Goal: Task Accomplishment & Management: Manage account settings

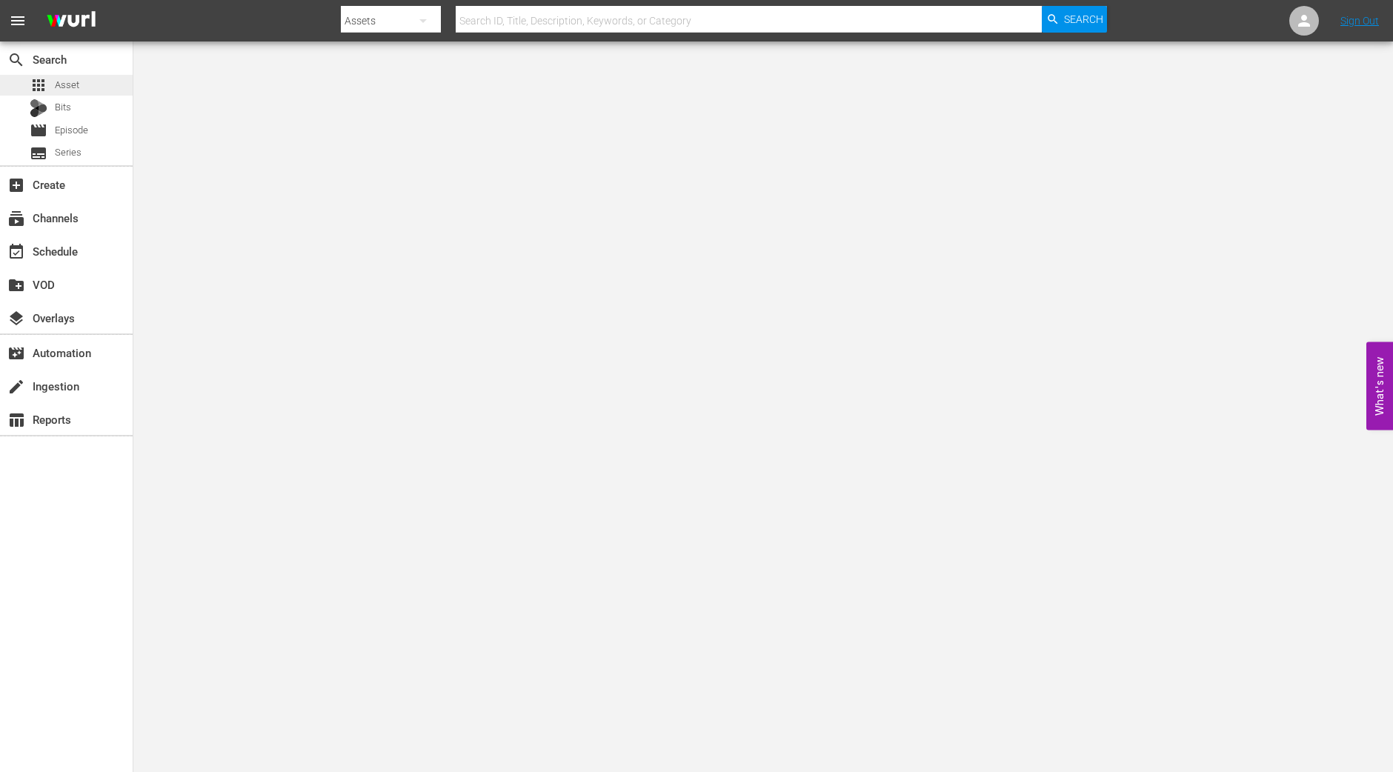
click at [72, 85] on span "Asset" at bounding box center [67, 85] width 24 height 15
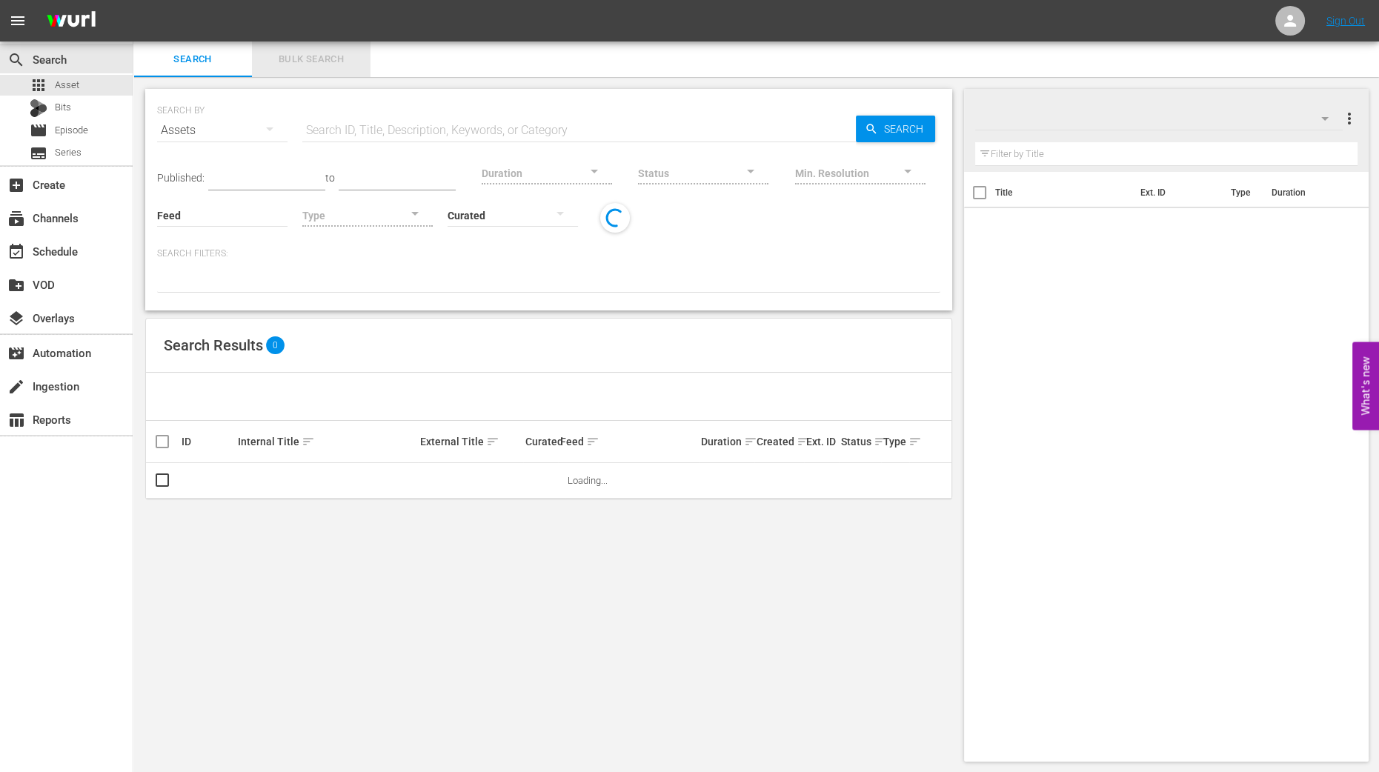
click at [333, 56] on span "Bulk Search" at bounding box center [311, 59] width 101 height 17
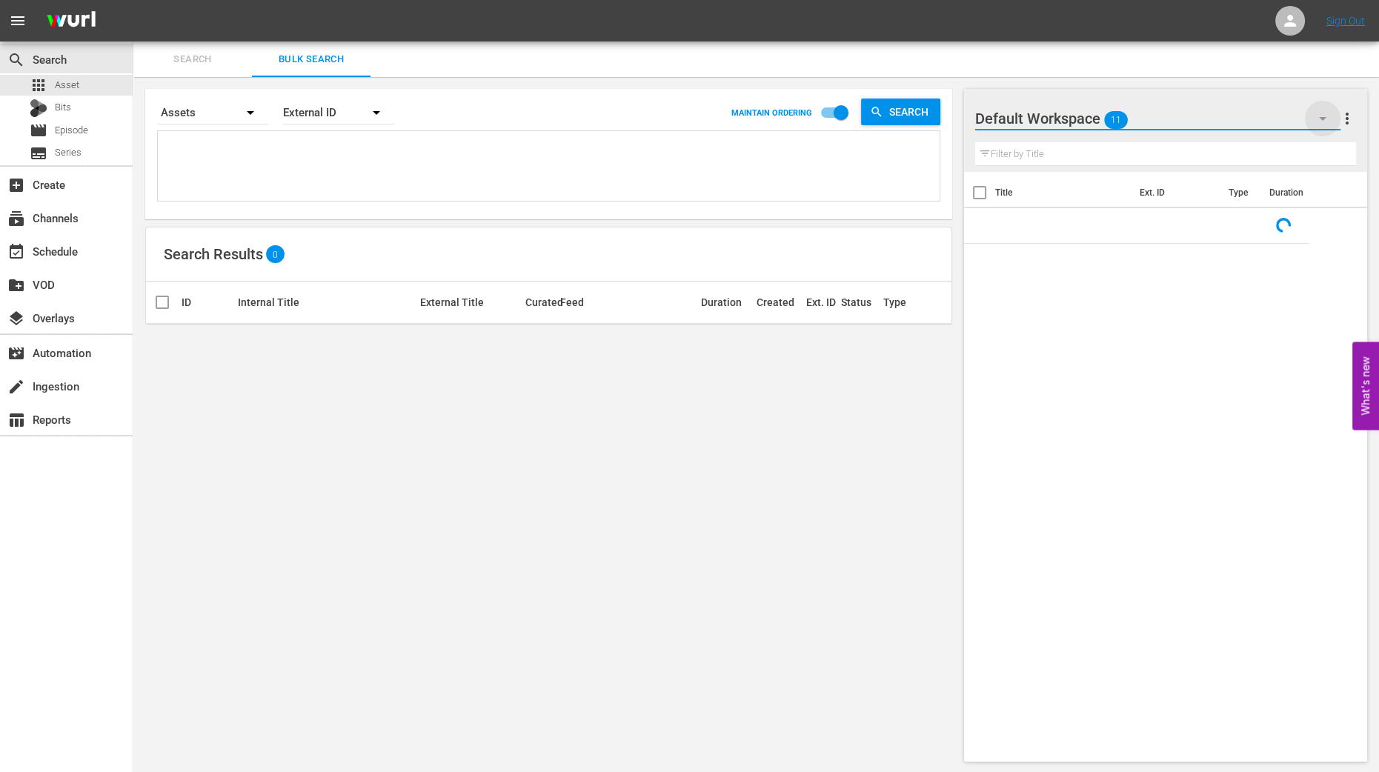
click at [1237, 118] on icon "button" at bounding box center [1323, 119] width 18 height 18
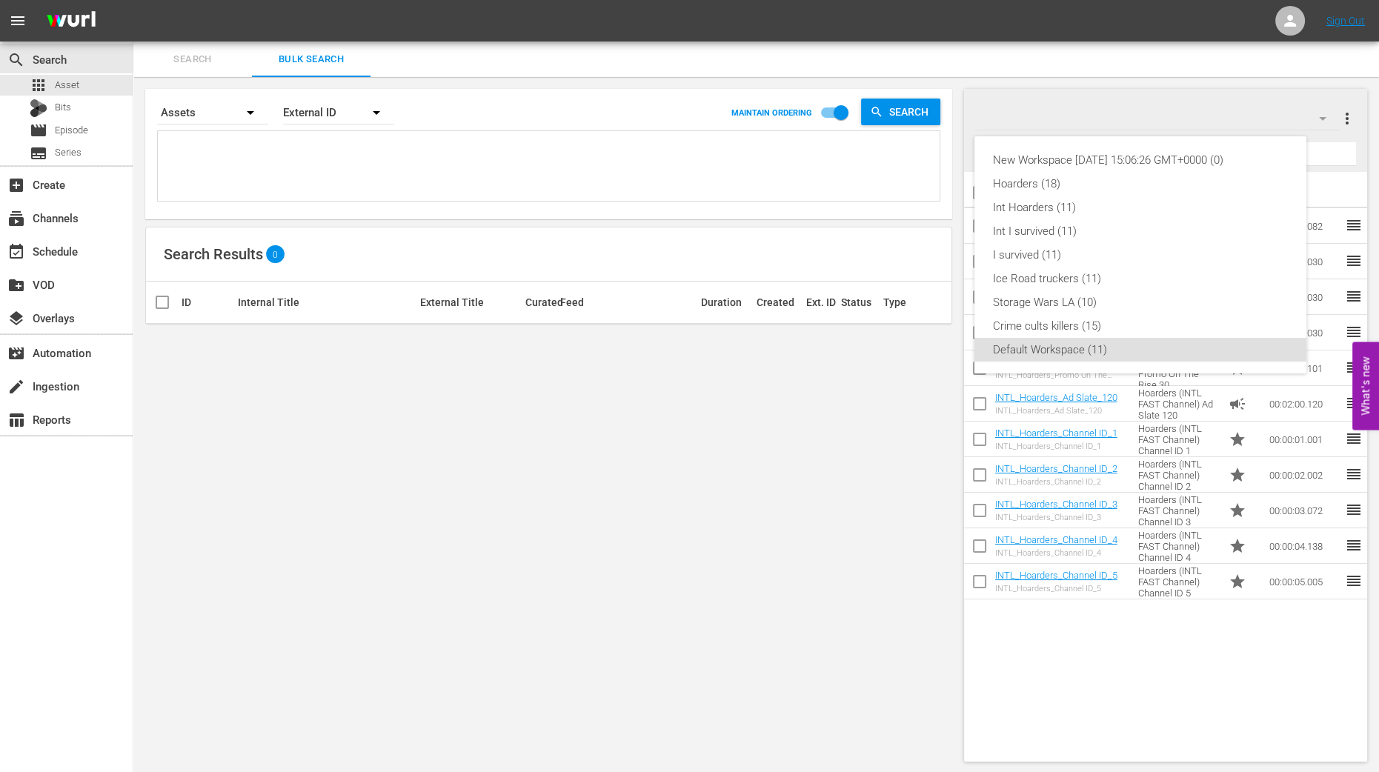
click at [1079, 686] on div "New Workspace Tue Sep 02 2025 15:06:26 GMT+0000 (0) Hoarders (18) Int Hoarders …" at bounding box center [689, 386] width 1379 height 772
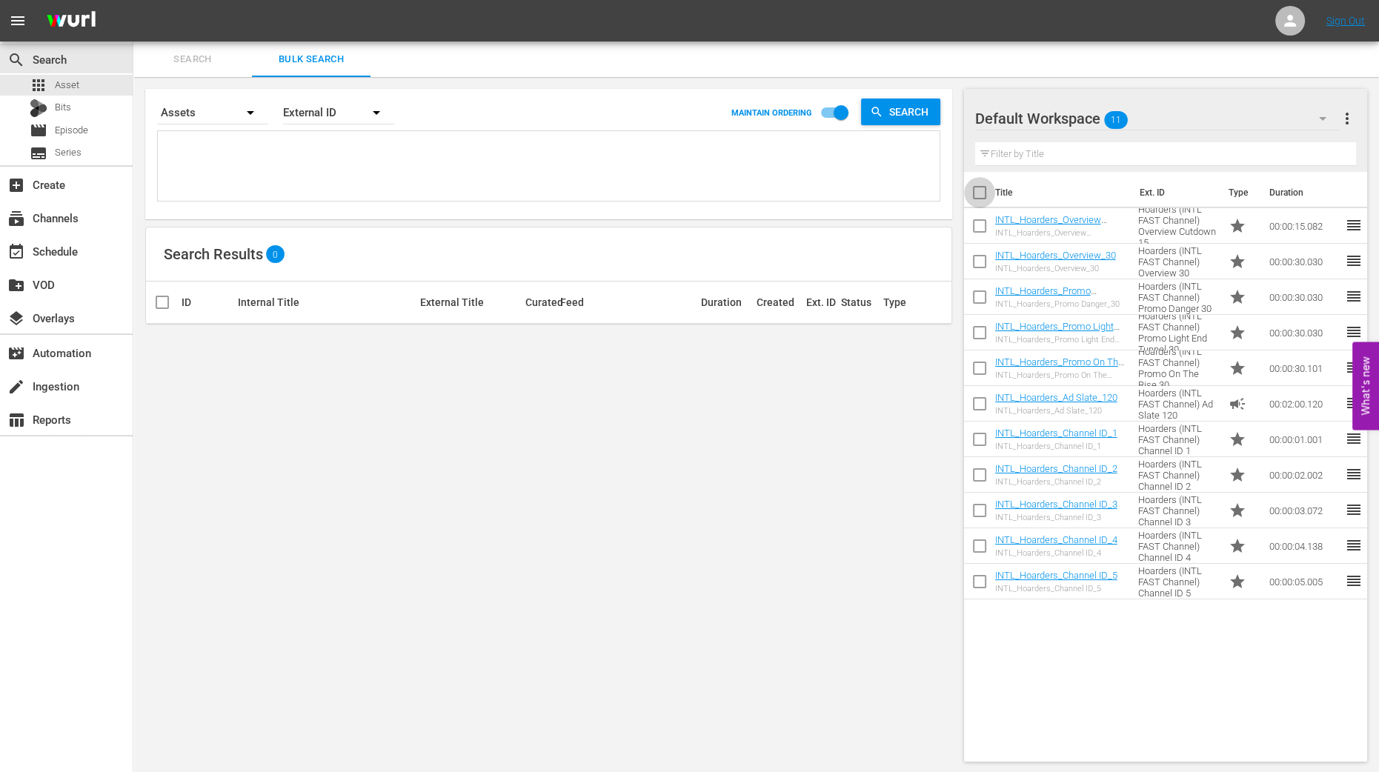
click at [981, 194] on input "checkbox" at bounding box center [979, 195] width 31 height 31
checkbox input "true"
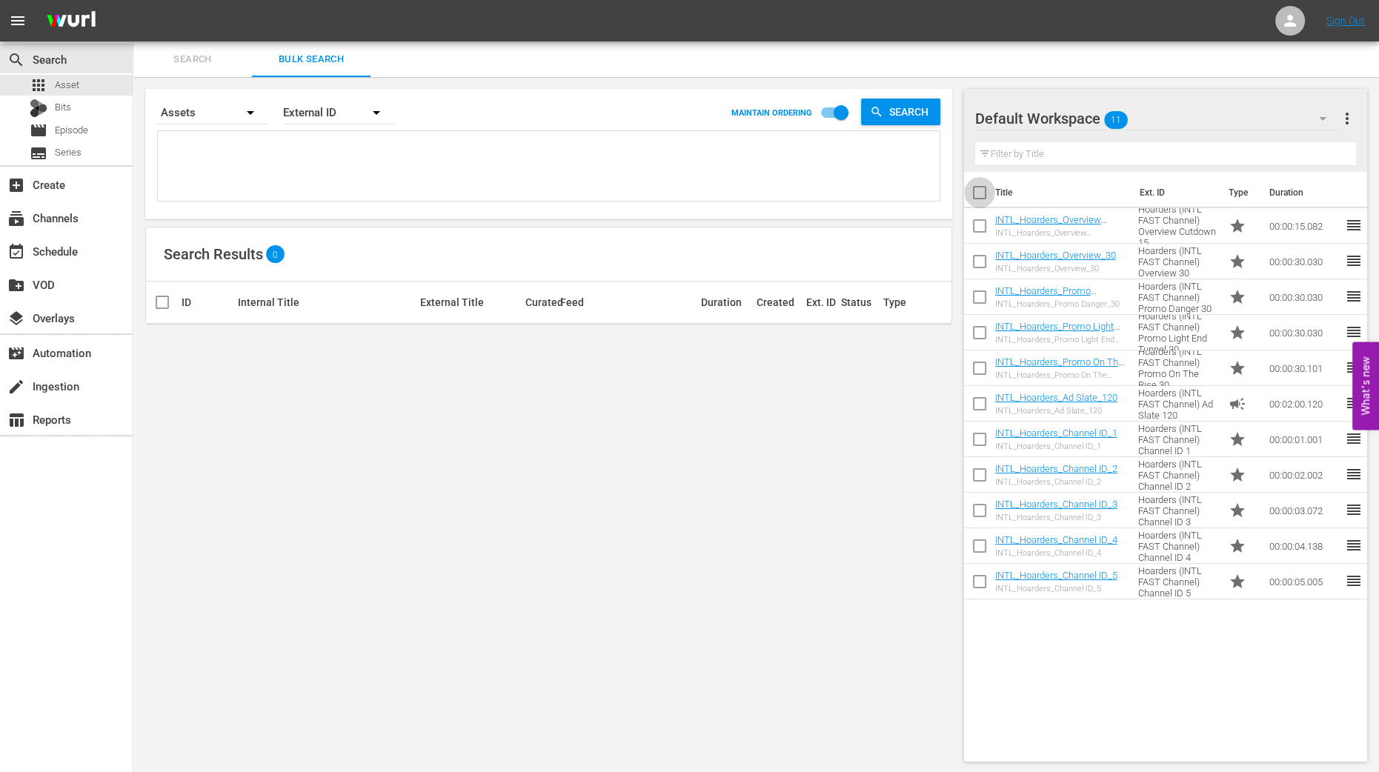
checkbox input "true"
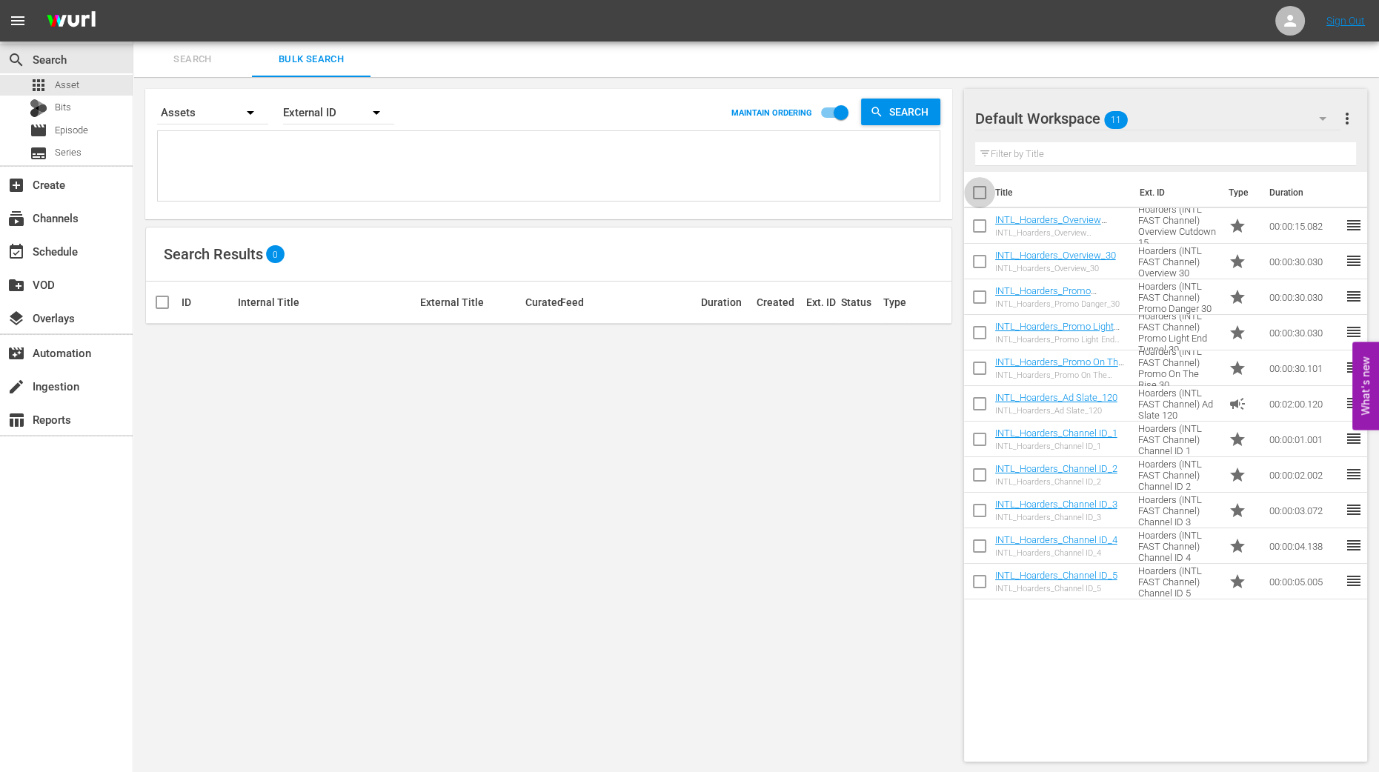
checkbox input "true"
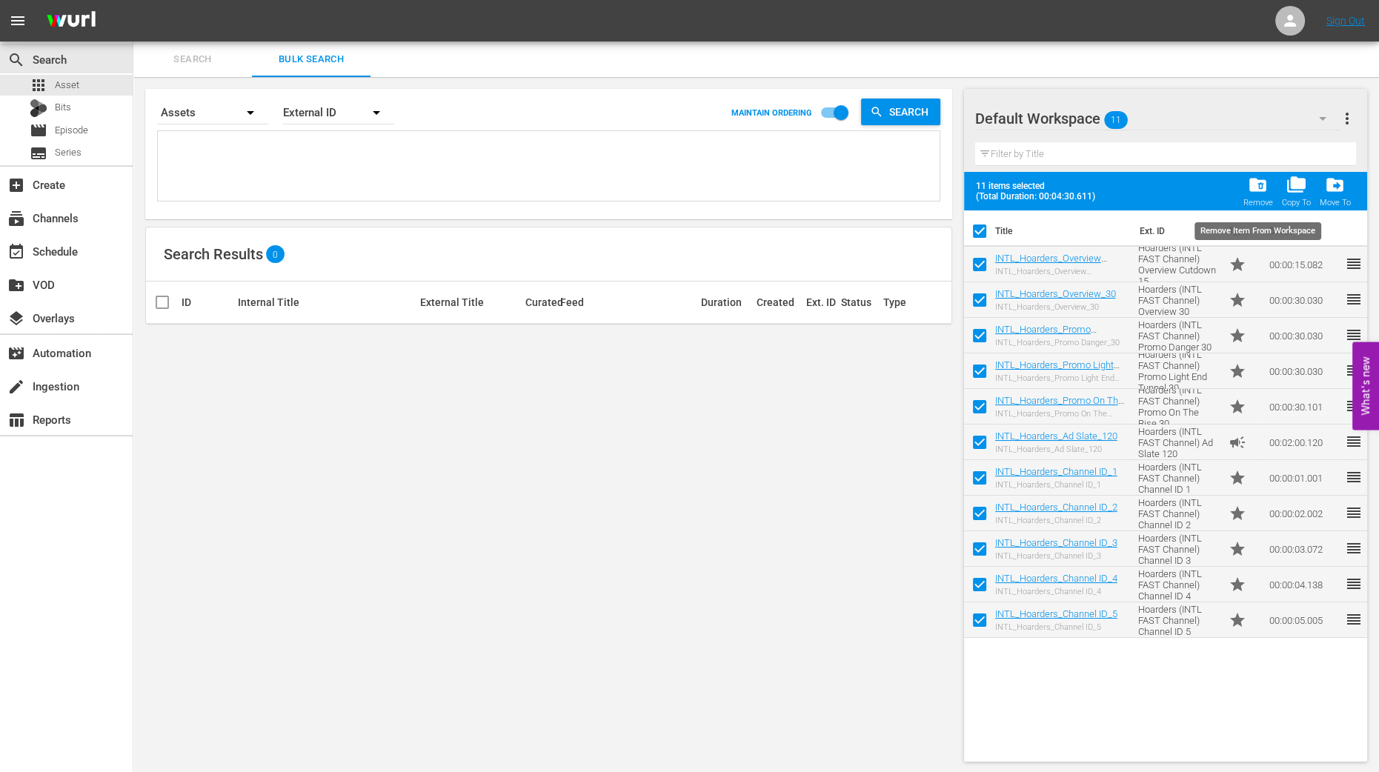
click at [1237, 198] on div "Remove" at bounding box center [1258, 203] width 30 height 10
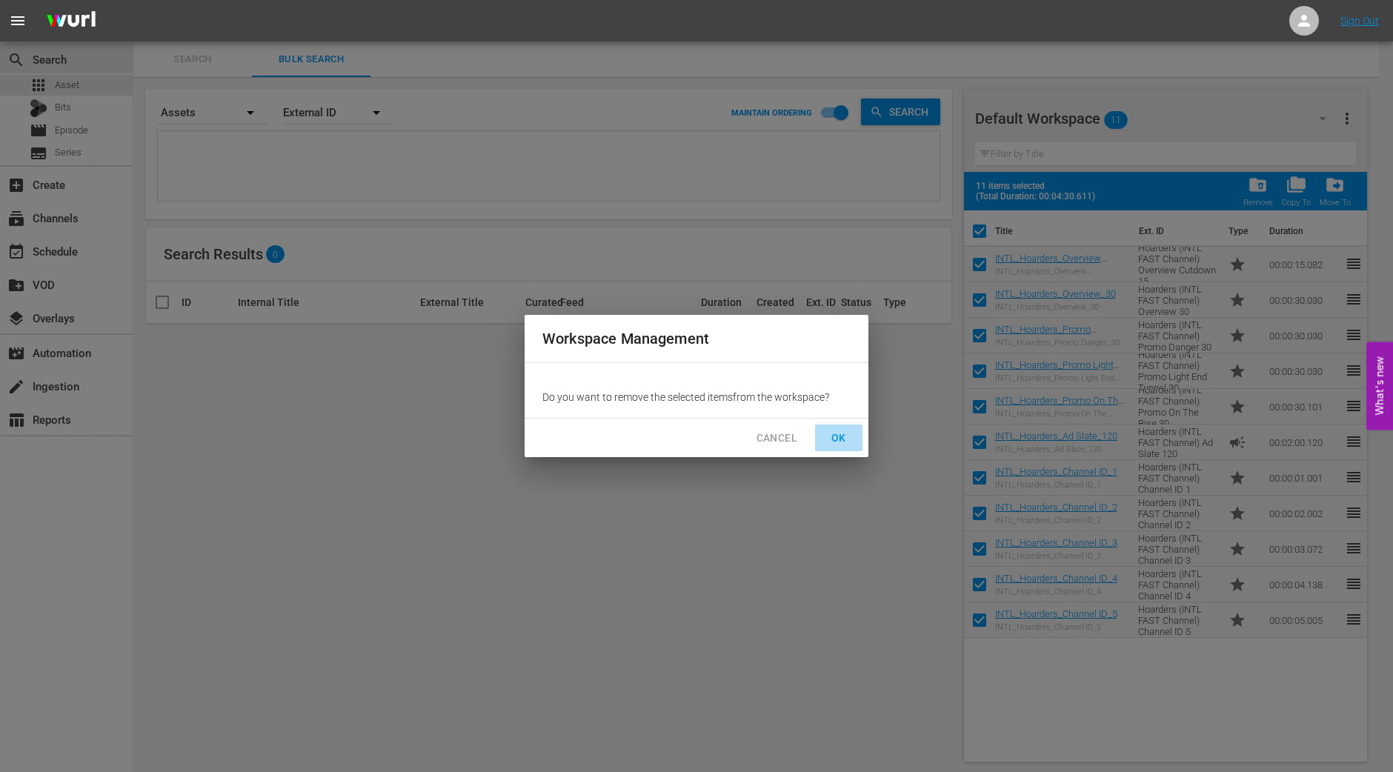
click at [841, 433] on span "OK" at bounding box center [839, 438] width 24 height 19
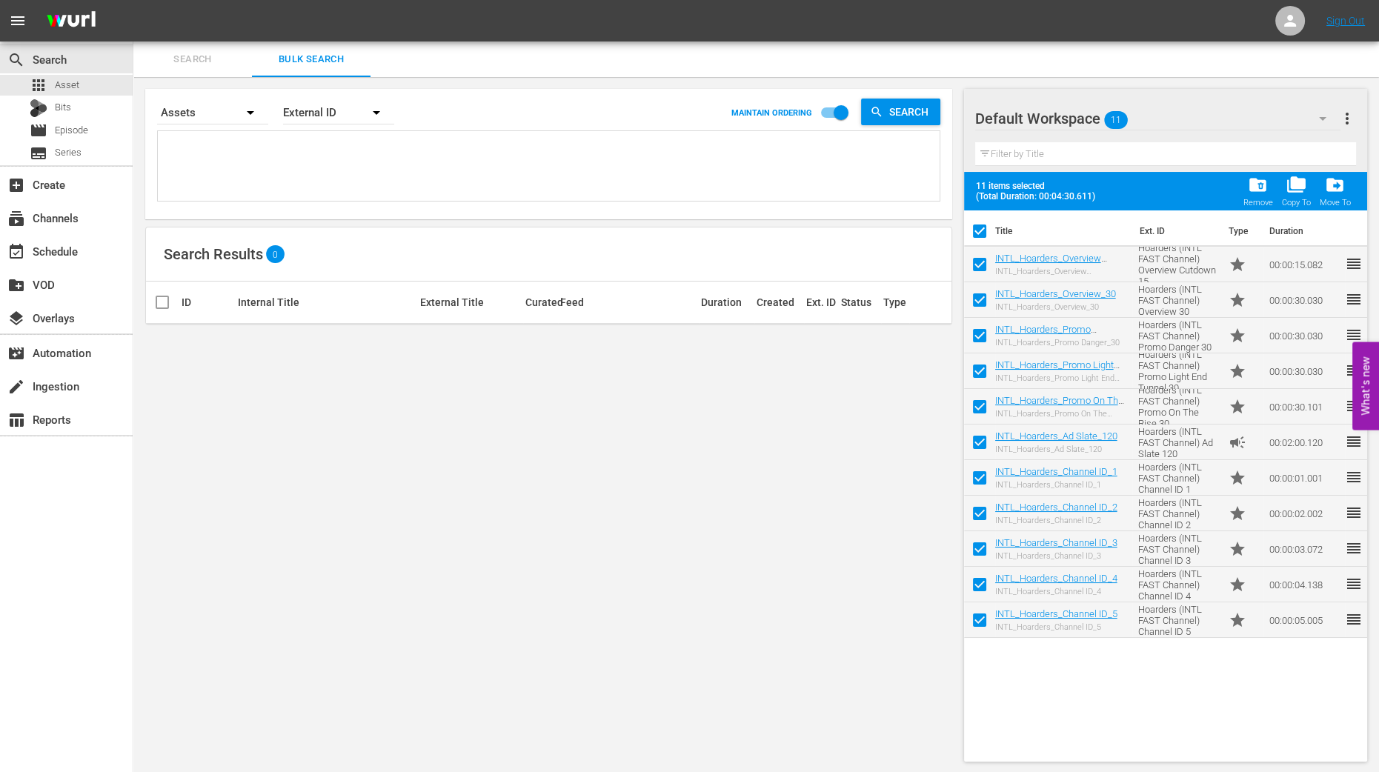
checkbox input "false"
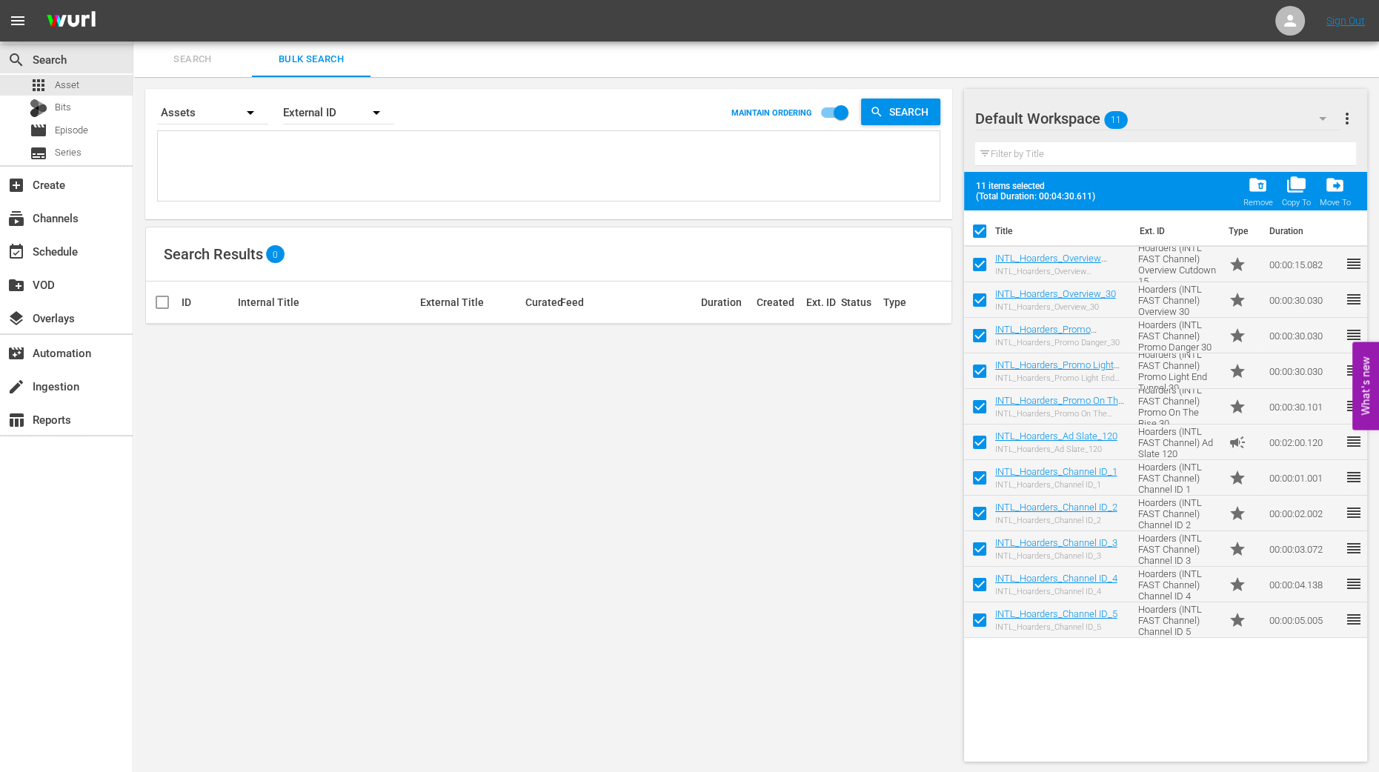
checkbox input "false"
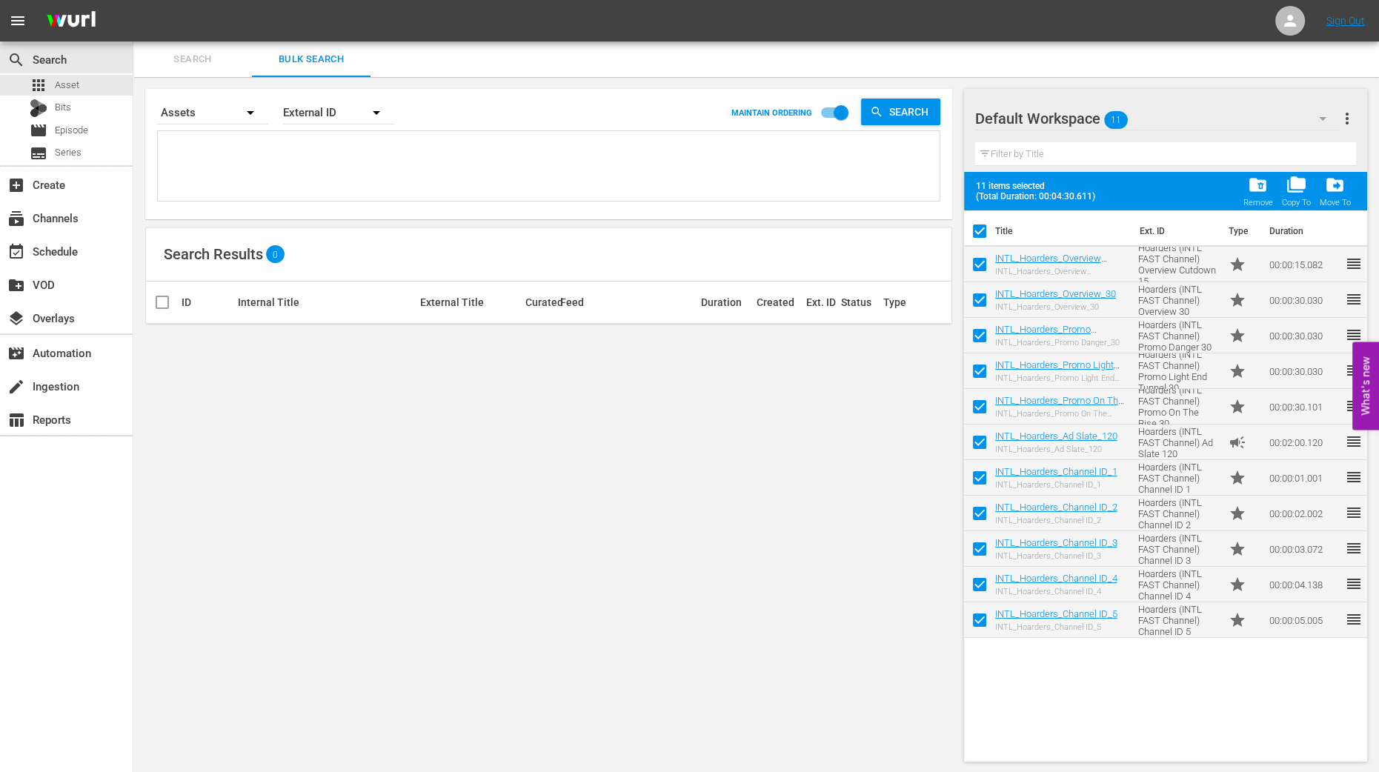
checkbox input "false"
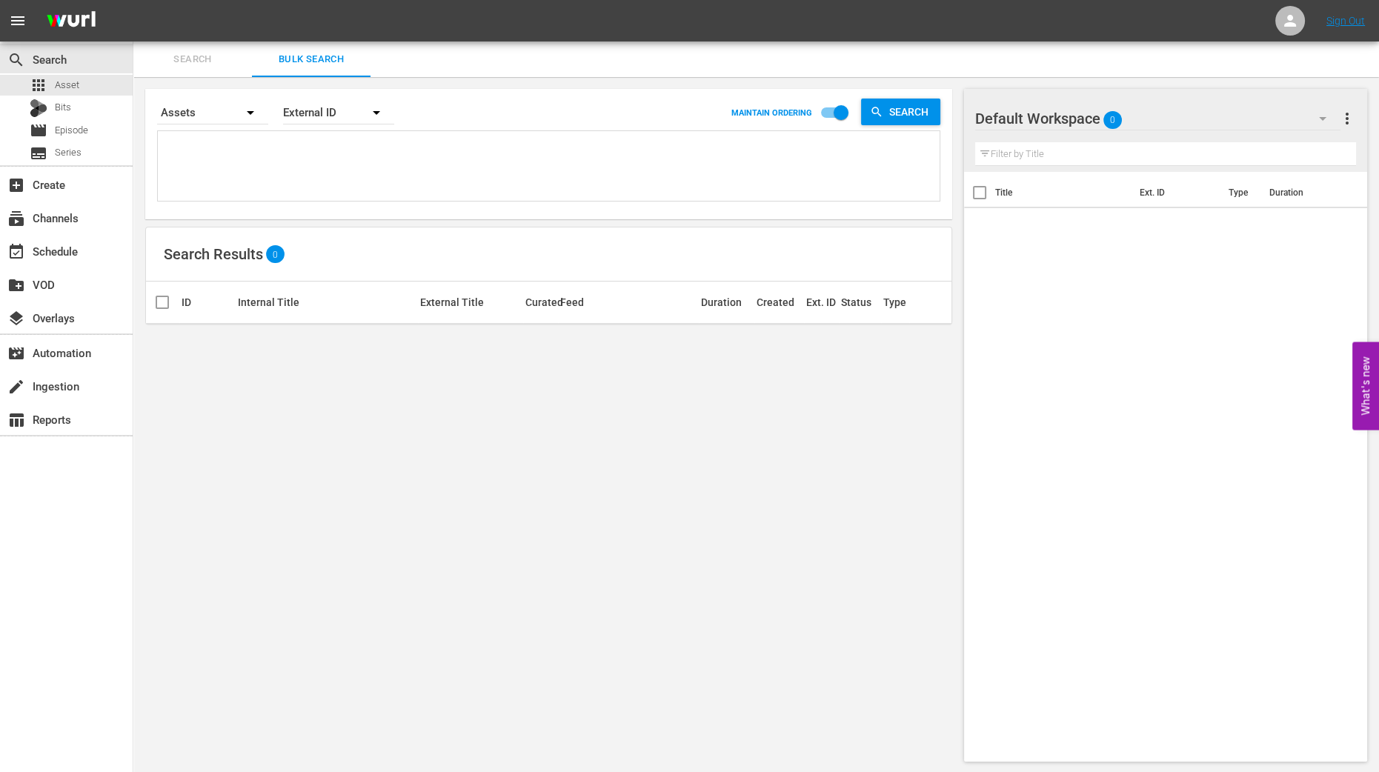
click at [1237, 120] on icon "button" at bounding box center [1323, 119] width 18 height 18
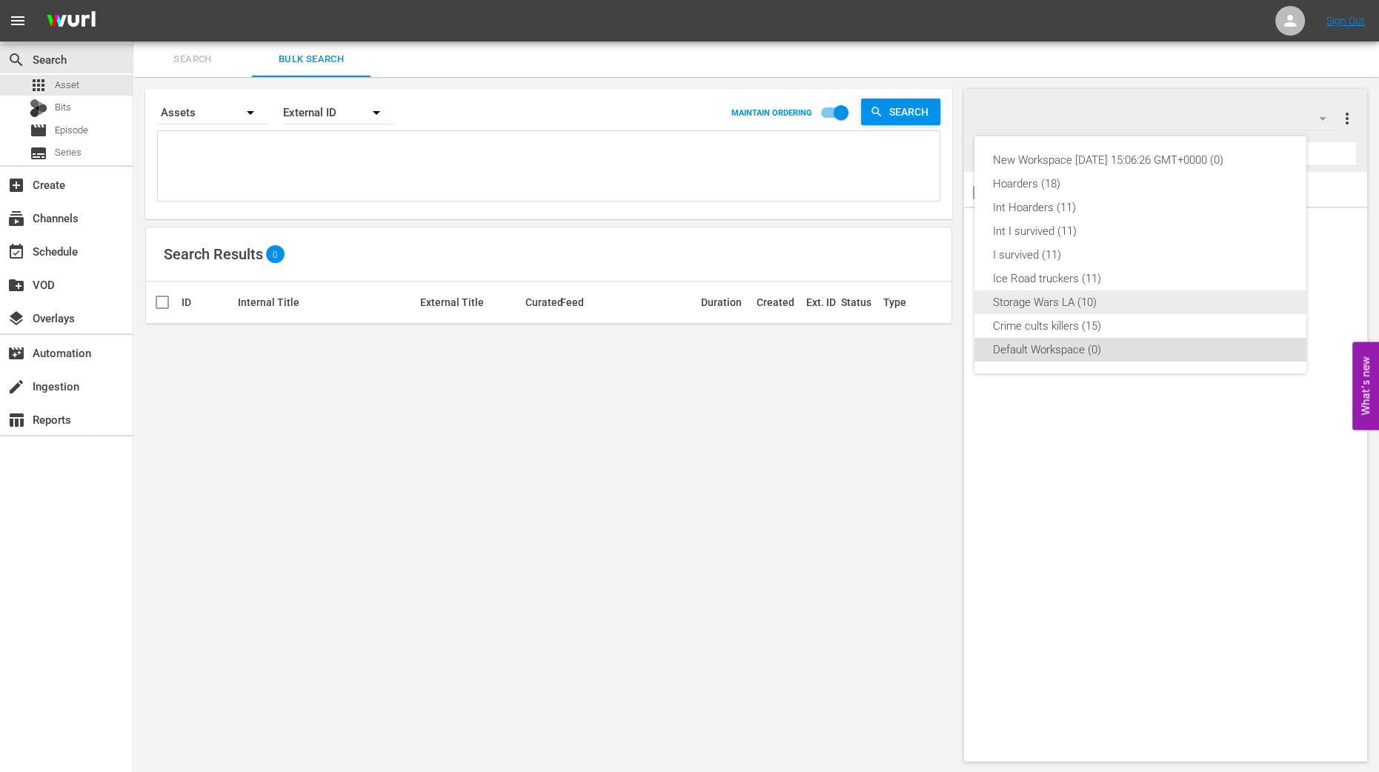
click at [1138, 307] on div "Storage Wars LA (10)" at bounding box center [1140, 302] width 296 height 24
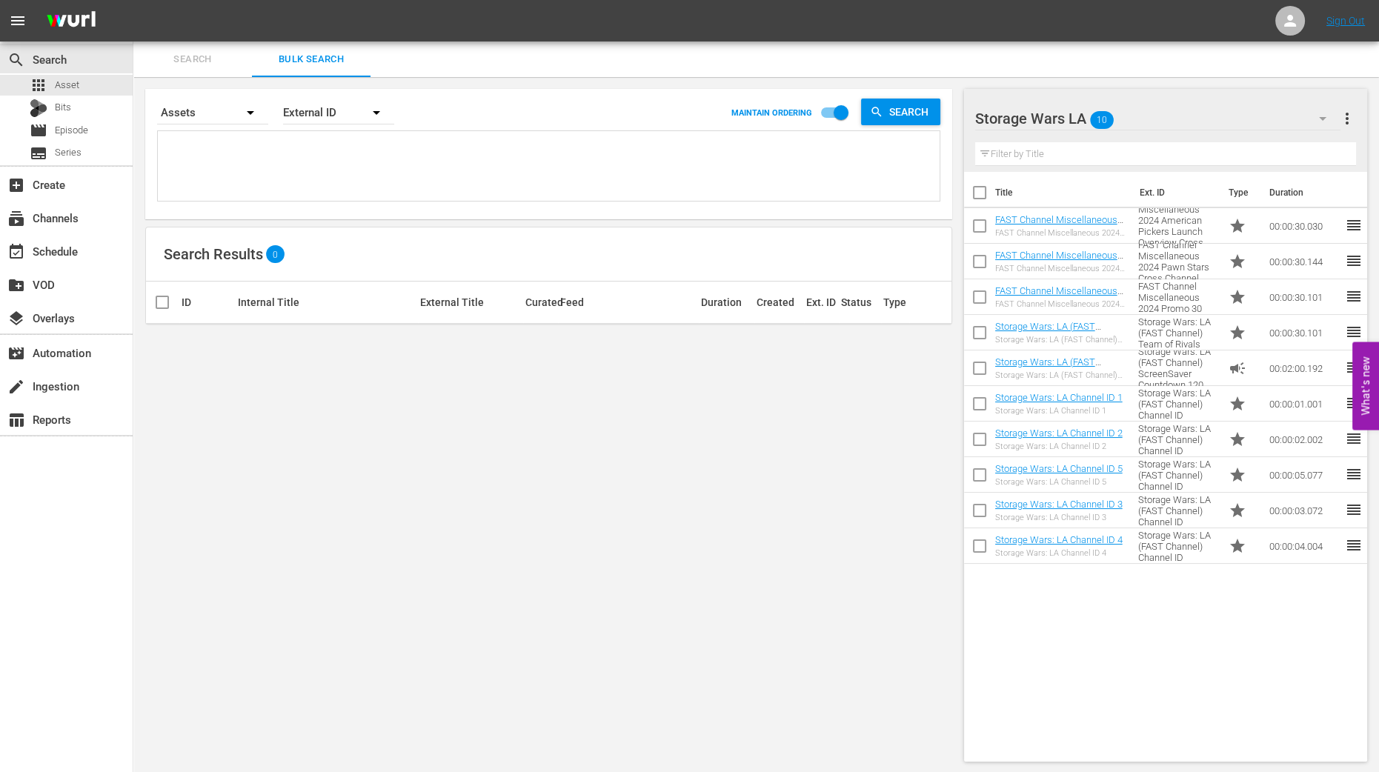
click at [982, 200] on input "checkbox" at bounding box center [979, 195] width 31 height 31
checkbox input "true"
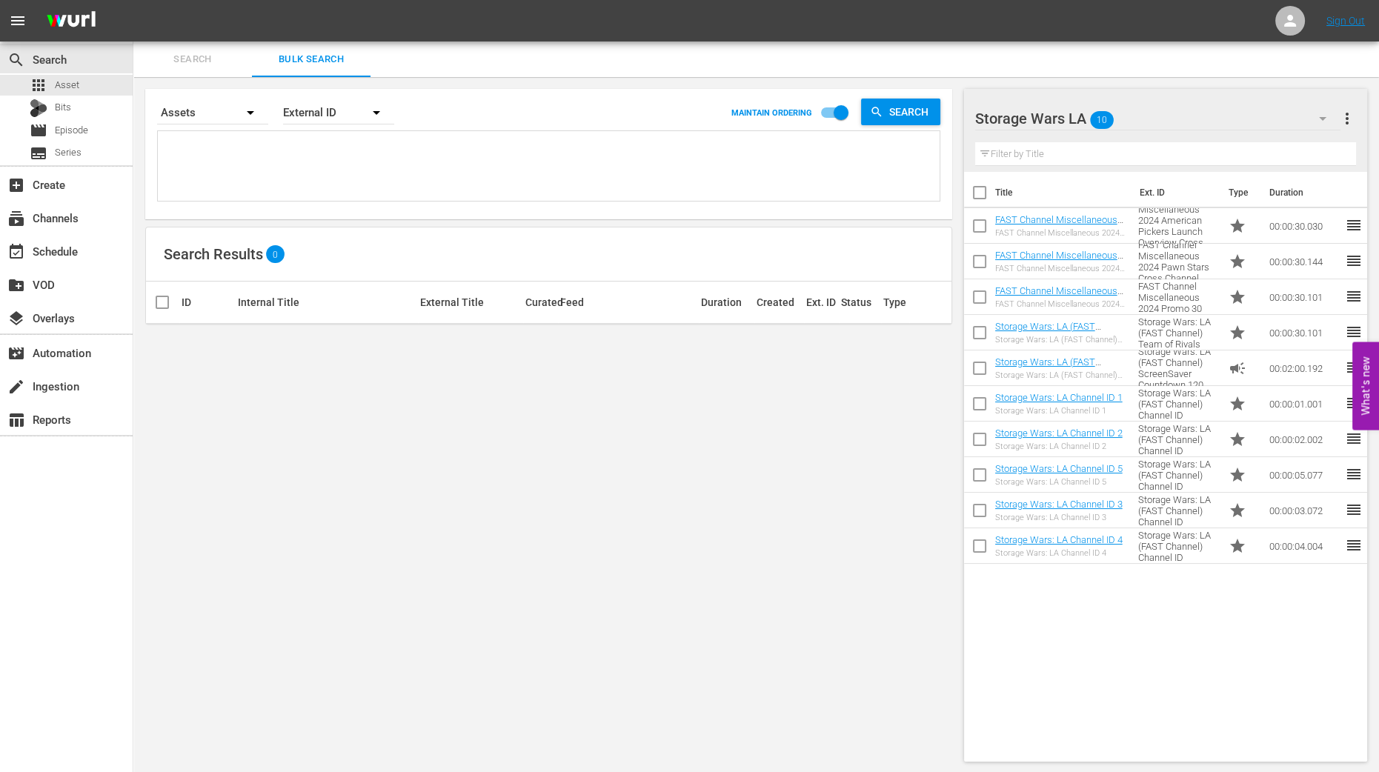
checkbox input "true"
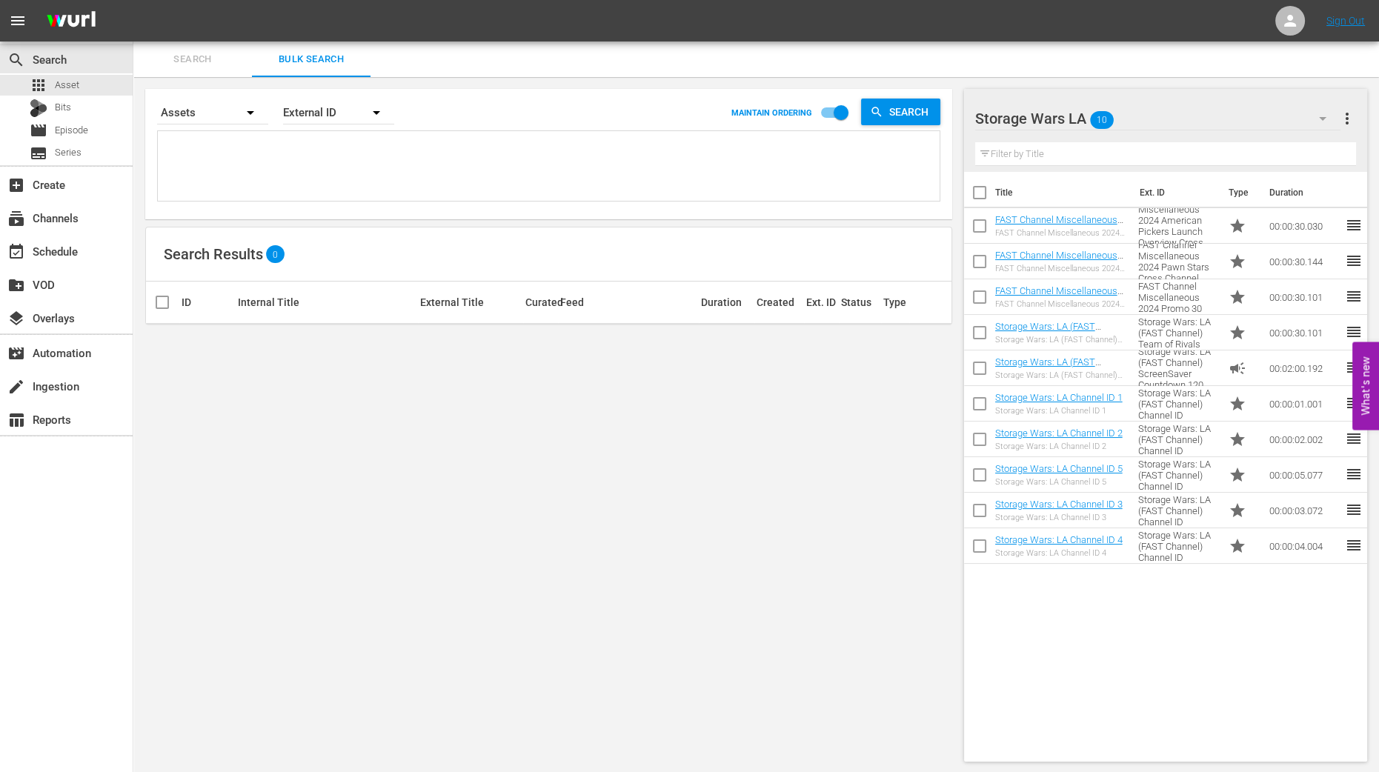
checkbox input "true"
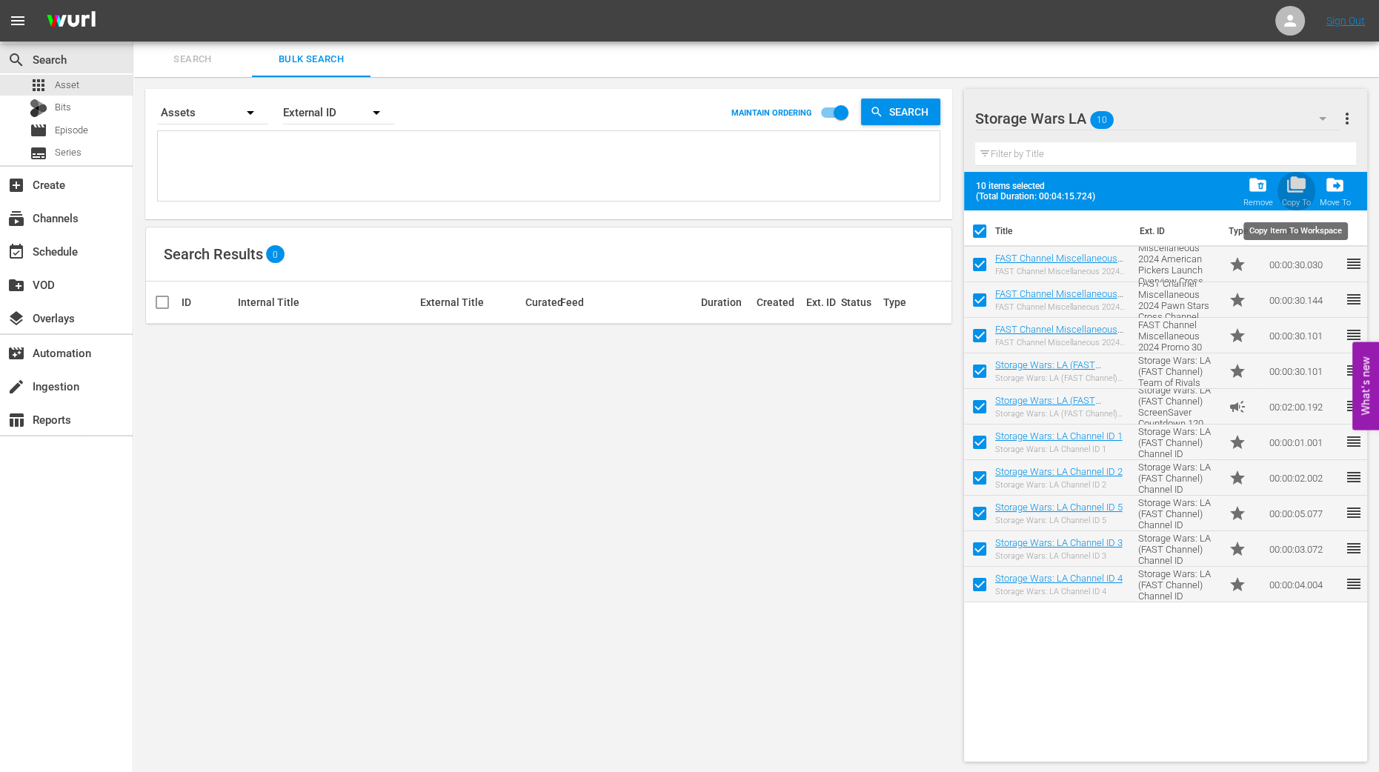
click at [1237, 187] on span "folder_copy" at bounding box center [1296, 185] width 20 height 20
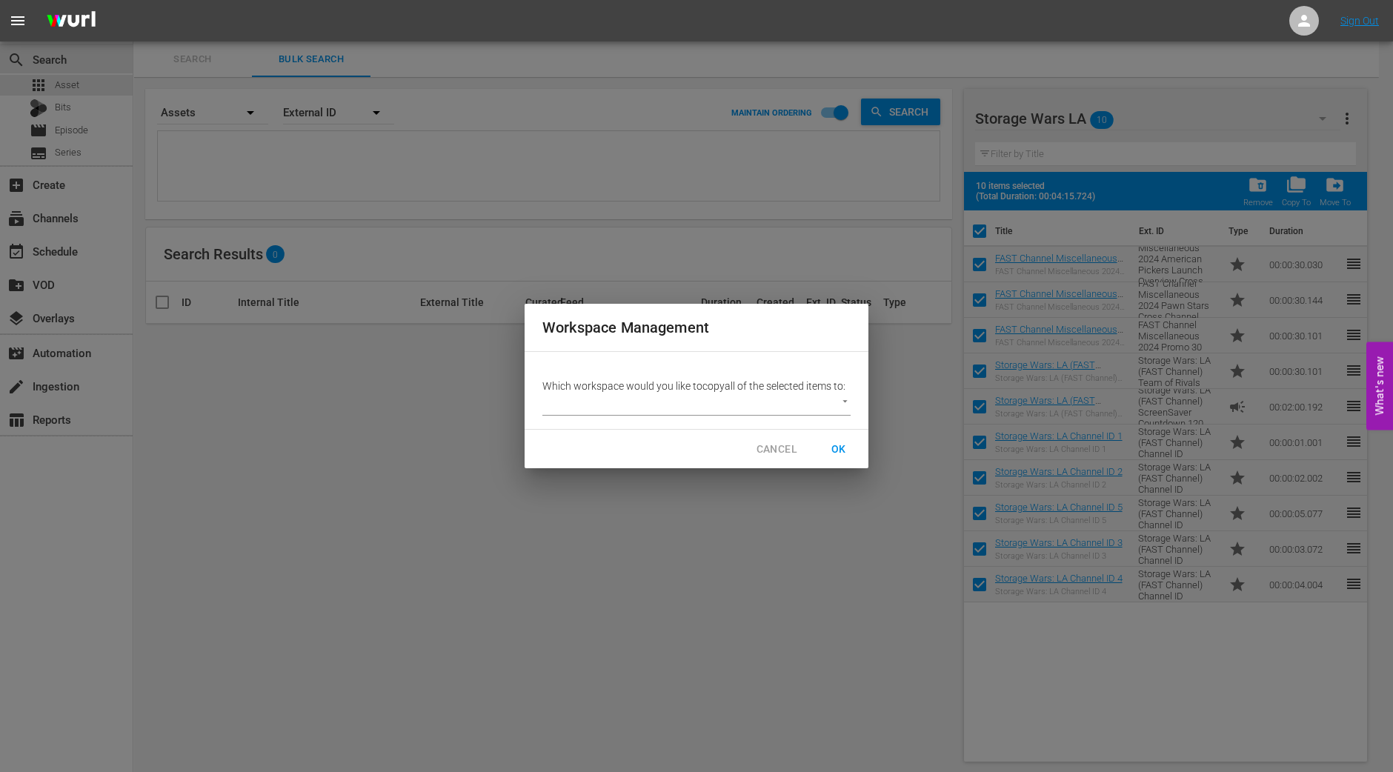
click at [762, 400] on body "menu Sign Out search Search apps Asset Bits movie Episode subtitles Series add_…" at bounding box center [696, 386] width 1393 height 772
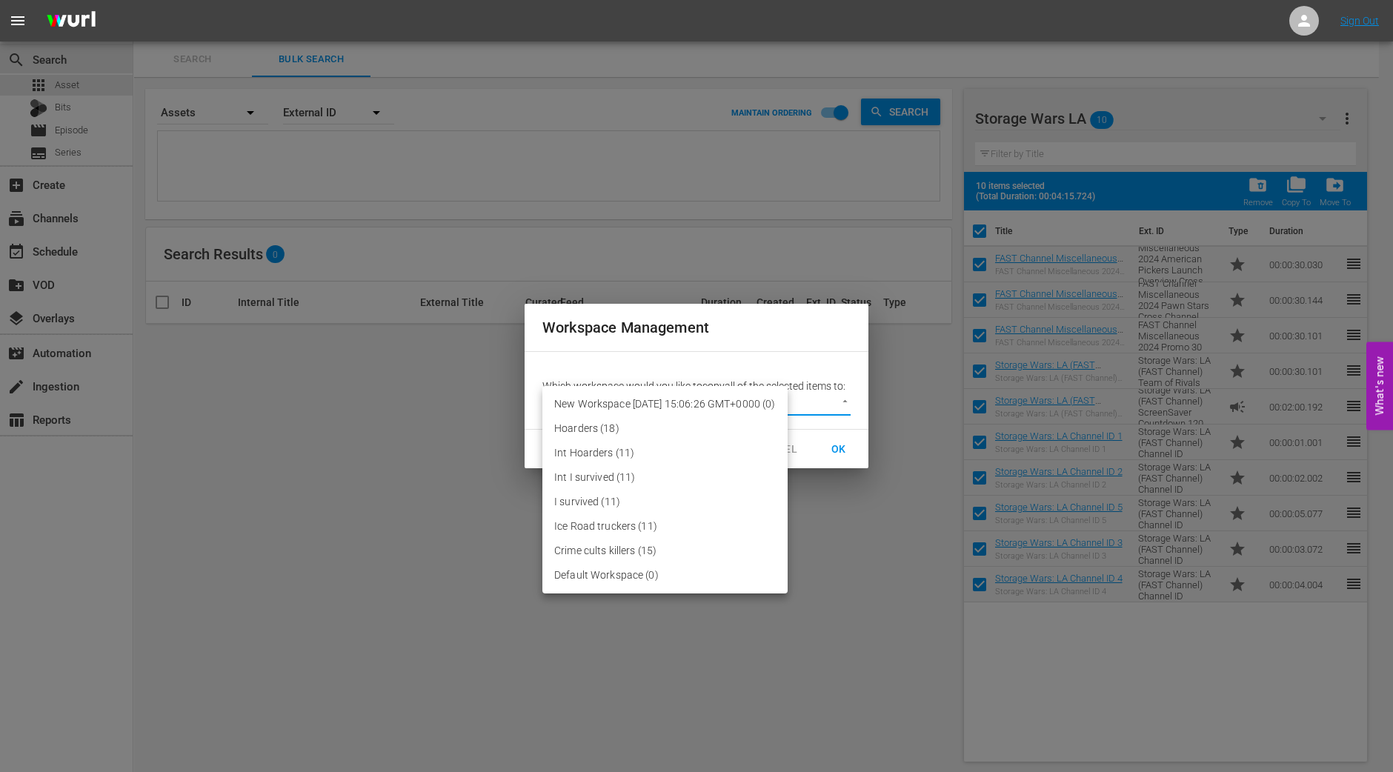
click at [598, 586] on li "Default Workspace (0)" at bounding box center [664, 575] width 245 height 24
type input "2095"
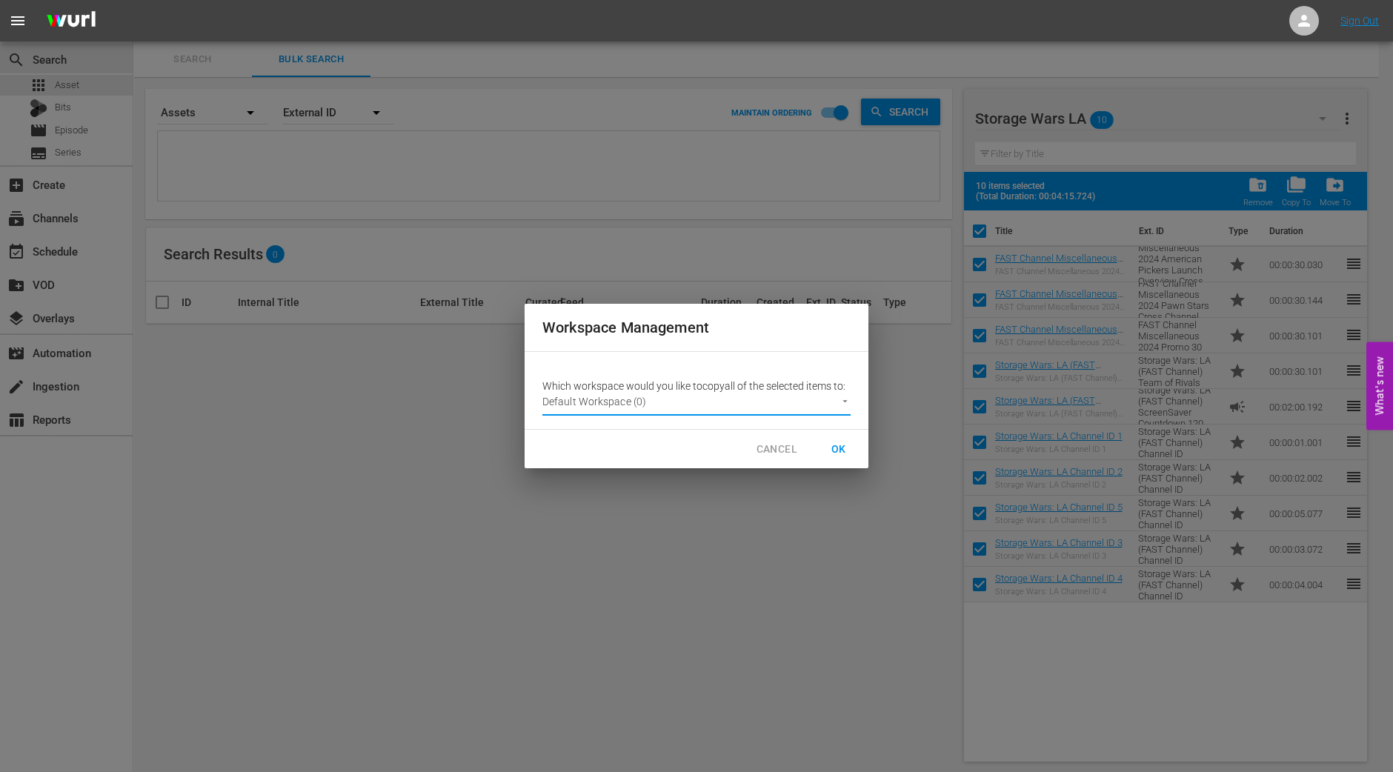
click at [837, 442] on span "OK" at bounding box center [839, 449] width 24 height 19
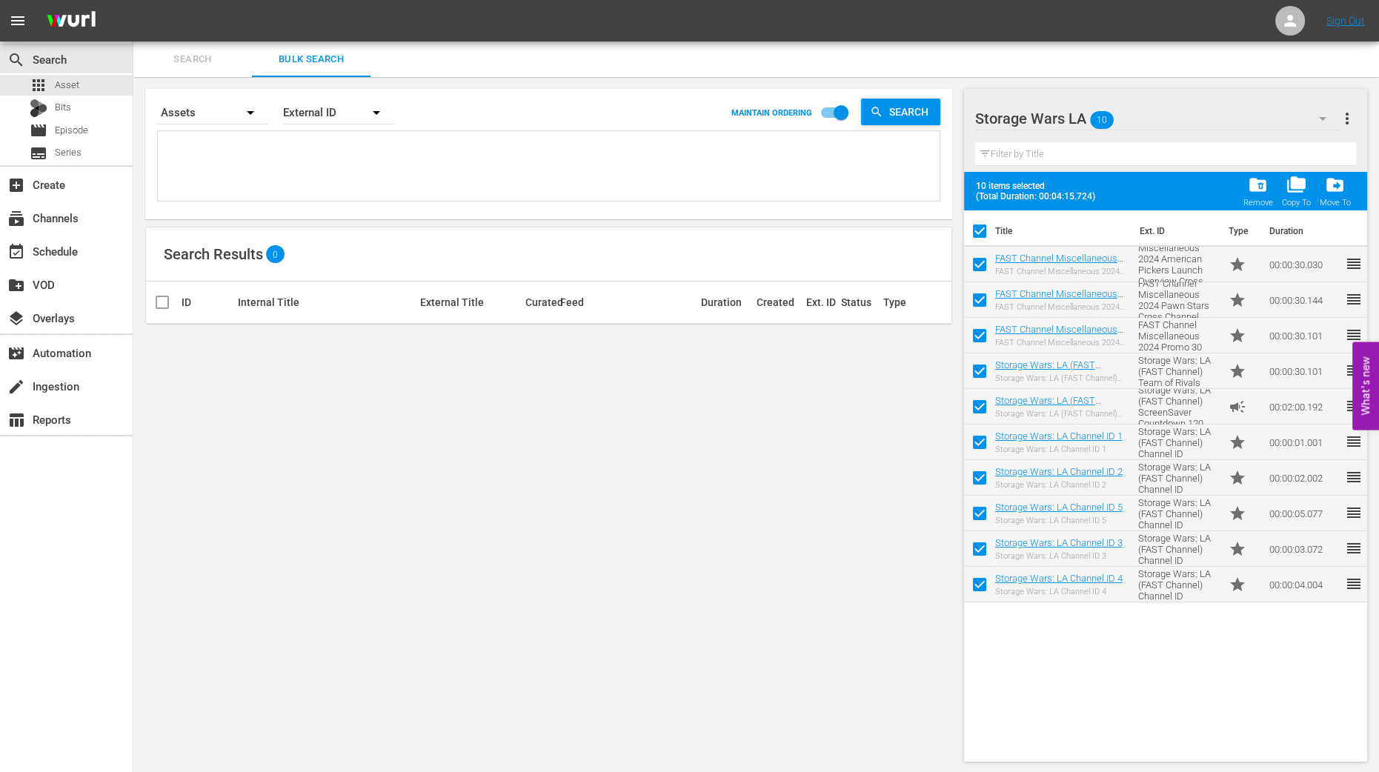
checkbox input "false"
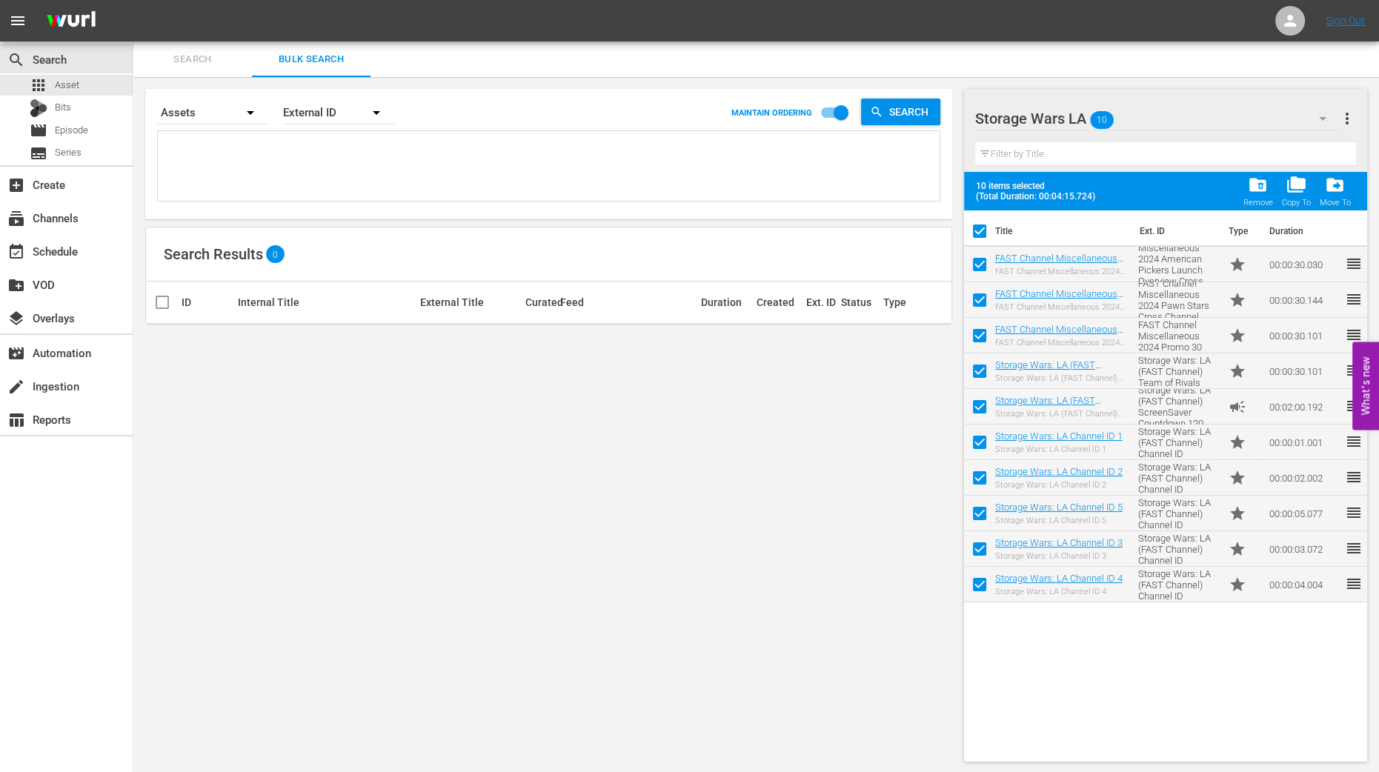
checkbox input "false"
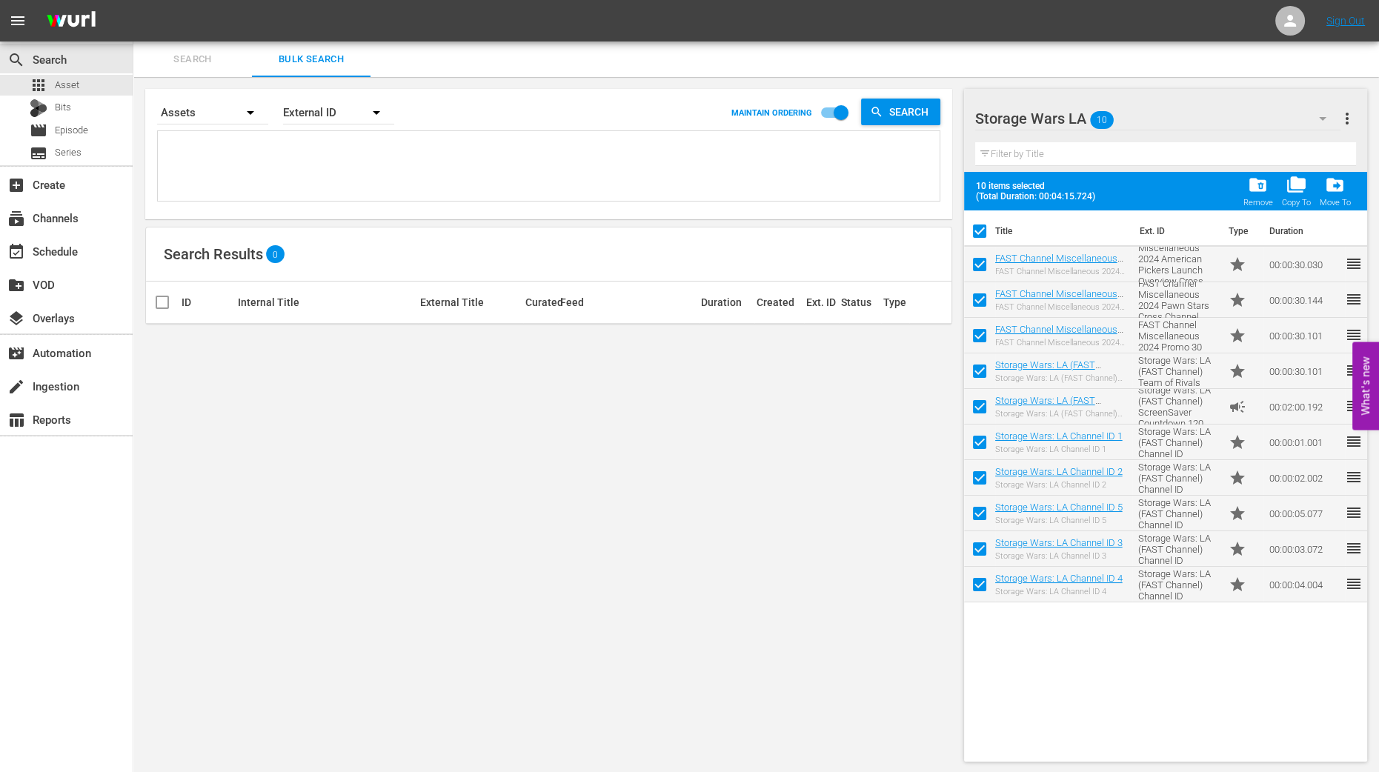
checkbox input "false"
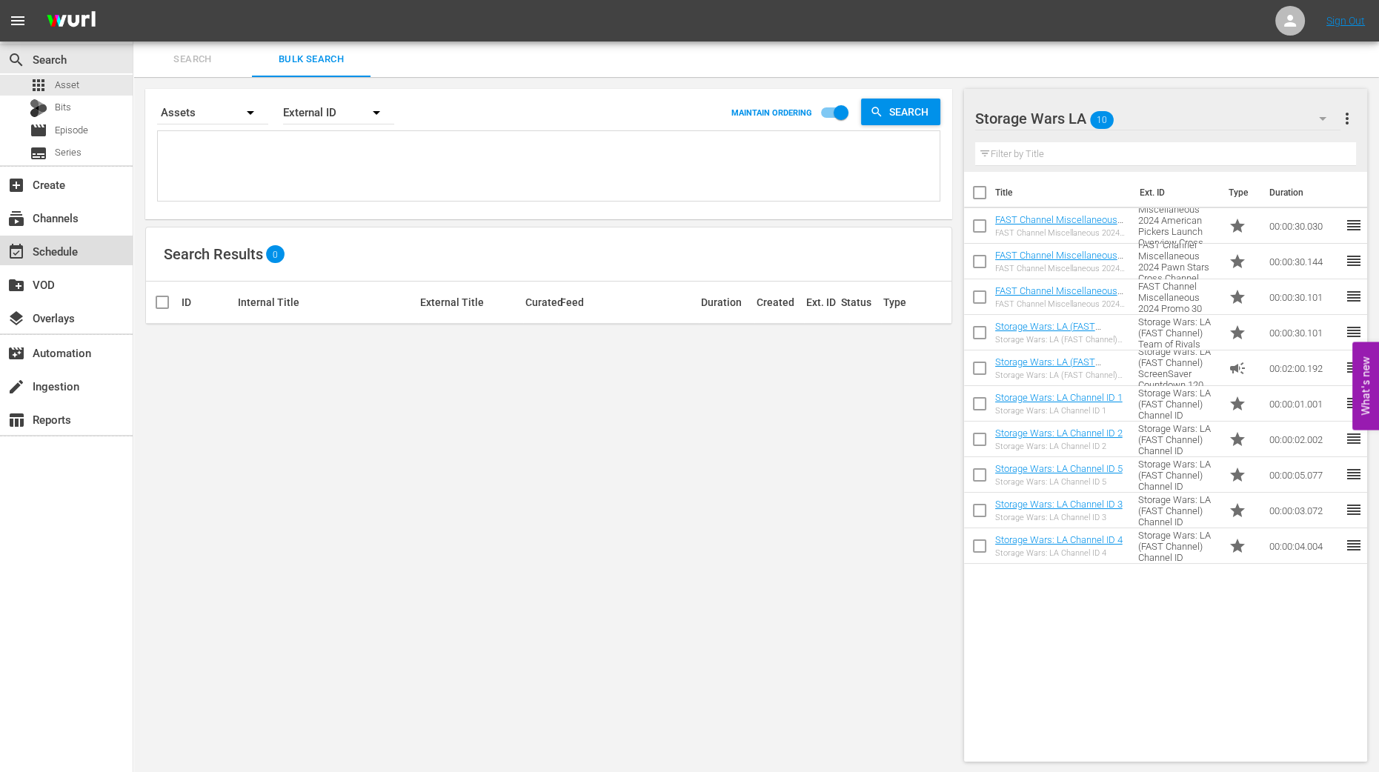
click at [67, 245] on div "event_available Schedule" at bounding box center [41, 248] width 83 height 13
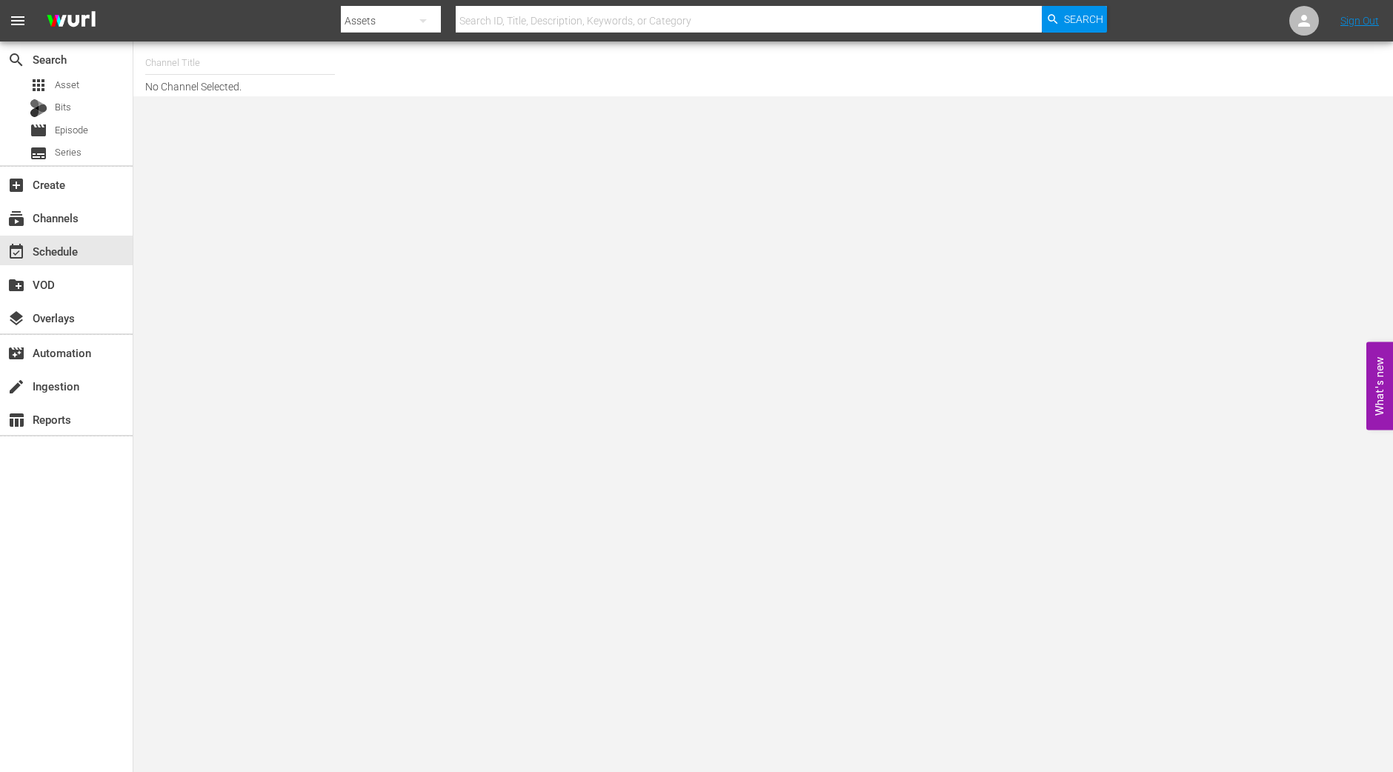
click at [214, 73] on div "Channel Title" at bounding box center [240, 63] width 190 height 36
click at [211, 134] on div "Storage Wars LA (1513 - aenetworks_storagewarsla_1)" at bounding box center [349, 140] width 384 height 36
type input "Storage Wars LA (1513 - aenetworks_storagewarsla_1)"
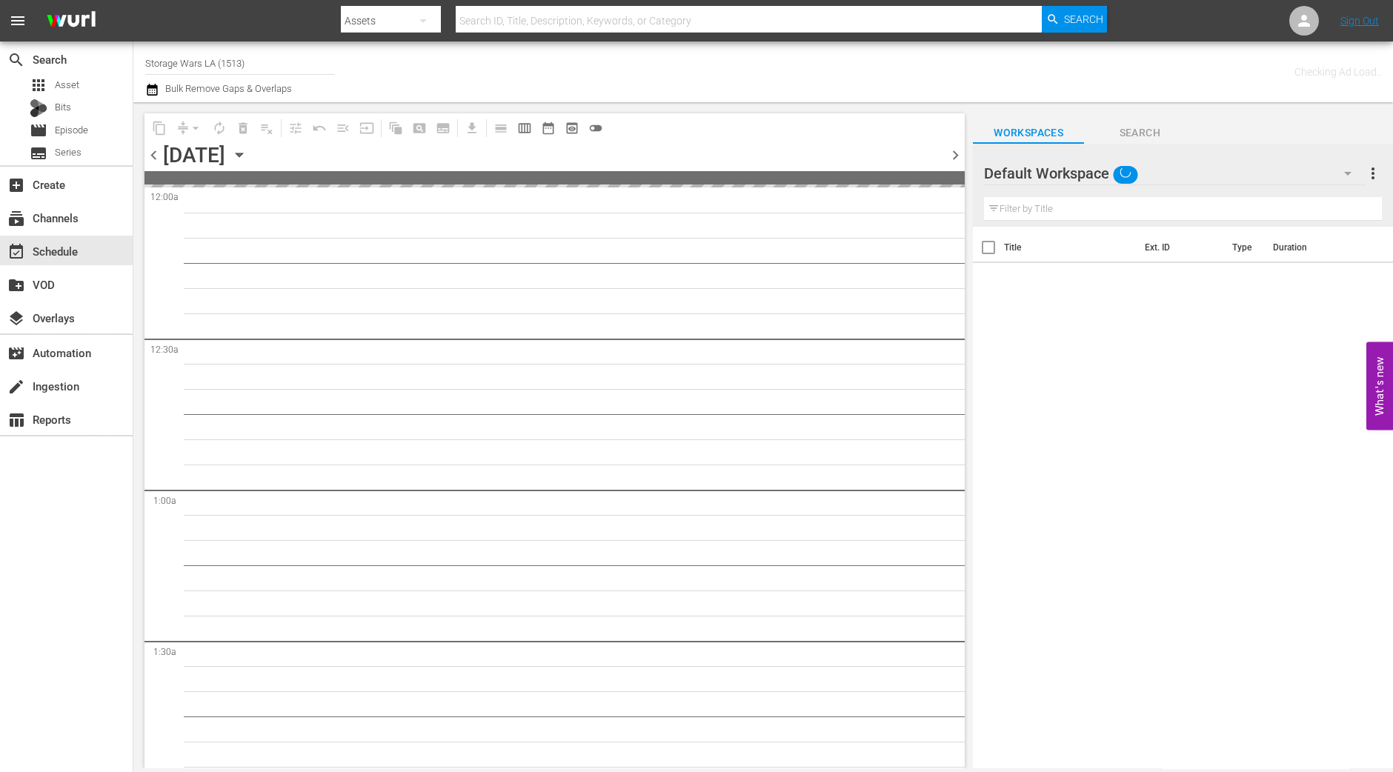
click at [247, 150] on icon "button" at bounding box center [239, 155] width 16 height 16
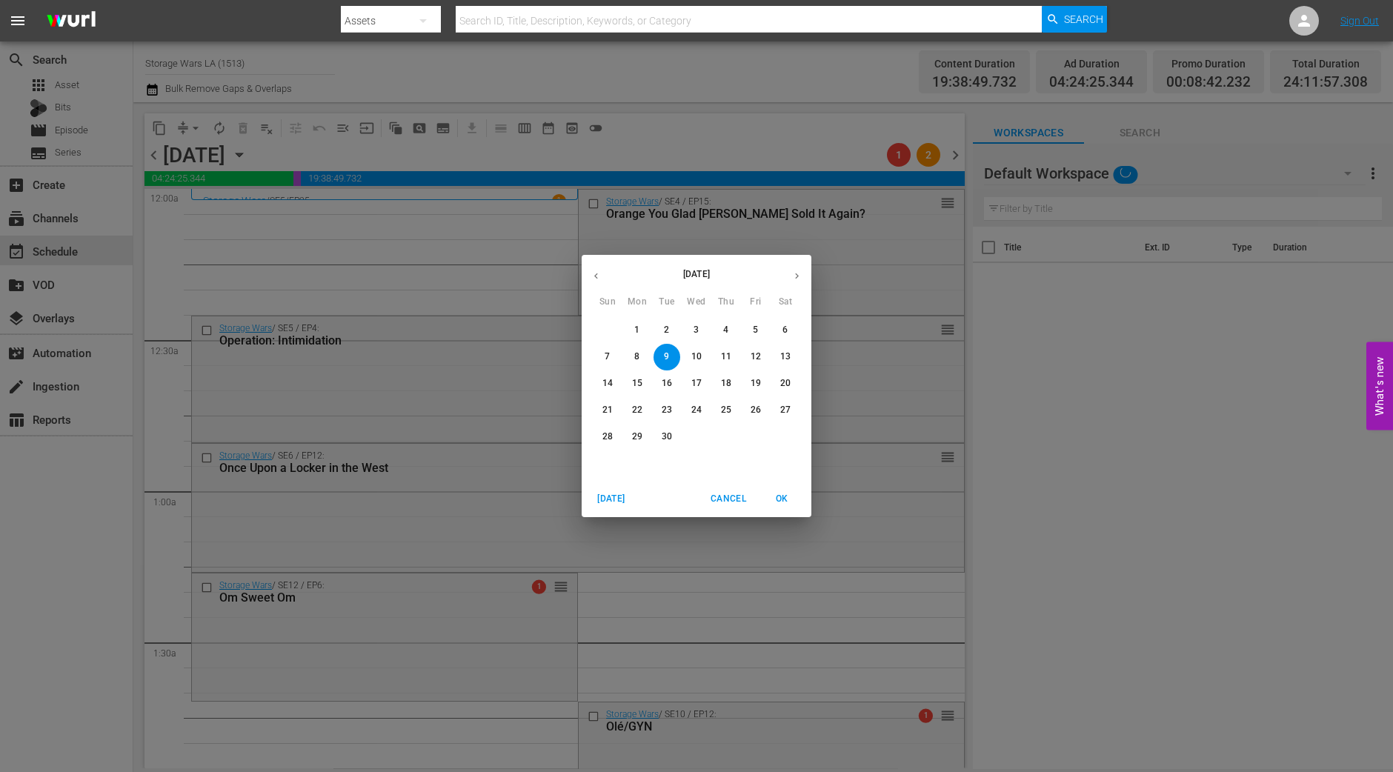
click at [634, 430] on button "29" at bounding box center [637, 437] width 27 height 27
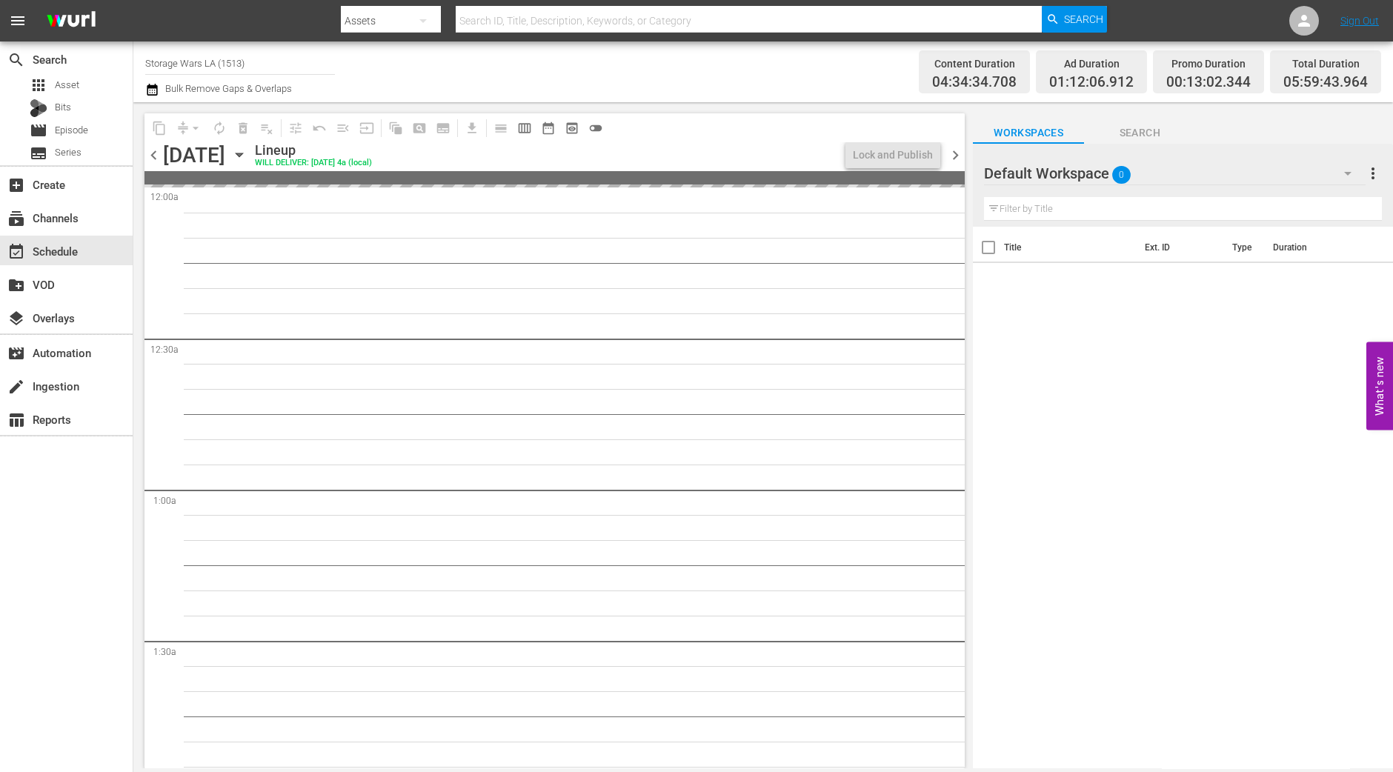
click at [247, 156] on icon "button" at bounding box center [239, 155] width 16 height 16
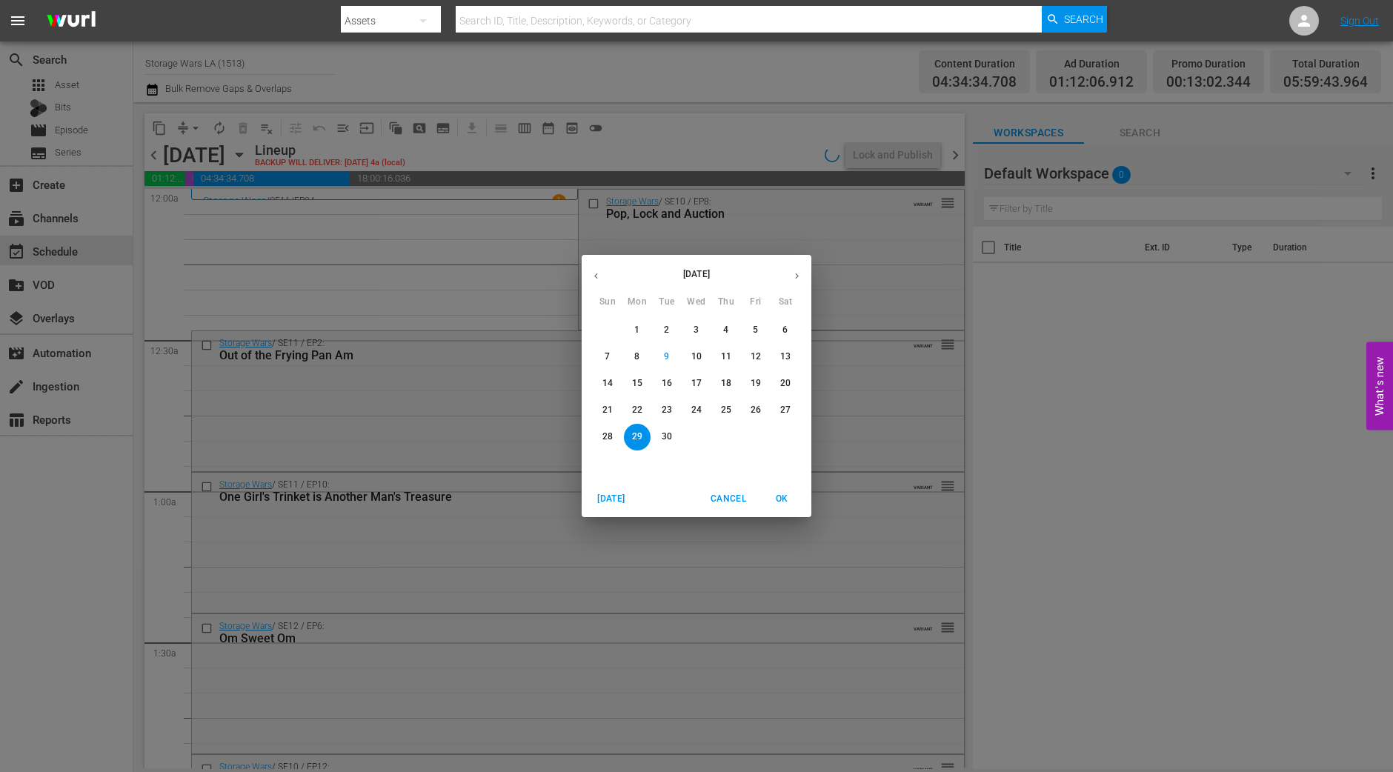
click at [364, 232] on div "September 2025 Sun Mon Tue Wed Thu Fri Sat 31 1 2 3 4 5 6 7 8 9 10 11 12 13 14 …" at bounding box center [696, 386] width 1393 height 772
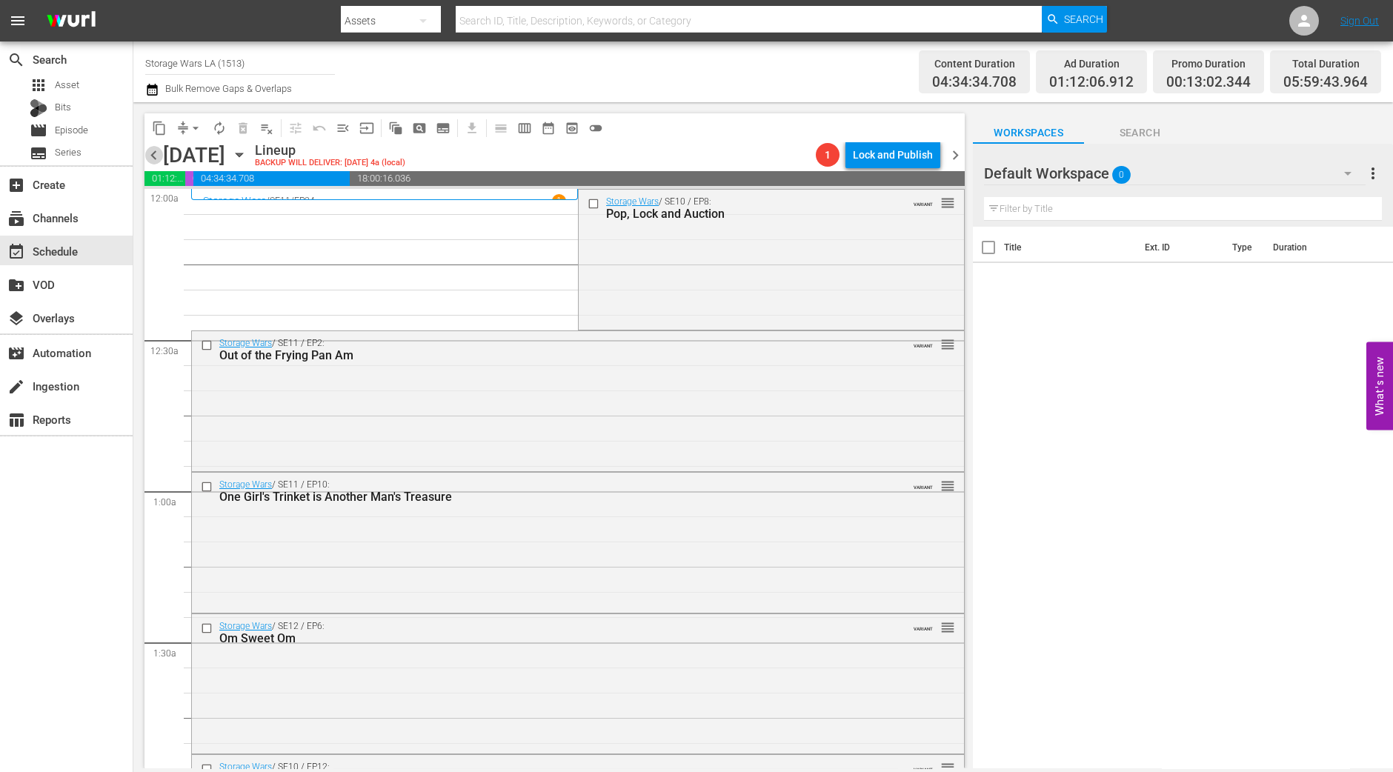
click at [156, 159] on span "chevron_left" at bounding box center [153, 155] width 19 height 19
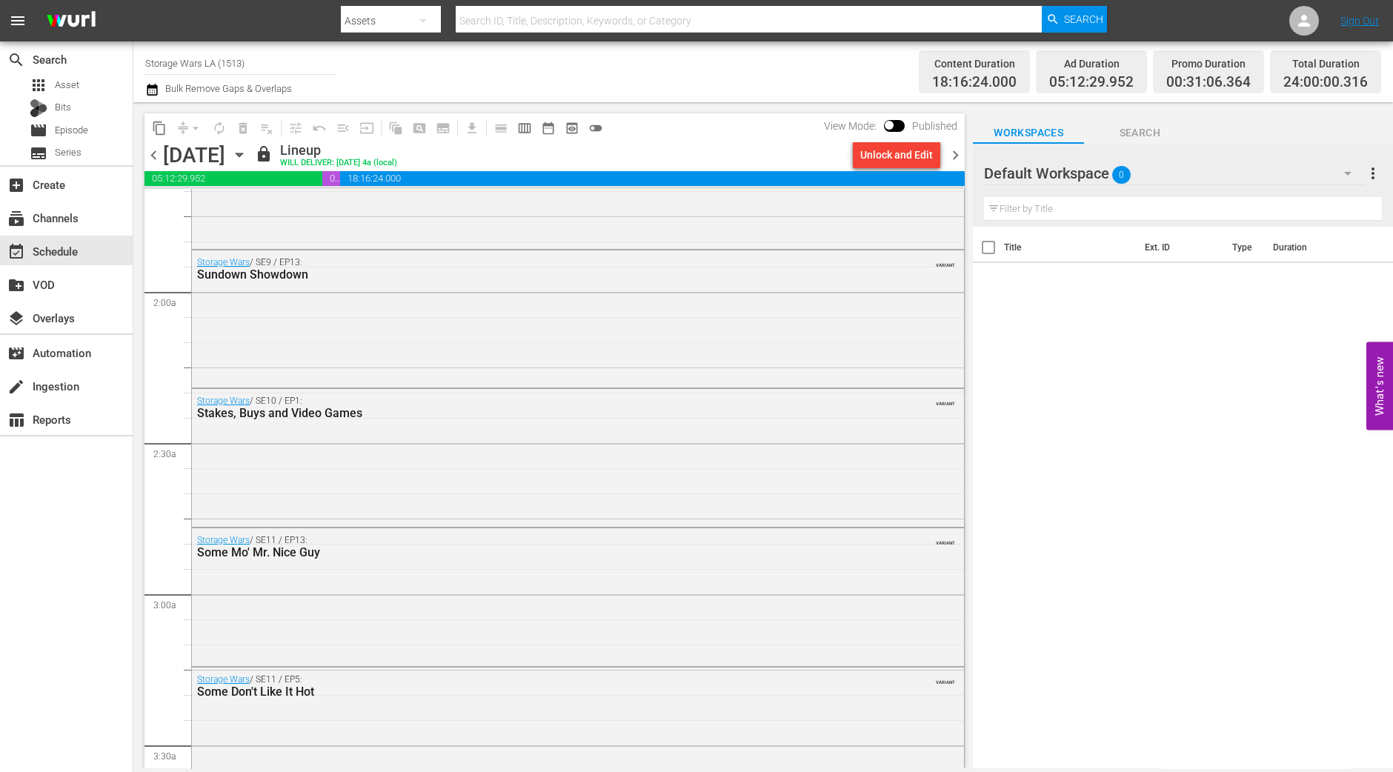
scroll to position [463, 0]
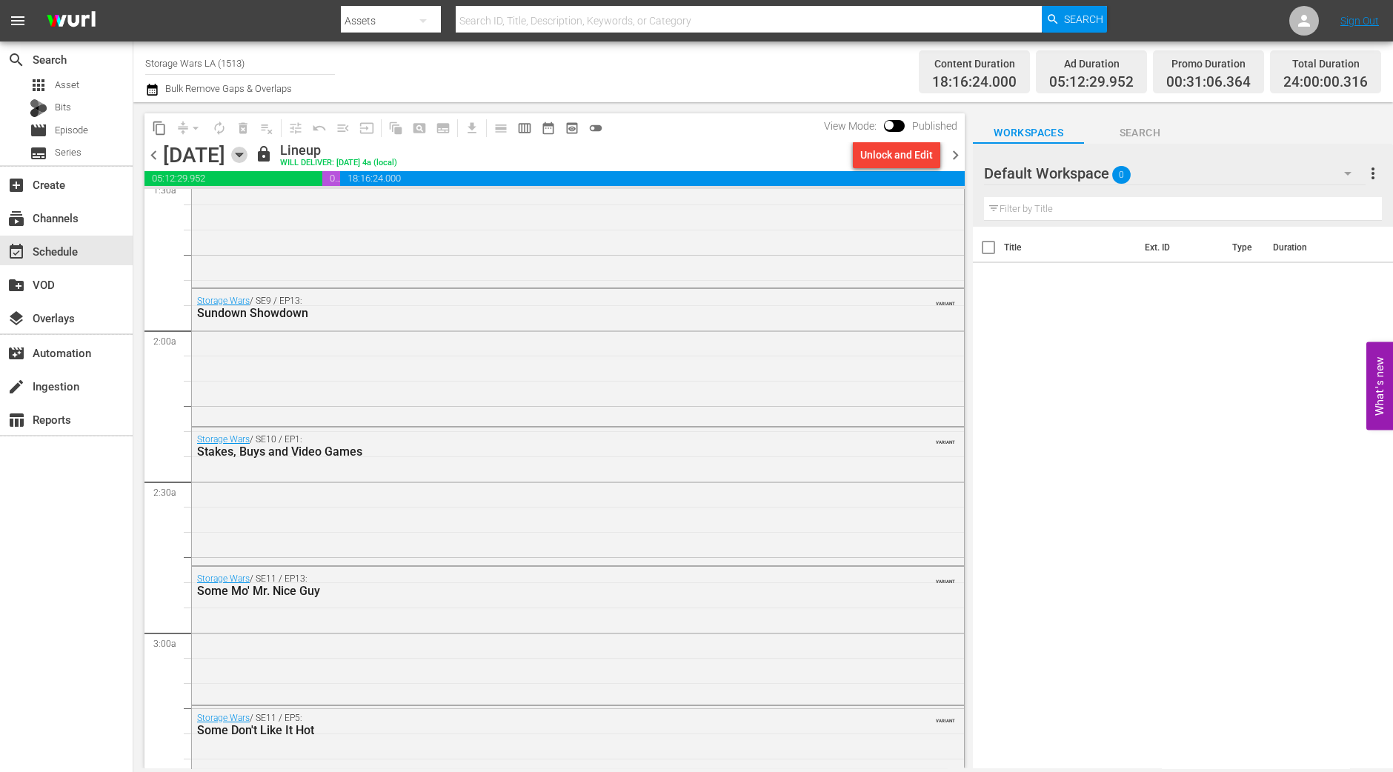
click at [242, 157] on icon "button" at bounding box center [239, 155] width 7 height 4
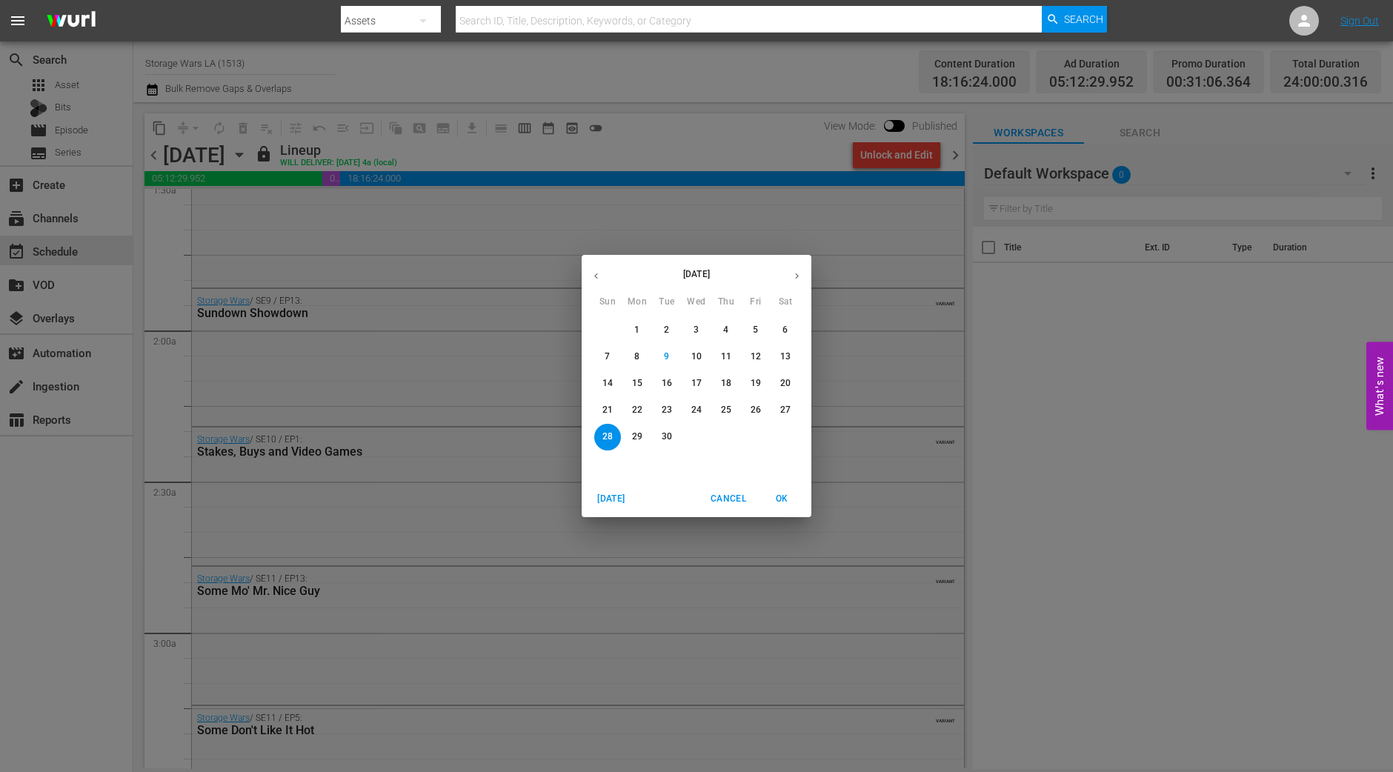
click at [664, 355] on p "9" at bounding box center [666, 356] width 5 height 13
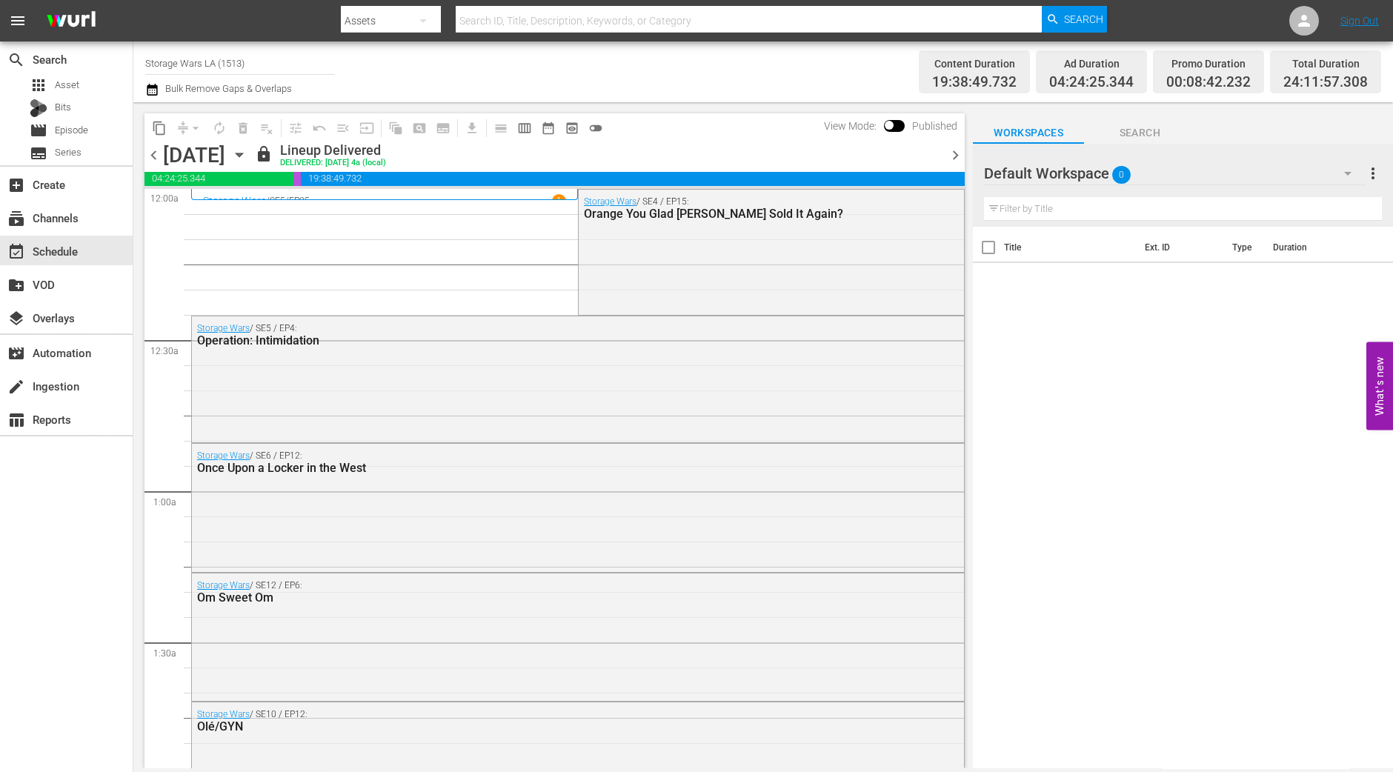
click at [247, 160] on icon "button" at bounding box center [239, 155] width 16 height 16
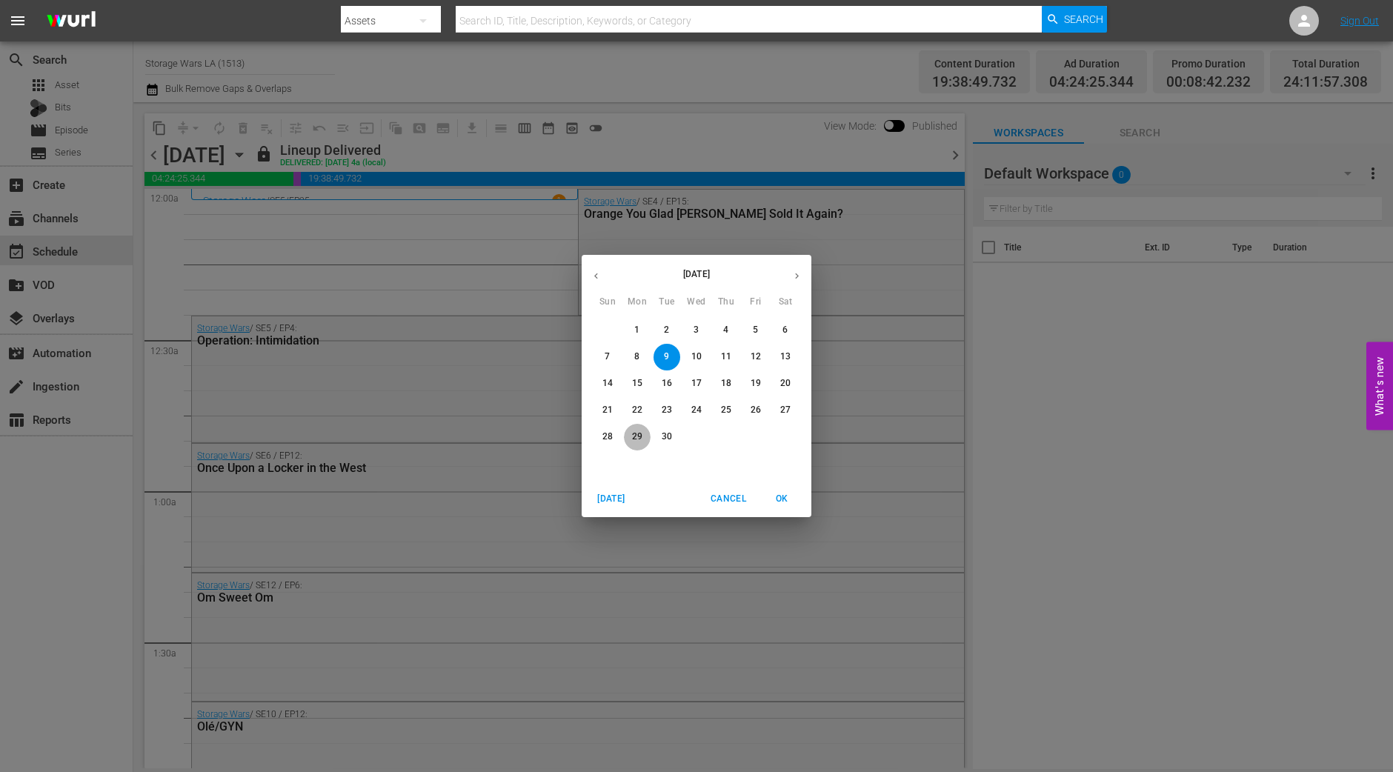
click at [634, 433] on p "29" at bounding box center [637, 436] width 10 height 13
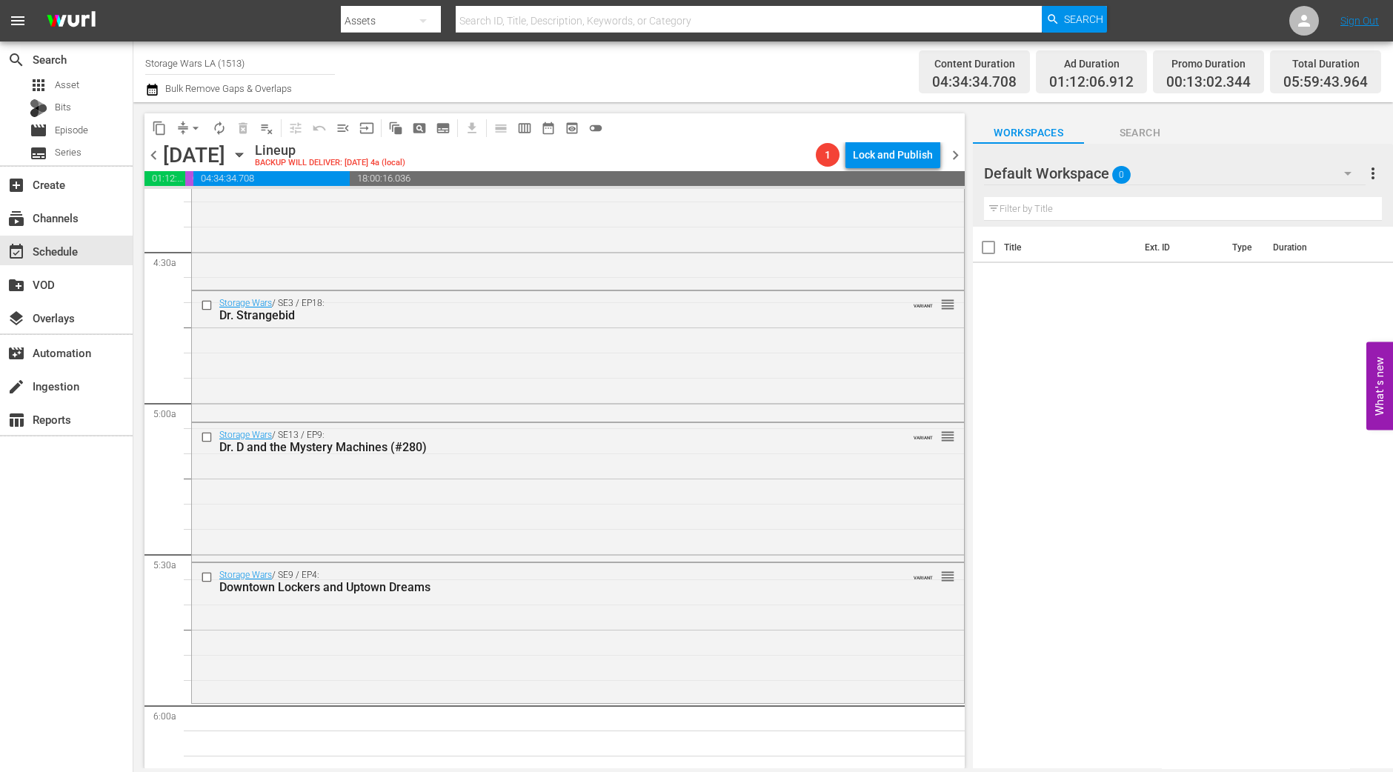
scroll to position [1296, 0]
click at [490, 661] on div "Storage Wars / SE9 / EP4: Downtown Lockers and Uptown Dreams VARIANT reorder" at bounding box center [578, 633] width 772 height 137
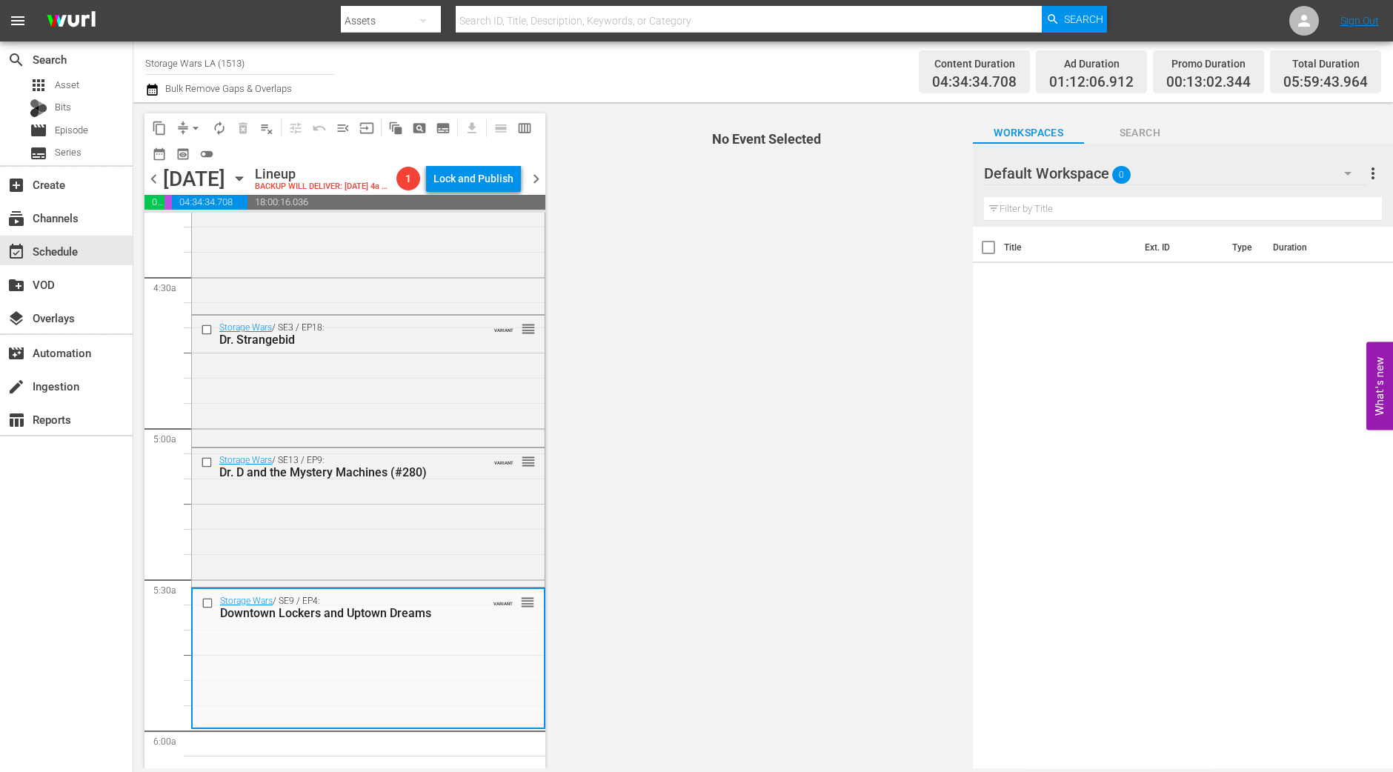
click at [193, 125] on span "arrow_drop_down" at bounding box center [195, 128] width 15 height 15
click at [192, 160] on li "Align to Midnight" at bounding box center [197, 157] width 156 height 24
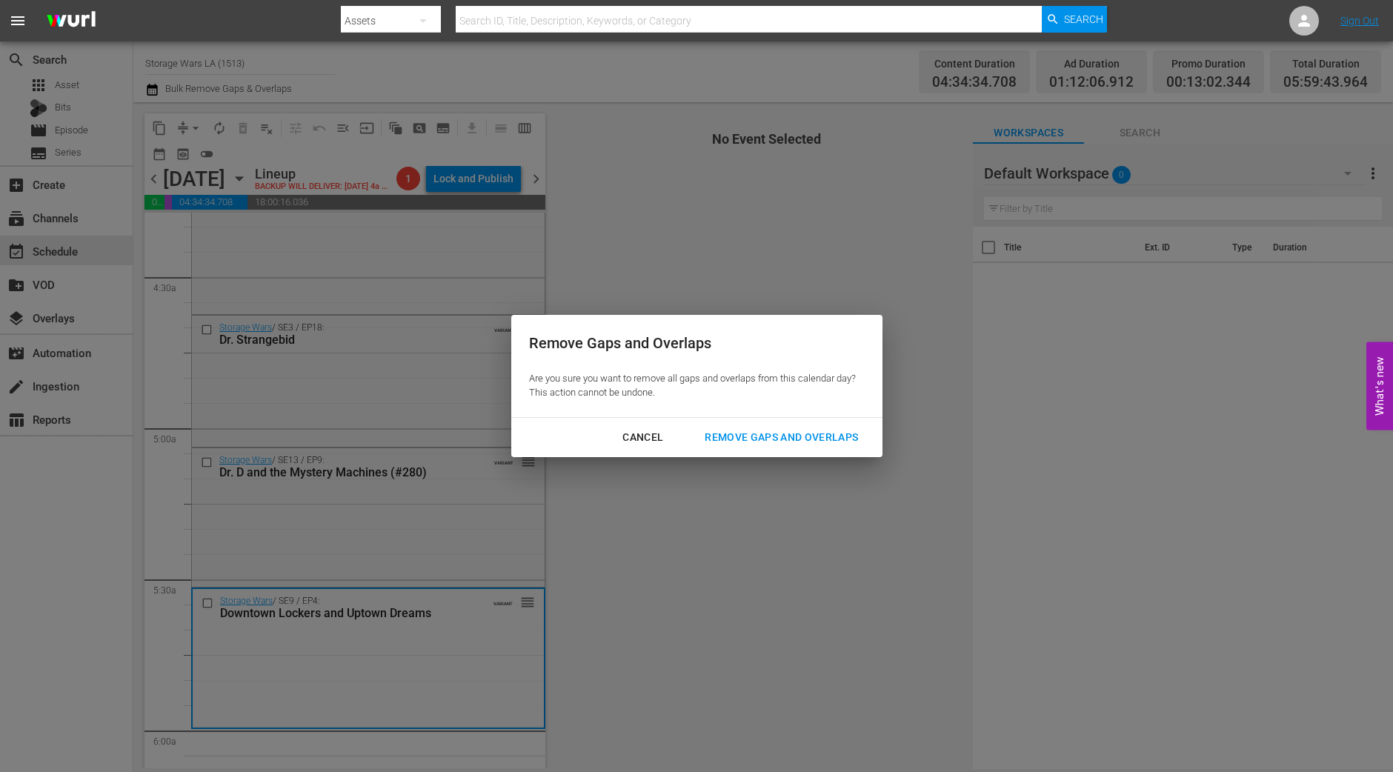
click at [762, 442] on div "Remove Gaps and Overlaps" at bounding box center [781, 437] width 177 height 19
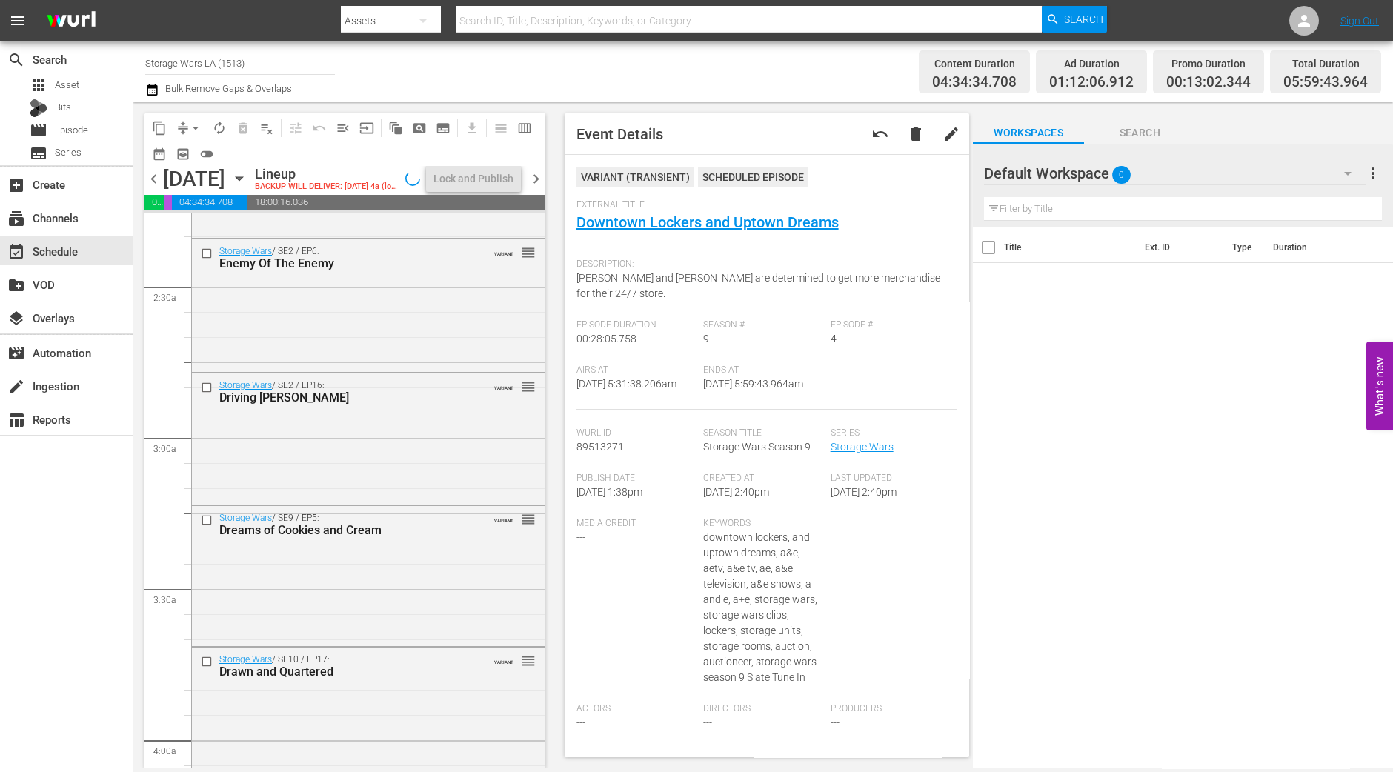
scroll to position [370, 0]
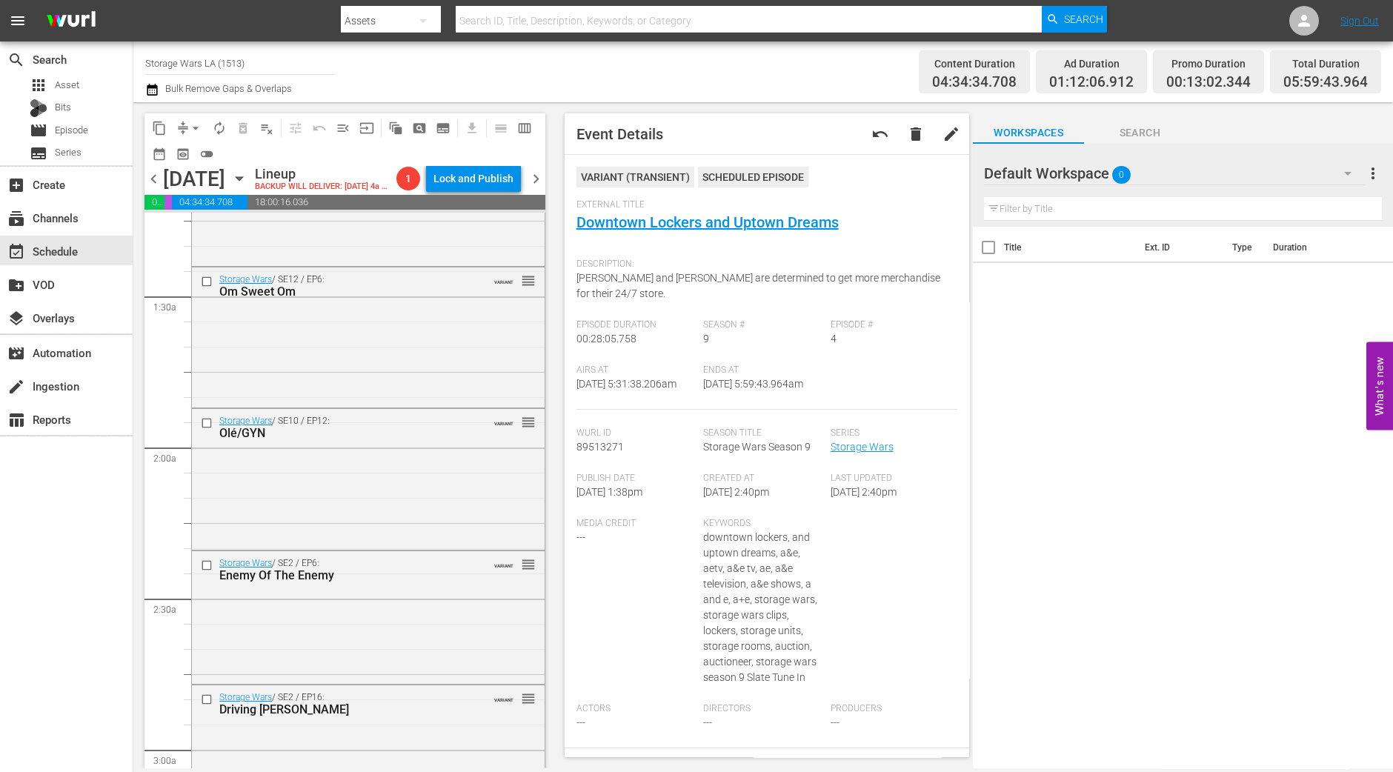
click at [359, 387] on div "Storage Wars / SE12 / EP6: Om Sweet Om VARIANT reorder" at bounding box center [368, 335] width 353 height 137
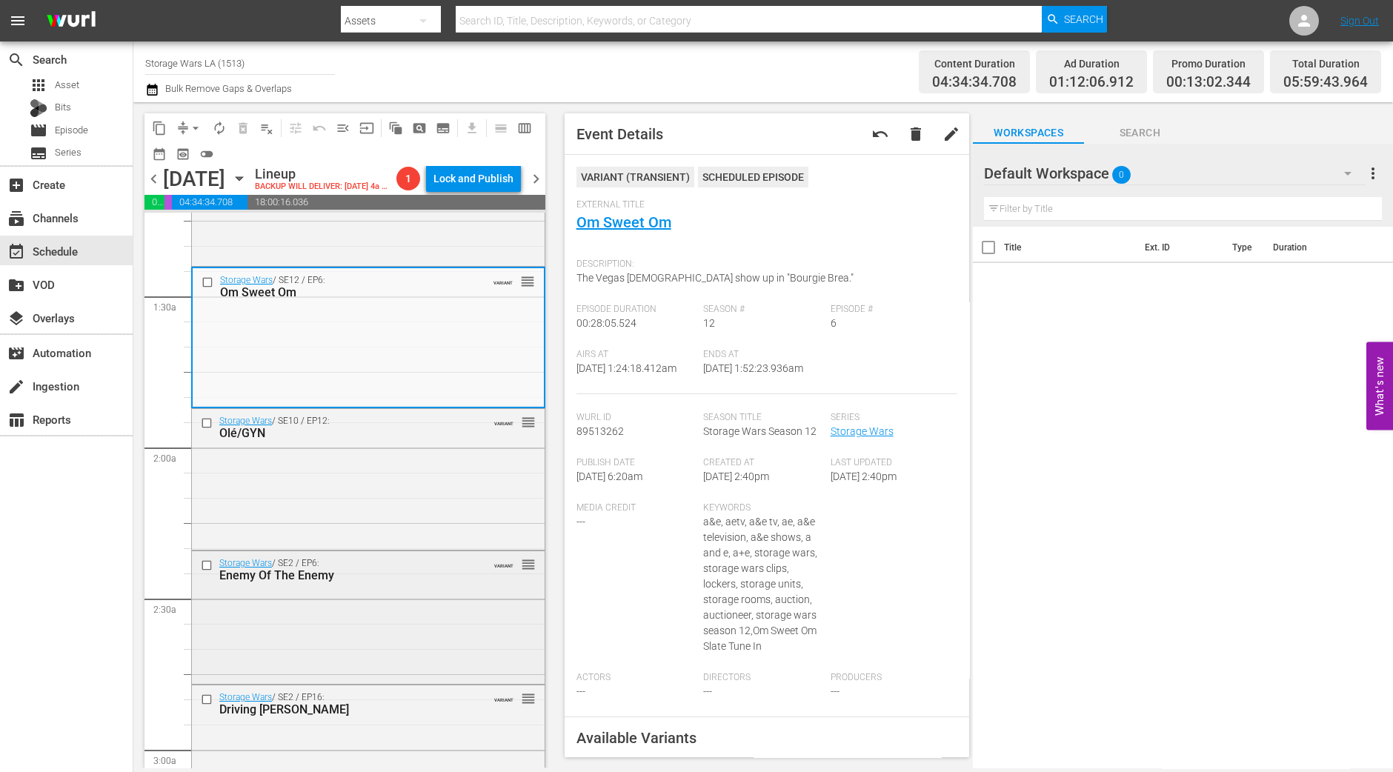
click at [323, 581] on div "Storage Wars / SE2 / EP6: Enemy Of The Enemy" at bounding box center [344, 570] width 251 height 24
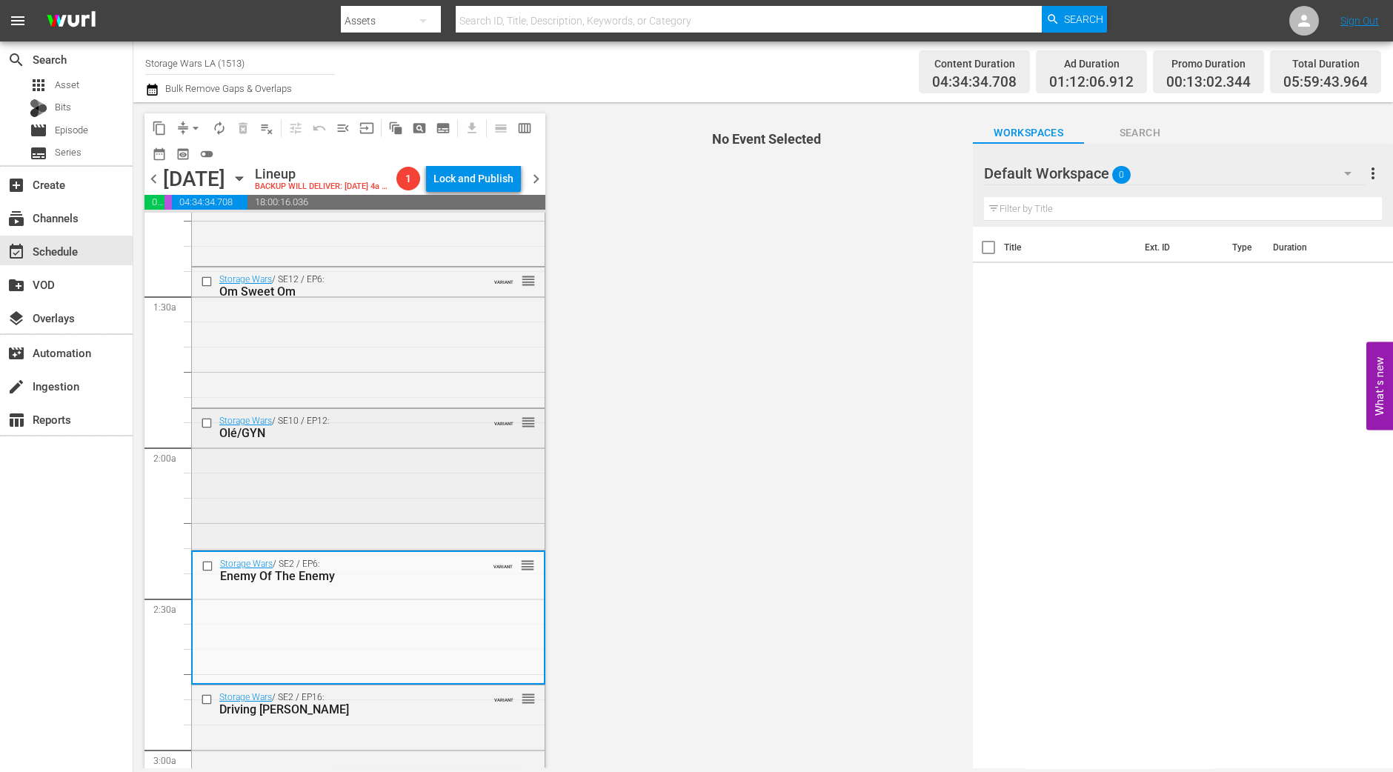
click at [340, 527] on div "Storage Wars / SE10 / EP12: Olé/GYN VARIANT reorder" at bounding box center [368, 477] width 353 height 137
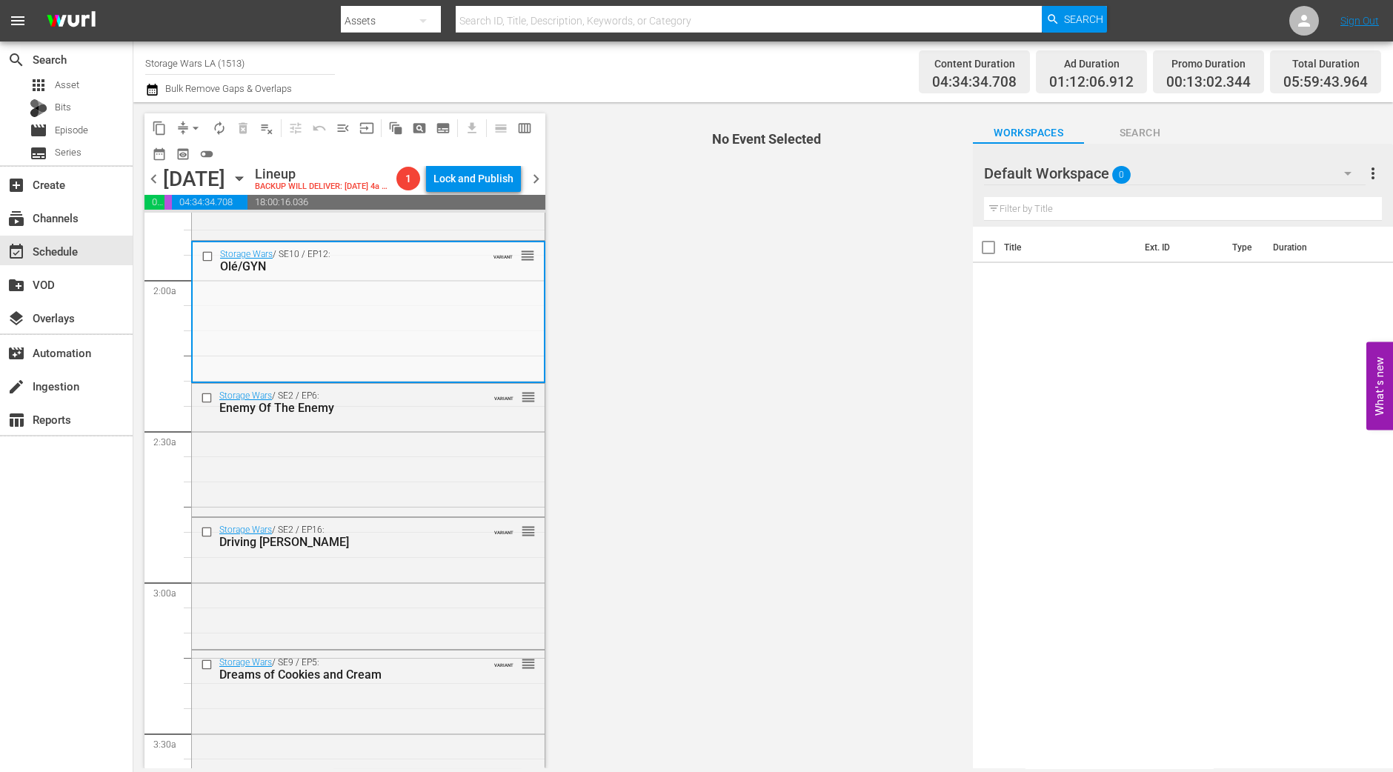
scroll to position [556, 0]
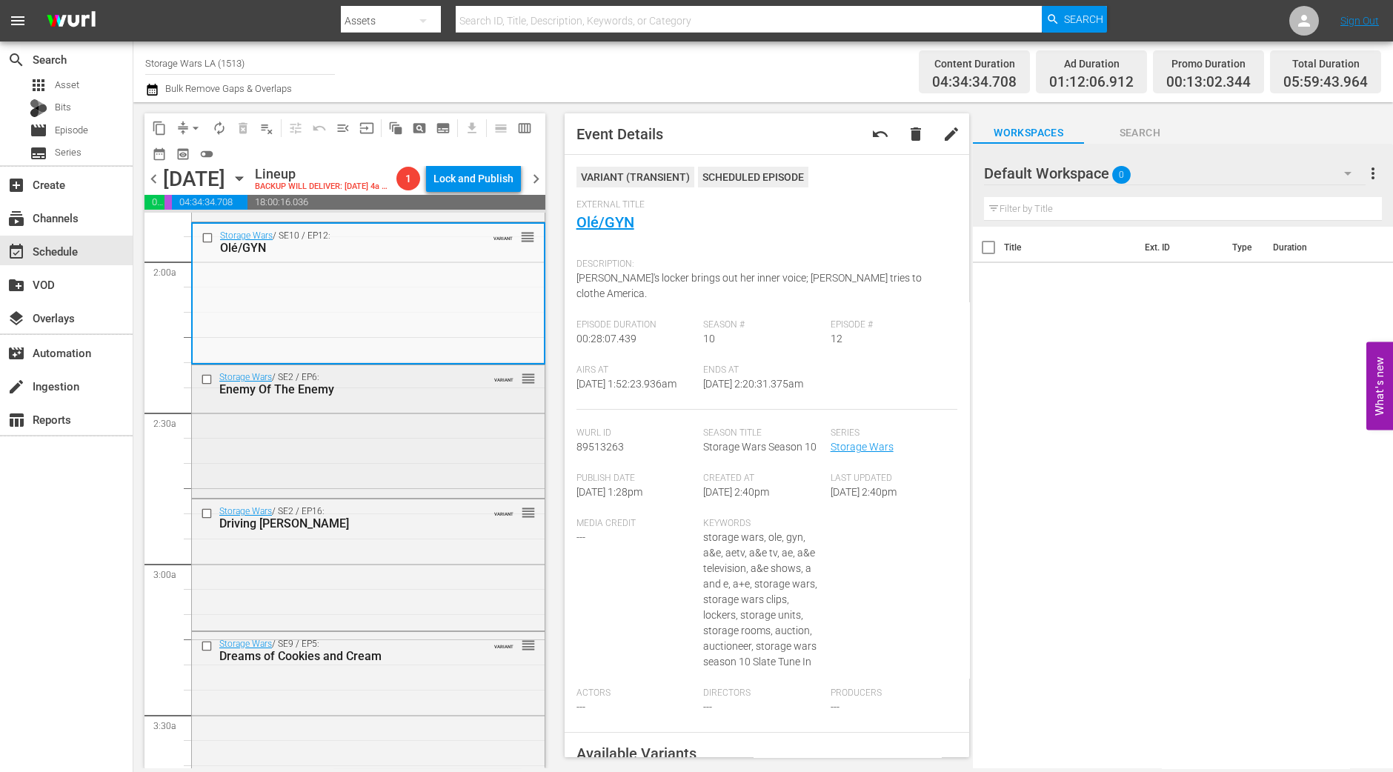
click at [450, 396] on div "Storage Wars / SE2 / EP6: Enemy Of The Enemy" at bounding box center [344, 384] width 251 height 24
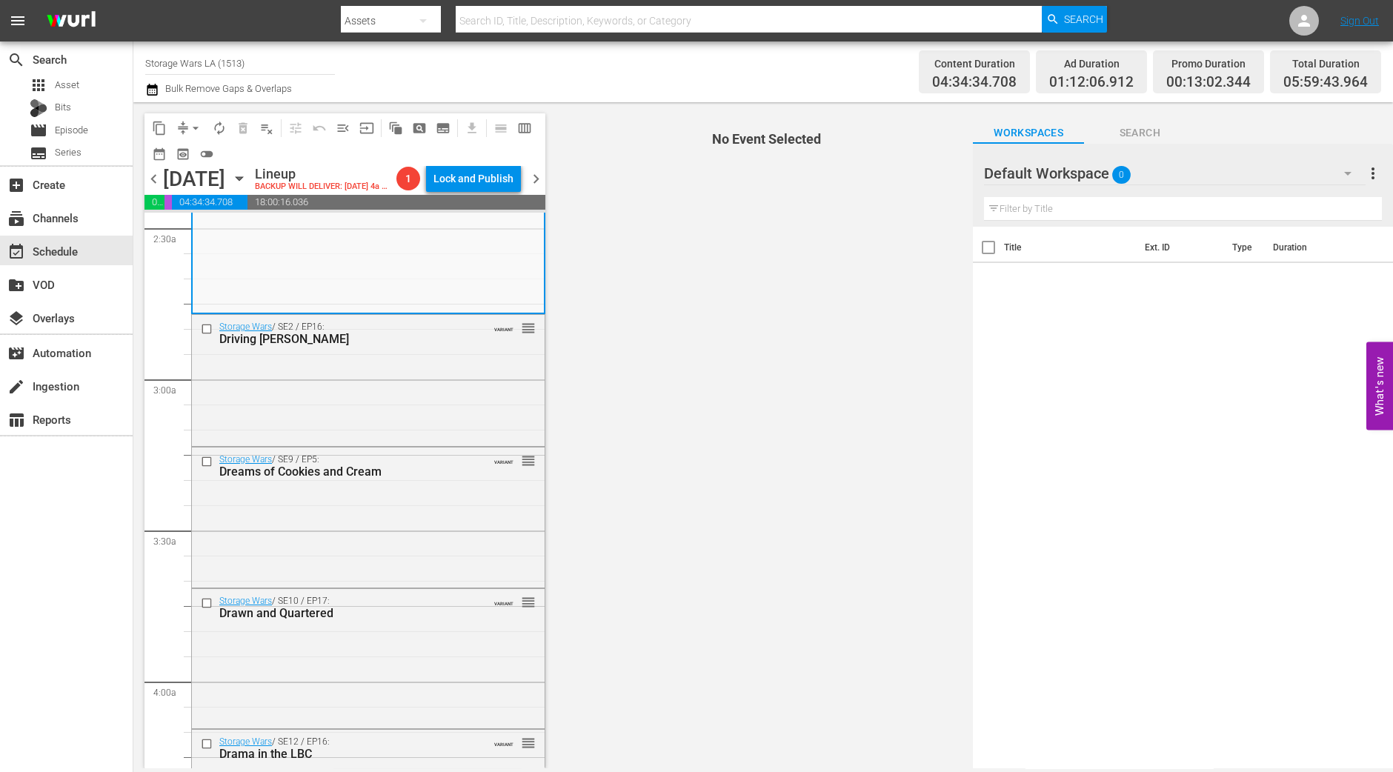
scroll to position [648, 0]
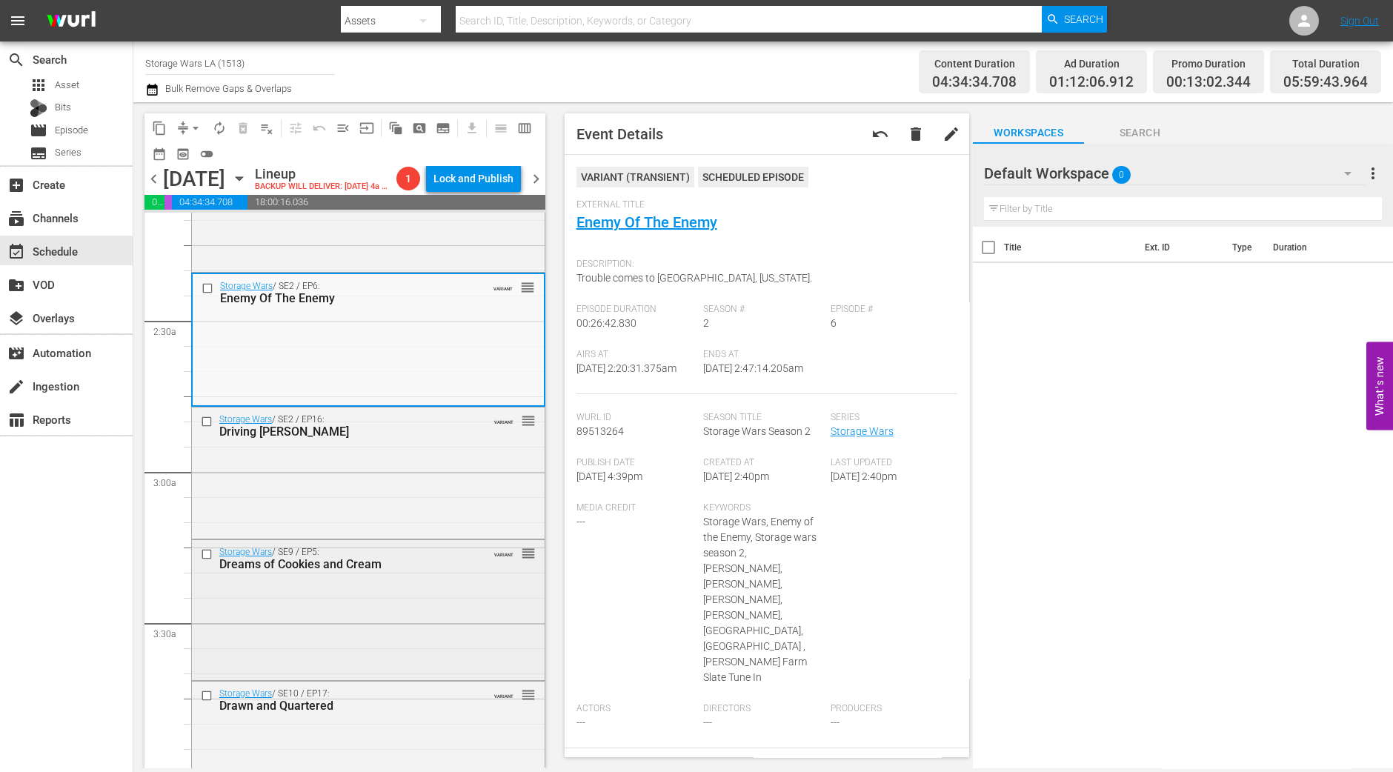
click at [372, 668] on div "Storage Wars / SE9 / EP5: Dreams of Cookies and Cream VARIANT reorder" at bounding box center [368, 608] width 353 height 137
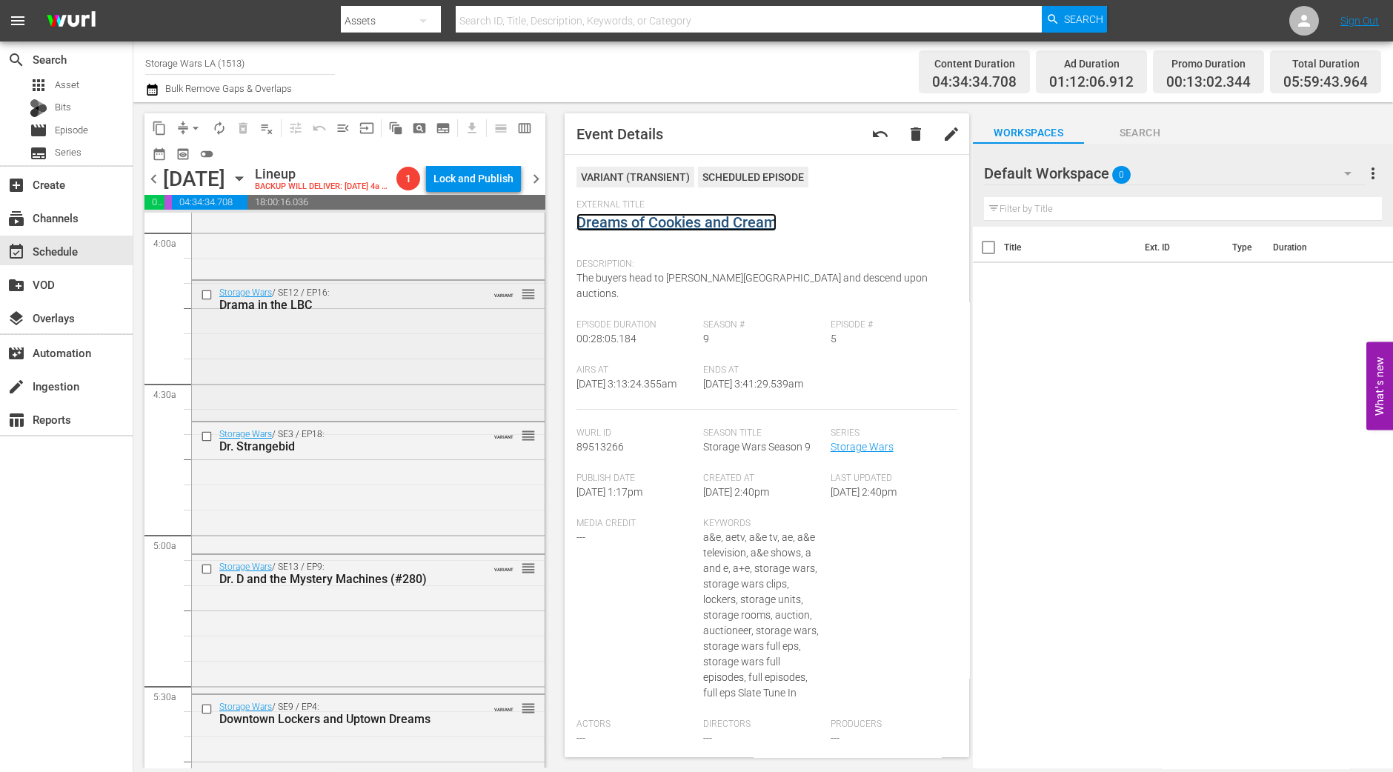
scroll to position [1389, 0]
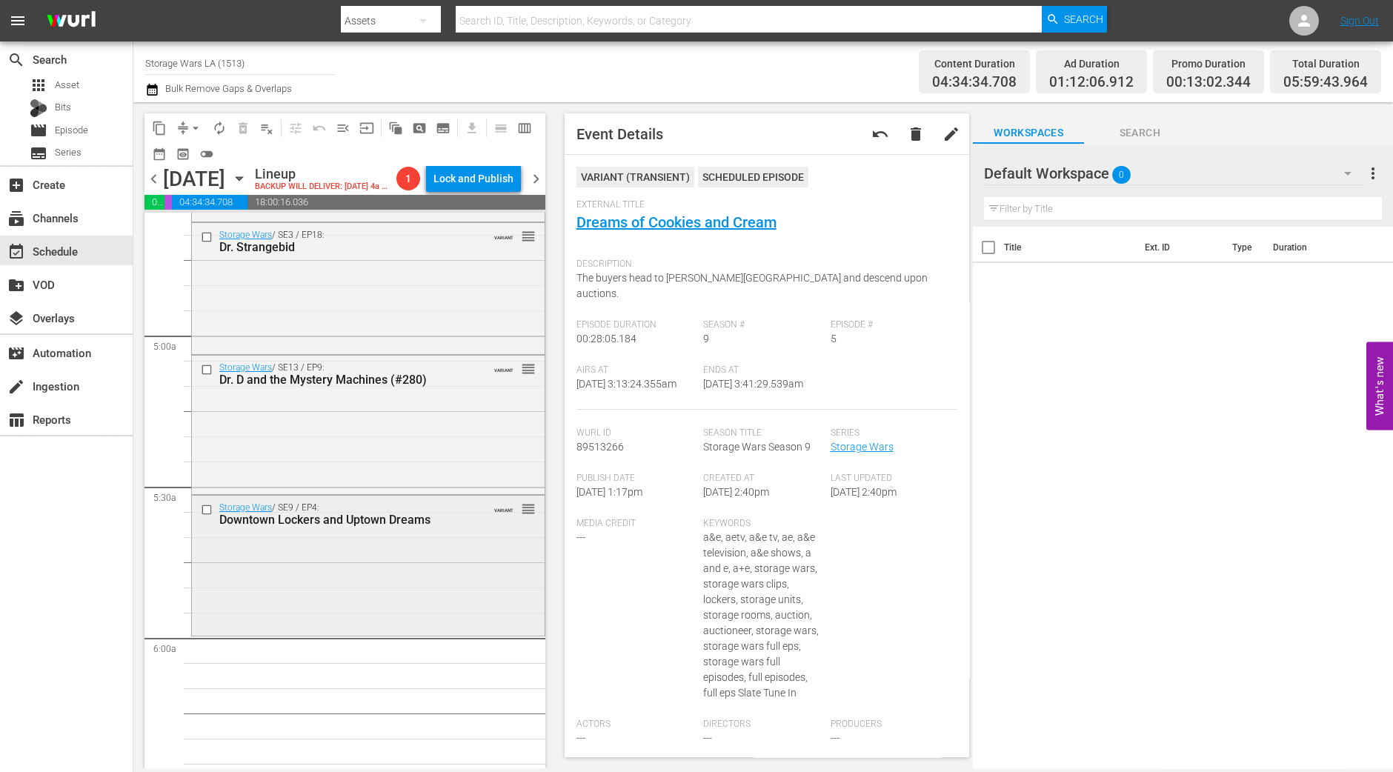
click at [322, 627] on div "Storage Wars / SE9 / EP4: Downtown Lockers and Uptown Dreams VARIANT reorder" at bounding box center [368, 564] width 353 height 137
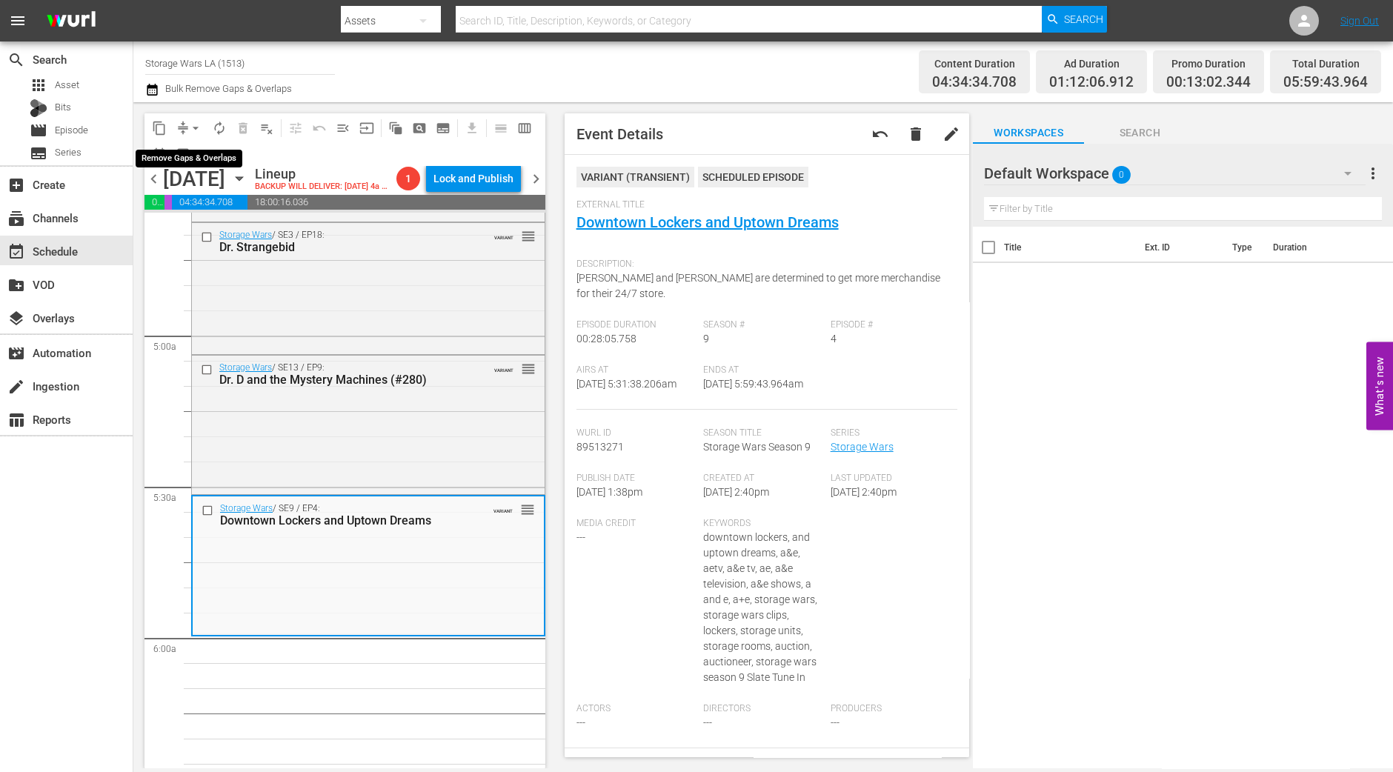
click at [190, 125] on span "arrow_drop_down" at bounding box center [195, 128] width 15 height 15
click at [190, 167] on li "Align to Midnight" at bounding box center [197, 157] width 156 height 24
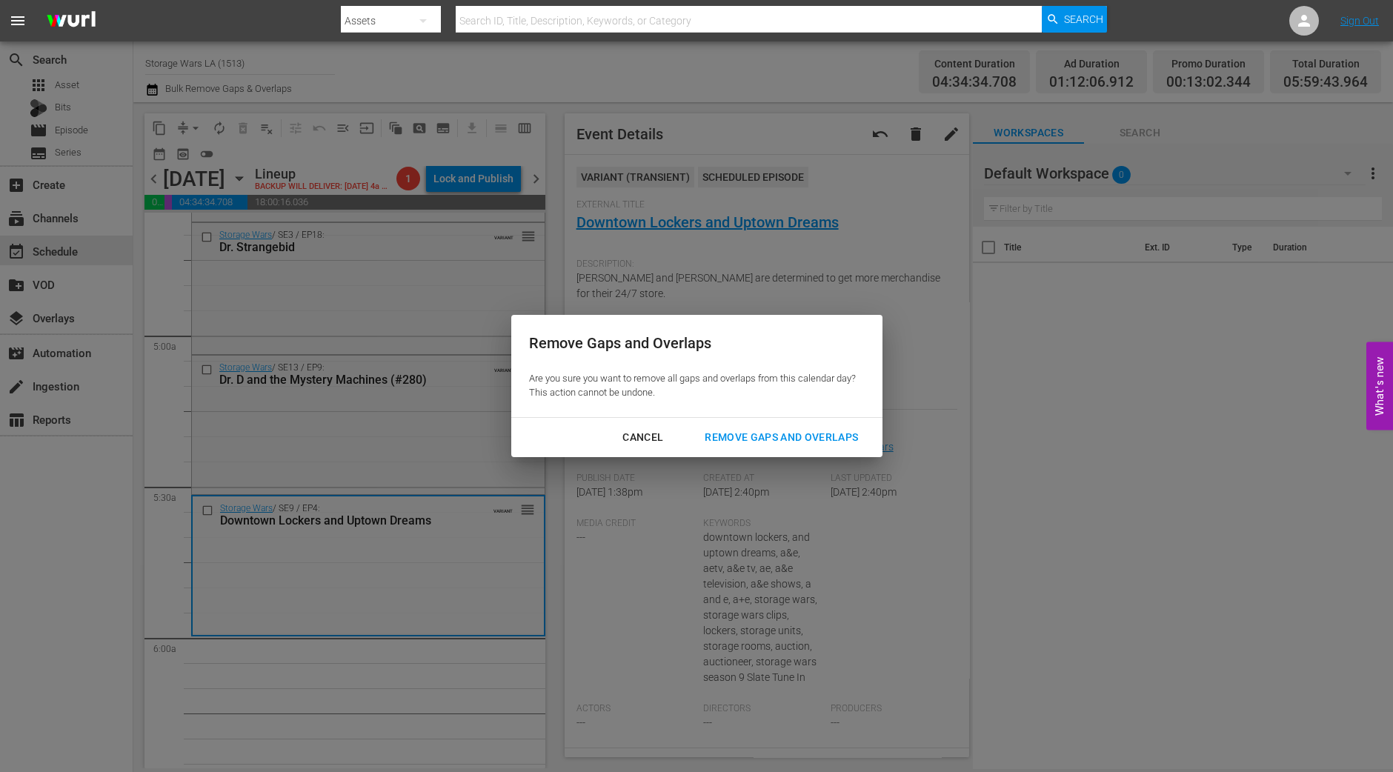
click at [730, 432] on div "Remove Gaps and Overlaps" at bounding box center [781, 437] width 177 height 19
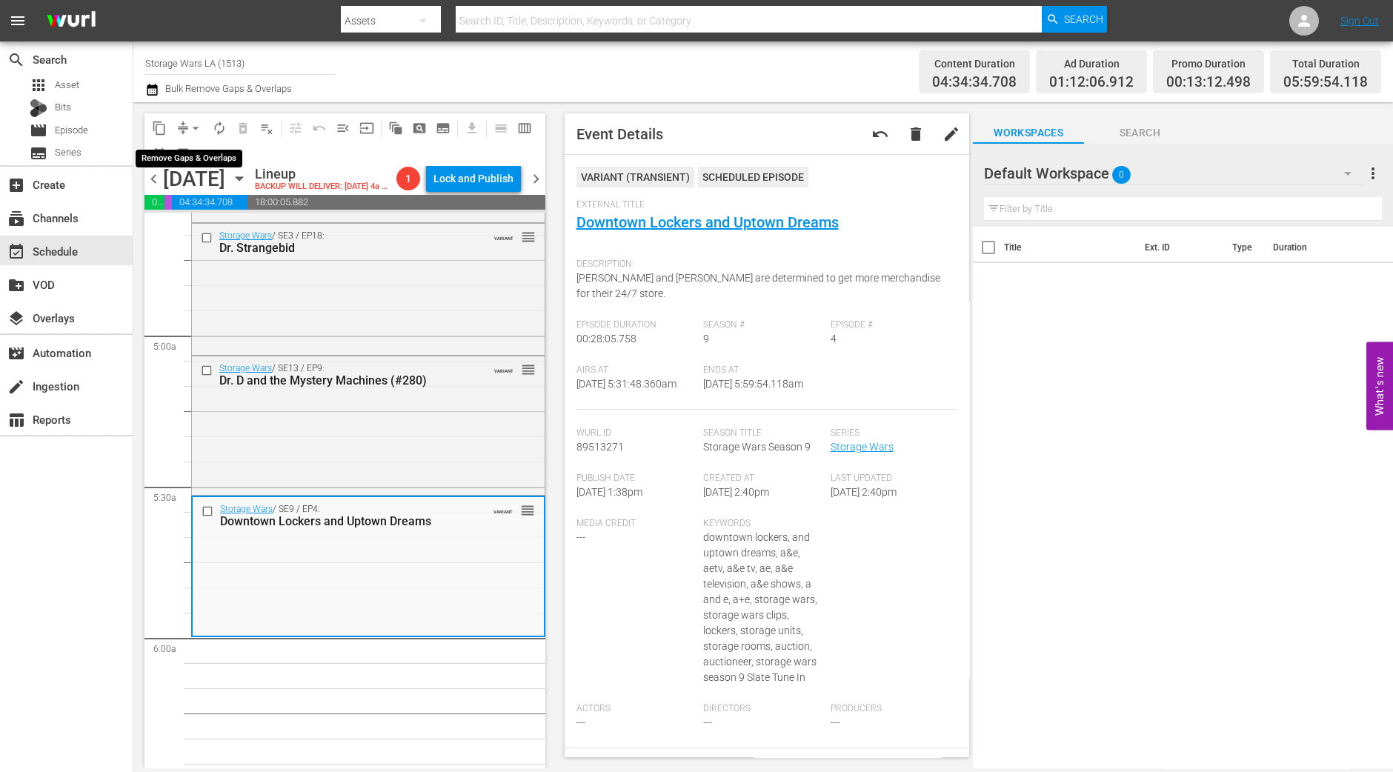
click at [193, 125] on span "arrow_drop_down" at bounding box center [195, 128] width 15 height 15
click at [187, 161] on li "Align to Midnight" at bounding box center [197, 157] width 156 height 24
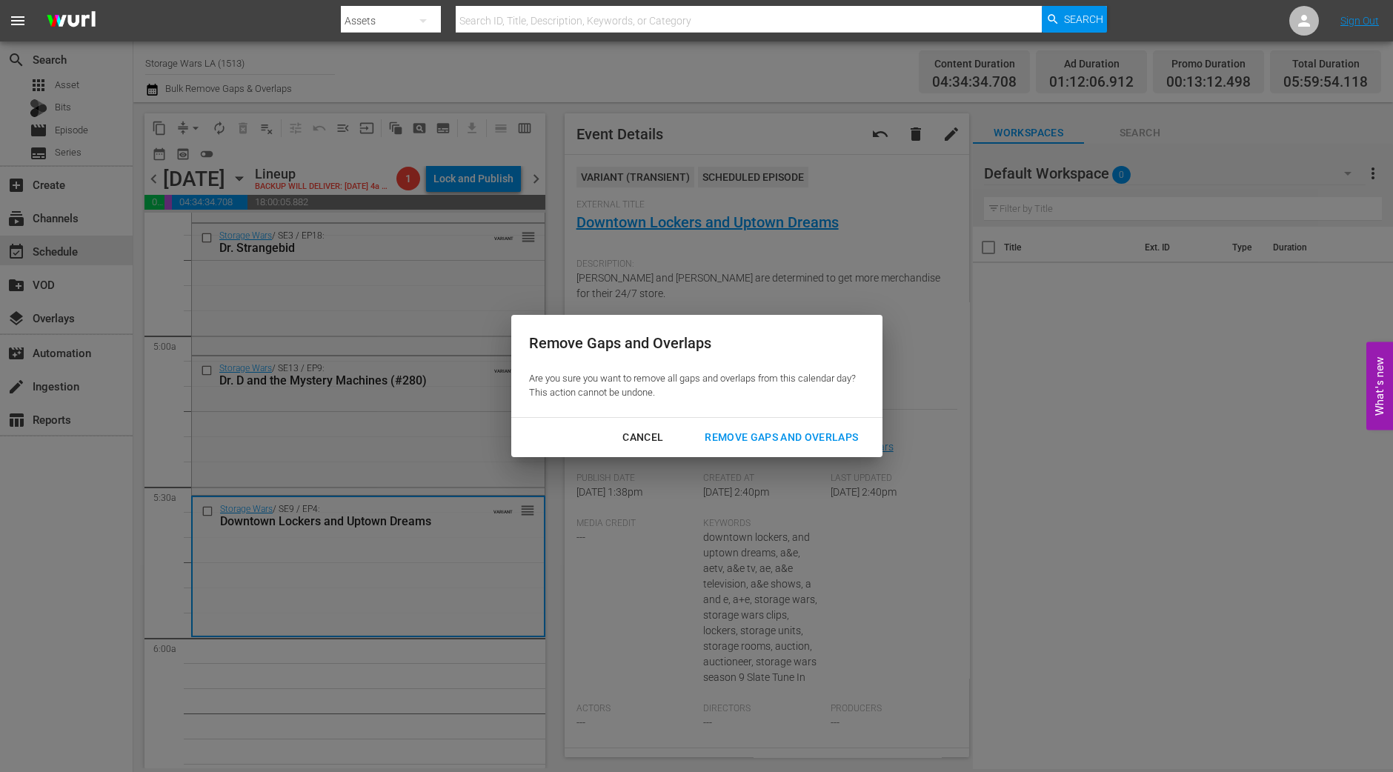
click at [811, 446] on div "Remove Gaps and Overlaps" at bounding box center [781, 437] width 177 height 19
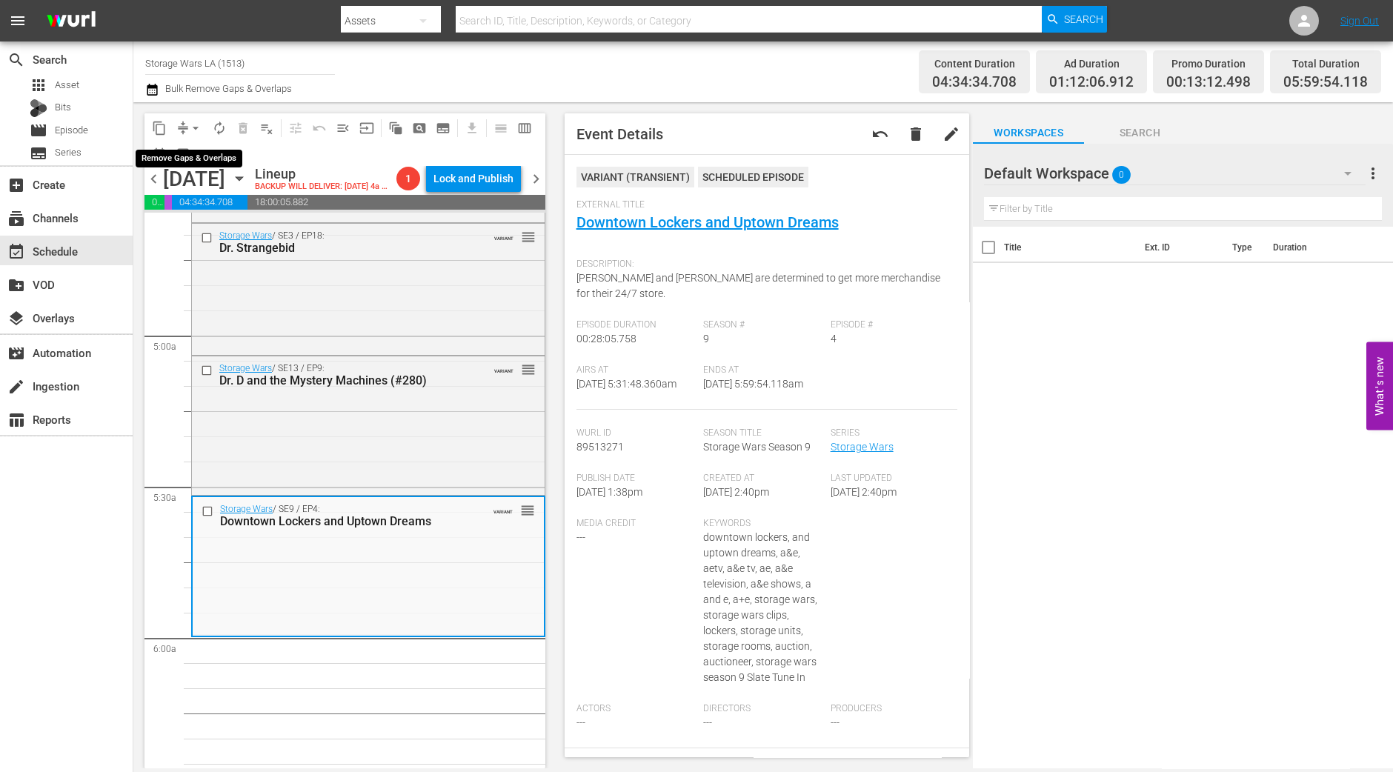
click at [196, 129] on span "arrow_drop_down" at bounding box center [195, 128] width 15 height 15
click at [202, 153] on li "Align to Midnight" at bounding box center [197, 157] width 156 height 24
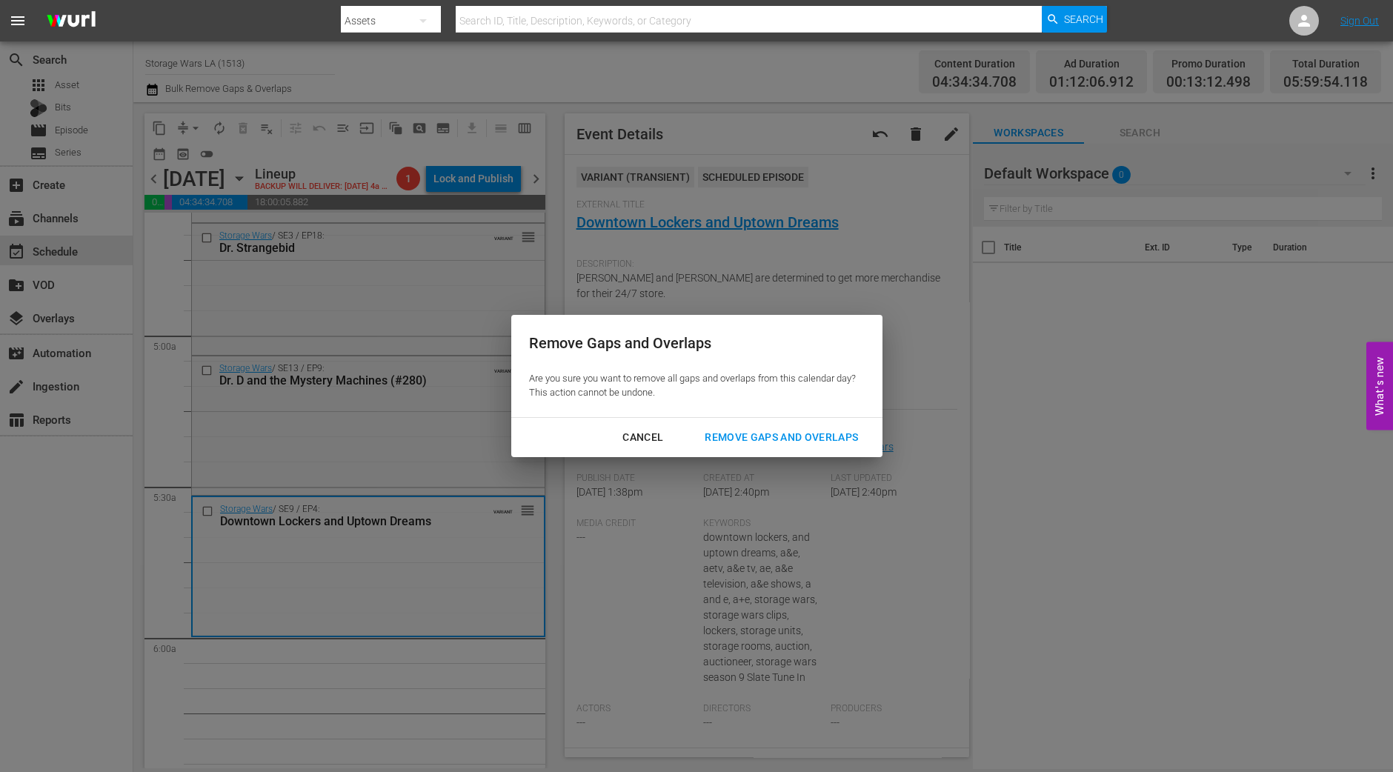
click at [822, 432] on div "Remove Gaps and Overlaps" at bounding box center [781, 437] width 177 height 19
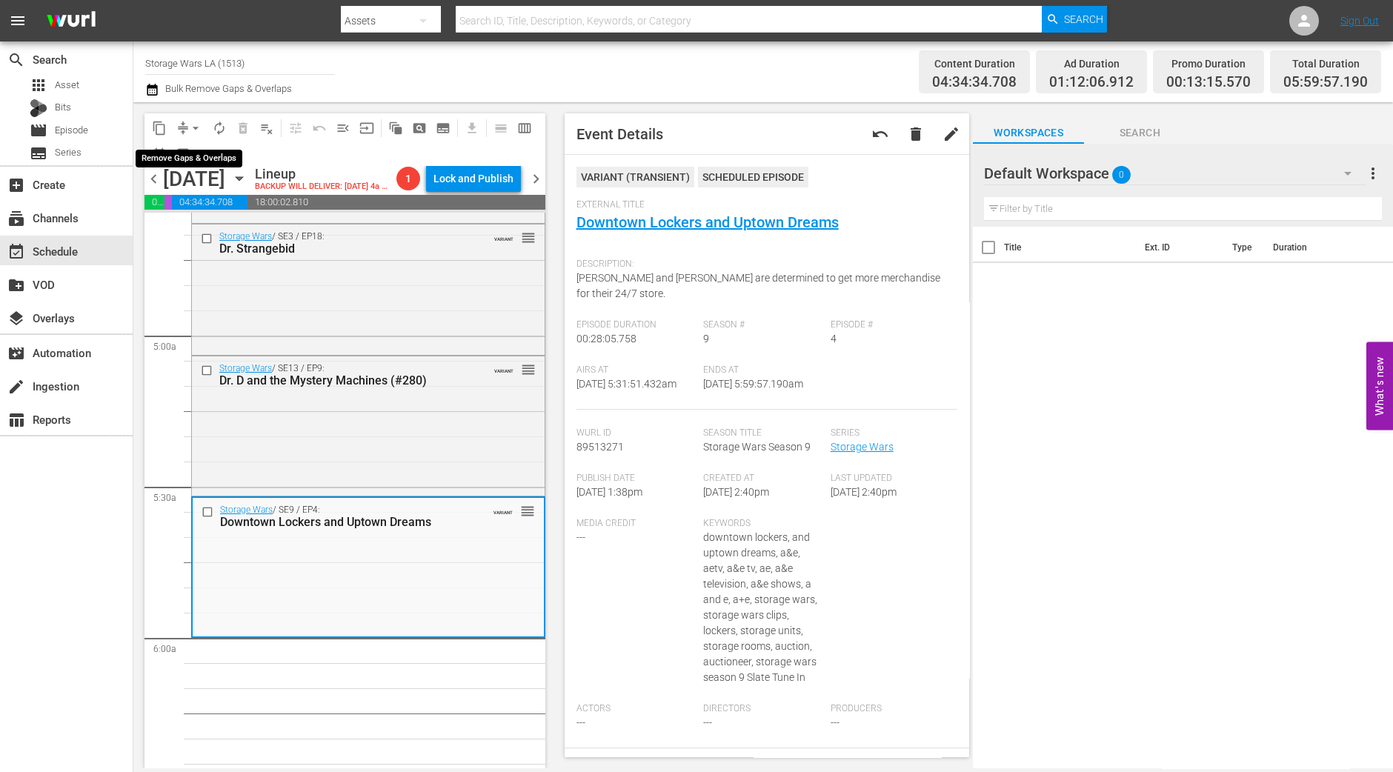
click at [189, 127] on span "arrow_drop_down" at bounding box center [195, 128] width 15 height 15
click at [193, 156] on li "Align to Midnight" at bounding box center [197, 157] width 156 height 24
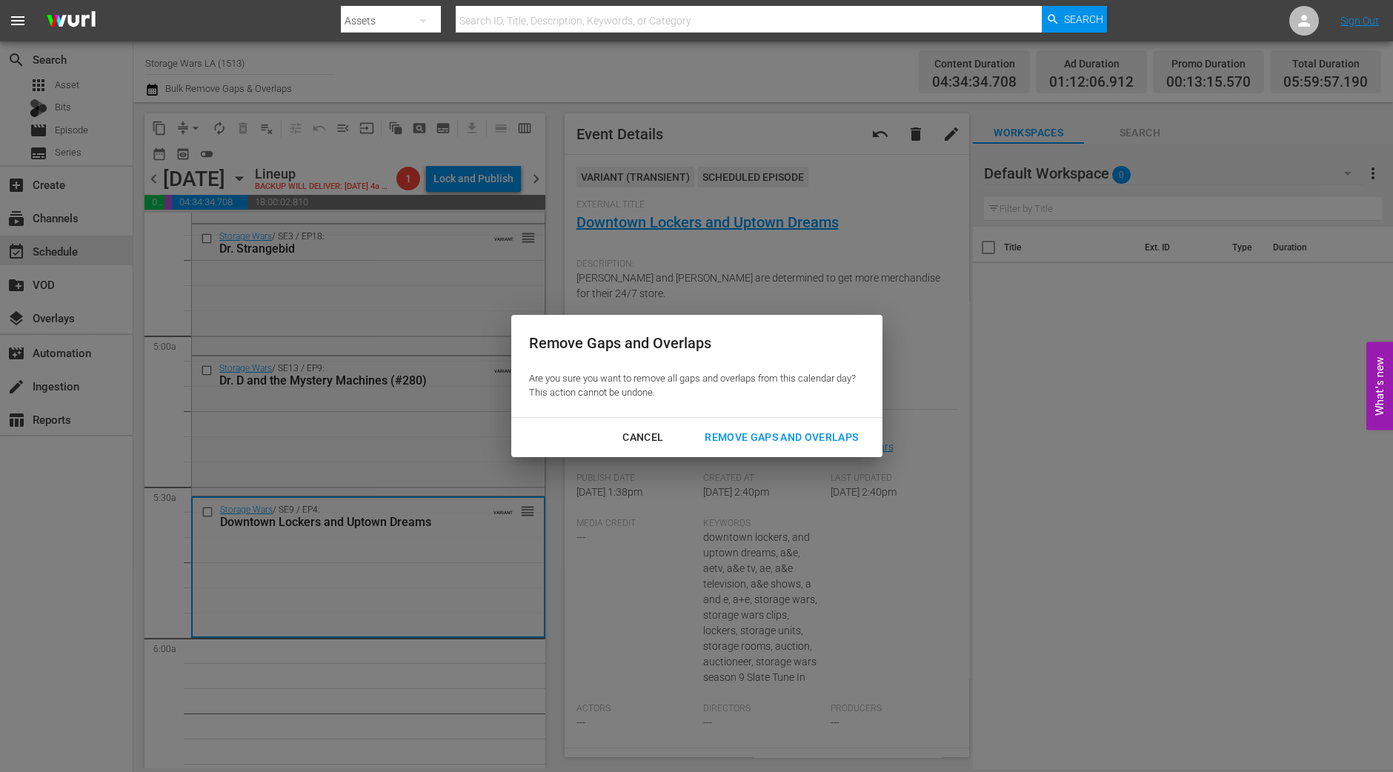
click at [759, 441] on div "Remove Gaps and Overlaps" at bounding box center [781, 437] width 177 height 19
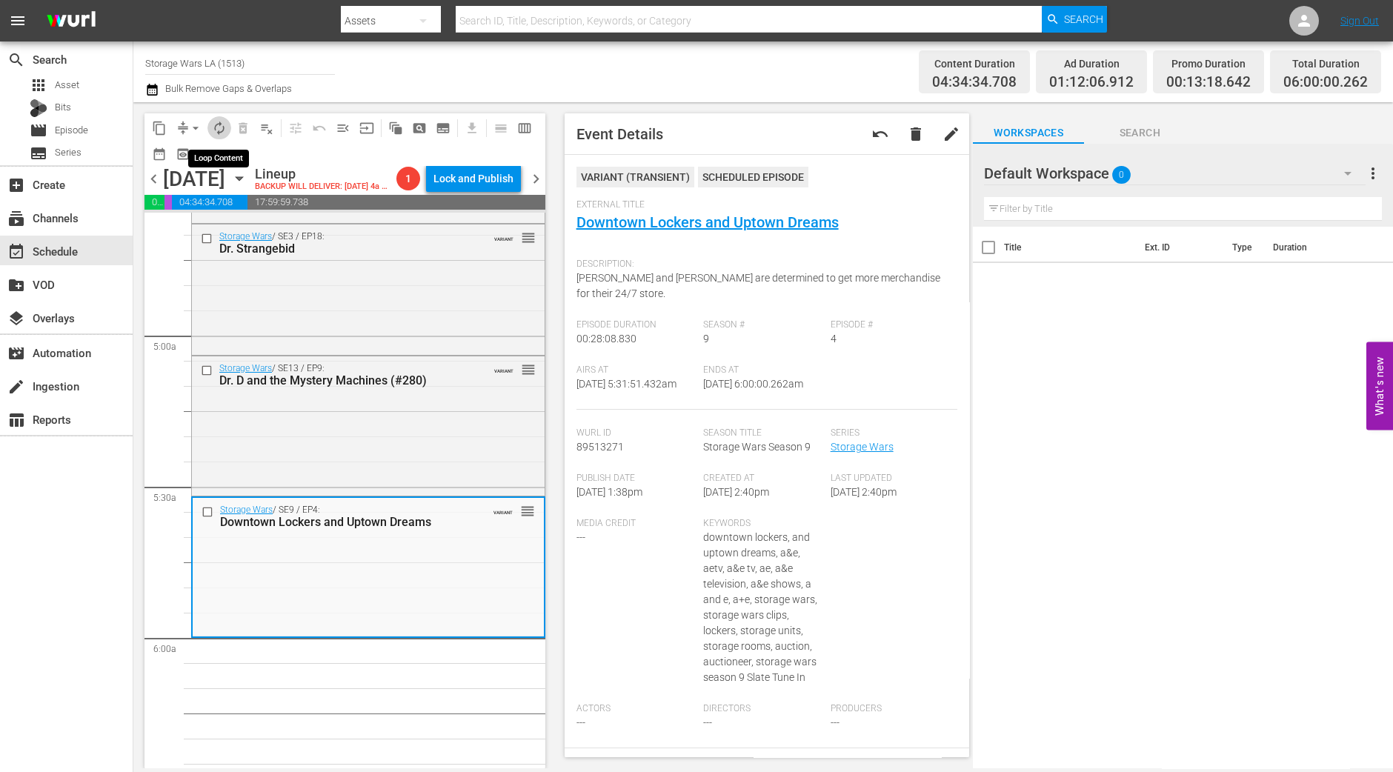
click at [218, 126] on span "autorenew_outlined" at bounding box center [219, 128] width 15 height 15
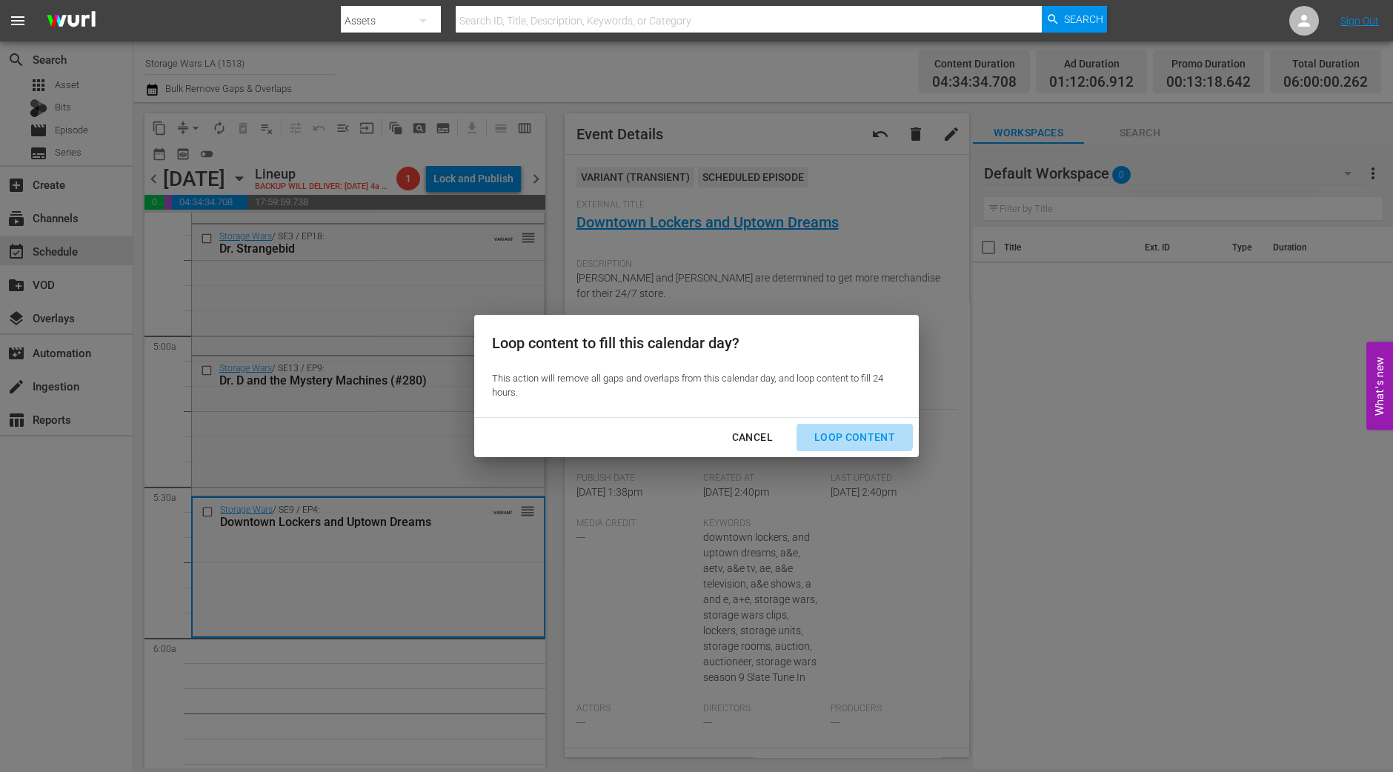
click at [855, 425] on button "Loop Content" at bounding box center [855, 437] width 116 height 27
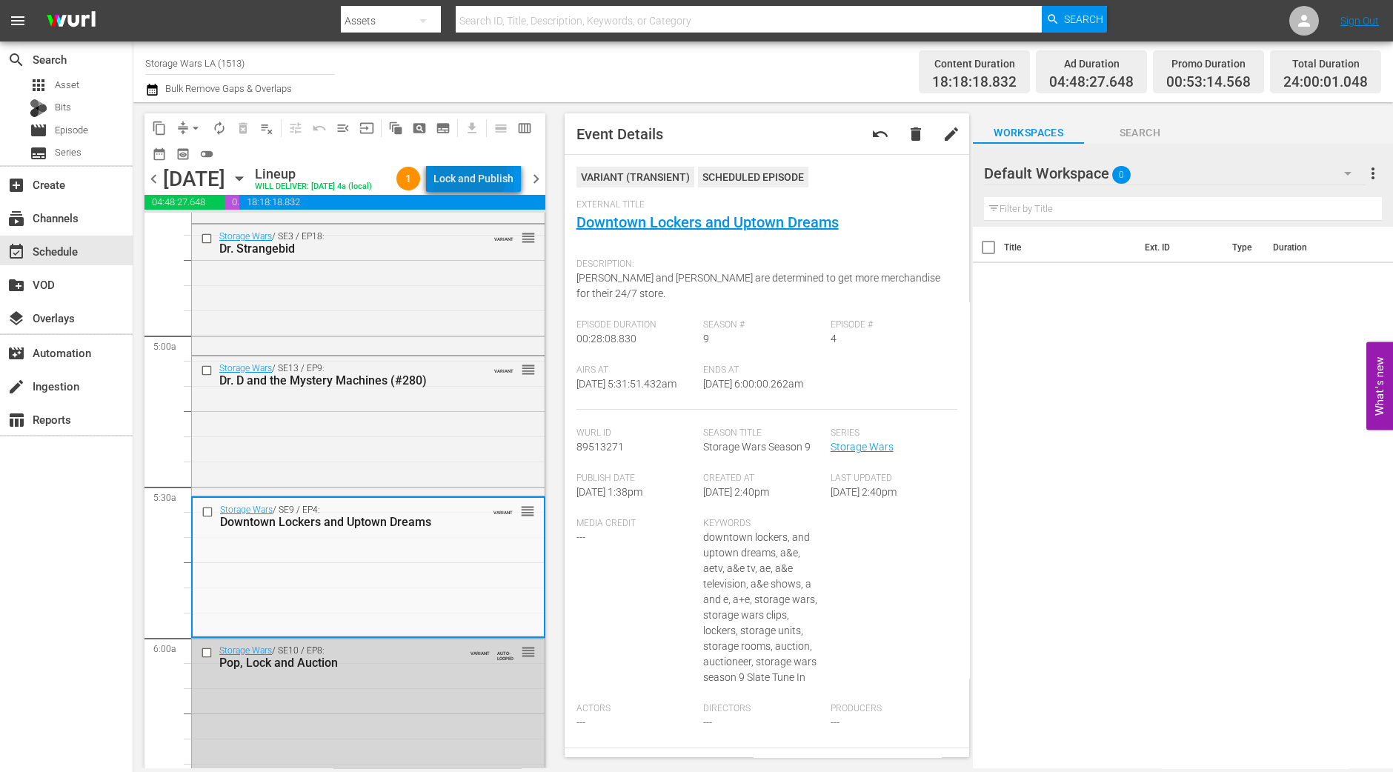
click at [484, 176] on div "Lock and Publish" at bounding box center [473, 178] width 80 height 27
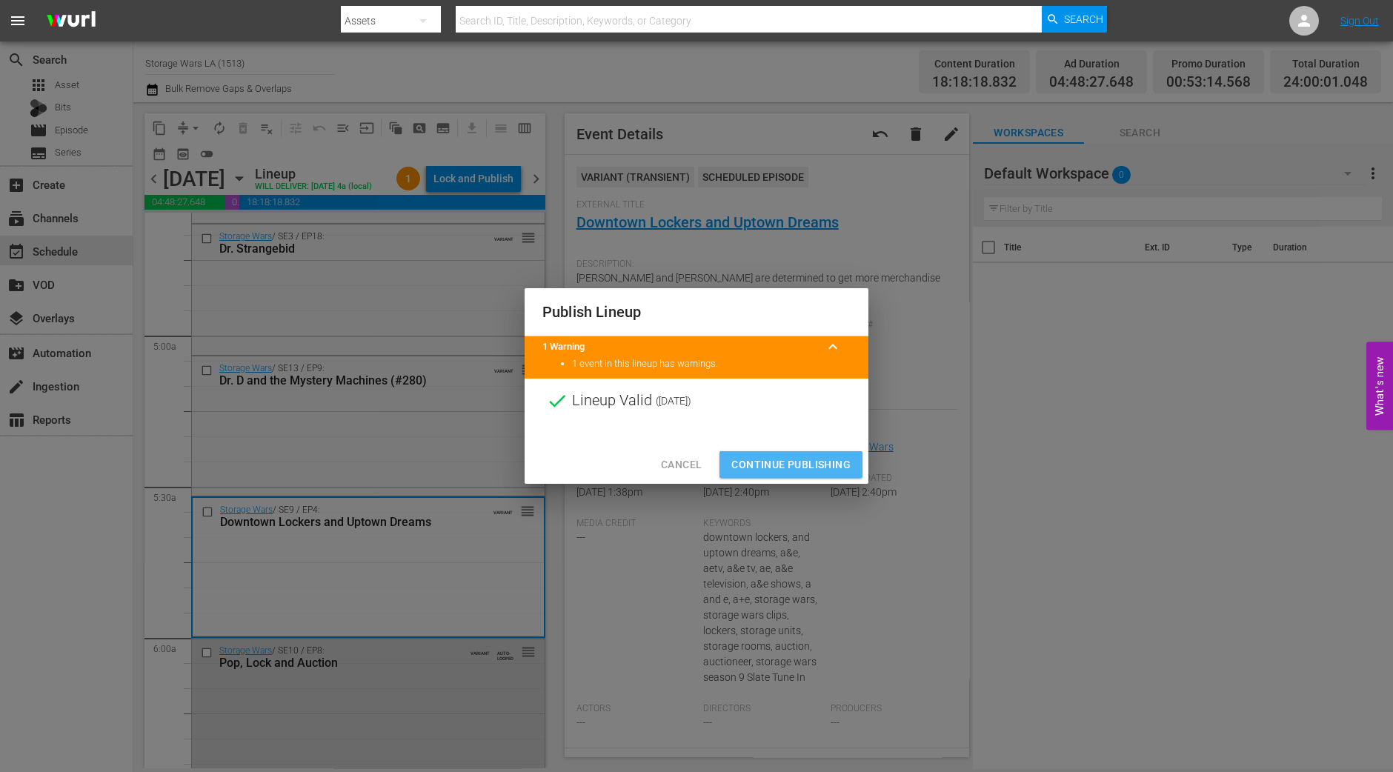
click at [772, 461] on span "Continue Publishing" at bounding box center [790, 465] width 119 height 19
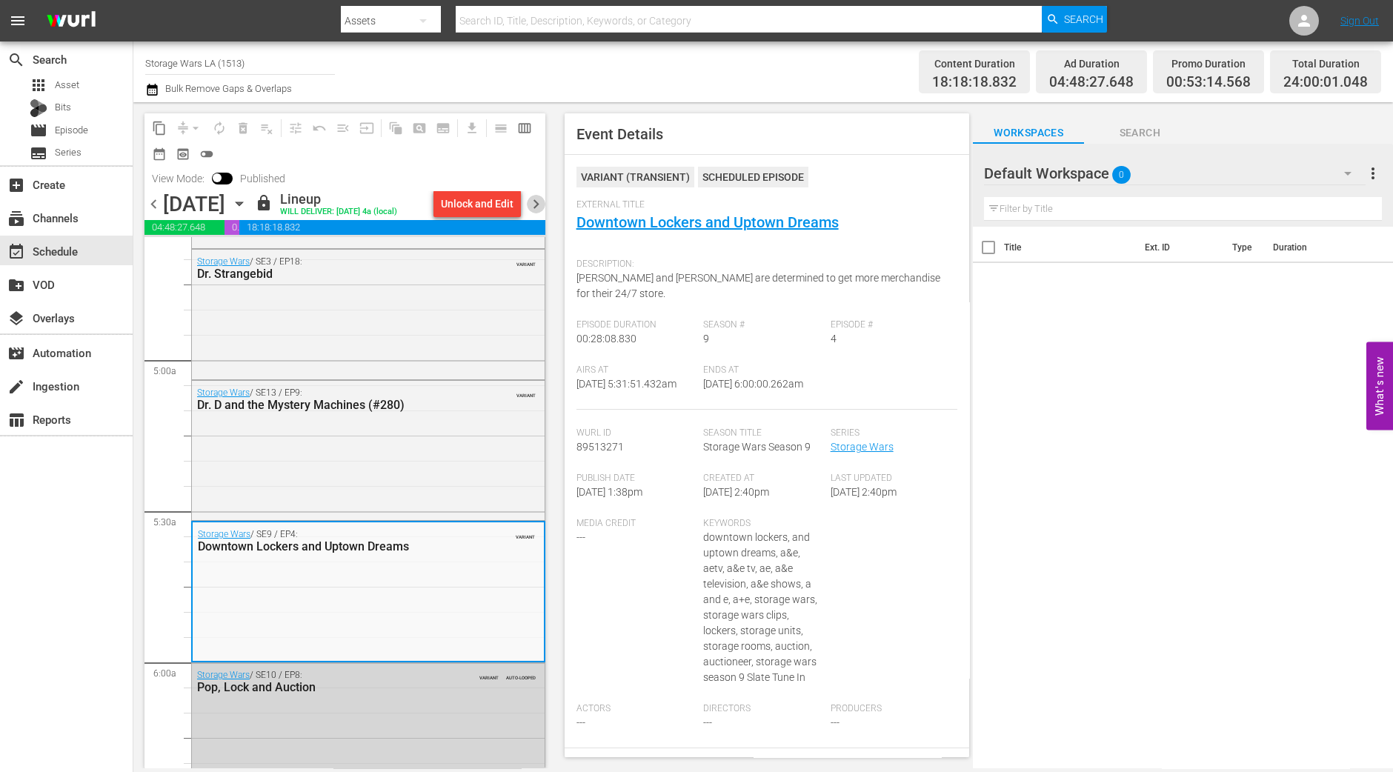
click at [538, 202] on span "chevron_right" at bounding box center [536, 204] width 19 height 19
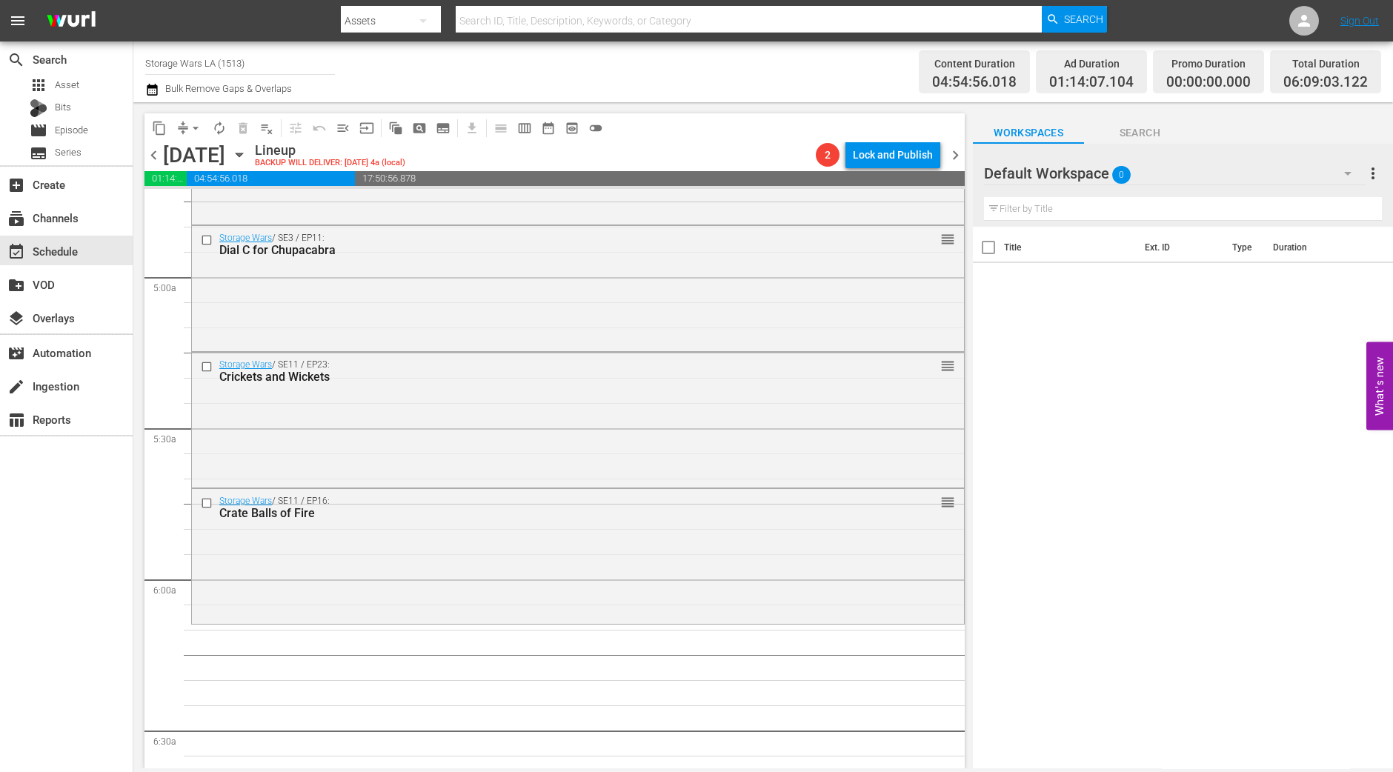
scroll to position [1423, 0]
click at [355, 580] on div "Storage Wars / SE11 / EP16: Crate Balls of Fire reorder" at bounding box center [578, 556] width 772 height 132
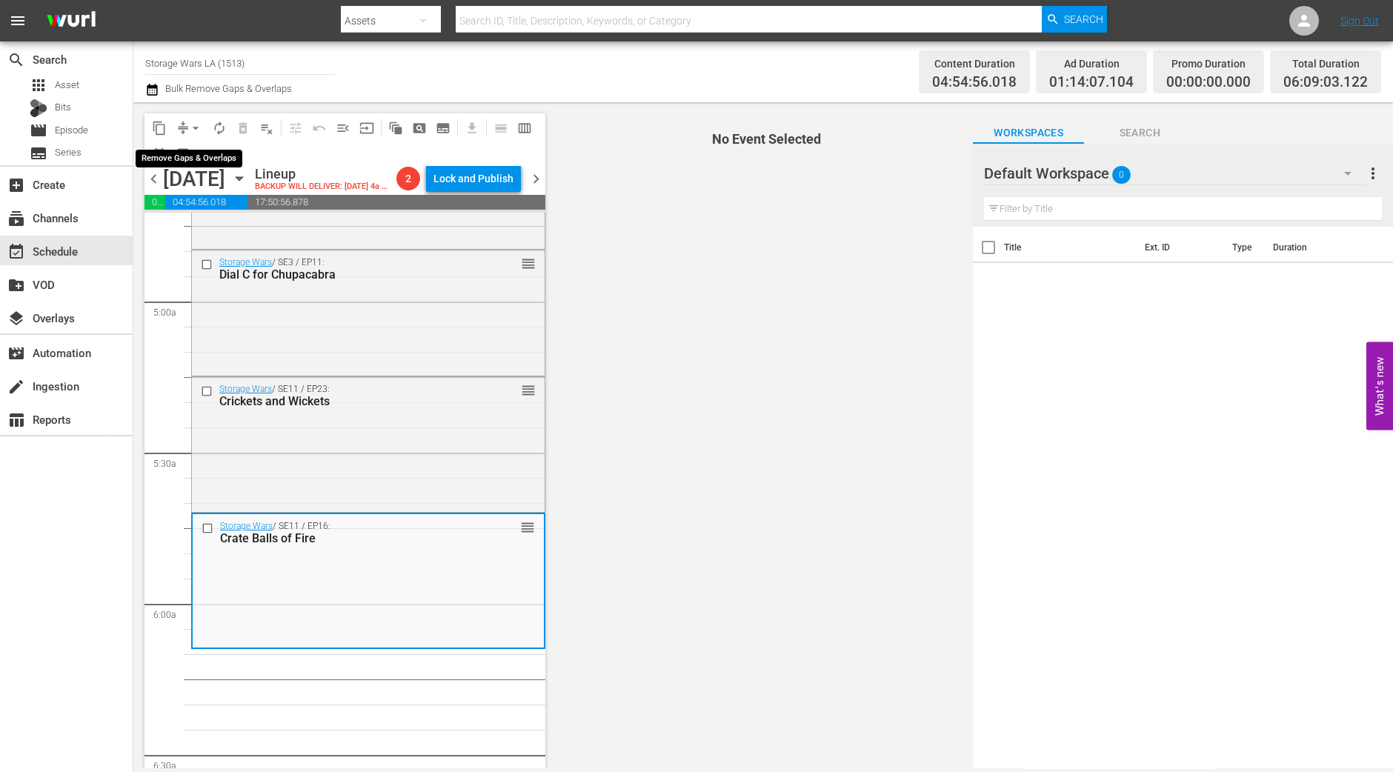
click at [190, 116] on div "arrow_drop_down" at bounding box center [196, 128] width 24 height 24
click at [190, 127] on span "arrow_drop_down" at bounding box center [195, 128] width 15 height 15
click at [193, 146] on li "Align to Midnight" at bounding box center [197, 157] width 156 height 24
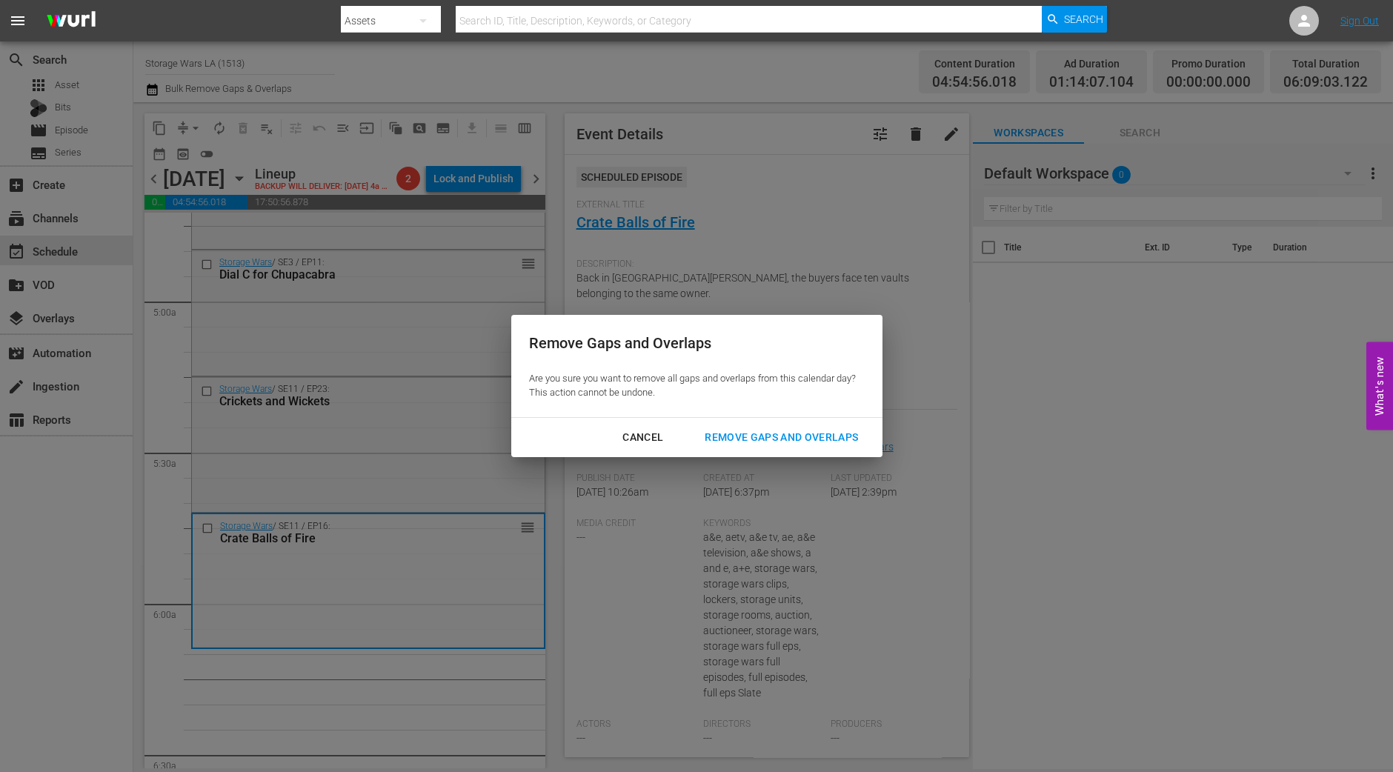
click at [817, 450] on button "Remove Gaps and Overlaps" at bounding box center [781, 437] width 189 height 27
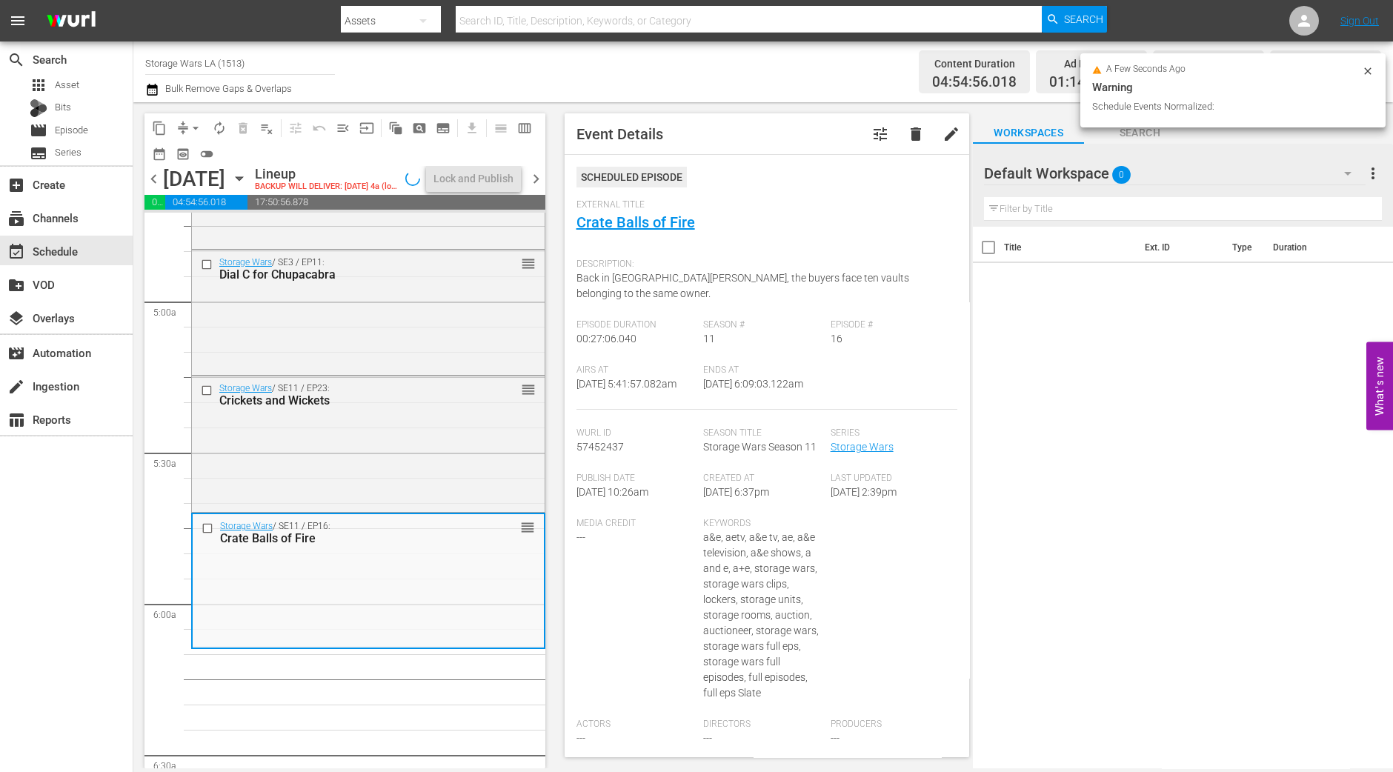
scroll to position [1423, 0]
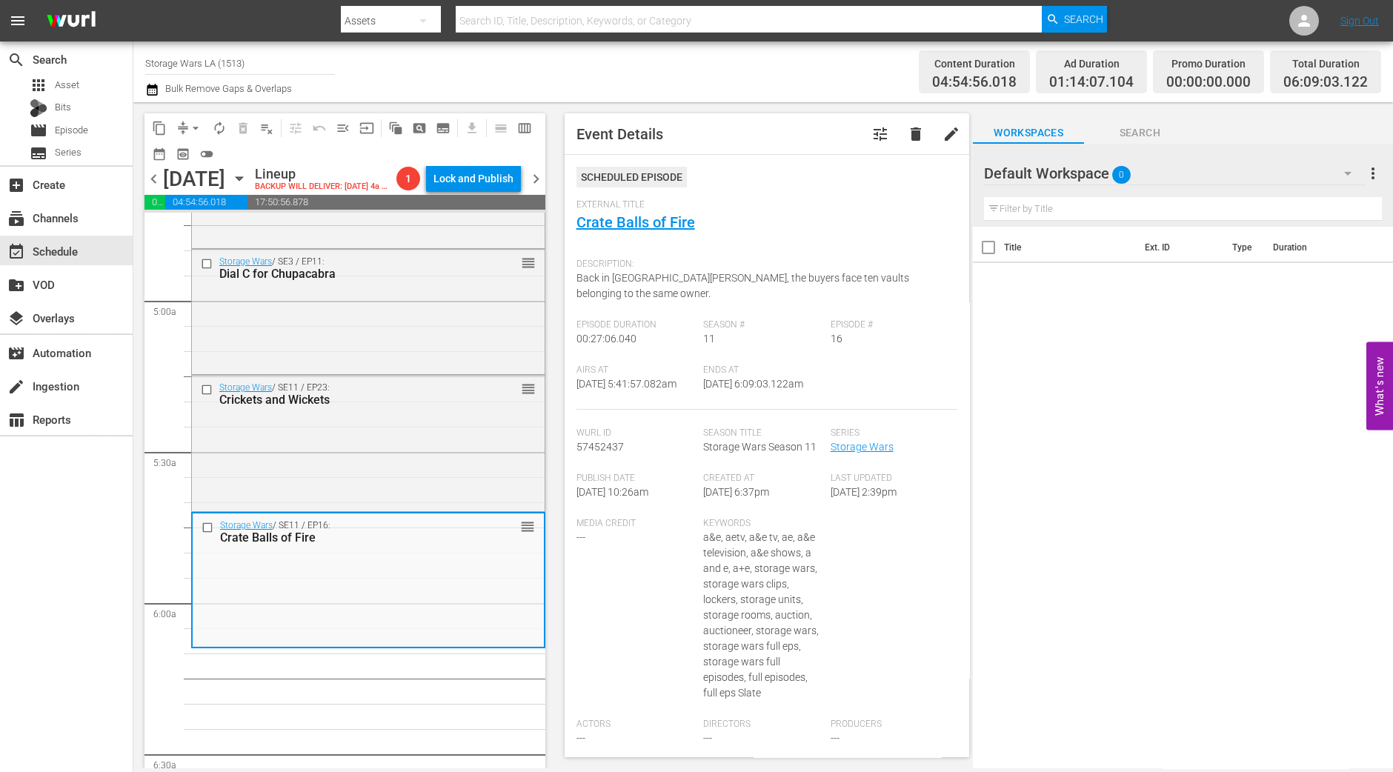
click at [79, 525] on div "search Search apps Asset Bits movie Episode subtitles Series add_box Create sub…" at bounding box center [66, 427] width 133 height 772
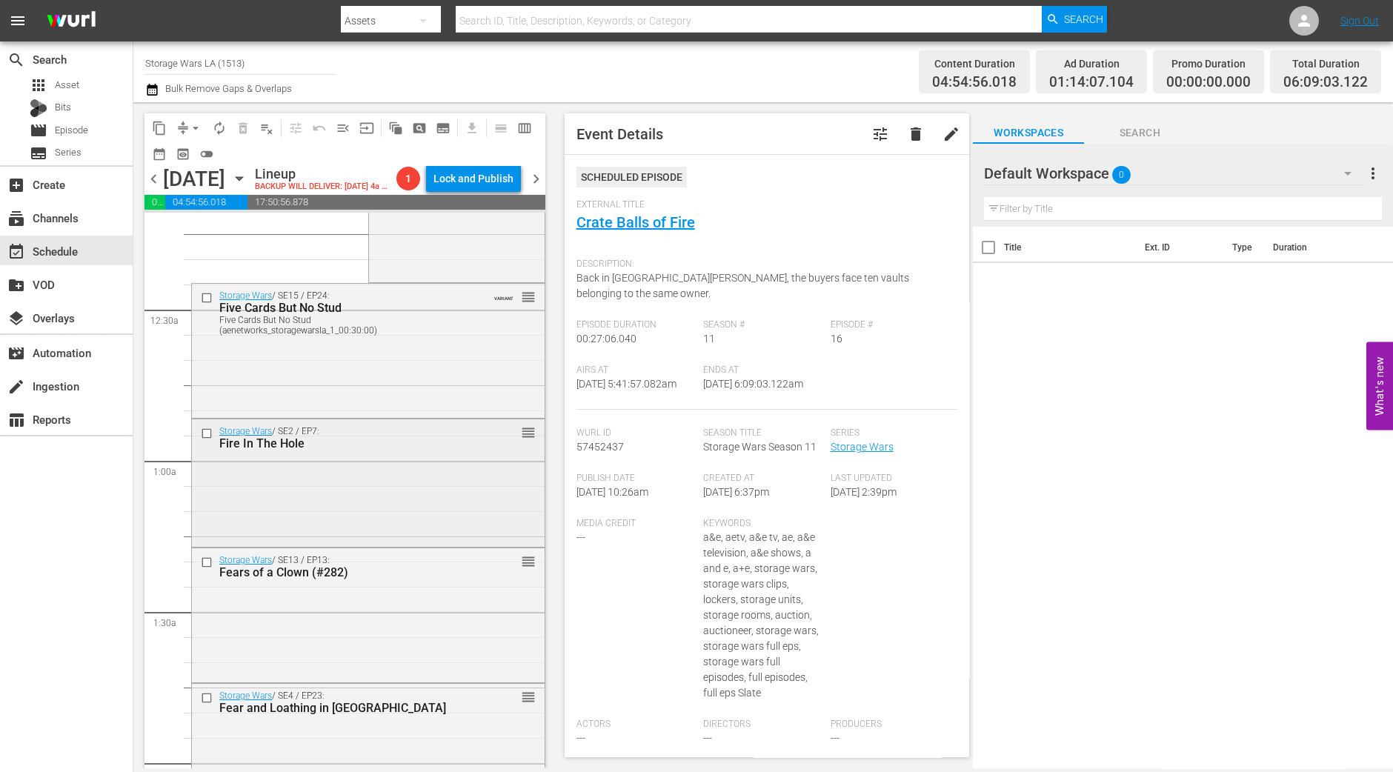
scroll to position [0, 0]
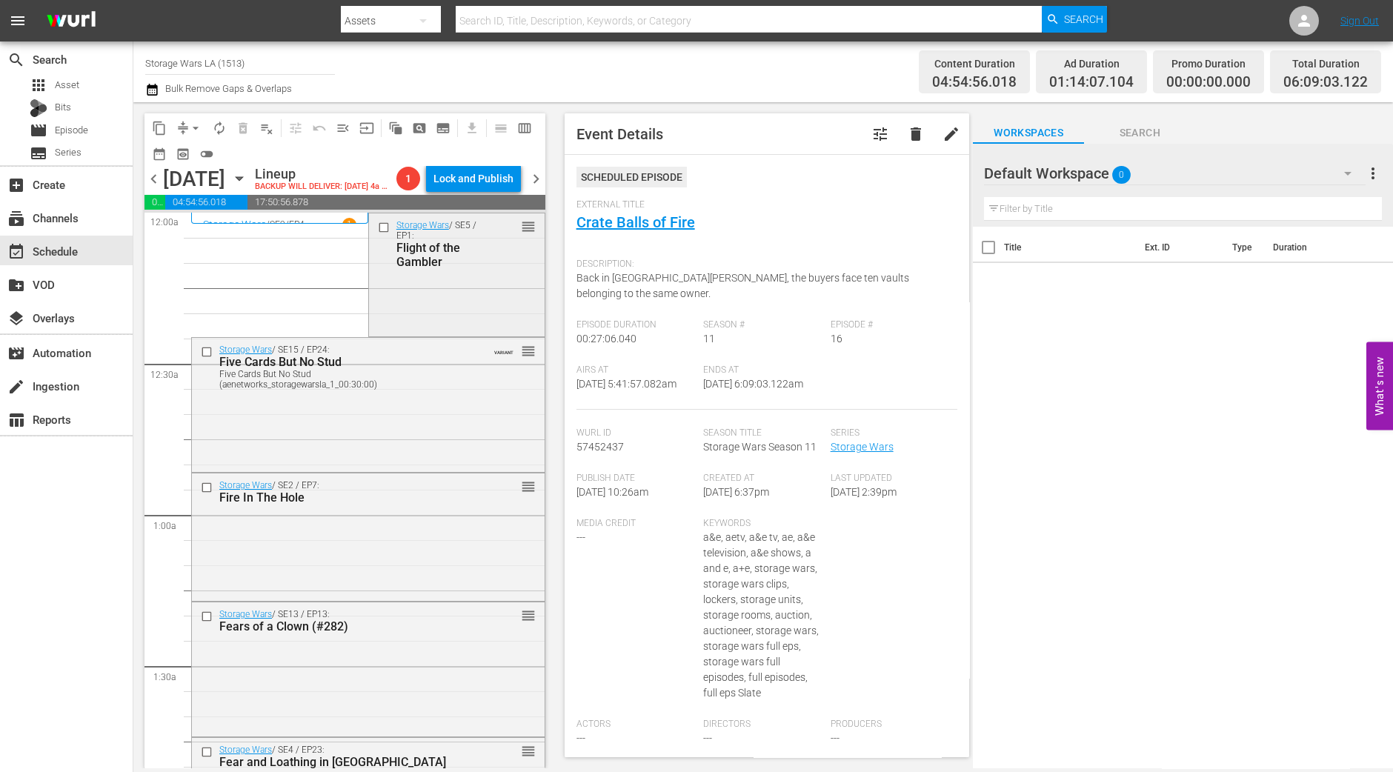
click at [493, 316] on div "Storage Wars / SE5 / EP1: Flight of the Gambler reorder" at bounding box center [457, 273] width 176 height 120
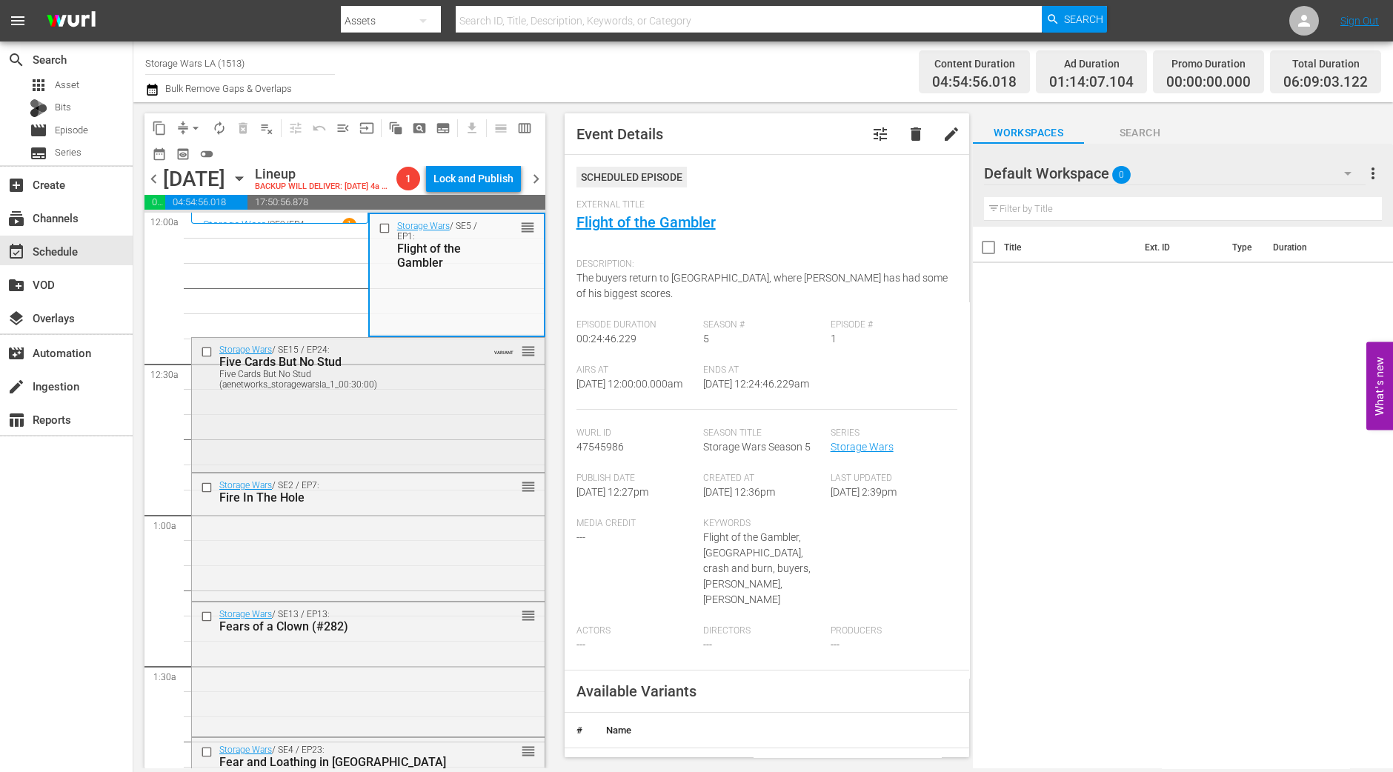
click at [438, 390] on div "Five Cards But No Stud (aenetworks_storagewarsla_1_00:30:00)" at bounding box center [344, 379] width 251 height 21
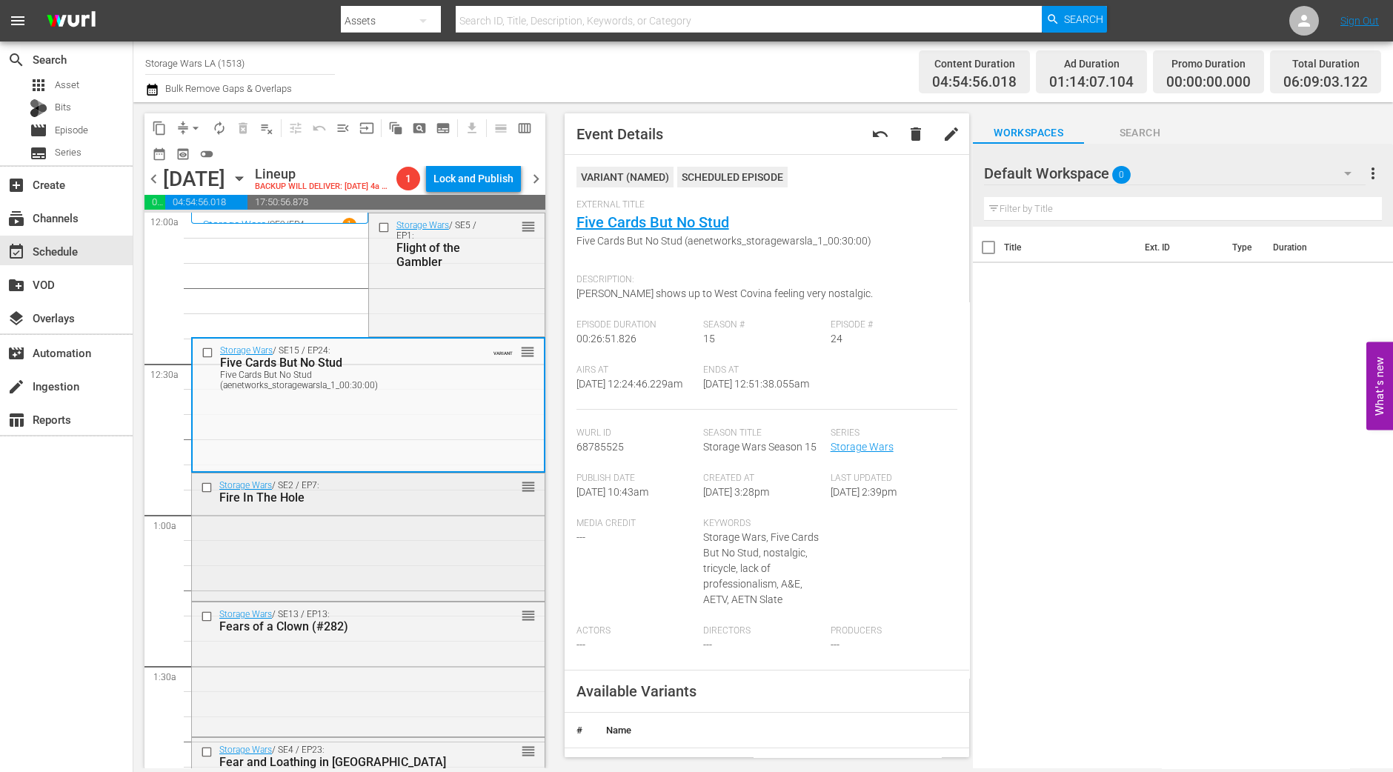
click at [440, 548] on div "Storage Wars / SE2 / EP7: Fire In The Hole reorder" at bounding box center [368, 535] width 353 height 125
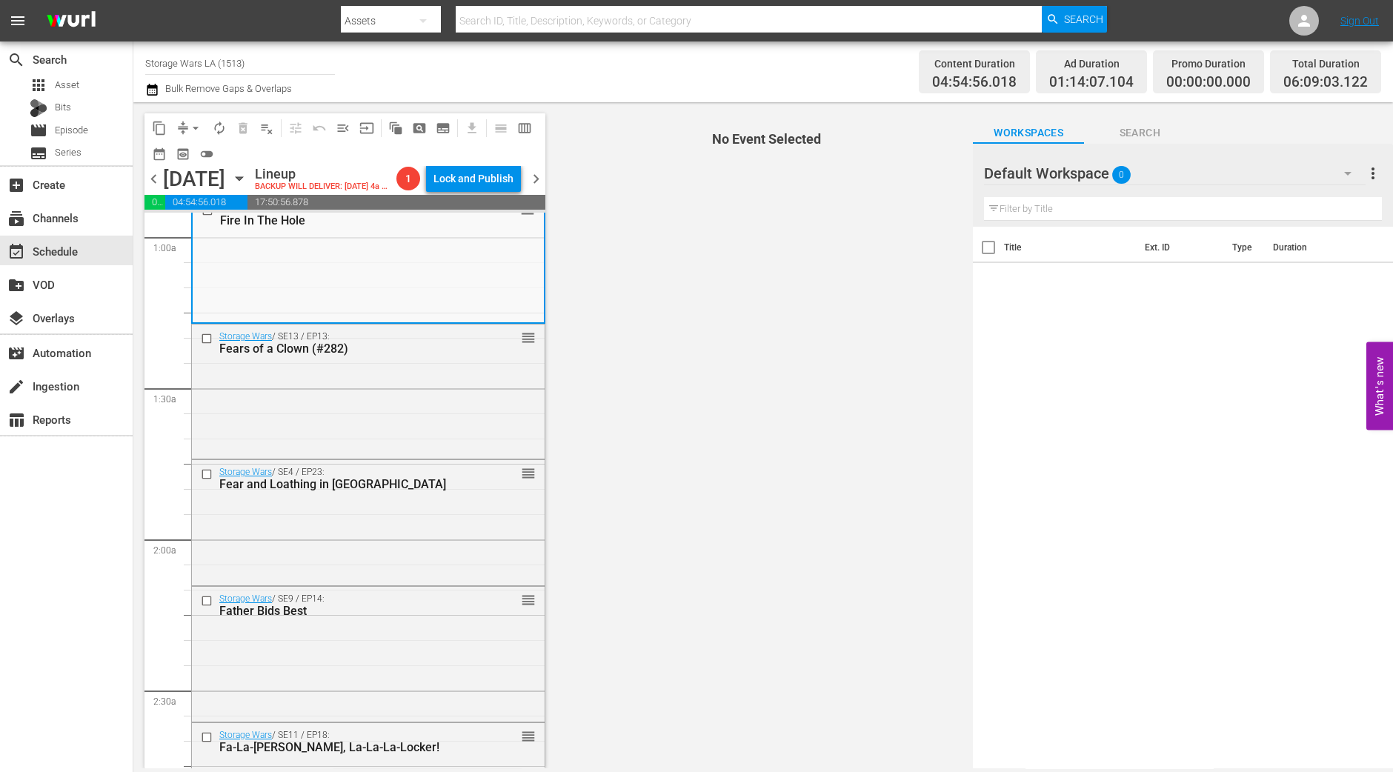
scroll to position [184, 0]
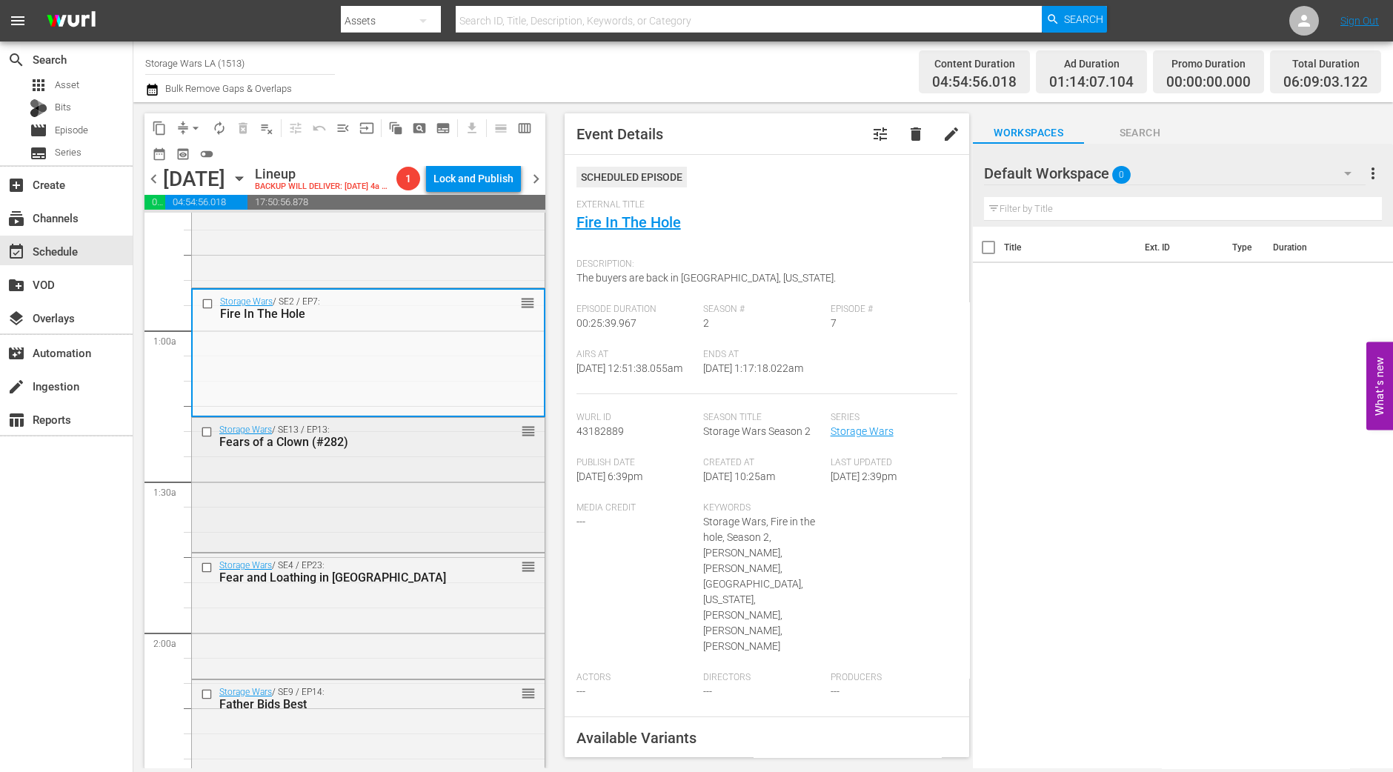
click at [449, 500] on div "Storage Wars / SE13 / EP13: Fears of a Clown (#282) reorder" at bounding box center [368, 483] width 353 height 131
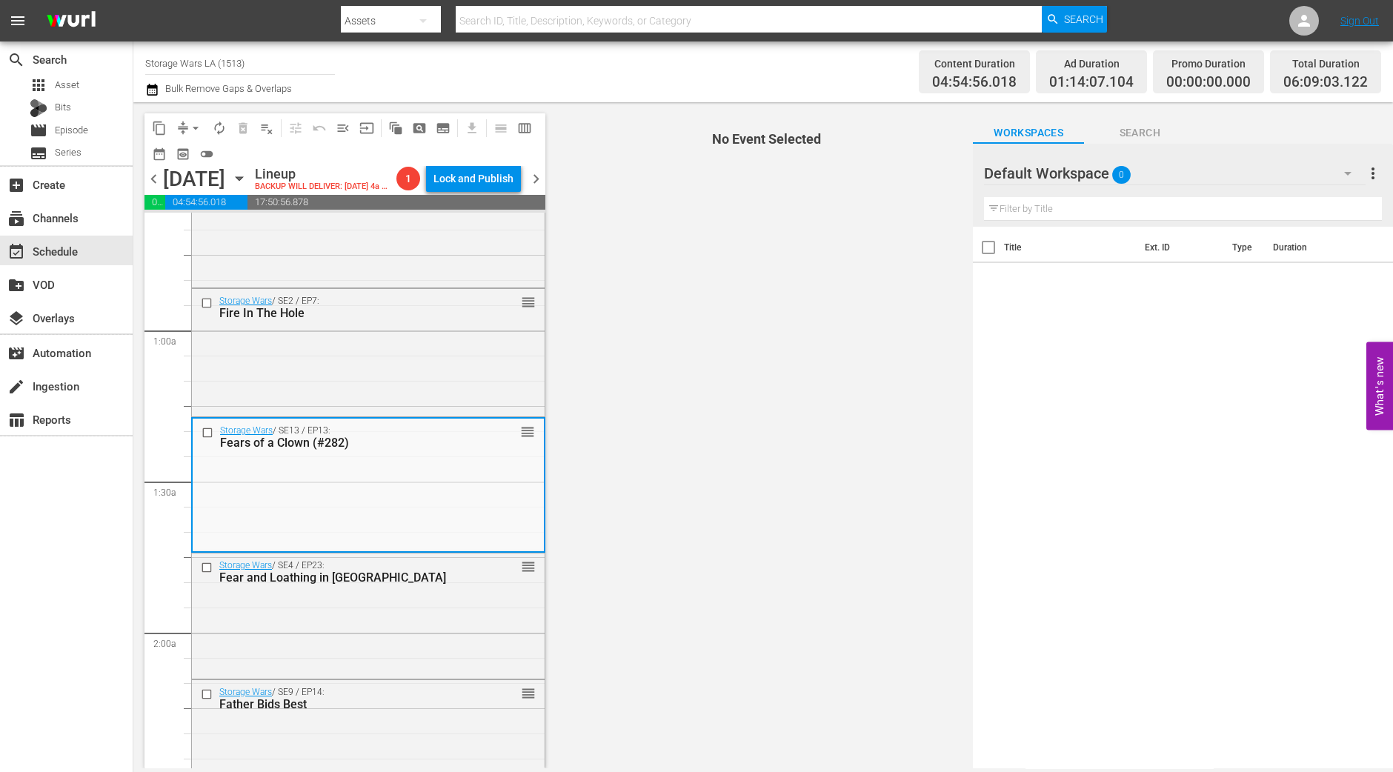
scroll to position [278, 0]
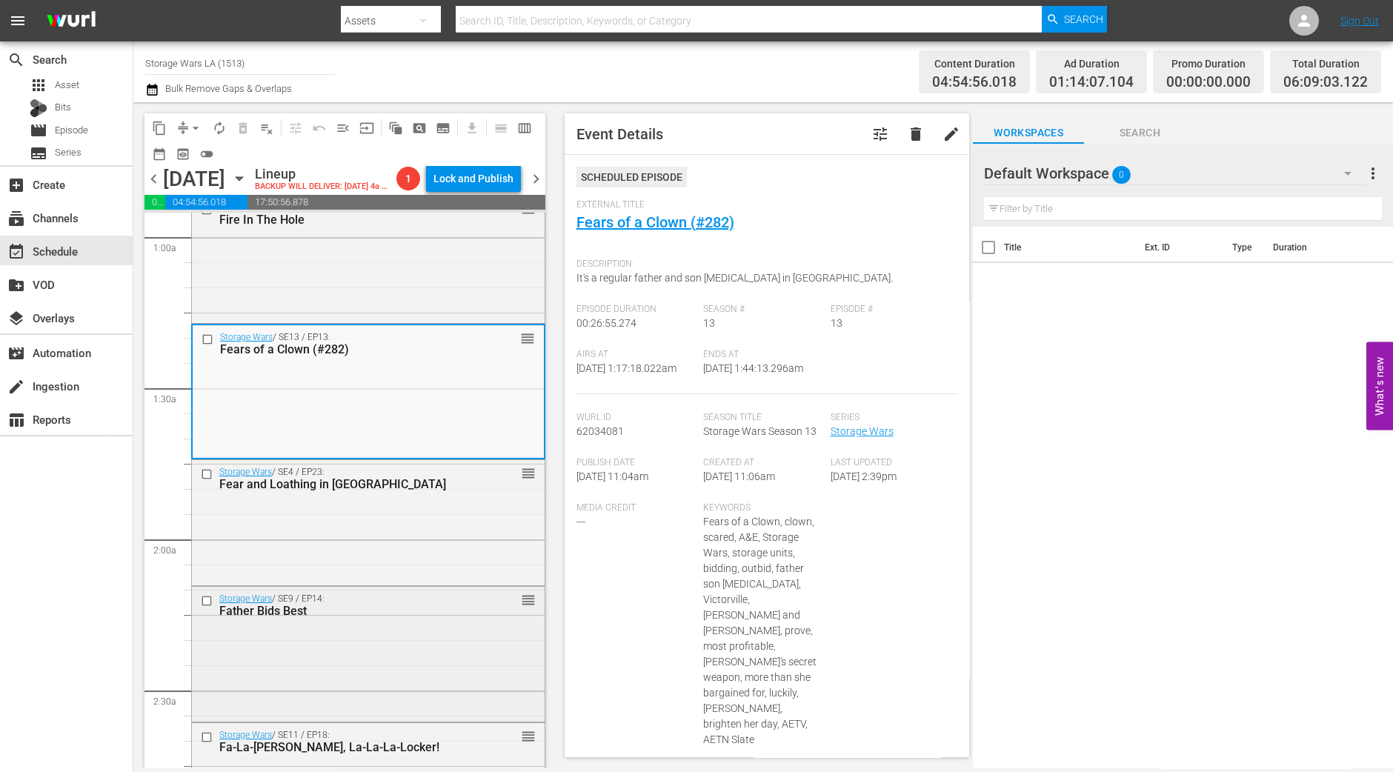
click at [347, 618] on div "Father Bids Best" at bounding box center [344, 611] width 251 height 14
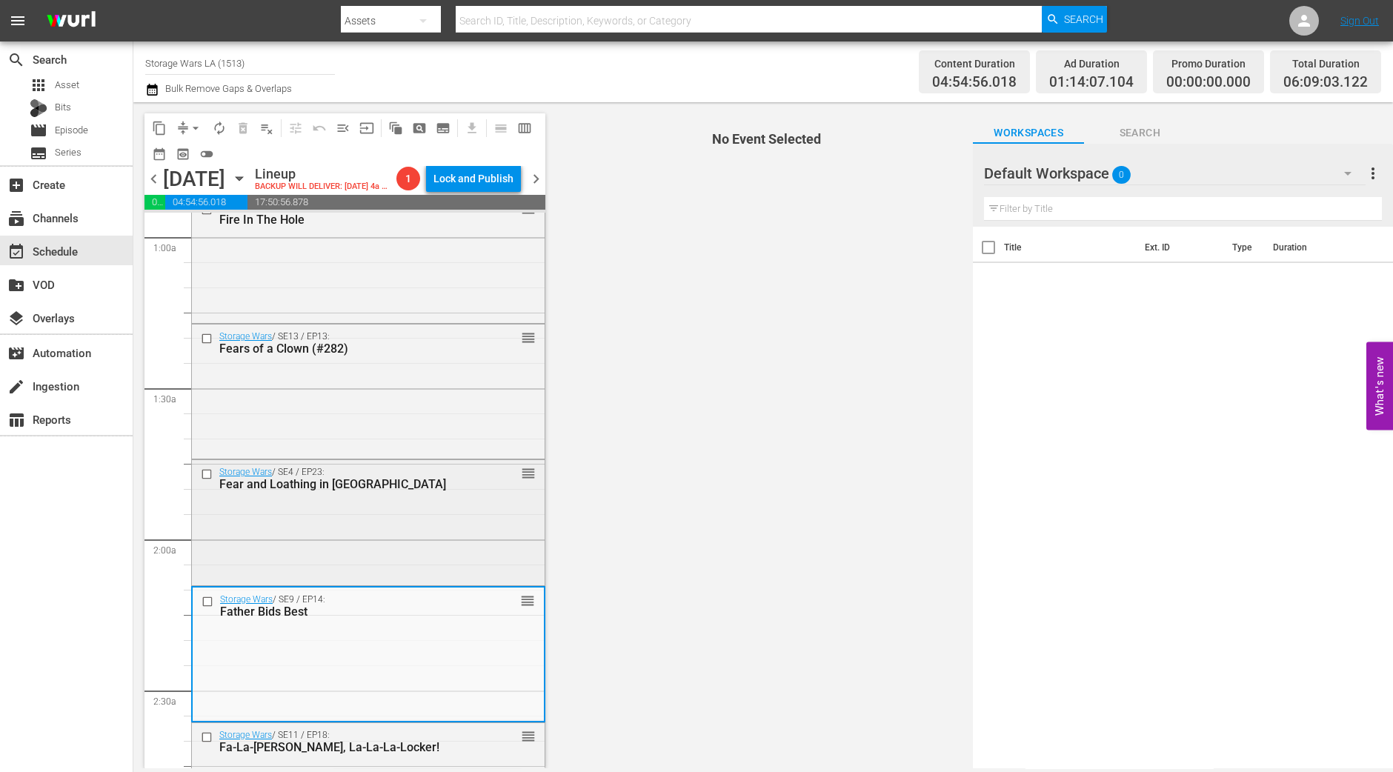
click at [348, 582] on div "Storage Wars / SE4 / EP23: Fear and Loathing in Placentia reorder" at bounding box center [368, 521] width 353 height 122
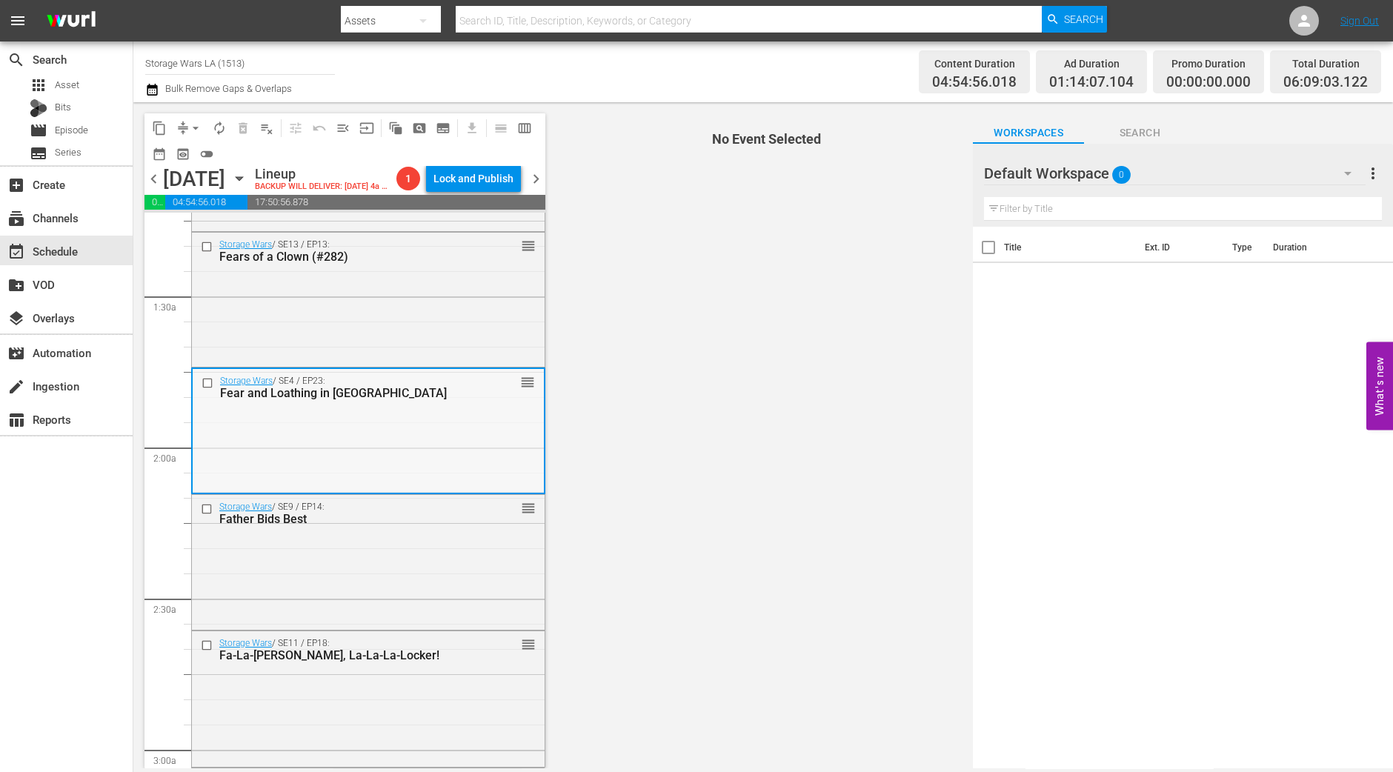
scroll to position [463, 0]
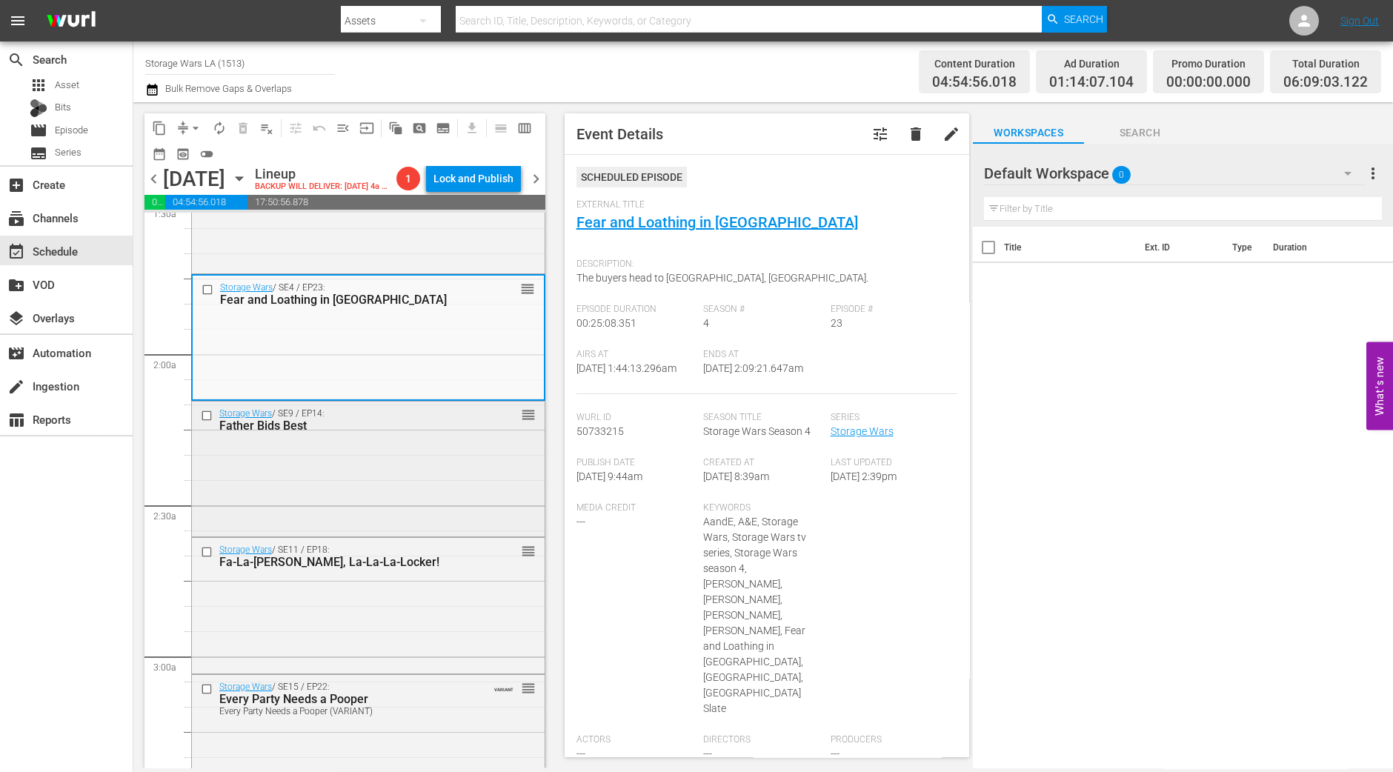
click at [359, 533] on div "Storage Wars / SE9 / EP14: Father Bids Best reorder" at bounding box center [368, 468] width 353 height 132
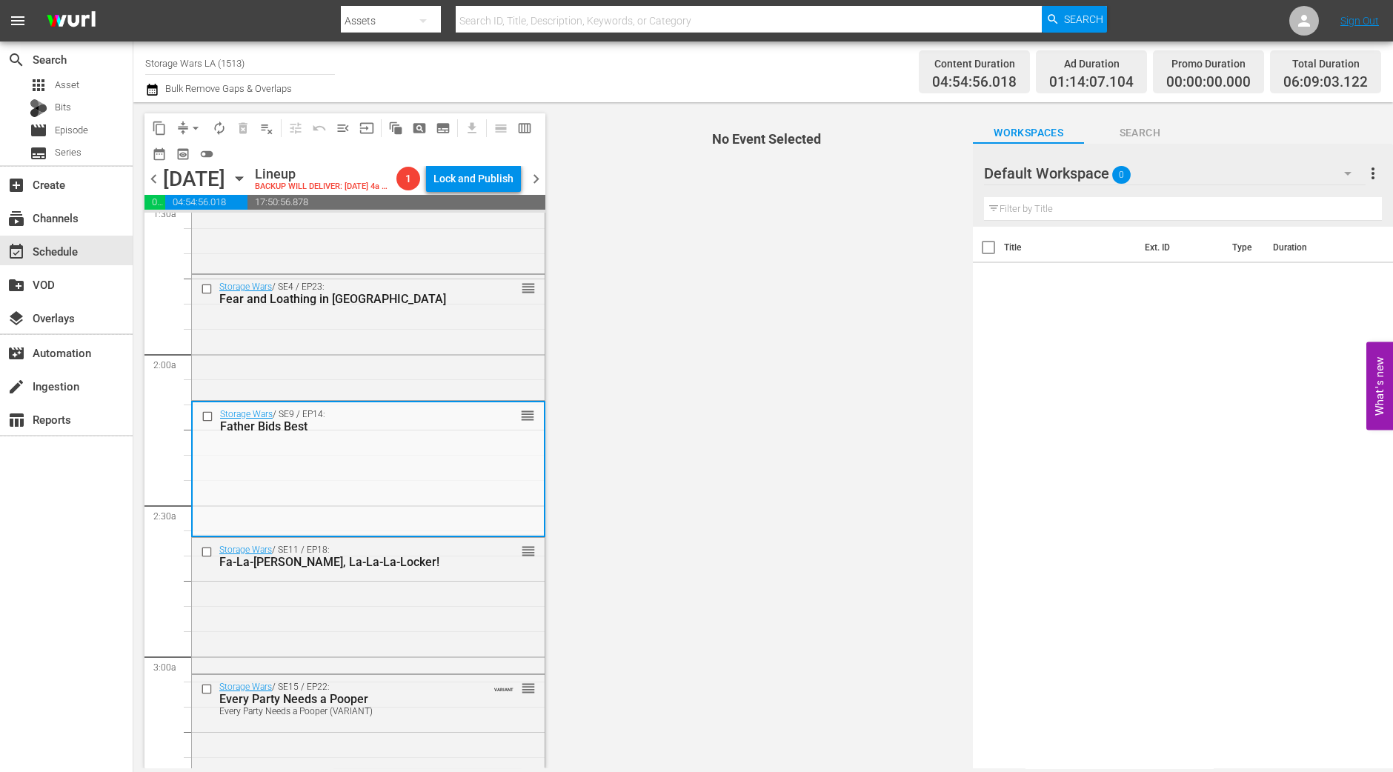
scroll to position [556, 0]
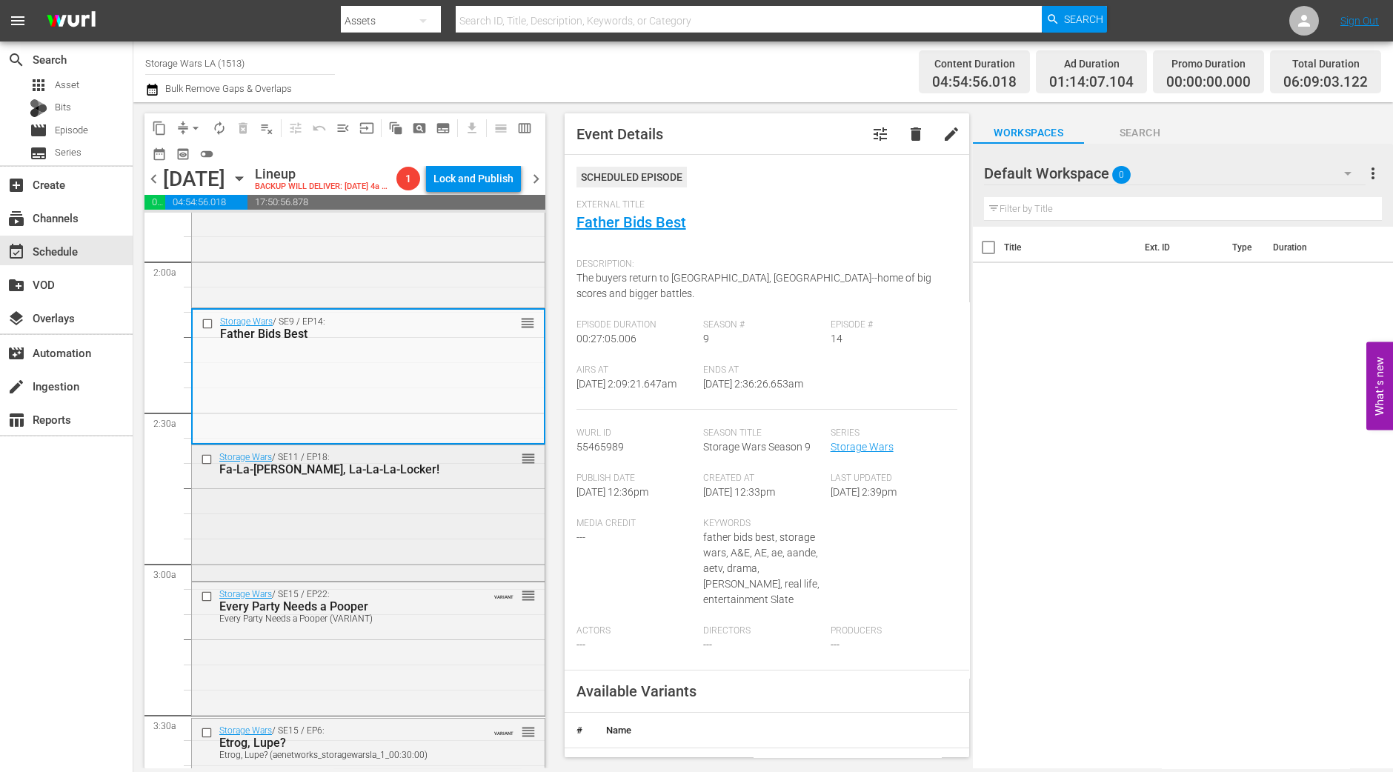
click at [422, 563] on div "Storage Wars / SE11 / EP18: Fa-La-La-Lala, La-La-La-Locker! reorder" at bounding box center [368, 511] width 353 height 132
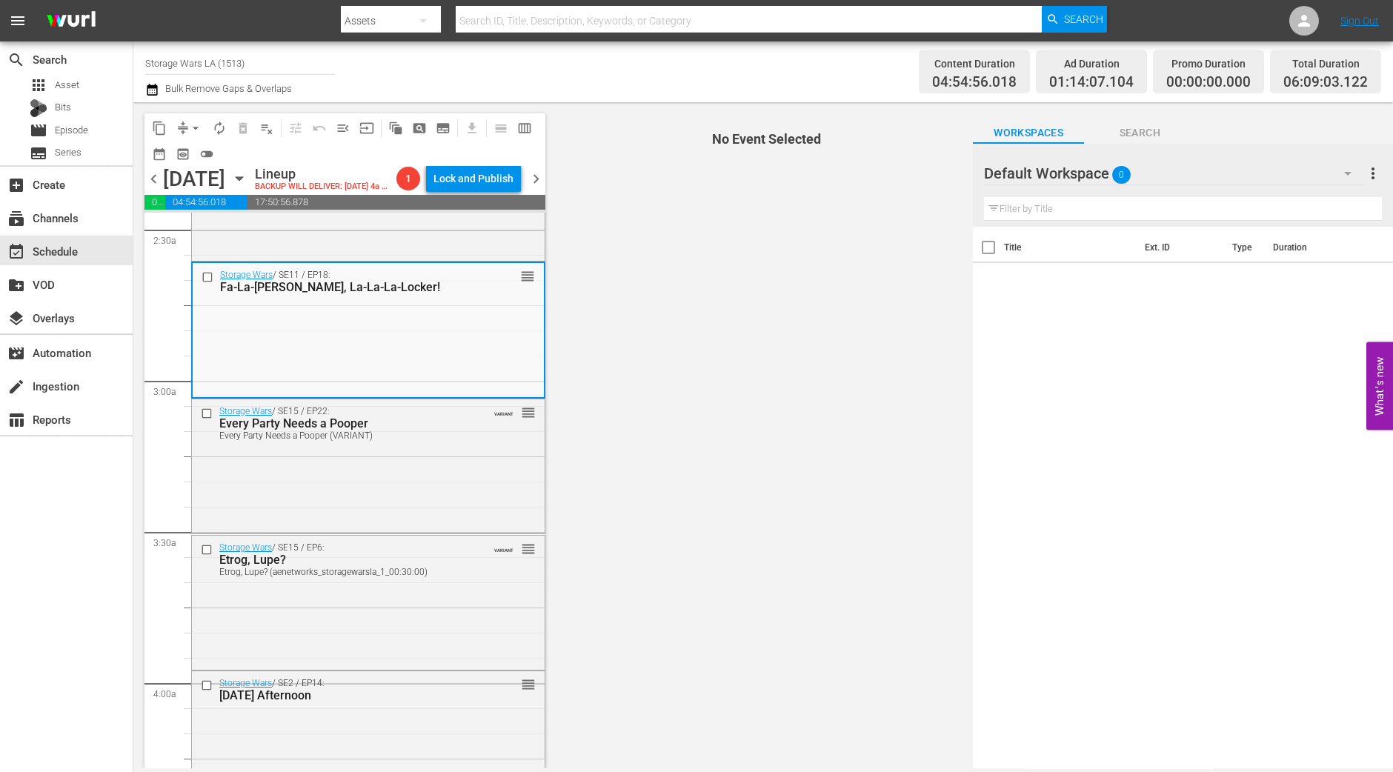
scroll to position [740, 0]
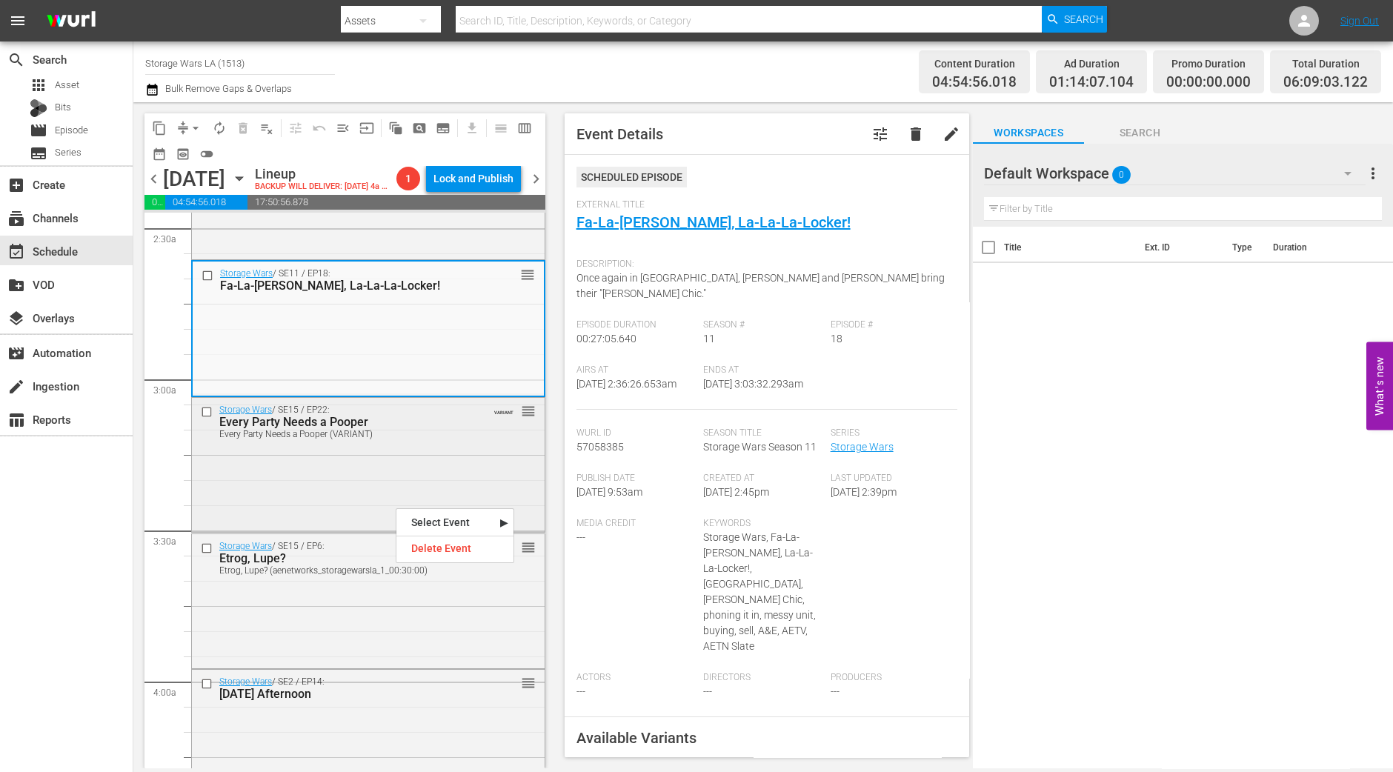
click at [356, 501] on div "Storage Wars / SE15 / EP22: Every Party Needs a Pooper Every Party Needs a Poop…" at bounding box center [368, 464] width 353 height 132
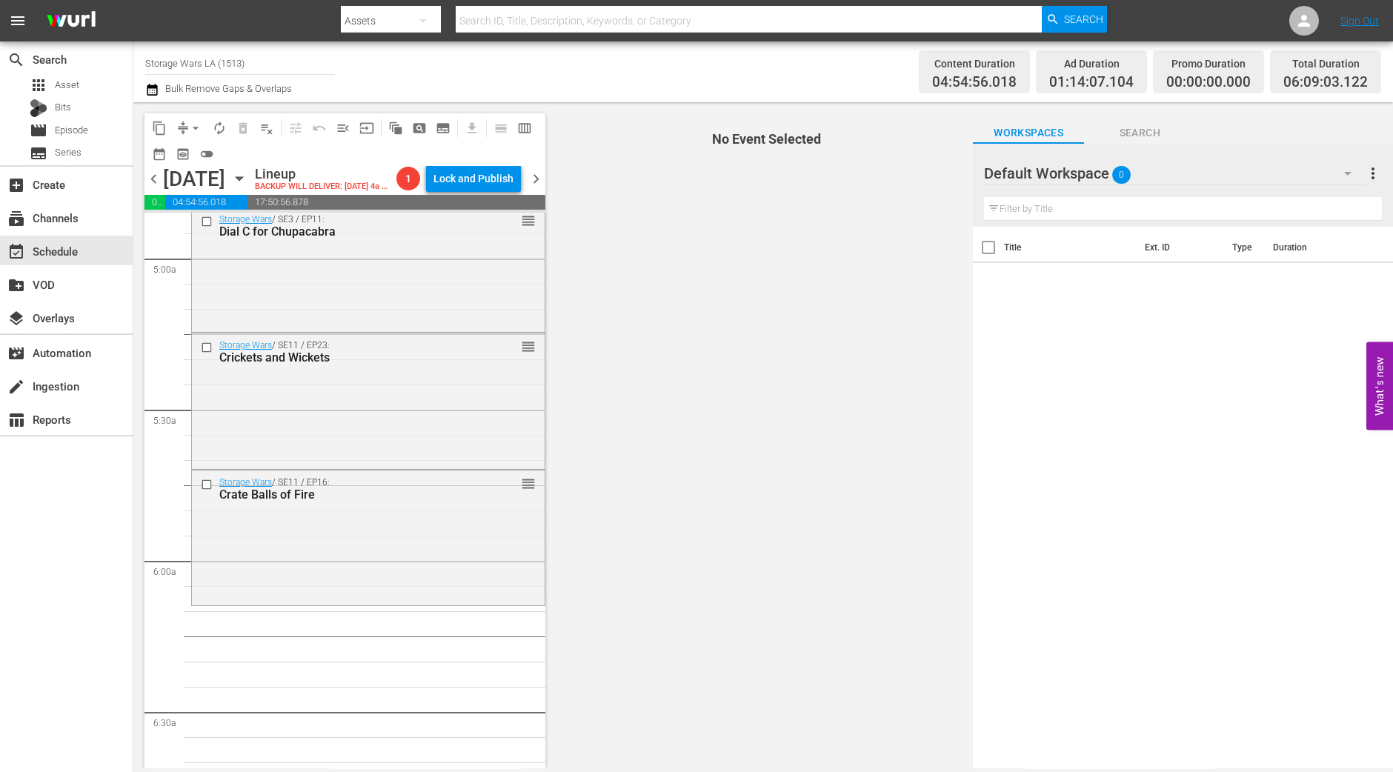
scroll to position [1481, 0]
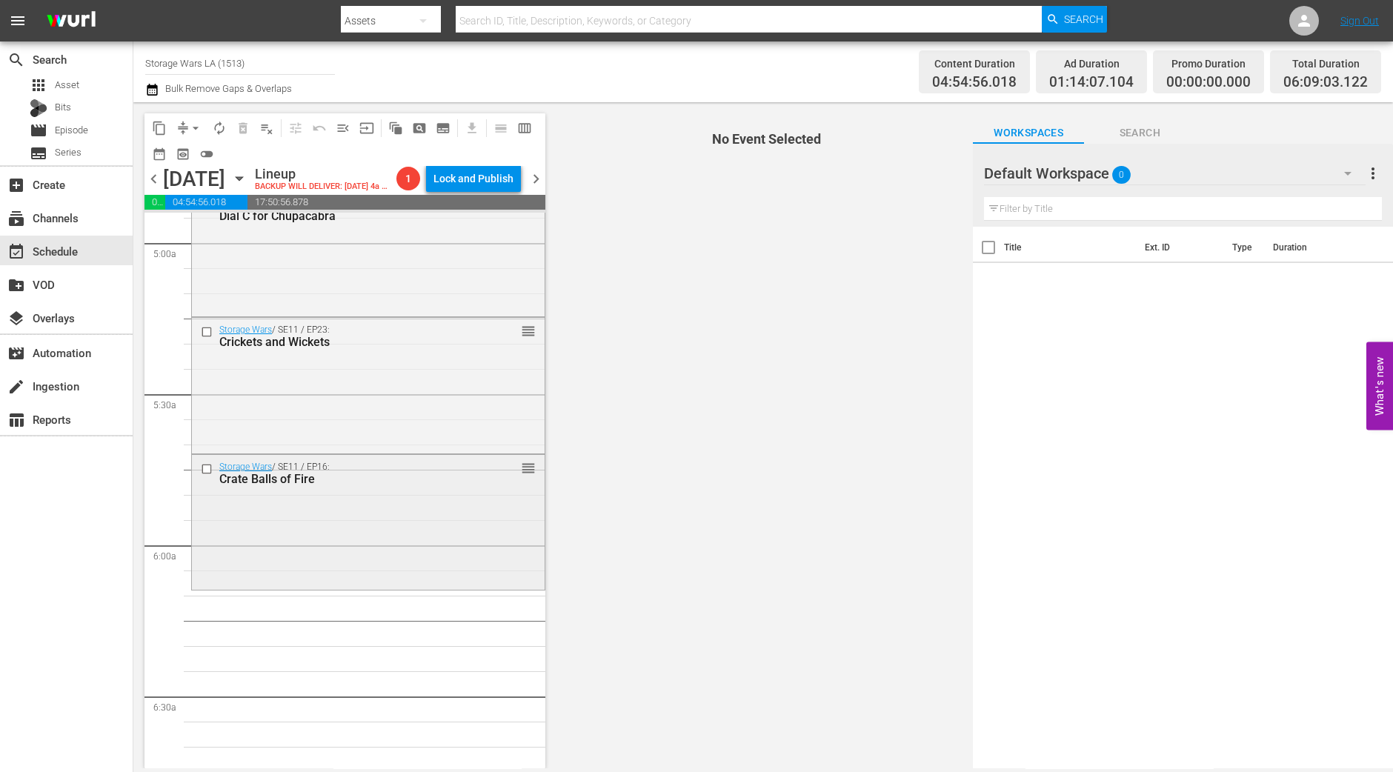
click at [346, 527] on div "Storage Wars / SE11 / EP16: Crate Balls of Fire reorder" at bounding box center [368, 521] width 353 height 132
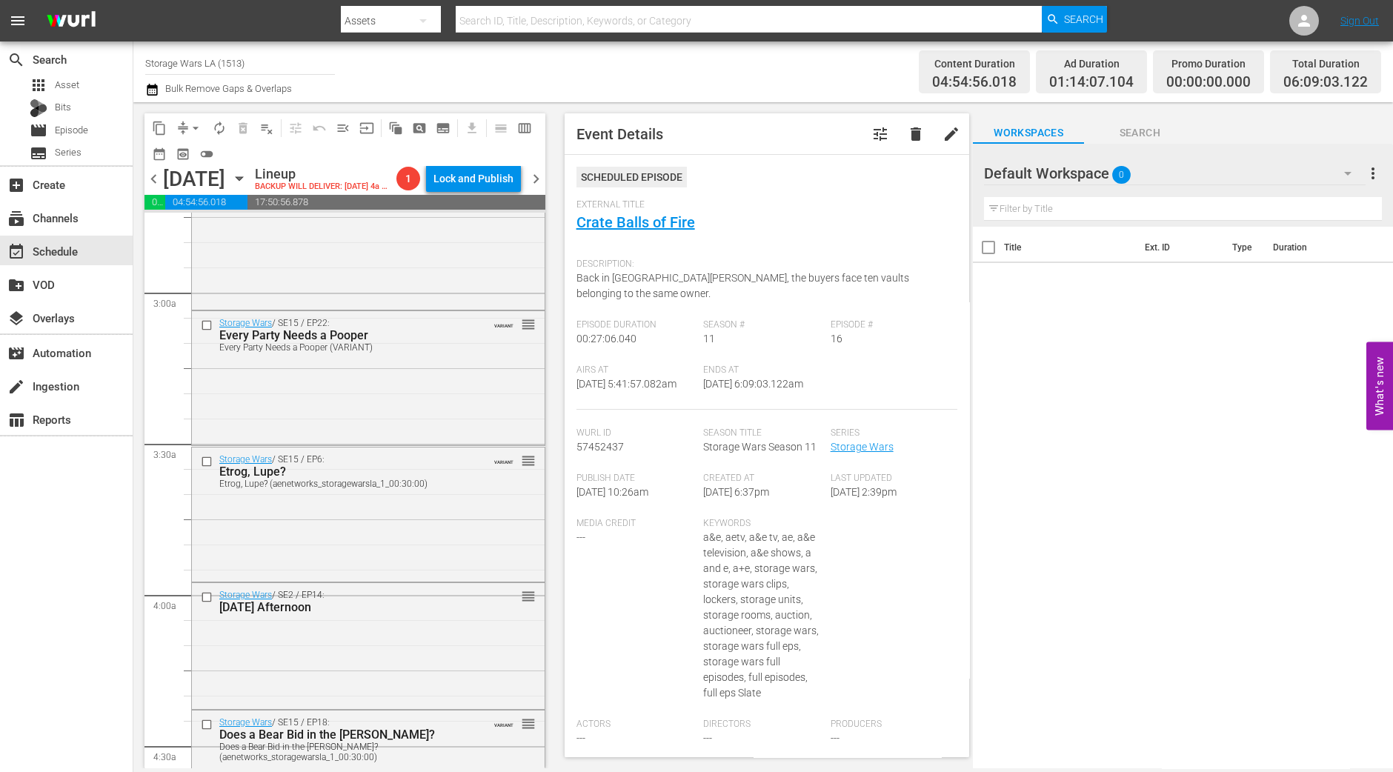
scroll to position [740, 0]
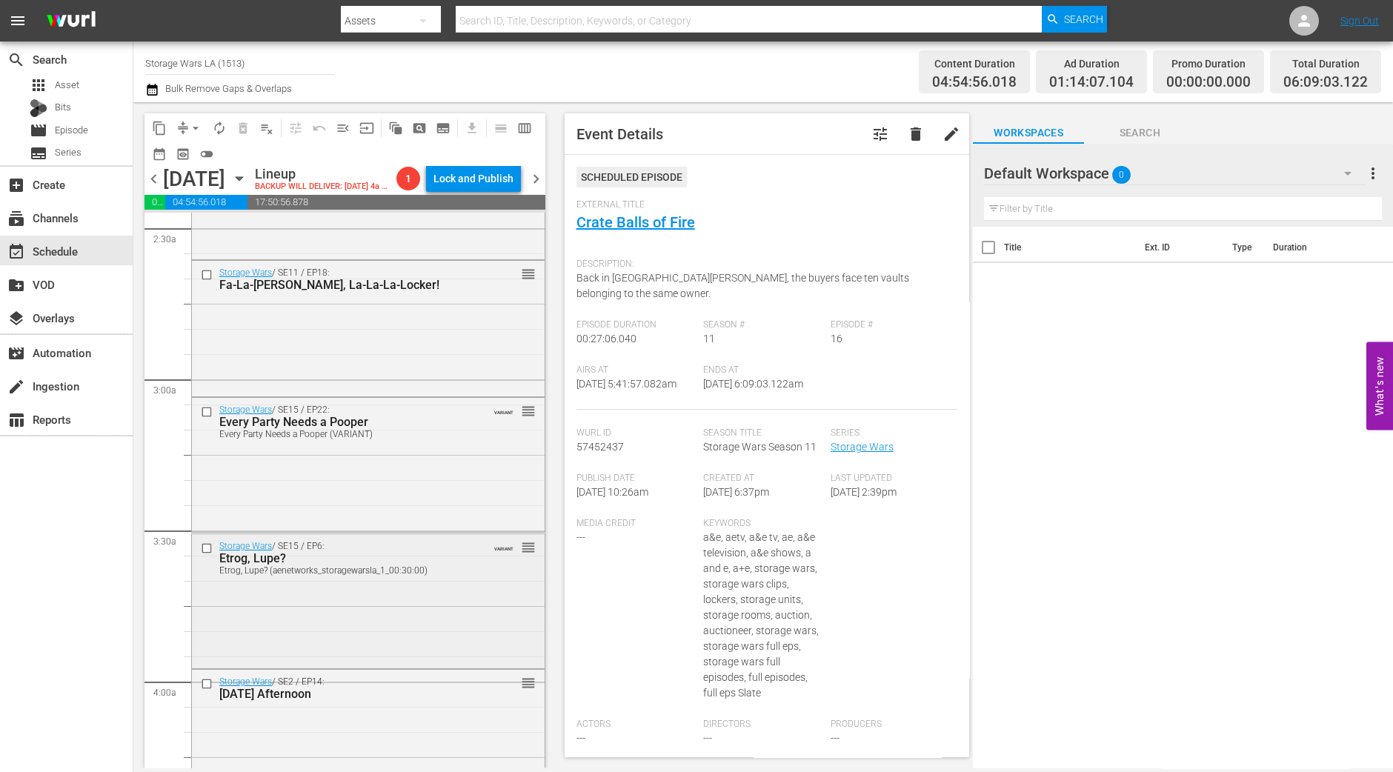
click at [378, 618] on div "Storage Wars / SE15 / EP6: Etrog, Lupe? Etrog, Lupe? (aenetworks_storagewarsla_…" at bounding box center [368, 600] width 353 height 132
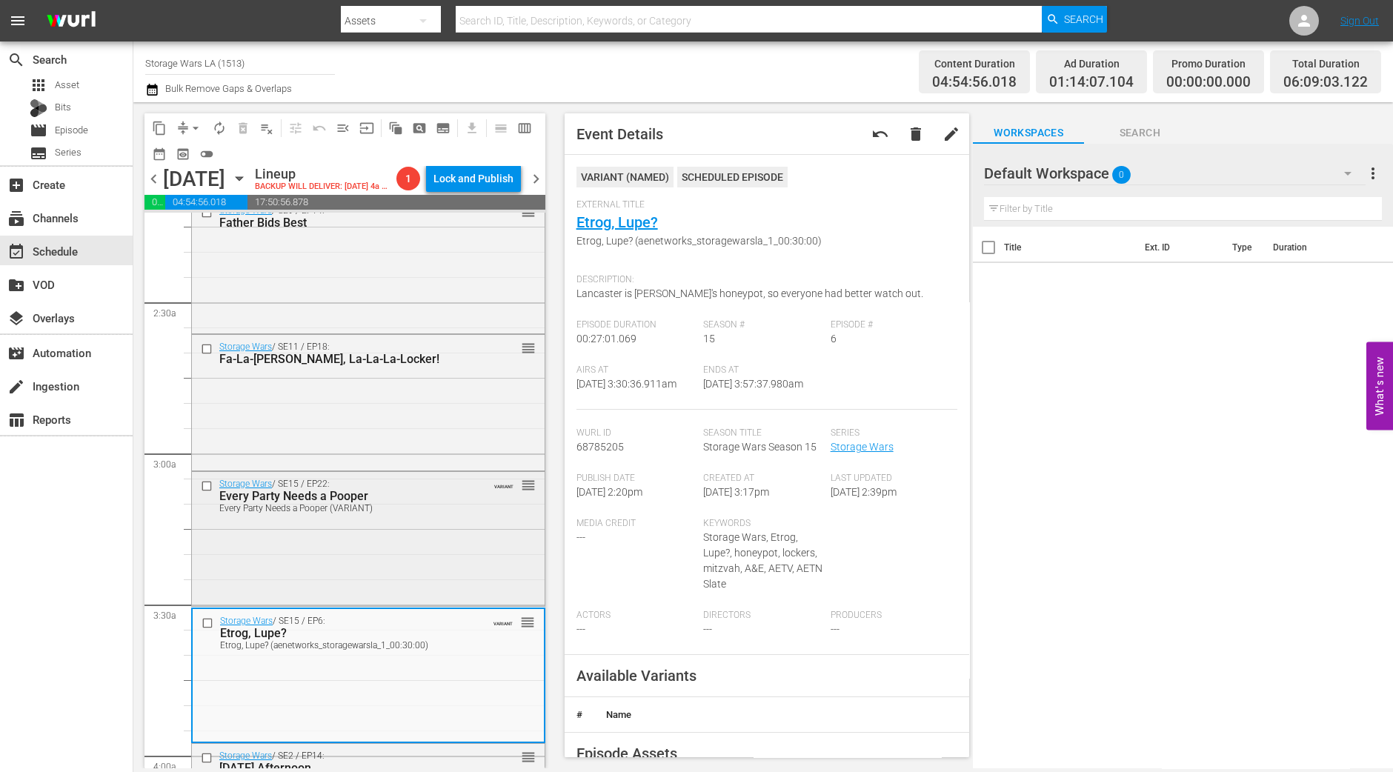
scroll to position [648, 0]
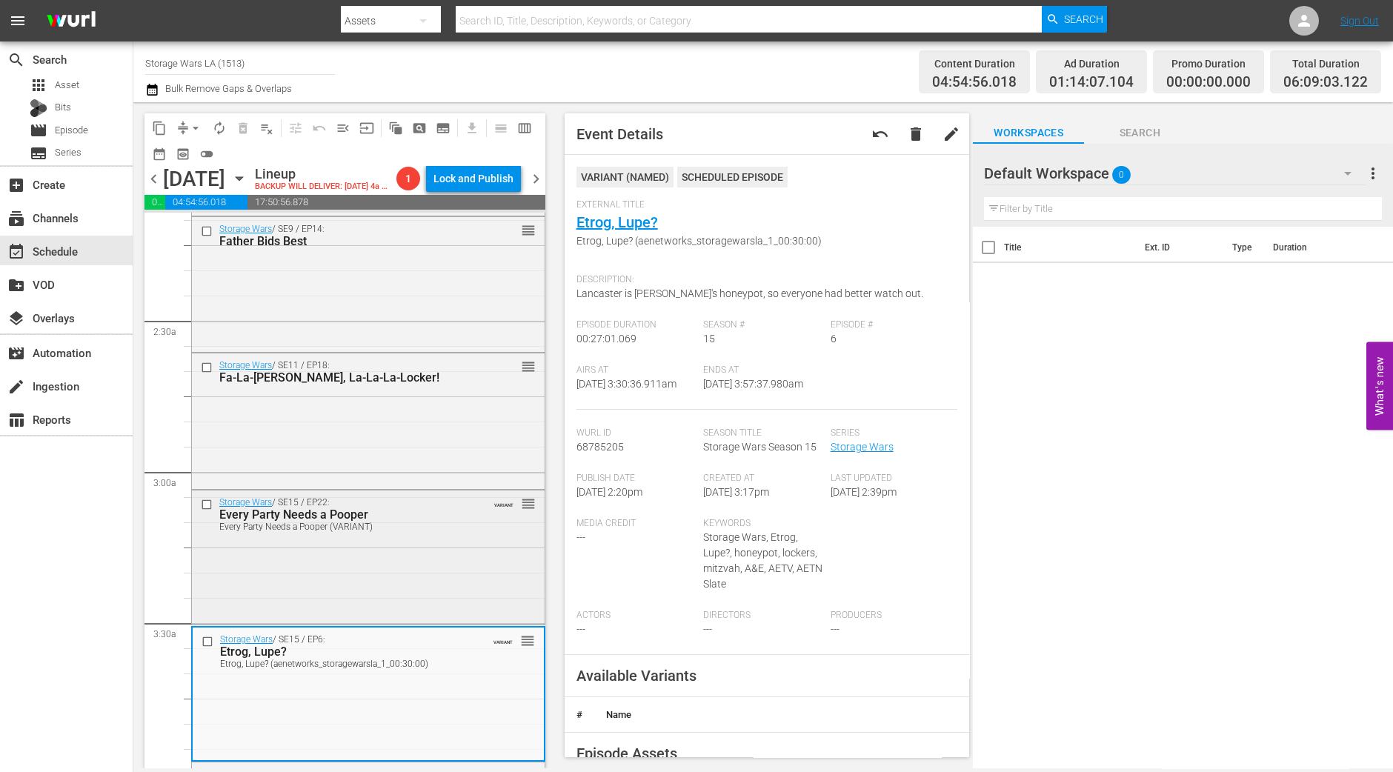
click at [364, 594] on div "Storage Wars / SE15 / EP22: Every Party Needs a Pooper Every Party Needs a Poop…" at bounding box center [368, 557] width 353 height 132
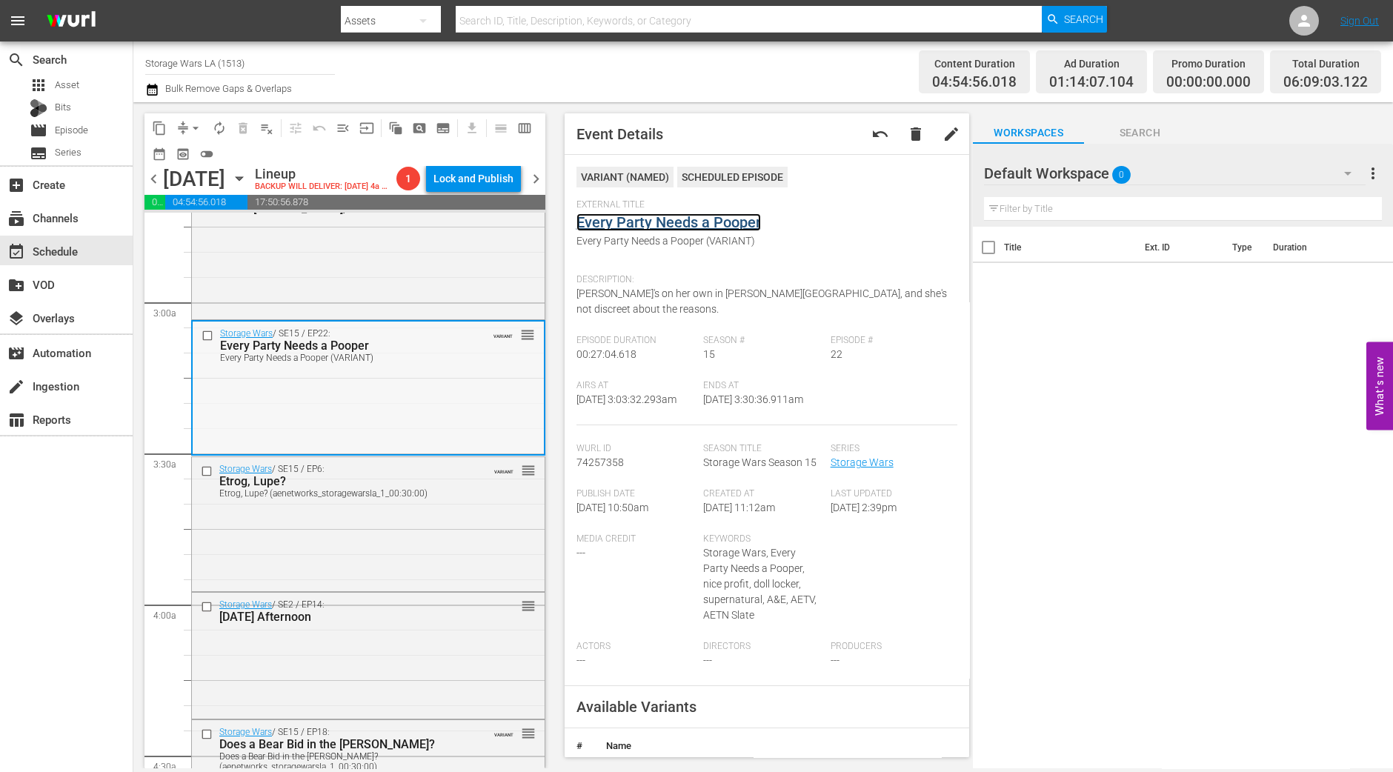
scroll to position [834, 0]
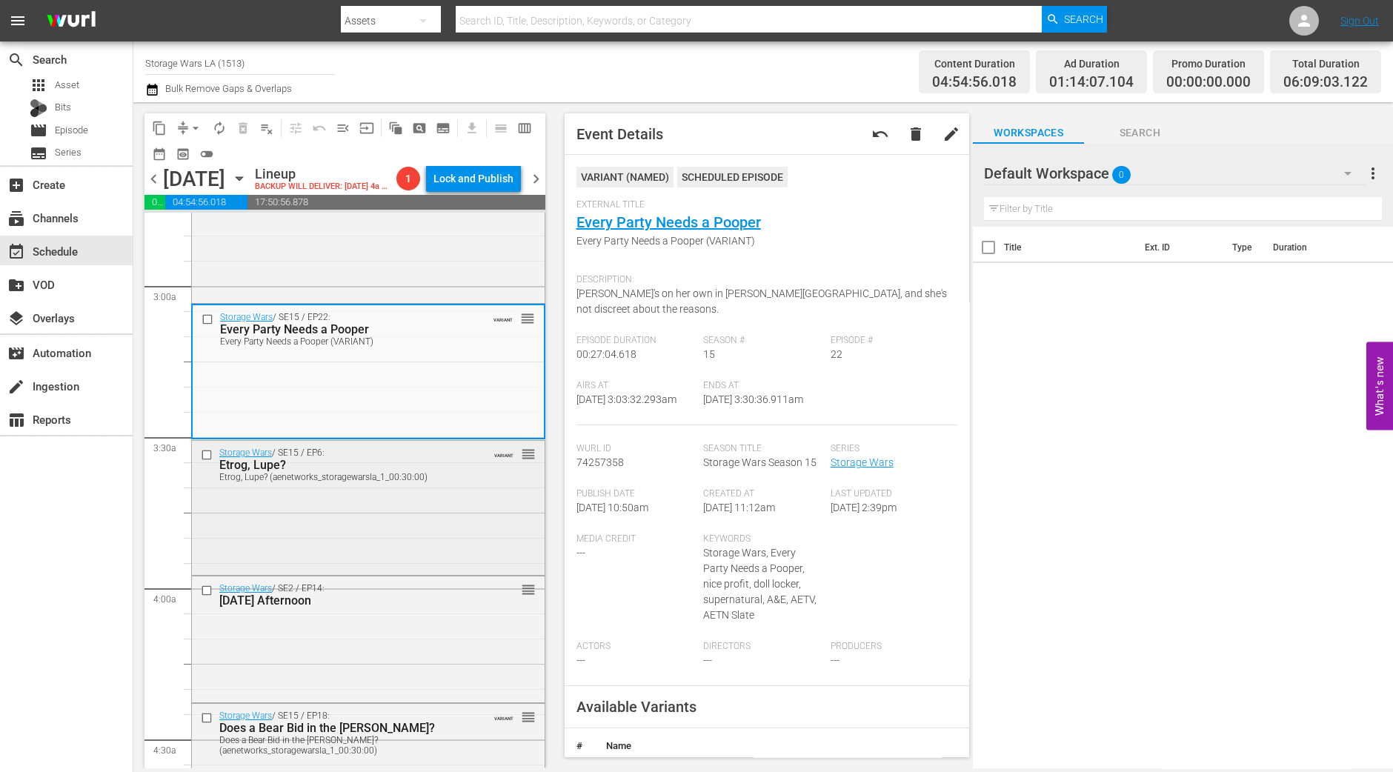
click at [295, 539] on div "Storage Wars / SE15 / EP6: Etrog, Lupe? Etrog, Lupe? (aenetworks_storagewarsla_…" at bounding box center [368, 507] width 353 height 132
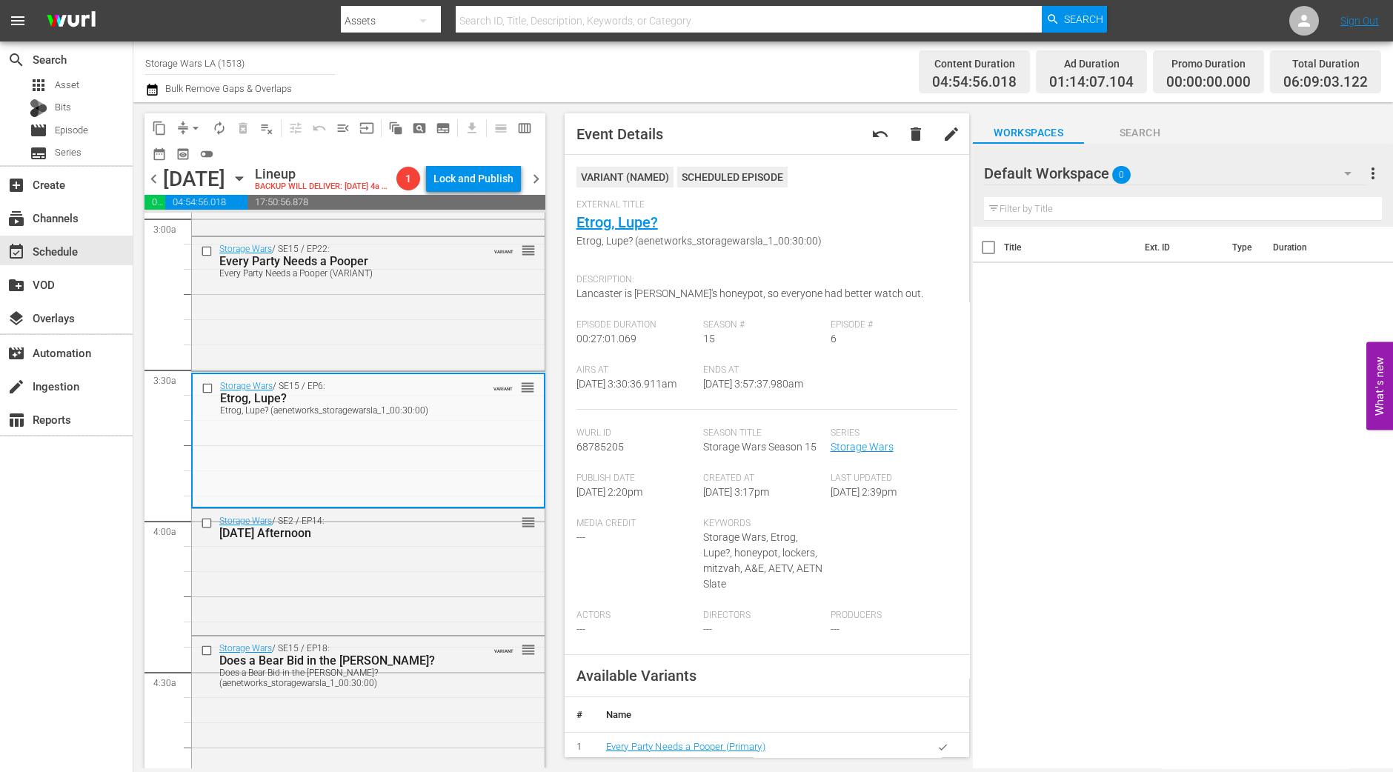
scroll to position [926, 0]
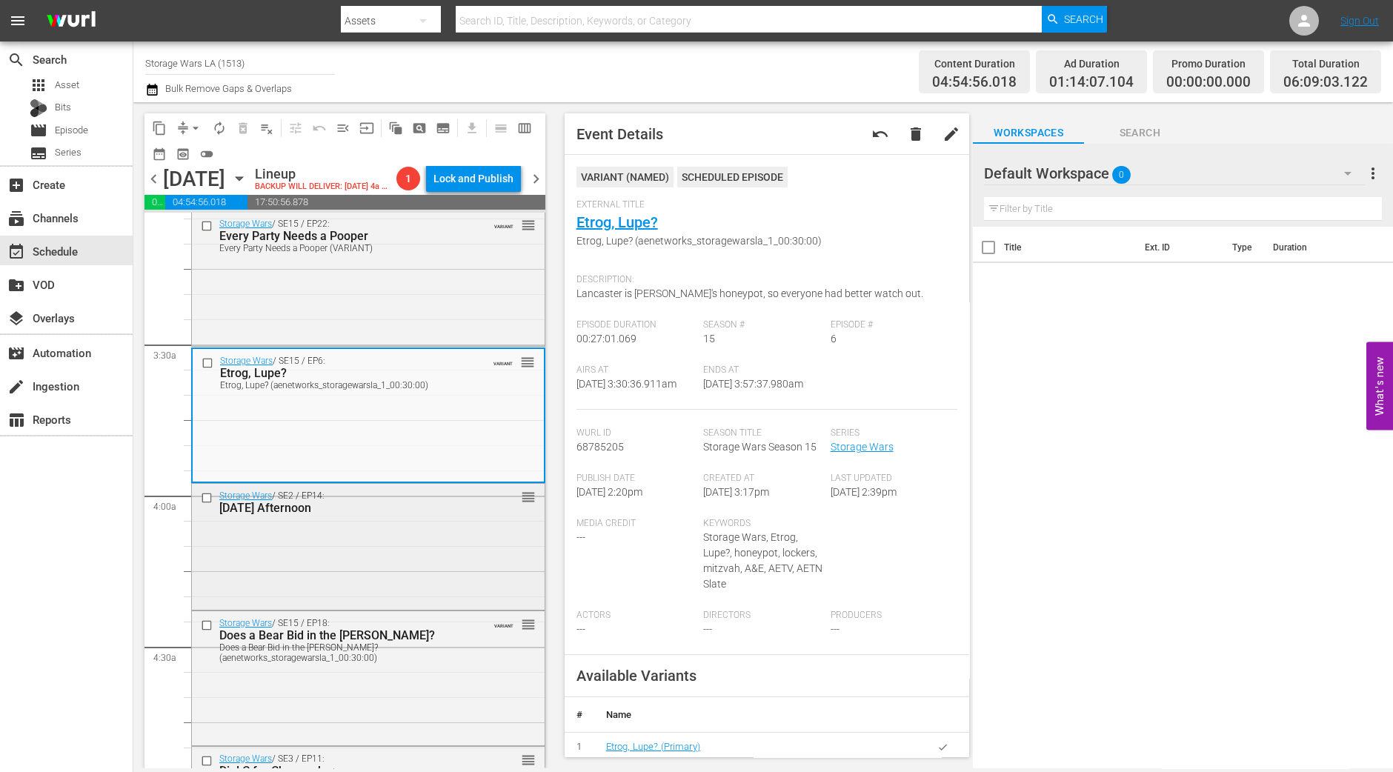
click at [395, 586] on div "Storage Wars / SE2 / EP14: Dog Day Afternoon reorder" at bounding box center [368, 545] width 353 height 122
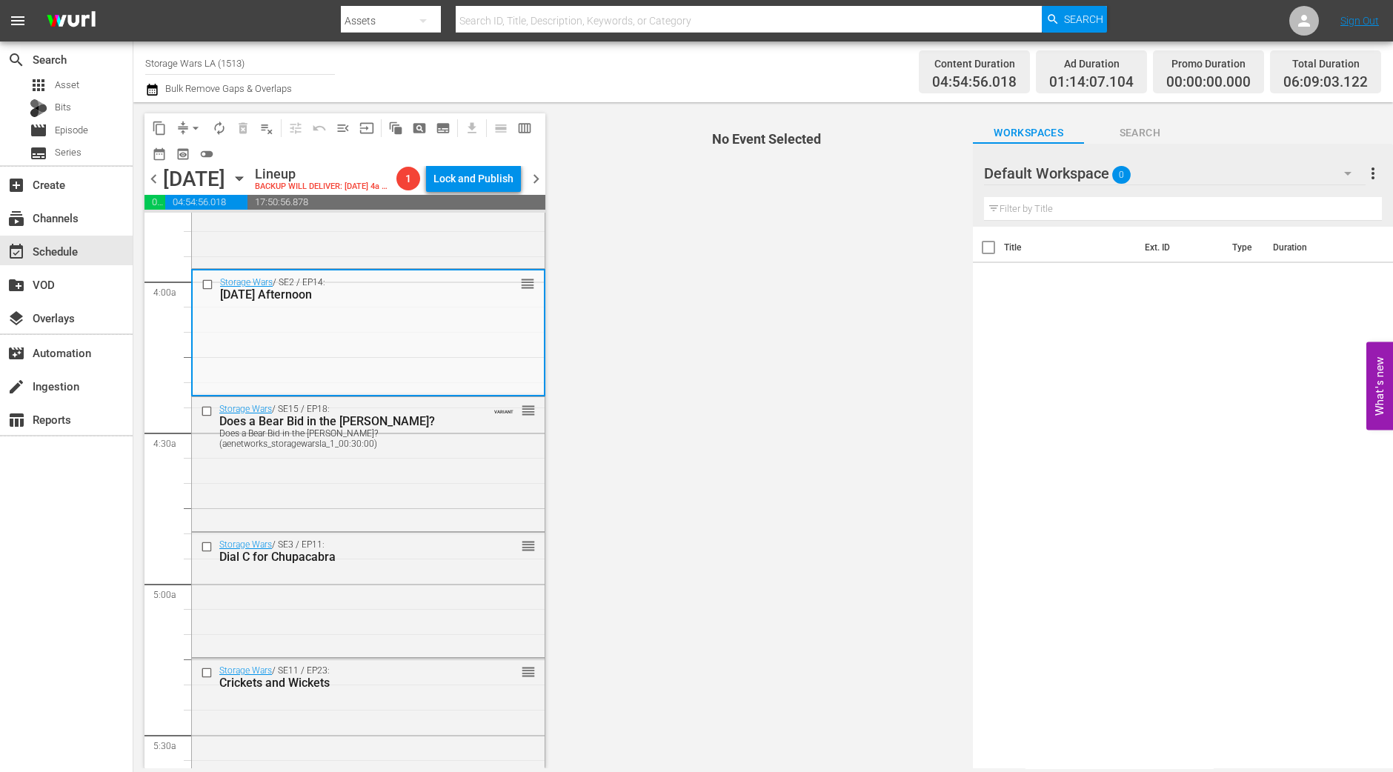
scroll to position [1111, 0]
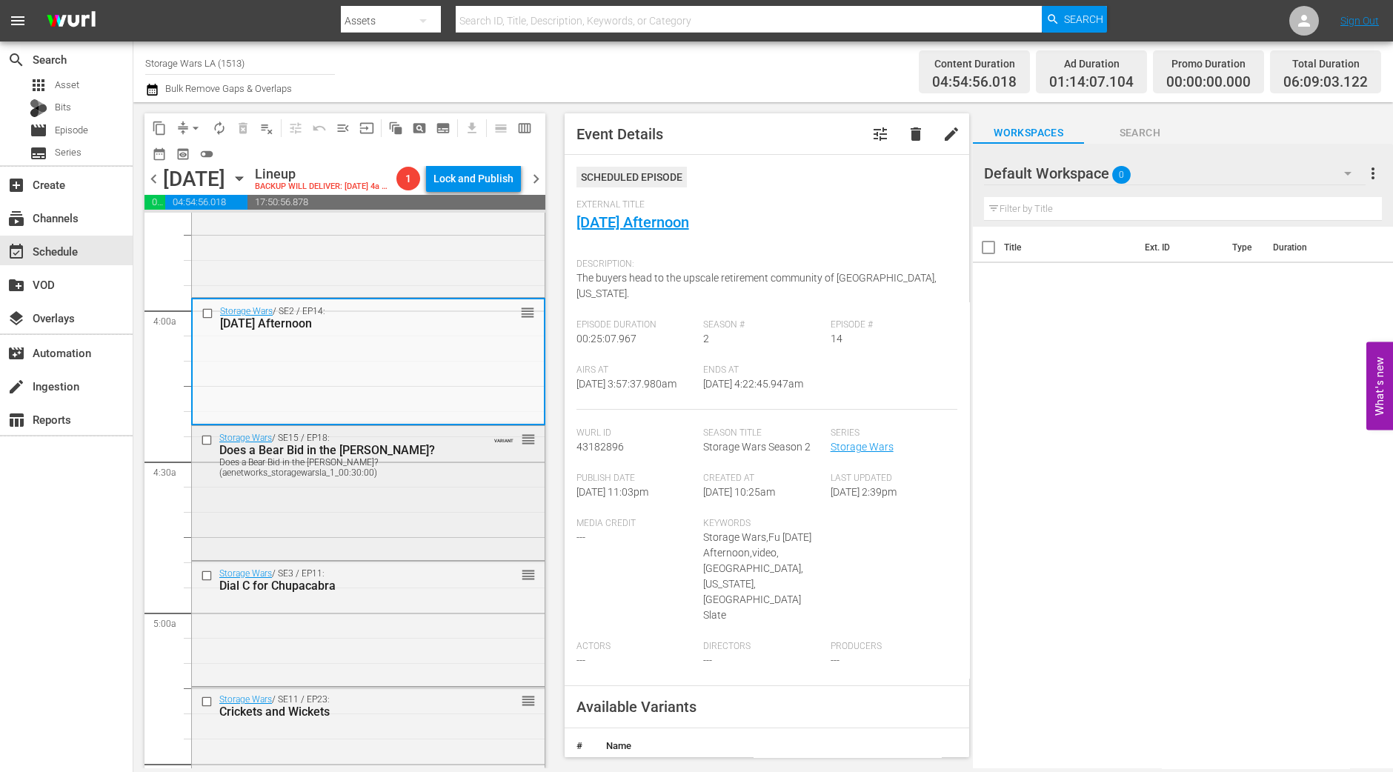
click at [396, 520] on div "Storage Wars / SE15 / EP18: Does a Bear Bid in the Woods? Does a Bear Bid in th…" at bounding box center [368, 491] width 353 height 131
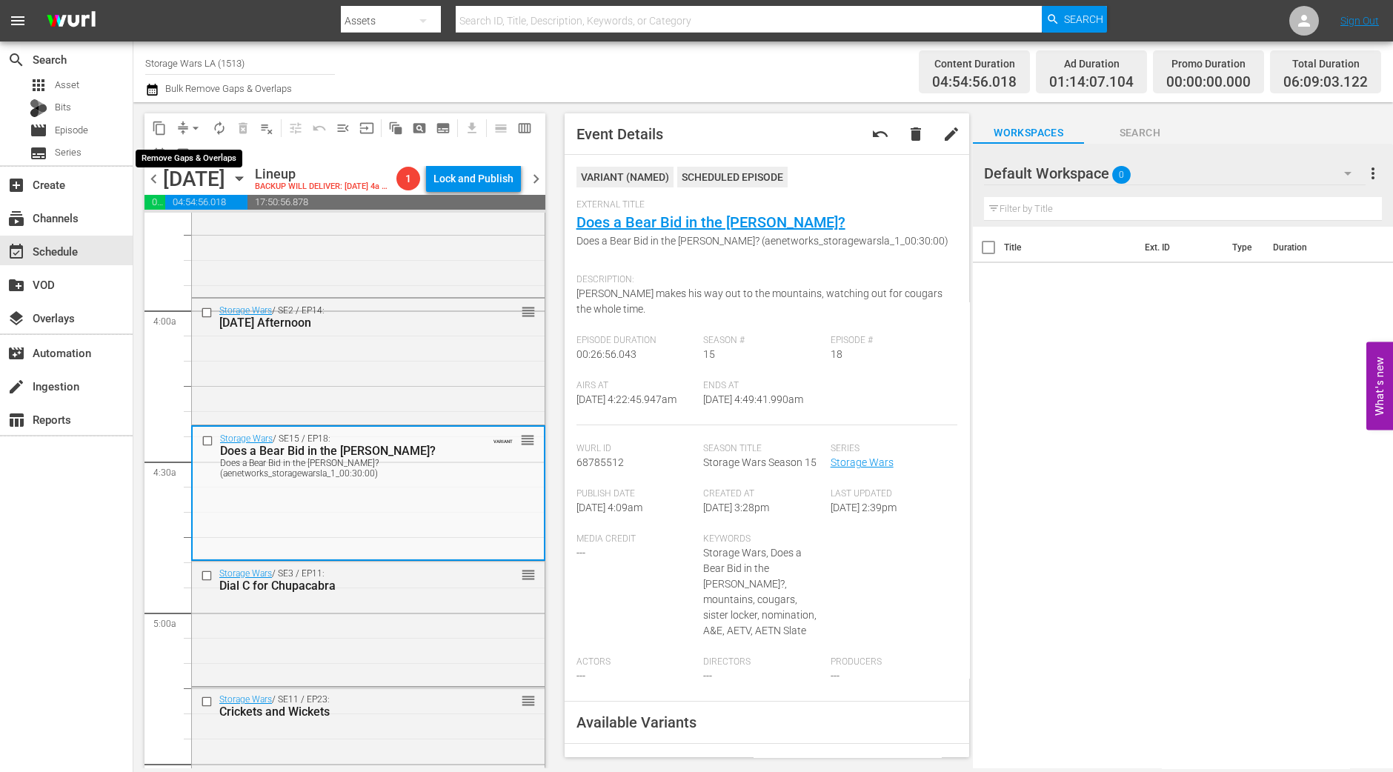
click at [193, 124] on span "arrow_drop_down" at bounding box center [195, 128] width 15 height 15
click at [190, 142] on ul "Align to Midnight Align to First Episode Align to End of Previous Day" at bounding box center [197, 181] width 156 height 85
click at [190, 150] on li "Align to Midnight" at bounding box center [197, 157] width 156 height 24
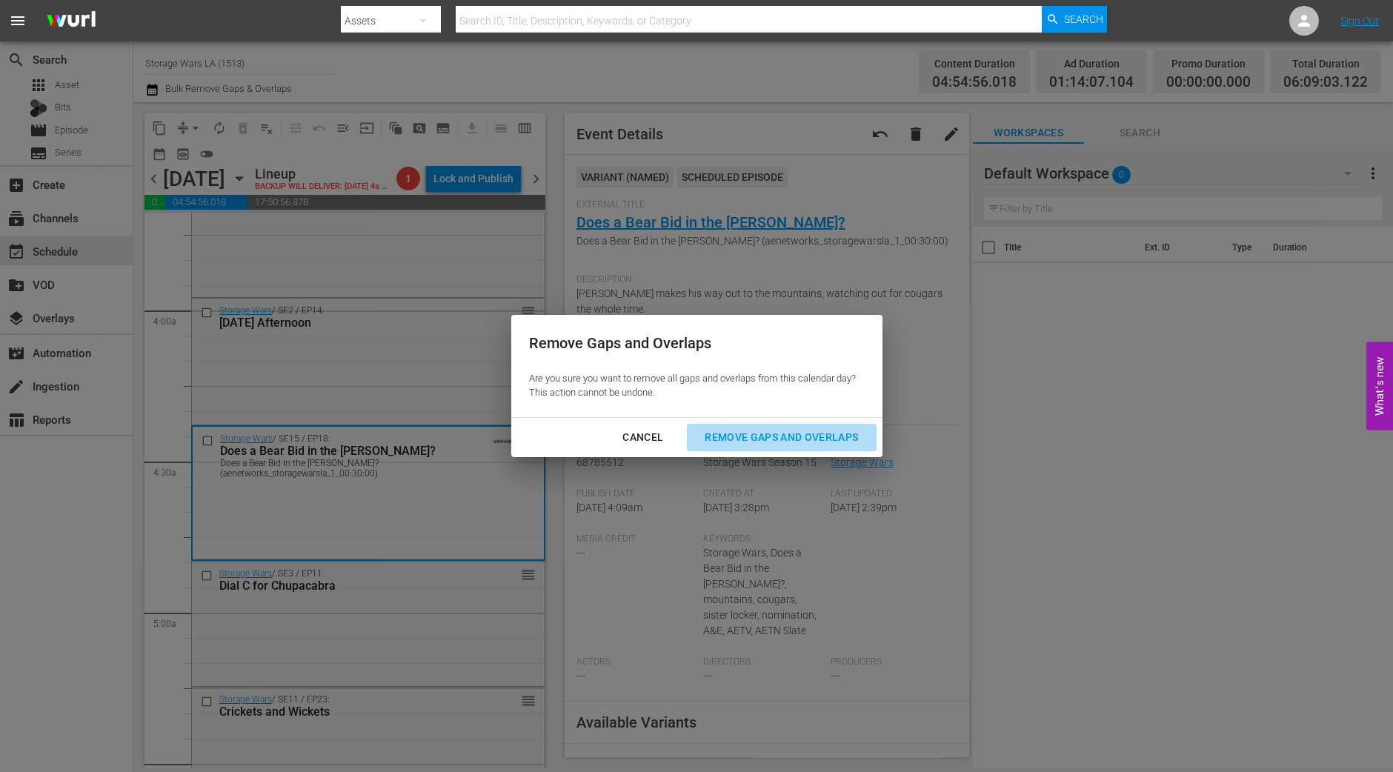
click at [745, 428] on div "Remove Gaps and Overlaps" at bounding box center [781, 437] width 177 height 19
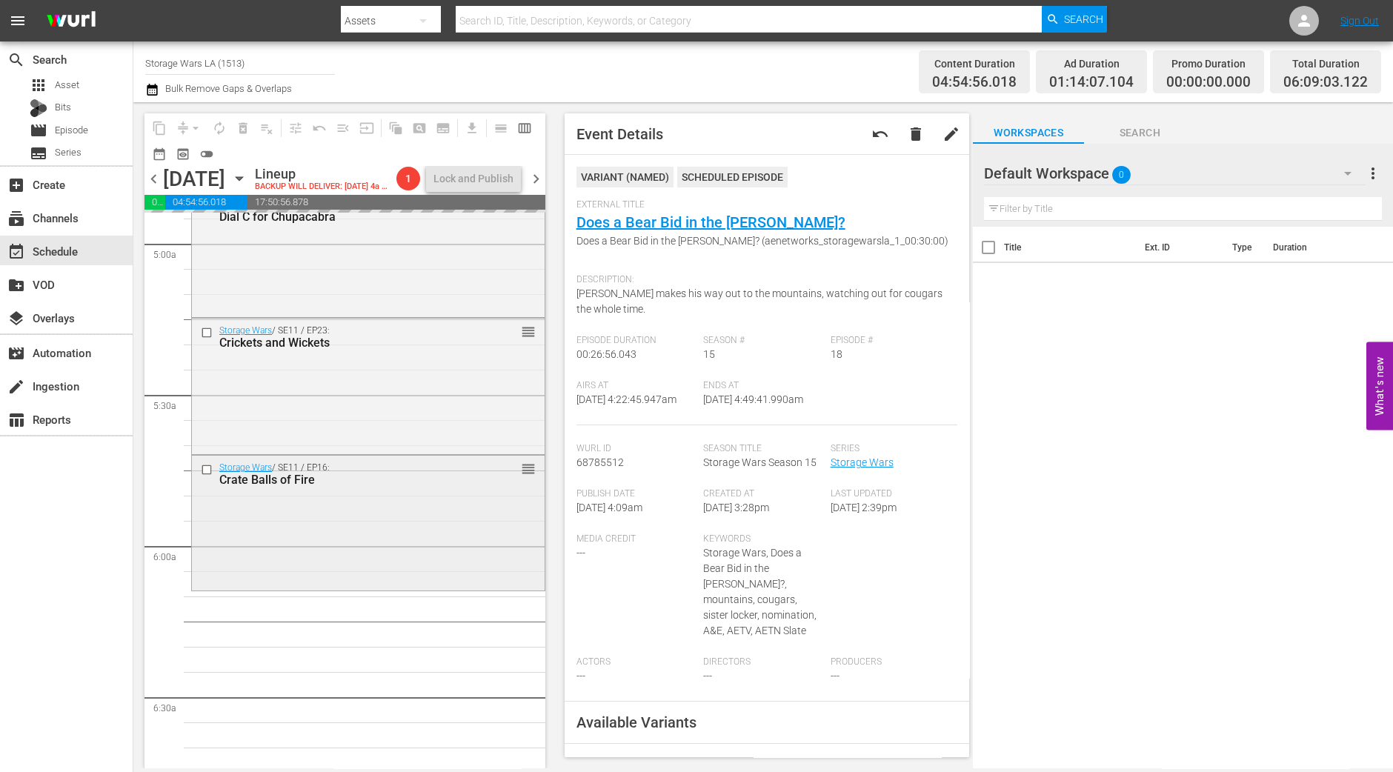
scroll to position [1481, 0]
click at [415, 521] on div "Storage Wars / SE11 / EP16: Crate Balls of Fire reorder" at bounding box center [368, 521] width 353 height 132
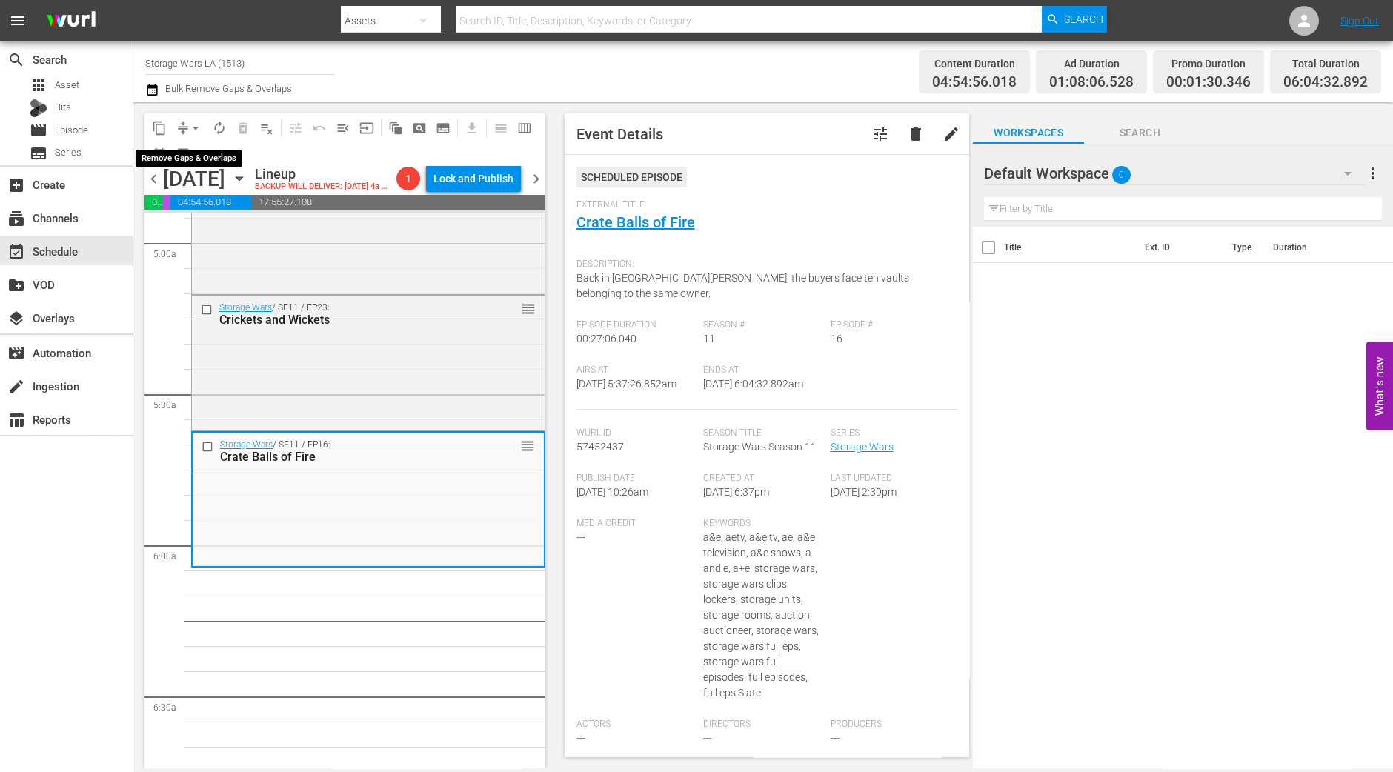
click at [190, 127] on span "arrow_drop_down" at bounding box center [195, 128] width 15 height 15
click at [190, 153] on li "Align to Midnight" at bounding box center [197, 157] width 156 height 24
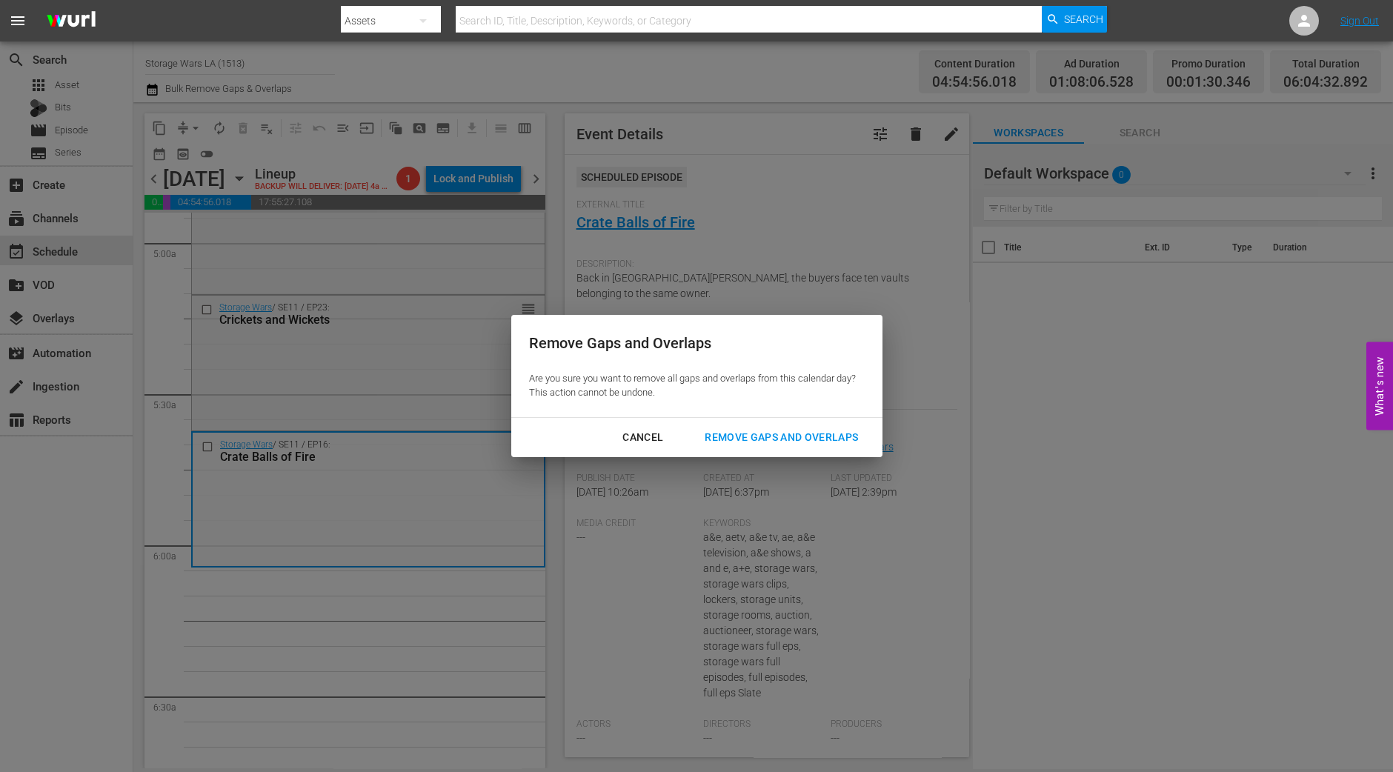
click at [789, 440] on div "Remove Gaps and Overlaps" at bounding box center [781, 437] width 177 height 19
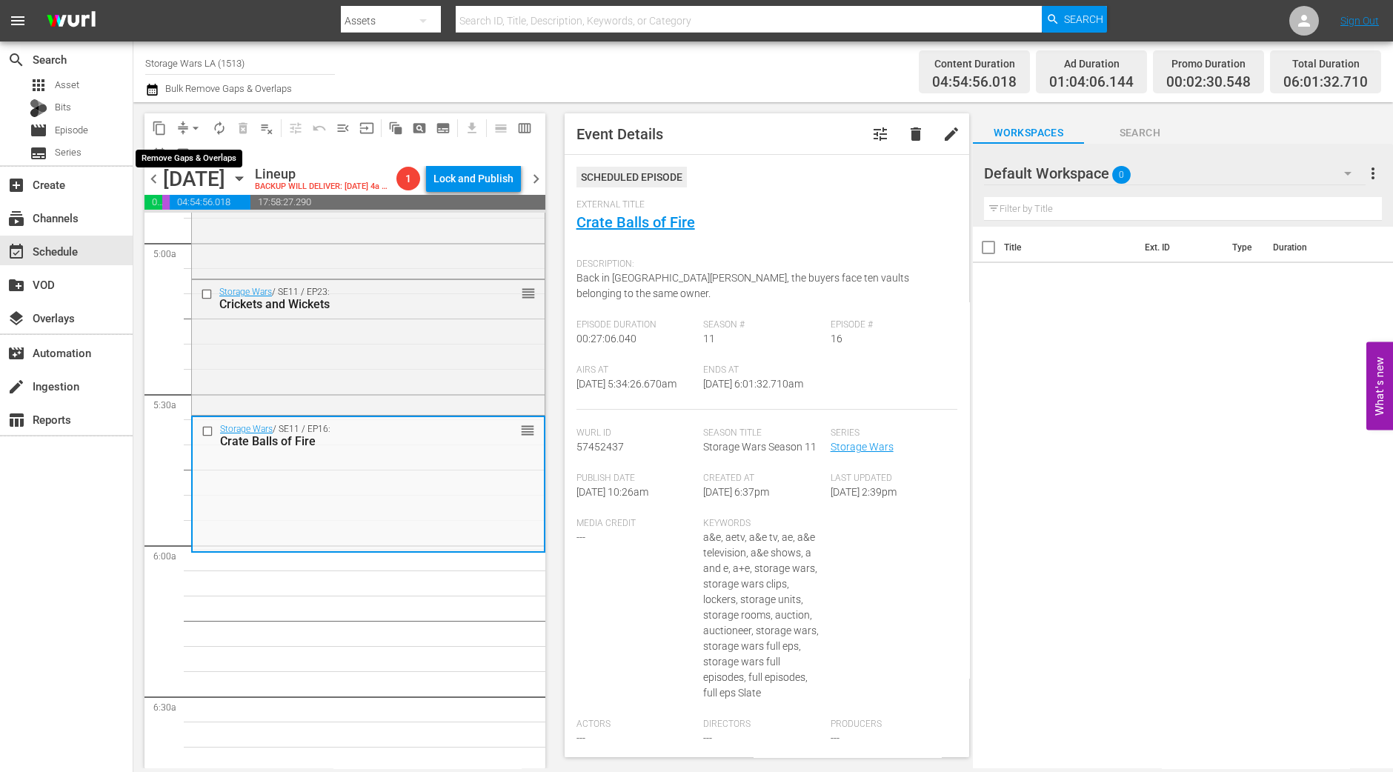
drag, startPoint x: 189, startPoint y: 124, endPoint x: 189, endPoint y: 134, distance: 10.4
click at [189, 124] on span "arrow_drop_down" at bounding box center [195, 128] width 15 height 15
click at [192, 145] on li "Align to Midnight" at bounding box center [197, 157] width 156 height 24
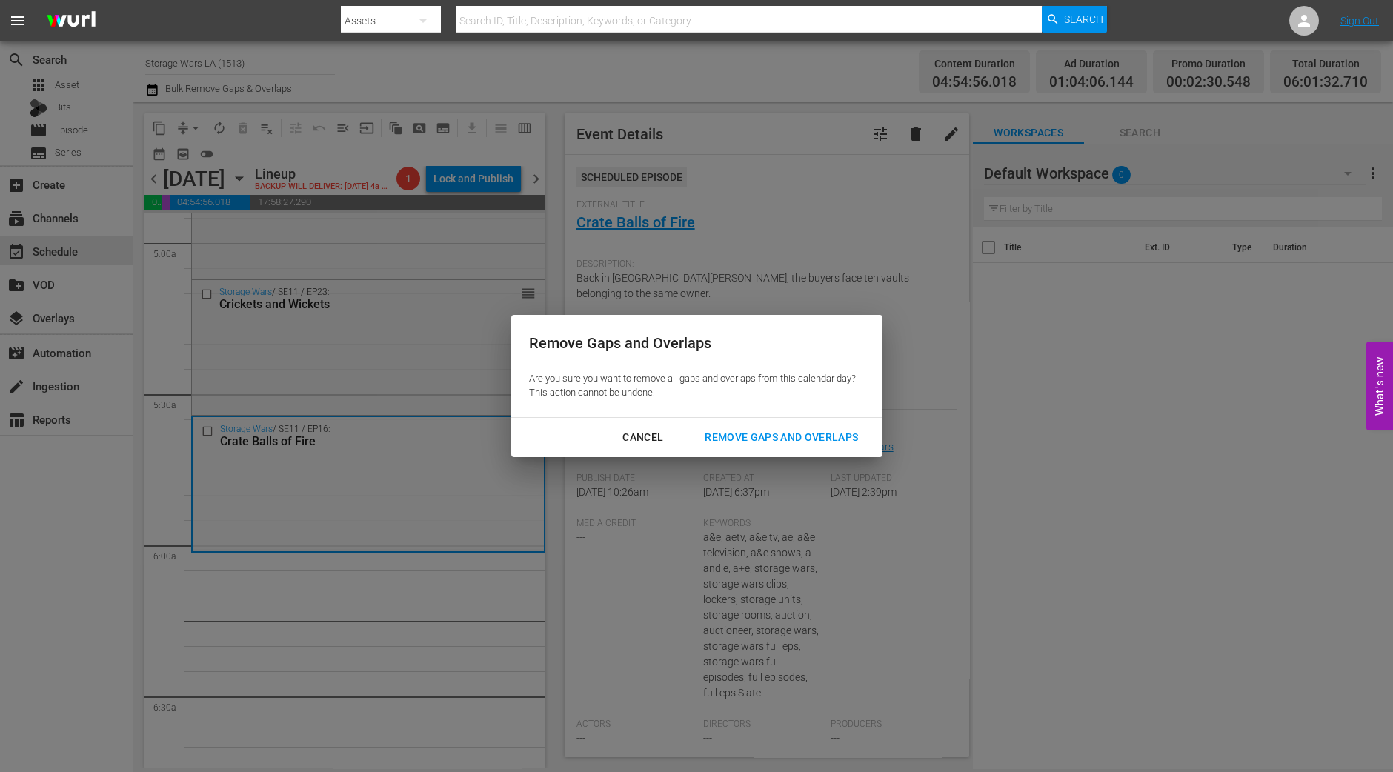
click at [822, 441] on div "Remove Gaps and Overlaps" at bounding box center [781, 437] width 177 height 19
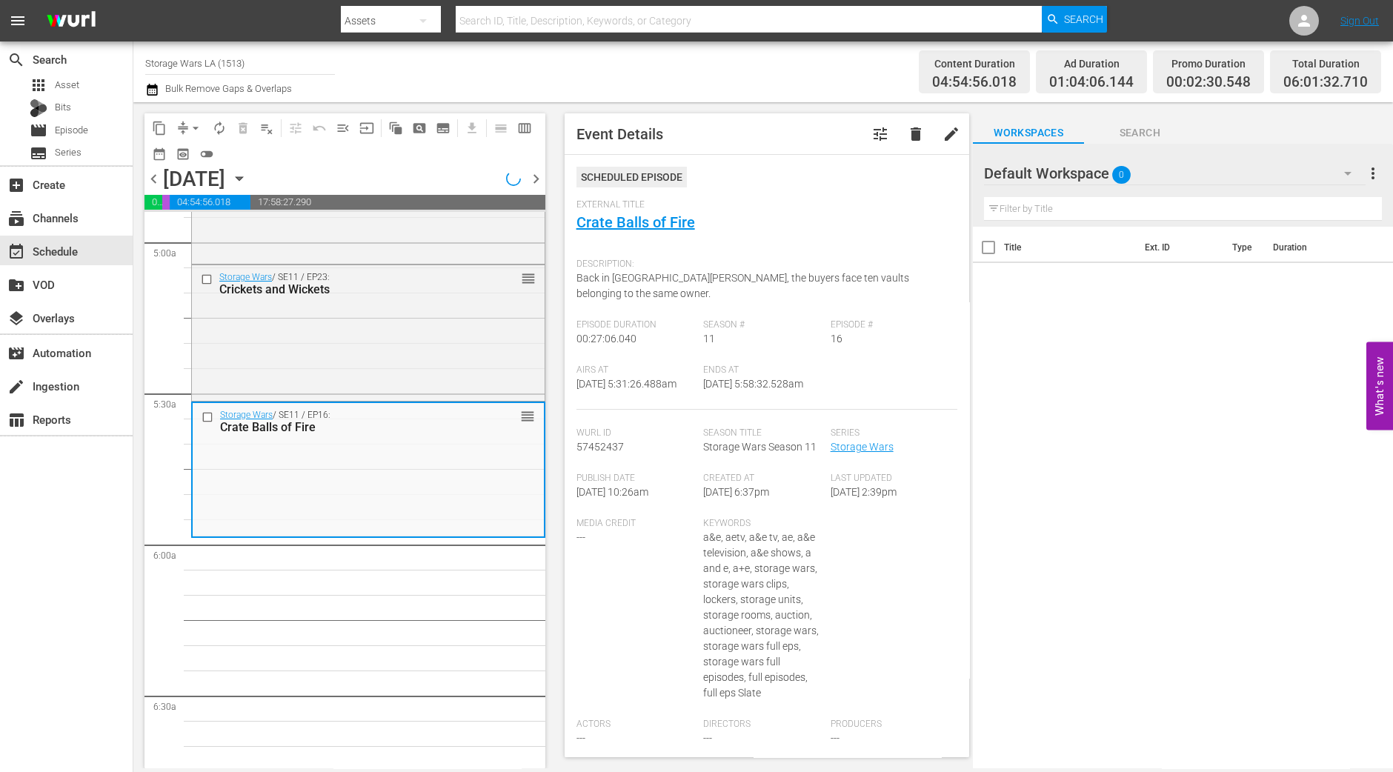
scroll to position [1456, 0]
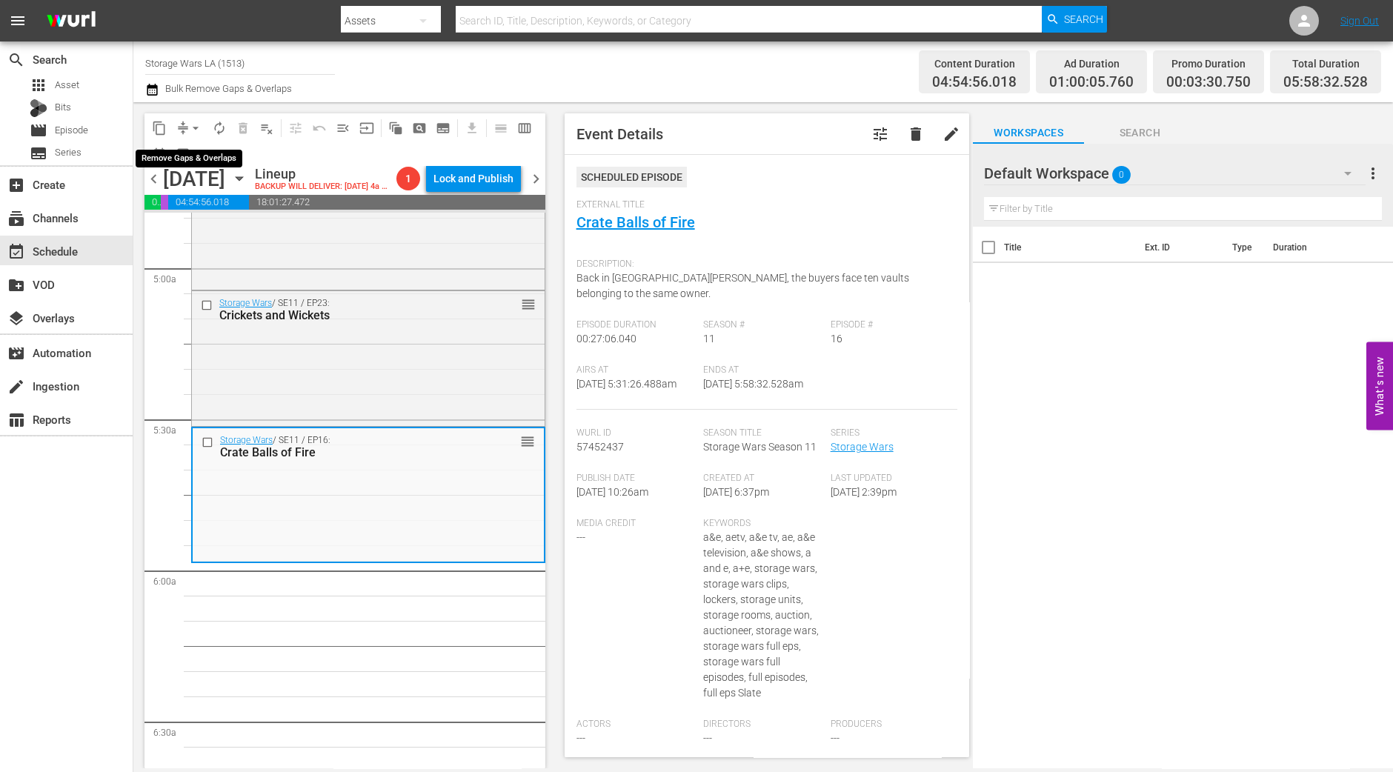
click at [187, 126] on button "arrow_drop_down" at bounding box center [196, 128] width 24 height 24
click at [184, 158] on li "Align to Midnight" at bounding box center [197, 157] width 156 height 24
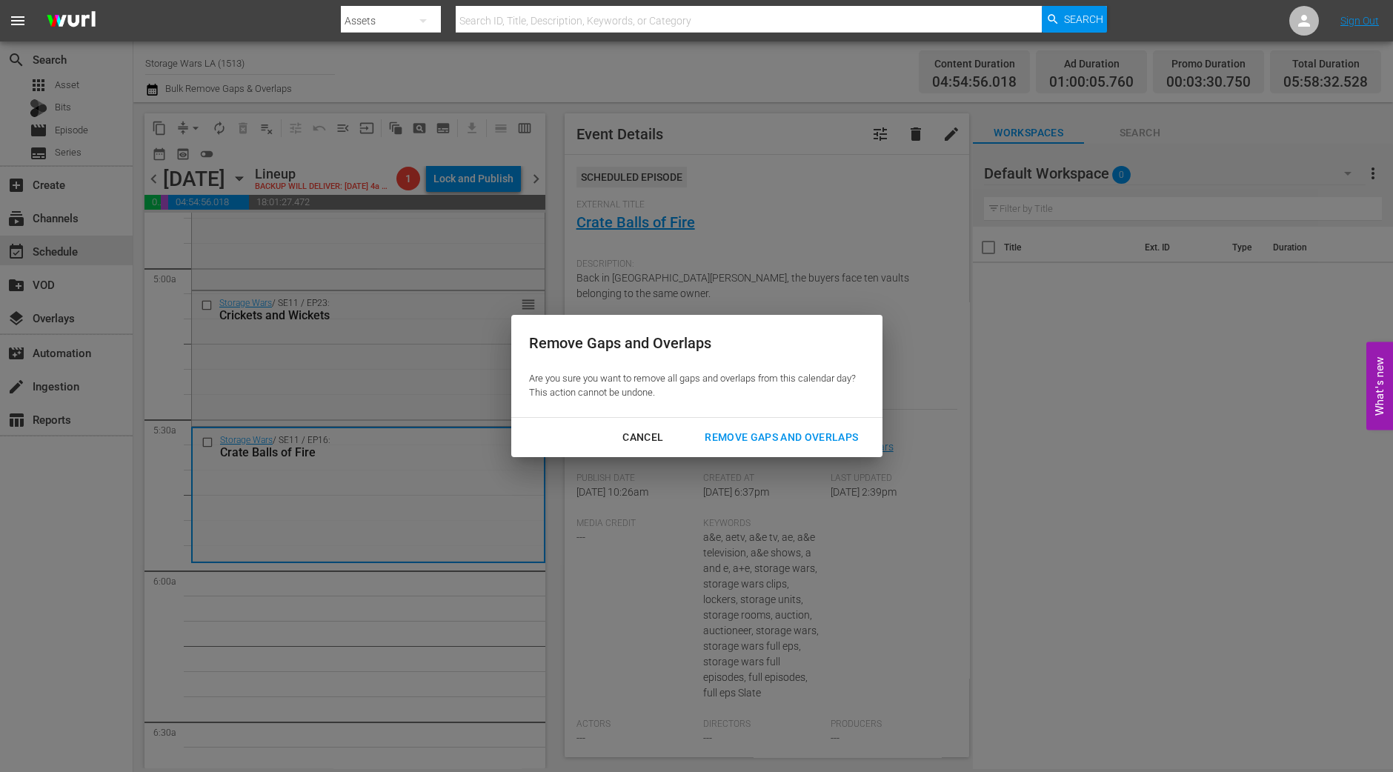
click at [817, 417] on hr at bounding box center [696, 417] width 371 height 1
click at [818, 433] on div "Remove Gaps and Overlaps" at bounding box center [781, 437] width 177 height 19
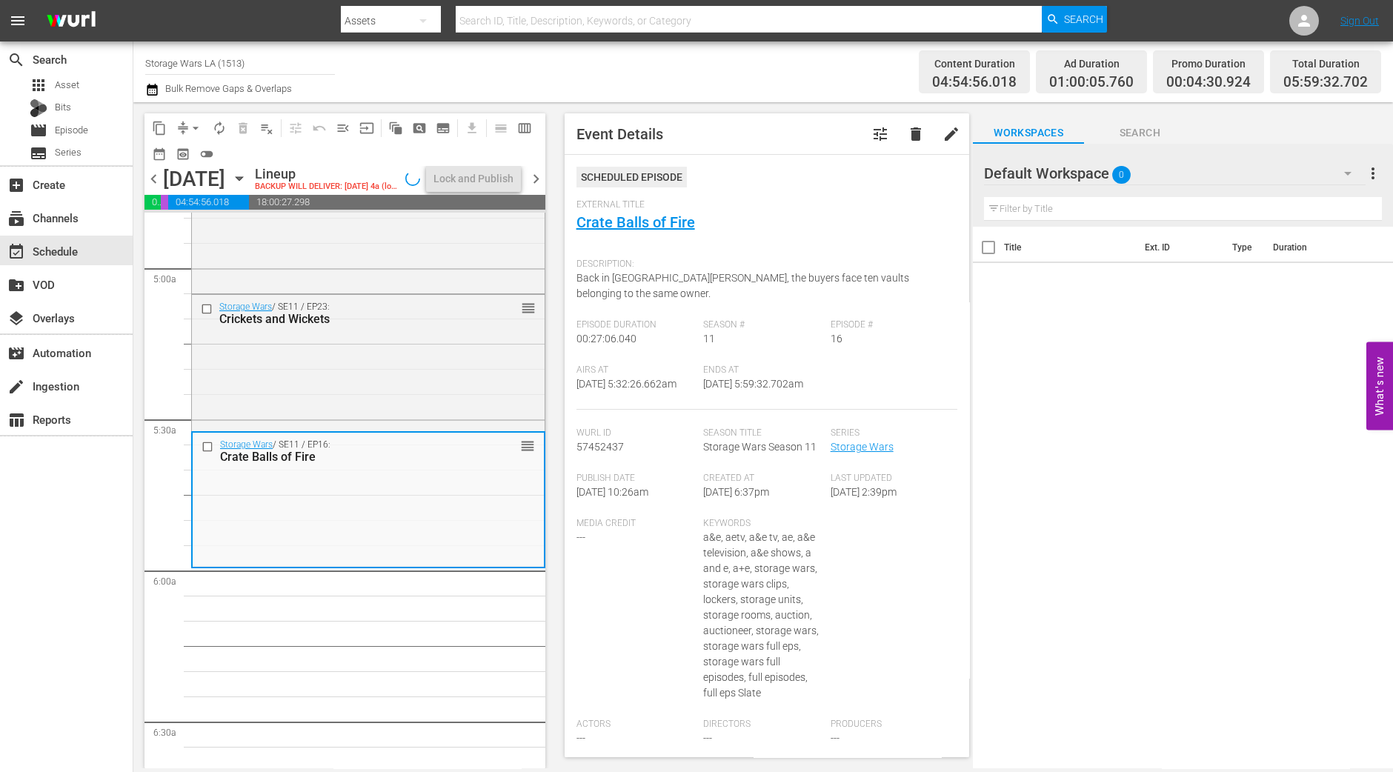
scroll to position [1507, 0]
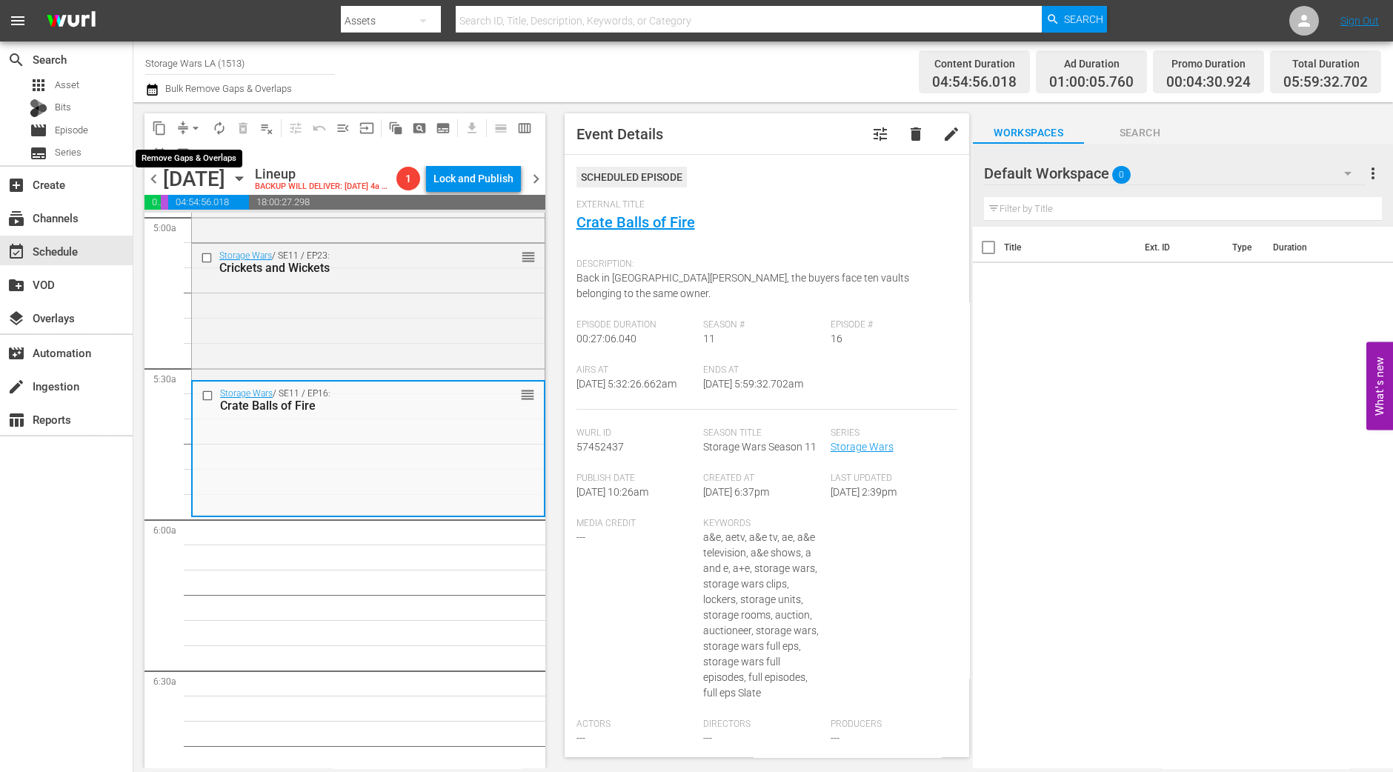
click at [190, 122] on span "arrow_drop_down" at bounding box center [195, 128] width 15 height 15
click at [179, 162] on li "Align to Midnight" at bounding box center [197, 157] width 156 height 24
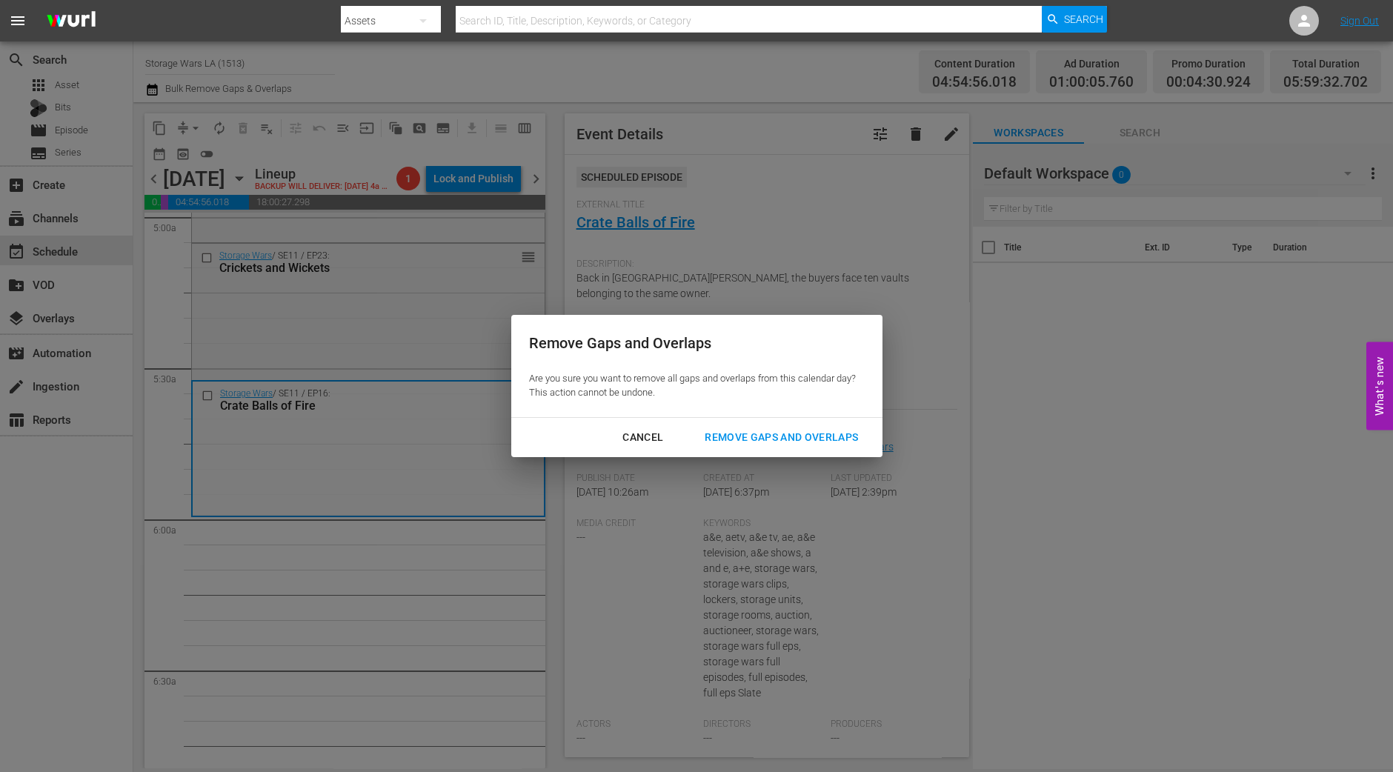
click at [793, 446] on button "Remove Gaps and Overlaps" at bounding box center [781, 437] width 189 height 27
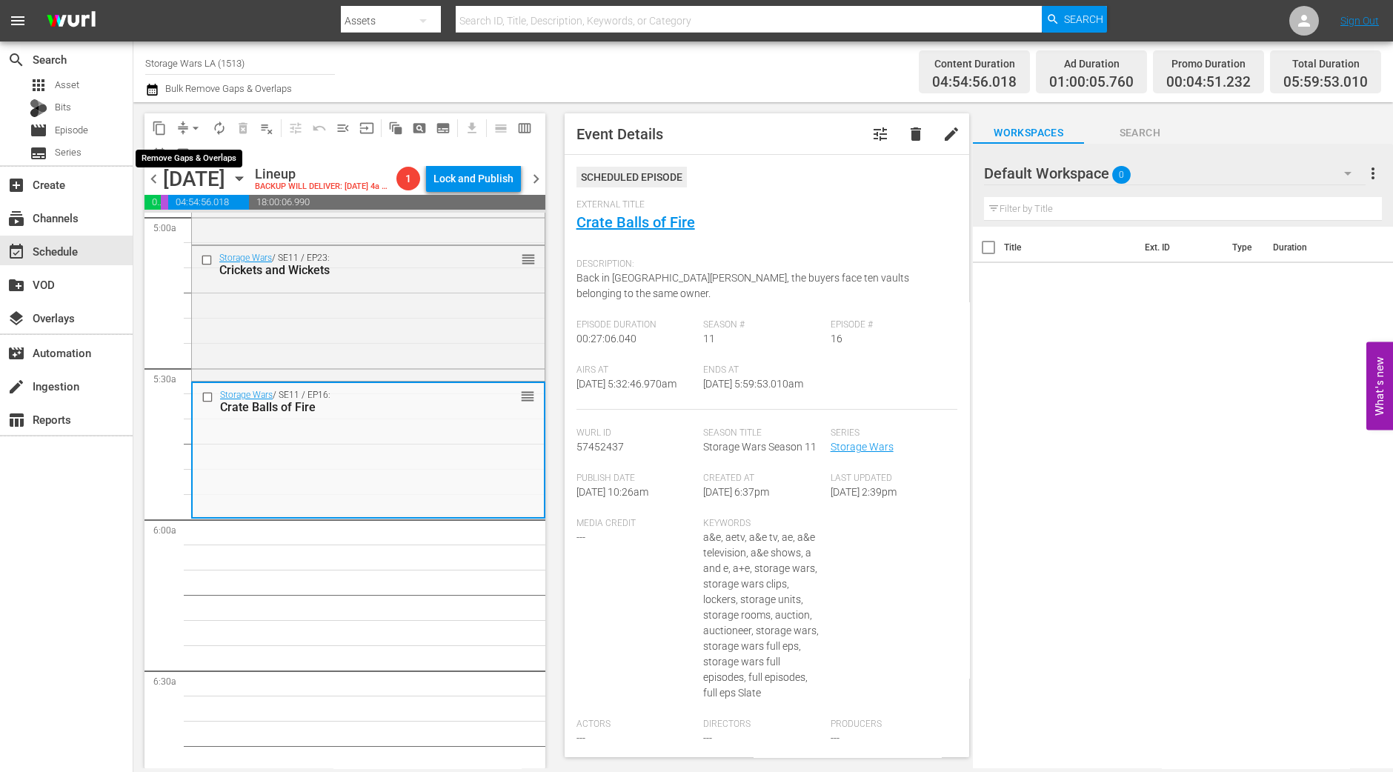
click at [194, 122] on span "arrow_drop_down" at bounding box center [195, 128] width 15 height 15
click at [196, 162] on li "Align to Midnight" at bounding box center [197, 157] width 156 height 24
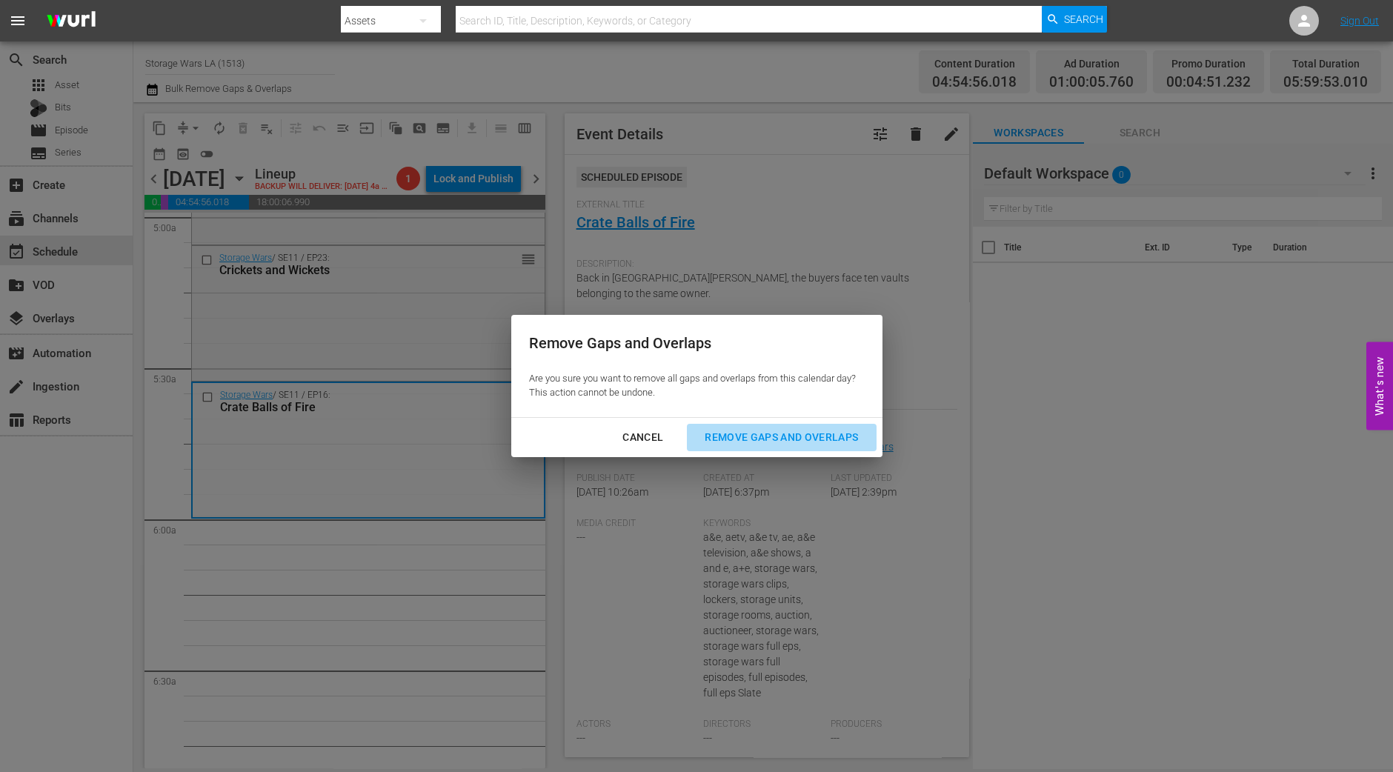
click at [796, 428] on div "Remove Gaps and Overlaps" at bounding box center [781, 437] width 177 height 19
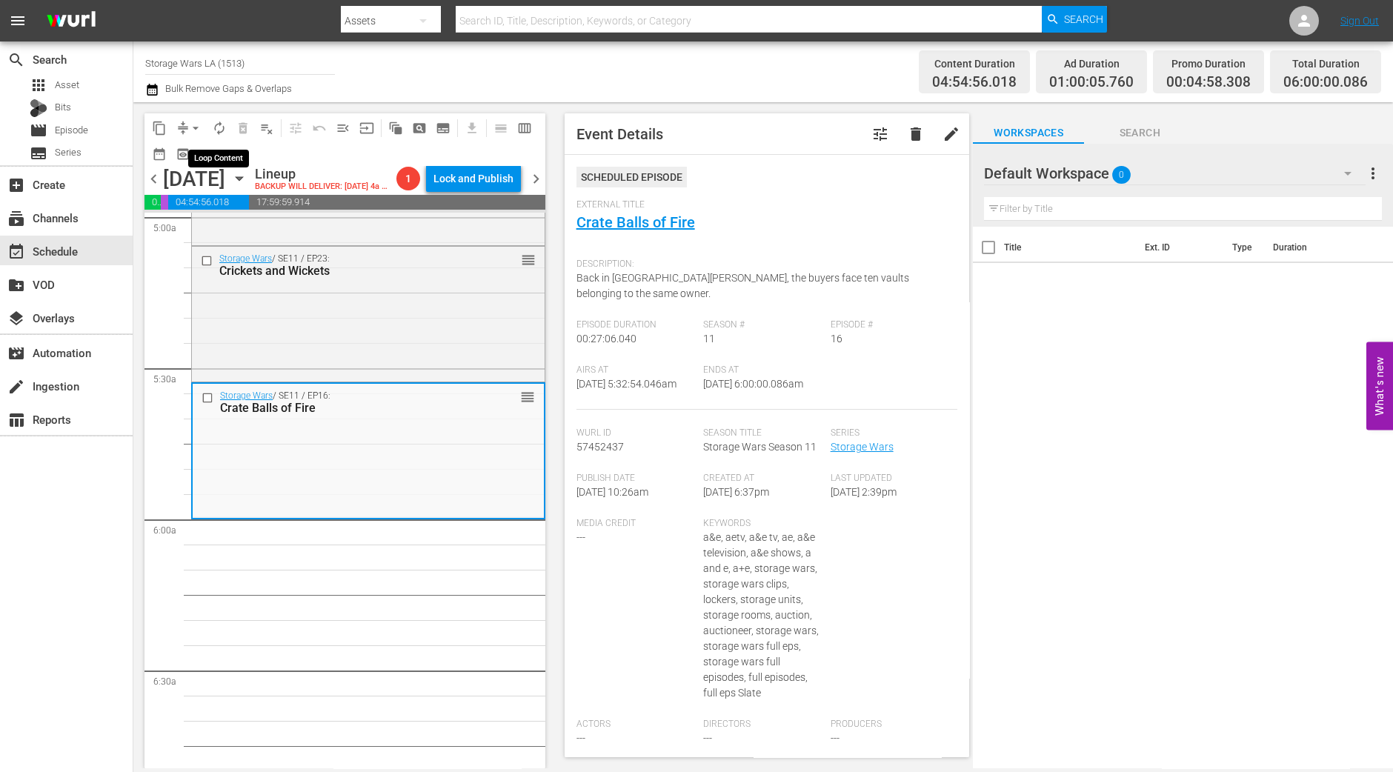
click at [212, 130] on span "autorenew_outlined" at bounding box center [219, 128] width 15 height 15
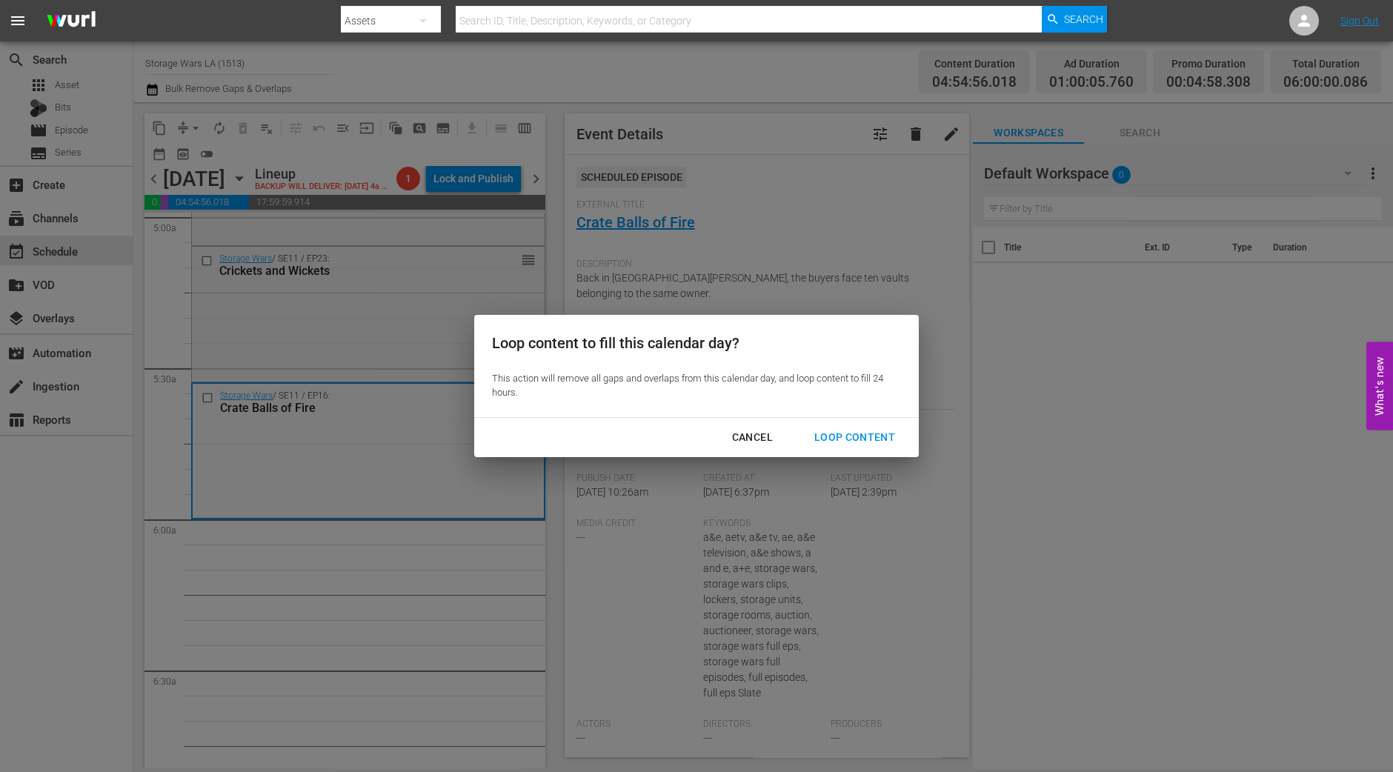
click at [849, 430] on div "Loop Content" at bounding box center [854, 437] width 104 height 19
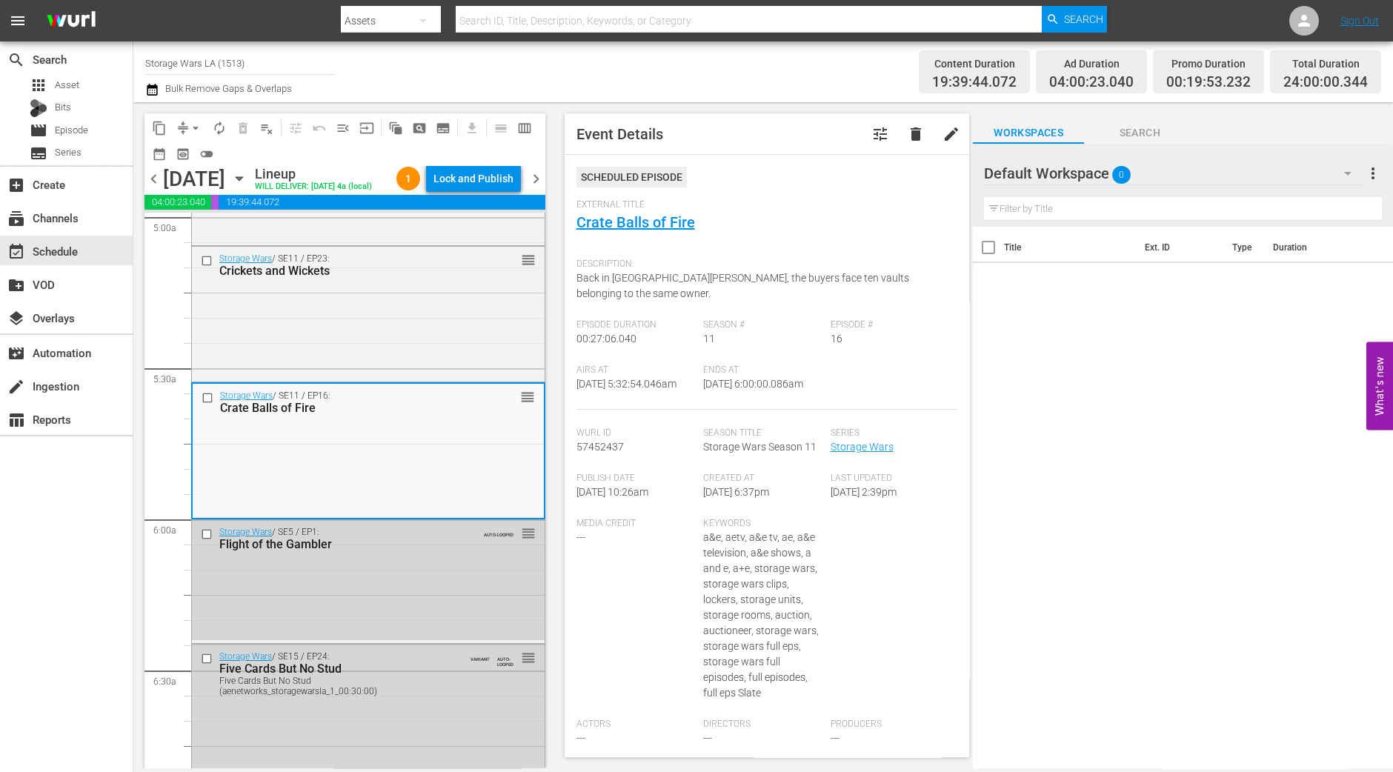
click at [471, 183] on div "Lock and Publish" at bounding box center [473, 178] width 80 height 27
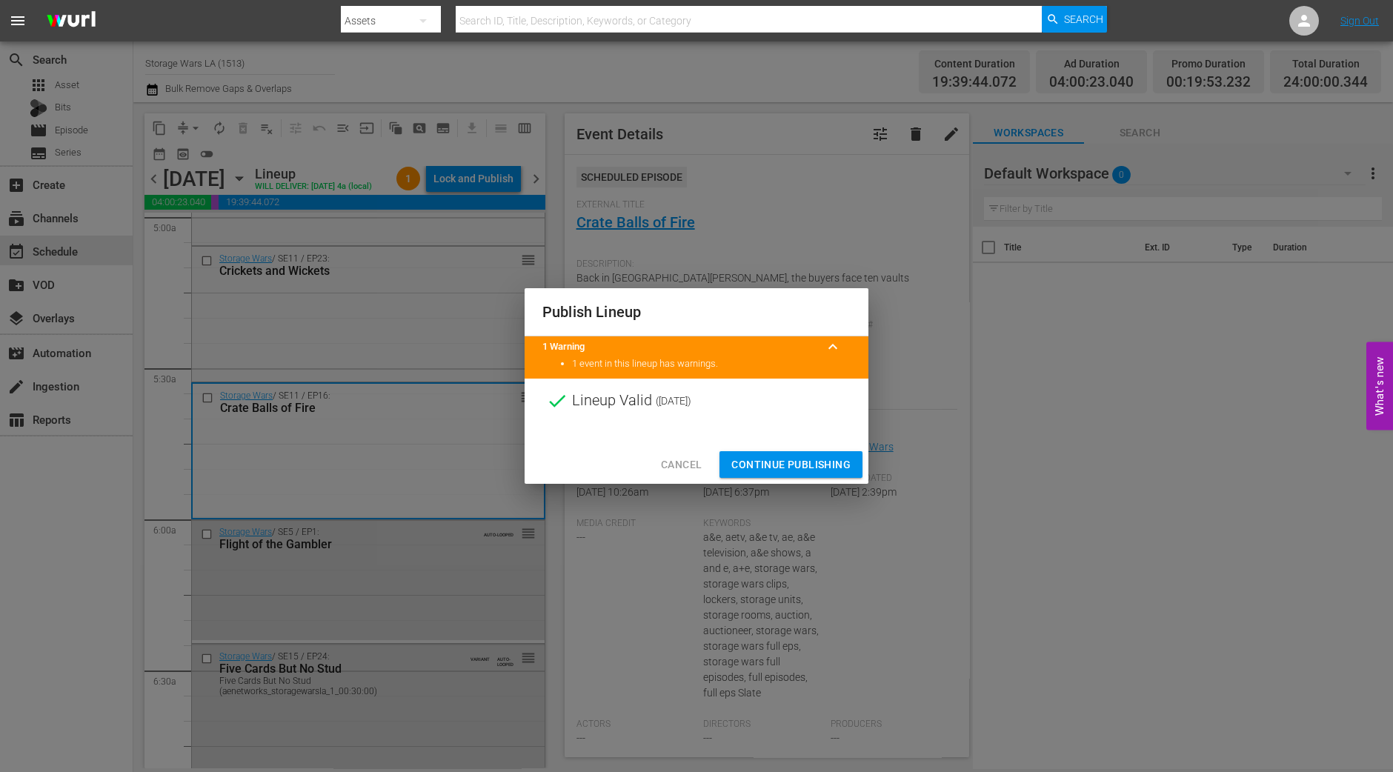
click at [771, 462] on span "Continue Publishing" at bounding box center [790, 465] width 119 height 19
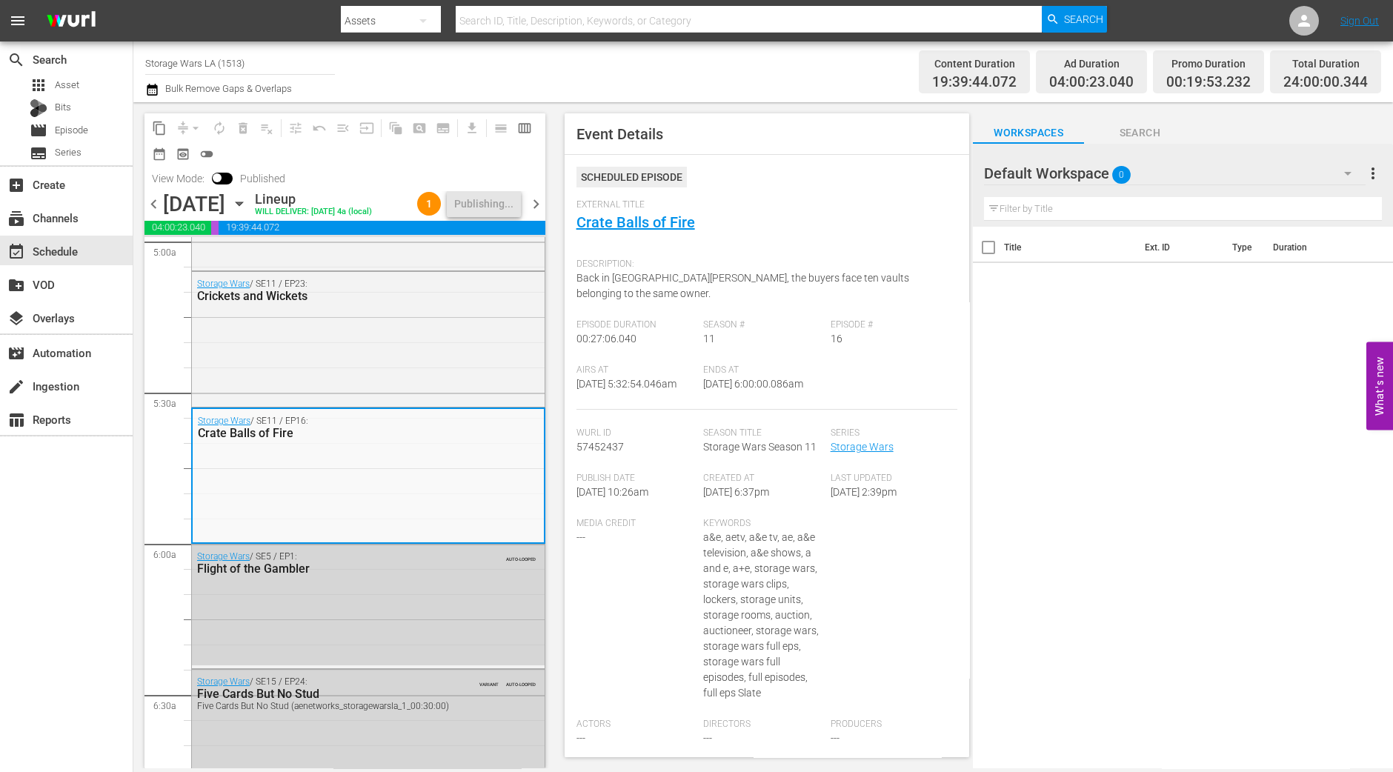
click at [533, 213] on span "chevron_right" at bounding box center [536, 204] width 19 height 19
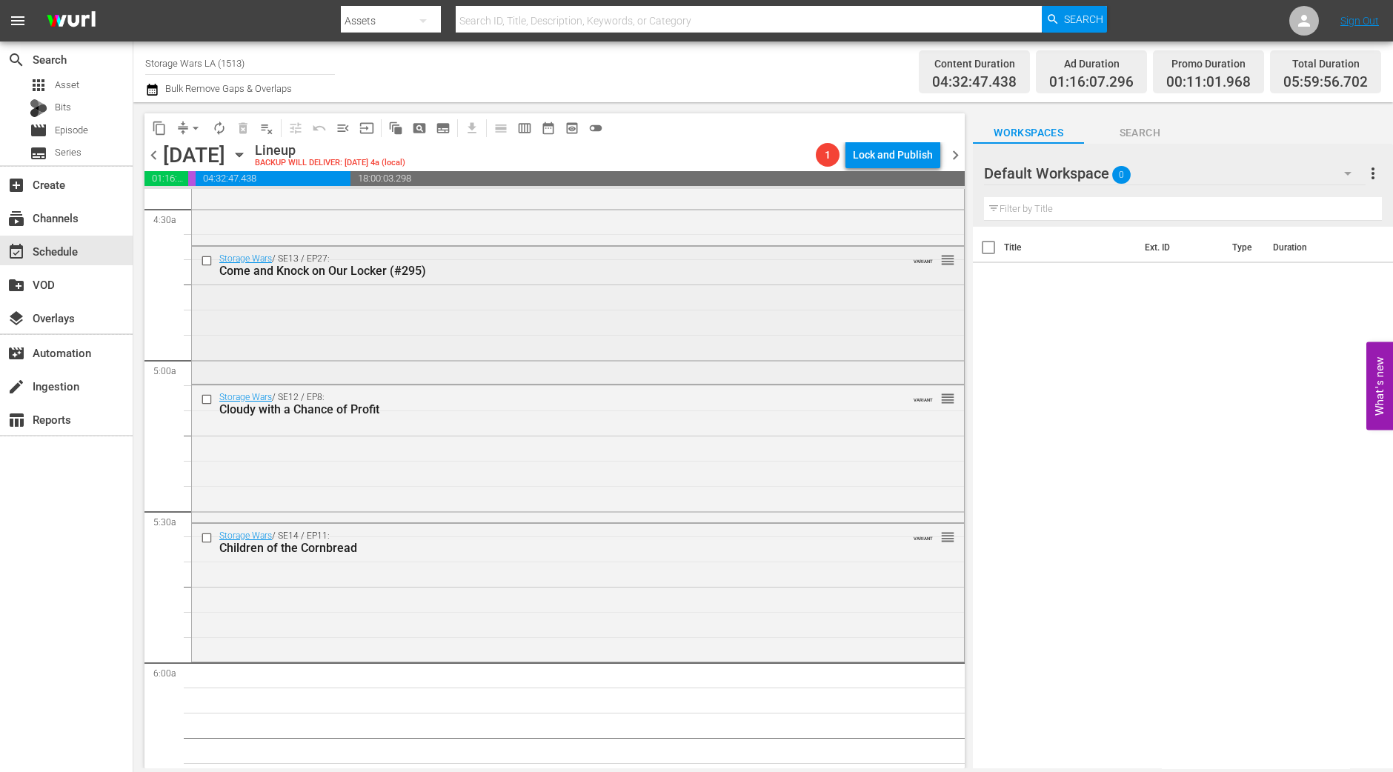
scroll to position [1532, 0]
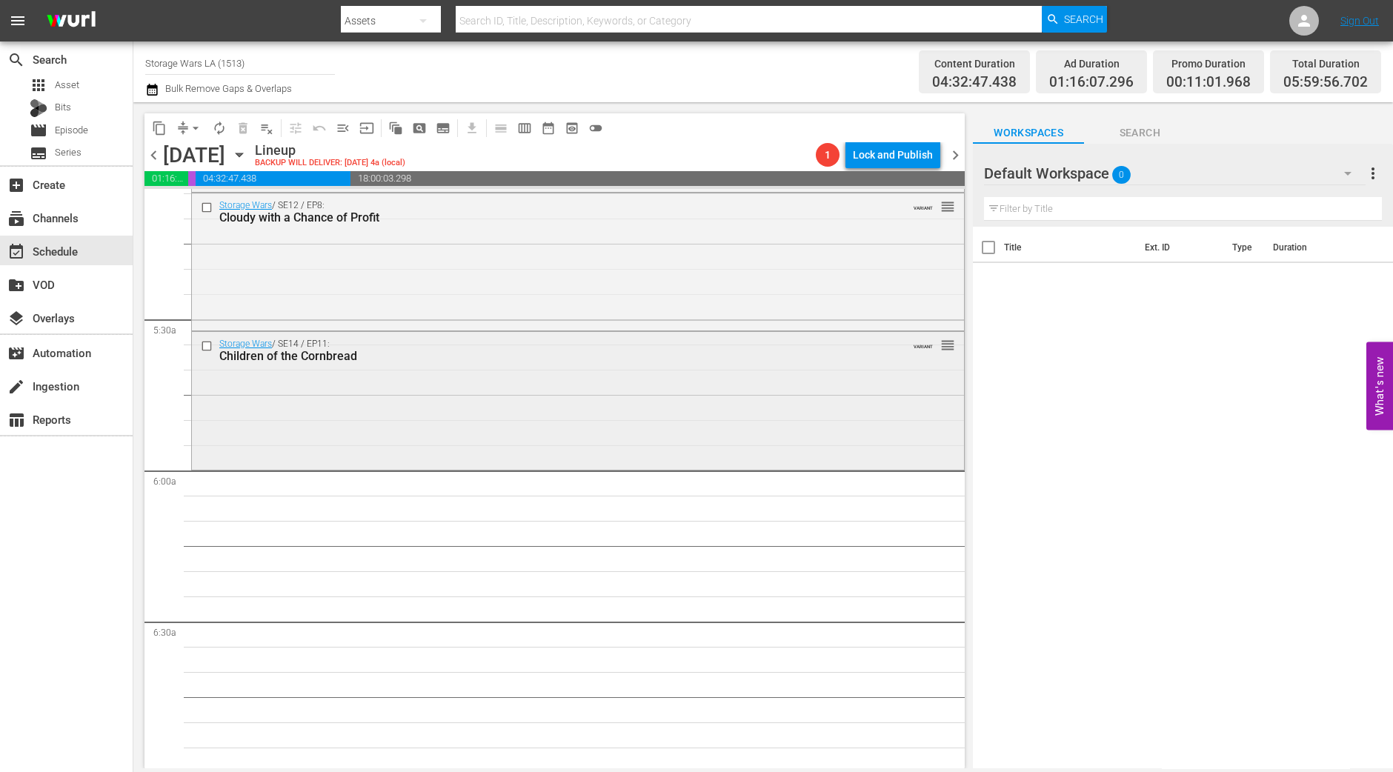
click at [615, 382] on div "Storage Wars / SE14 / EP11: Children of the Cornbread VARIANT reorder" at bounding box center [578, 399] width 772 height 134
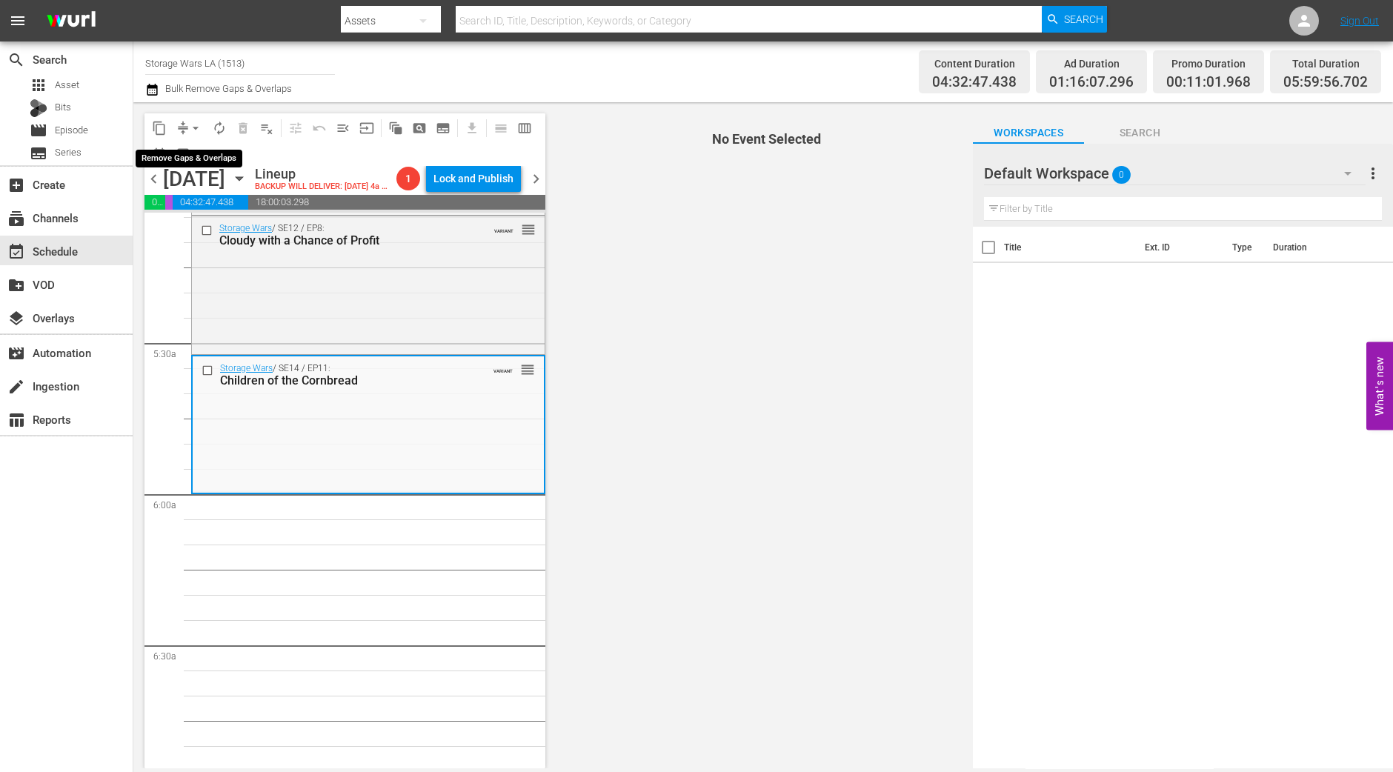
click at [195, 124] on span "arrow_drop_down" at bounding box center [195, 128] width 15 height 15
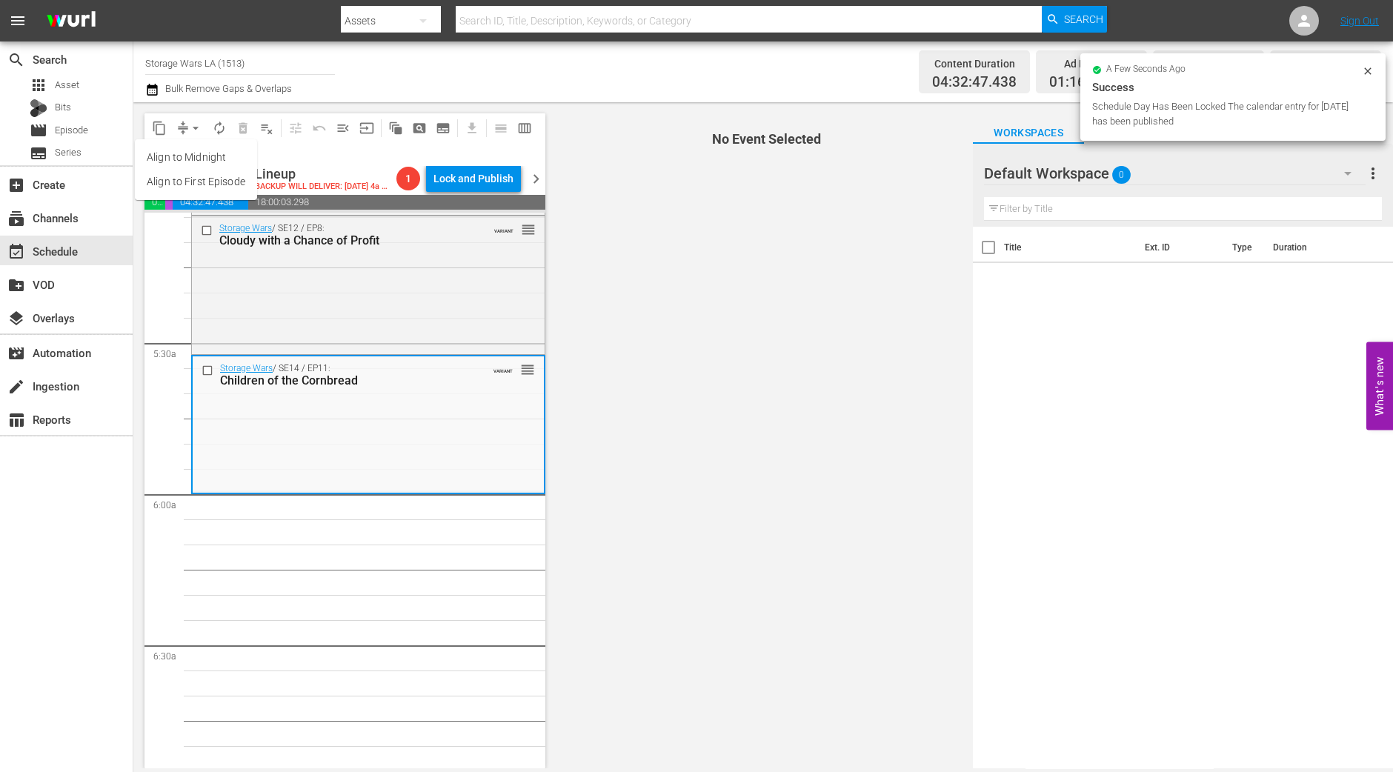
click at [193, 153] on li "Align to Midnight" at bounding box center [196, 157] width 122 height 24
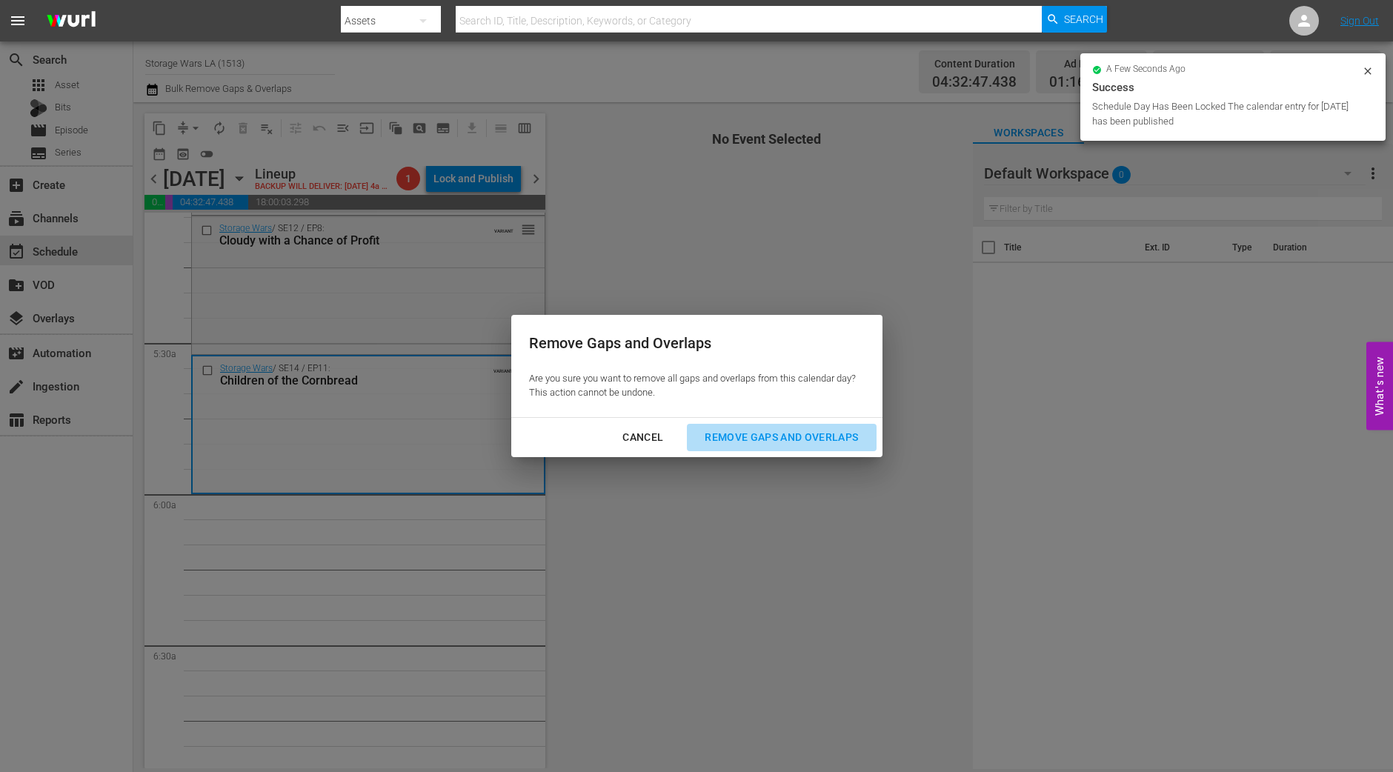
click at [813, 428] on button "Remove Gaps and Overlaps" at bounding box center [781, 437] width 189 height 27
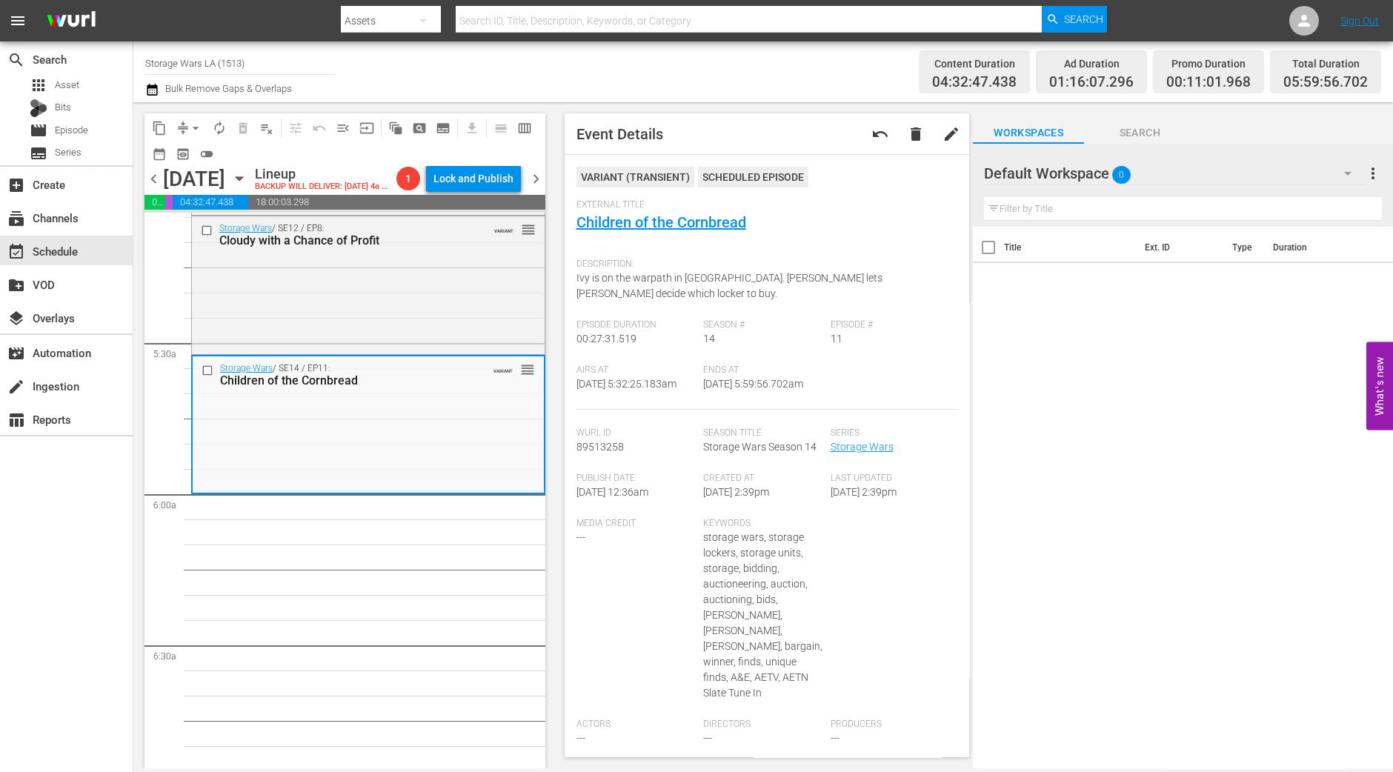
click at [135, 686] on div "content_copy compress arrow_drop_down autorenew_outlined delete_forever_outline…" at bounding box center [341, 435] width 416 height 666
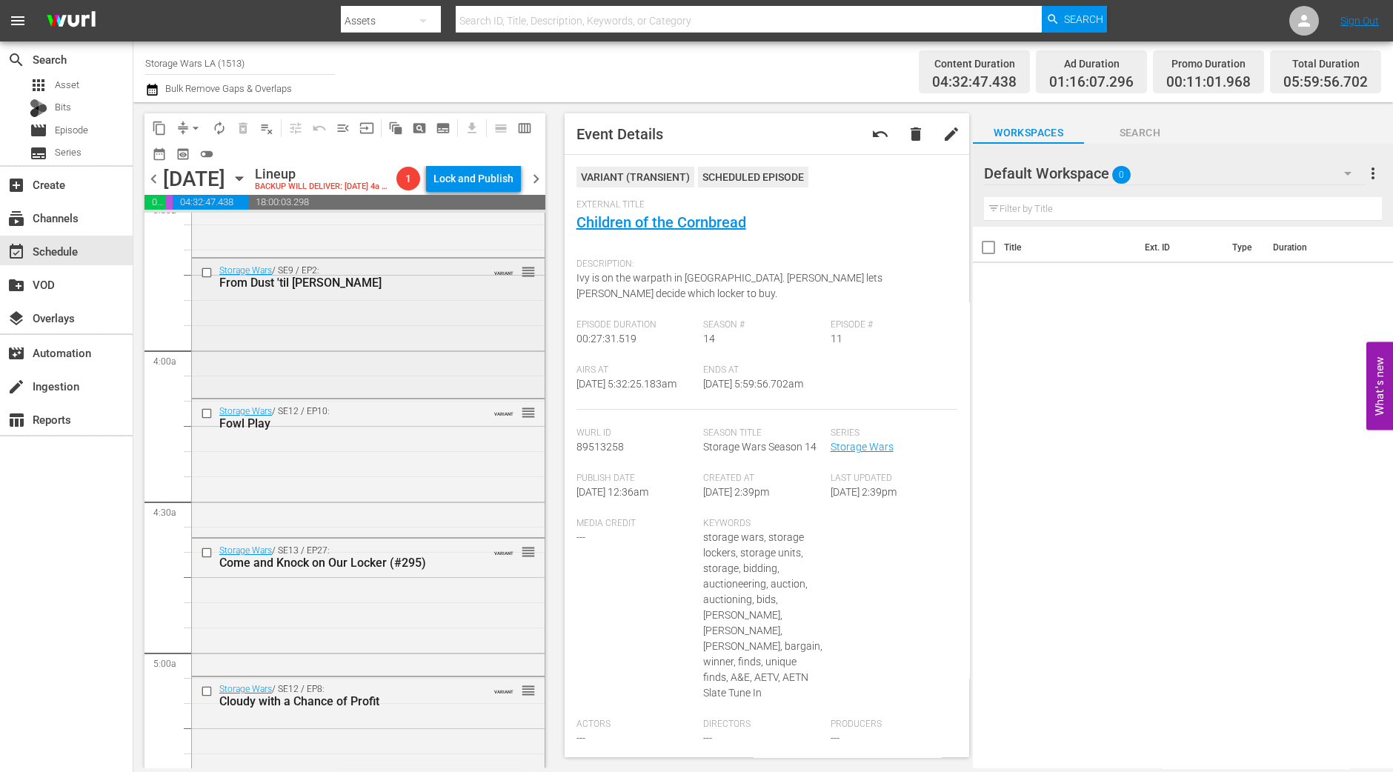
scroll to position [1069, 0]
click at [422, 398] on div "Storage Wars / SE9 / EP2: From Dust 'til Dawn VARIANT reorder" at bounding box center [368, 329] width 353 height 137
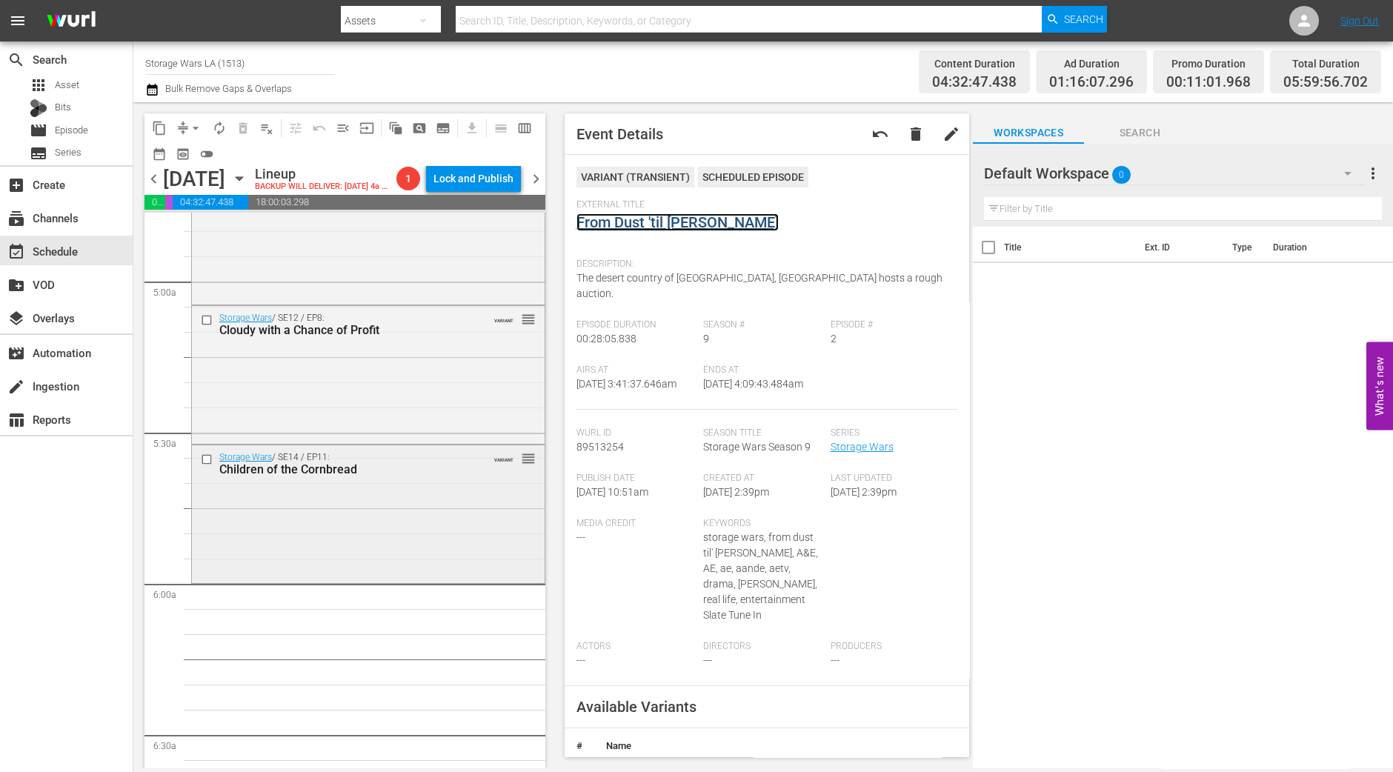
scroll to position [1532, 0]
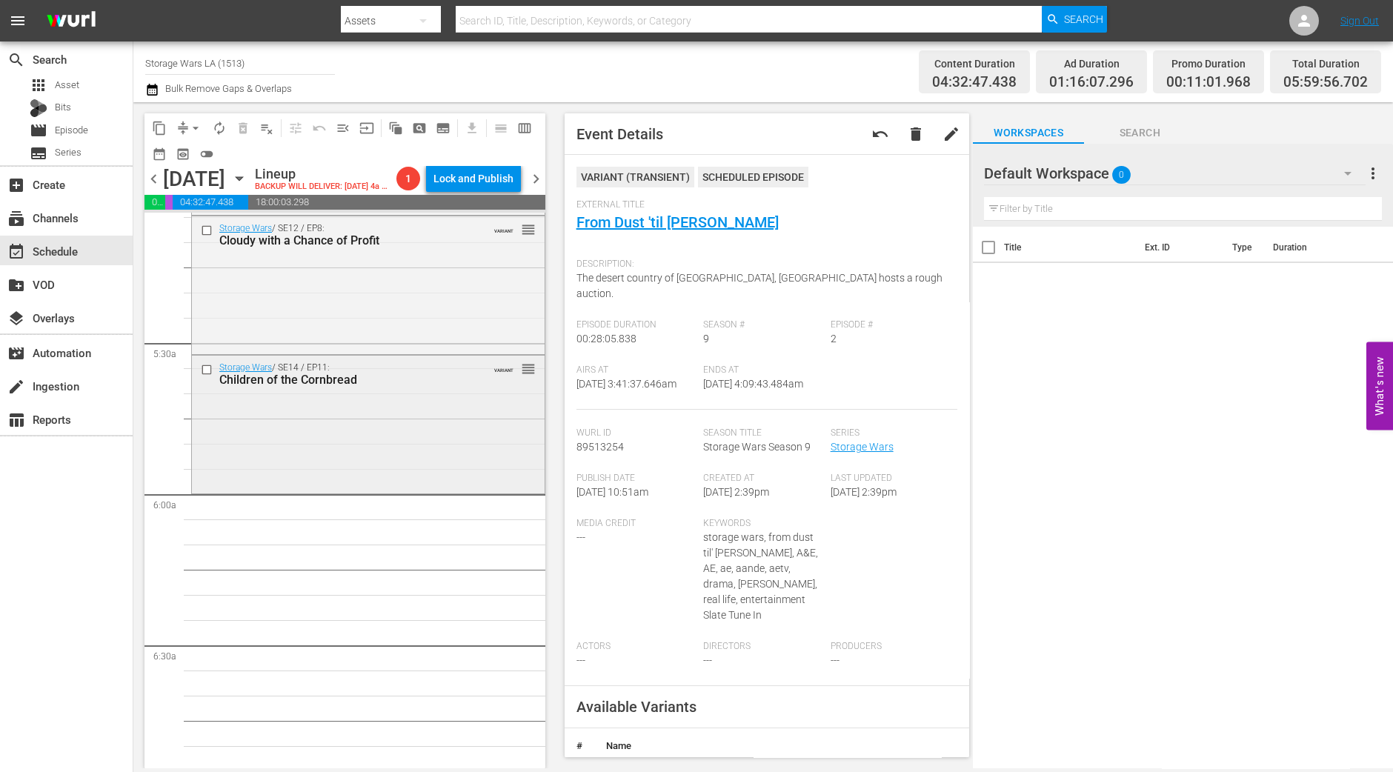
click at [255, 434] on div "Storage Wars / SE14 / EP11: Children of the Cornbread VARIANT reorder" at bounding box center [368, 423] width 353 height 134
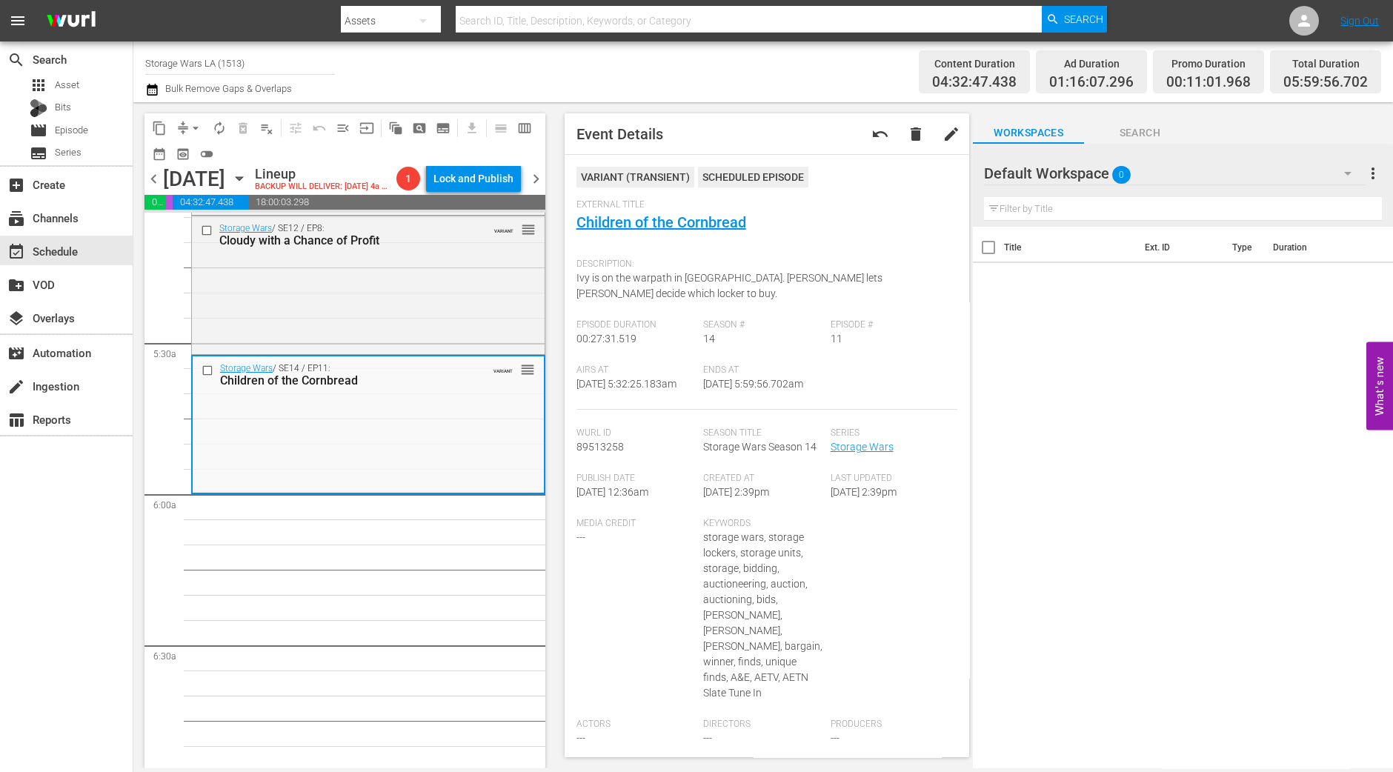
click at [193, 124] on span "arrow_drop_down" at bounding box center [195, 128] width 15 height 15
click at [190, 151] on li "Align to Midnight" at bounding box center [197, 157] width 156 height 24
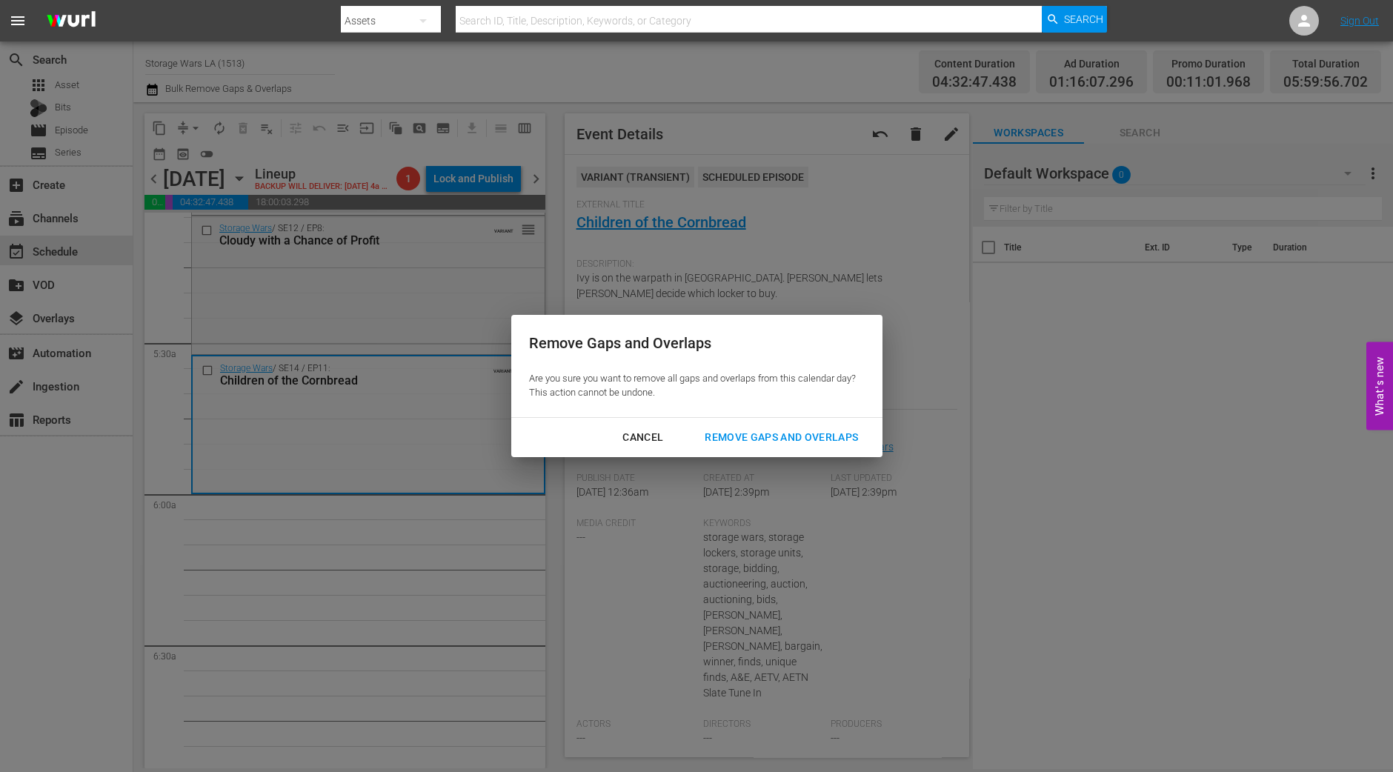
click at [789, 440] on div "Remove Gaps and Overlaps" at bounding box center [781, 437] width 177 height 19
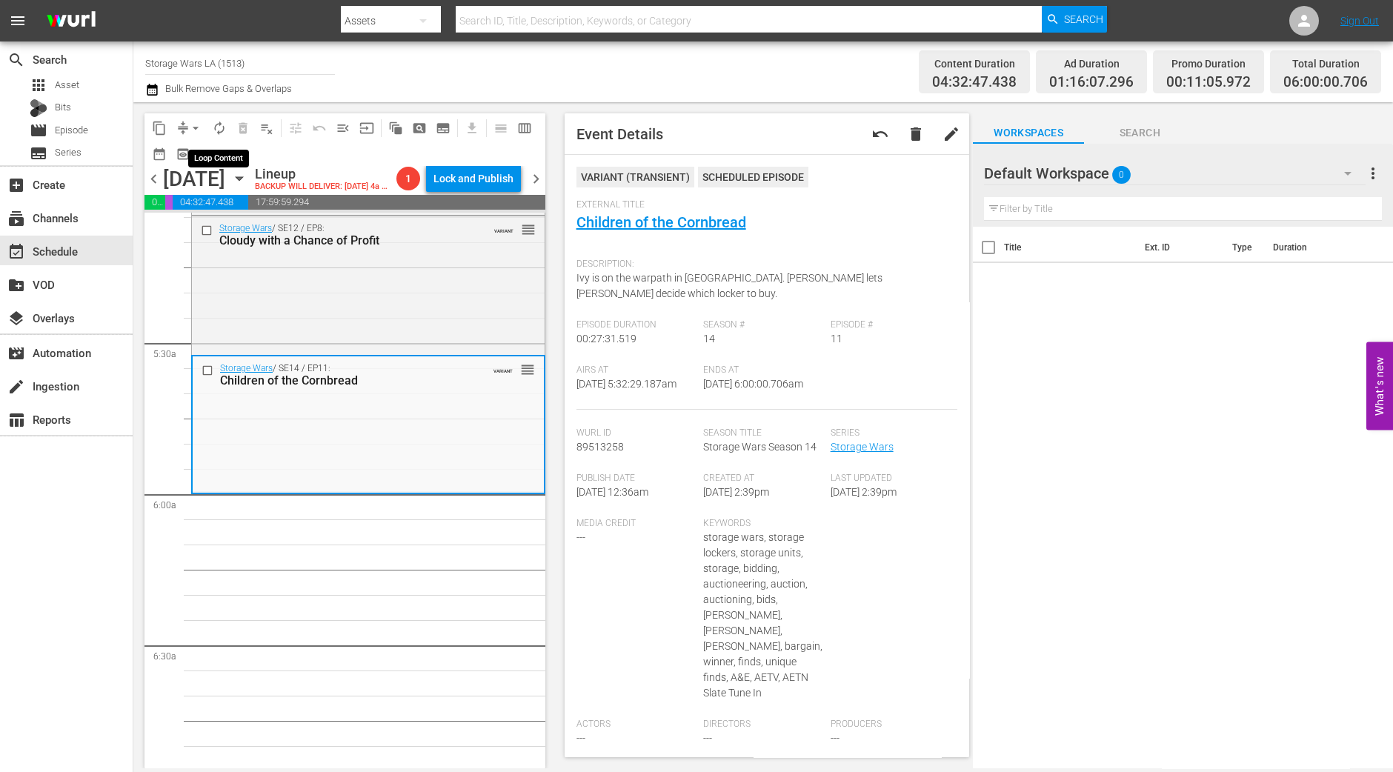
click at [219, 127] on span "autorenew_outlined" at bounding box center [219, 128] width 15 height 15
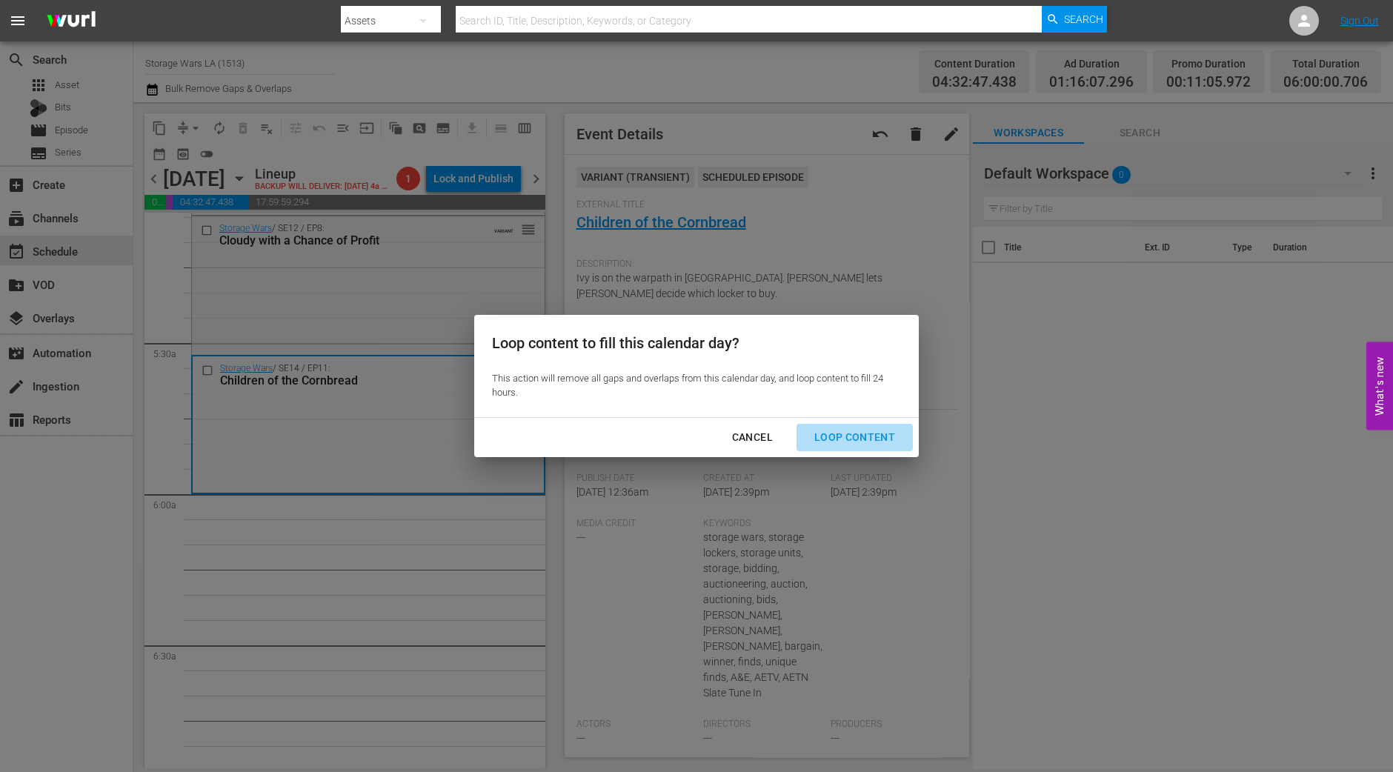
click at [871, 438] on div "Loop Content" at bounding box center [854, 437] width 104 height 19
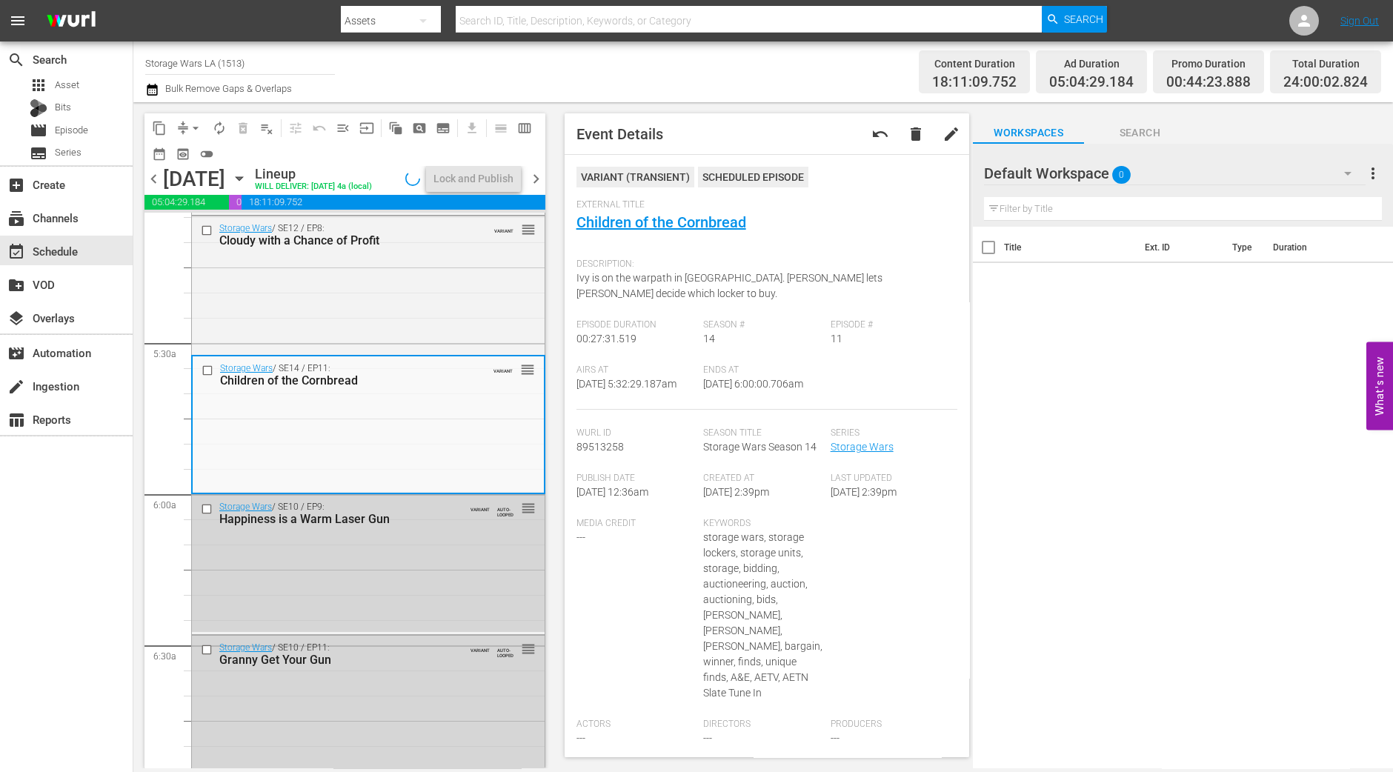
click at [59, 642] on div "search Search apps Asset Bits movie Episode subtitles Series add_box Create sub…" at bounding box center [66, 427] width 133 height 772
click at [490, 181] on div "Lock and Publish" at bounding box center [473, 178] width 80 height 27
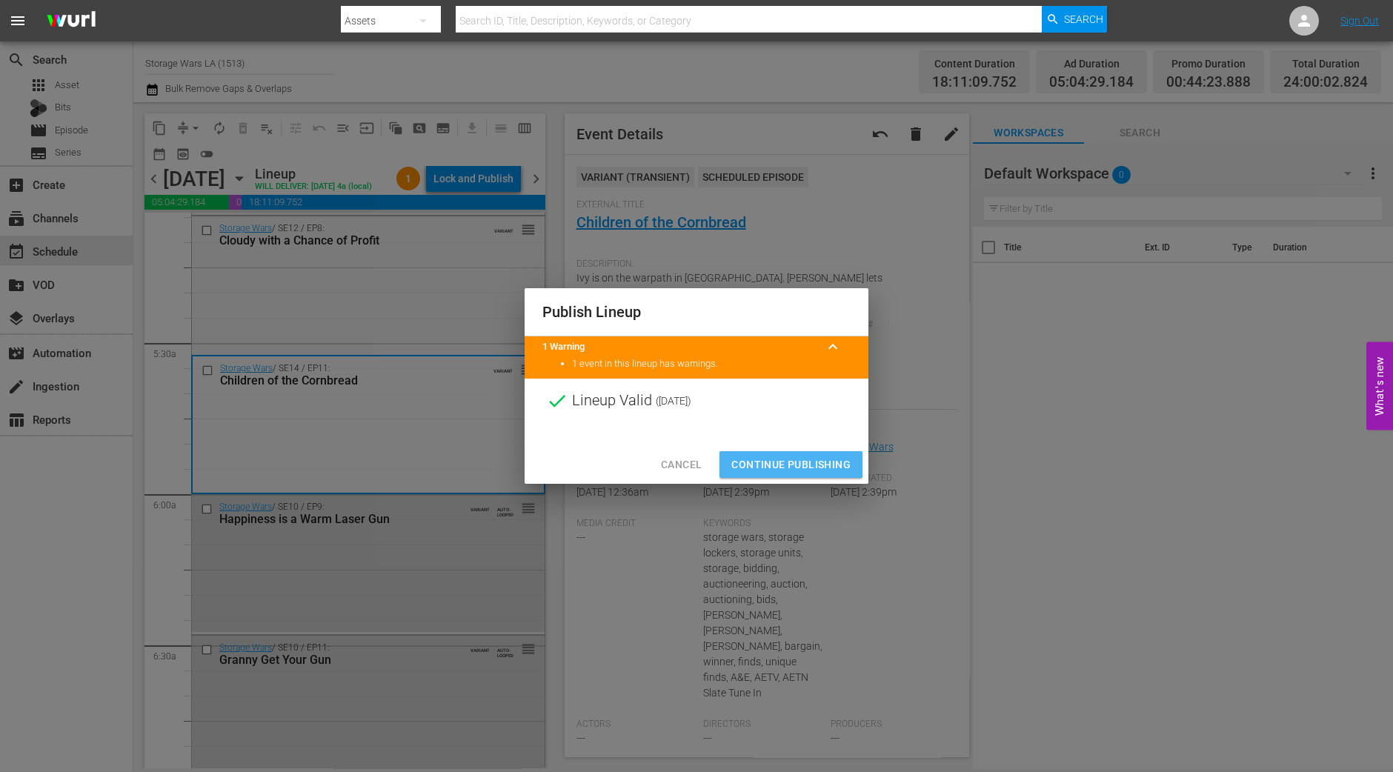
click at [761, 454] on button "Continue Publishing" at bounding box center [790, 464] width 143 height 27
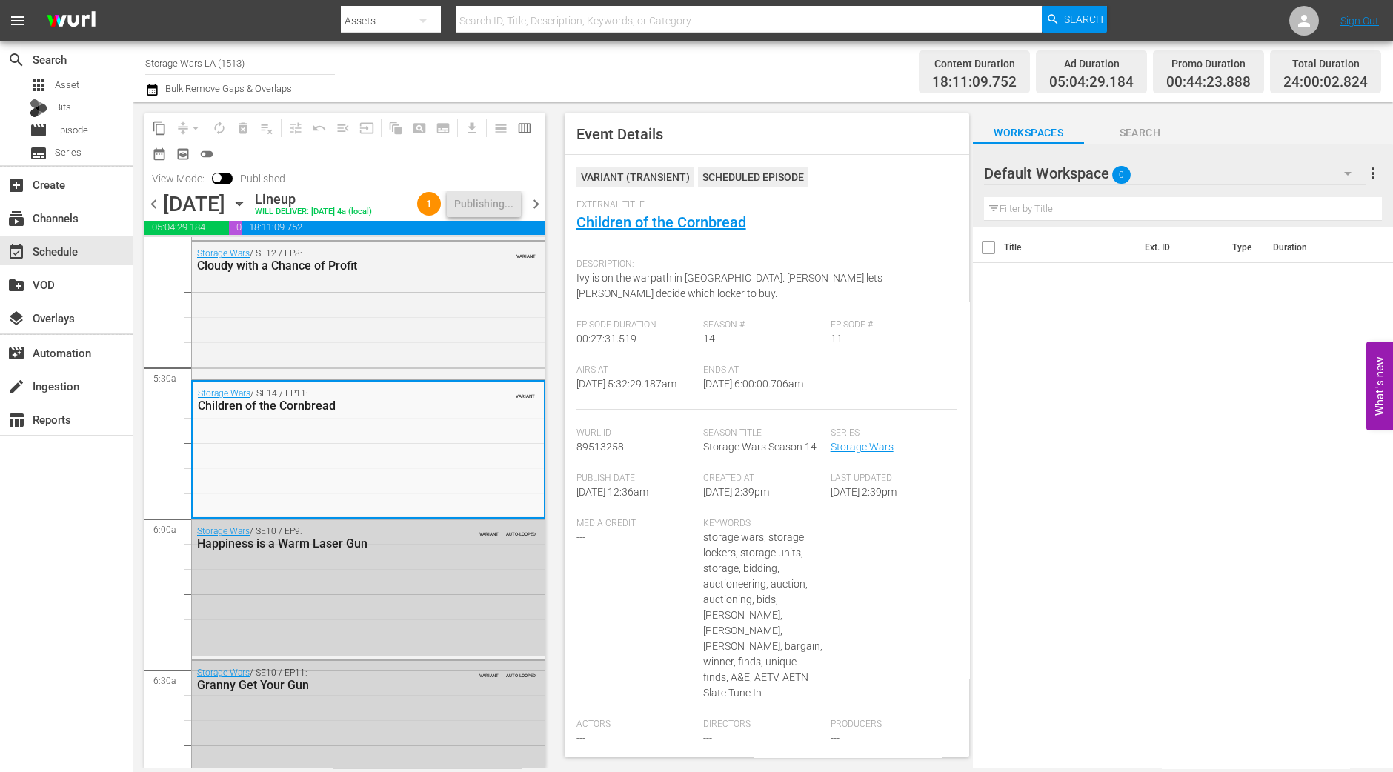
click at [540, 202] on span "chevron_right" at bounding box center [536, 204] width 19 height 19
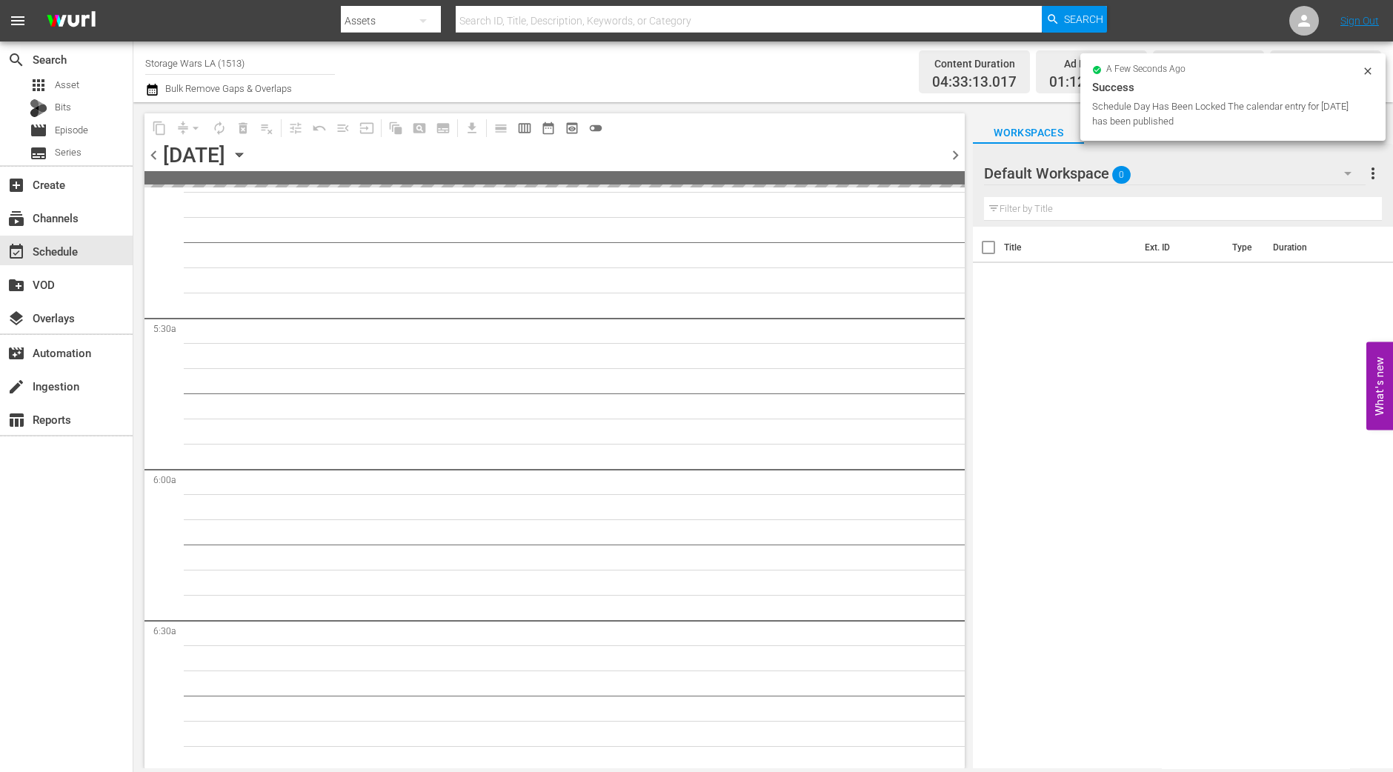
scroll to position [1330, 0]
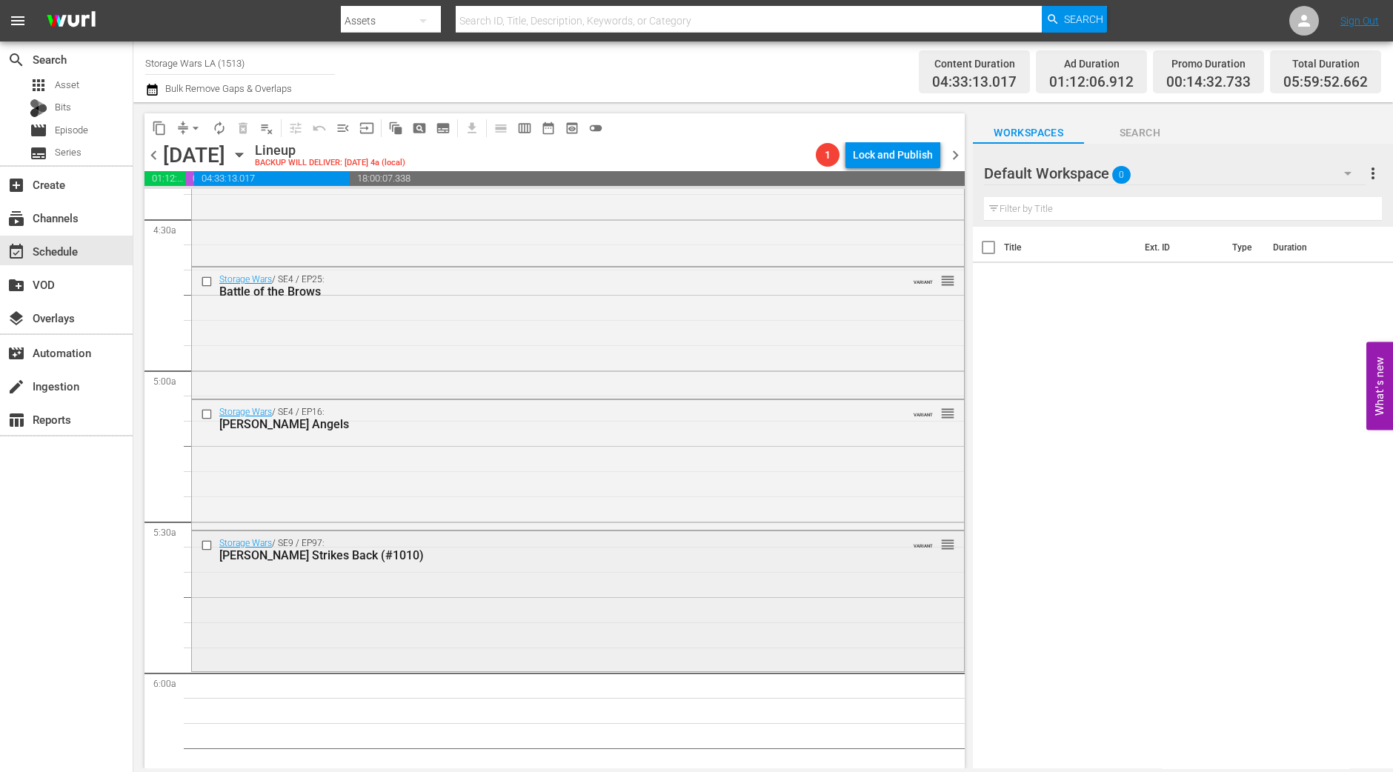
click at [519, 608] on div "Storage Wars / SE9 / EP97: Barry Strikes Back (#1010) VARIANT reorder" at bounding box center [578, 599] width 772 height 137
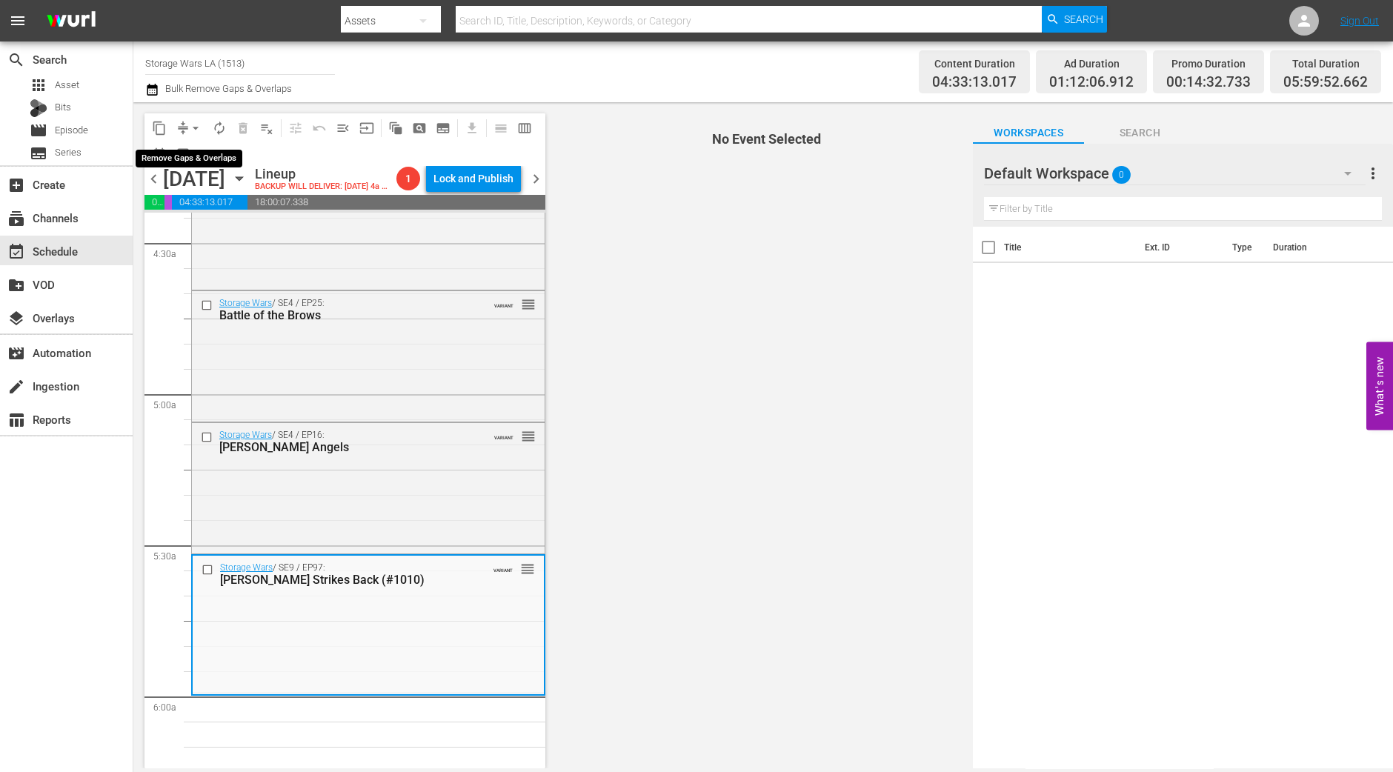
click at [196, 124] on span "arrow_drop_down" at bounding box center [195, 128] width 15 height 15
click at [195, 146] on li "Align to Midnight" at bounding box center [197, 157] width 156 height 24
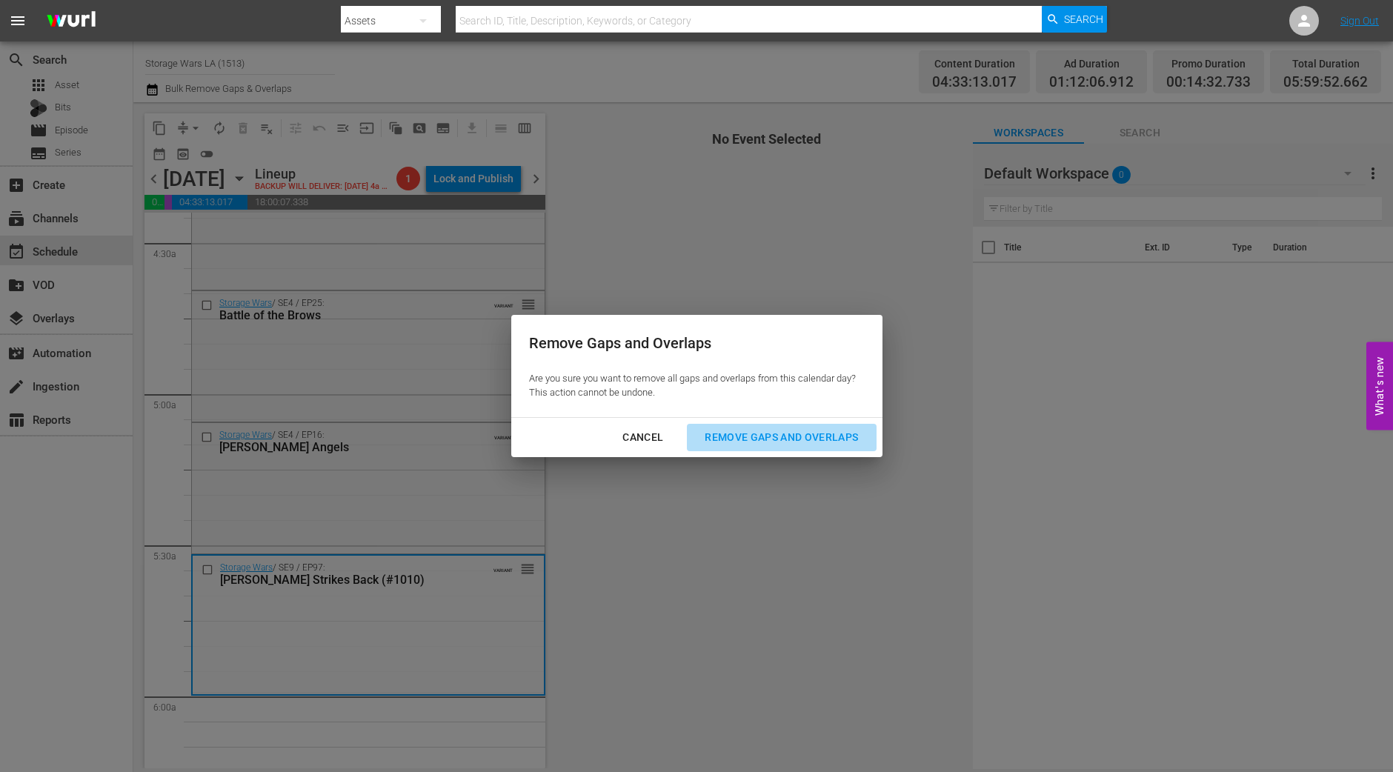
click at [779, 437] on div "Remove Gaps and Overlaps" at bounding box center [781, 437] width 177 height 19
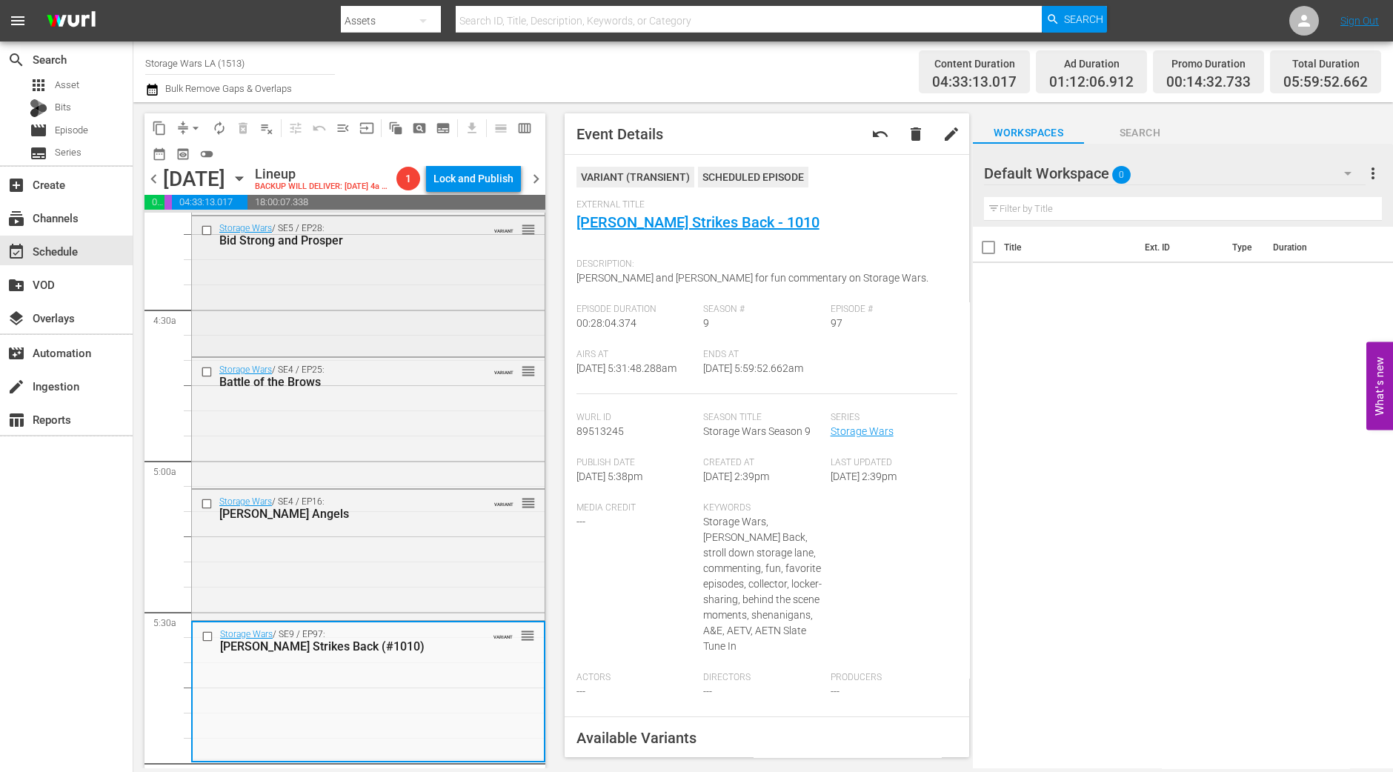
scroll to position [1237, 0]
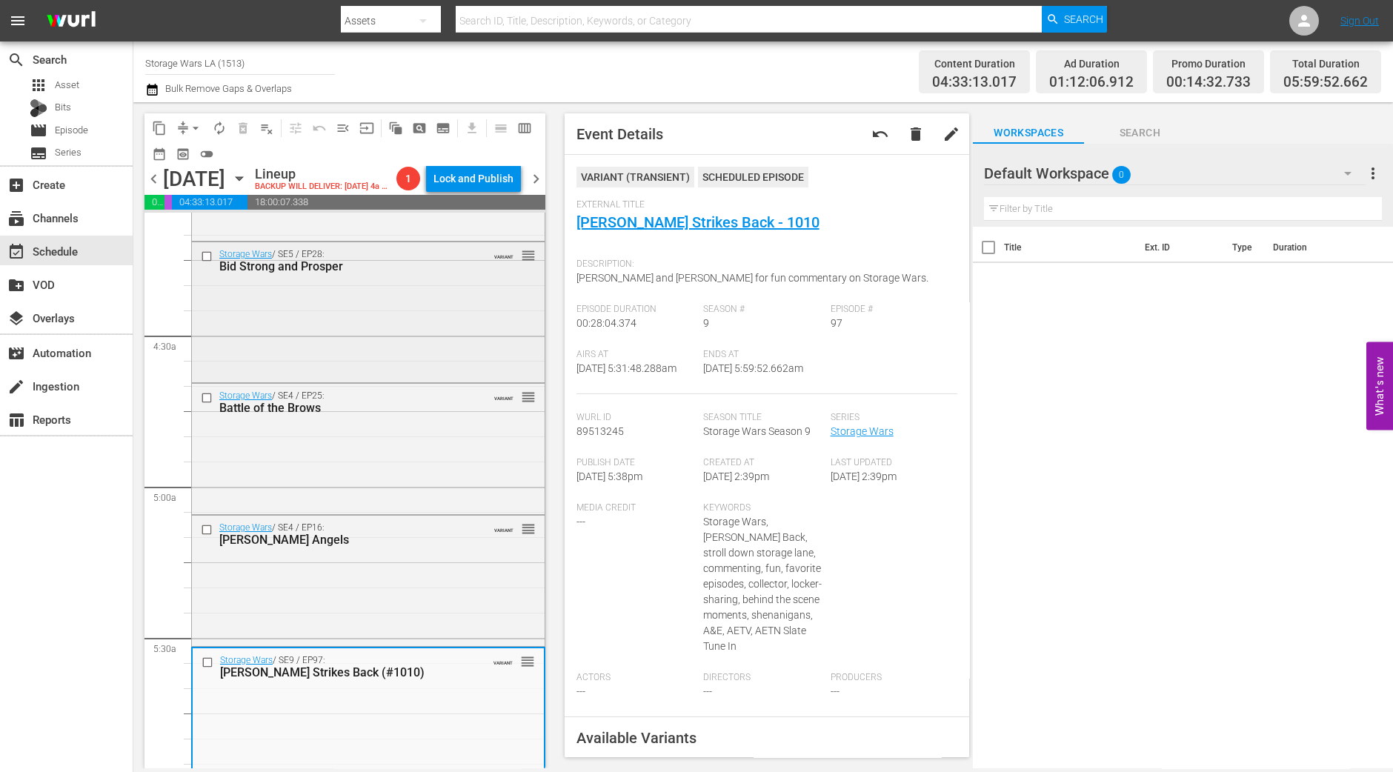
click at [377, 379] on div "Storage Wars / SE5 / EP28: Bid Strong and Prosper VARIANT reorder" at bounding box center [368, 310] width 353 height 137
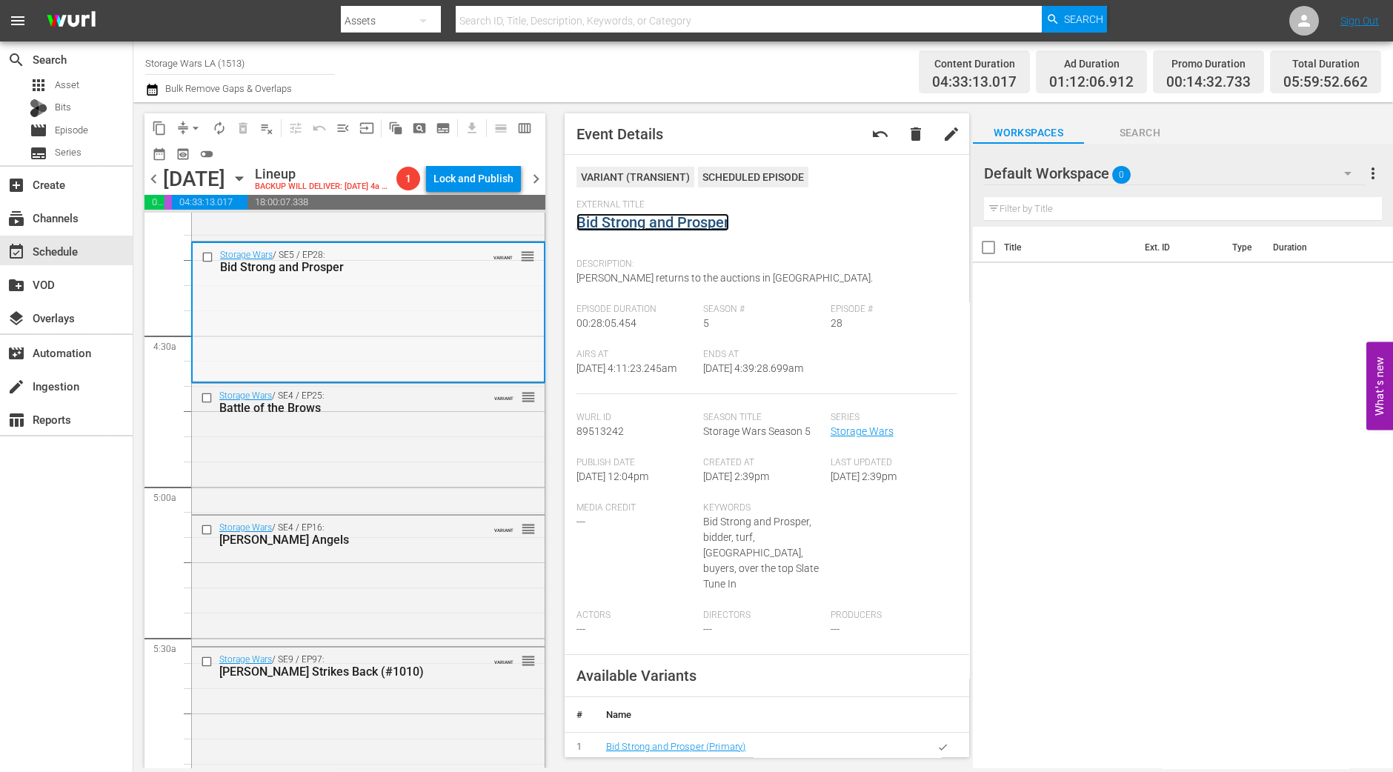
scroll to position [1423, 0]
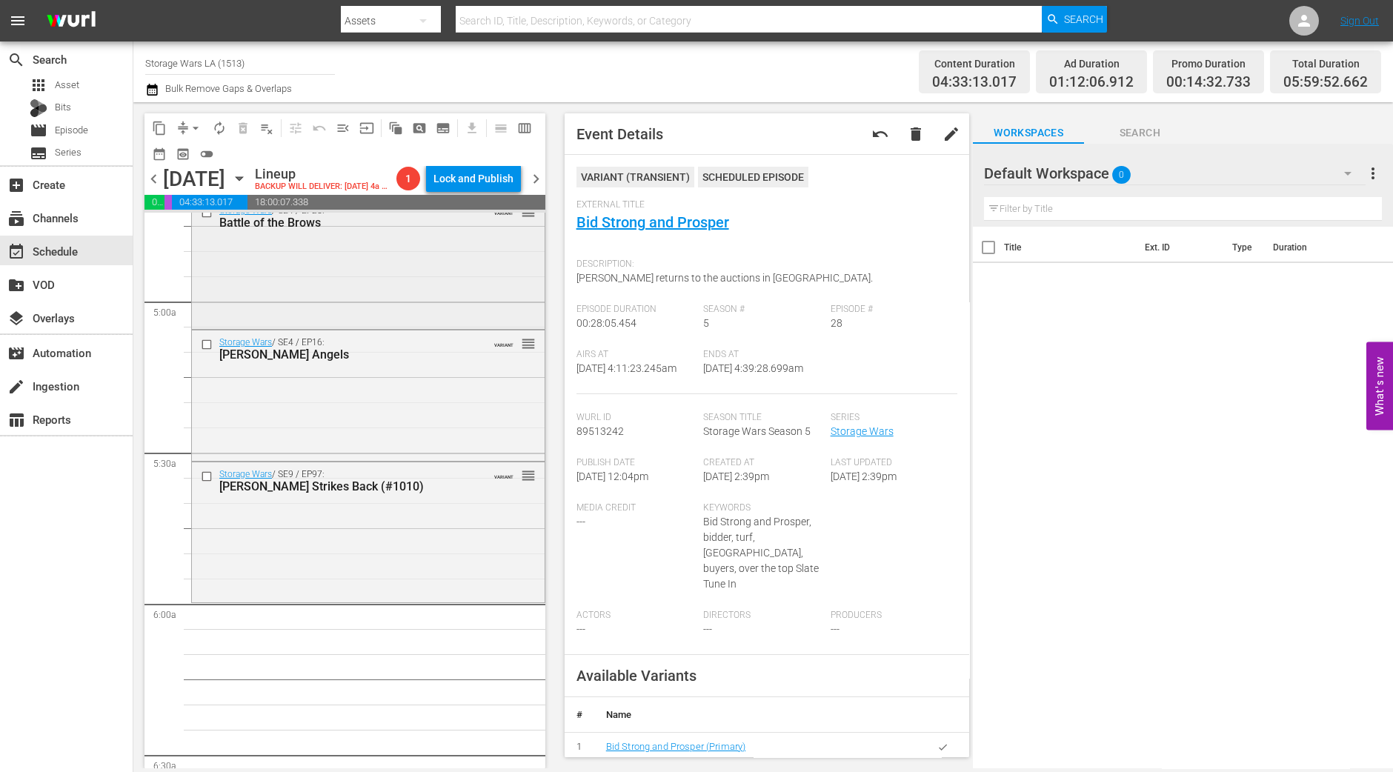
click at [414, 320] on div "Storage Wars / SE4 / EP25: Battle of the Brows VARIANT reorder" at bounding box center [368, 262] width 353 height 127
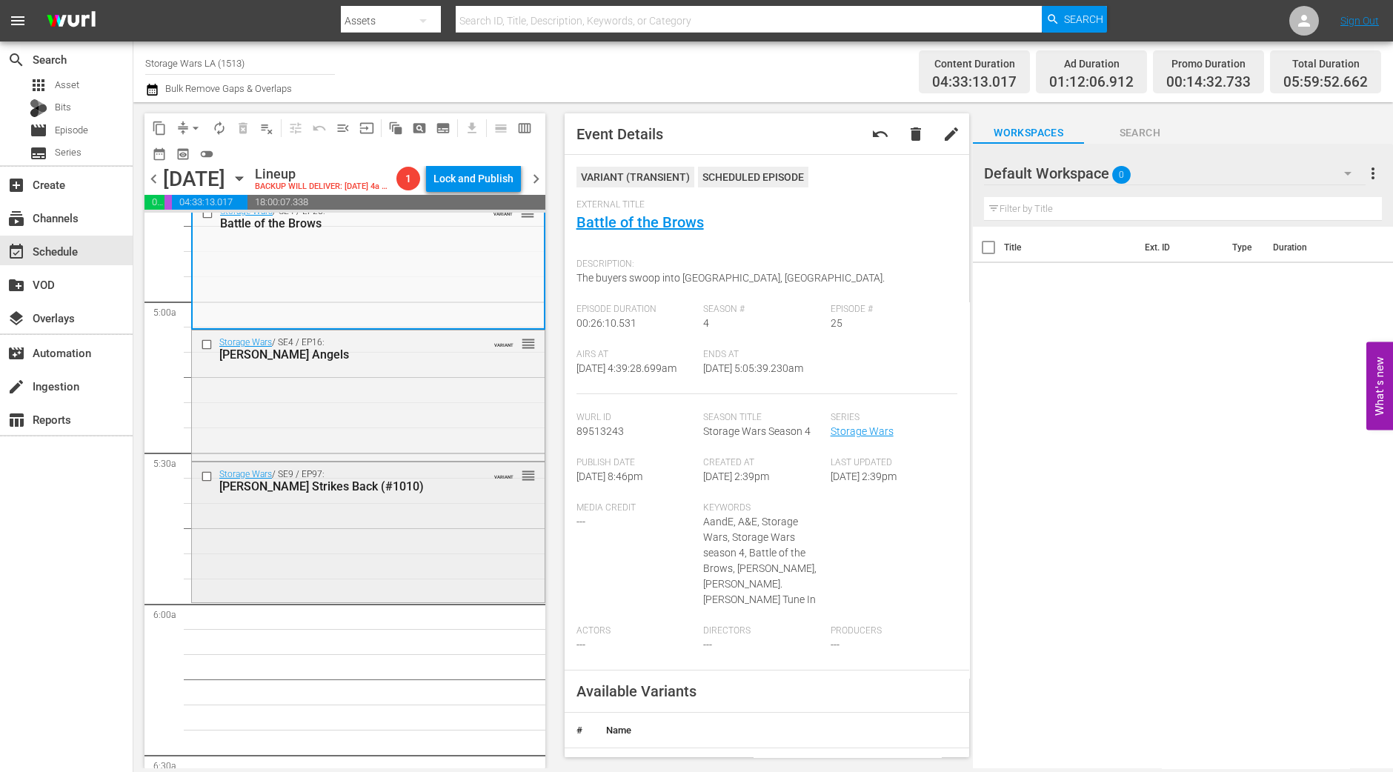
click at [441, 542] on div "Storage Wars / SE9 / EP97: Barry Strikes Back (#1010) VARIANT reorder" at bounding box center [368, 530] width 353 height 137
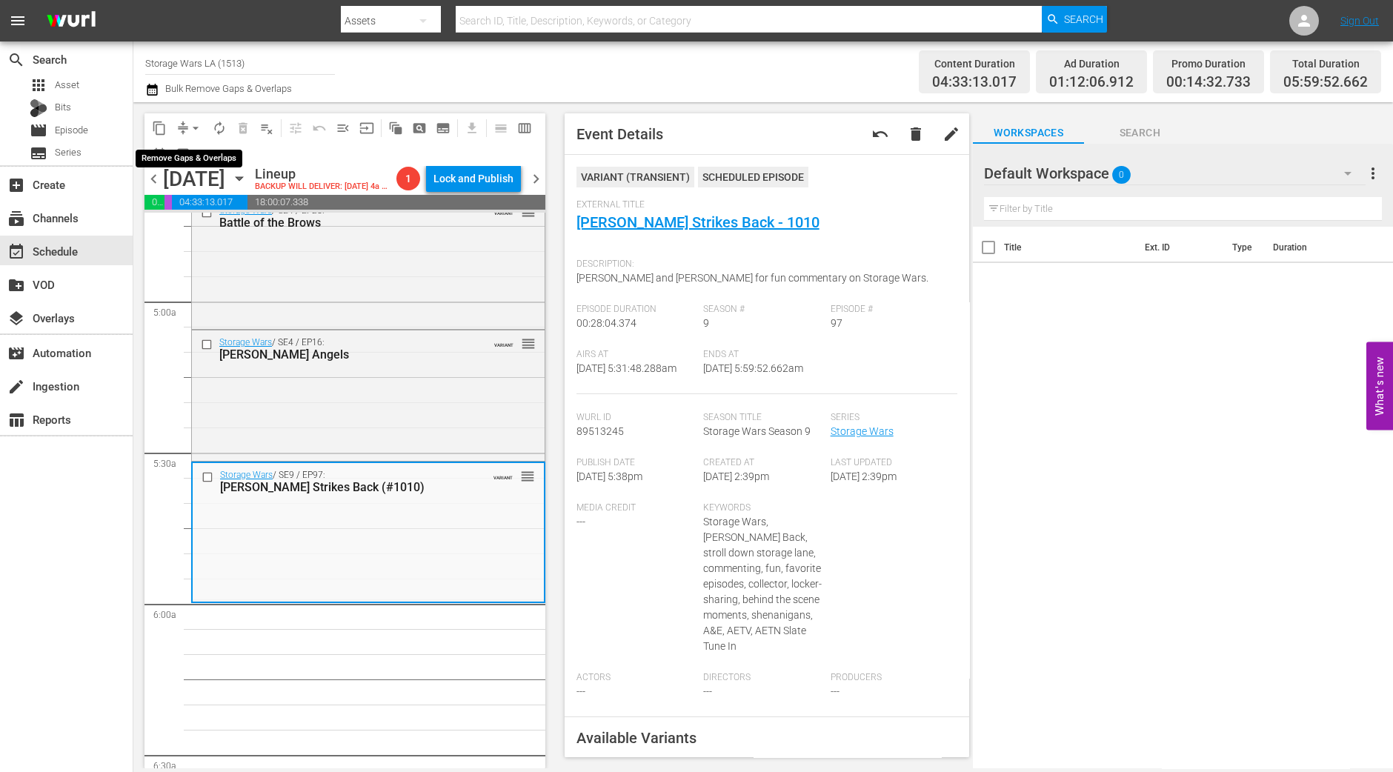
click at [190, 122] on span "arrow_drop_down" at bounding box center [195, 128] width 15 height 15
click at [187, 157] on li "Align to Midnight" at bounding box center [197, 157] width 156 height 24
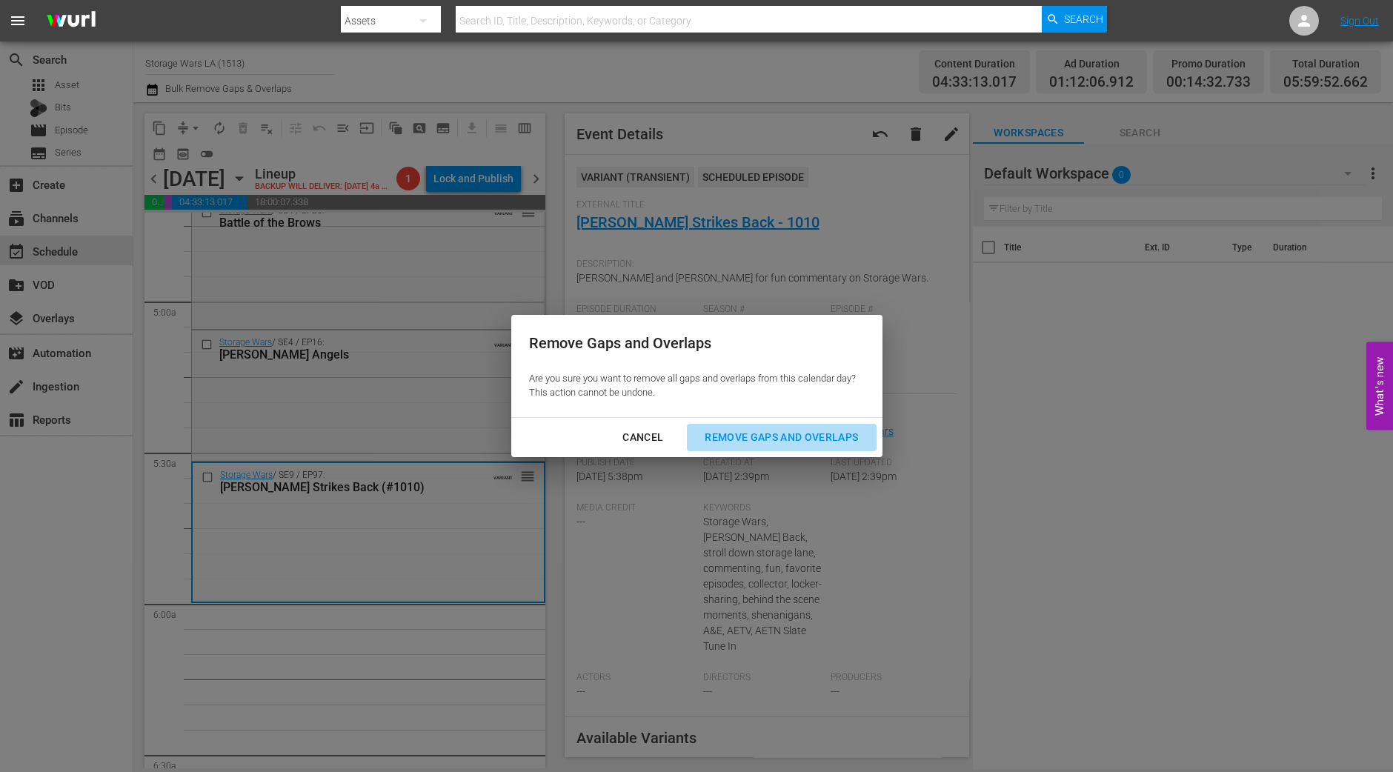
click at [808, 437] on div "Remove Gaps and Overlaps" at bounding box center [781, 437] width 177 height 19
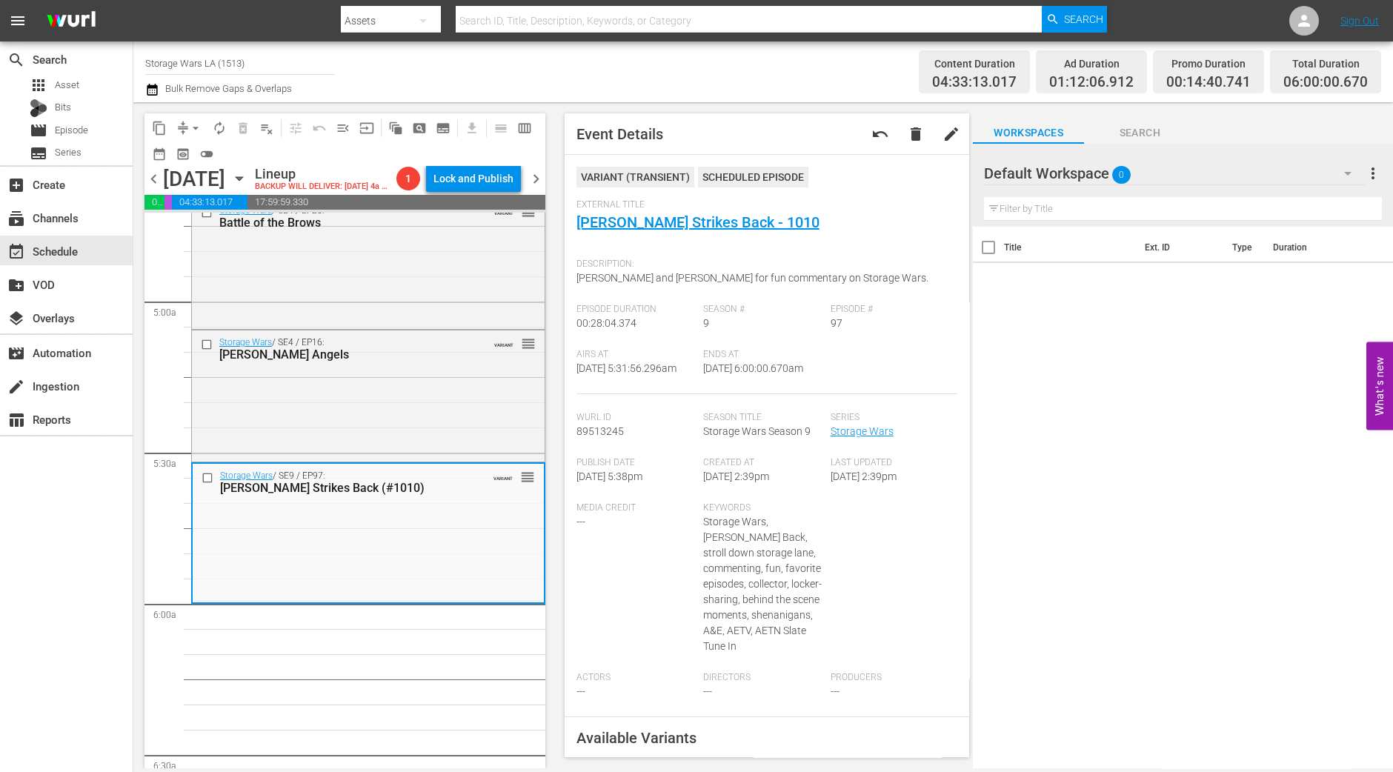
click at [93, 686] on div "search Search apps Asset Bits movie Episode subtitles Series add_box Create sub…" at bounding box center [66, 427] width 133 height 772
click at [224, 127] on span "autorenew_outlined" at bounding box center [219, 128] width 15 height 15
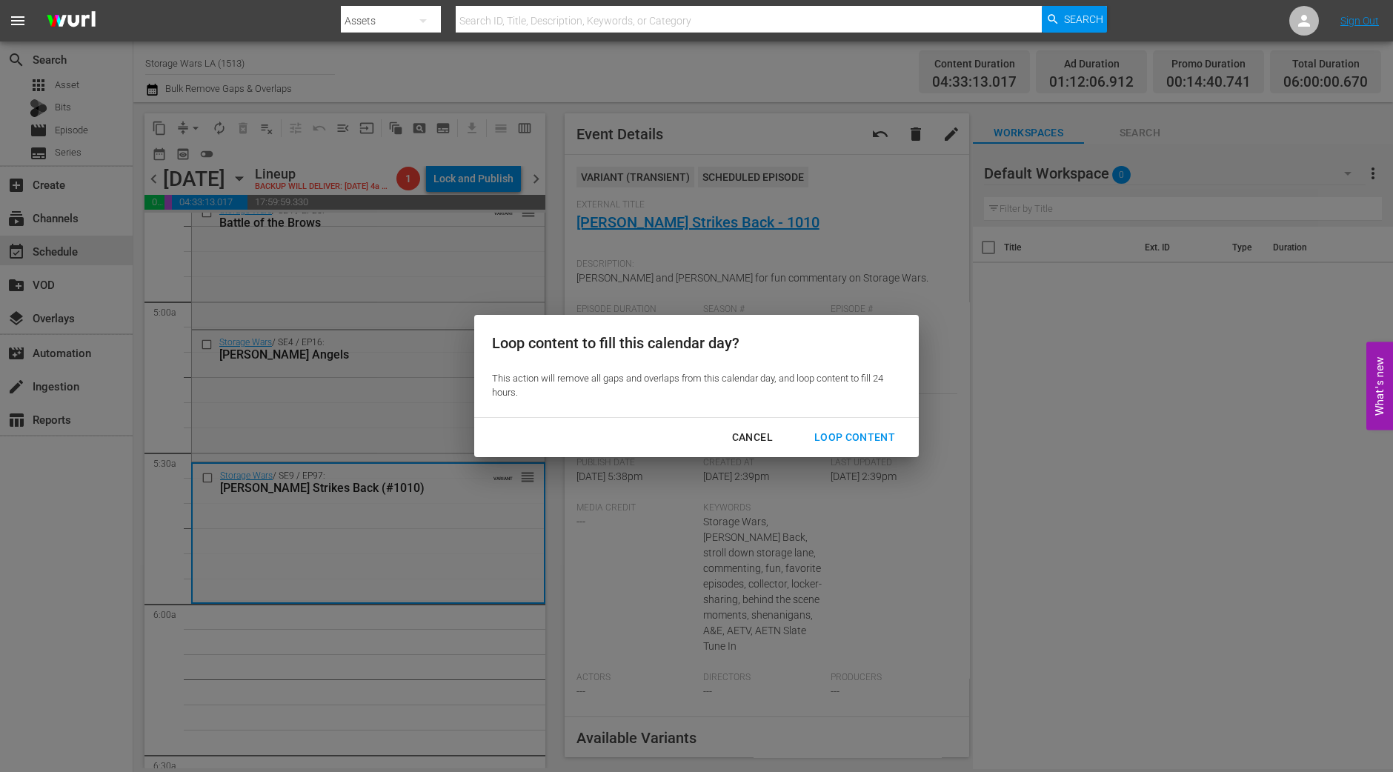
click at [860, 422] on div "Cancel Loop Content" at bounding box center [696, 437] width 445 height 39
click at [860, 433] on div "Loop Content" at bounding box center [854, 437] width 104 height 19
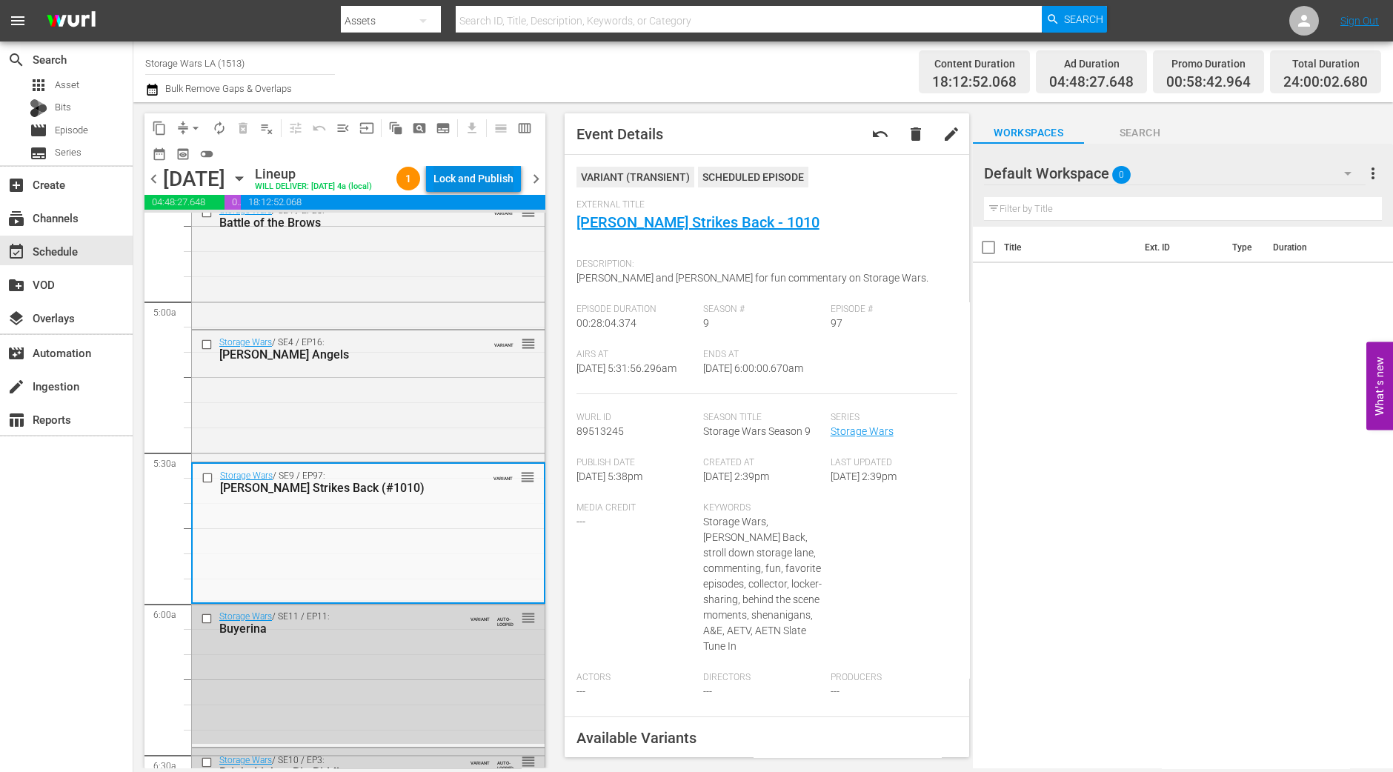
click at [504, 176] on div "Lock and Publish" at bounding box center [473, 178] width 80 height 27
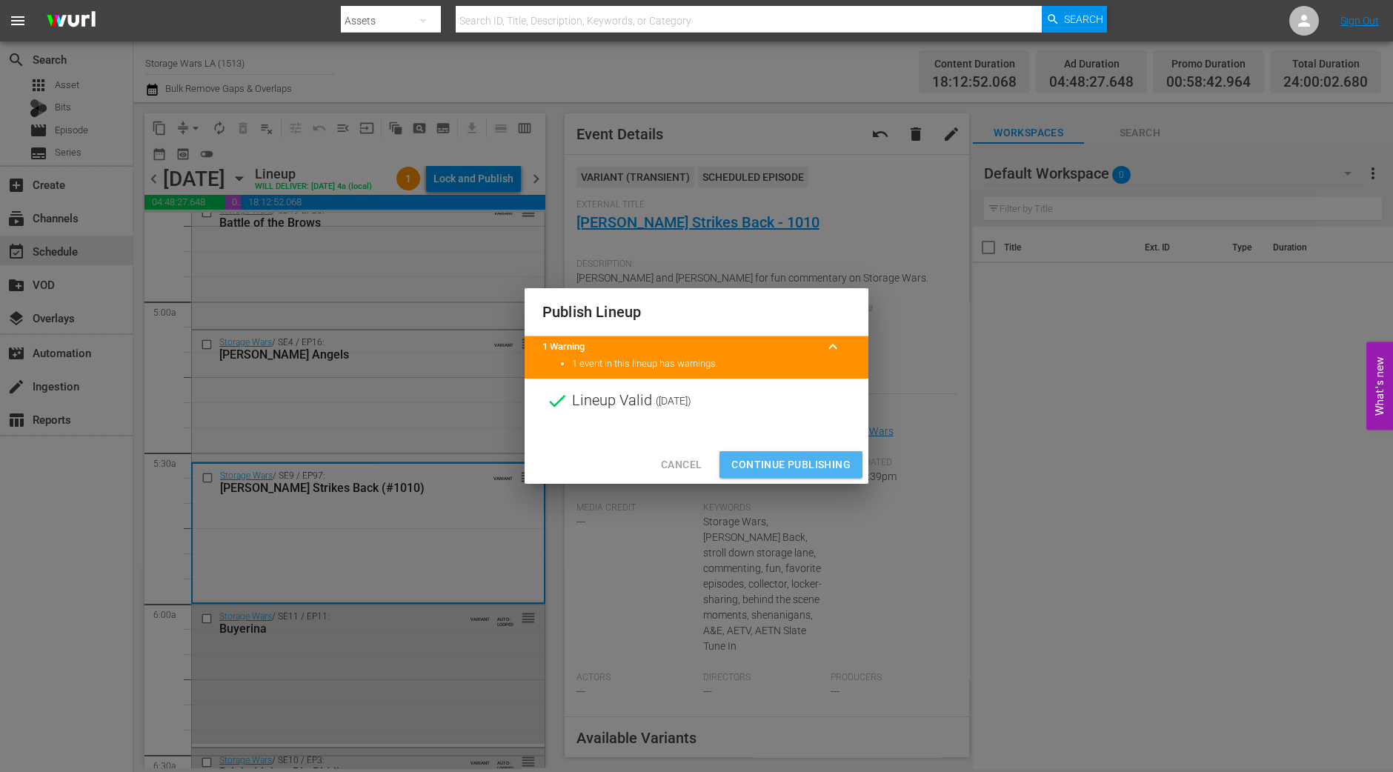
click at [782, 462] on span "Continue Publishing" at bounding box center [790, 465] width 119 height 19
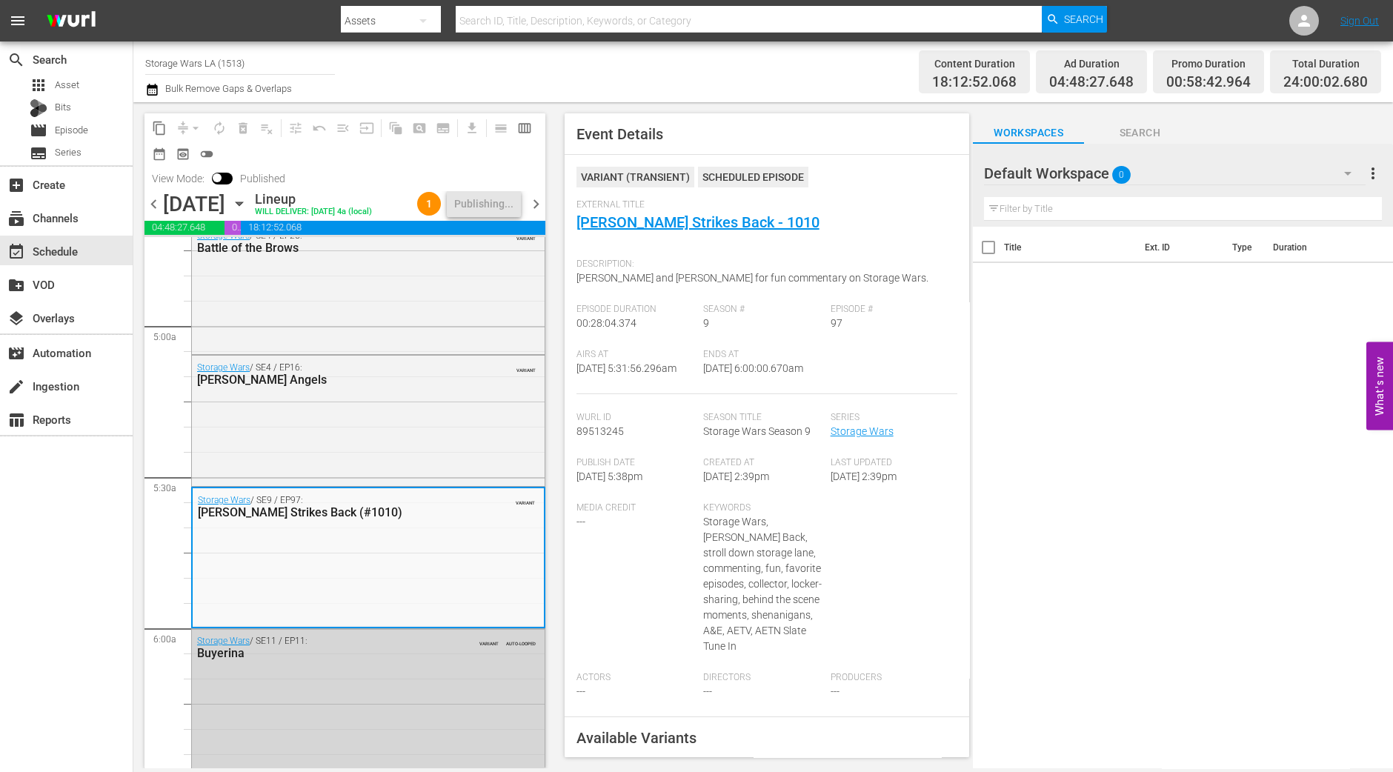
click at [539, 206] on span "chevron_right" at bounding box center [536, 204] width 19 height 19
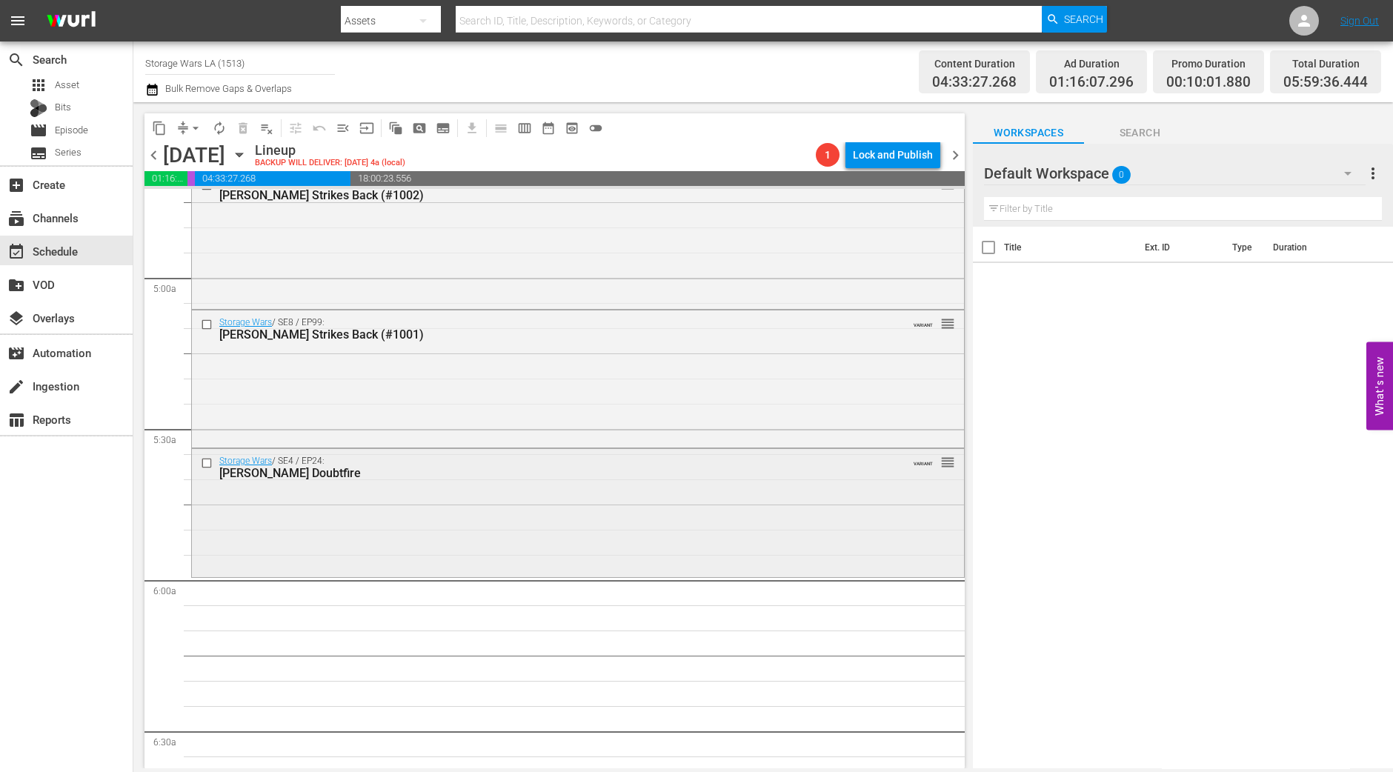
click at [434, 526] on div "Storage Wars / SE4 / EP24: Barry Doubtfire VARIANT reorder" at bounding box center [578, 511] width 772 height 124
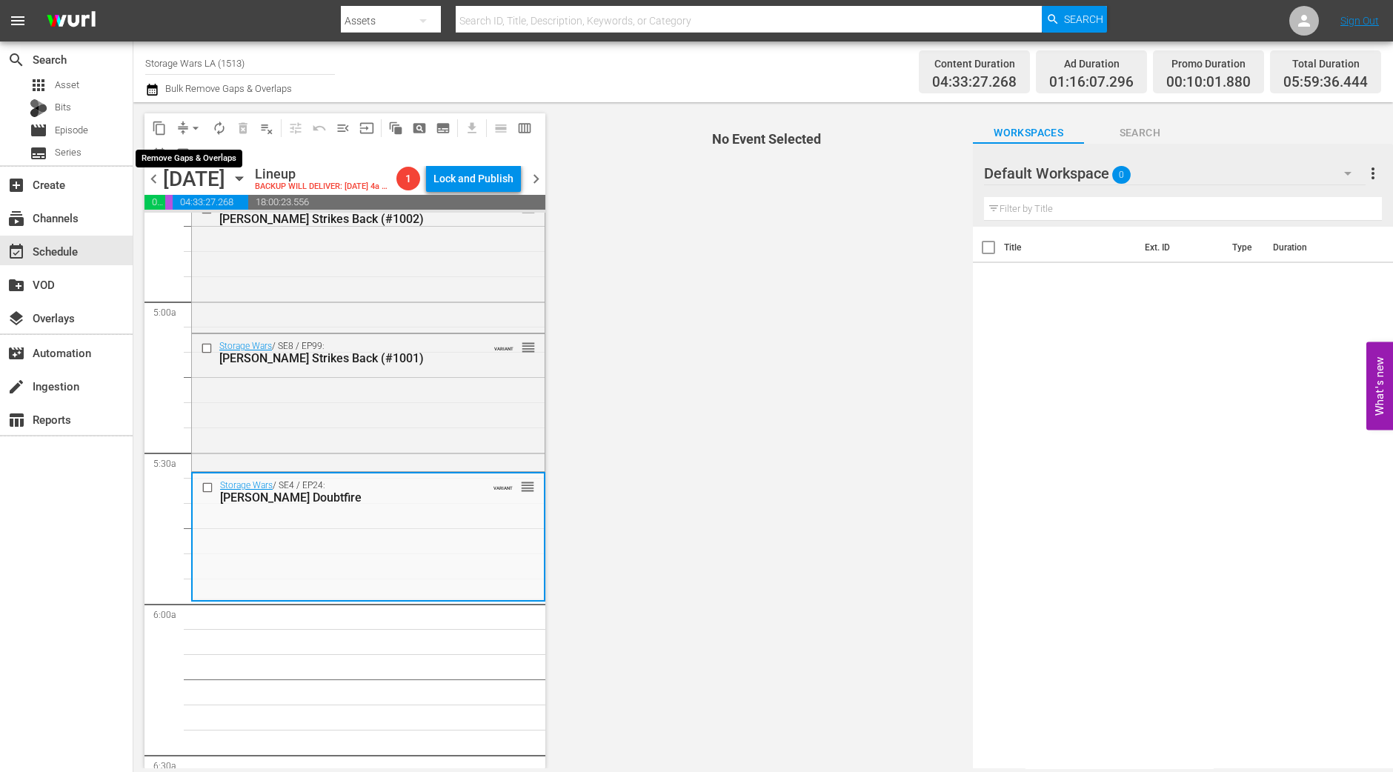
click at [200, 131] on span "arrow_drop_down" at bounding box center [195, 128] width 15 height 15
click at [200, 159] on li "Align to Midnight" at bounding box center [196, 157] width 122 height 24
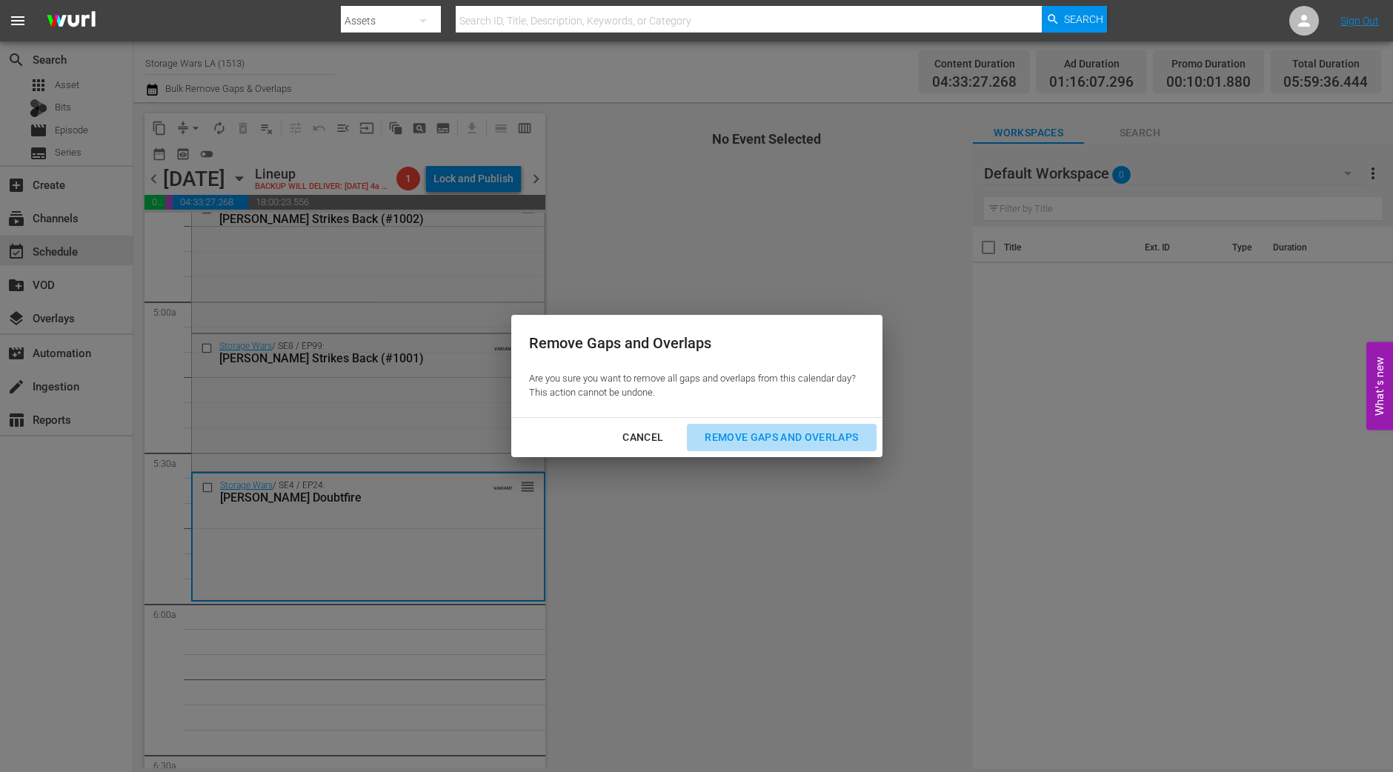
click at [825, 432] on div "Remove Gaps and Overlaps" at bounding box center [781, 437] width 177 height 19
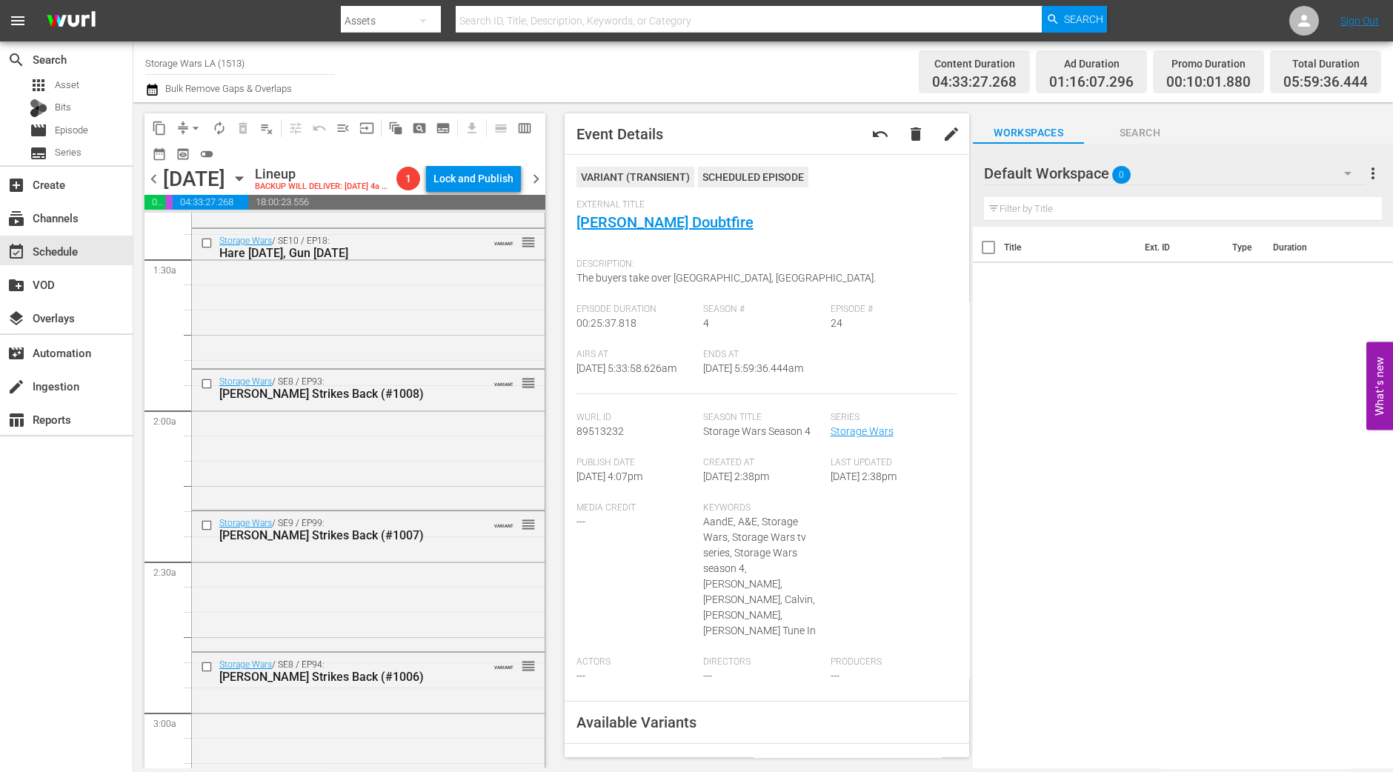
scroll to position [404, 0]
click at [426, 269] on div "Storage Wars / SE10 / EP18: Hare Today, Gun Tomorrow VARIANT reorder" at bounding box center [368, 300] width 353 height 137
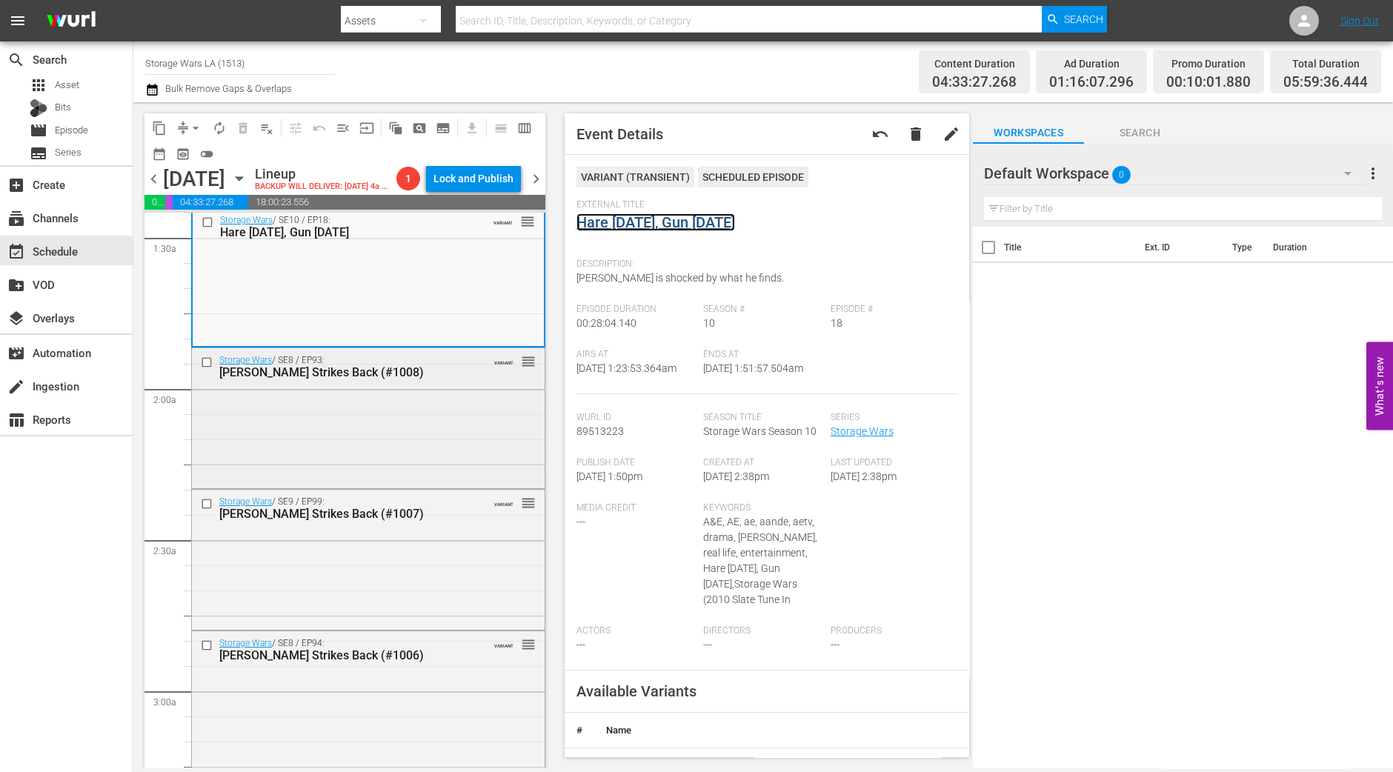
scroll to position [496, 0]
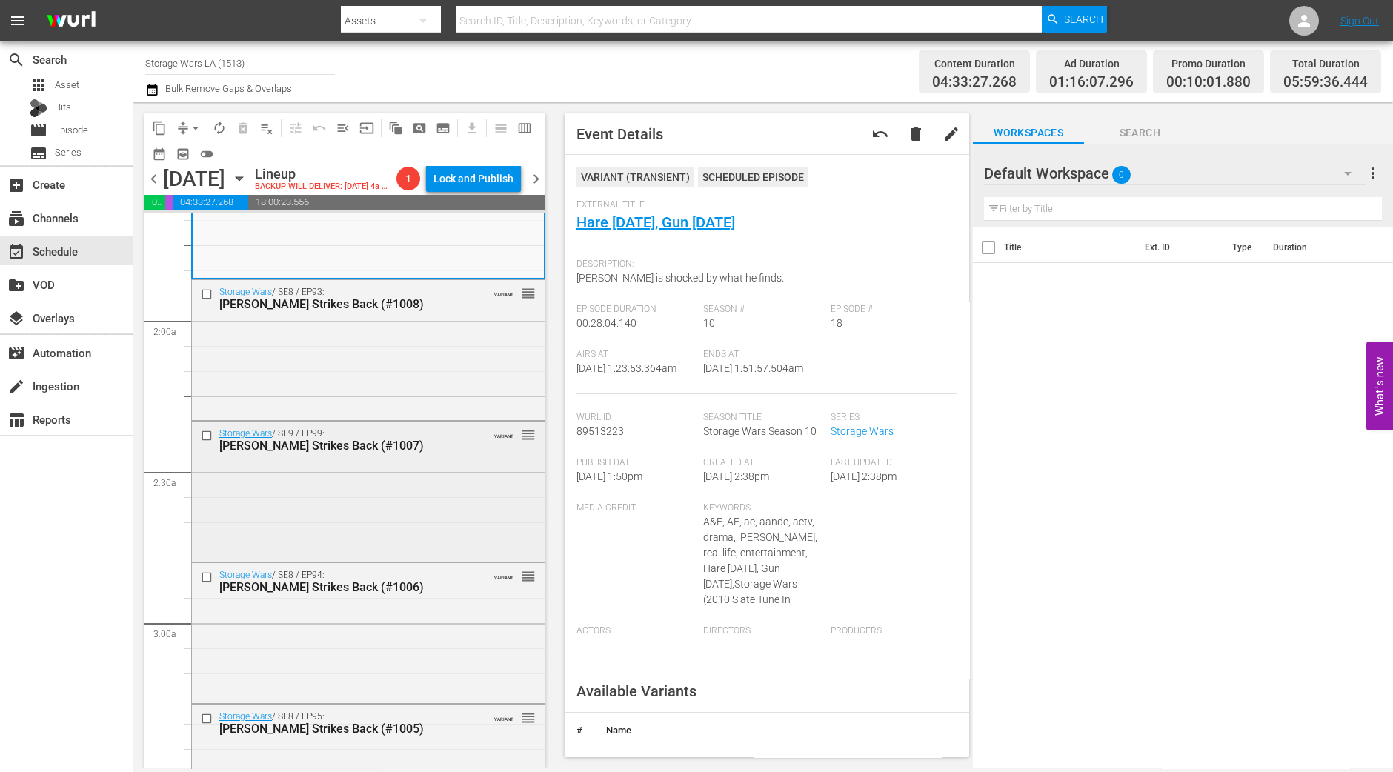
click at [417, 499] on div "Storage Wars / SE9 / EP99: Barry Strikes Back (#1007) VARIANT reorder" at bounding box center [368, 490] width 353 height 137
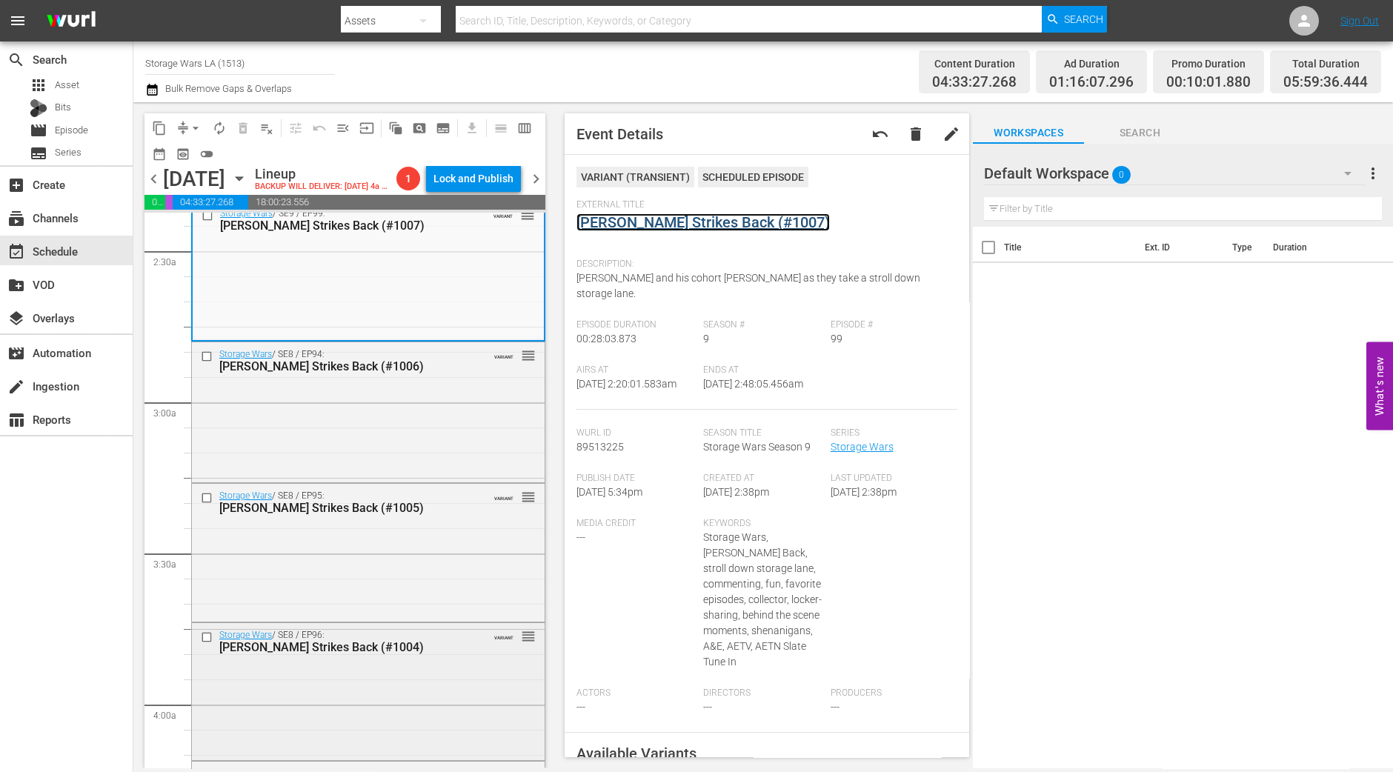
scroll to position [774, 0]
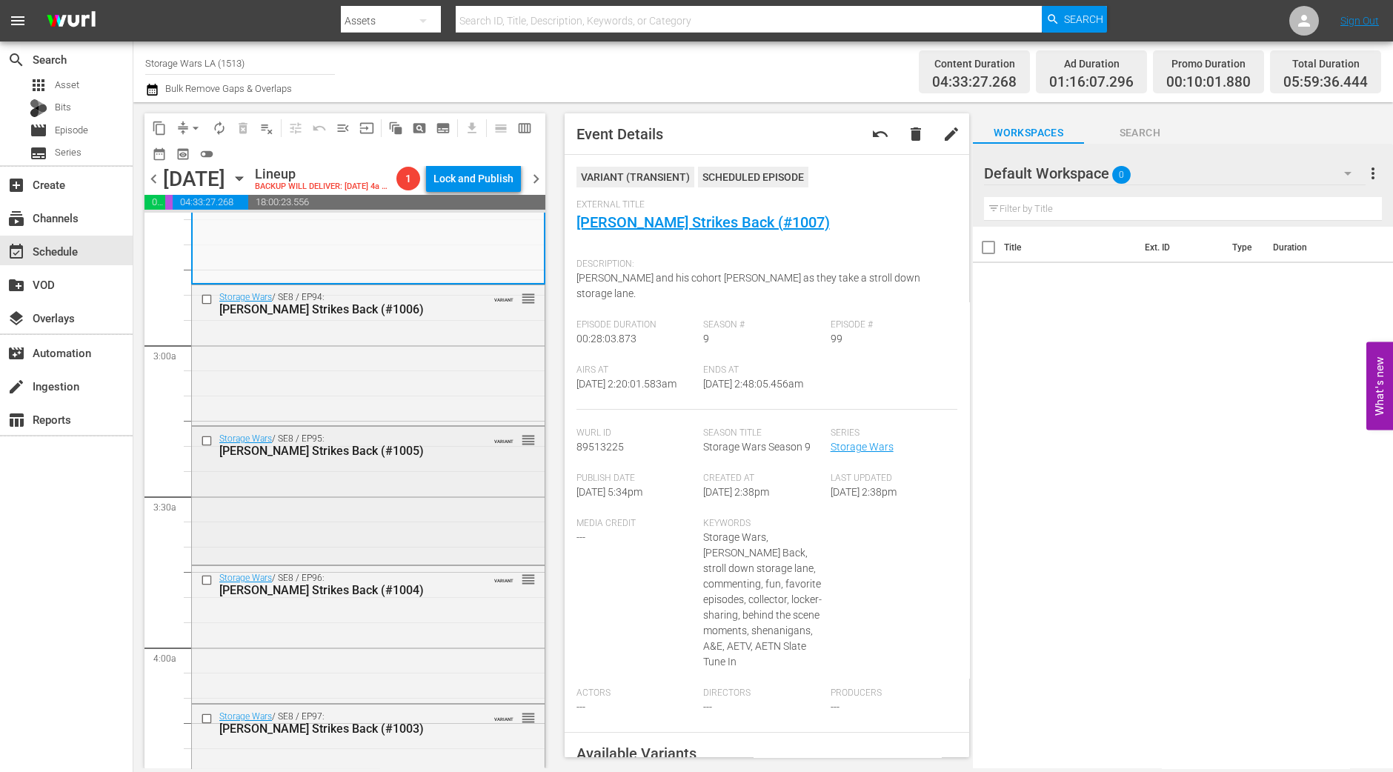
click at [467, 498] on div "Storage Wars / SE8 / EP95: Barry Strikes Back (#1005) VARIANT reorder" at bounding box center [368, 494] width 353 height 134
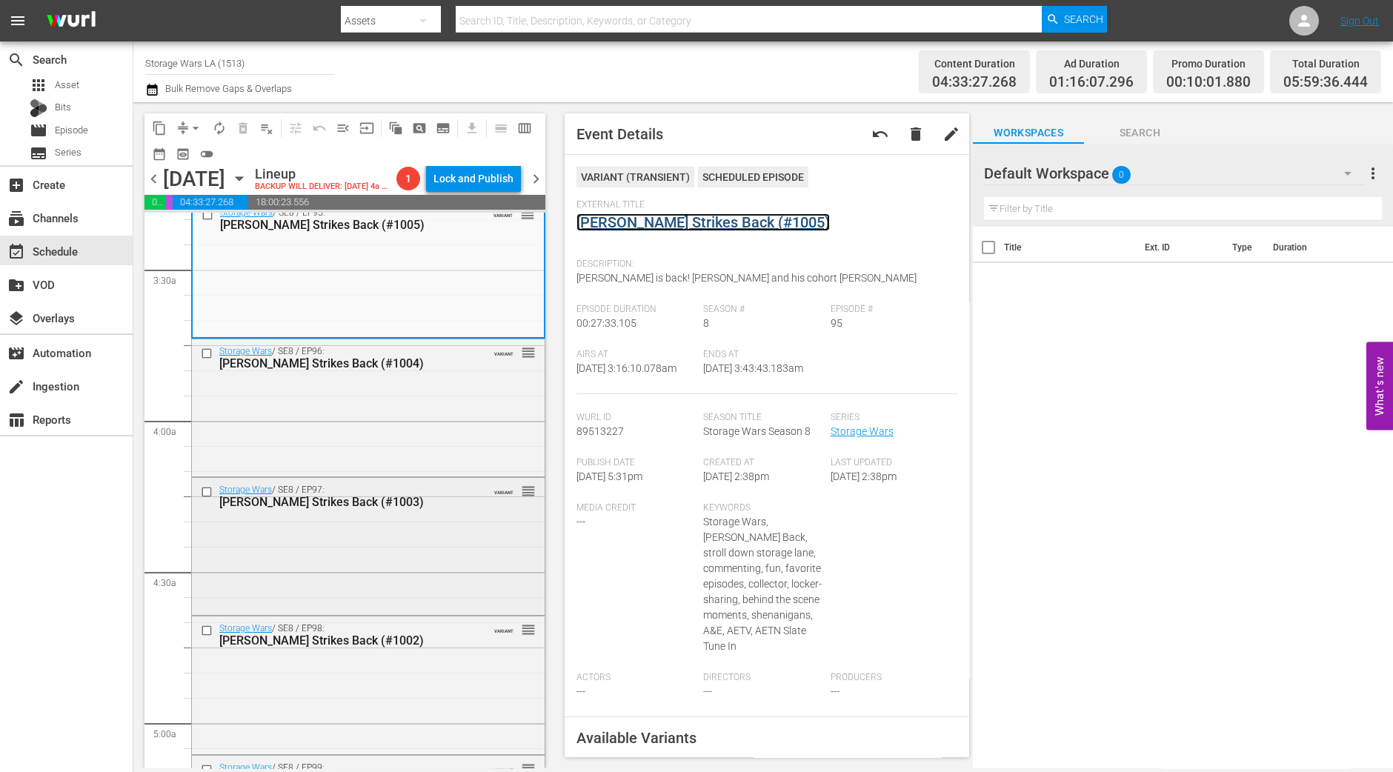
scroll to position [1052, 0]
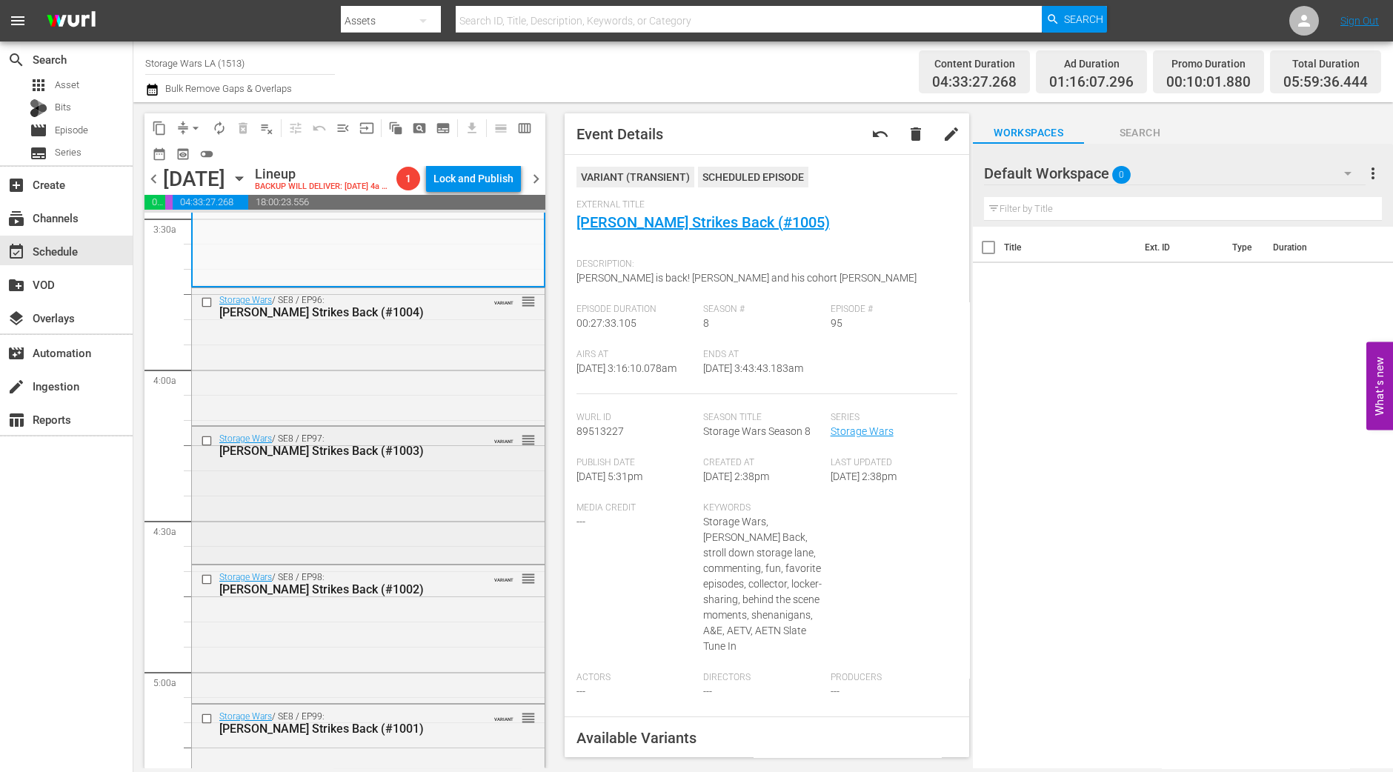
click at [351, 513] on div "Storage Wars / SE8 / EP97: Barry Strikes Back (#1003) VARIANT reorder" at bounding box center [368, 494] width 353 height 134
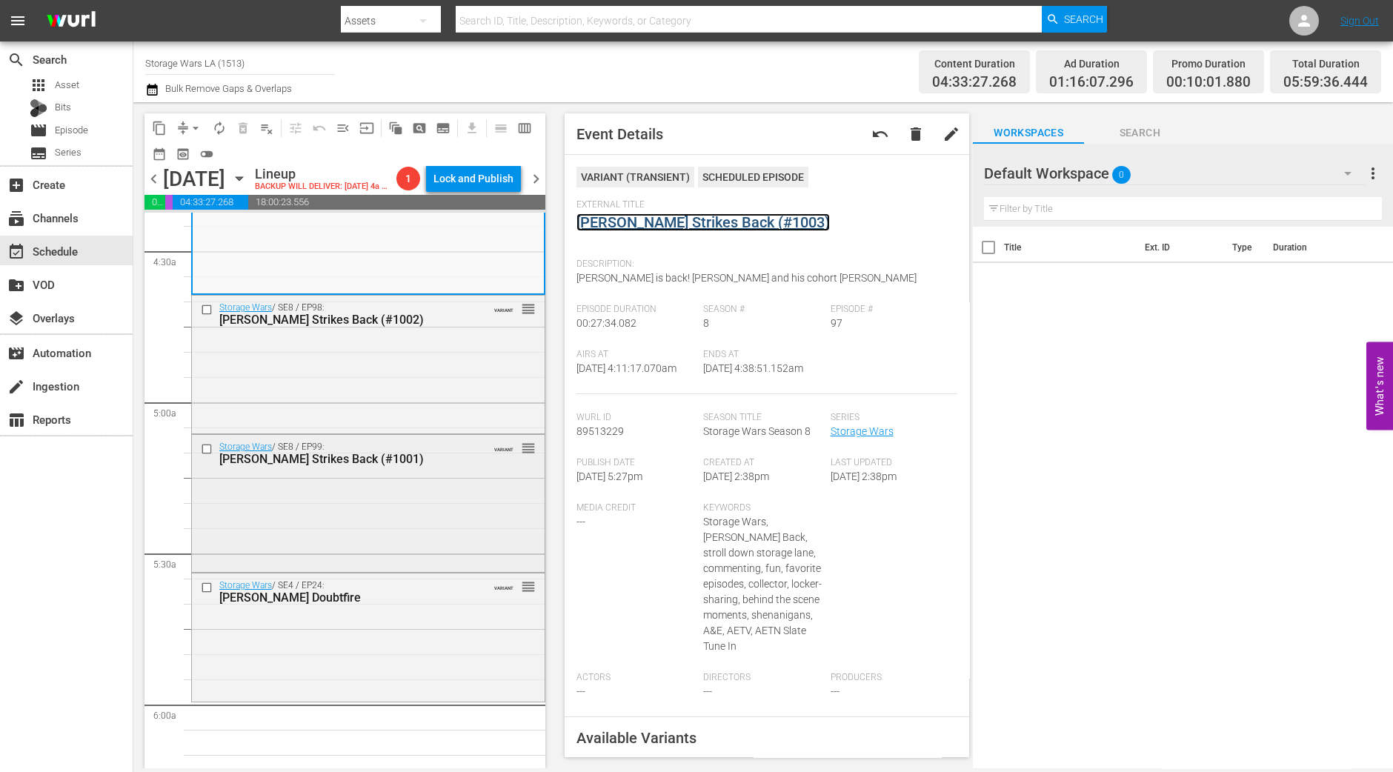
scroll to position [1330, 0]
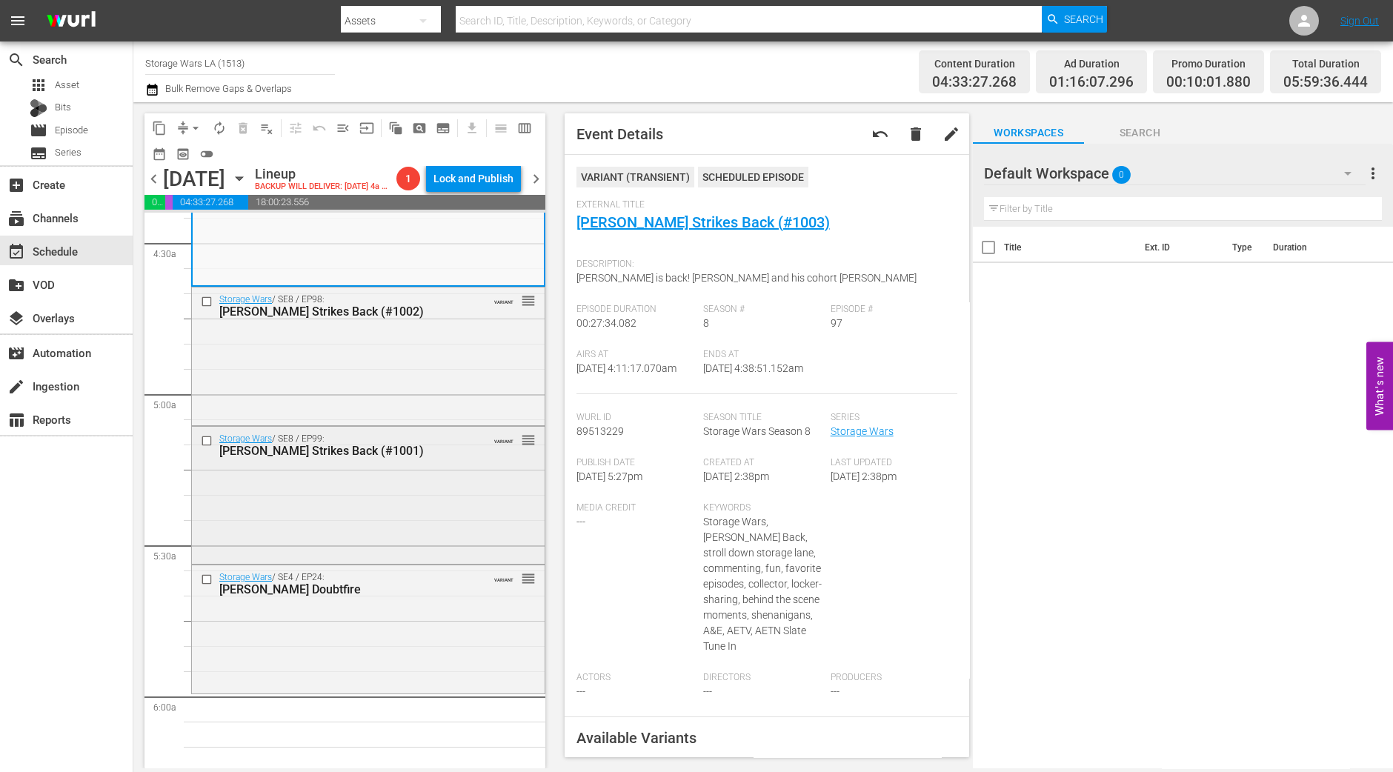
click at [377, 520] on div "Storage Wars / SE8 / EP99: Barry Strikes Back (#1001) VARIANT reorder" at bounding box center [368, 494] width 353 height 134
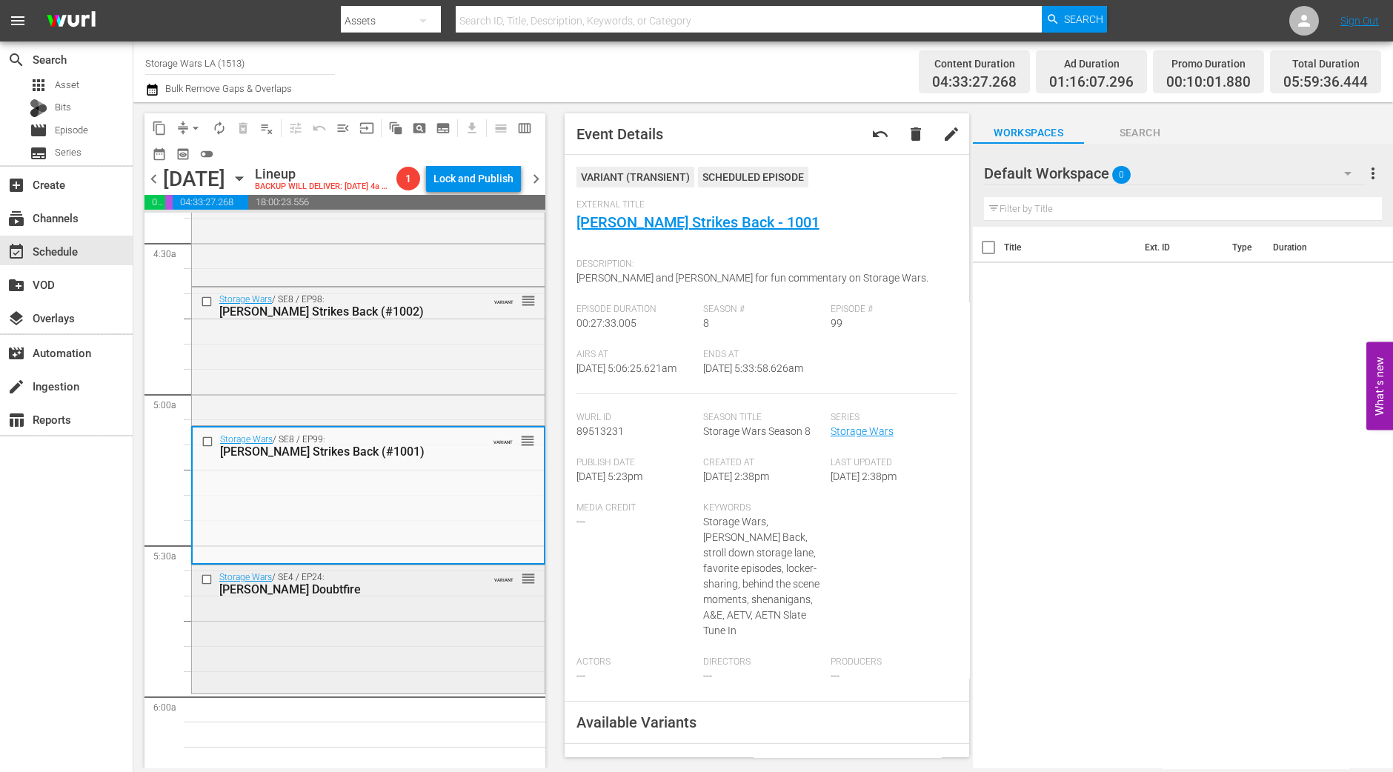
click at [445, 580] on div "Storage Wars / SE4 / EP24: Barry Doubtfire" at bounding box center [344, 584] width 251 height 24
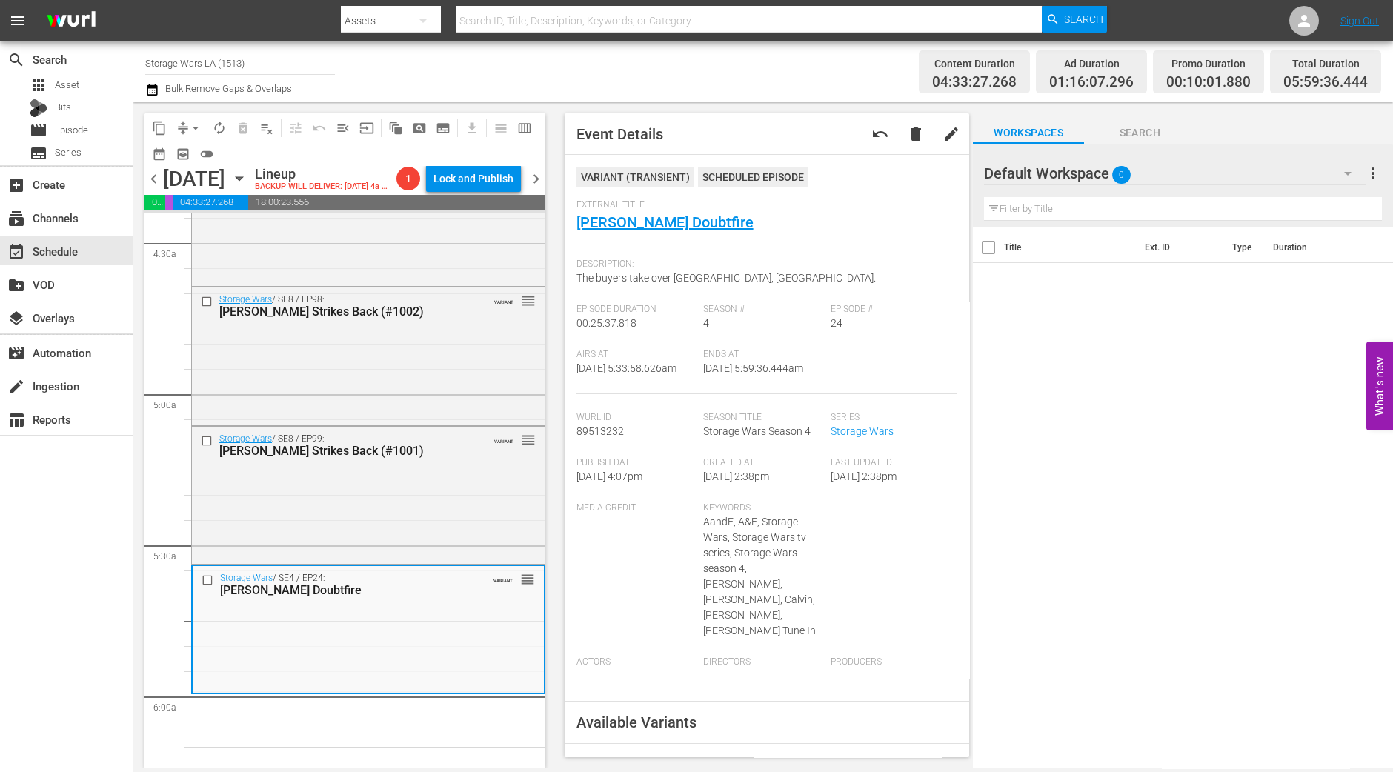
click at [188, 124] on span "arrow_drop_down" at bounding box center [195, 128] width 15 height 15
click at [184, 150] on li "Align to Midnight" at bounding box center [197, 157] width 156 height 24
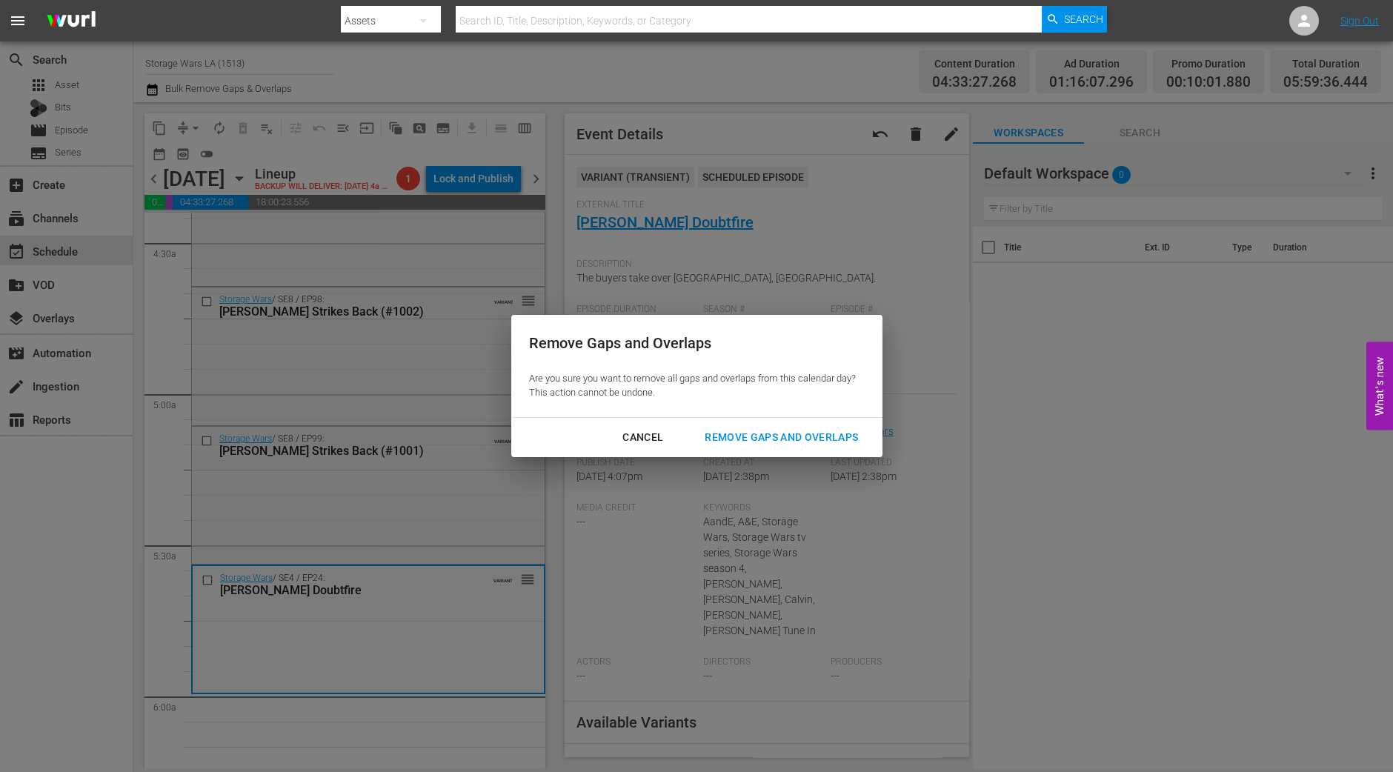
click at [815, 435] on div "Remove Gaps and Overlaps" at bounding box center [781, 437] width 177 height 19
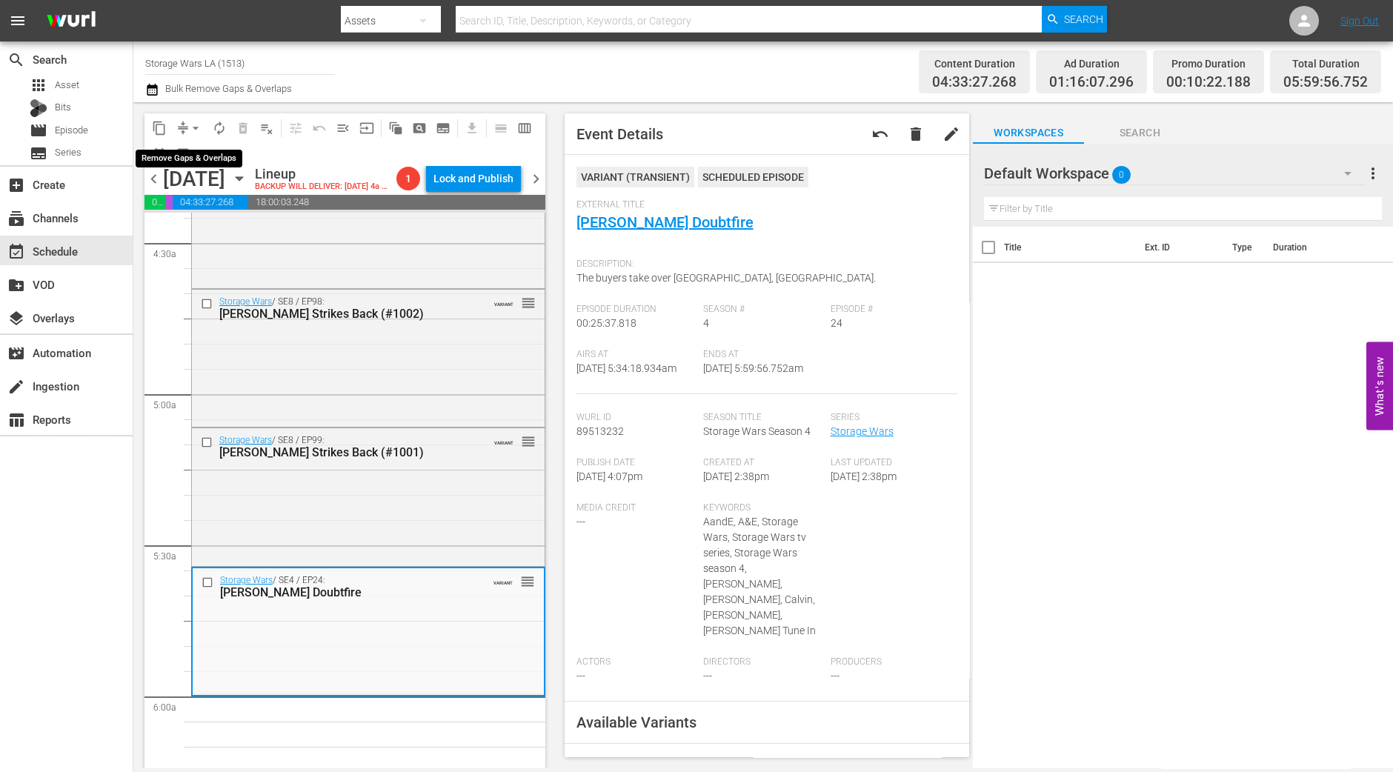
click at [193, 121] on span "arrow_drop_down" at bounding box center [195, 128] width 15 height 15
click at [189, 148] on li "Align to Midnight" at bounding box center [197, 157] width 156 height 24
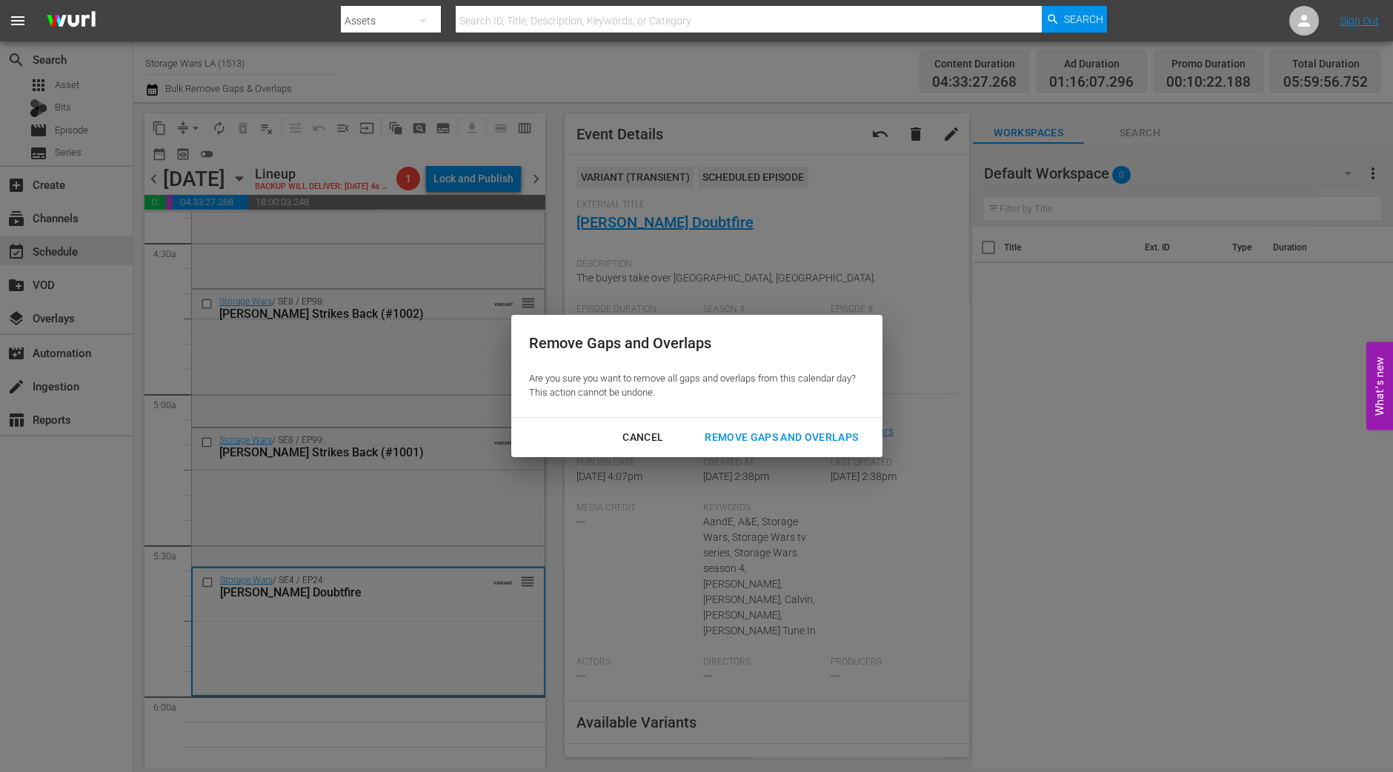
click at [798, 436] on div "Remove Gaps and Overlaps" at bounding box center [781, 437] width 177 height 19
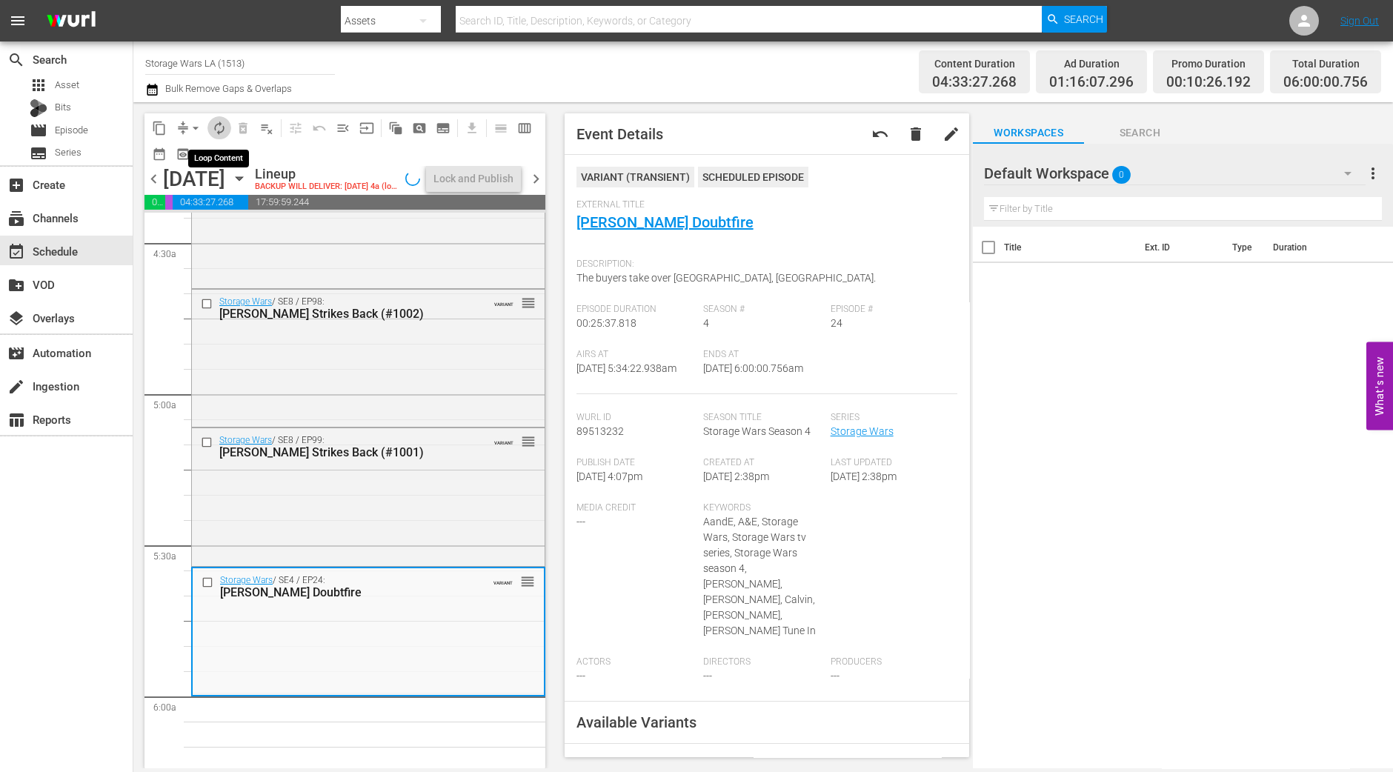
click at [221, 133] on span "autorenew_outlined" at bounding box center [219, 128] width 15 height 15
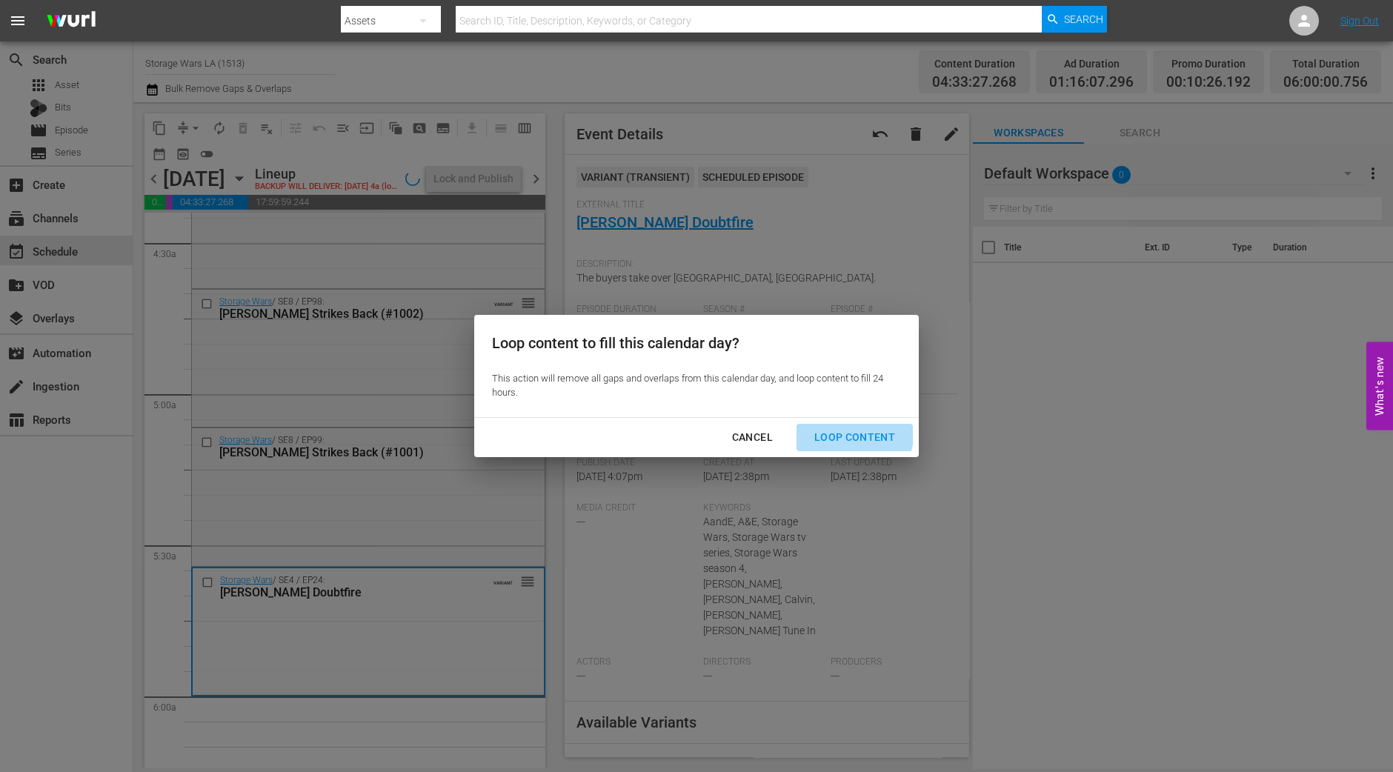
click at [835, 430] on div "Loop Content" at bounding box center [854, 437] width 104 height 19
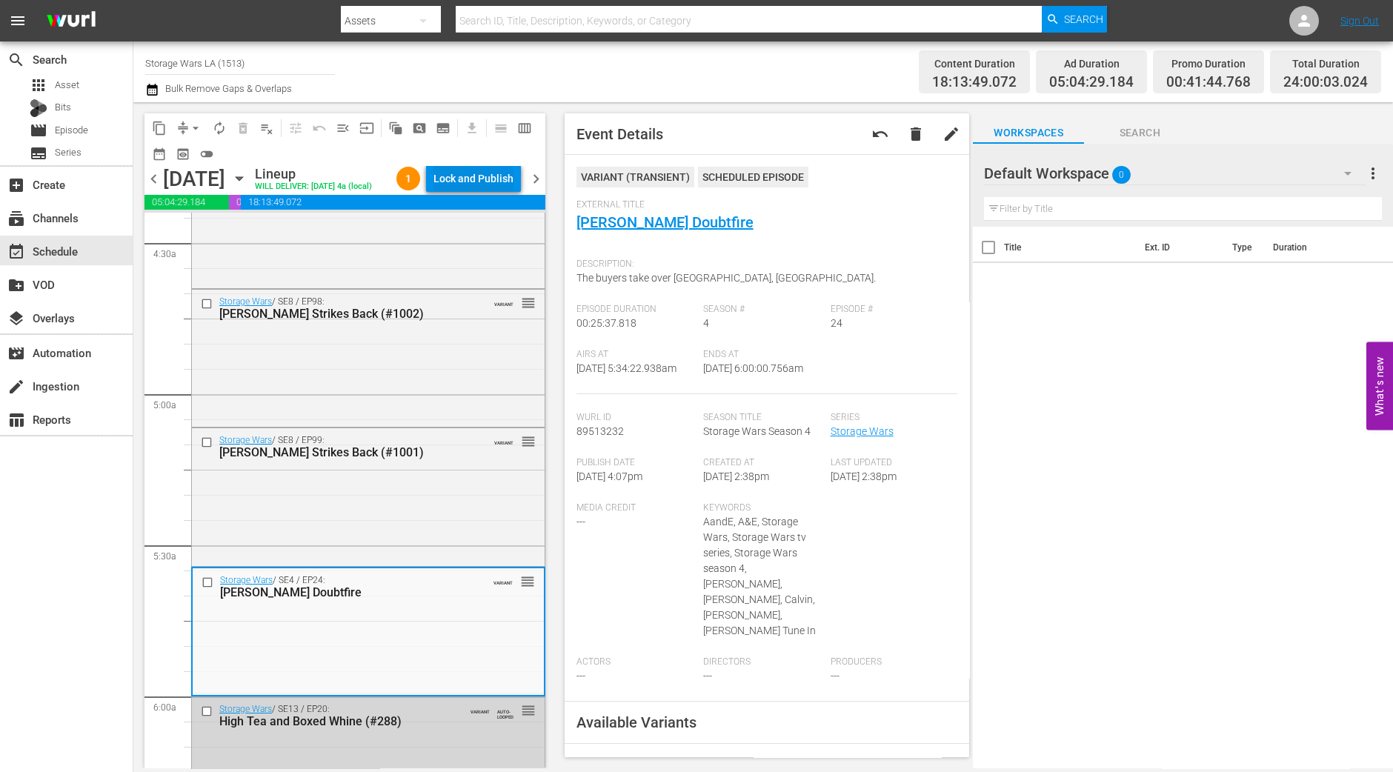
click at [456, 170] on div "Lock and Publish" at bounding box center [473, 178] width 80 height 27
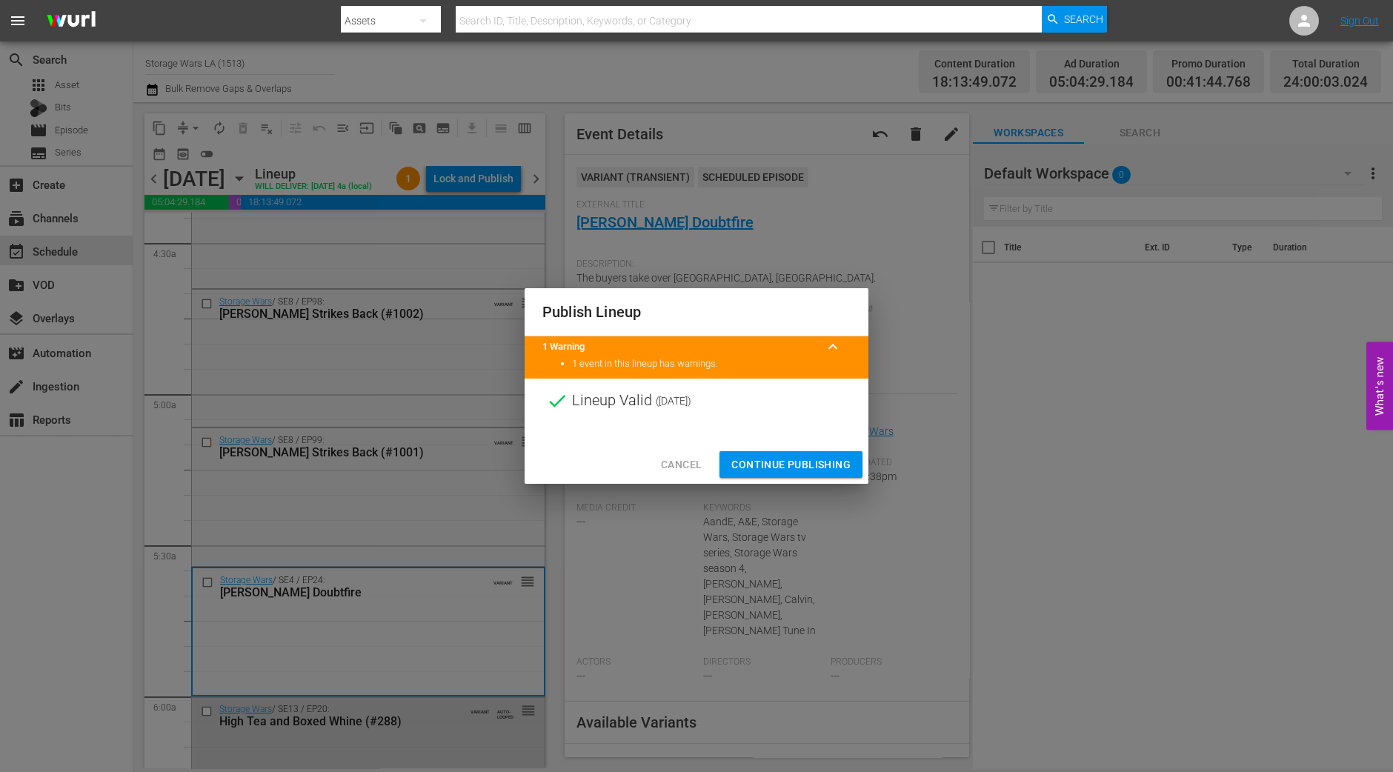
click at [790, 451] on button "Continue Publishing" at bounding box center [790, 464] width 143 height 27
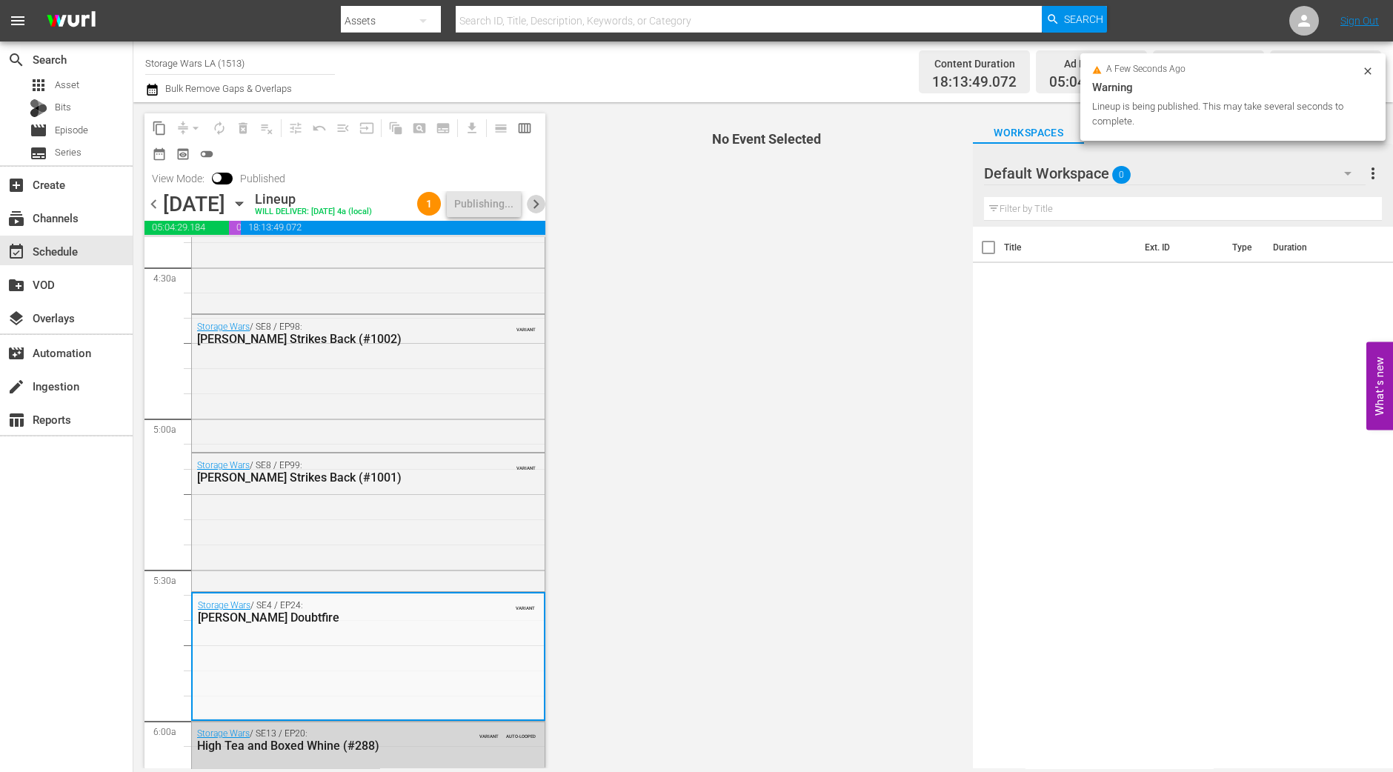
click at [542, 204] on span "chevron_right" at bounding box center [536, 204] width 19 height 19
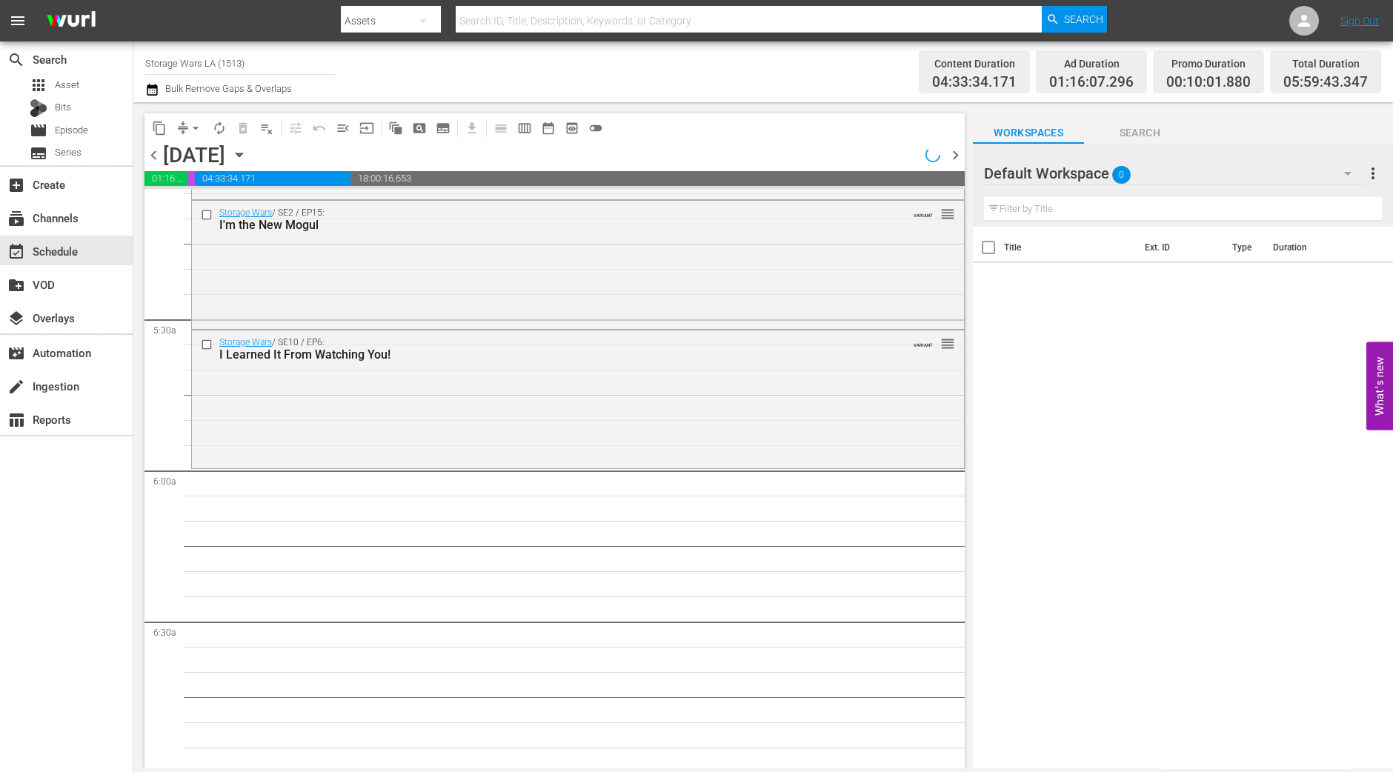
scroll to position [1381, 0]
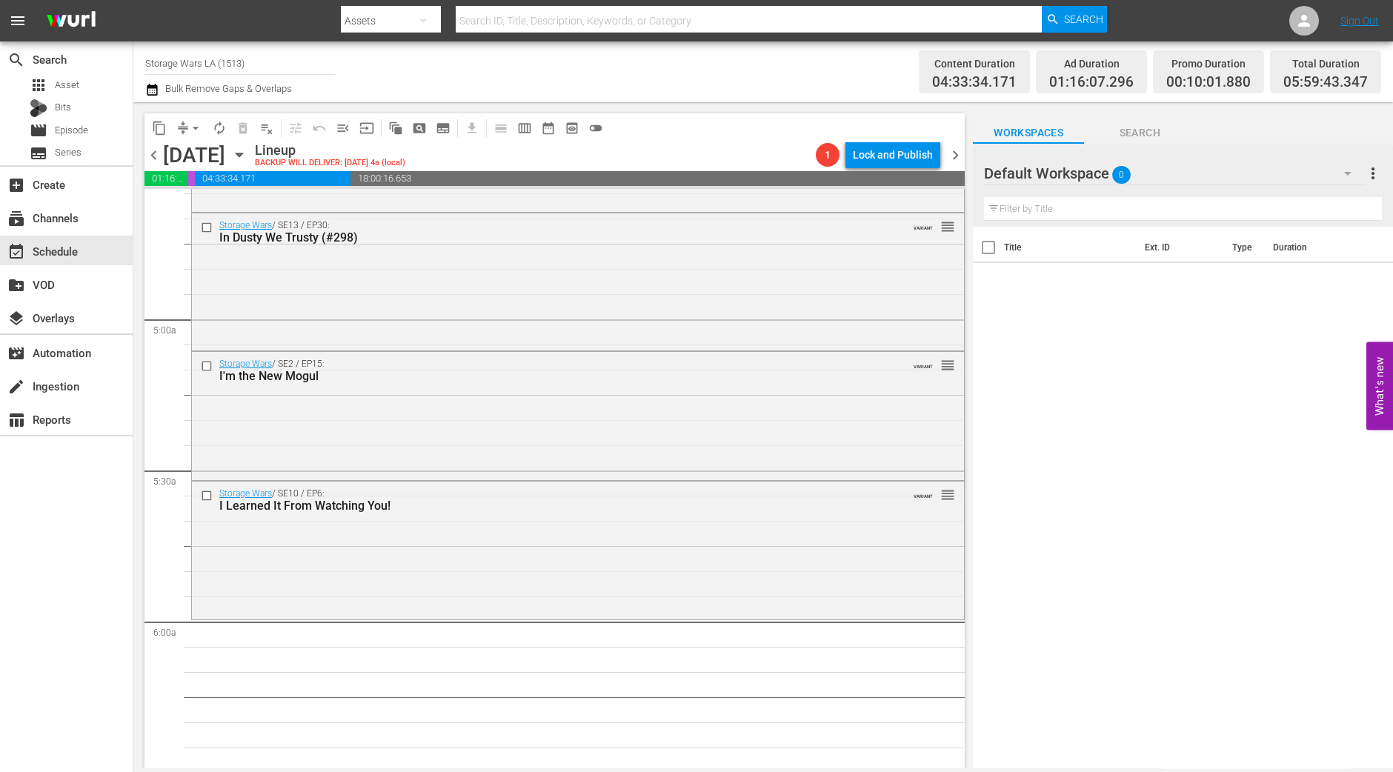
click at [690, 535] on div "Storage Wars / SE10 / EP6: I Learned It From Watching You! VARIANT reorder" at bounding box center [578, 549] width 772 height 135
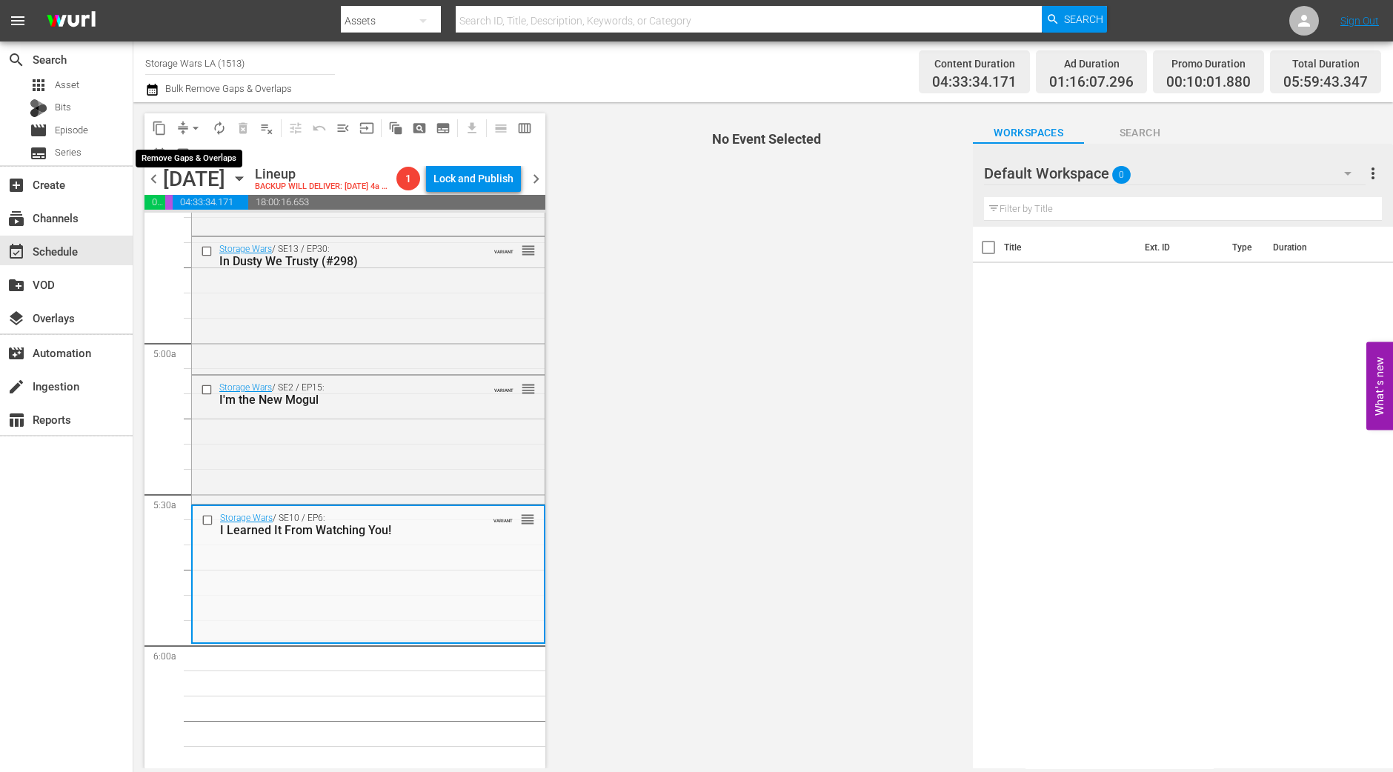
click at [189, 126] on span "arrow_drop_down" at bounding box center [195, 128] width 15 height 15
click at [191, 147] on li "Align to Midnight" at bounding box center [196, 157] width 122 height 24
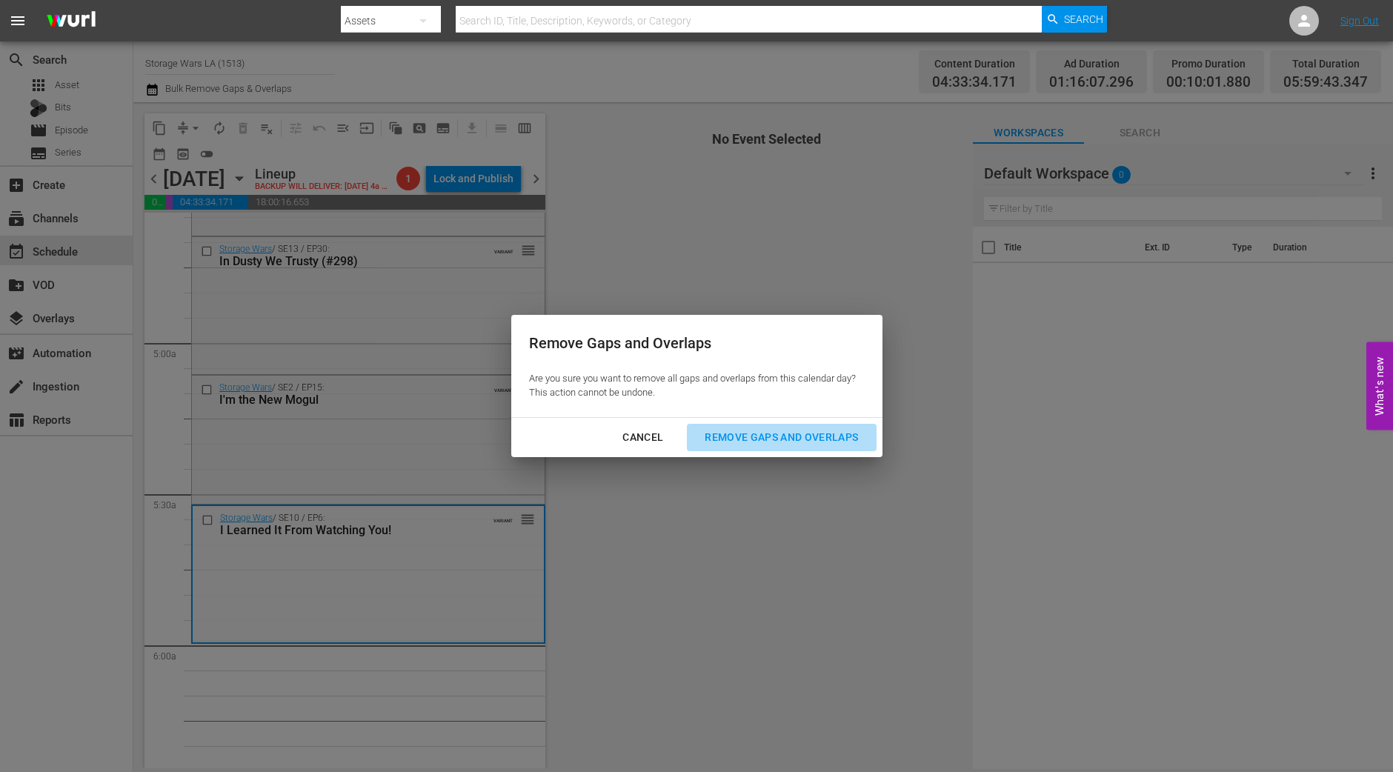
click at [762, 425] on button "Remove Gaps and Overlaps" at bounding box center [781, 437] width 189 height 27
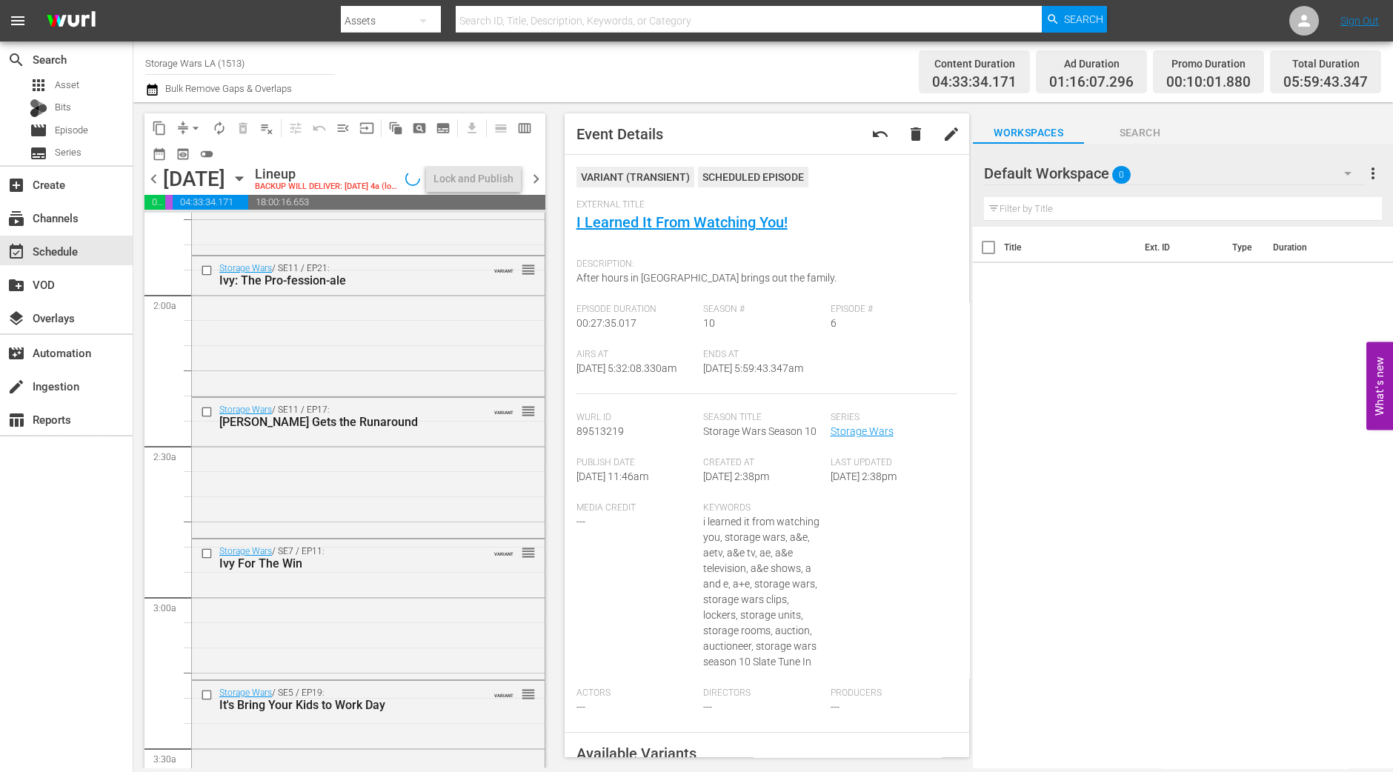
scroll to position [336, 0]
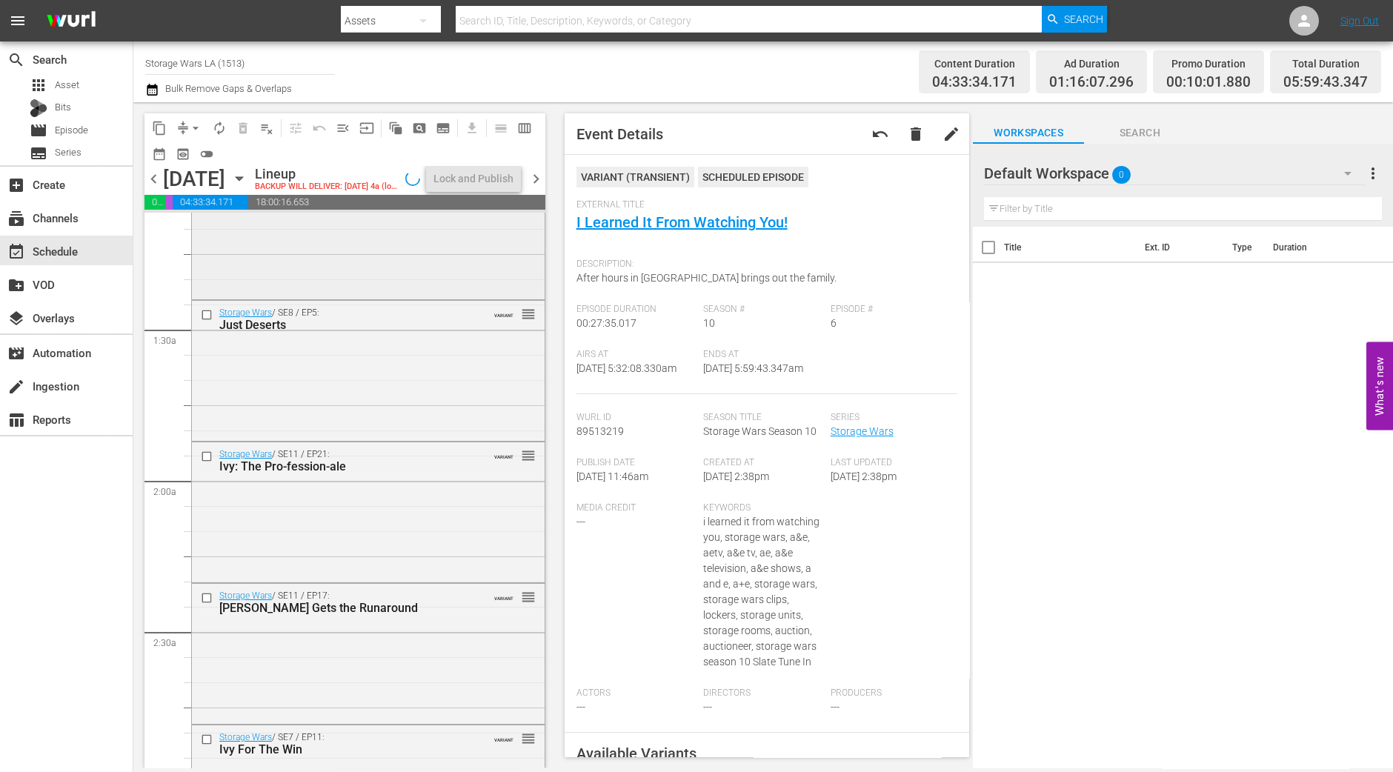
click at [436, 274] on div "Storage Wars / SE13 / EP29: Karma is a Bid! (#297) VARIANT reorder" at bounding box center [368, 227] width 353 height 137
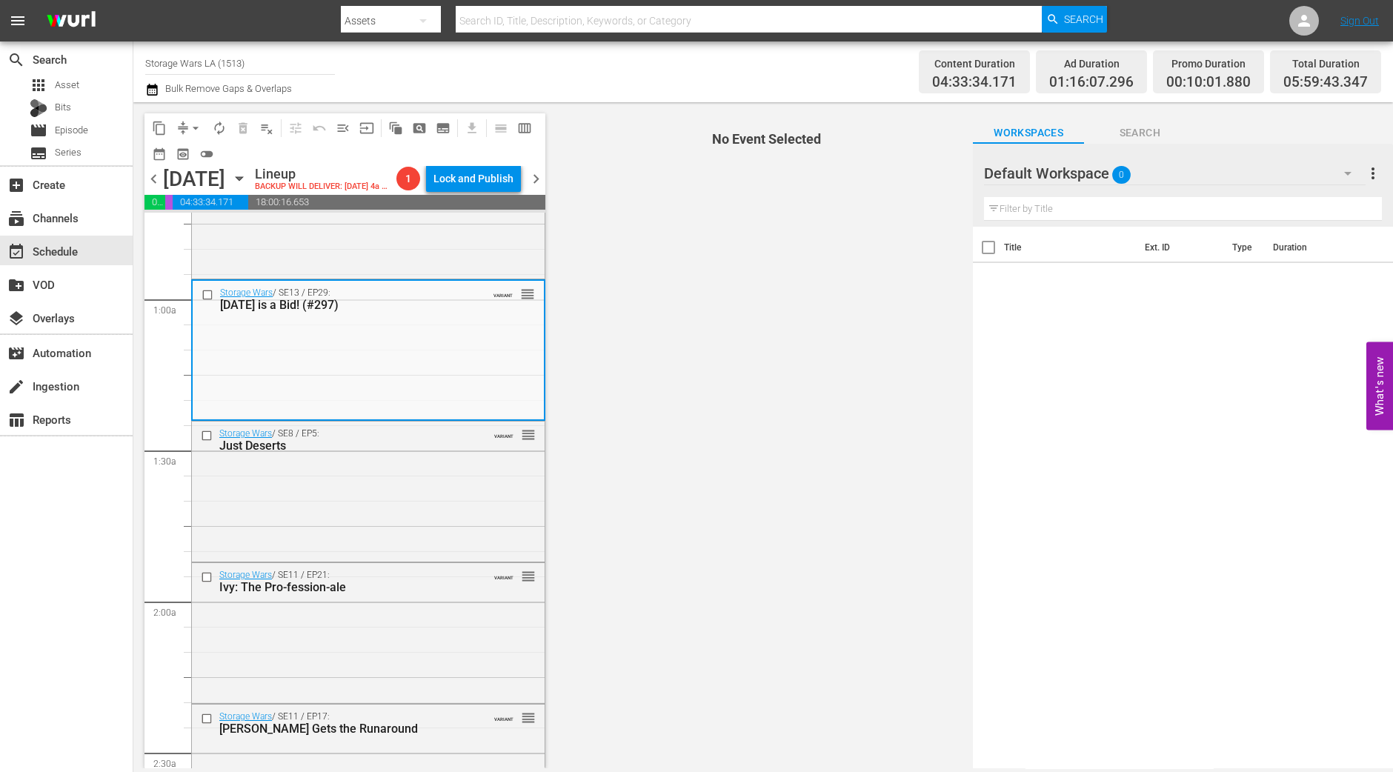
scroll to position [245, 0]
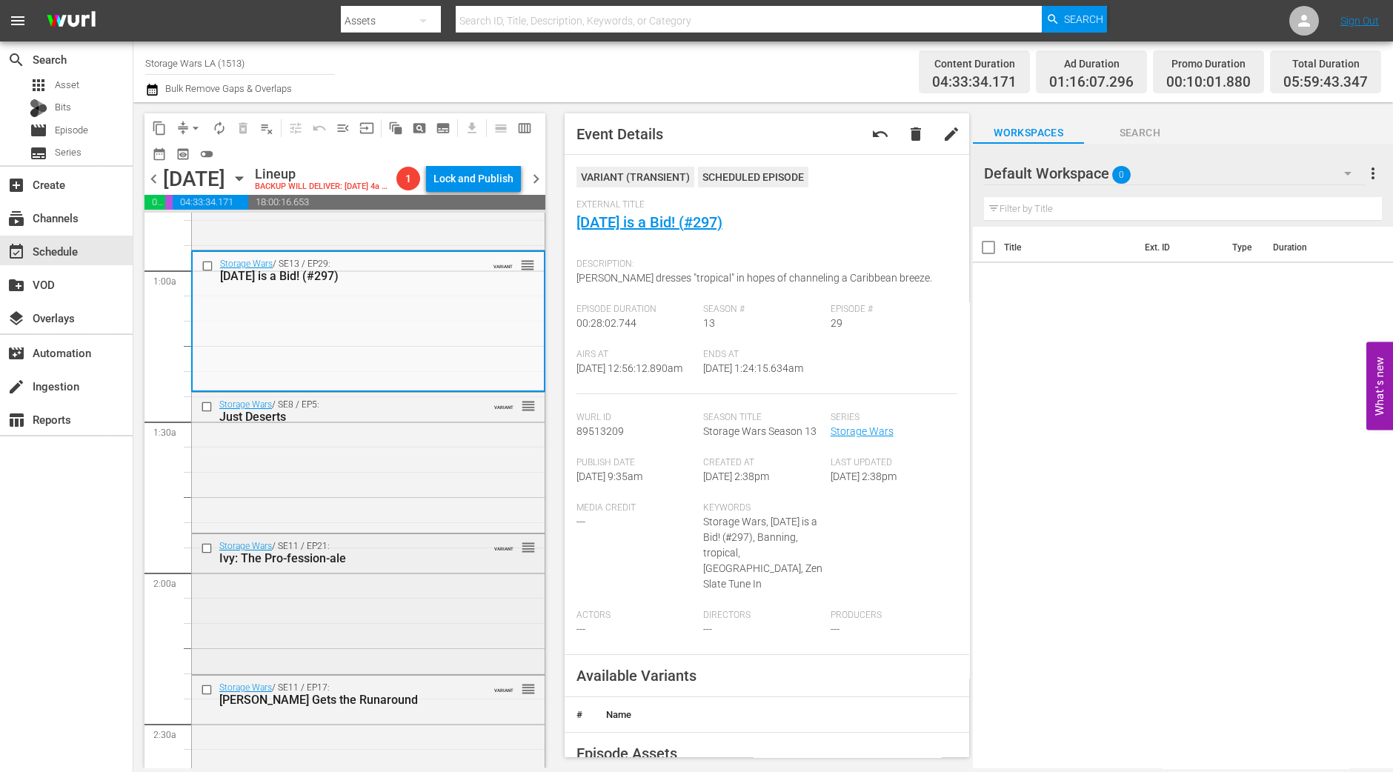
click at [459, 605] on div "Storage Wars / SE11 / EP21: Ivy: The Pro-fession-ale VARIANT reorder" at bounding box center [368, 602] width 353 height 137
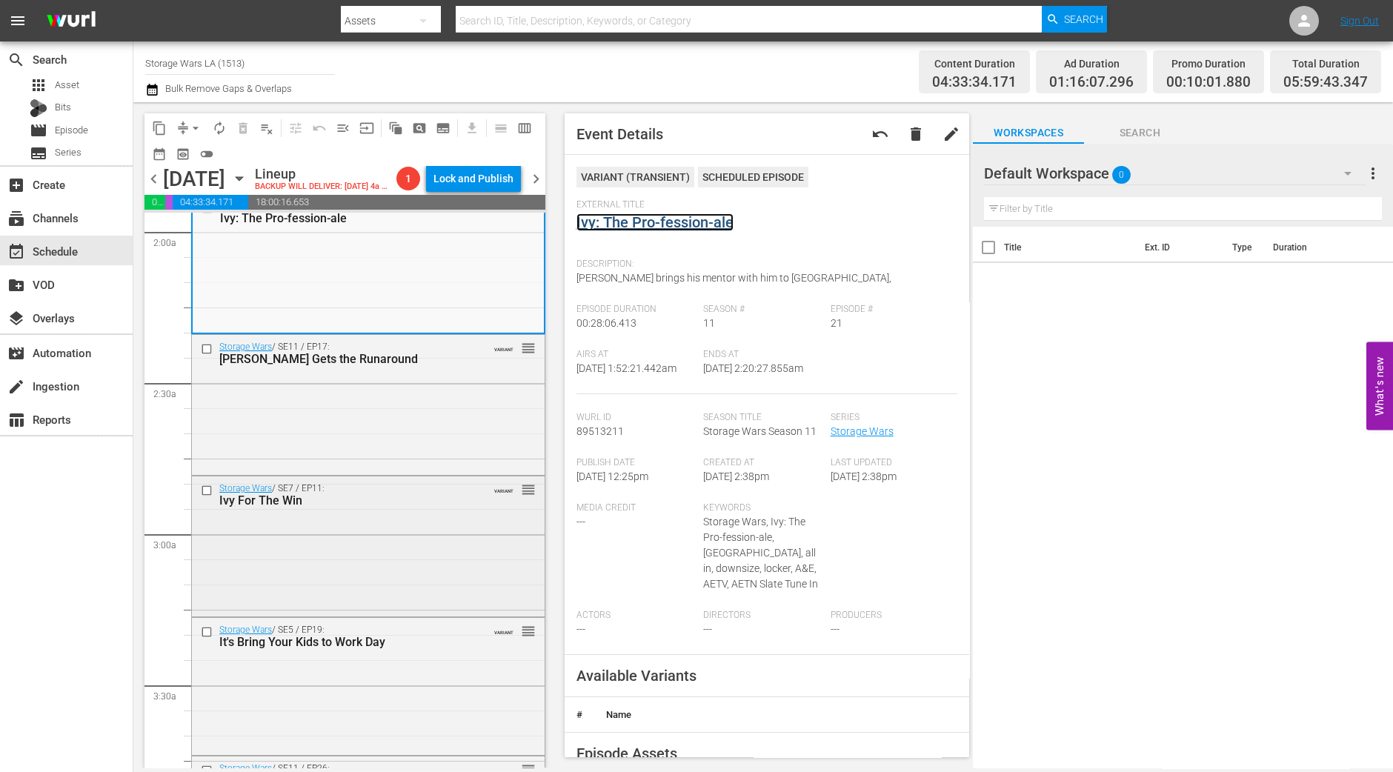
scroll to position [614, 0]
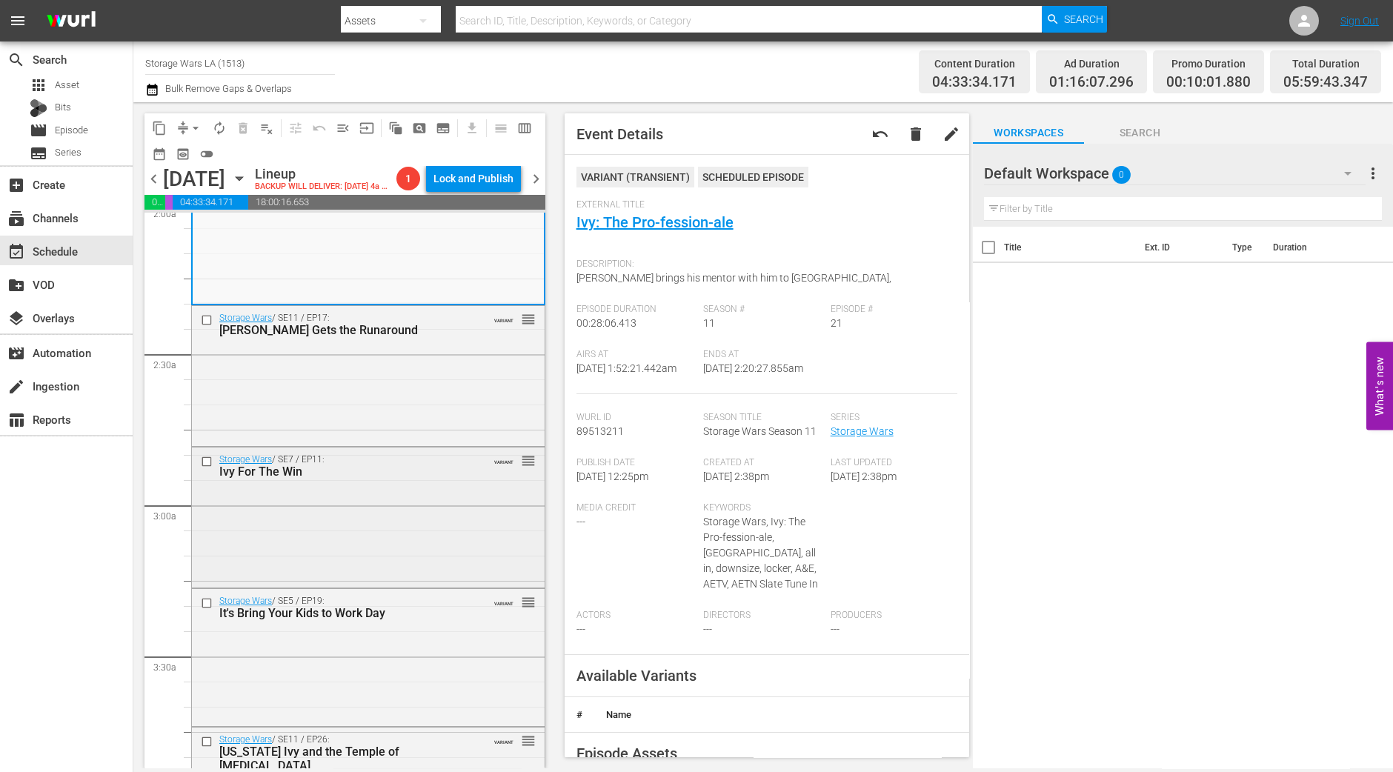
click at [376, 476] on div "Ivy For The Win" at bounding box center [344, 472] width 251 height 14
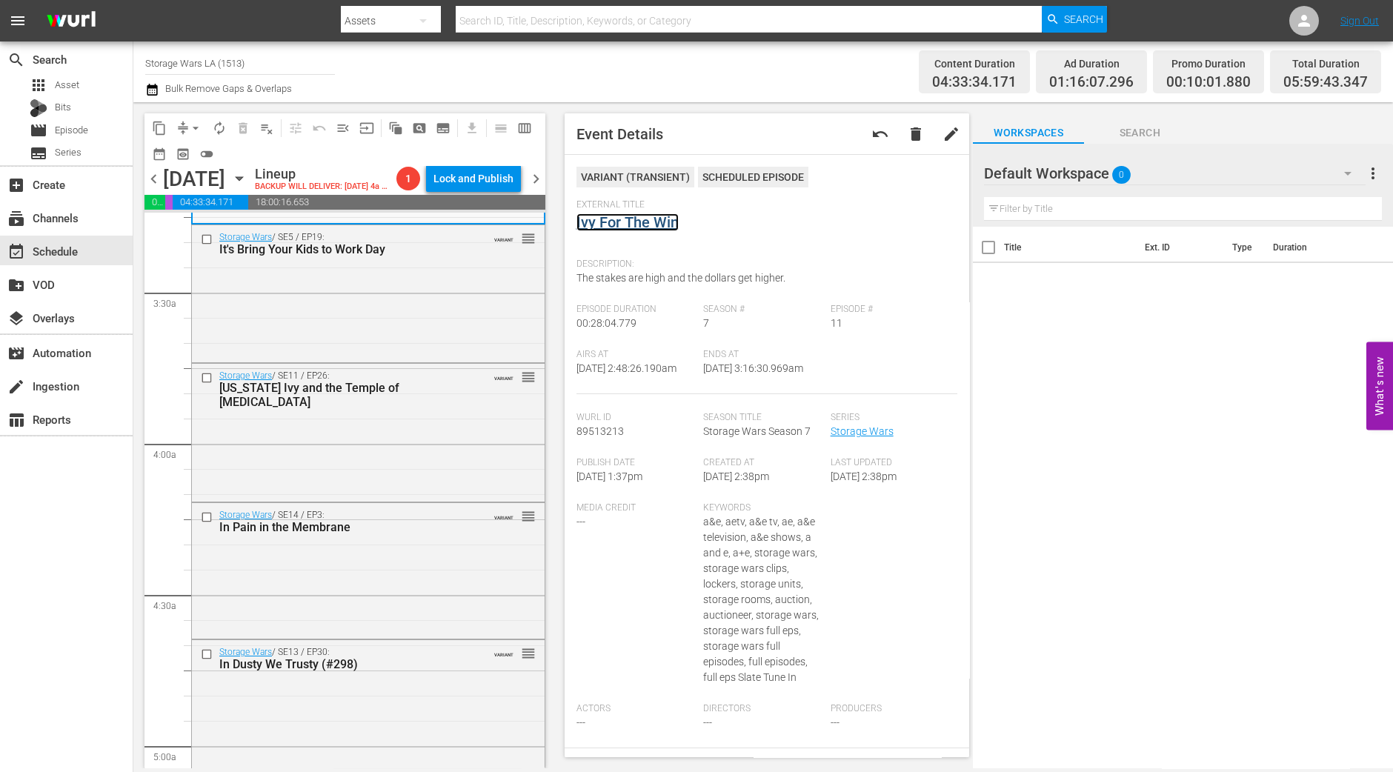
scroll to position [985, 0]
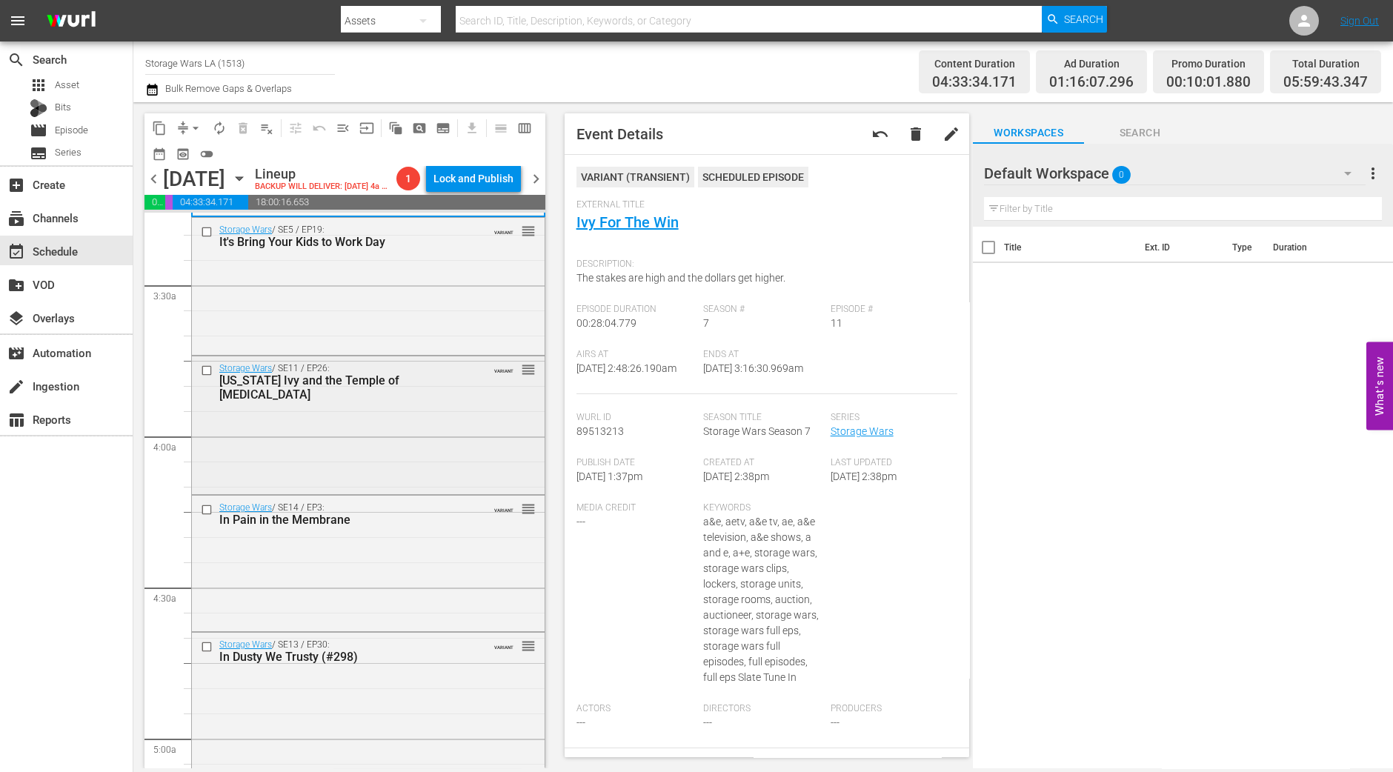
click at [439, 438] on div "Storage Wars / SE11 / EP26: Indiana Ivy and the Temple of Phlegm VARIANT reorder" at bounding box center [368, 423] width 353 height 135
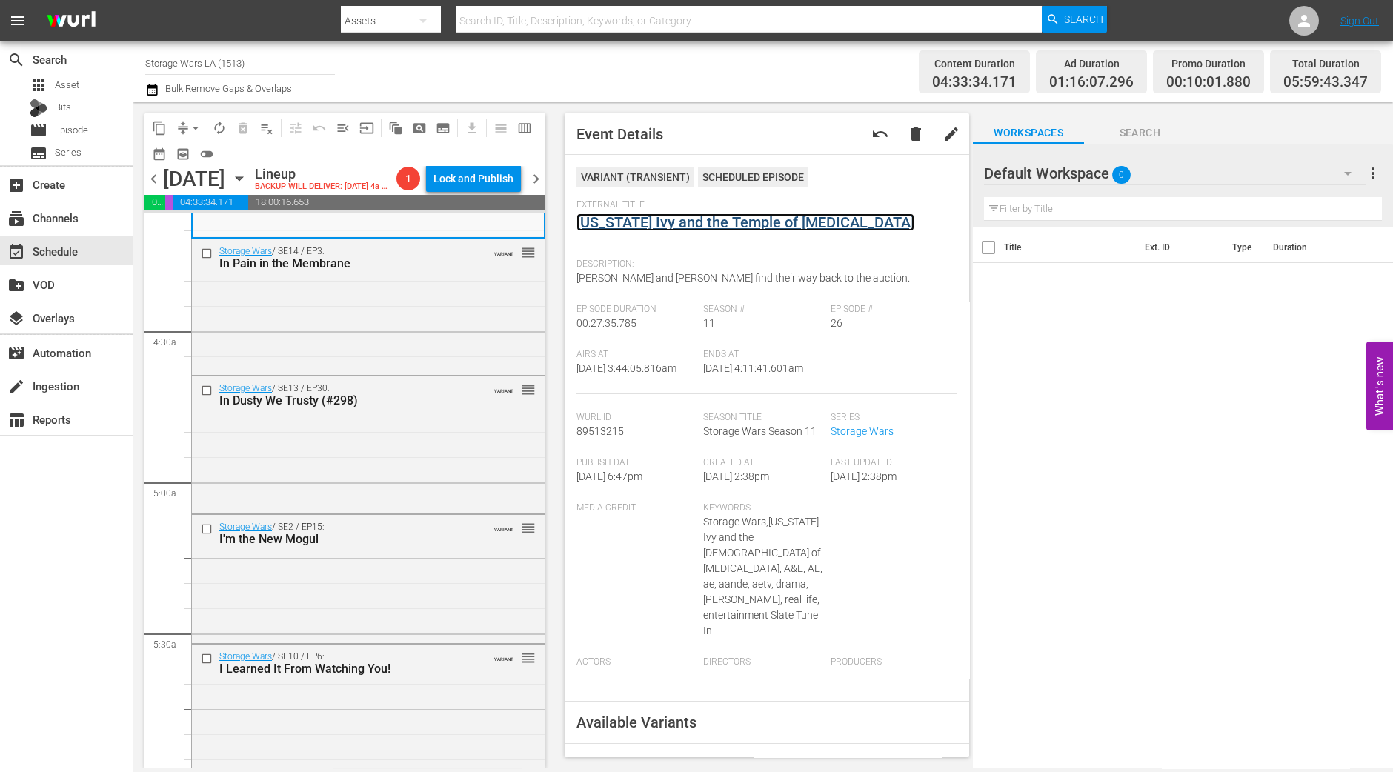
scroll to position [1448, 0]
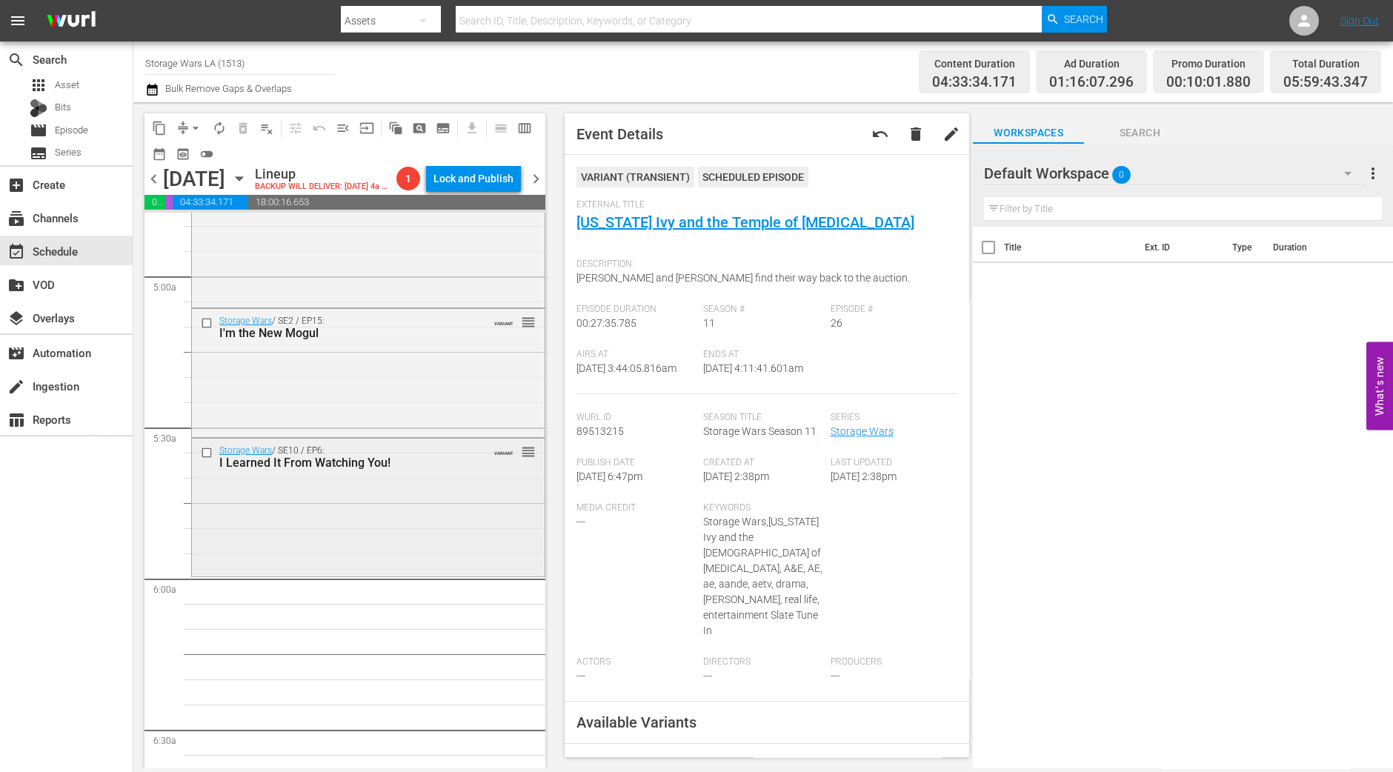
click at [379, 498] on div "Storage Wars / SE10 / EP6: I Learned It From Watching You! VARIANT reorder" at bounding box center [368, 506] width 353 height 135
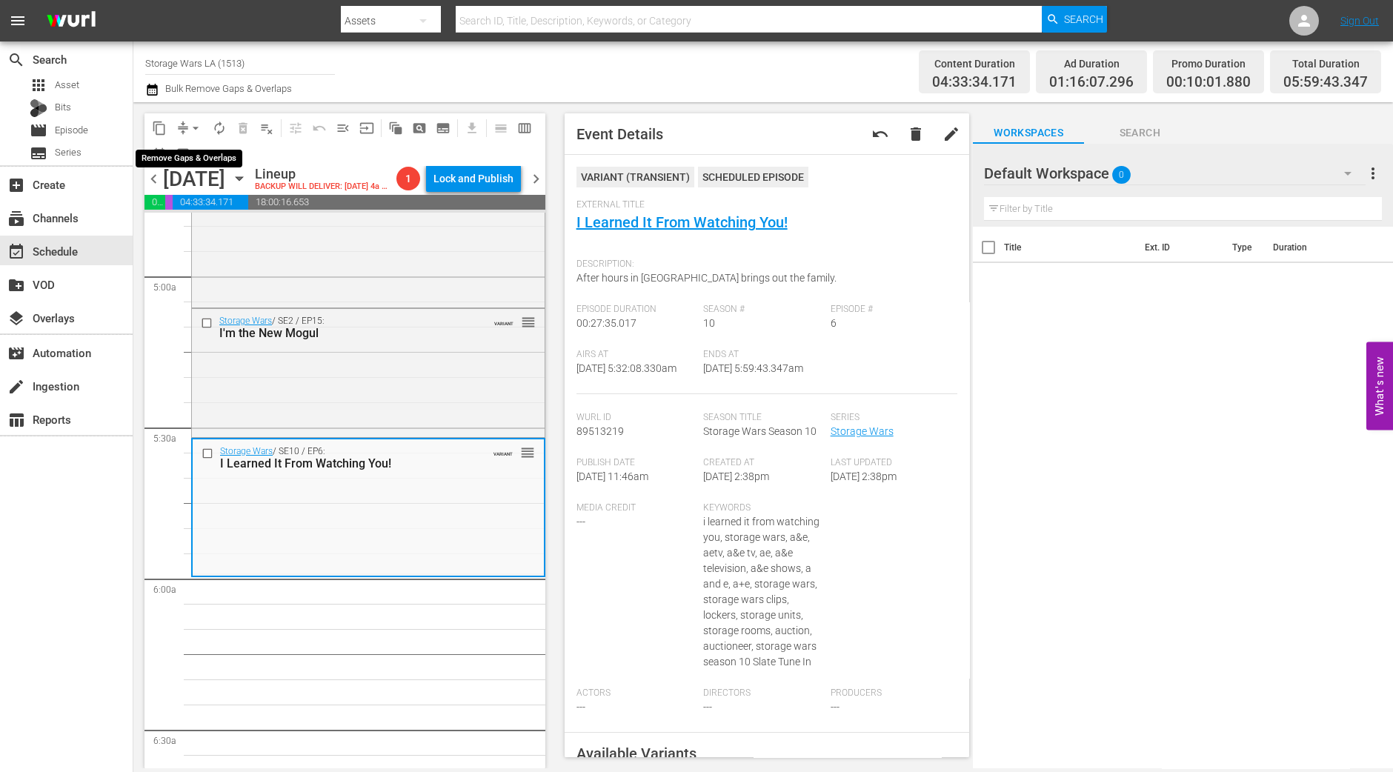
click at [193, 128] on span "arrow_drop_down" at bounding box center [195, 128] width 15 height 15
click at [198, 152] on li "Align to Midnight" at bounding box center [197, 157] width 156 height 24
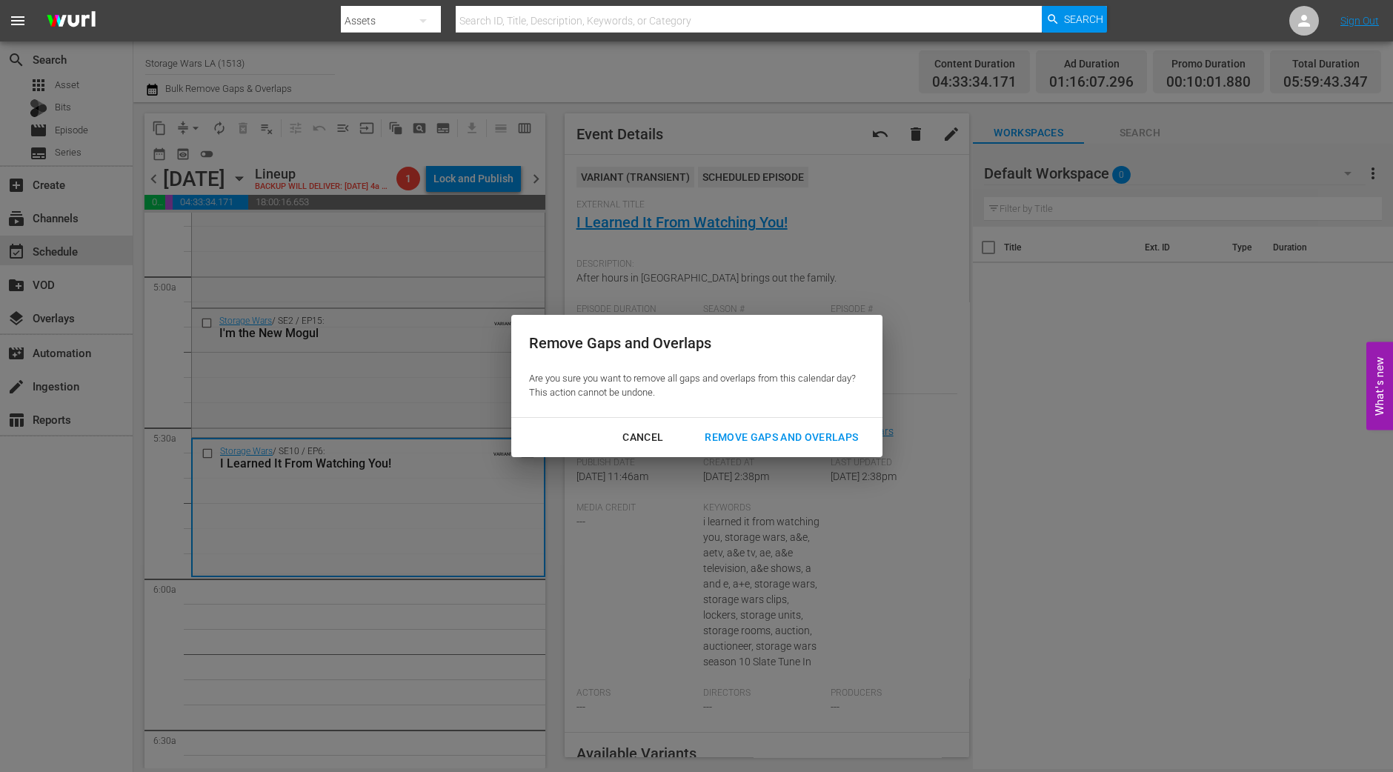
click at [789, 437] on div "Remove Gaps and Overlaps" at bounding box center [781, 437] width 177 height 19
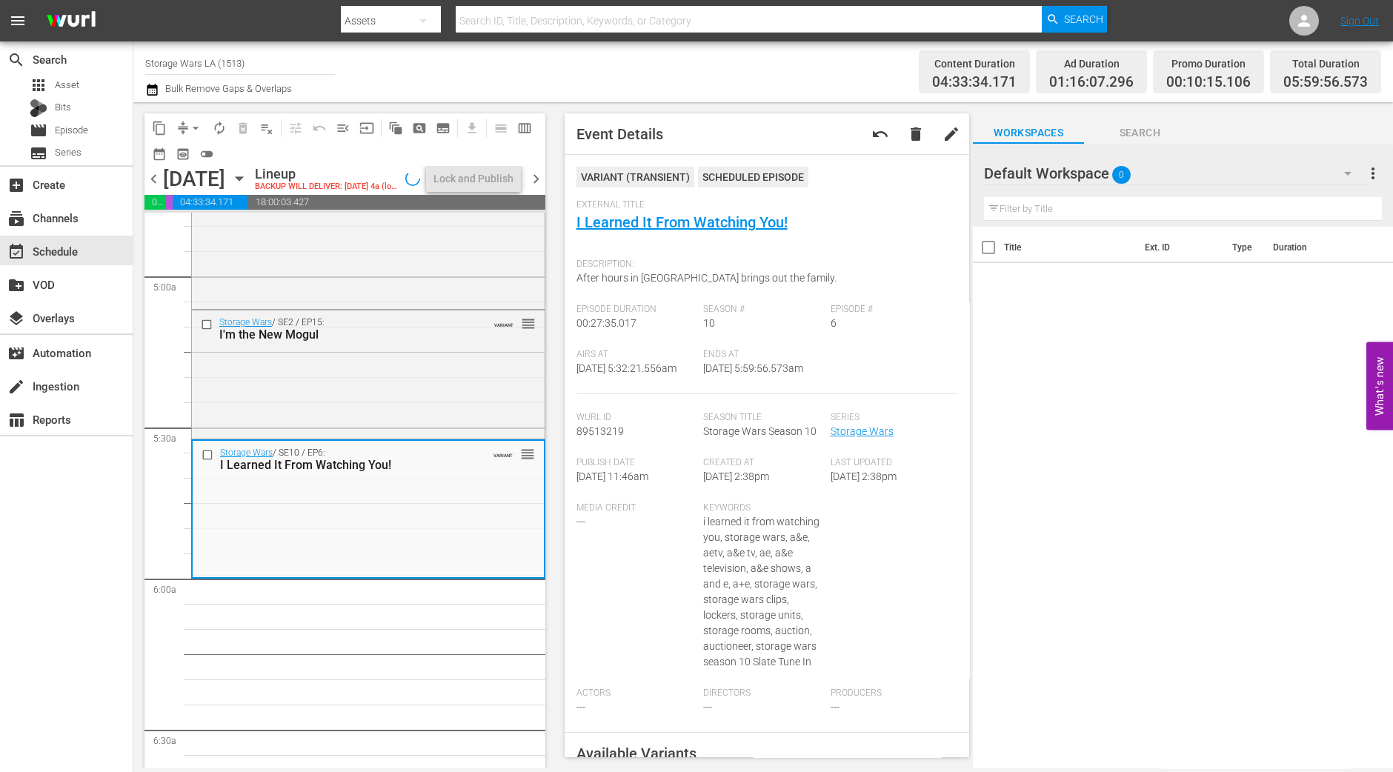
scroll to position [1474, 0]
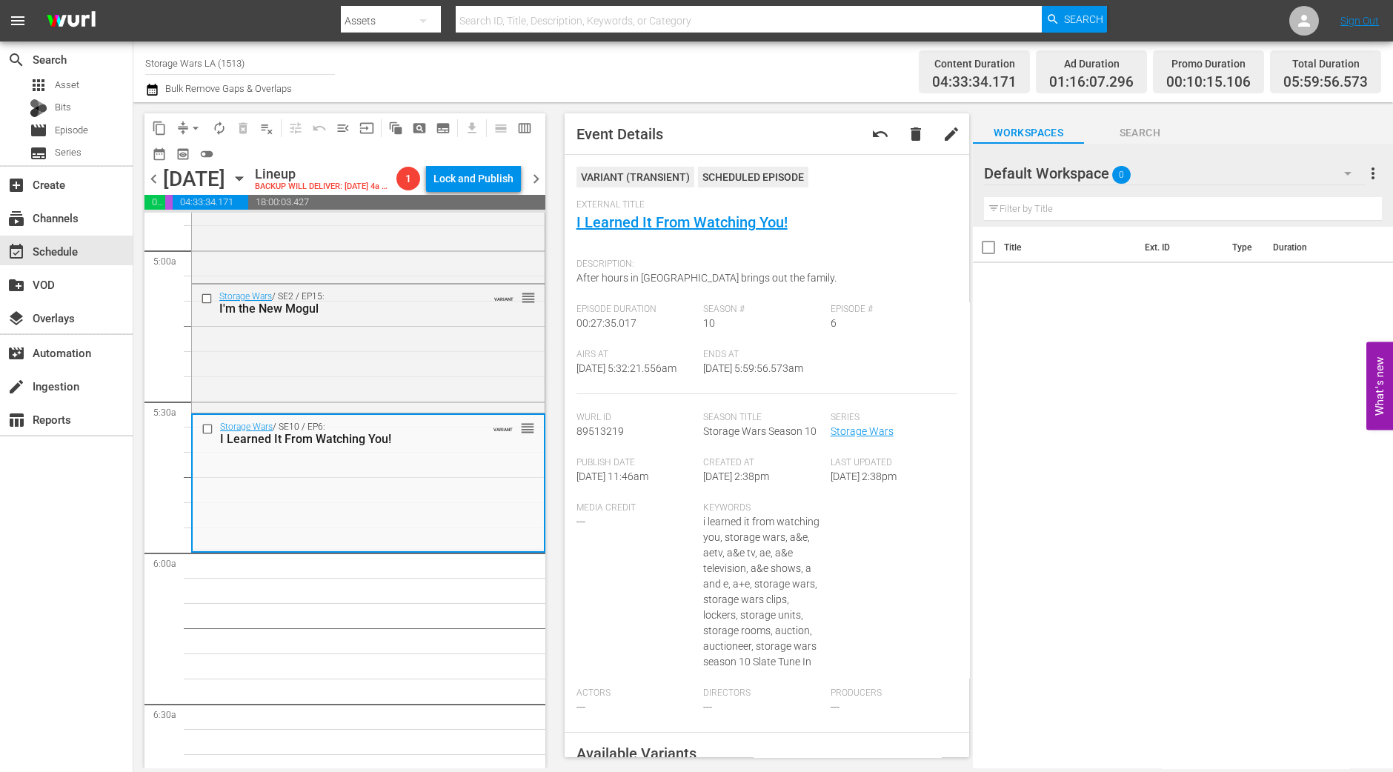
click at [191, 118] on button "arrow_drop_down" at bounding box center [196, 128] width 24 height 24
click at [193, 151] on li "Align to Midnight" at bounding box center [197, 157] width 156 height 24
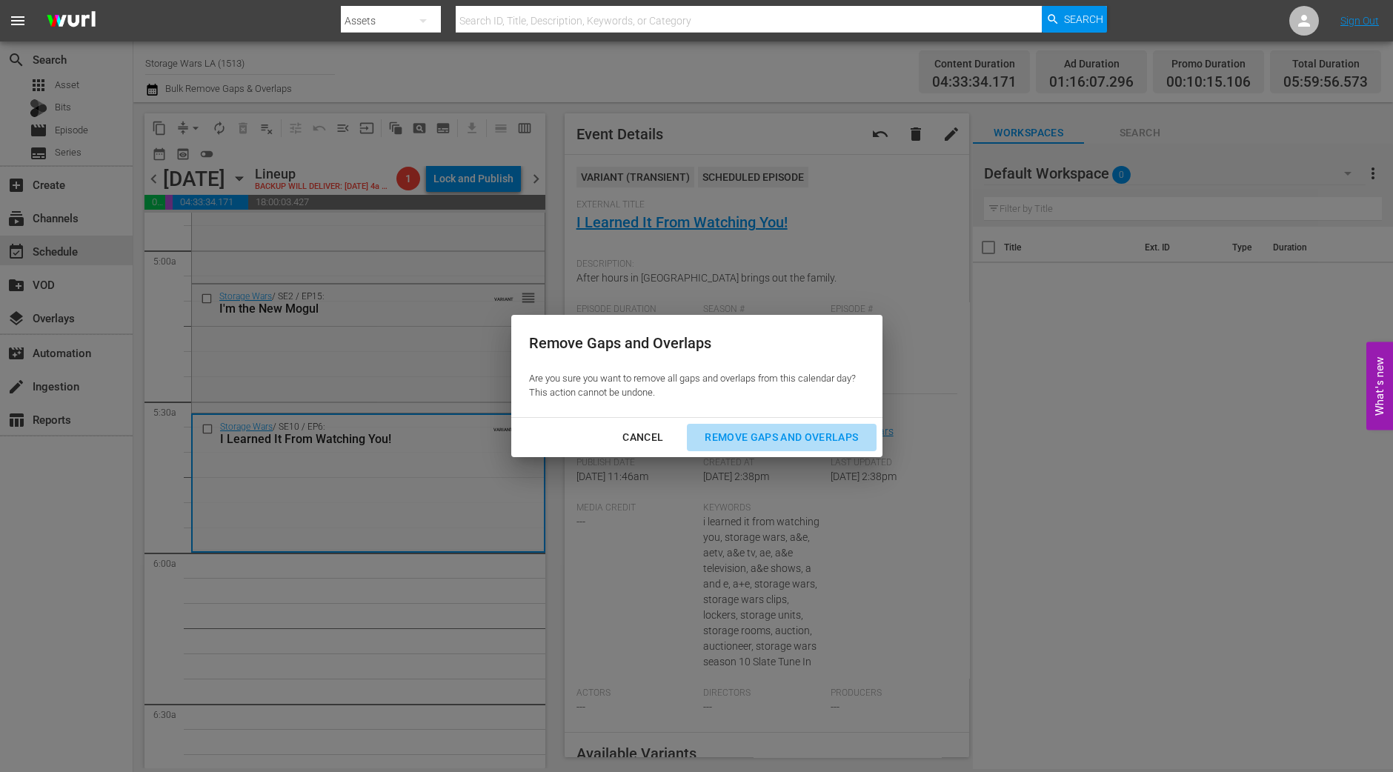
click at [780, 430] on div "Remove Gaps and Overlaps" at bounding box center [781, 437] width 177 height 19
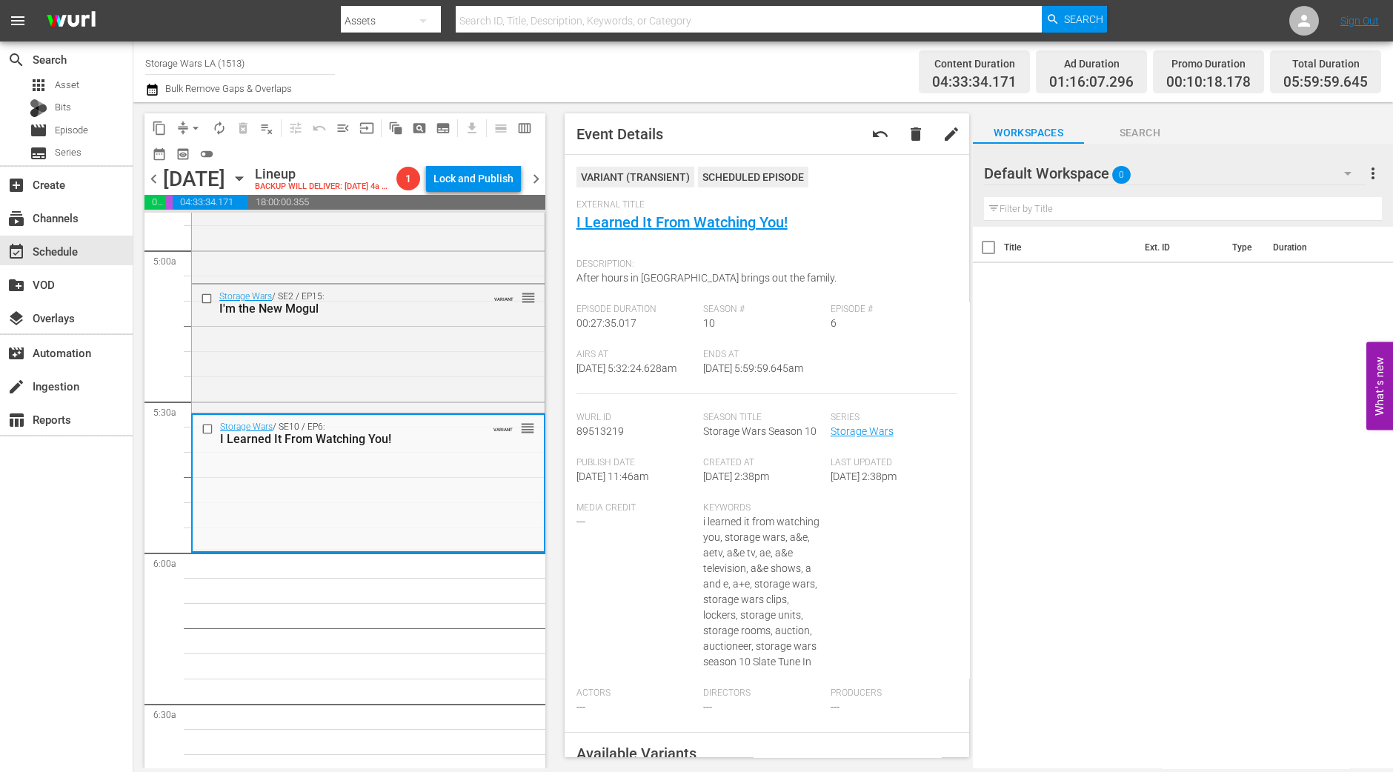
click at [193, 131] on span "arrow_drop_down" at bounding box center [195, 128] width 15 height 15
click at [193, 160] on li "Align to Midnight" at bounding box center [197, 157] width 156 height 24
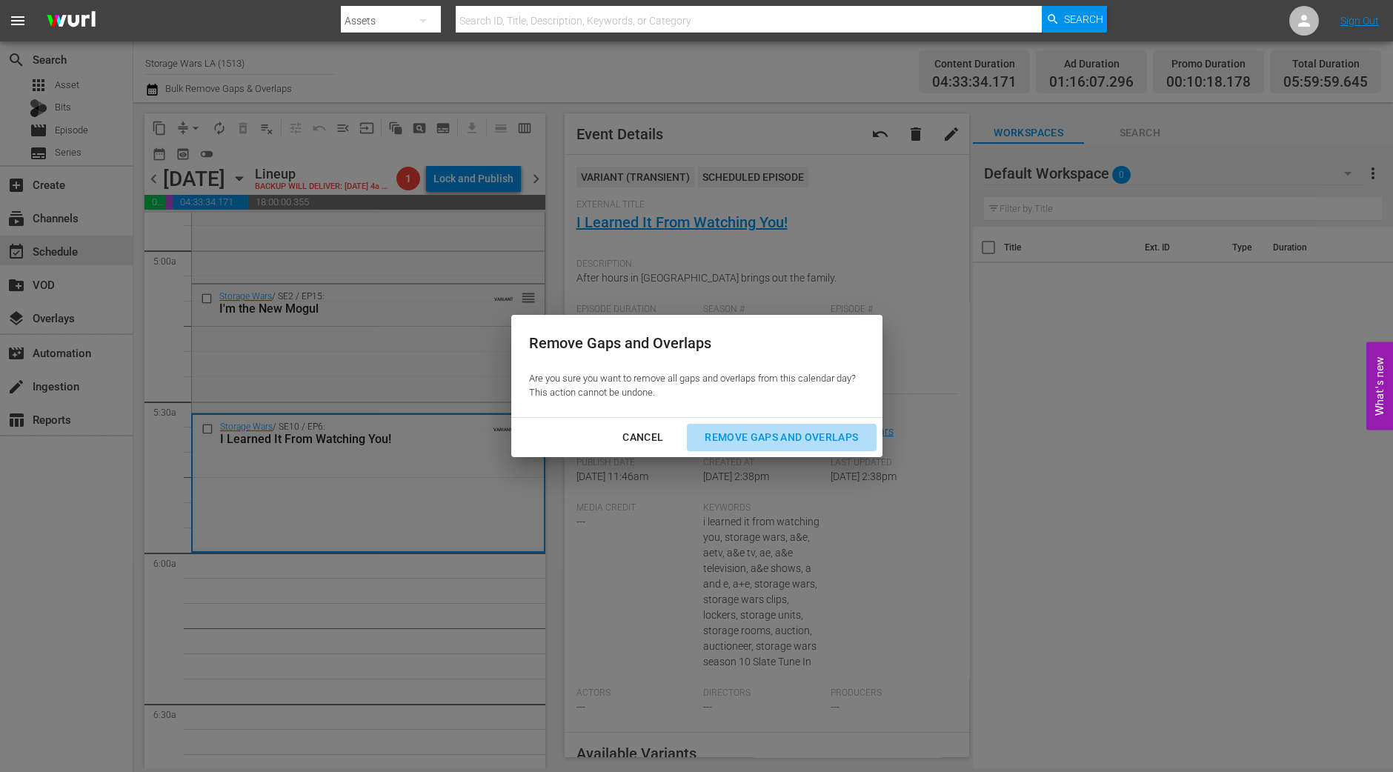
click at [803, 447] on button "Remove Gaps and Overlaps" at bounding box center [781, 437] width 189 height 27
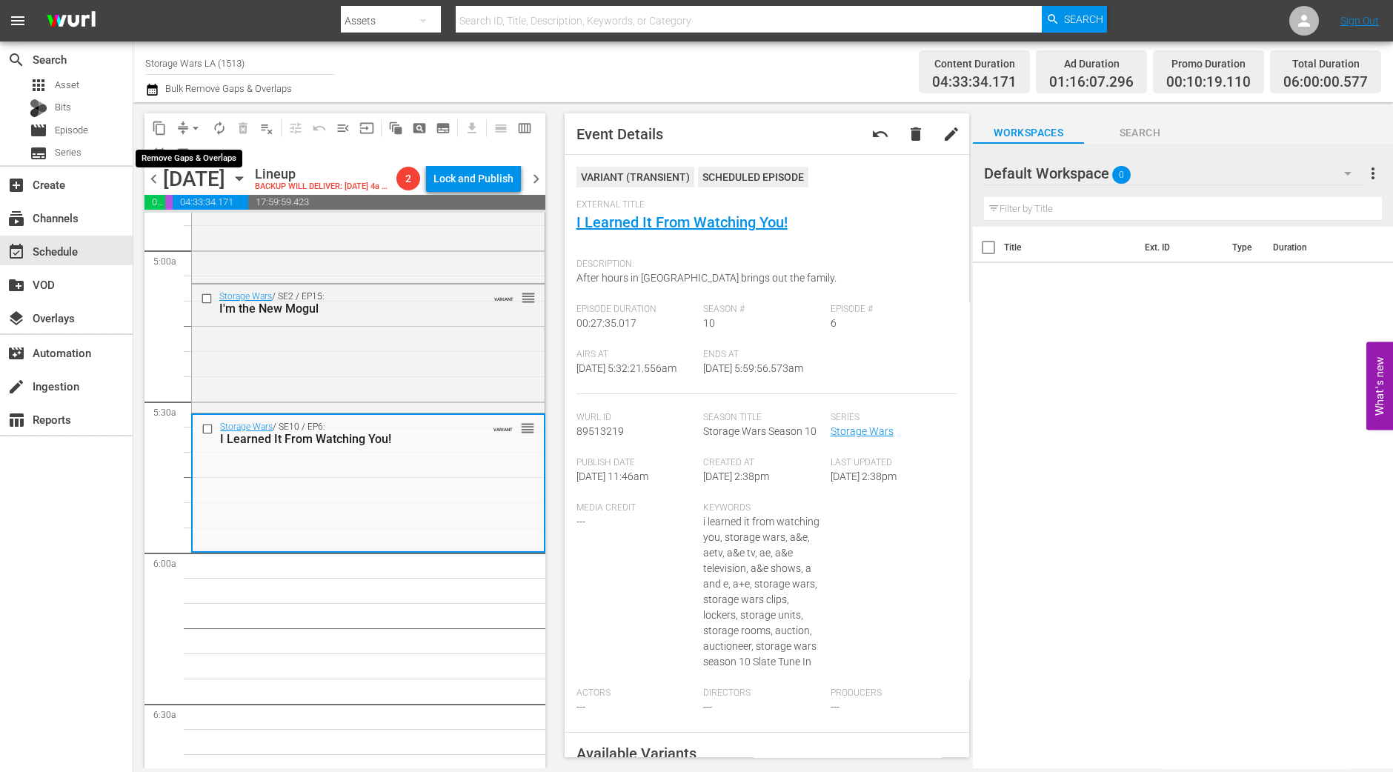
click at [197, 126] on span "arrow_drop_down" at bounding box center [195, 128] width 15 height 15
click at [196, 157] on li "Align to Midnight" at bounding box center [197, 157] width 156 height 24
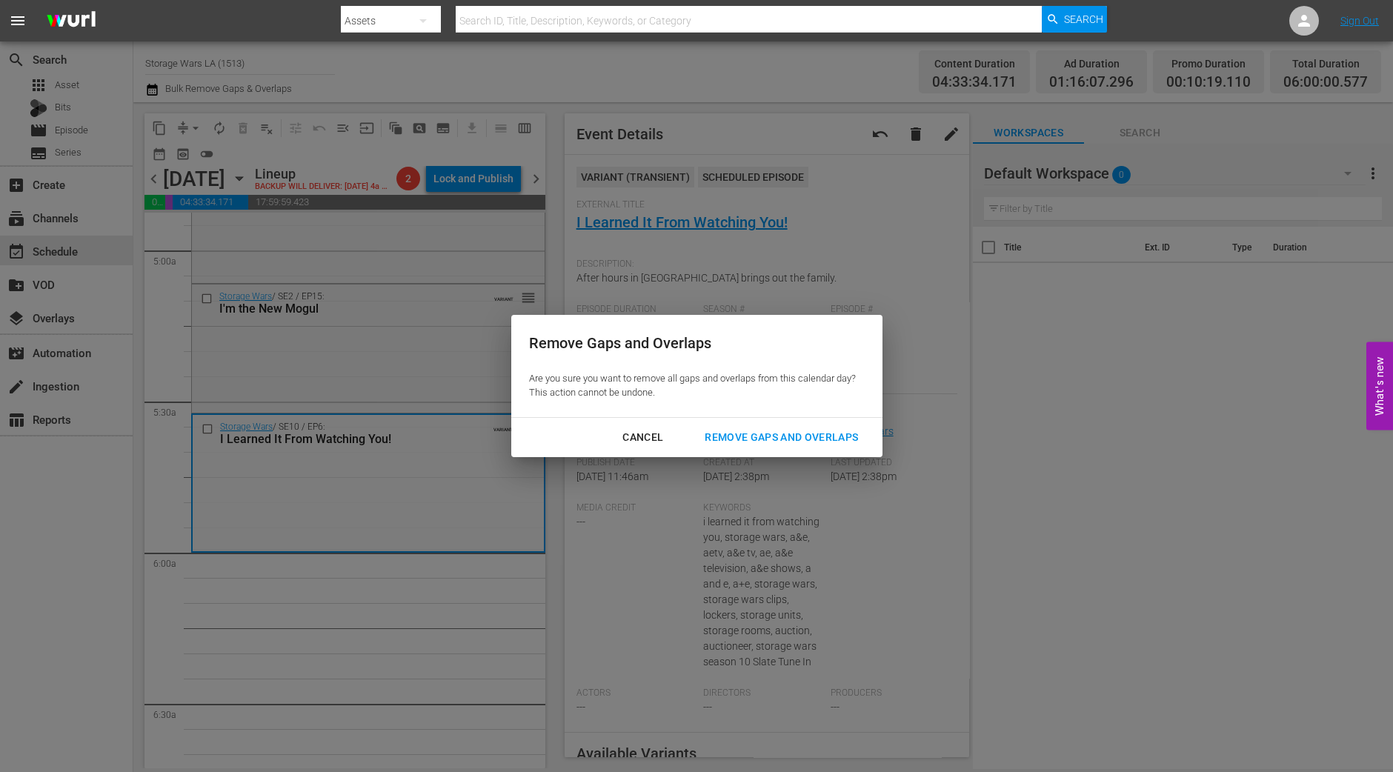
click at [817, 436] on div "Remove Gaps and Overlaps" at bounding box center [781, 437] width 177 height 19
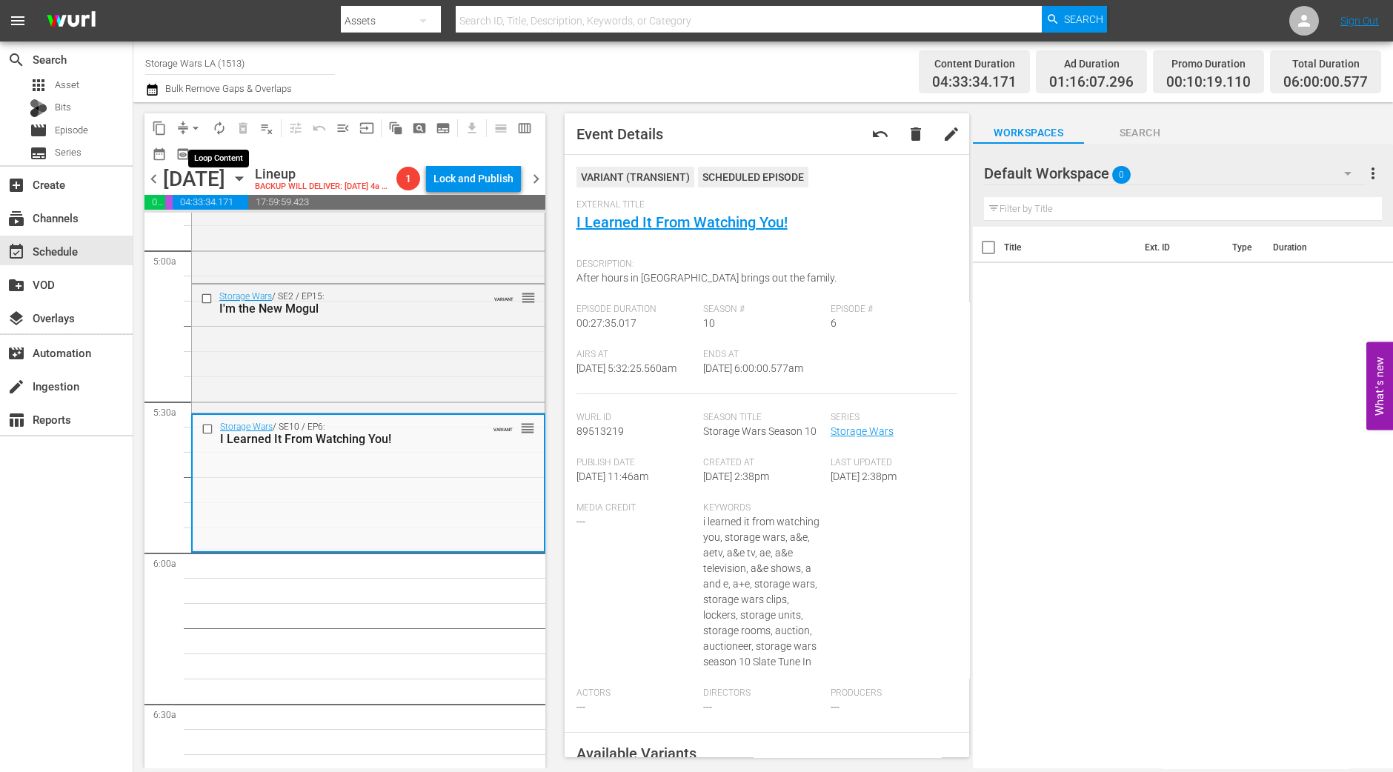
click at [213, 127] on span "autorenew_outlined" at bounding box center [219, 128] width 15 height 15
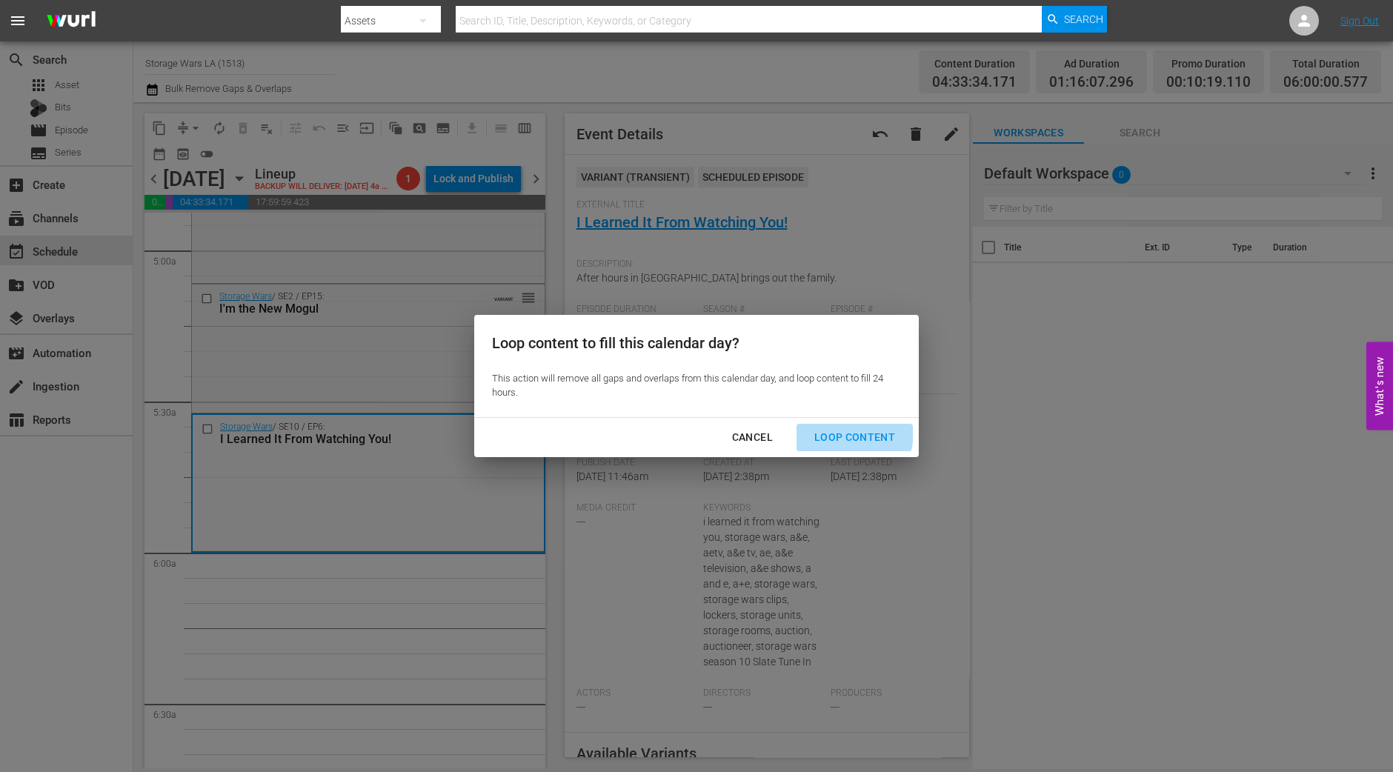
click at [834, 431] on div "Loop Content" at bounding box center [854, 437] width 104 height 19
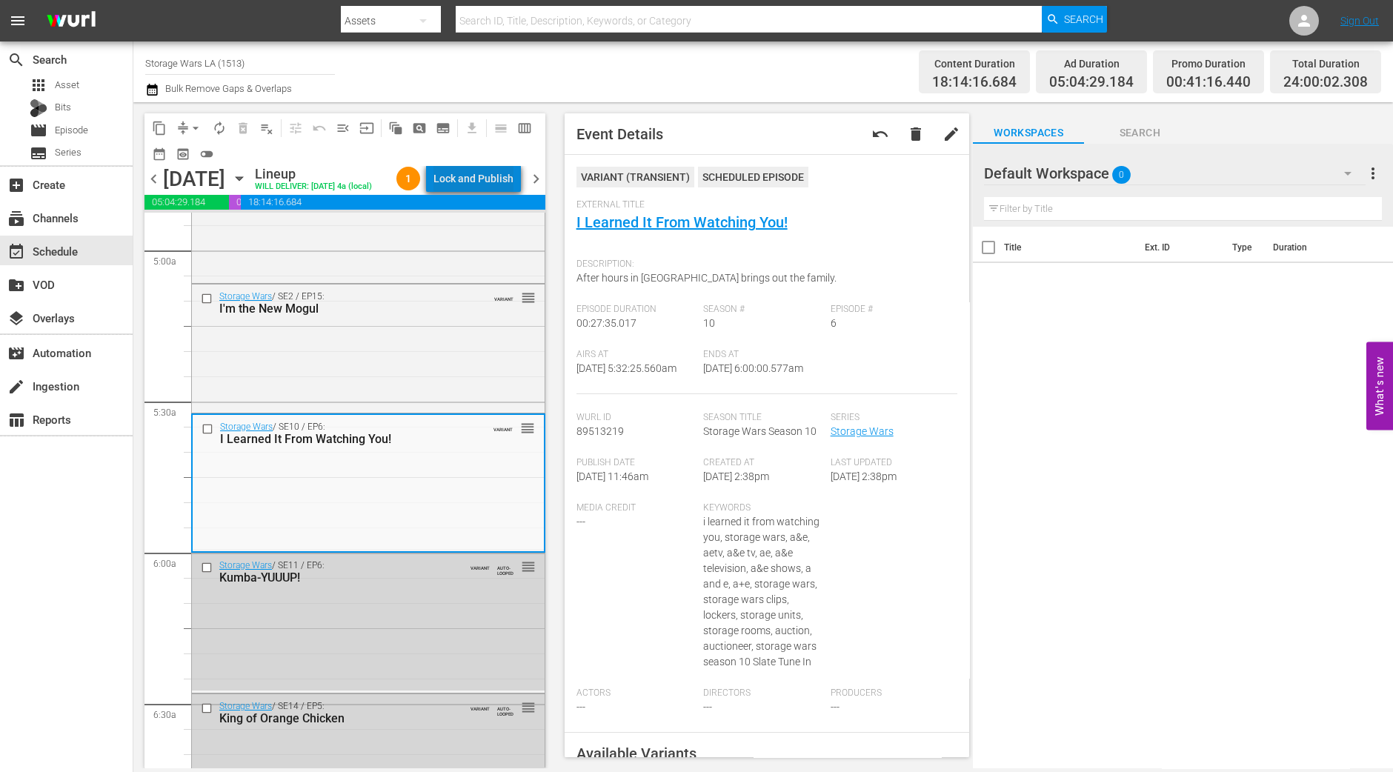
click at [497, 178] on div "Lock and Publish" at bounding box center [473, 178] width 80 height 27
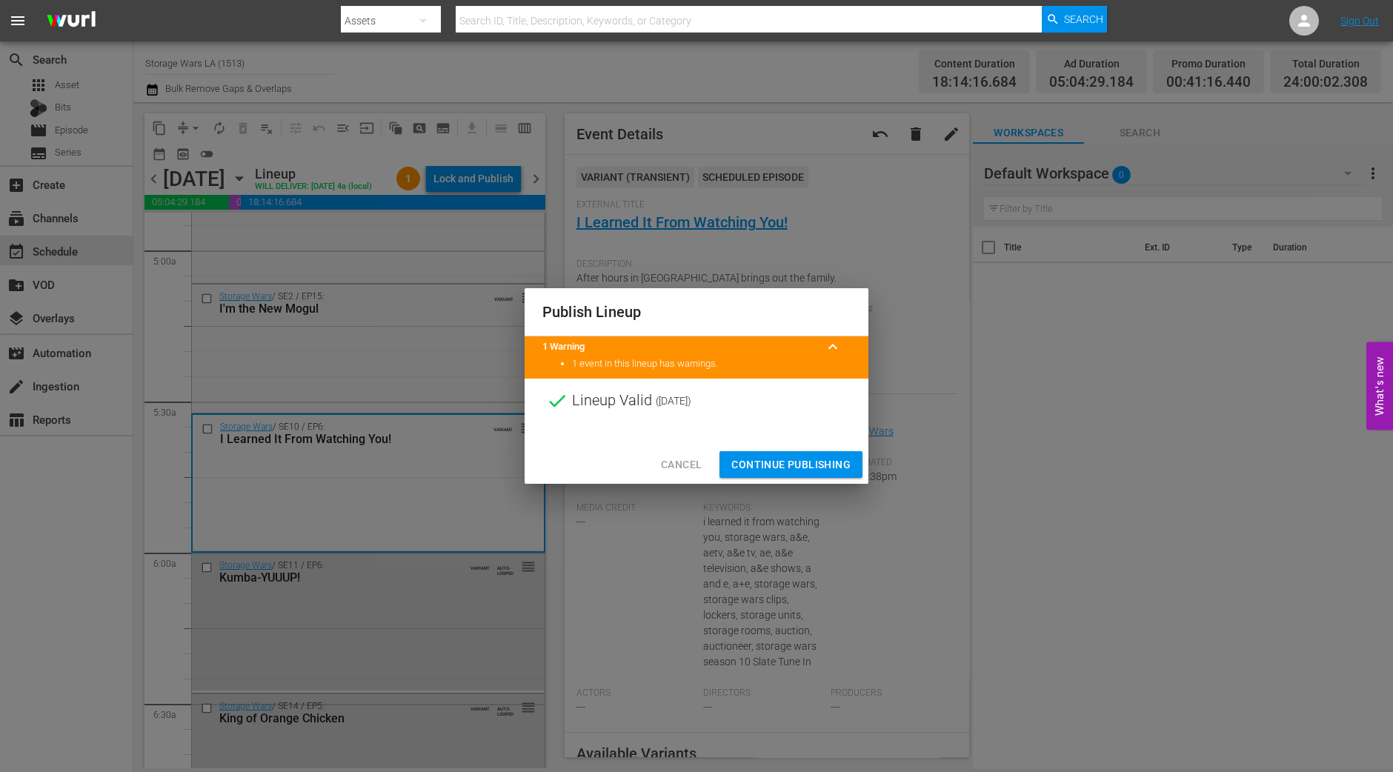
click at [770, 451] on button "Continue Publishing" at bounding box center [790, 464] width 143 height 27
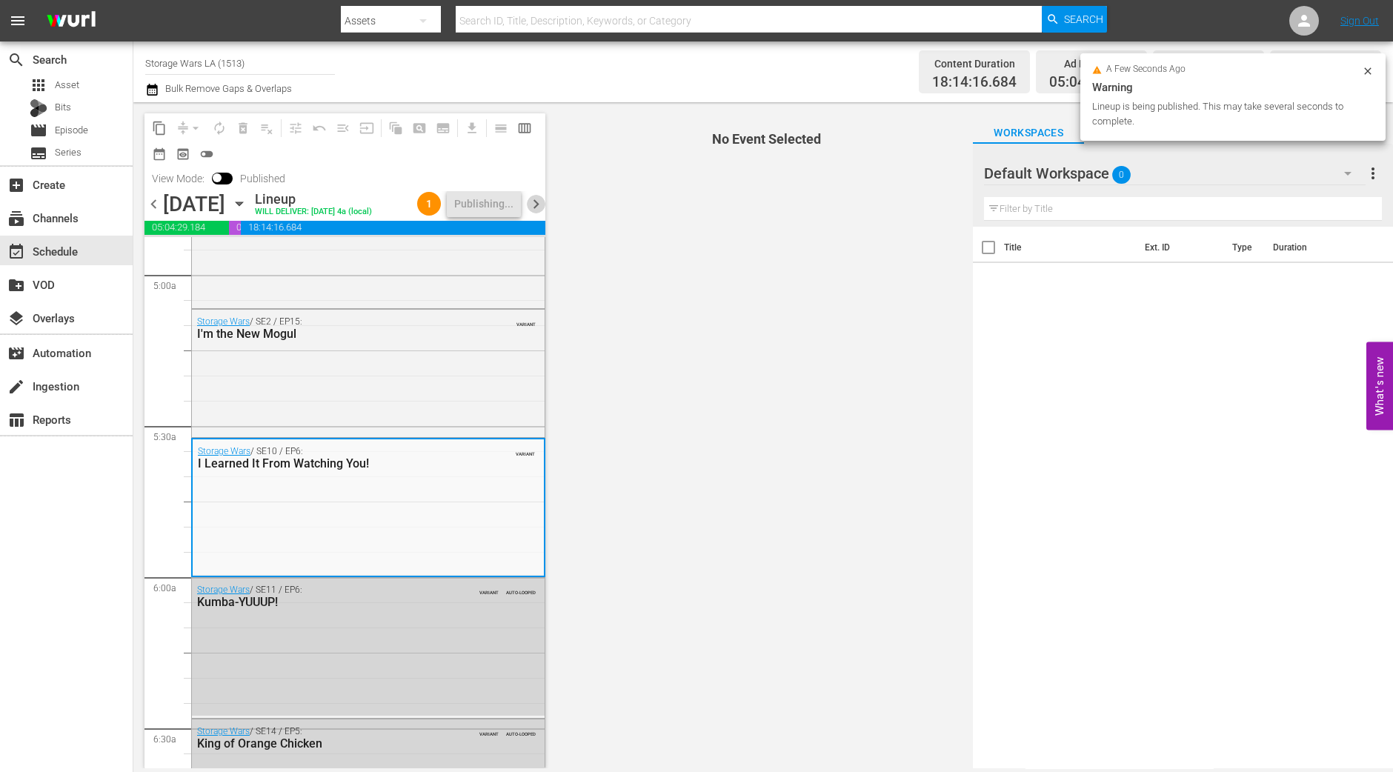
click at [533, 205] on span "chevron_right" at bounding box center [536, 204] width 19 height 19
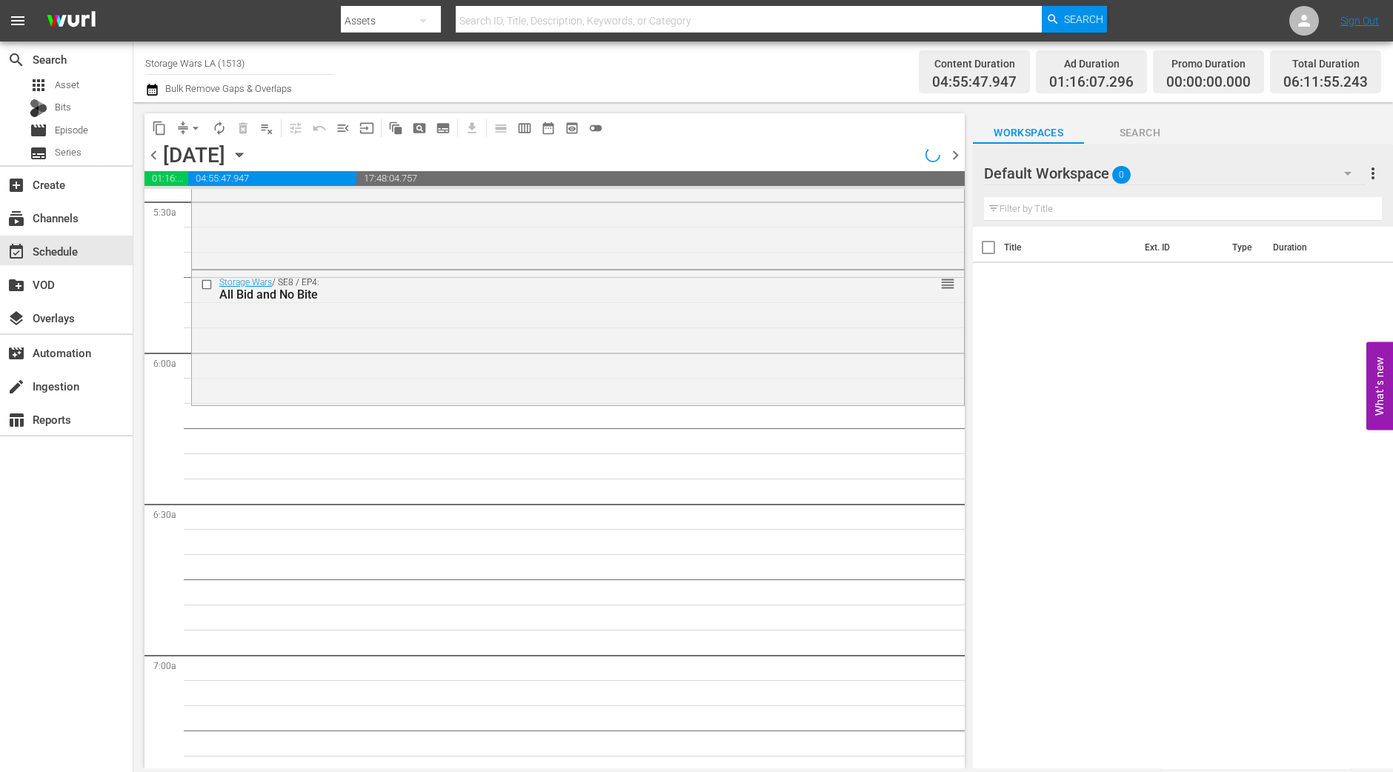
scroll to position [1448, 0]
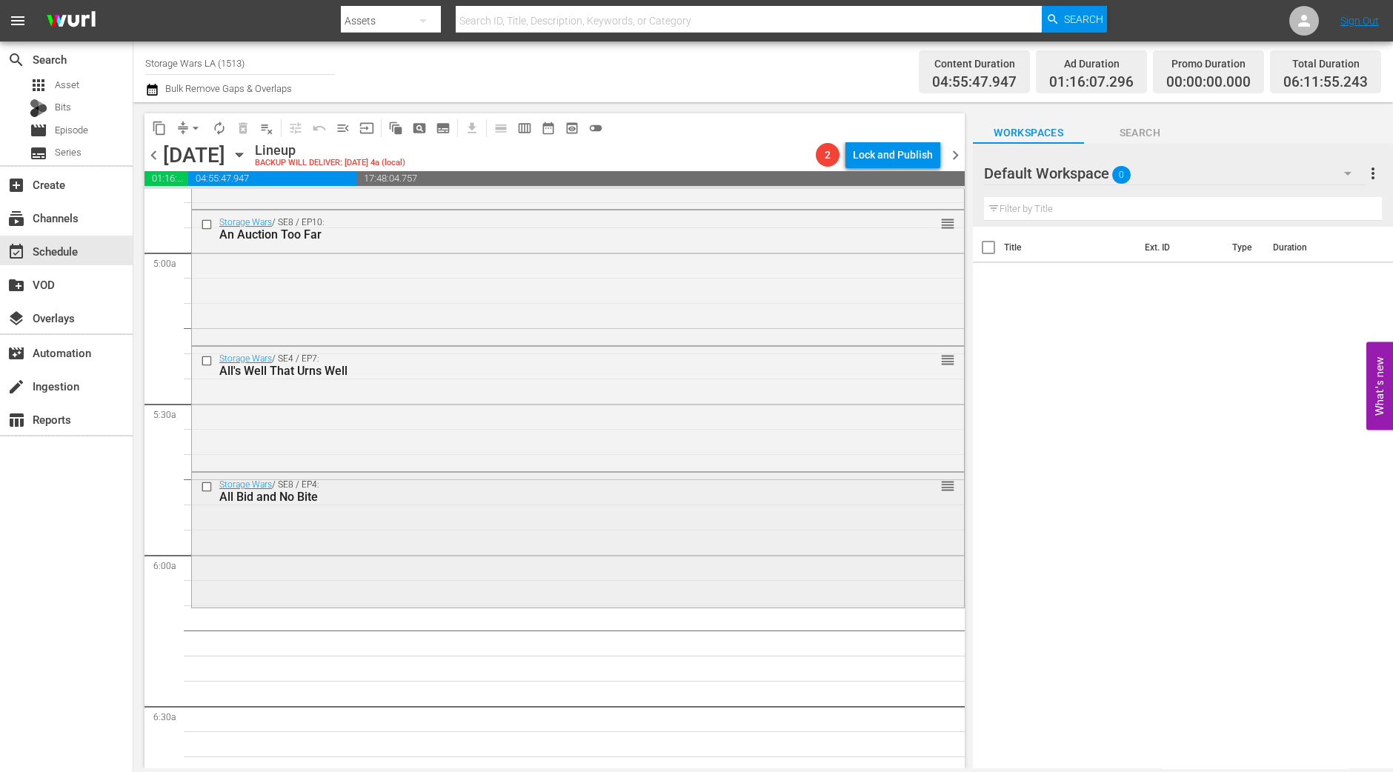
click at [588, 500] on div "All Bid and No Bite" at bounding box center [550, 497] width 662 height 14
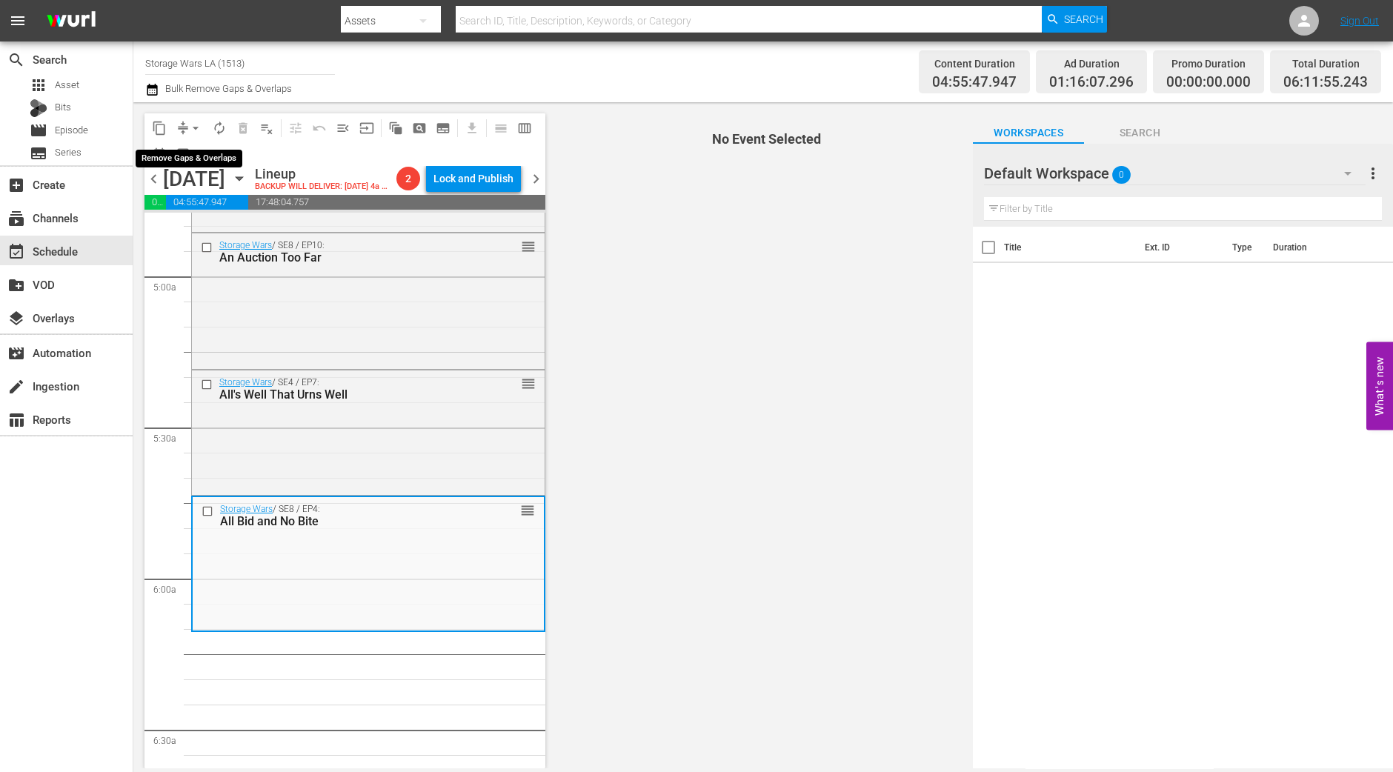
click at [200, 119] on button "arrow_drop_down" at bounding box center [196, 128] width 24 height 24
click at [192, 149] on li "Align to Midnight" at bounding box center [197, 157] width 156 height 24
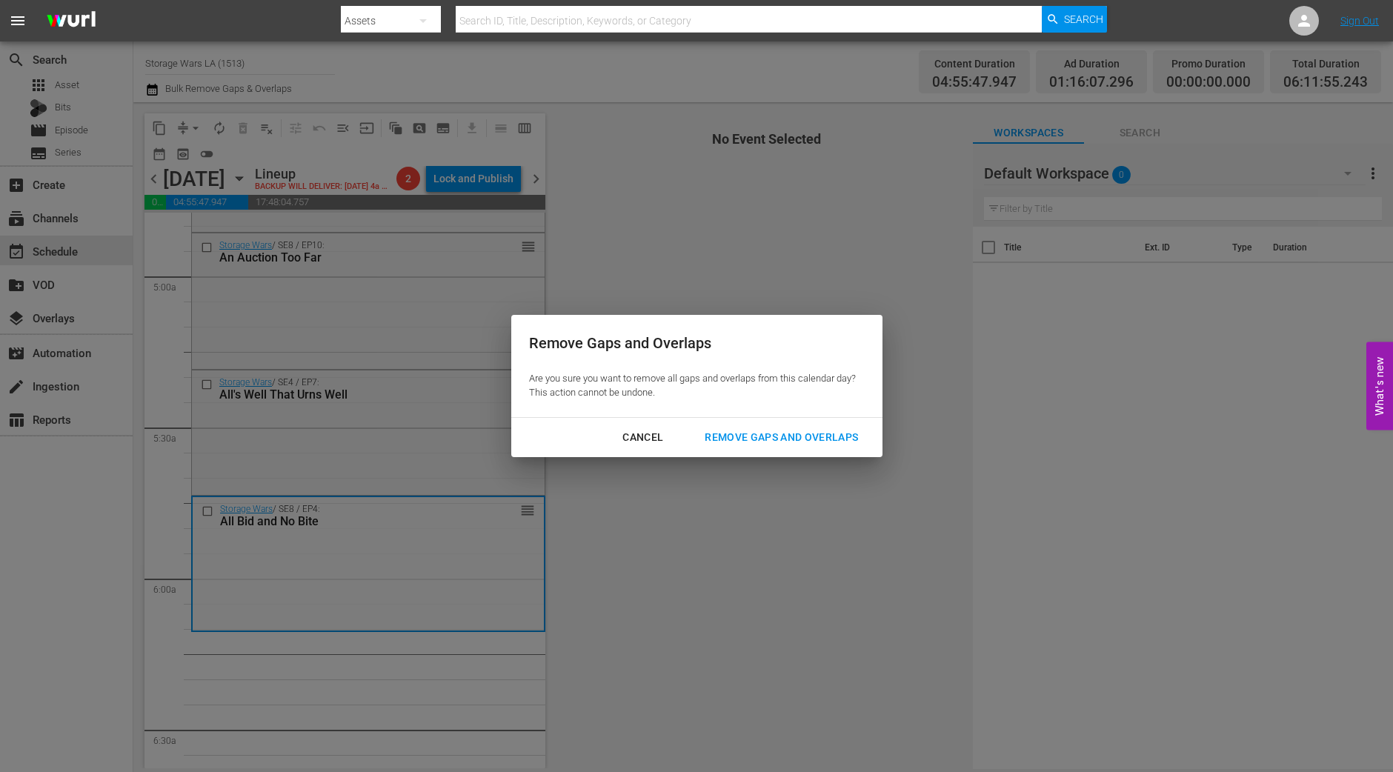
click at [815, 435] on div "Remove Gaps and Overlaps" at bounding box center [781, 437] width 177 height 19
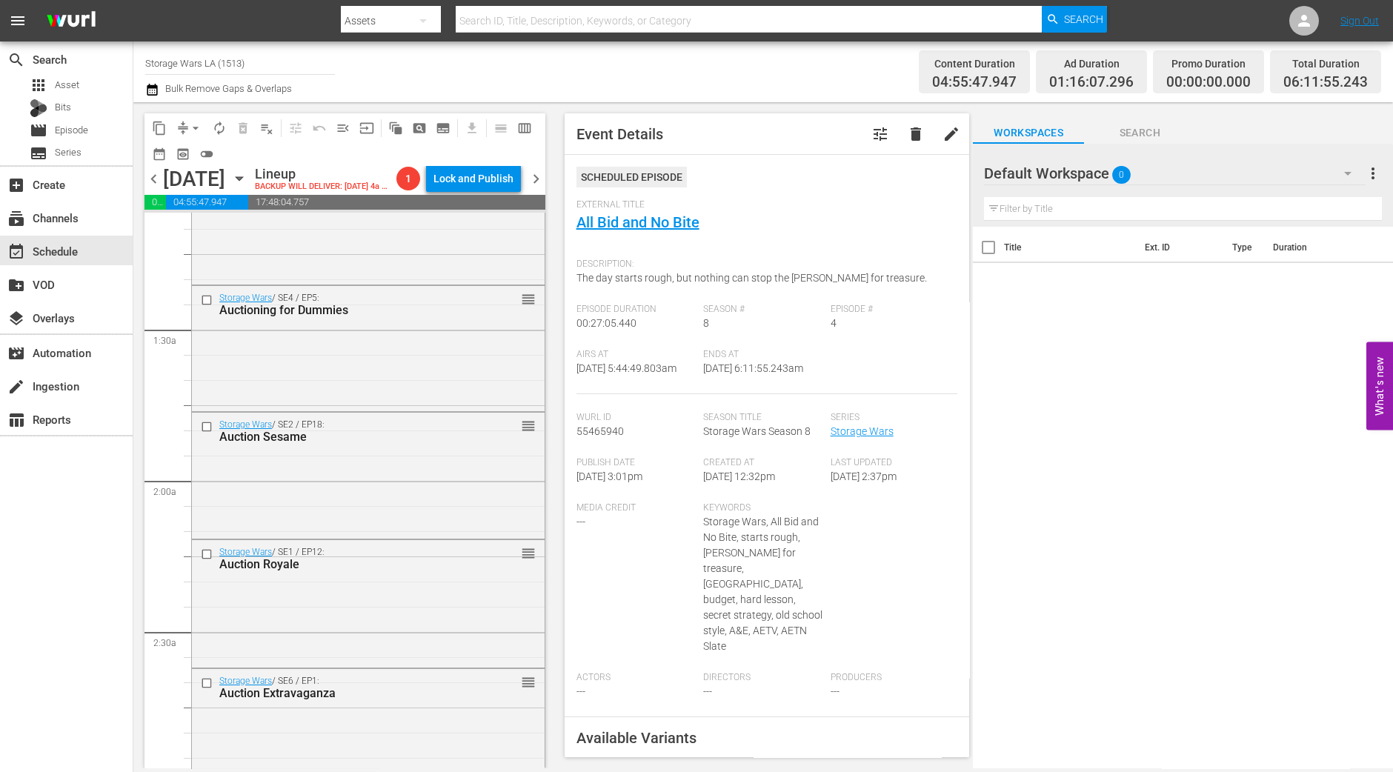
scroll to position [0, 0]
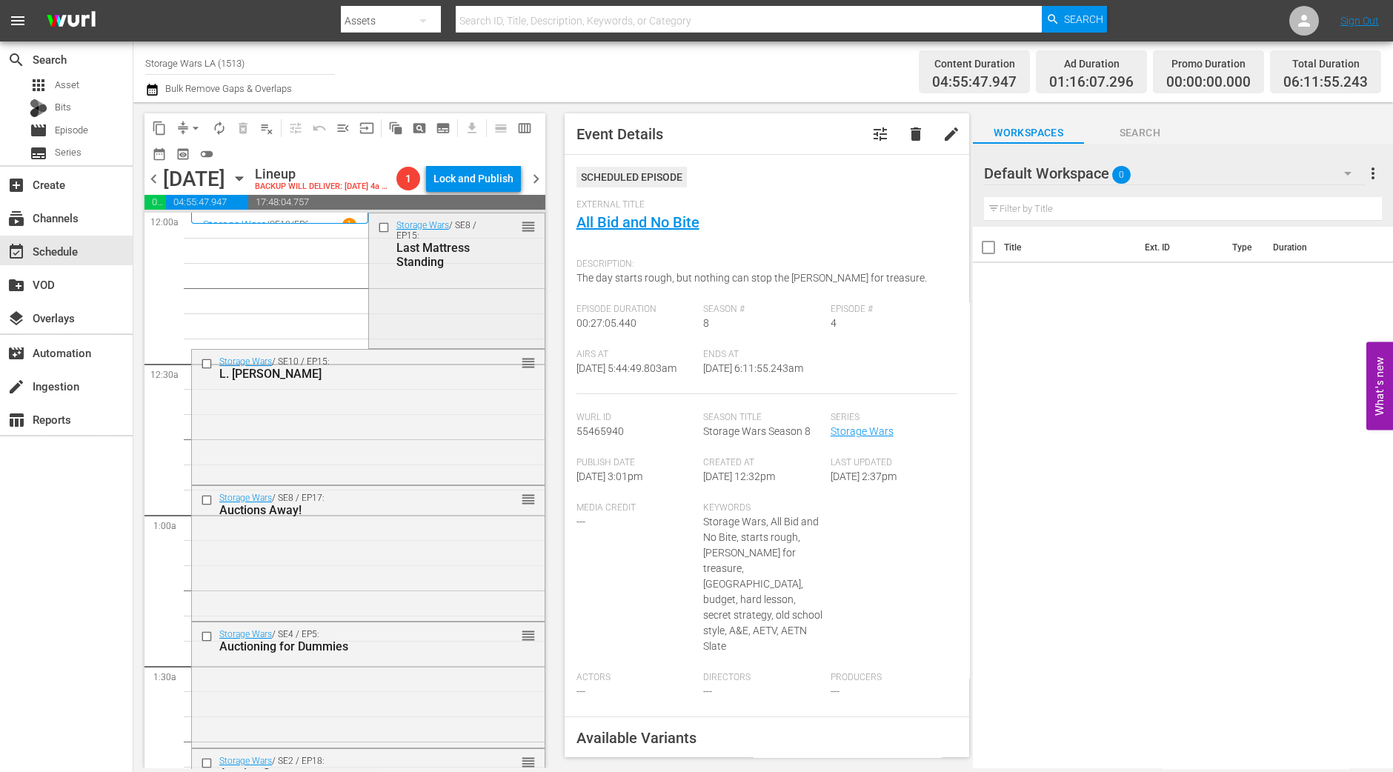
click at [445, 305] on div "Storage Wars / SE8 / EP15: Last Mattress Standing reorder" at bounding box center [457, 279] width 176 height 132
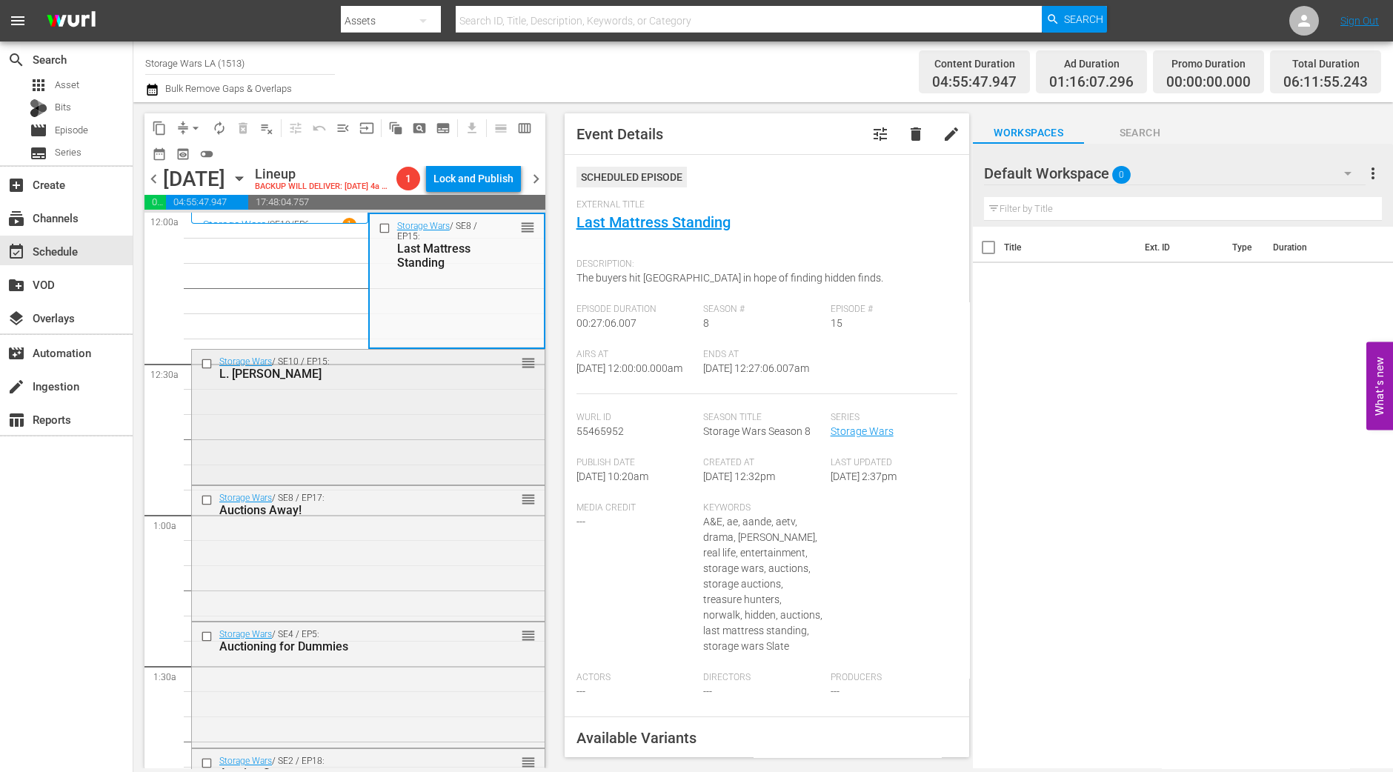
click at [399, 424] on div "Storage Wars / SE10 / EP15: L. Ron YUUUPer reorder" at bounding box center [368, 416] width 353 height 132
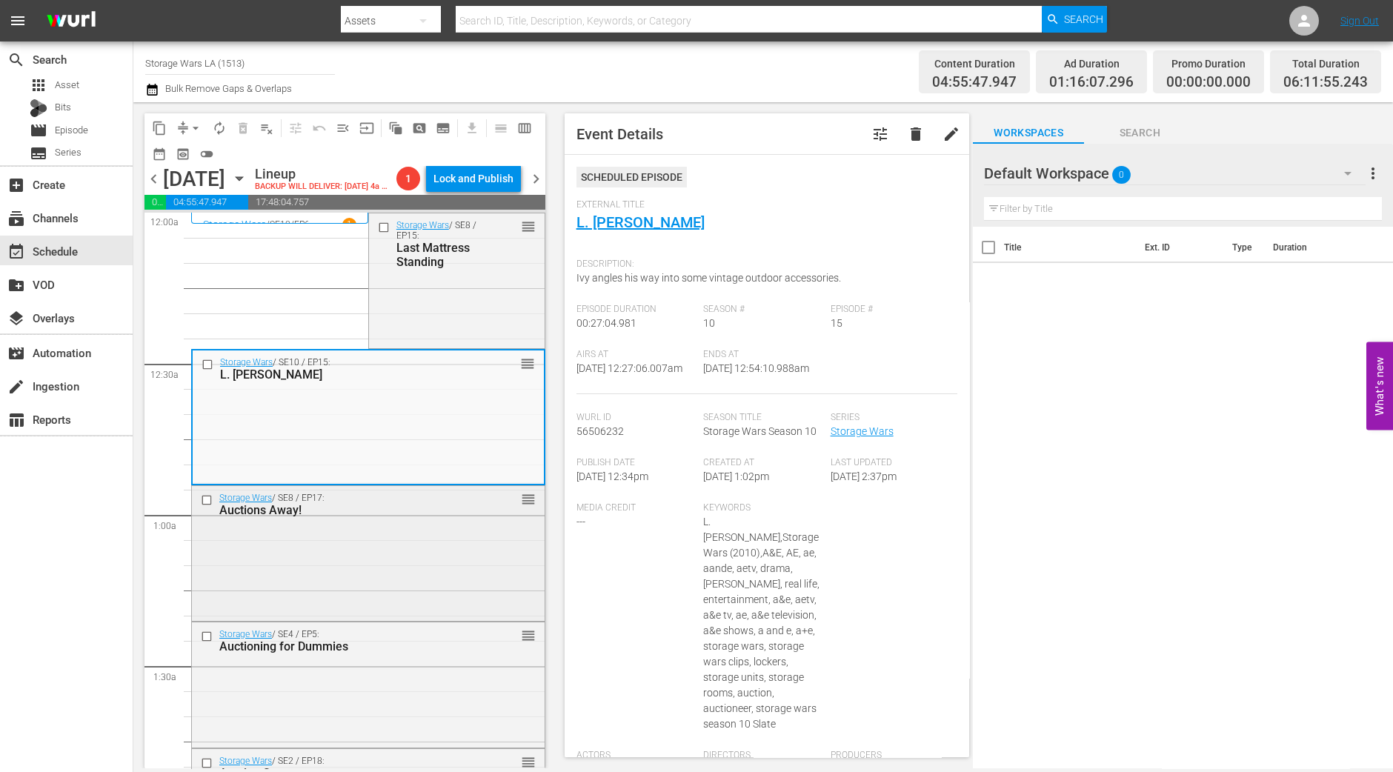
click at [452, 556] on div "Storage Wars / SE8 / EP17: Auctions Away! reorder" at bounding box center [368, 552] width 353 height 132
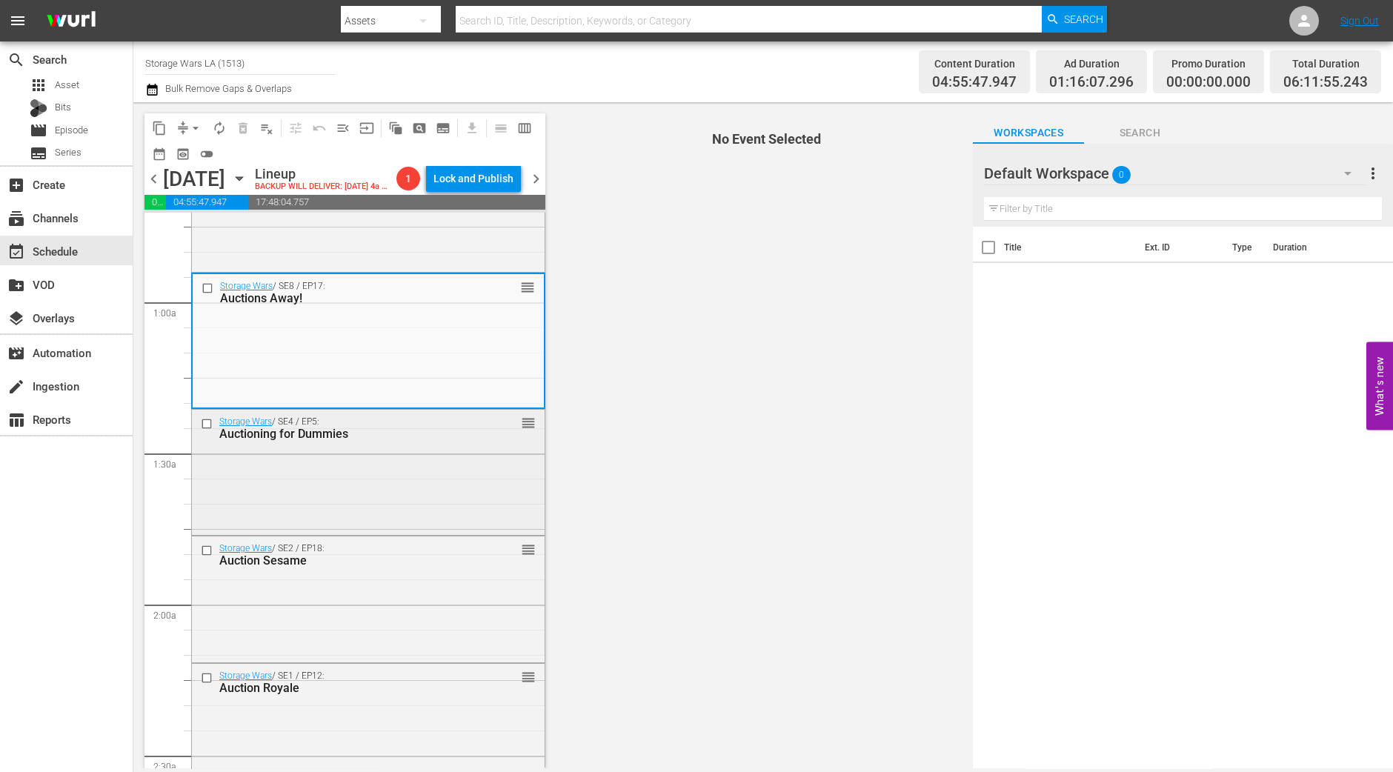
scroll to position [184, 0]
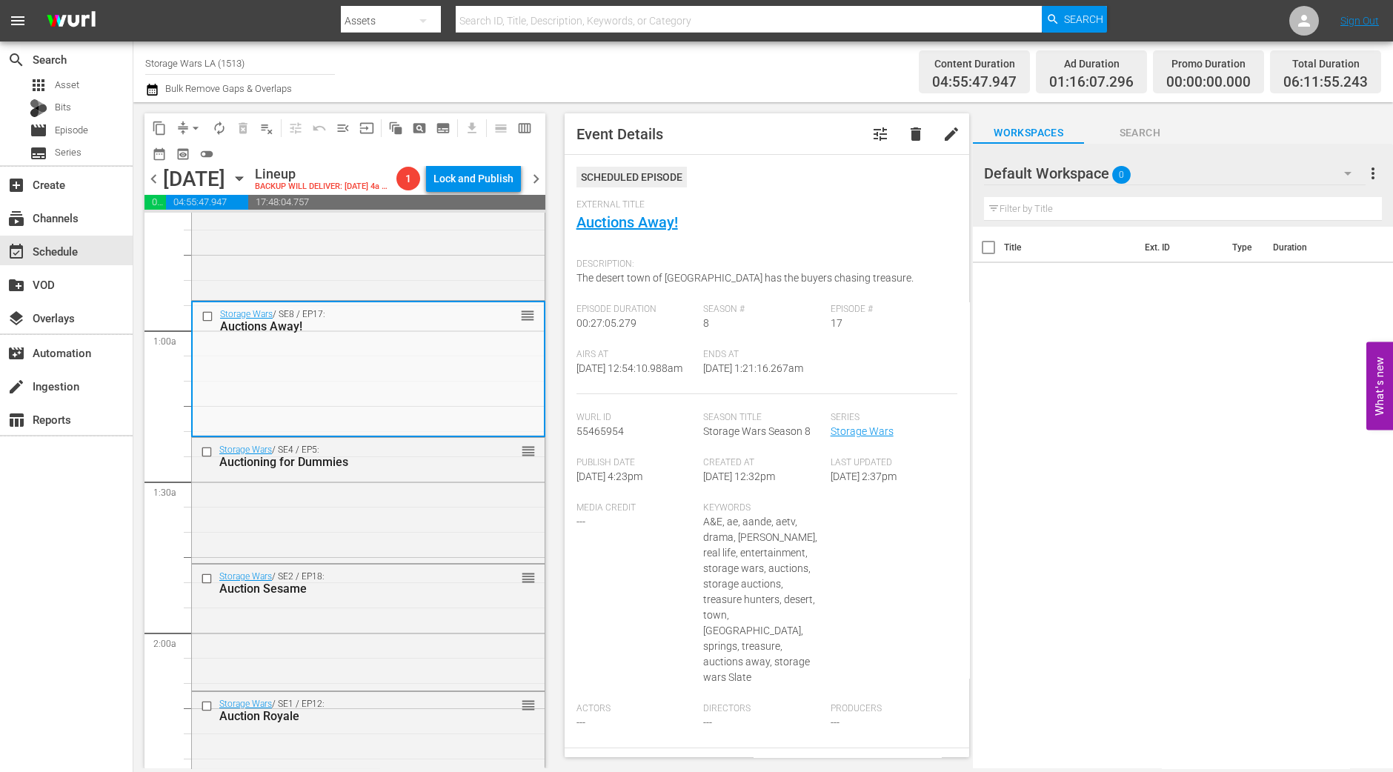
click at [431, 471] on div "Storage Wars / SE4 / EP5: Auctioning for Dummies reorder" at bounding box center [368, 456] width 353 height 36
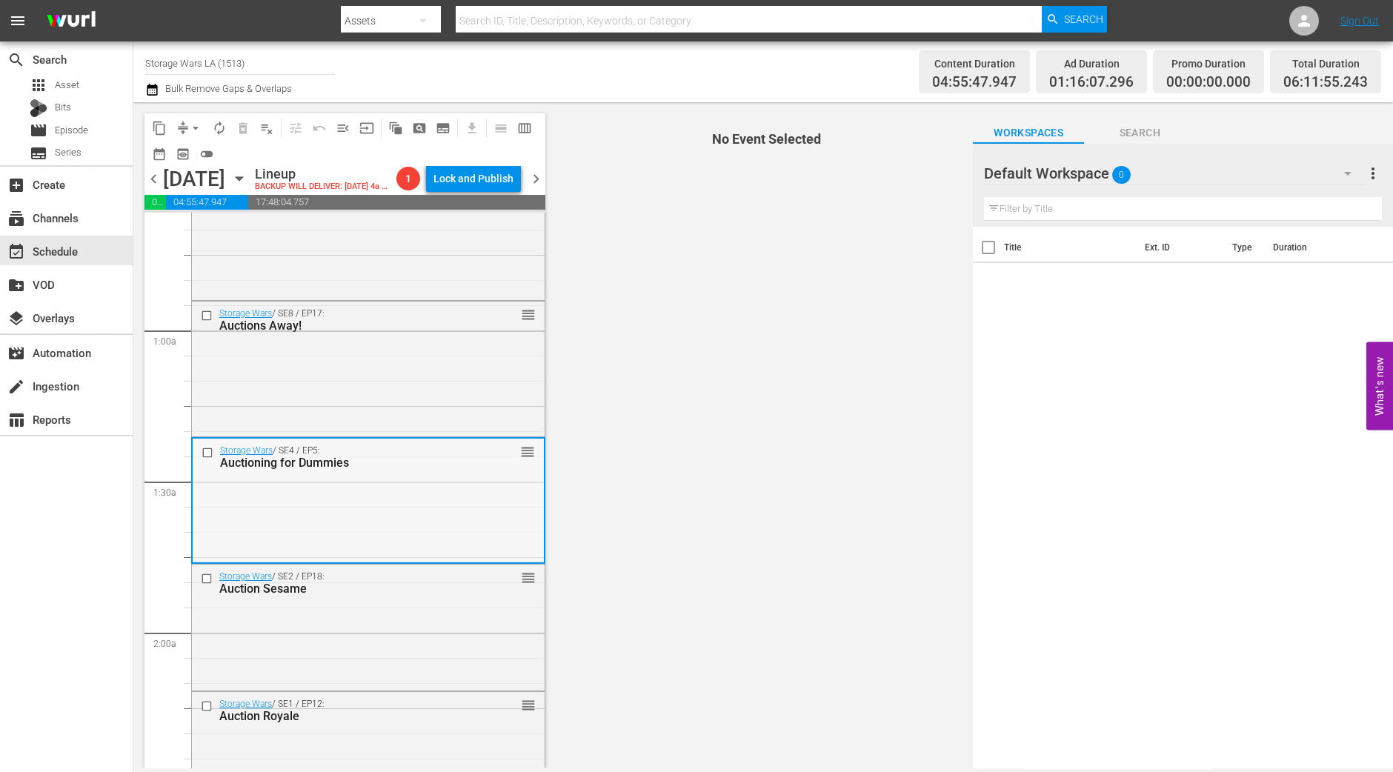
click at [379, 477] on div "Storage Wars / SE4 / EP5: Auctioning for Dummies reorder" at bounding box center [368, 500] width 351 height 122
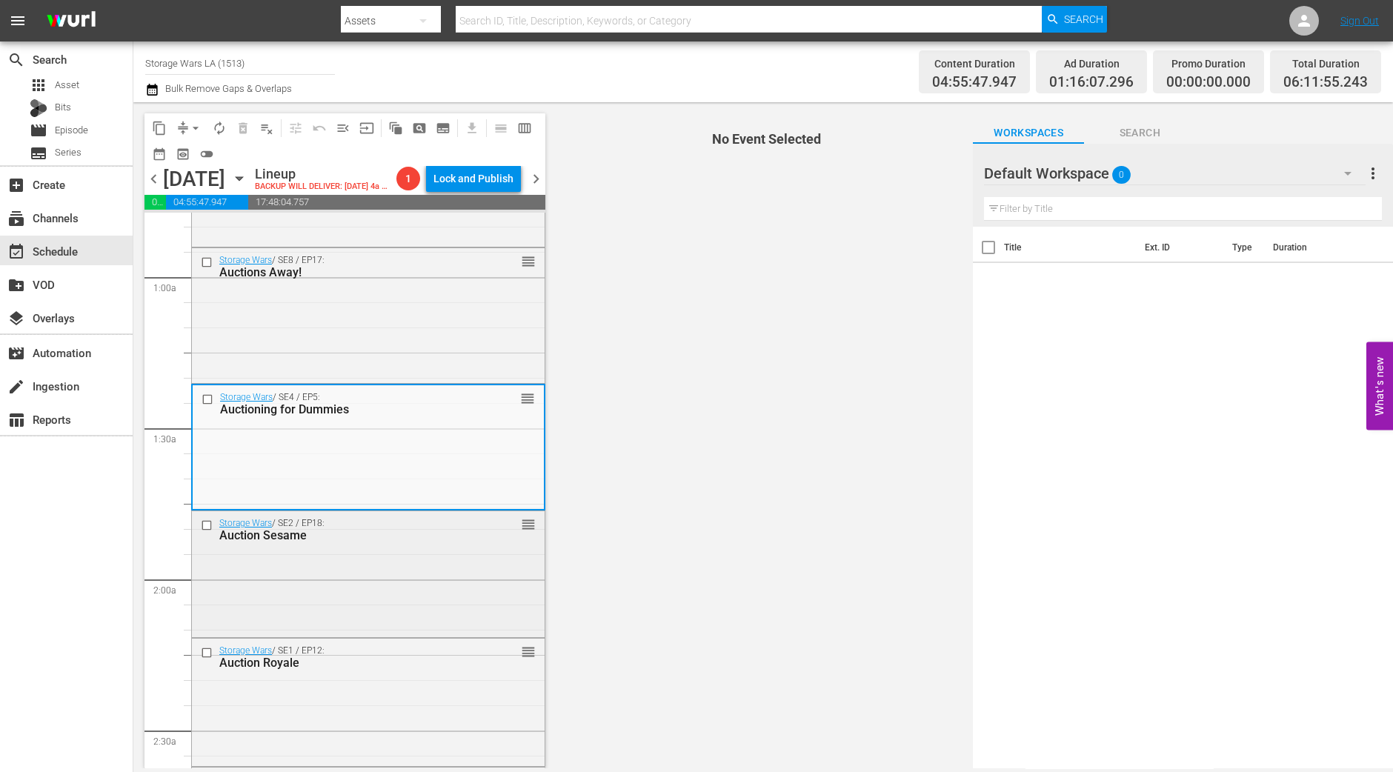
scroll to position [278, 0]
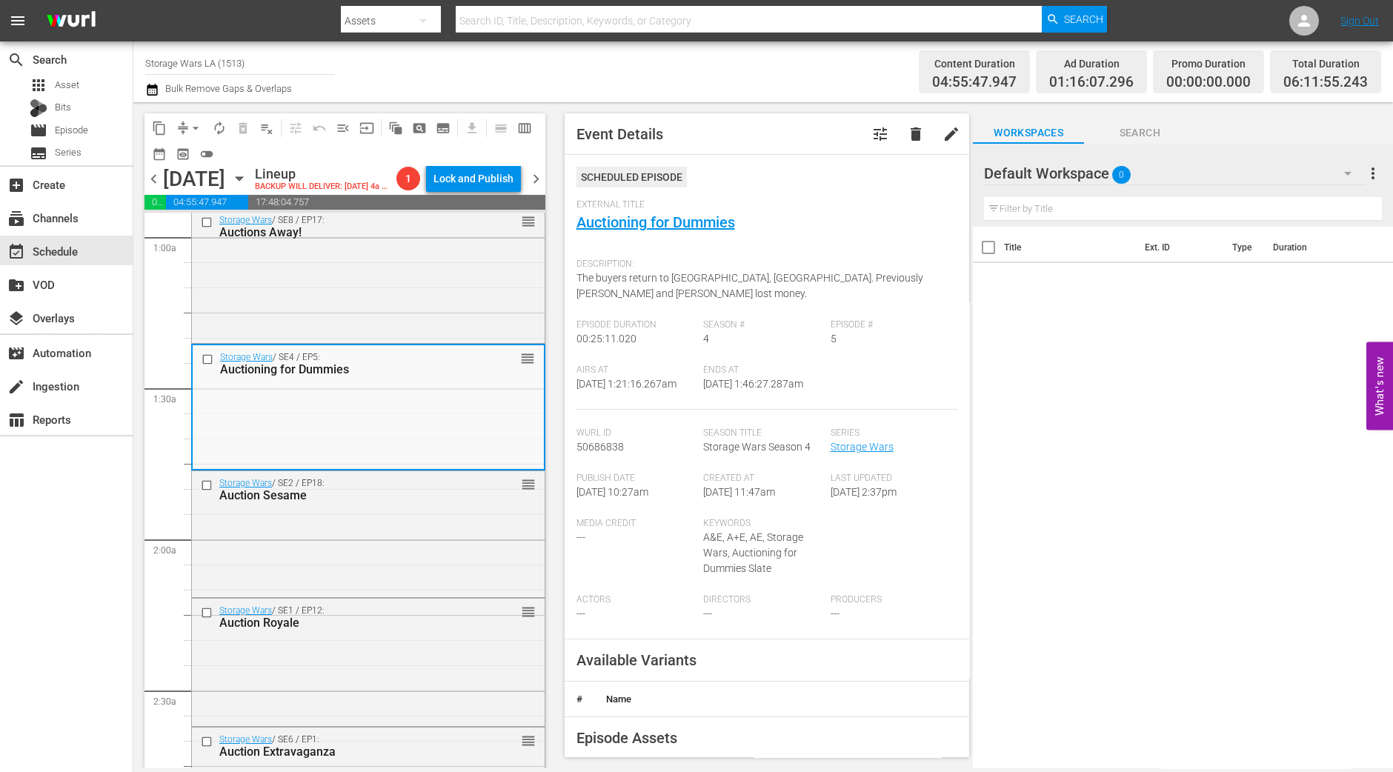
click at [394, 564] on div "Storage Wars / SE2 / EP18: Auction Sesame reorder" at bounding box center [368, 532] width 353 height 122
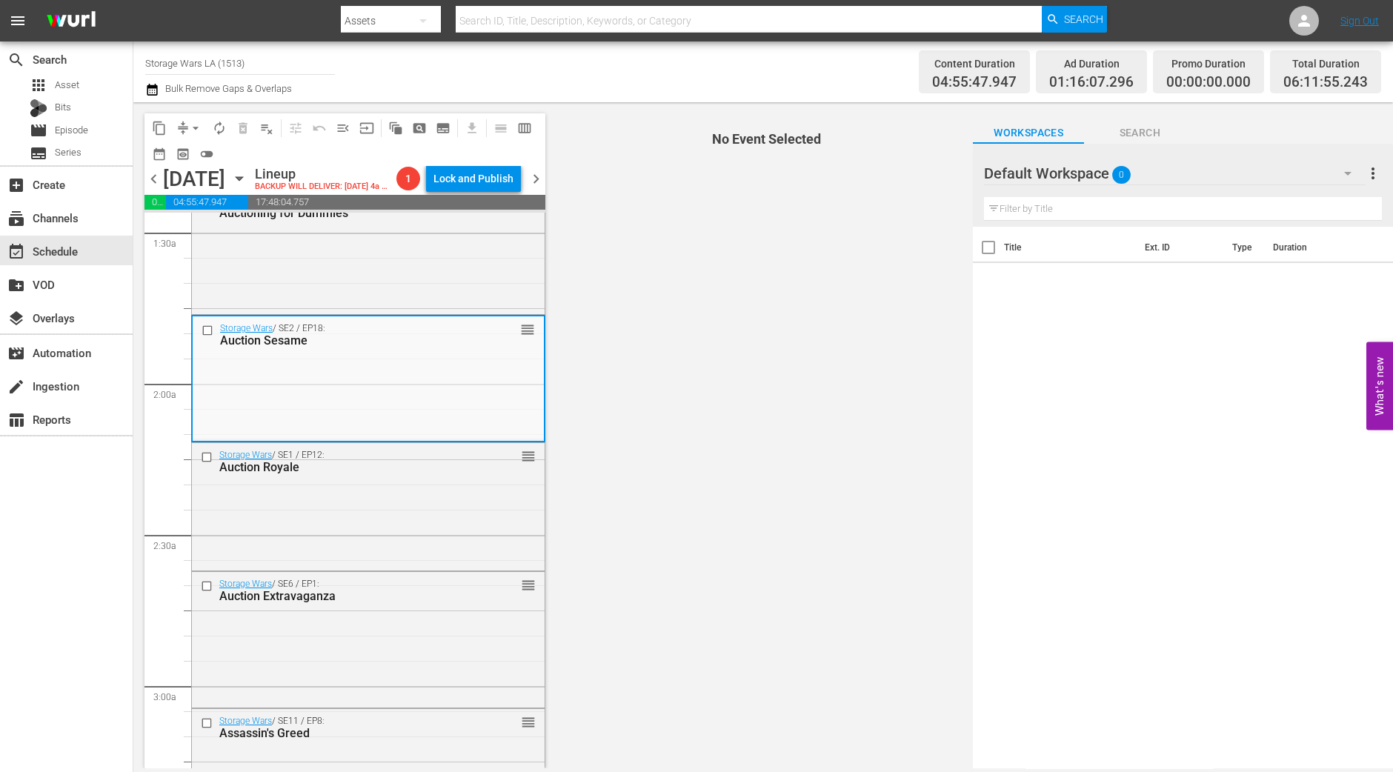
scroll to position [463, 0]
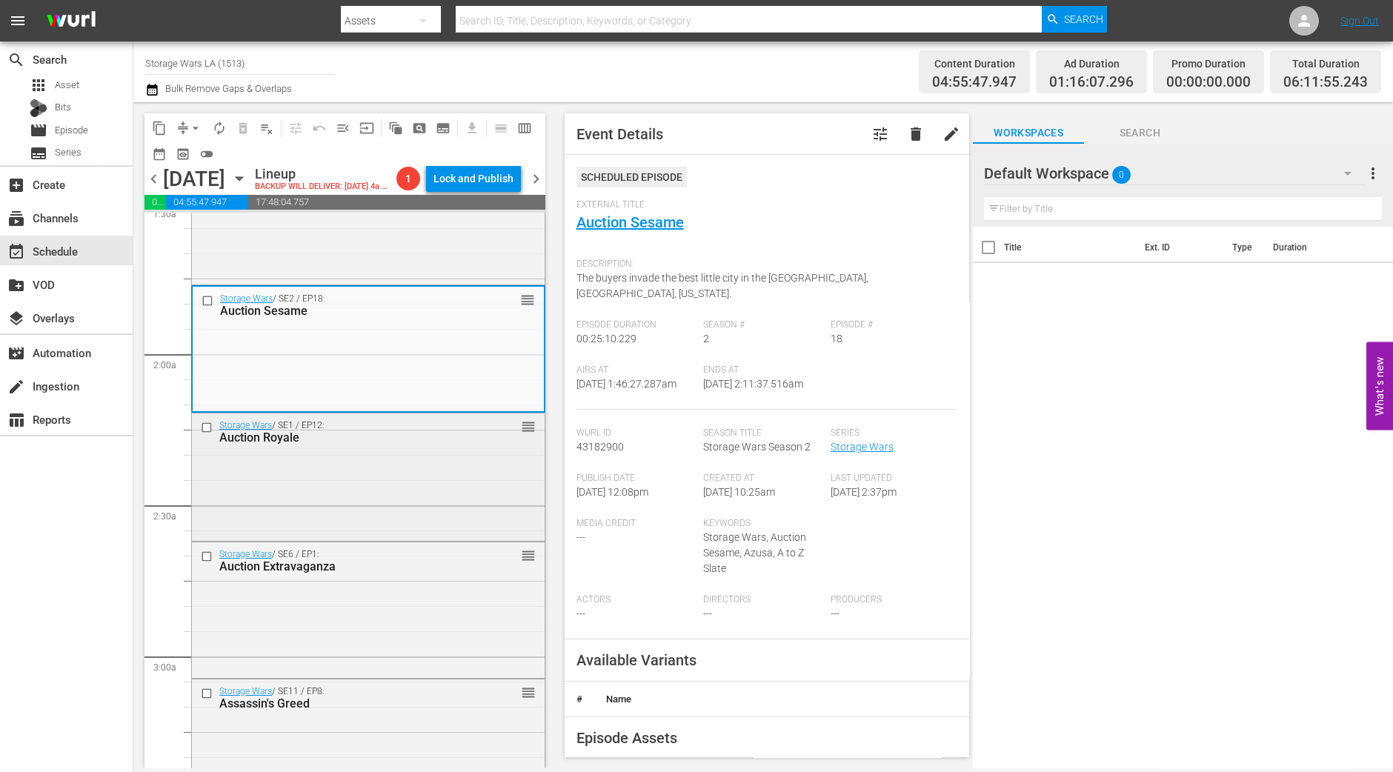
click at [377, 492] on div "Storage Wars / SE1 / EP12: Auction Royale reorder" at bounding box center [368, 475] width 353 height 125
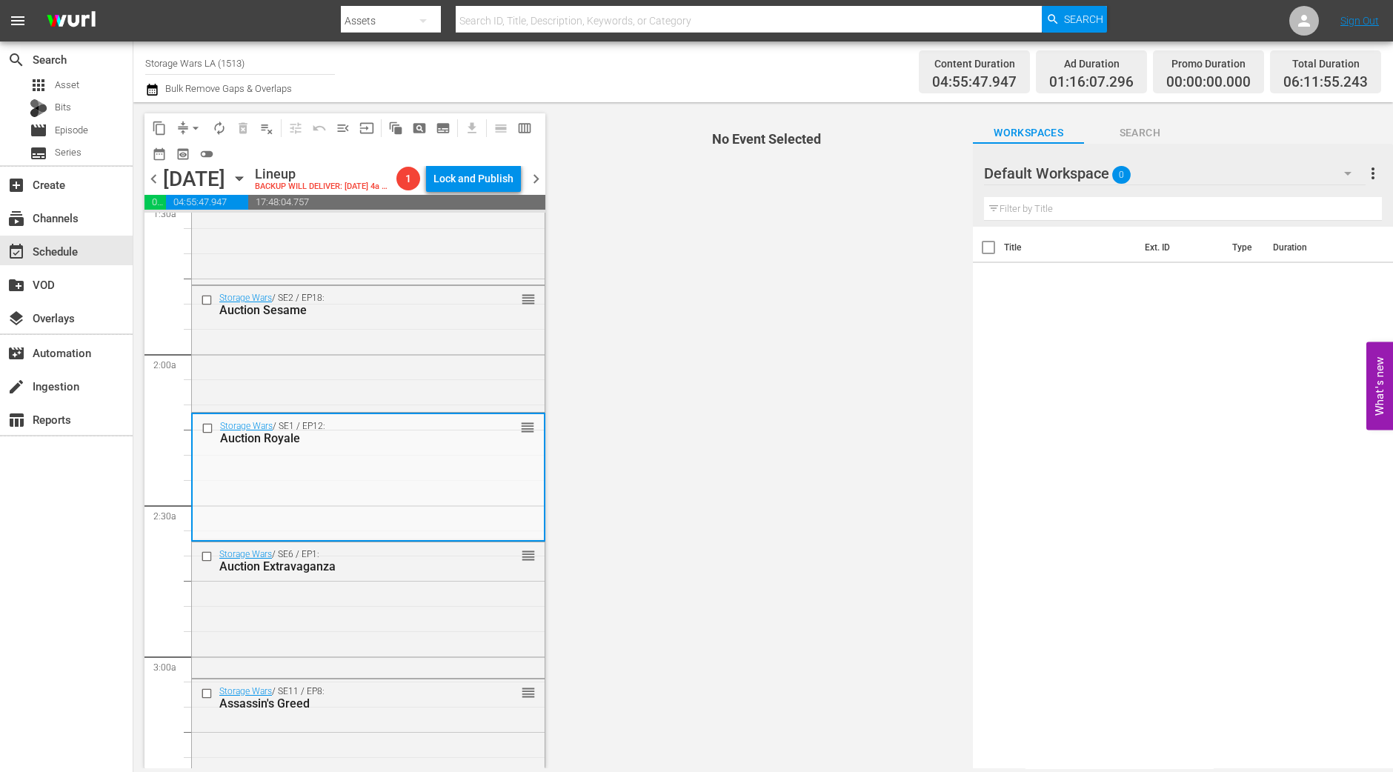
scroll to position [556, 0]
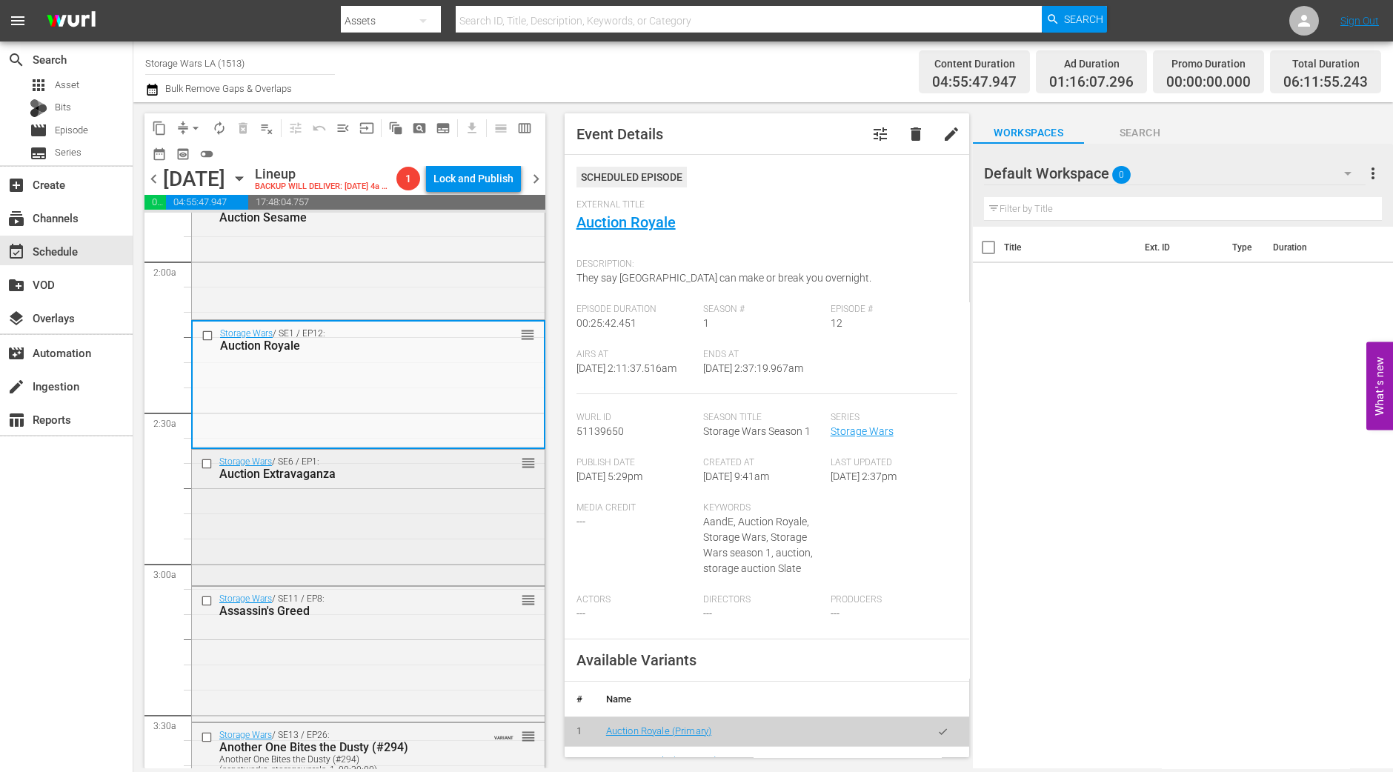
click at [408, 552] on div "Storage Wars / SE6 / EP1: Auction Extravaganza reorder" at bounding box center [368, 516] width 353 height 132
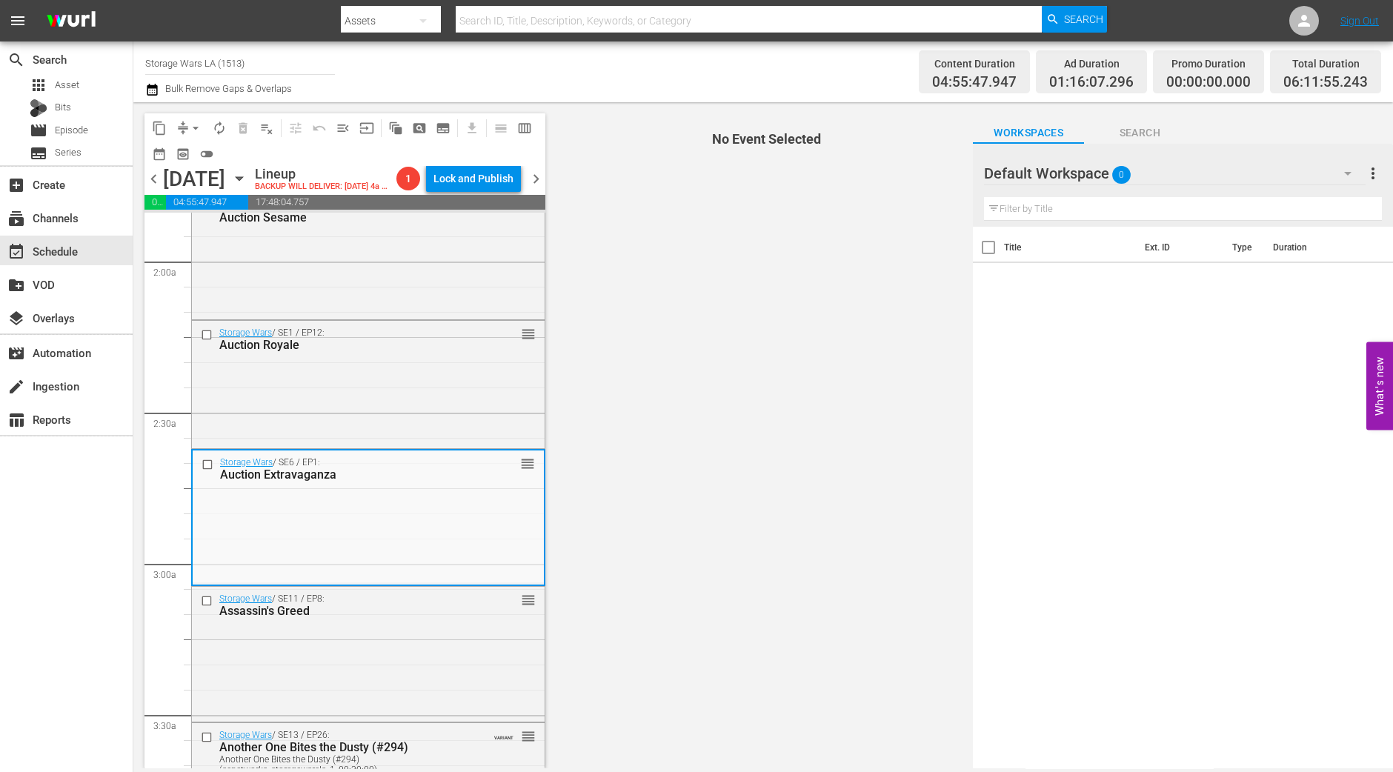
scroll to position [648, 0]
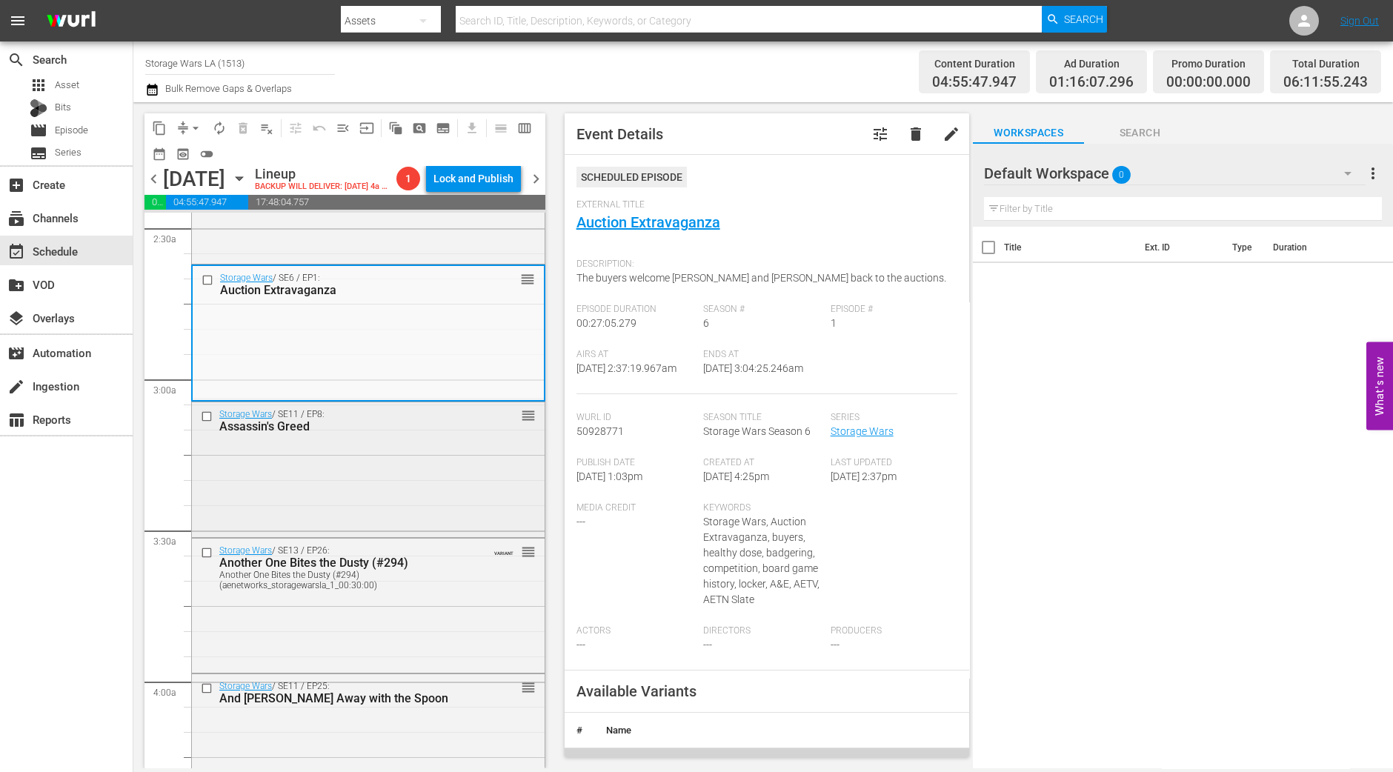
click at [396, 429] on div "Assassin's Greed" at bounding box center [344, 426] width 251 height 14
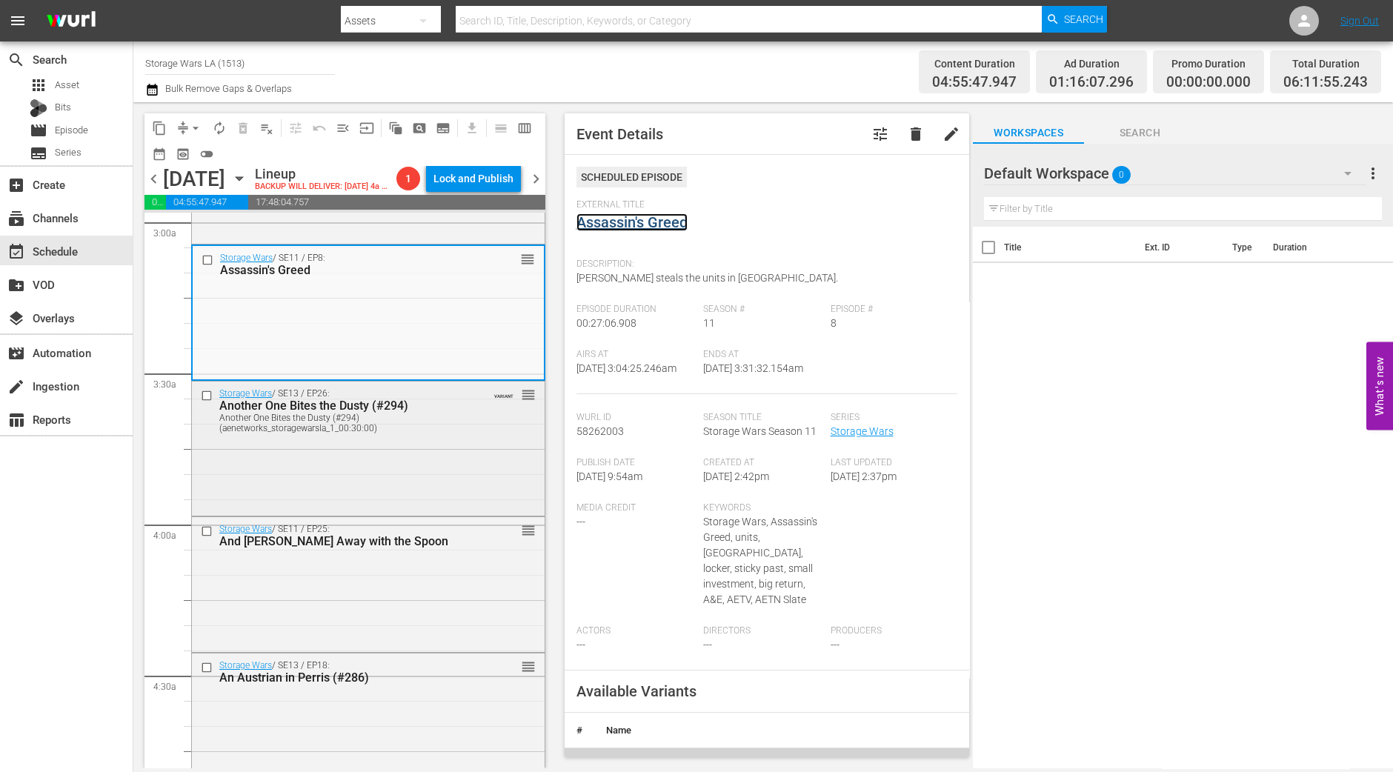
scroll to position [926, 0]
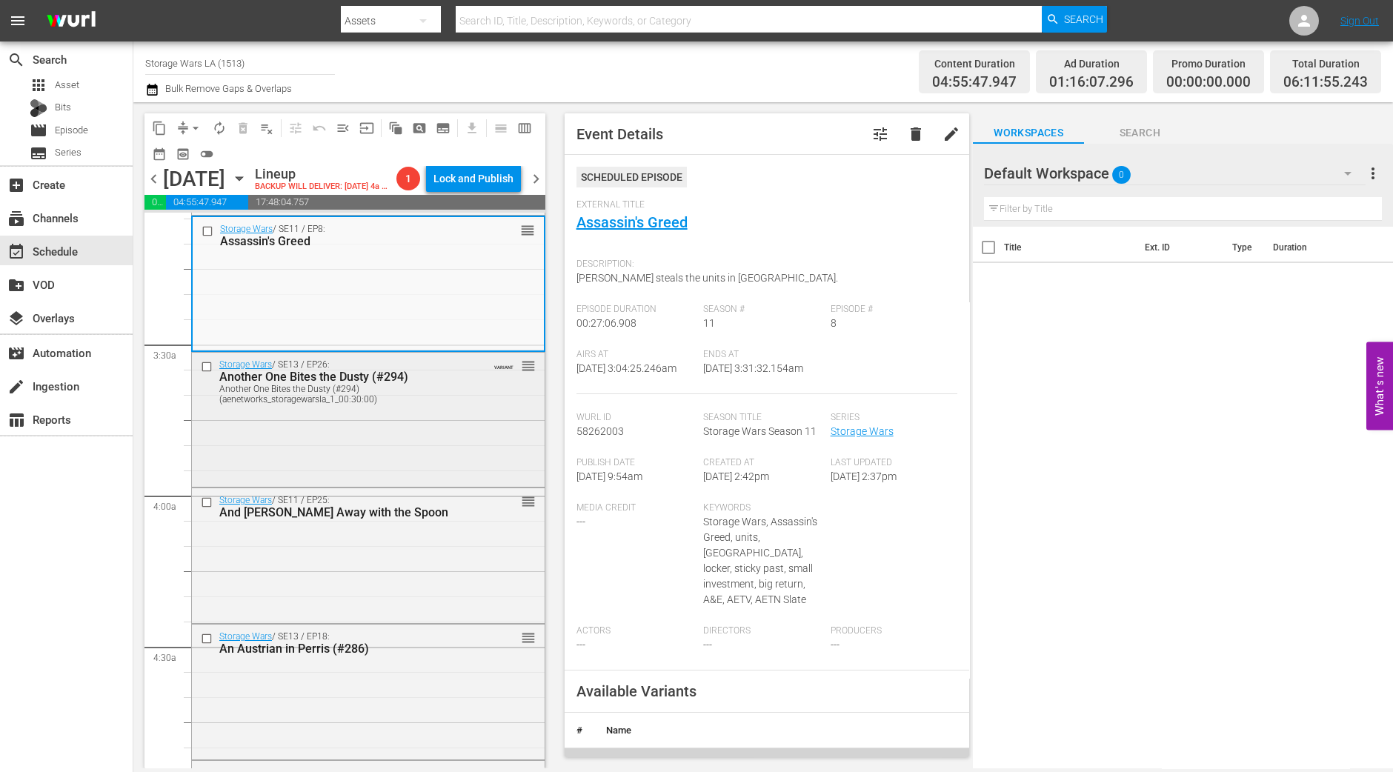
click at [448, 427] on div "Storage Wars / SE13 / EP26: Another One Bites the Dusty (#294) Another One Bite…" at bounding box center [368, 418] width 353 height 131
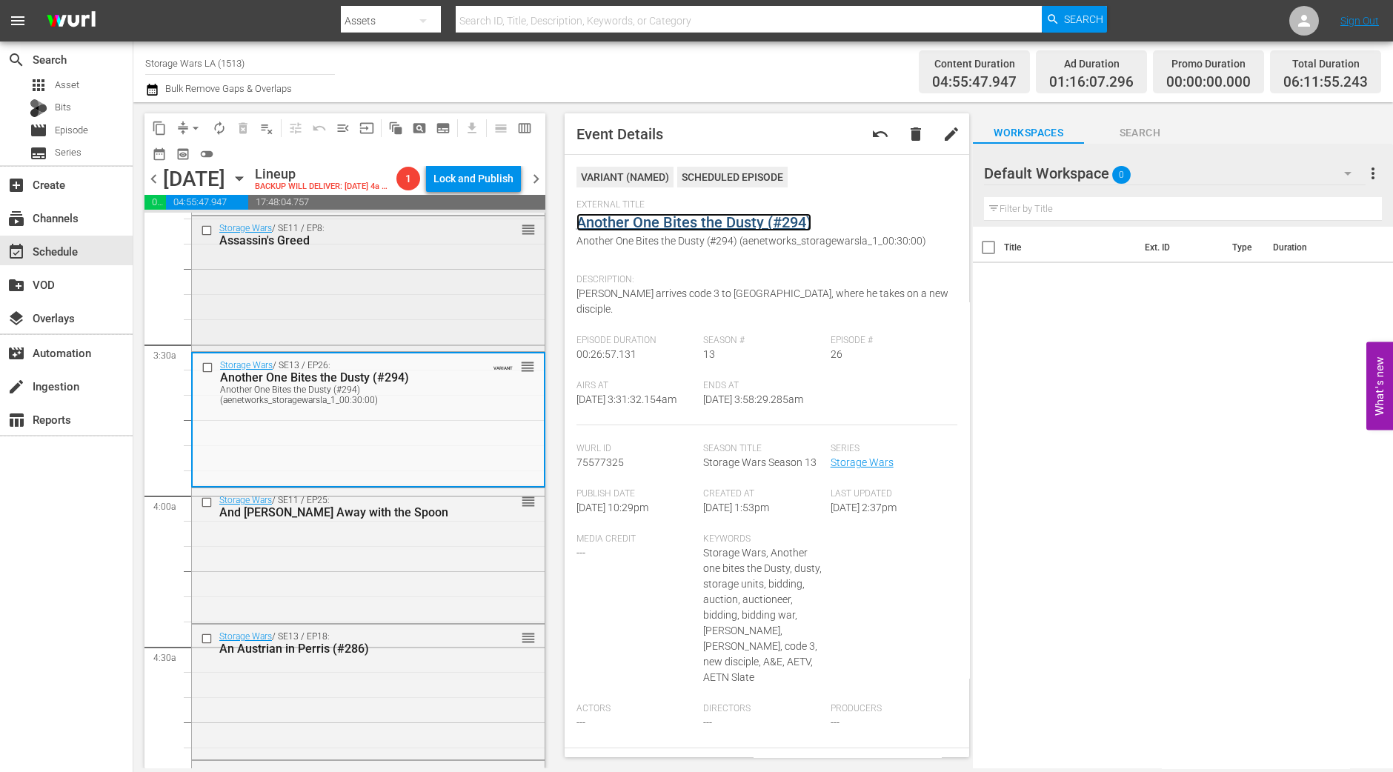
scroll to position [1111, 0]
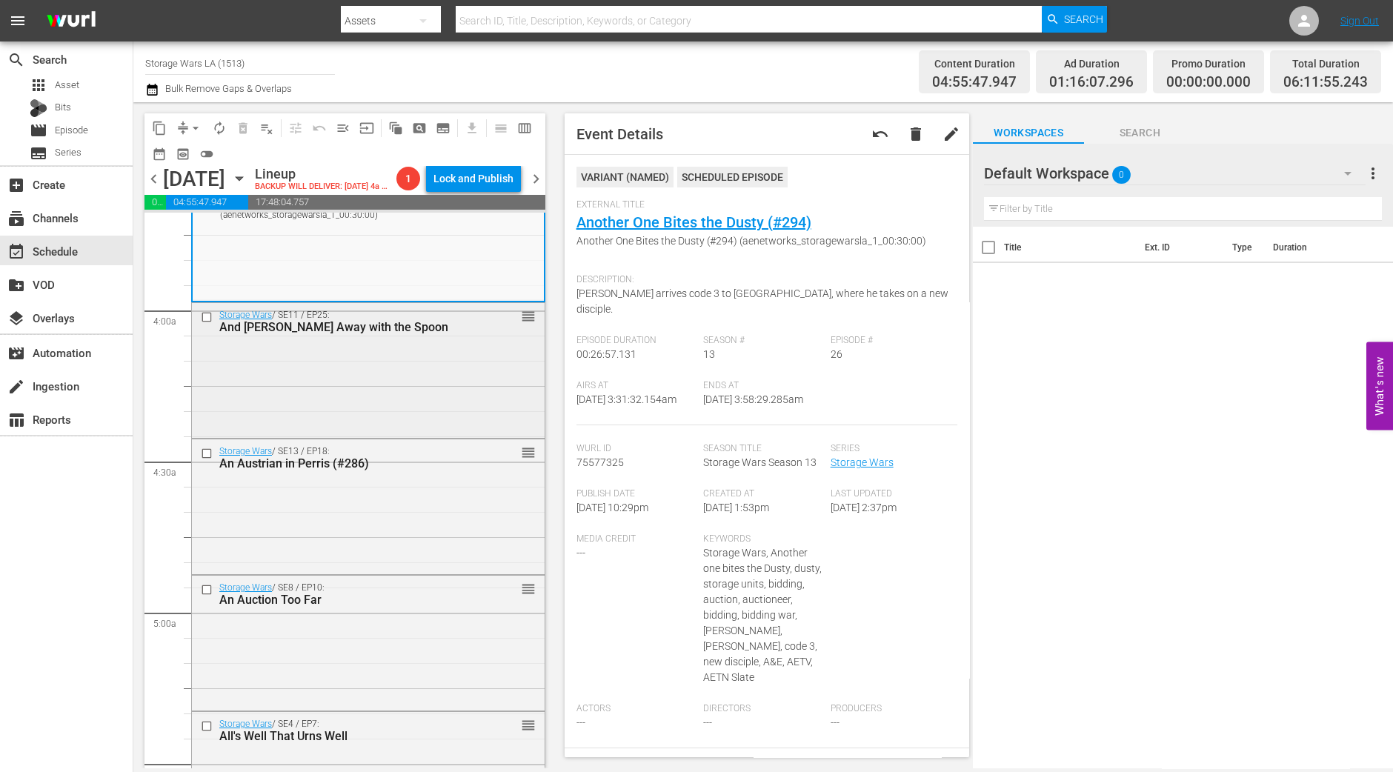
click at [293, 376] on div "Storage Wars / SE11 / EP25: And Mary Ran Away with the Spoon reorder" at bounding box center [368, 369] width 353 height 132
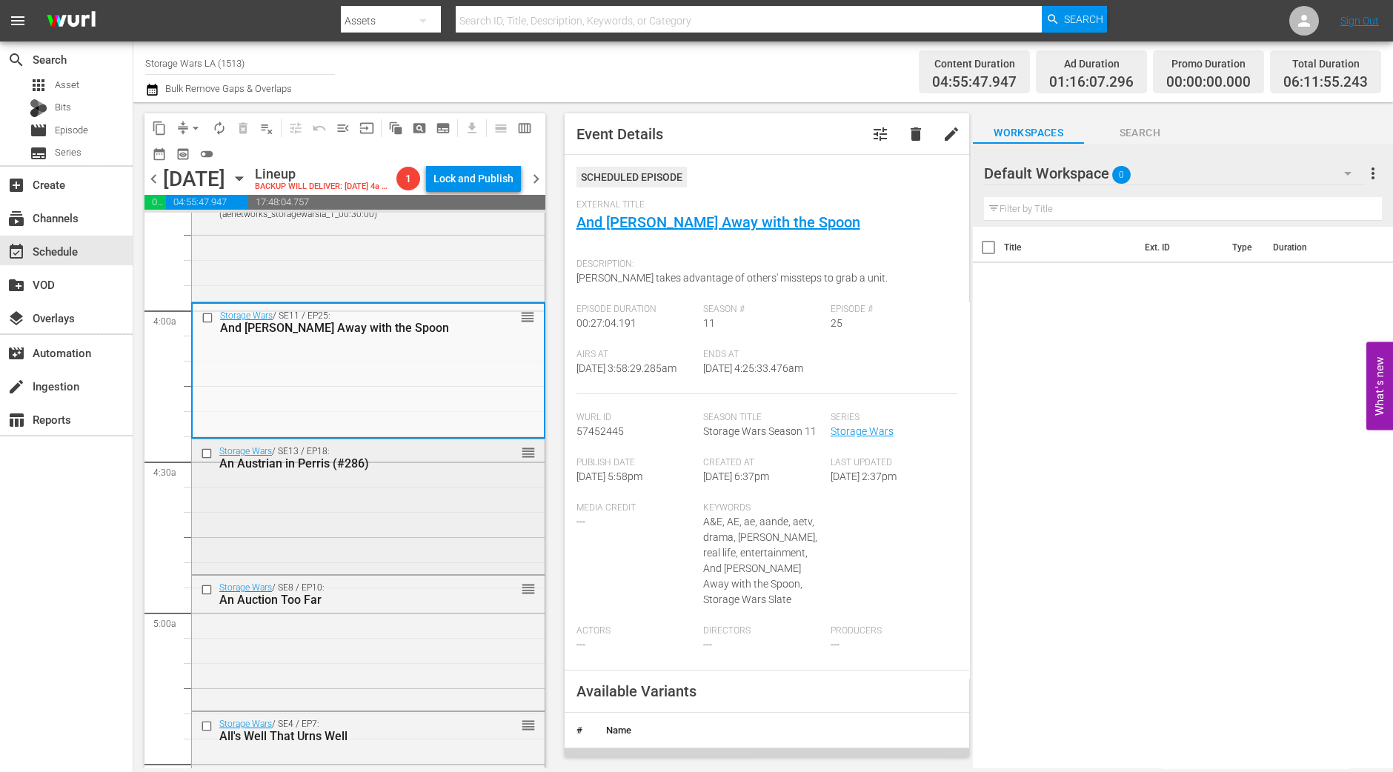
click at [476, 545] on div "Storage Wars / SE13 / EP18: An Austrian in Perris (#286) reorder" at bounding box center [368, 505] width 353 height 132
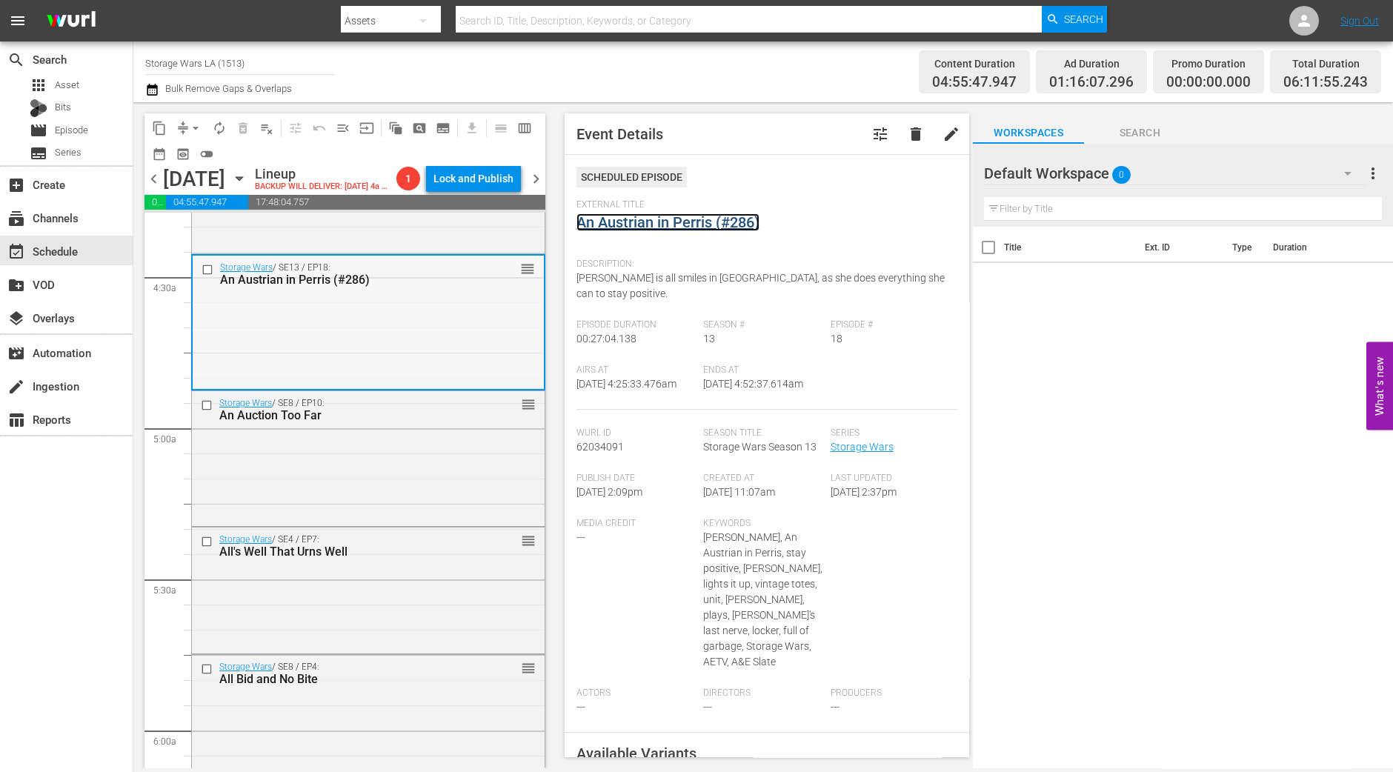
scroll to position [1389, 0]
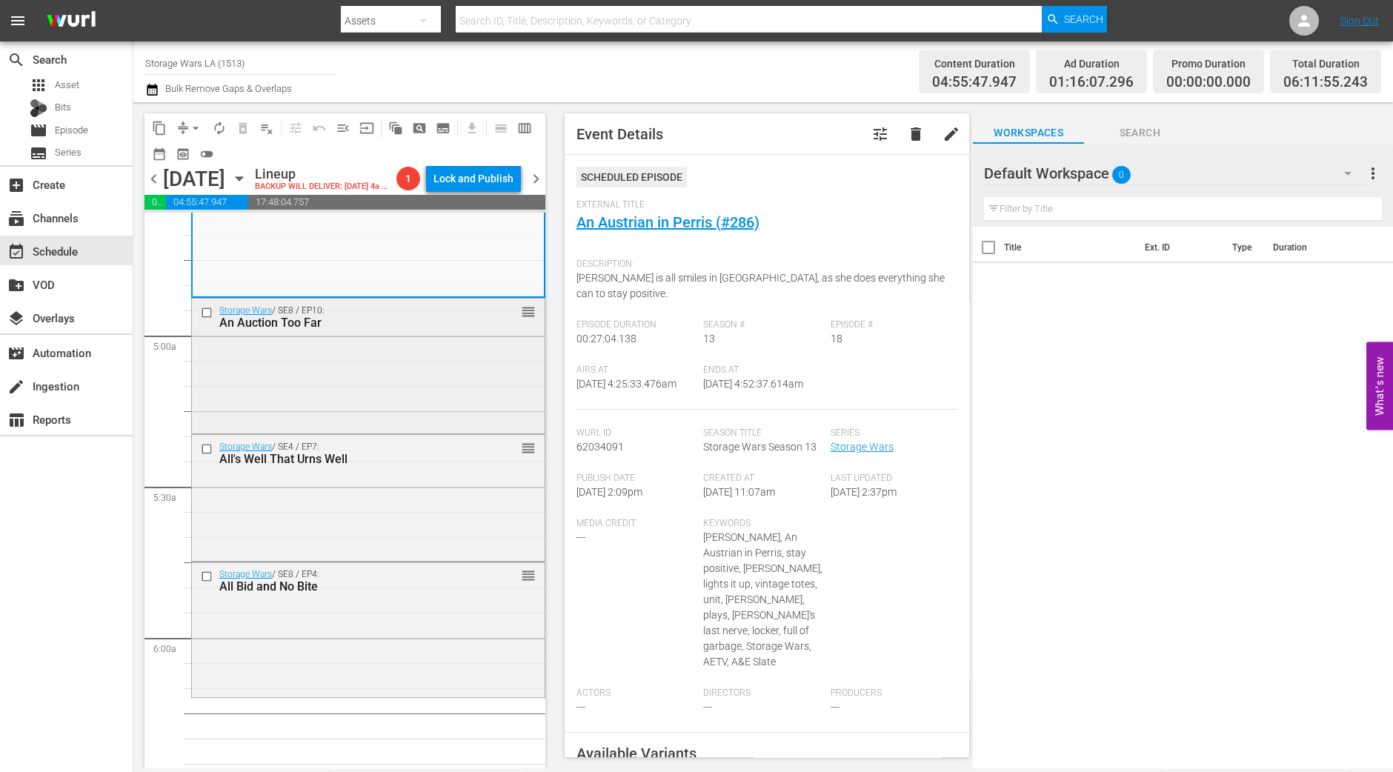
click at [400, 416] on div "Storage Wars / SE8 / EP10: An Auction Too Far reorder" at bounding box center [368, 365] width 353 height 132
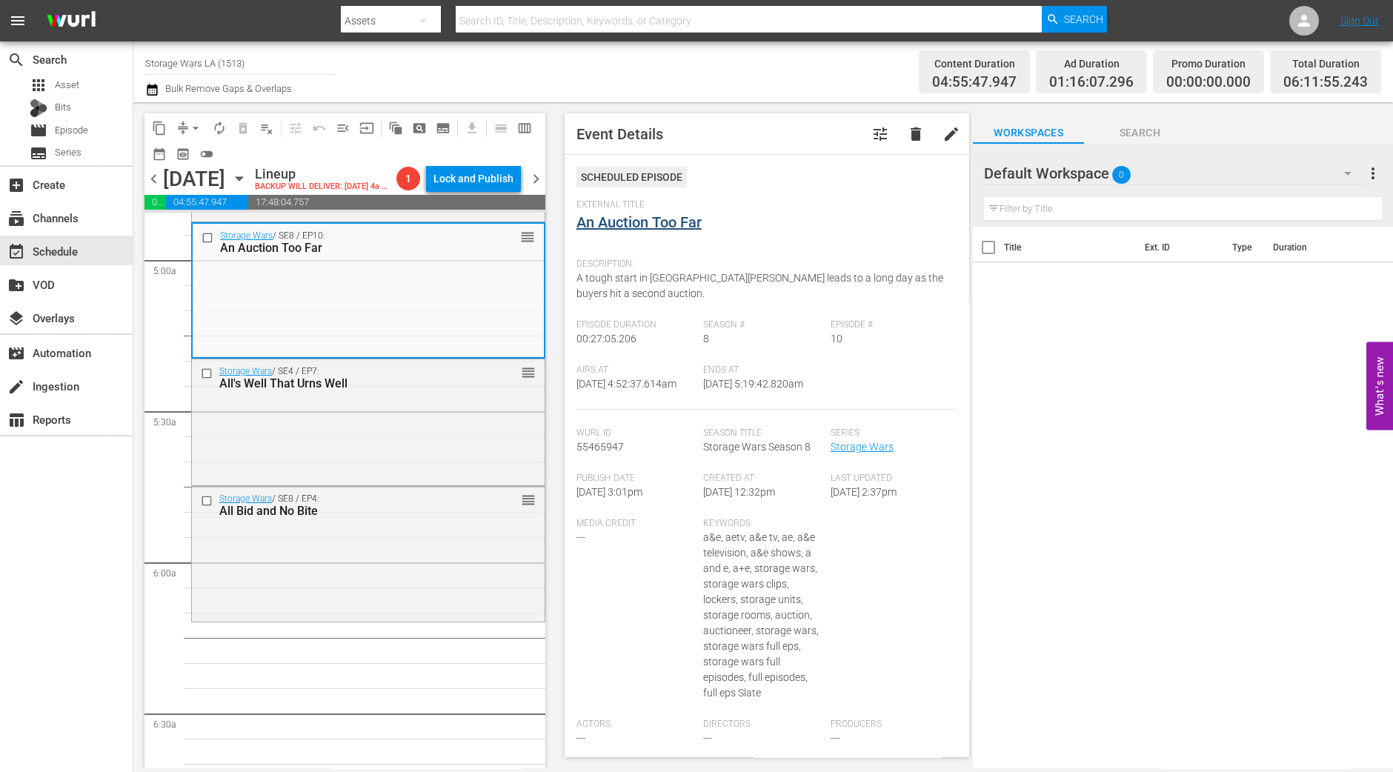
scroll to position [1481, 0]
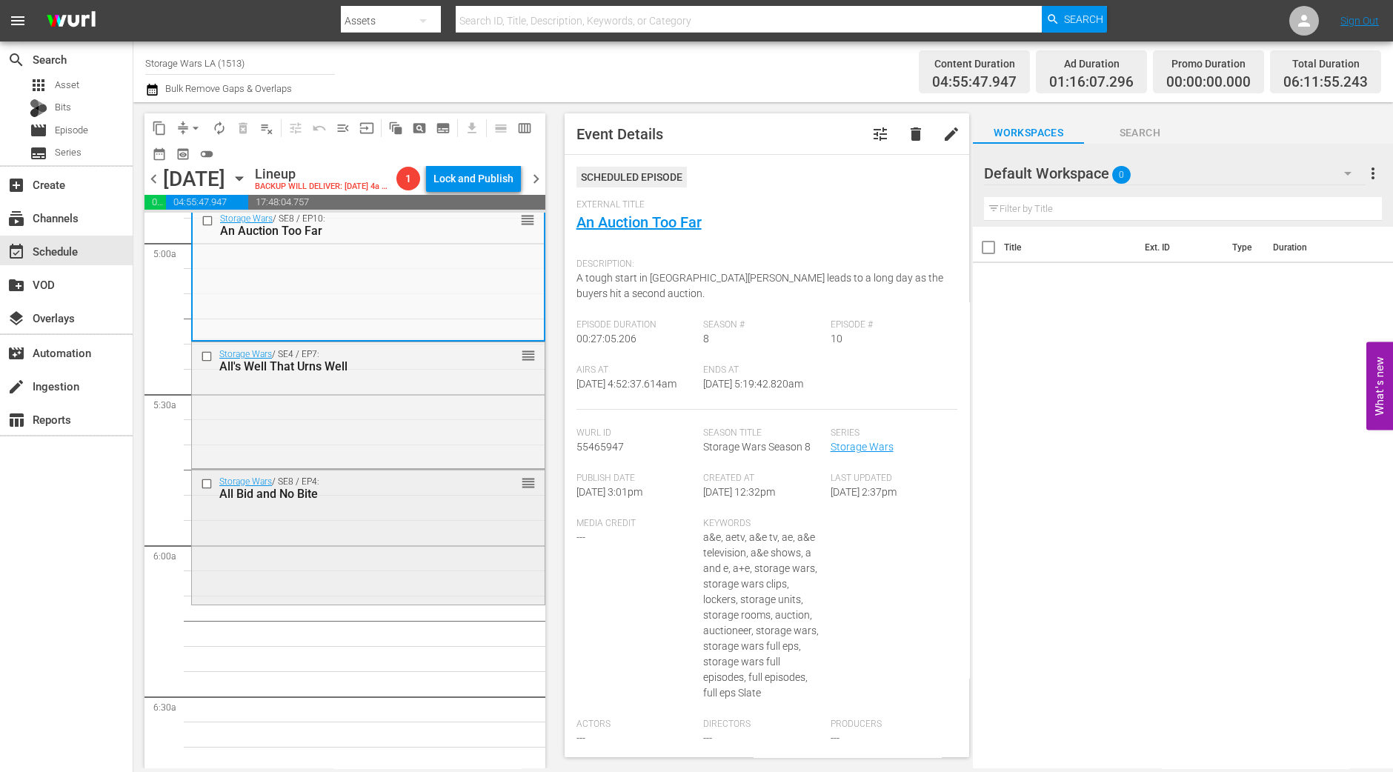
click at [410, 472] on div "Storage Wars / SE8 / EP4: All Bid and No Bite reorder" at bounding box center [368, 488] width 353 height 36
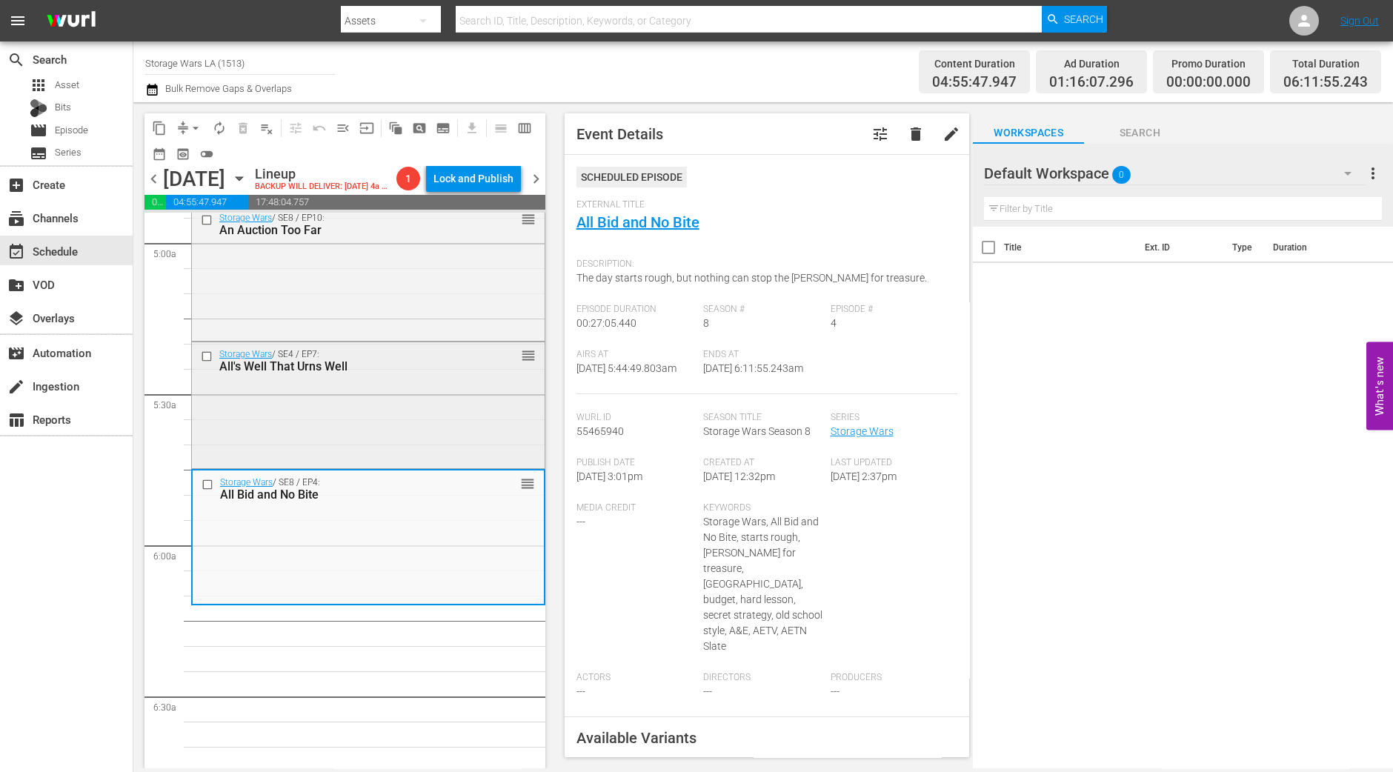
click at [396, 418] on div "Storage Wars / SE4 / EP7: All's Well That Urns Well reorder" at bounding box center [368, 403] width 353 height 122
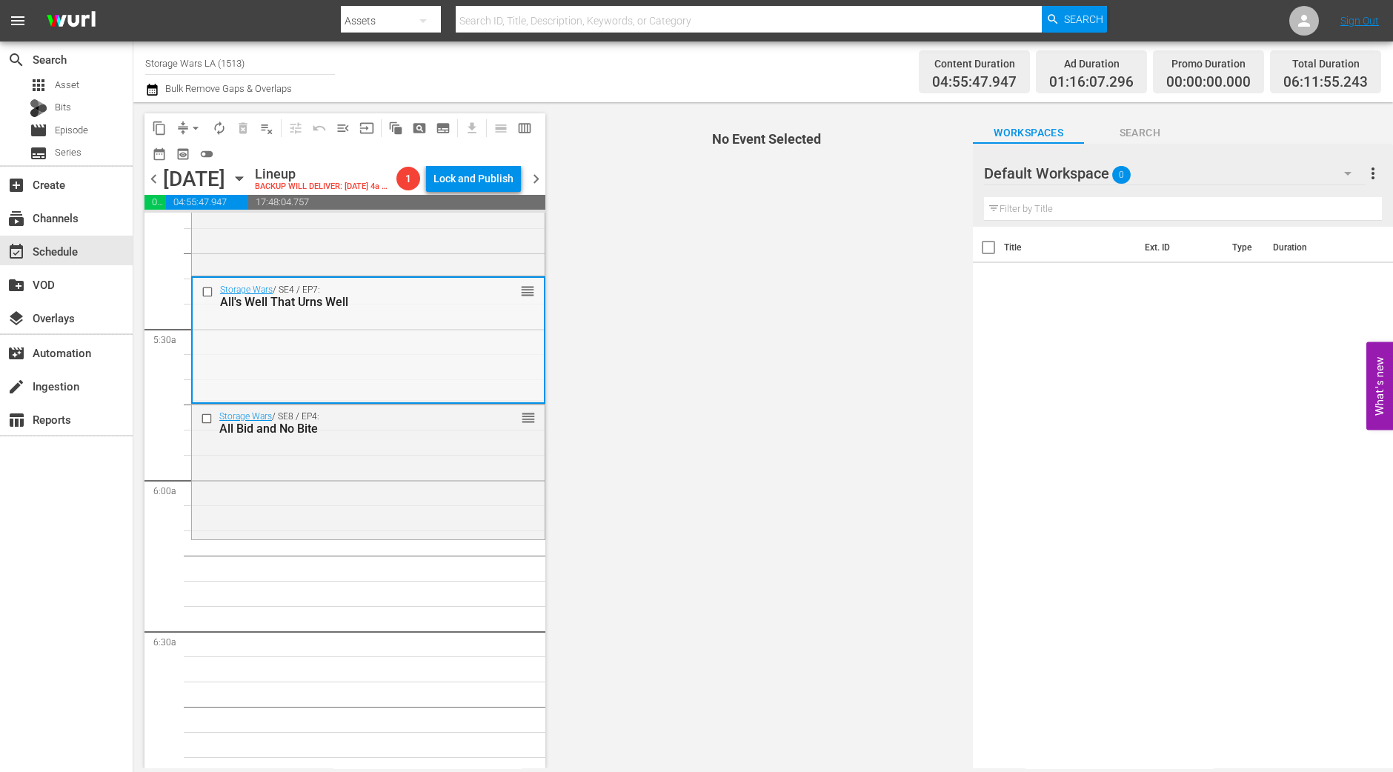
scroll to position [1575, 0]
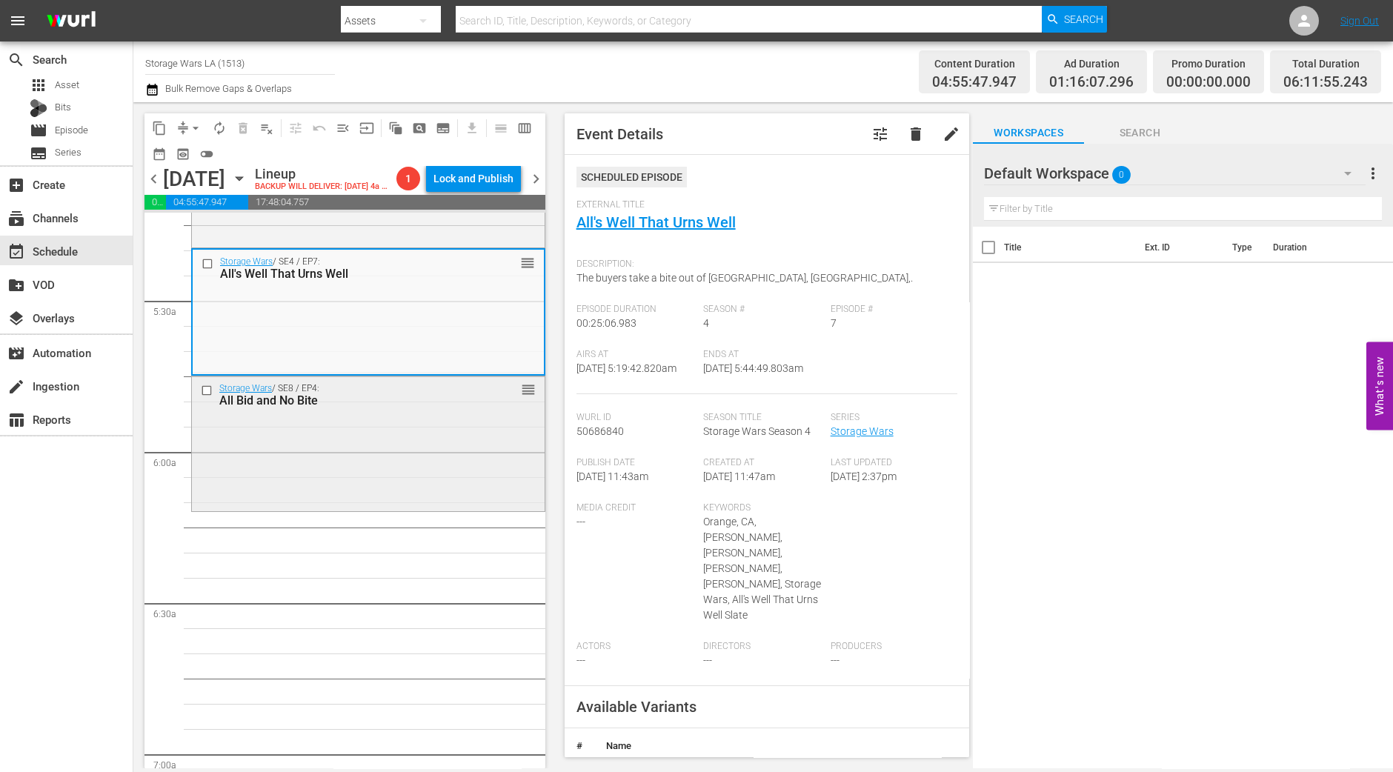
click at [326, 483] on div "Storage Wars / SE8 / EP4: All Bid and No Bite reorder" at bounding box center [368, 442] width 353 height 132
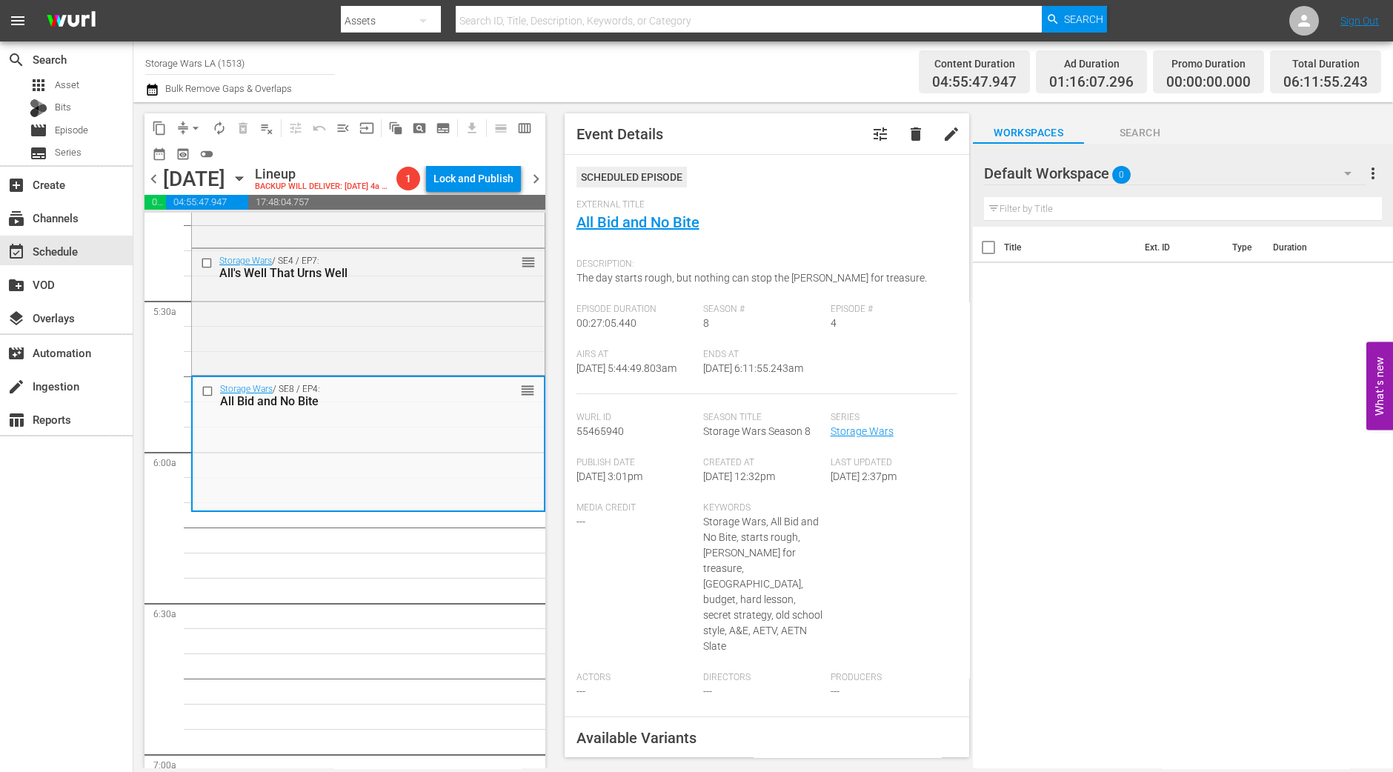
click at [188, 128] on span "arrow_drop_down" at bounding box center [195, 128] width 15 height 15
click at [187, 150] on li "Align to Midnight" at bounding box center [197, 157] width 156 height 24
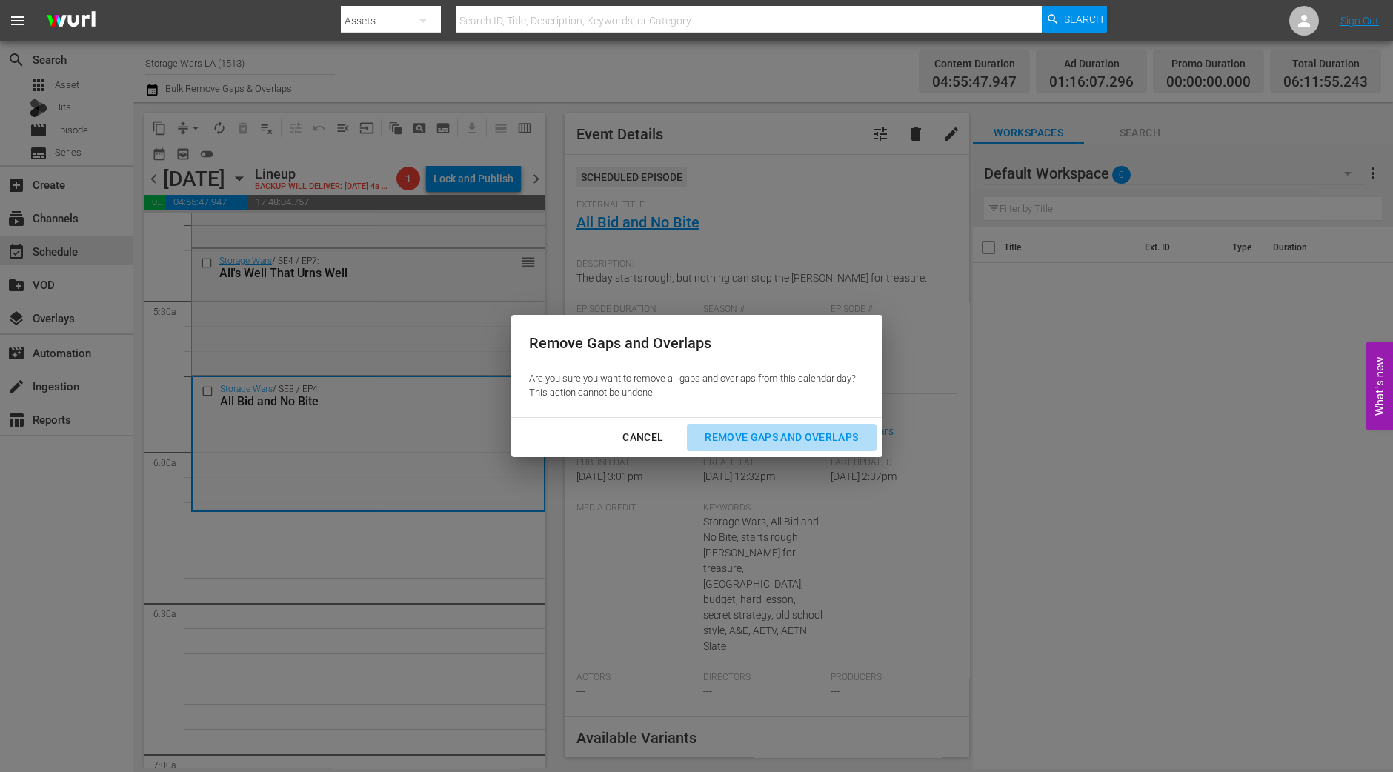
click at [745, 441] on div "Remove Gaps and Overlaps" at bounding box center [781, 437] width 177 height 19
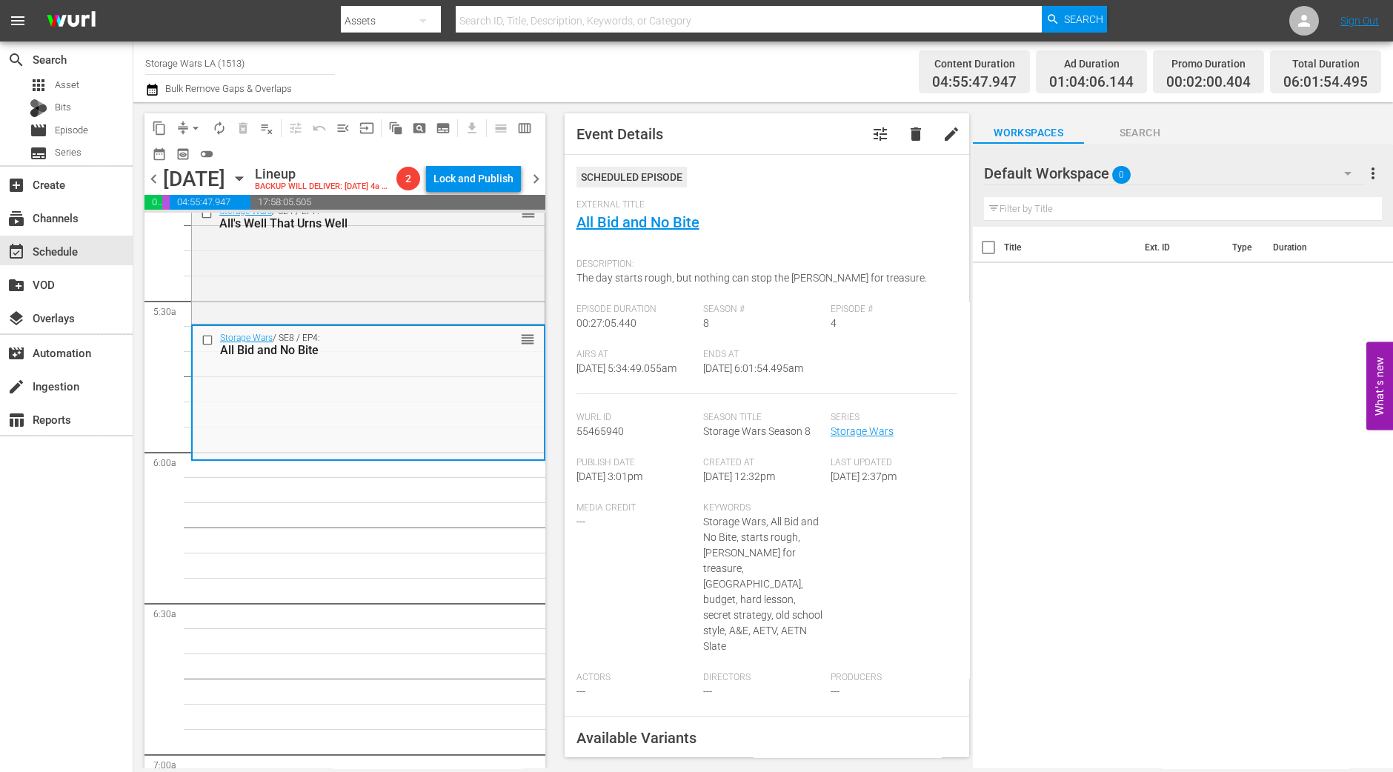
scroll to position [1625, 0]
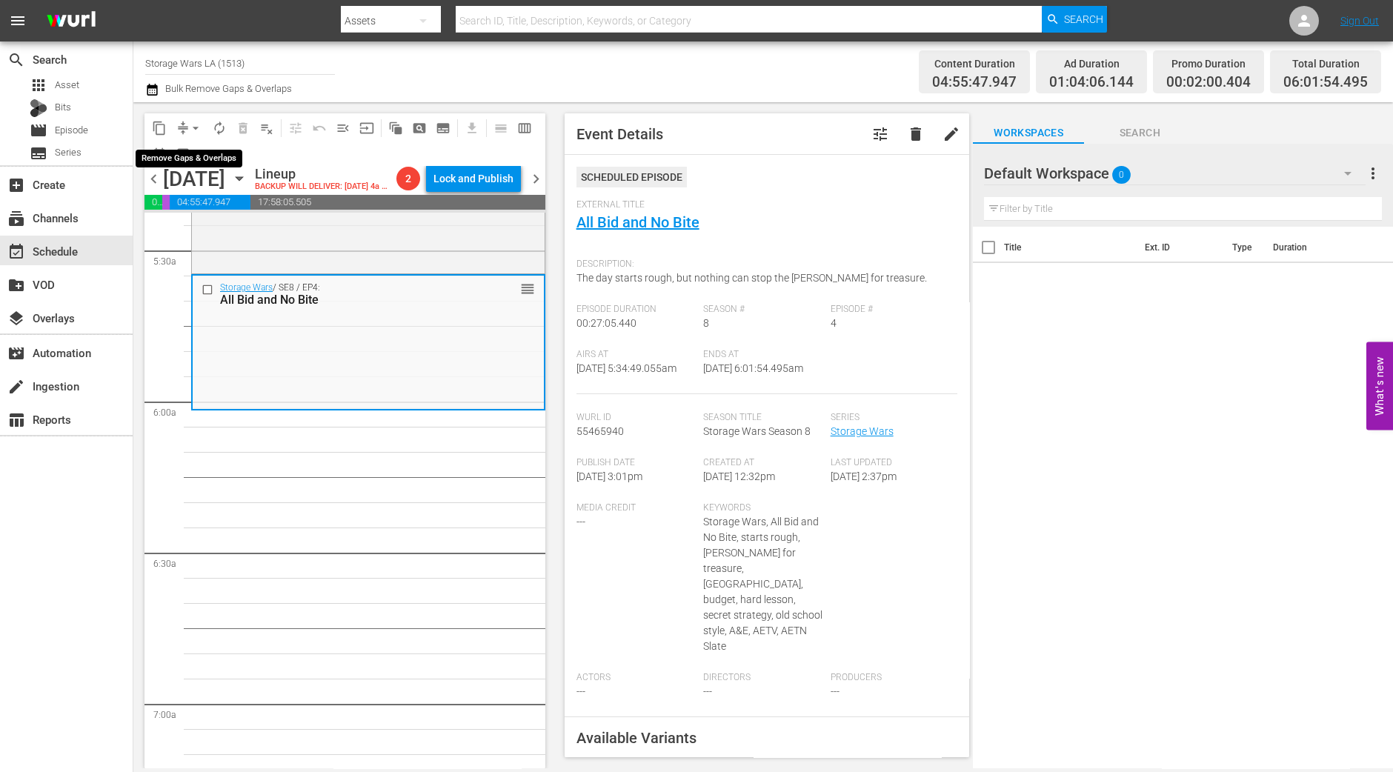
click at [193, 126] on span "arrow_drop_down" at bounding box center [195, 128] width 15 height 15
click at [199, 147] on li "Align to Midnight" at bounding box center [197, 157] width 156 height 24
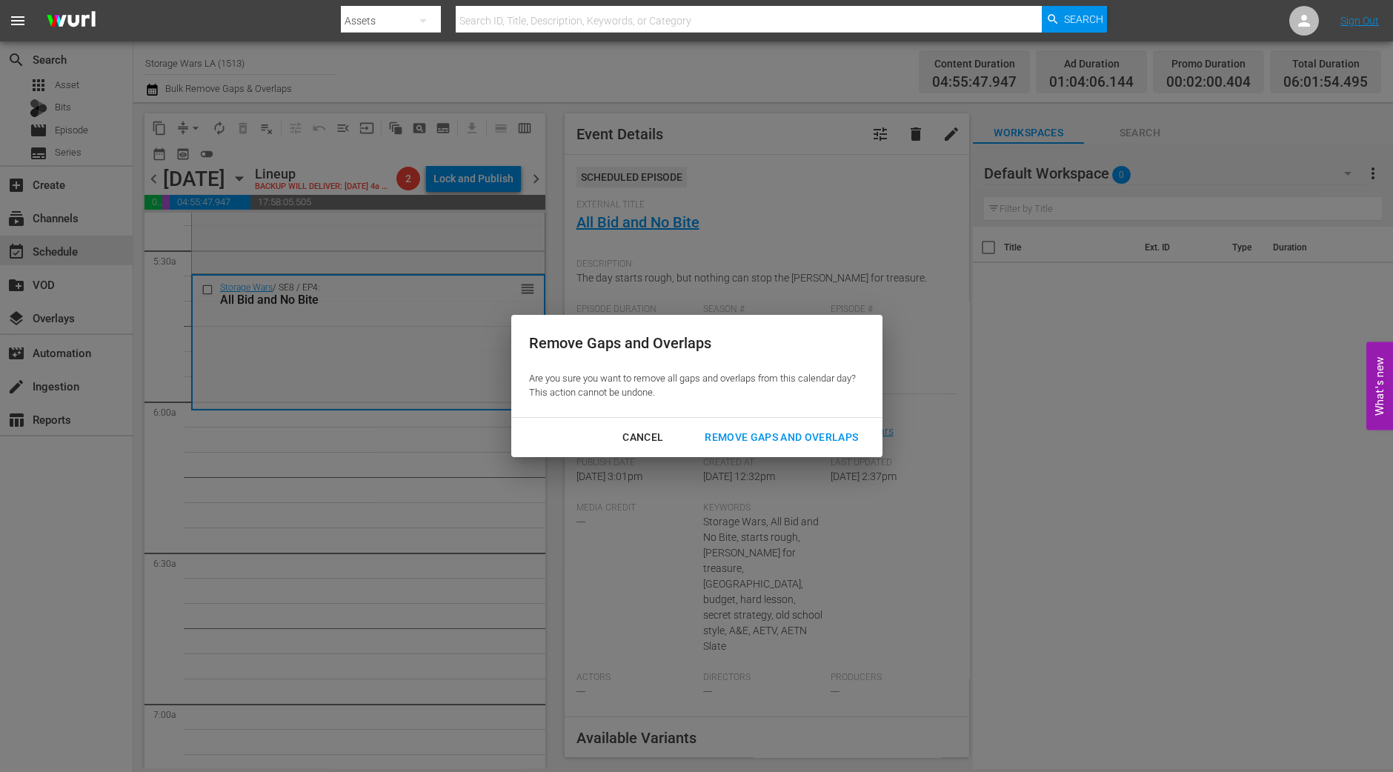
click at [842, 435] on div "Remove Gaps and Overlaps" at bounding box center [781, 437] width 177 height 19
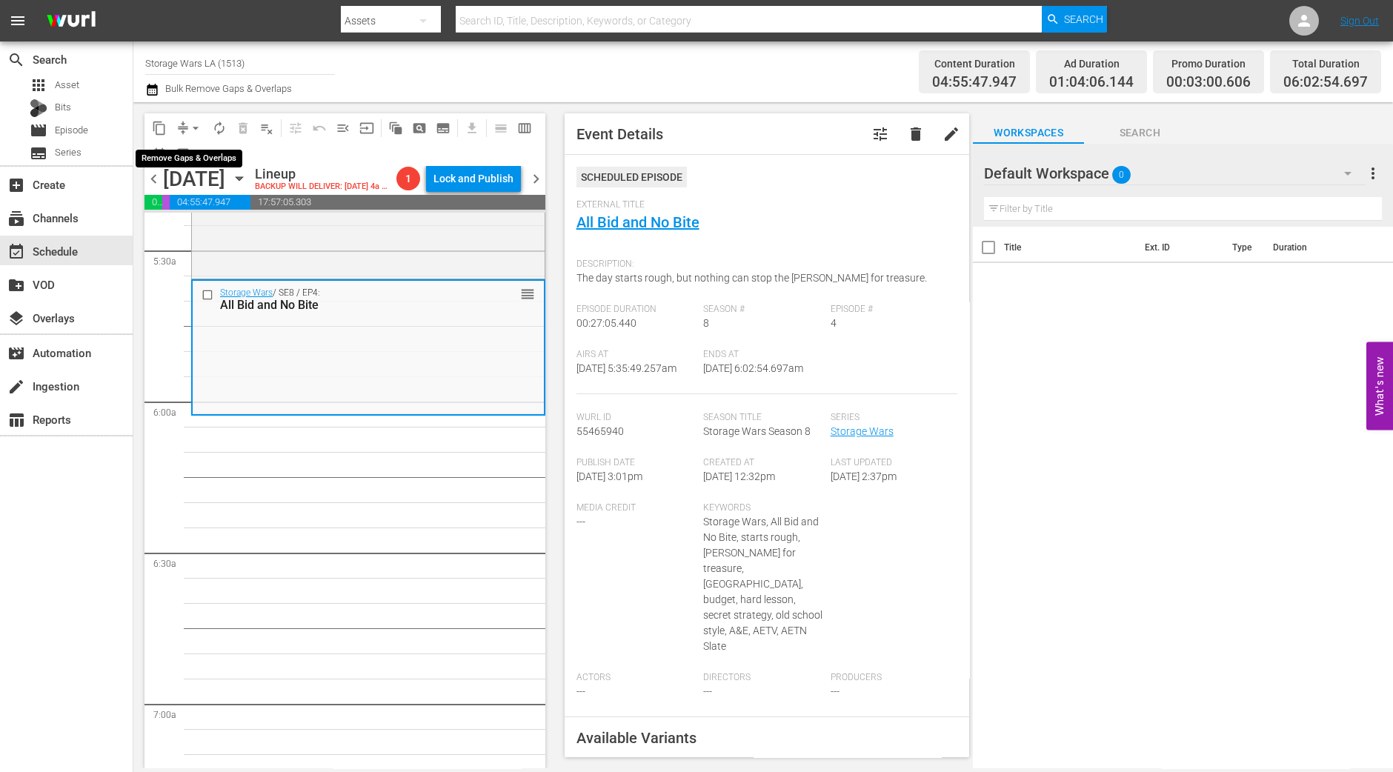
click at [192, 131] on span "arrow_drop_down" at bounding box center [195, 128] width 15 height 15
click at [193, 153] on li "Align to Midnight" at bounding box center [197, 157] width 156 height 24
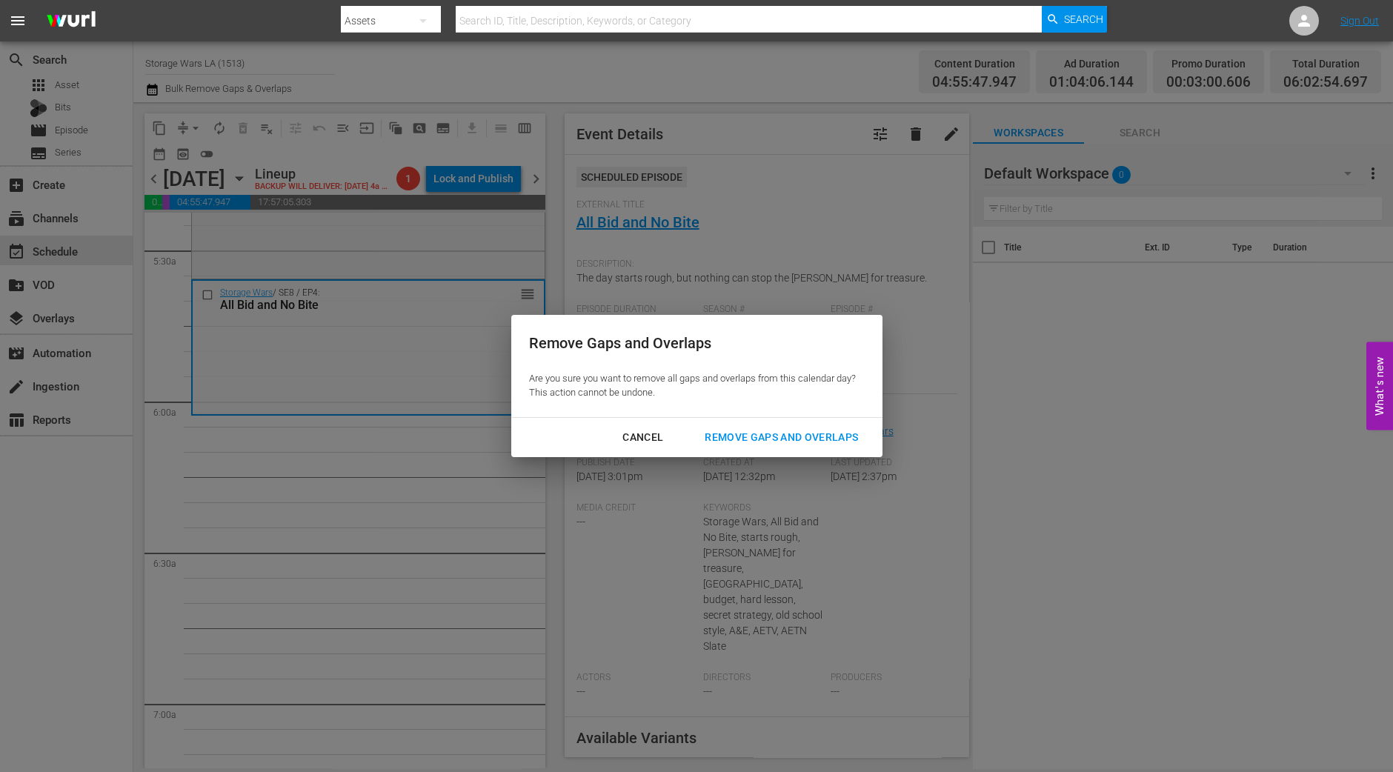
click at [779, 441] on div "Remove Gaps and Overlaps" at bounding box center [781, 437] width 177 height 19
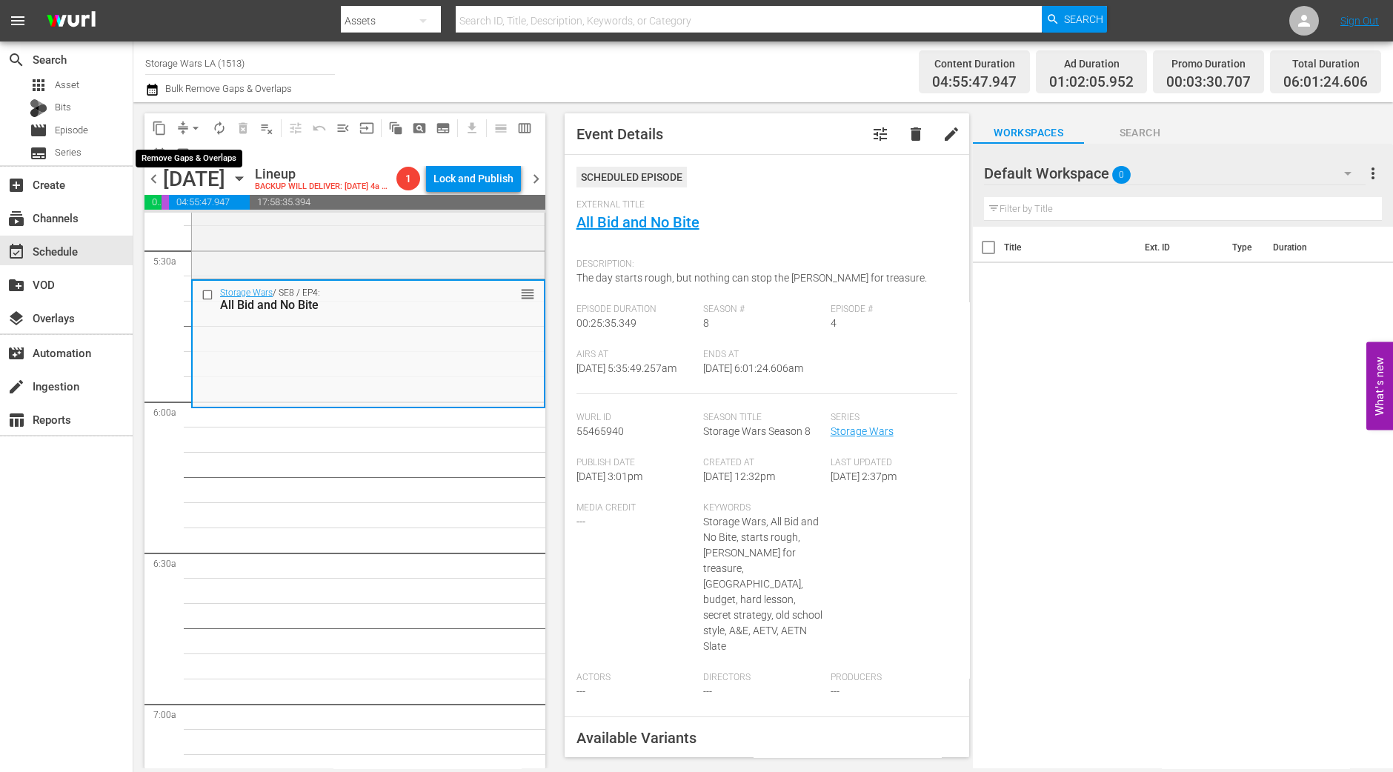
click at [185, 125] on button "arrow_drop_down" at bounding box center [196, 128] width 24 height 24
click at [191, 147] on li "Align to Midnight" at bounding box center [197, 157] width 156 height 24
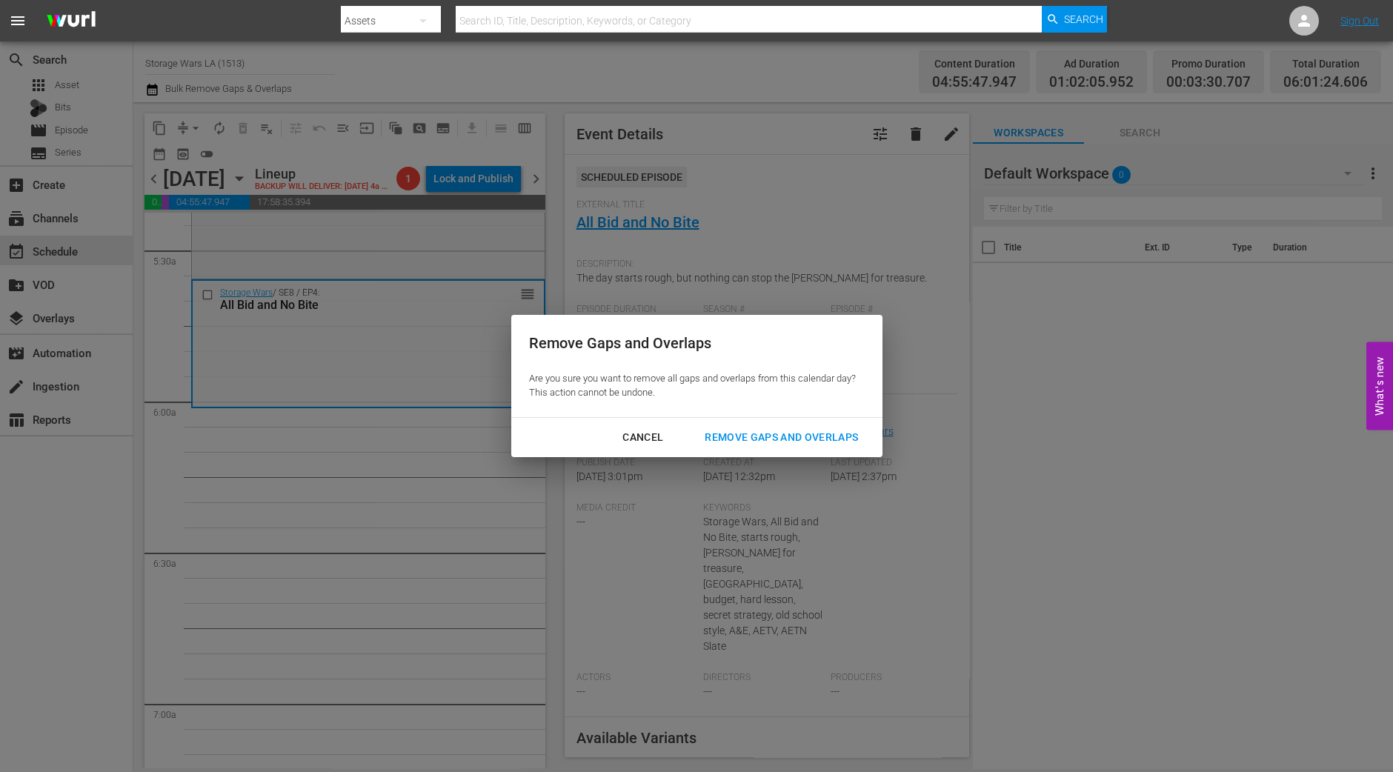
click at [748, 428] on div "Remove Gaps and Overlaps" at bounding box center [781, 437] width 177 height 19
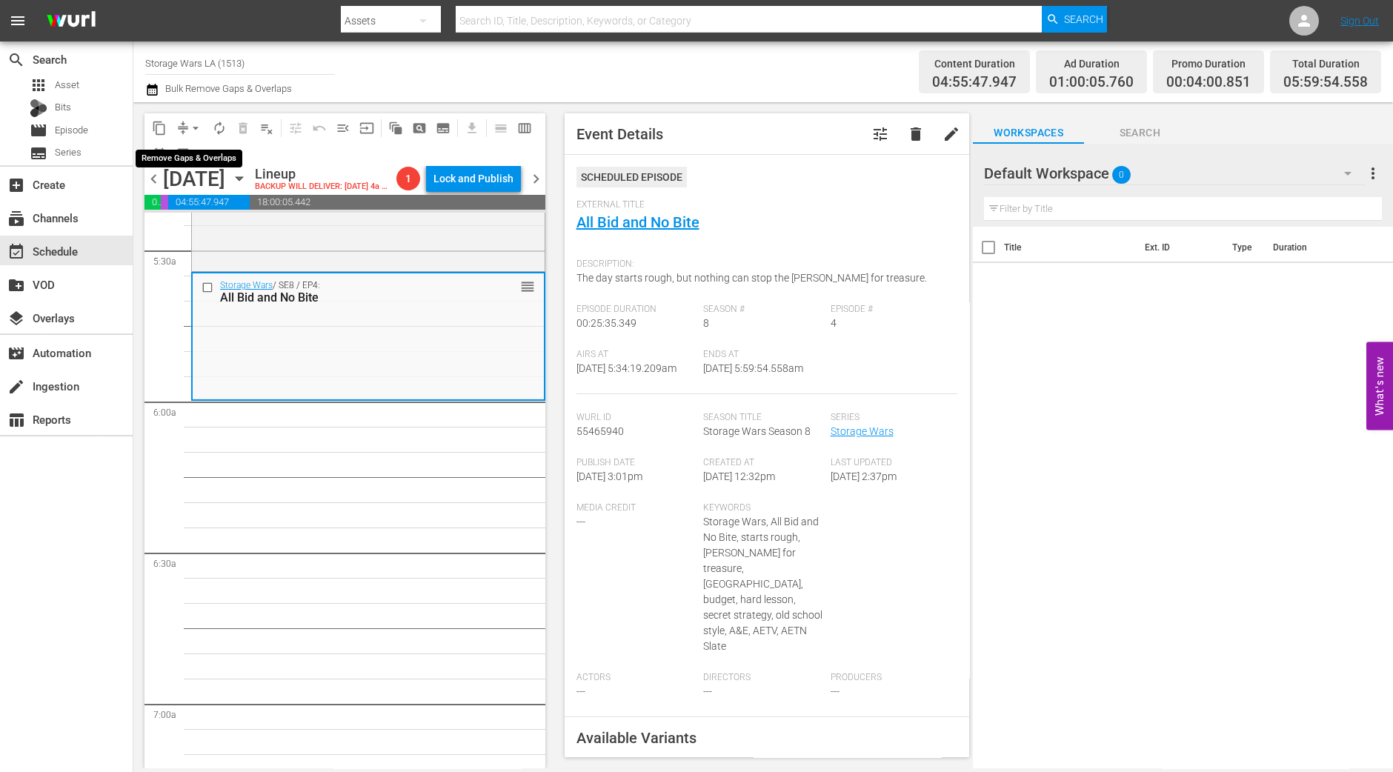
click at [195, 128] on span "arrow_drop_down" at bounding box center [195, 128] width 15 height 15
click at [190, 154] on li "Align to Midnight" at bounding box center [197, 157] width 156 height 24
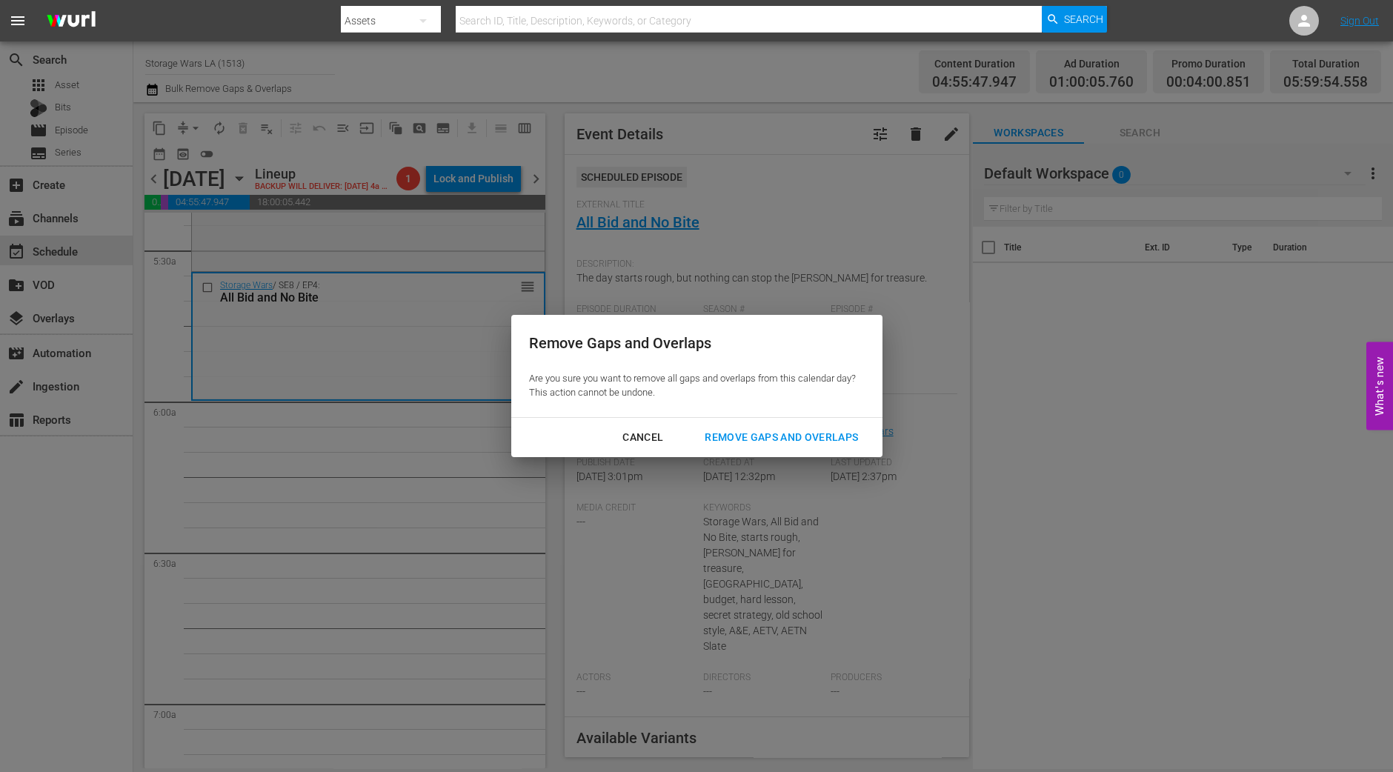
click at [854, 442] on div "Remove Gaps and Overlaps" at bounding box center [781, 437] width 177 height 19
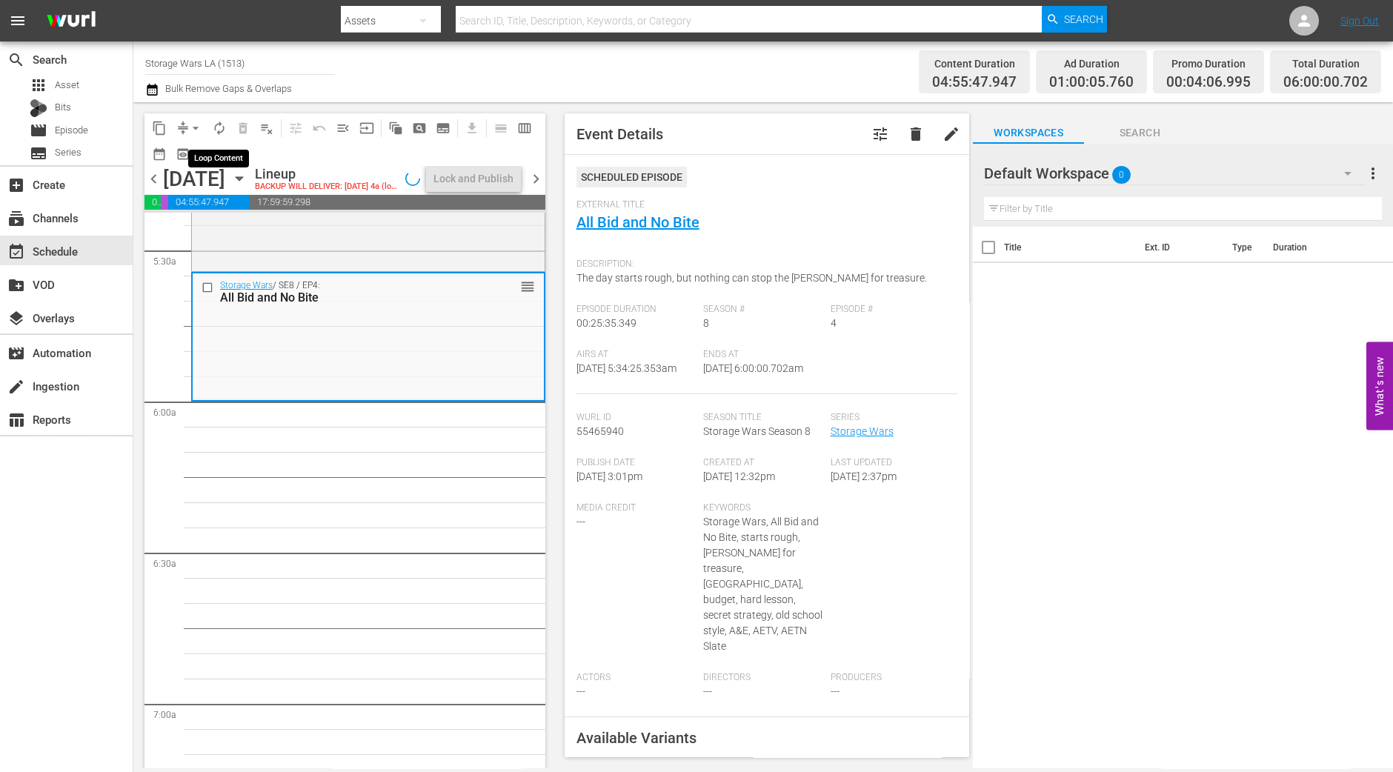
click at [215, 127] on span "autorenew_outlined" at bounding box center [219, 128] width 15 height 15
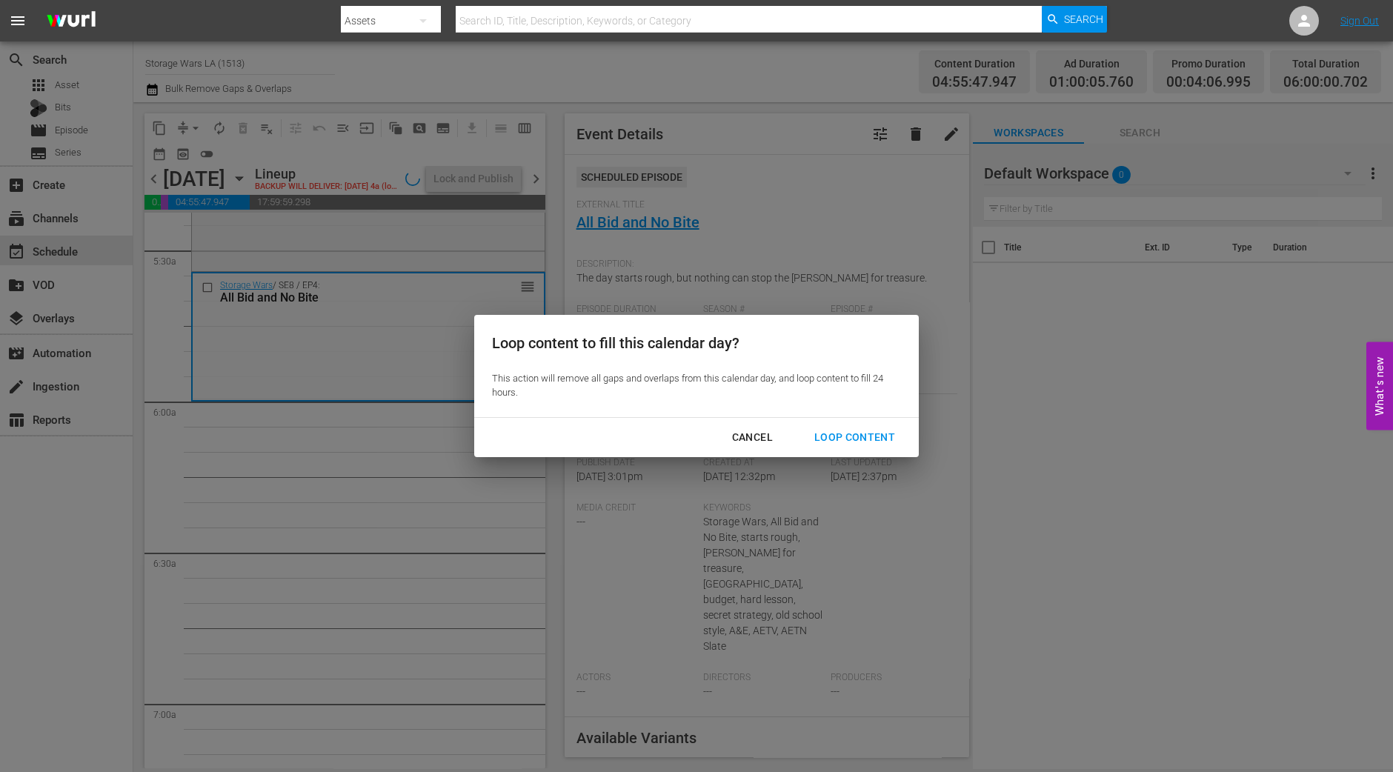
click at [860, 444] on div "Loop Content" at bounding box center [854, 437] width 104 height 19
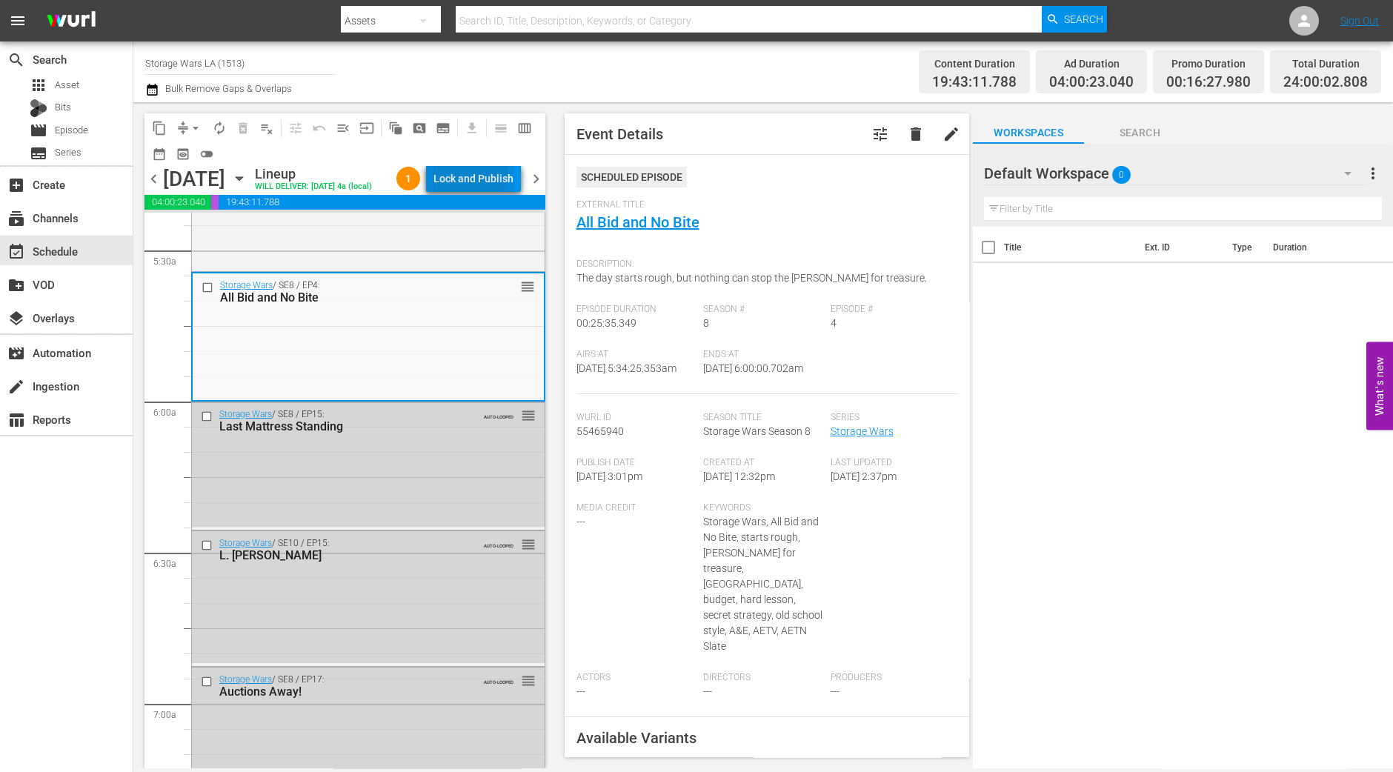
click at [454, 172] on div "Lock and Publish" at bounding box center [473, 178] width 80 height 27
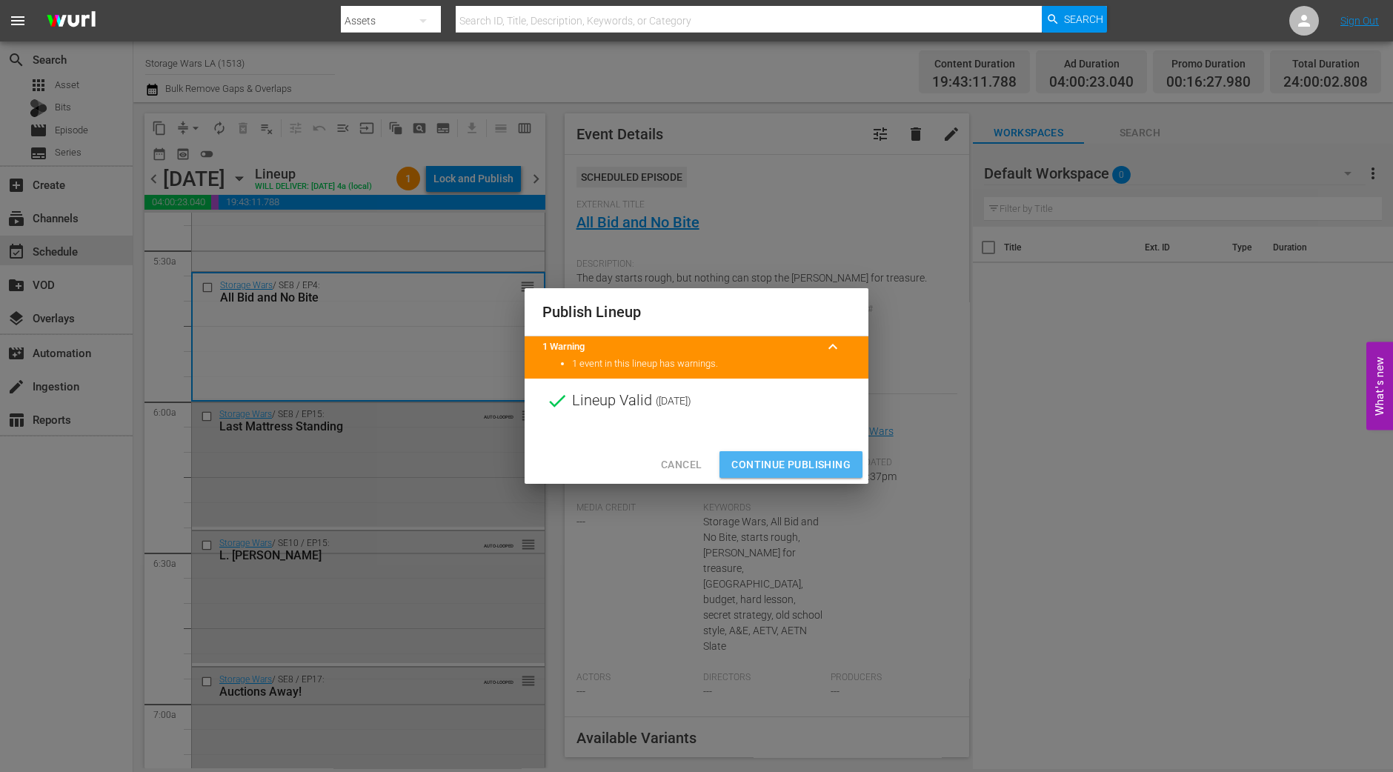
click at [822, 451] on button "Continue Publishing" at bounding box center [790, 464] width 143 height 27
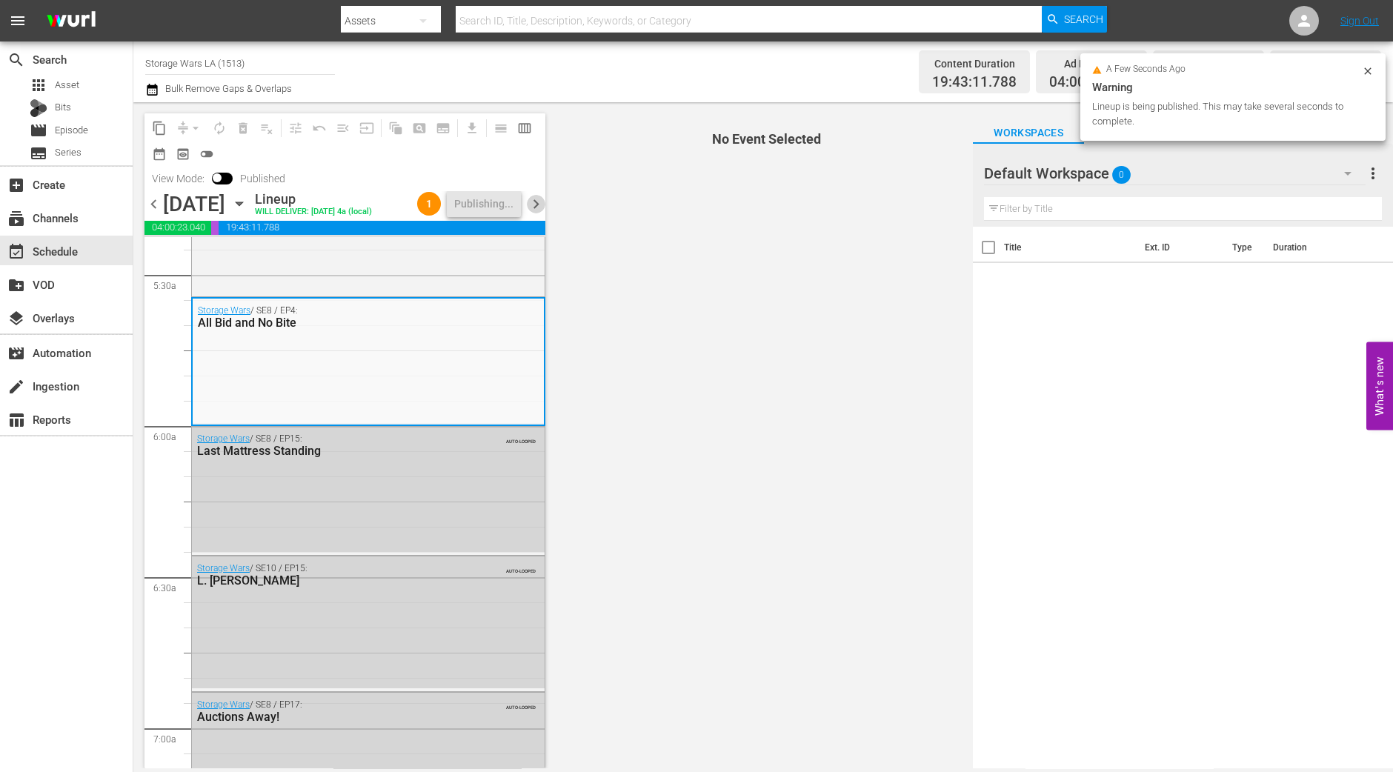
click at [541, 208] on span "chevron_right" at bounding box center [536, 204] width 19 height 19
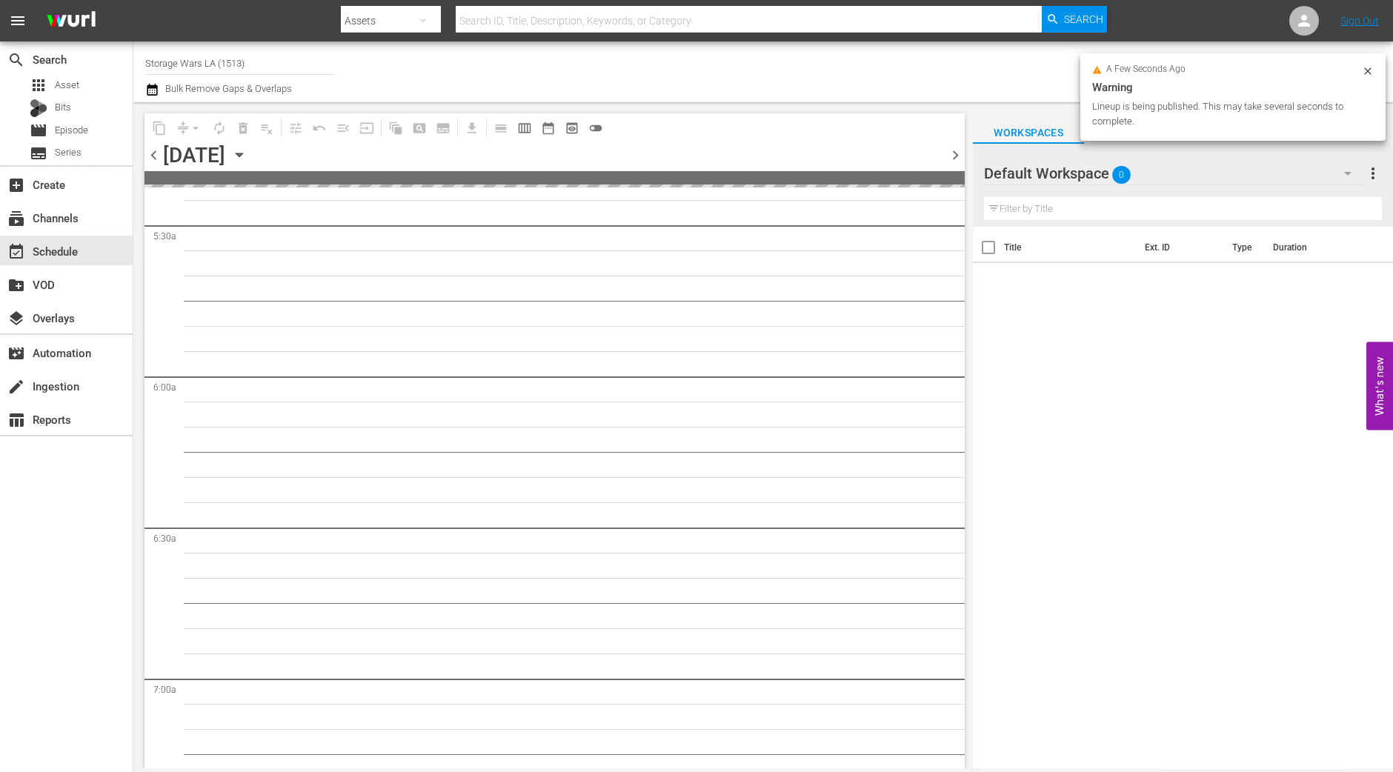
scroll to position [1852, 0]
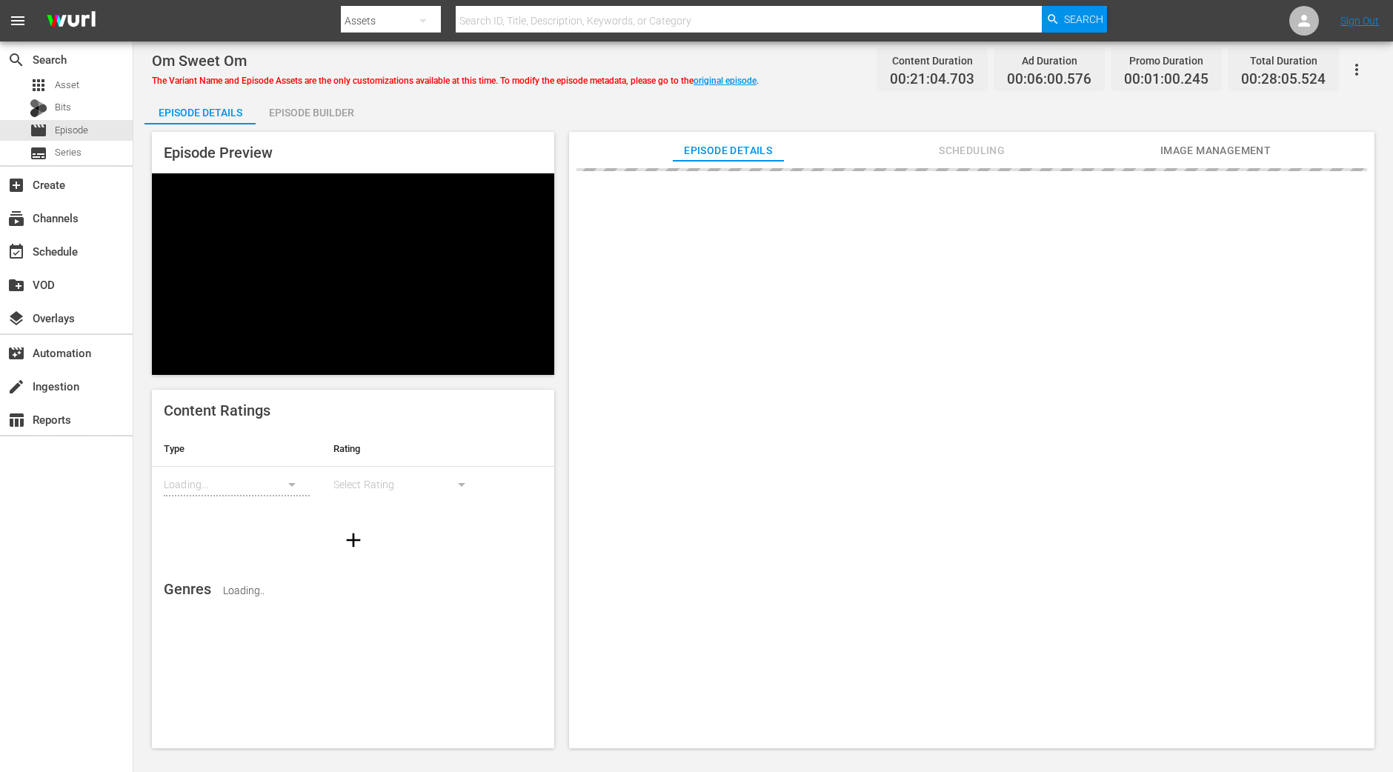
click at [296, 99] on div "Episode Builder" at bounding box center [311, 113] width 111 height 36
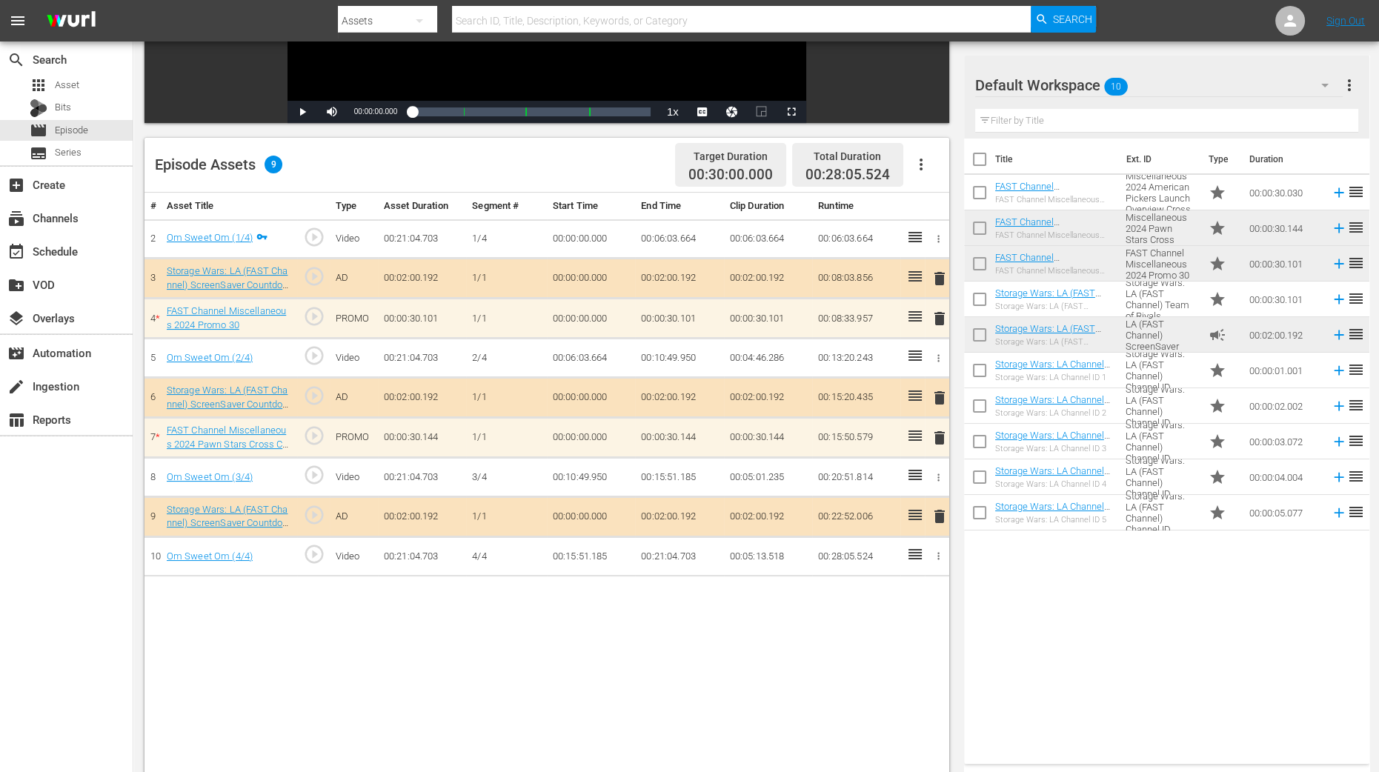
scroll to position [370, 0]
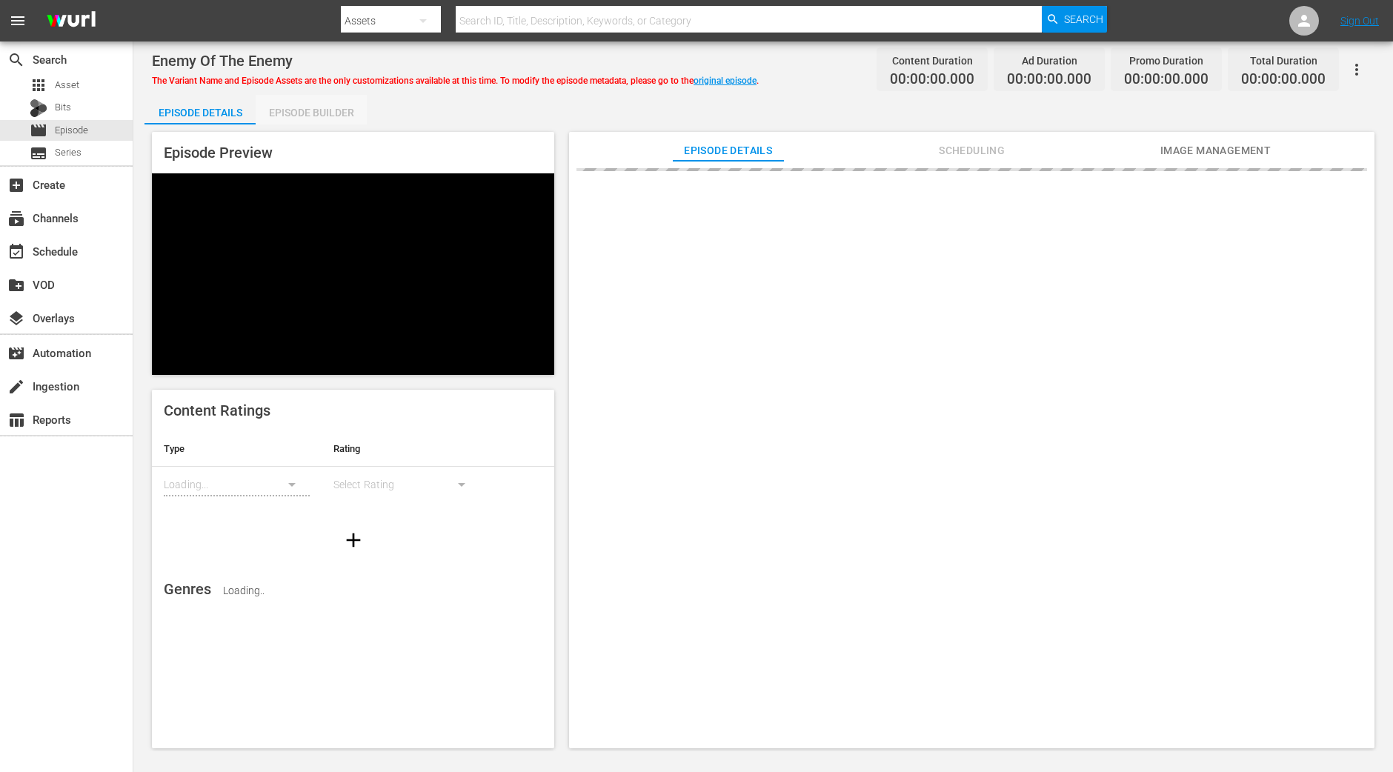
click at [324, 103] on div "Episode Builder" at bounding box center [311, 113] width 111 height 36
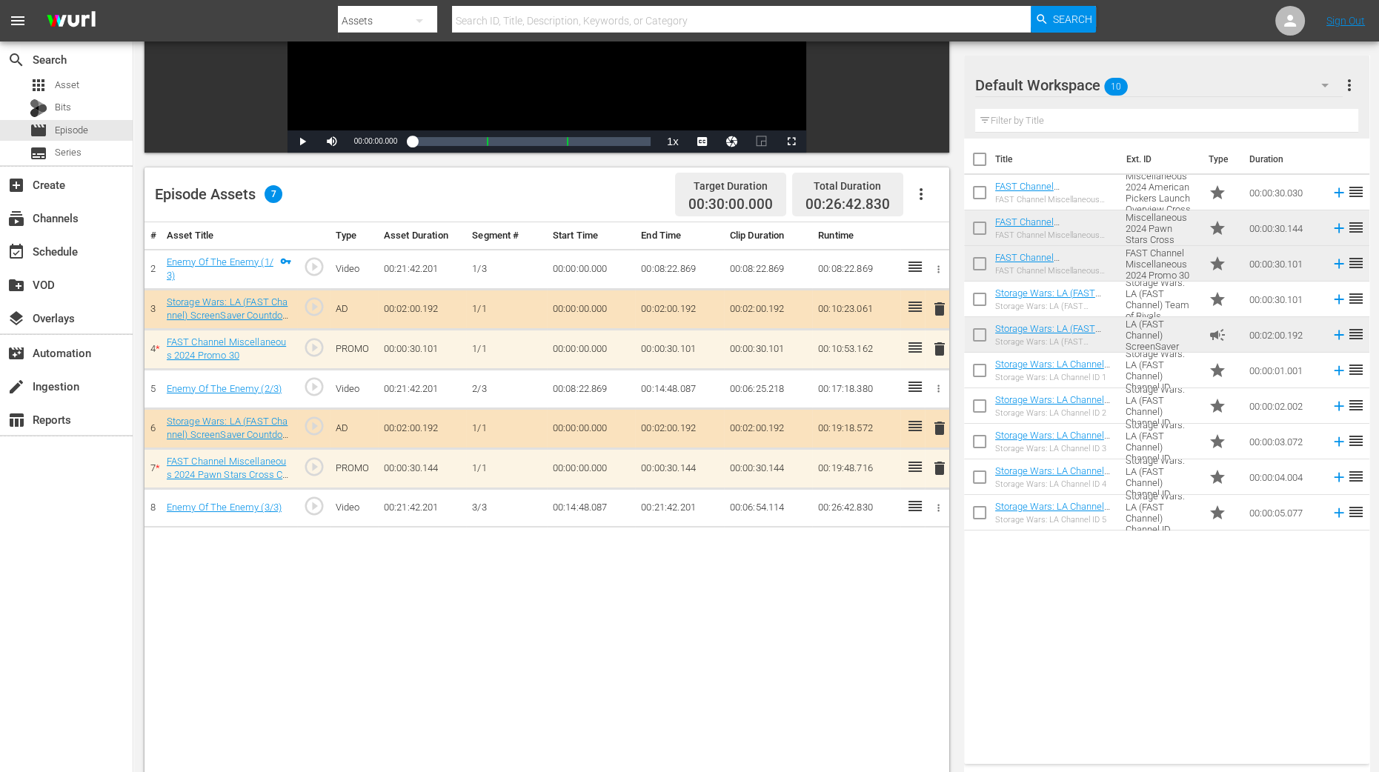
scroll to position [385, 0]
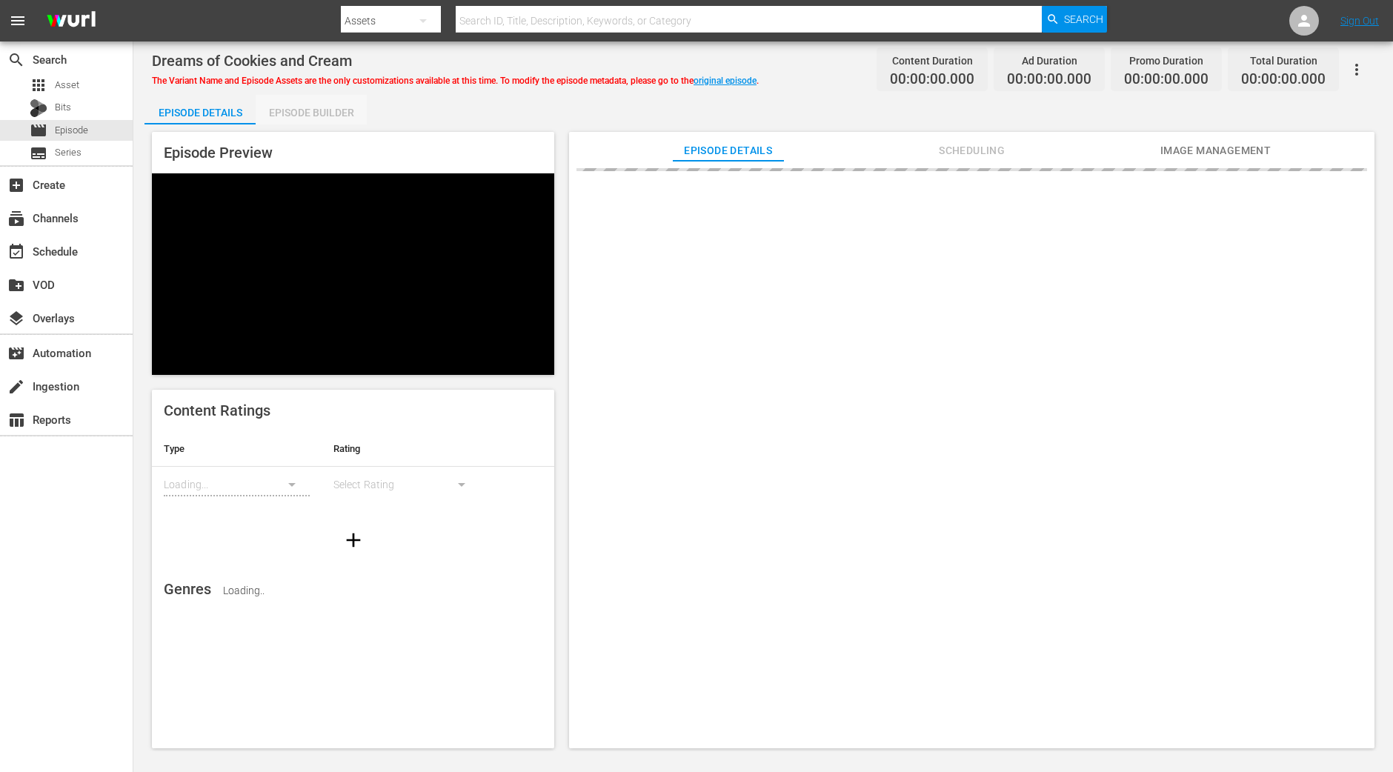
click at [333, 113] on div "Episode Builder" at bounding box center [311, 113] width 111 height 36
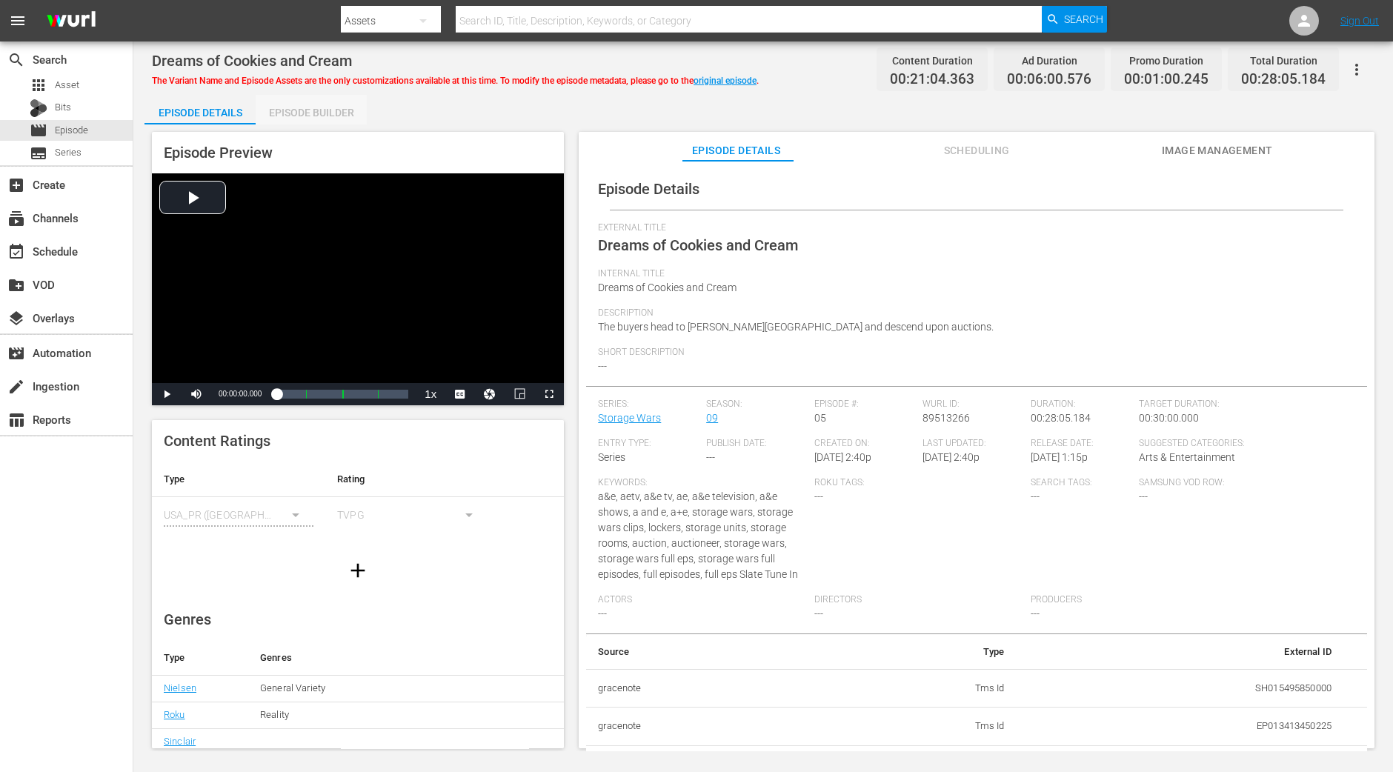
click at [352, 119] on div "Episode Builder" at bounding box center [311, 113] width 111 height 36
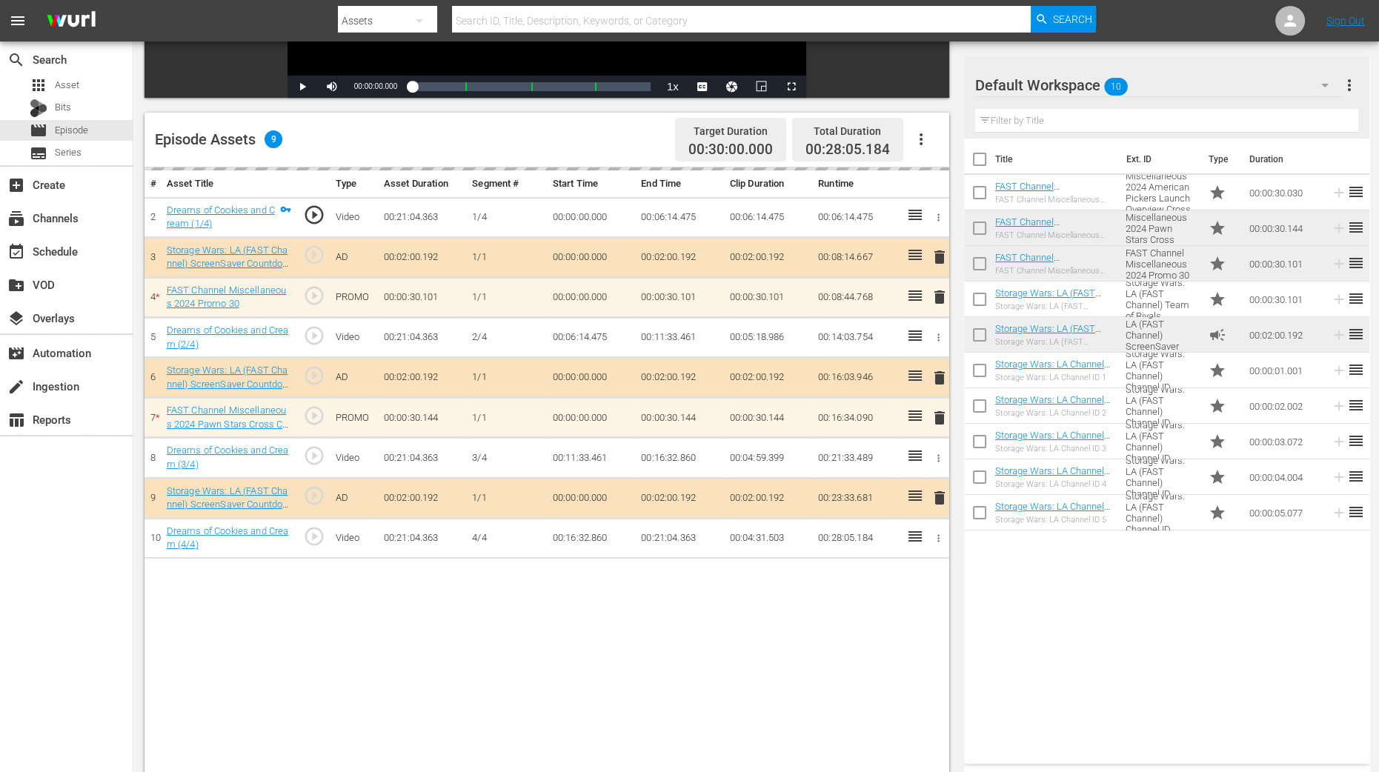
scroll to position [370, 0]
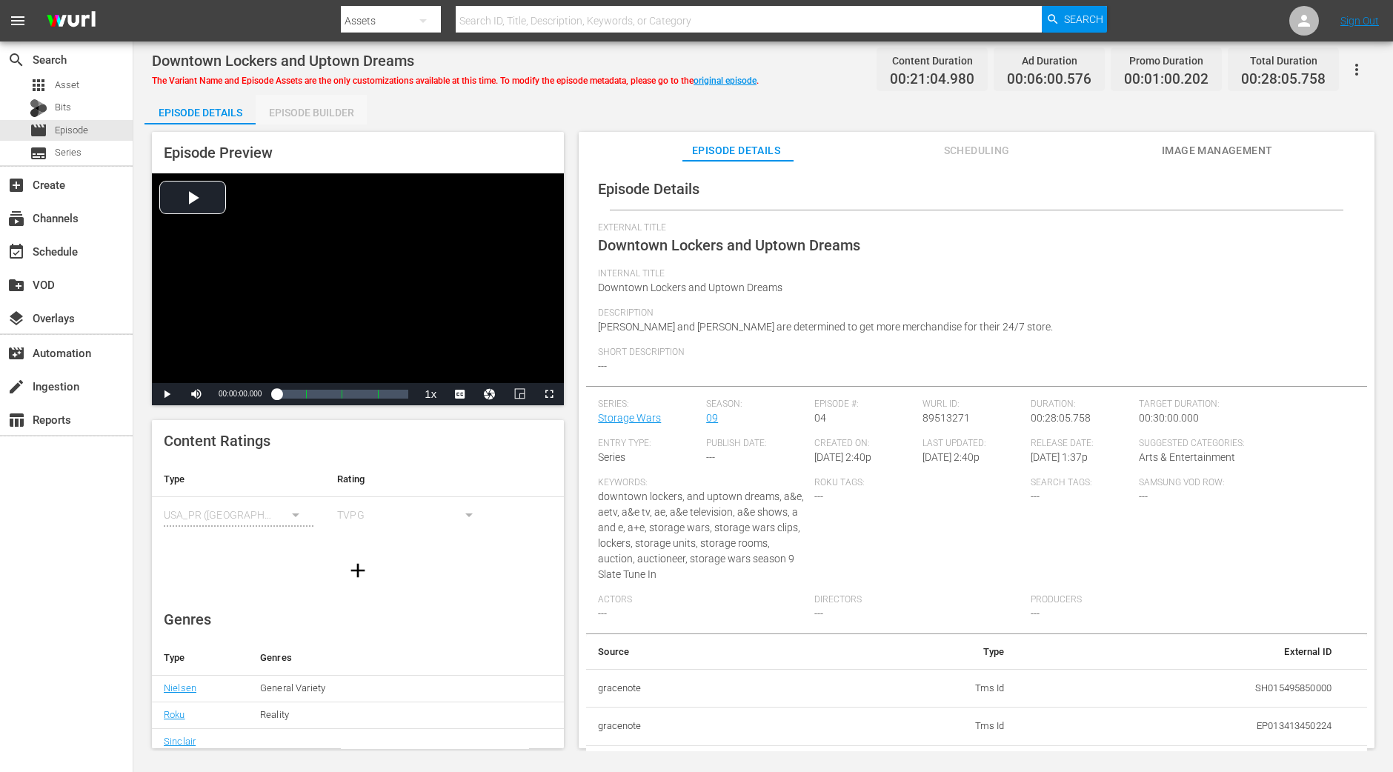
click at [317, 116] on div "Episode Builder" at bounding box center [311, 113] width 111 height 36
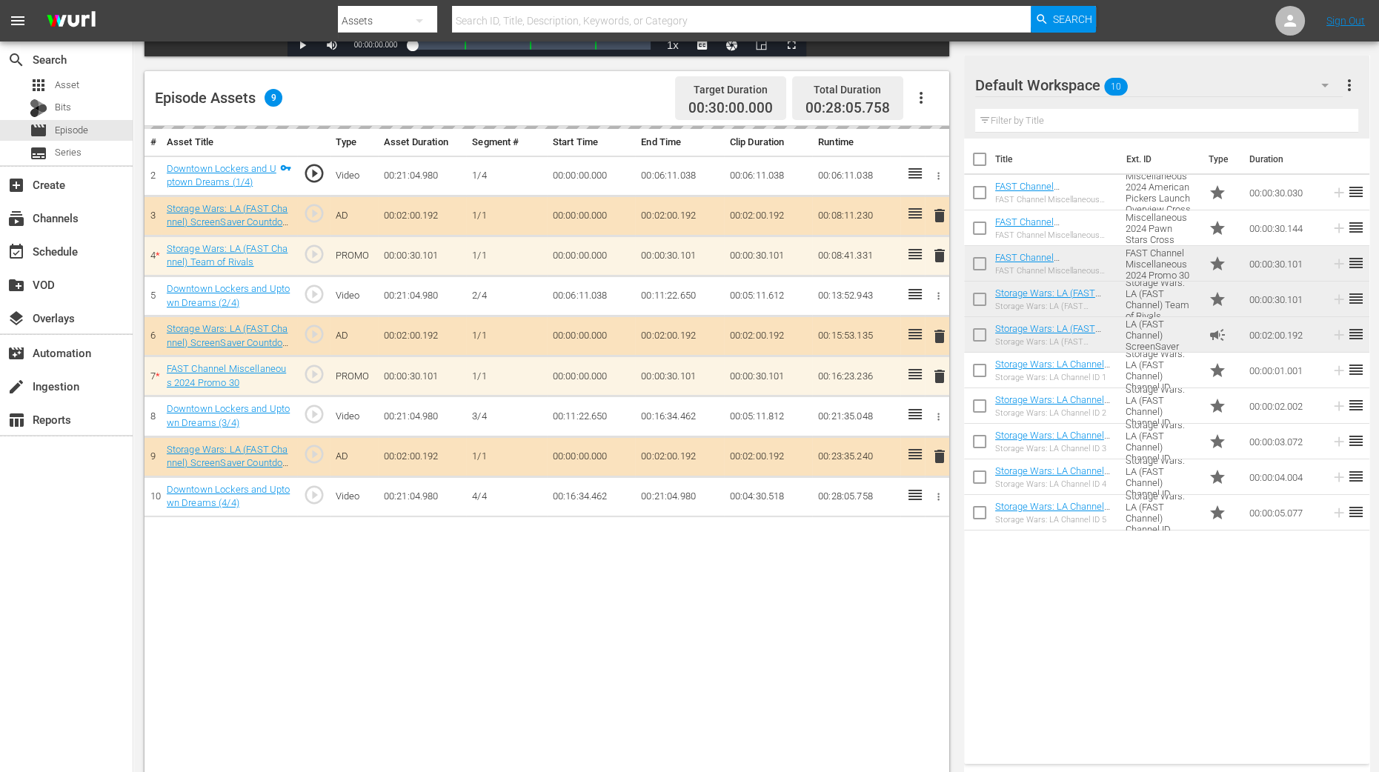
scroll to position [385, 0]
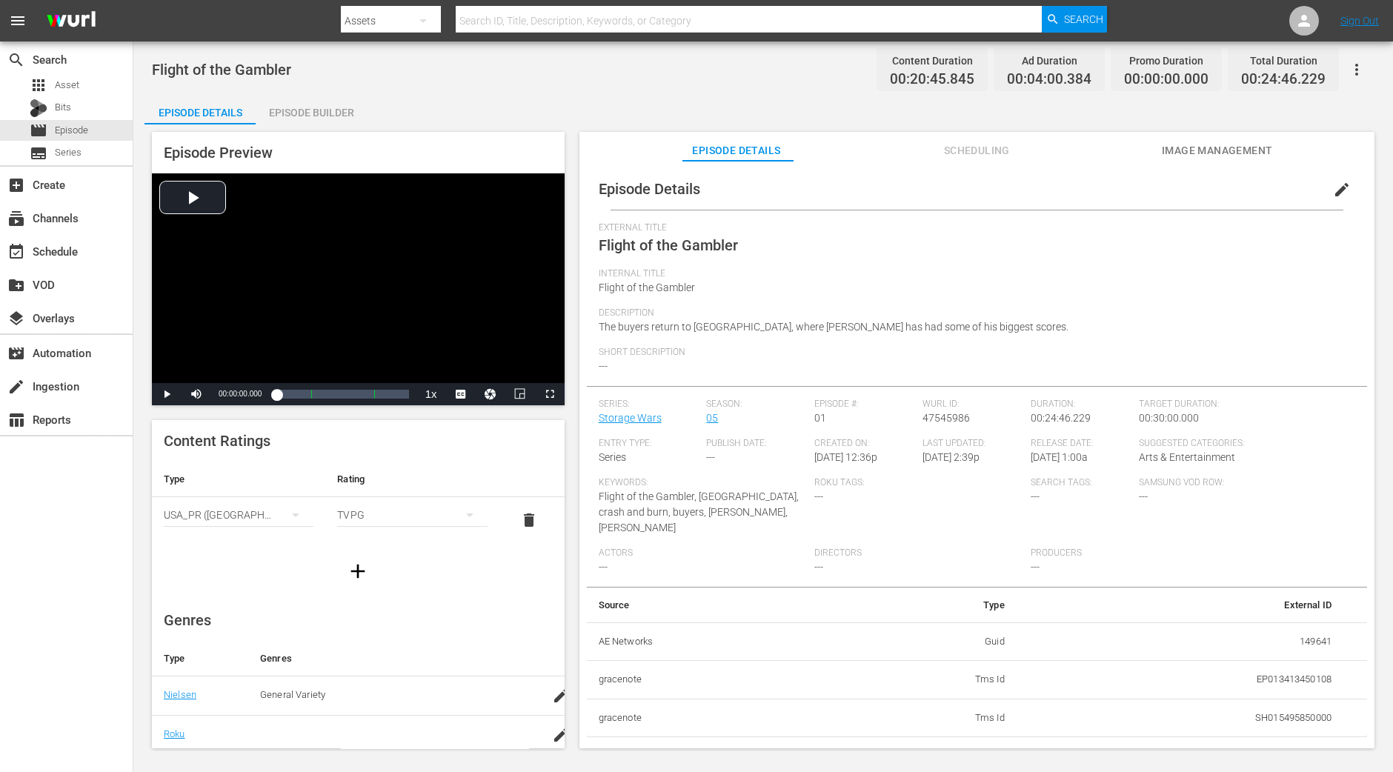
click at [317, 110] on div "Episode Builder" at bounding box center [311, 113] width 111 height 36
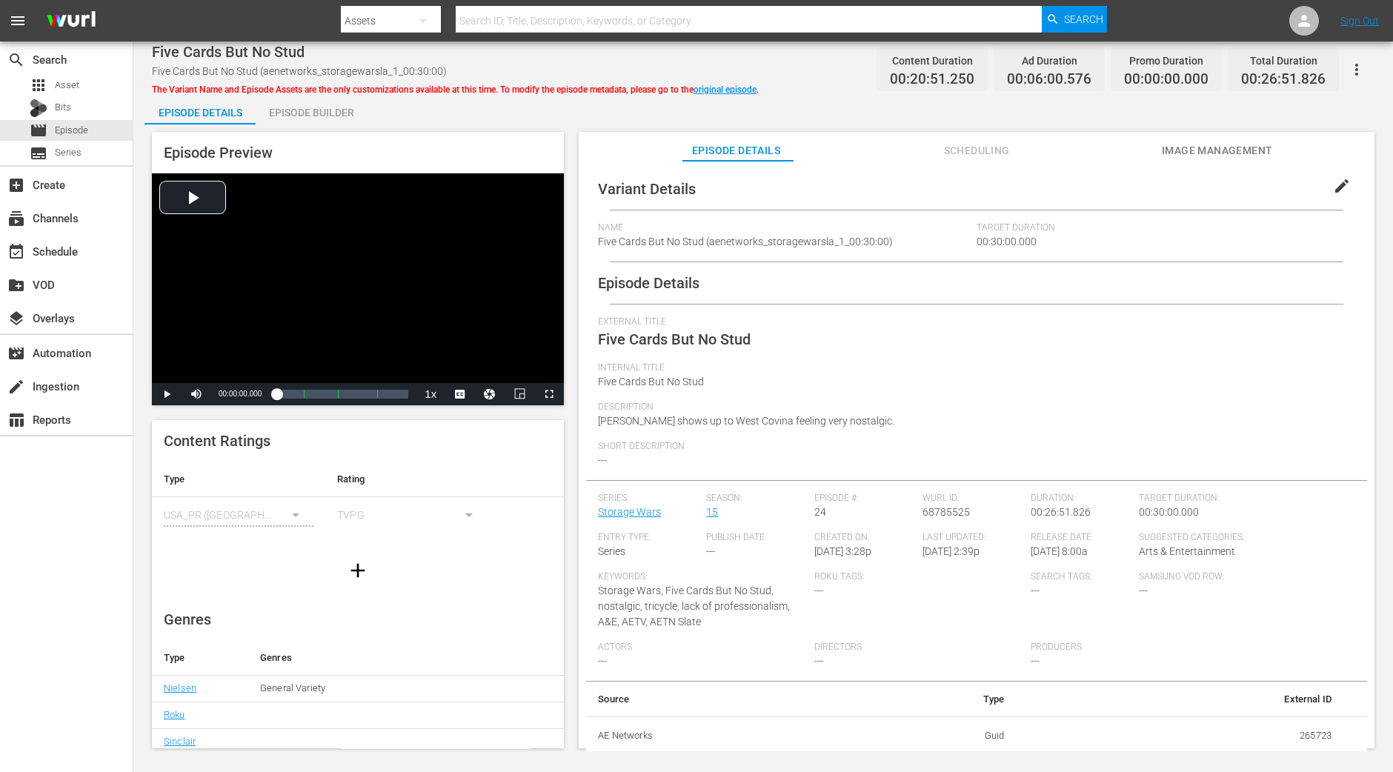
click at [318, 114] on div "Episode Builder" at bounding box center [311, 113] width 111 height 36
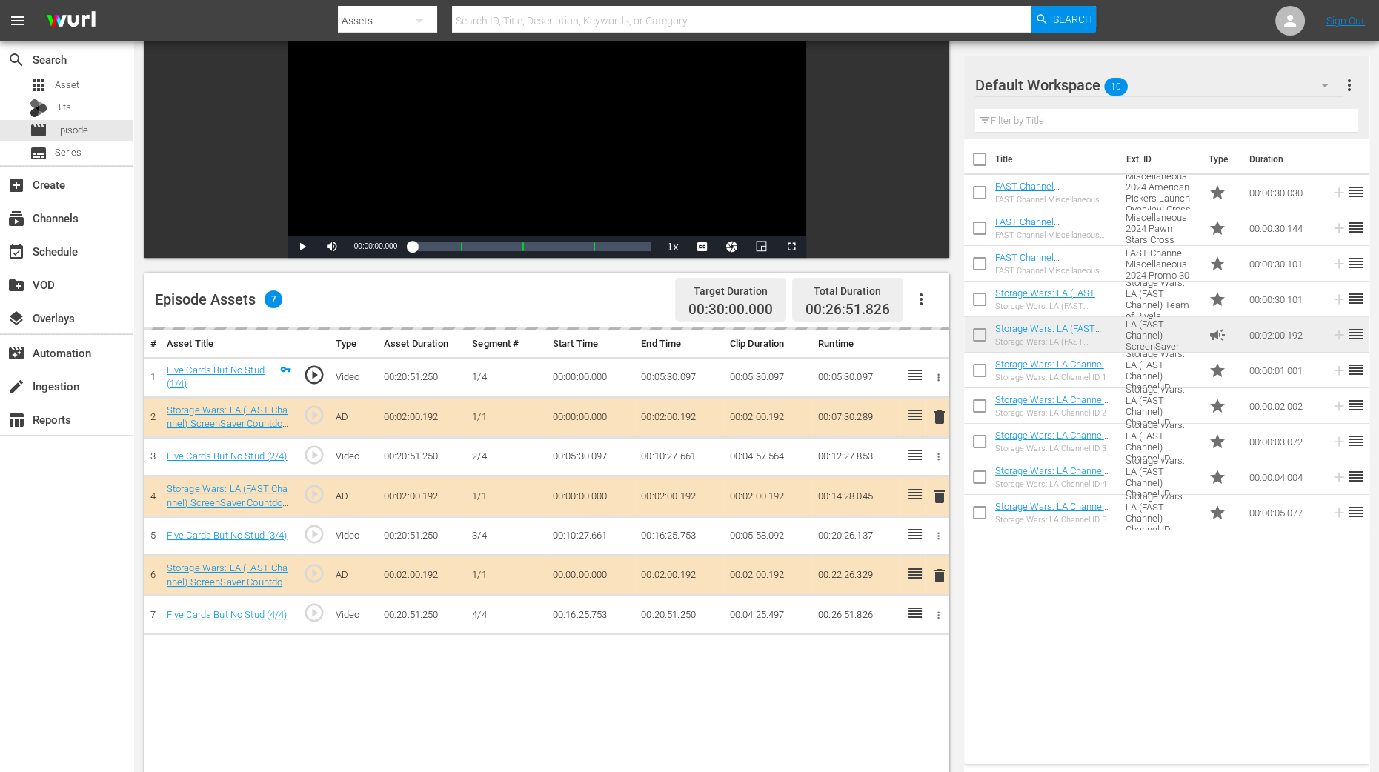
scroll to position [184, 0]
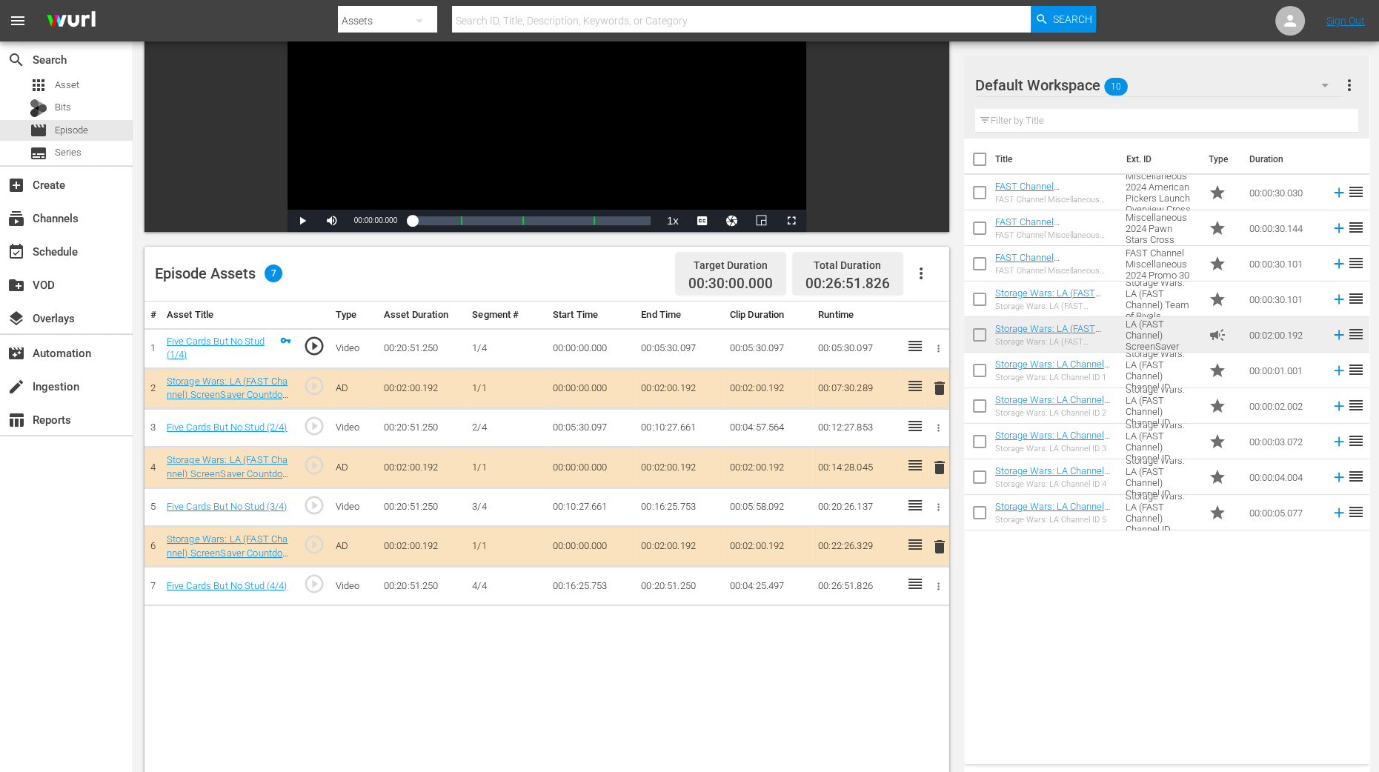
click at [938, 469] on span "delete" at bounding box center [940, 468] width 18 height 18
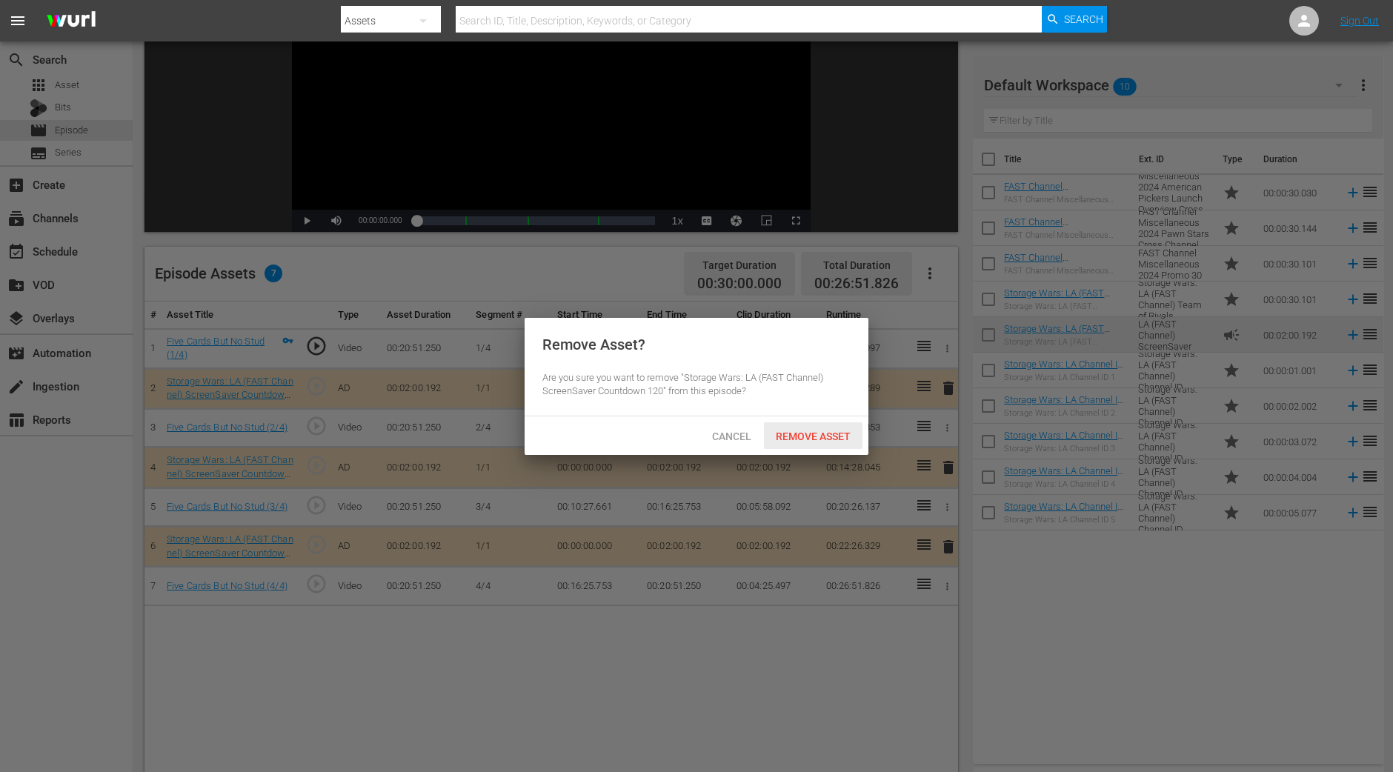
click at [820, 442] on div "Remove Asset" at bounding box center [813, 435] width 99 height 27
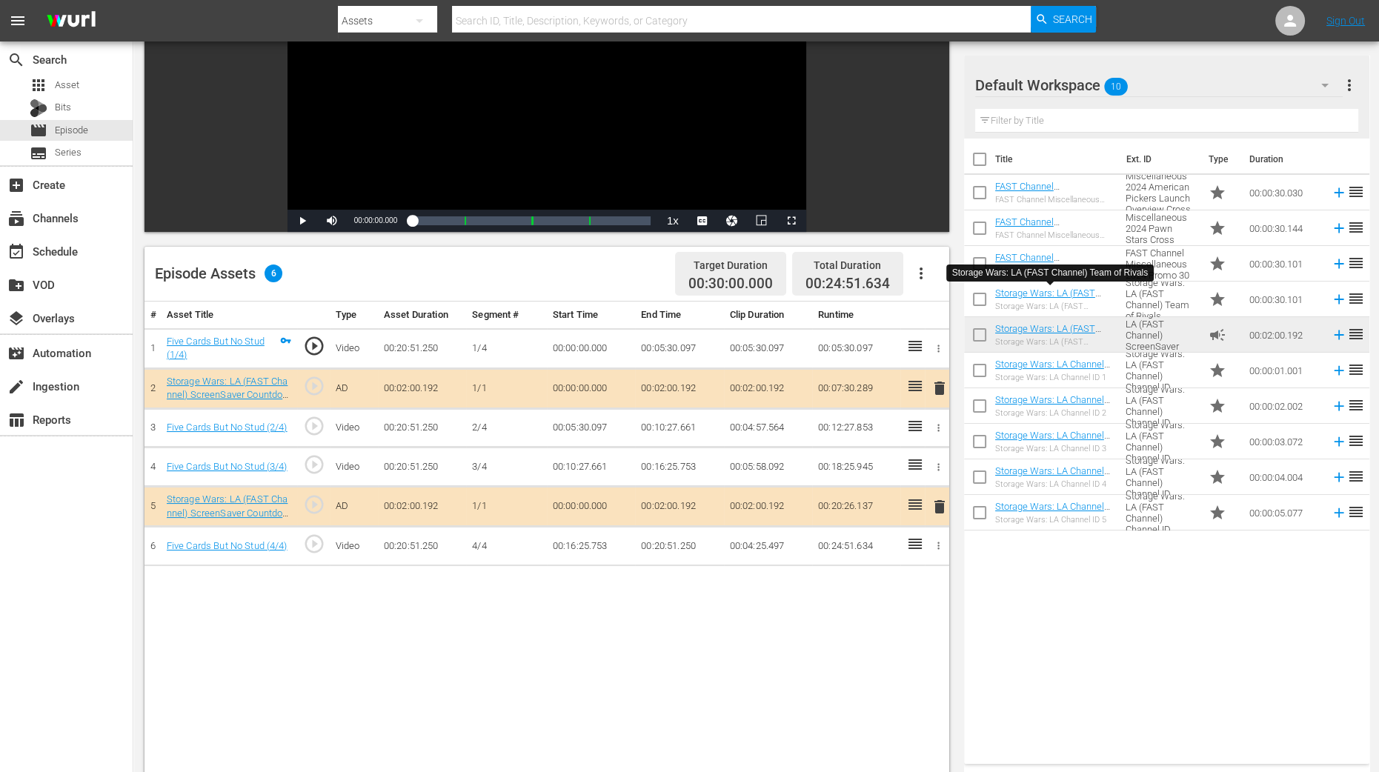
click at [955, 609] on div "Video Player is loading. Play Video Play Mute Current Time 00:00:00.000 / Durat…" at bounding box center [550, 451] width 812 height 1023
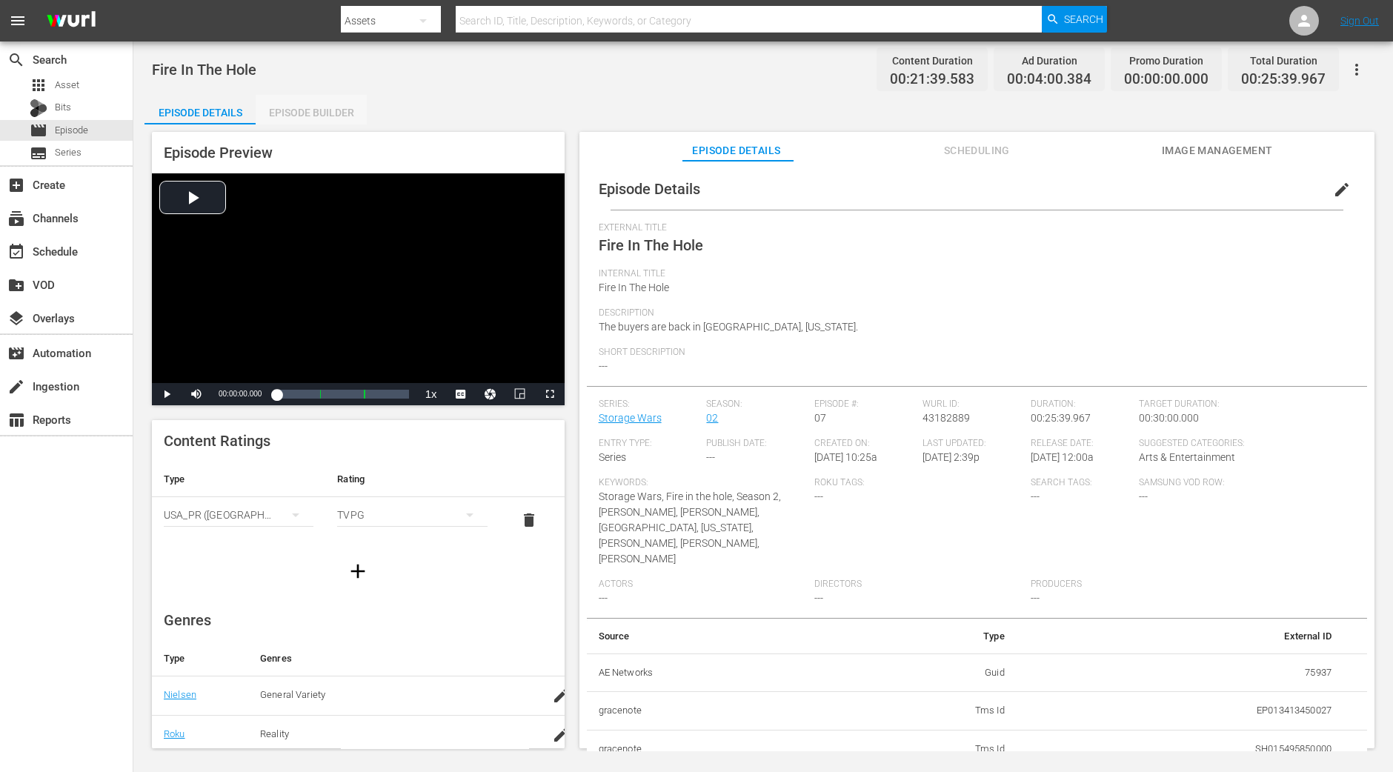
click at [356, 120] on div "Episode Builder" at bounding box center [311, 113] width 111 height 36
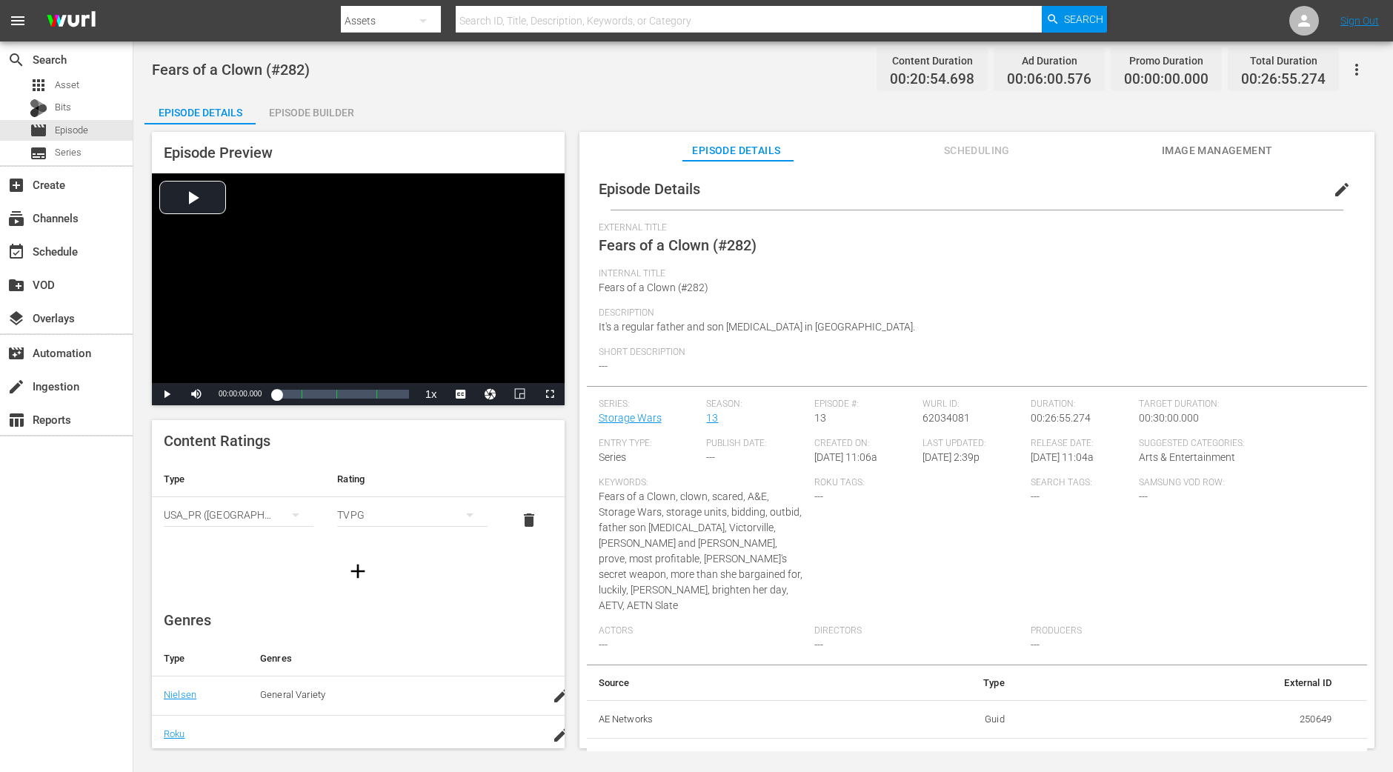
click at [333, 120] on div "Episode Builder" at bounding box center [311, 113] width 111 height 36
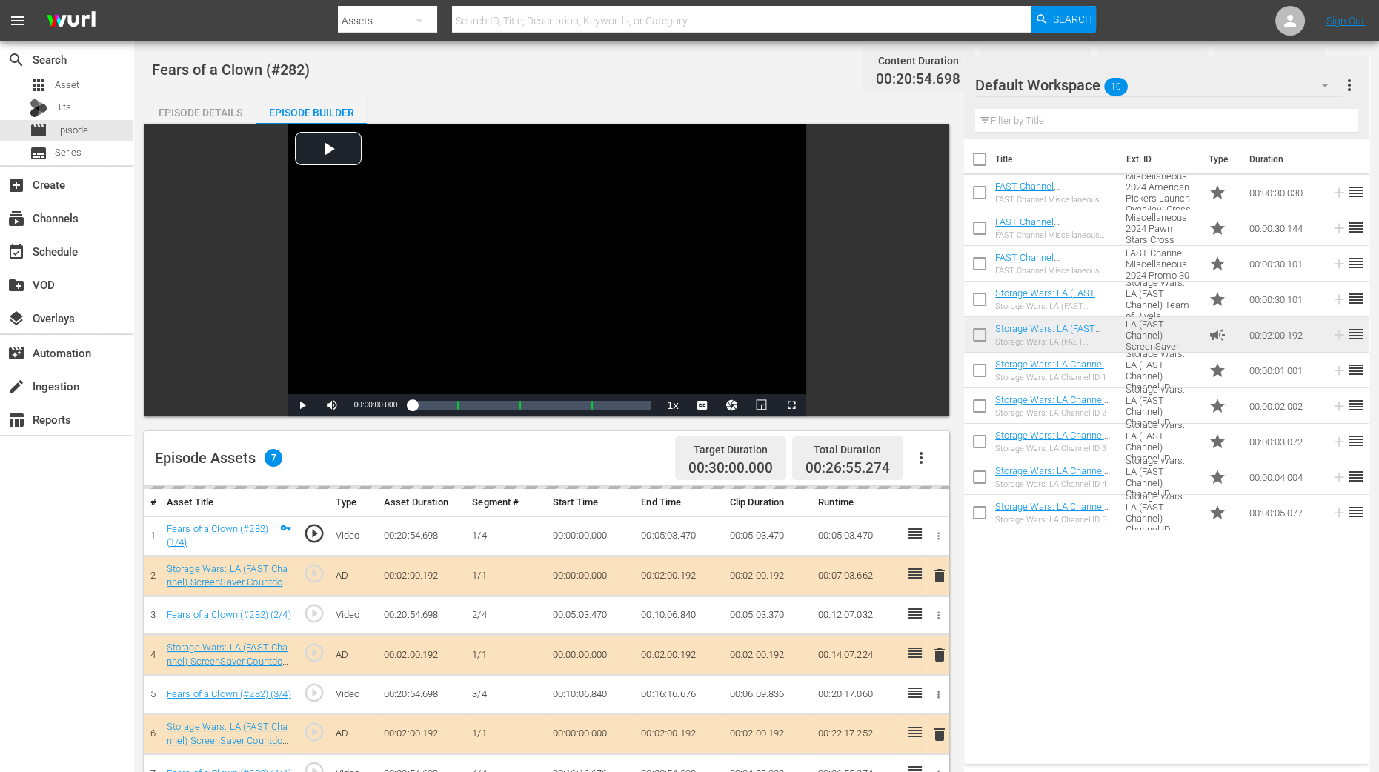
scroll to position [278, 0]
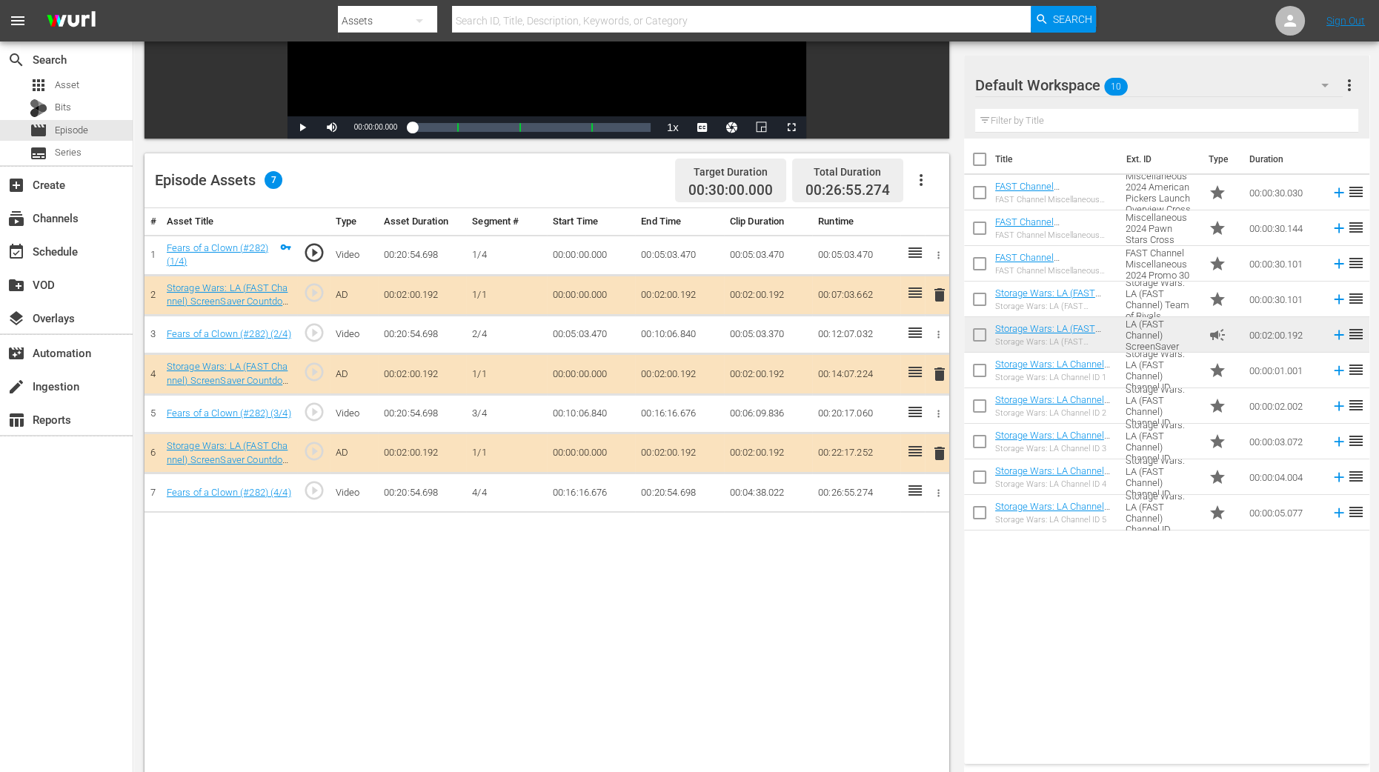
click at [935, 371] on span "delete" at bounding box center [940, 374] width 18 height 18
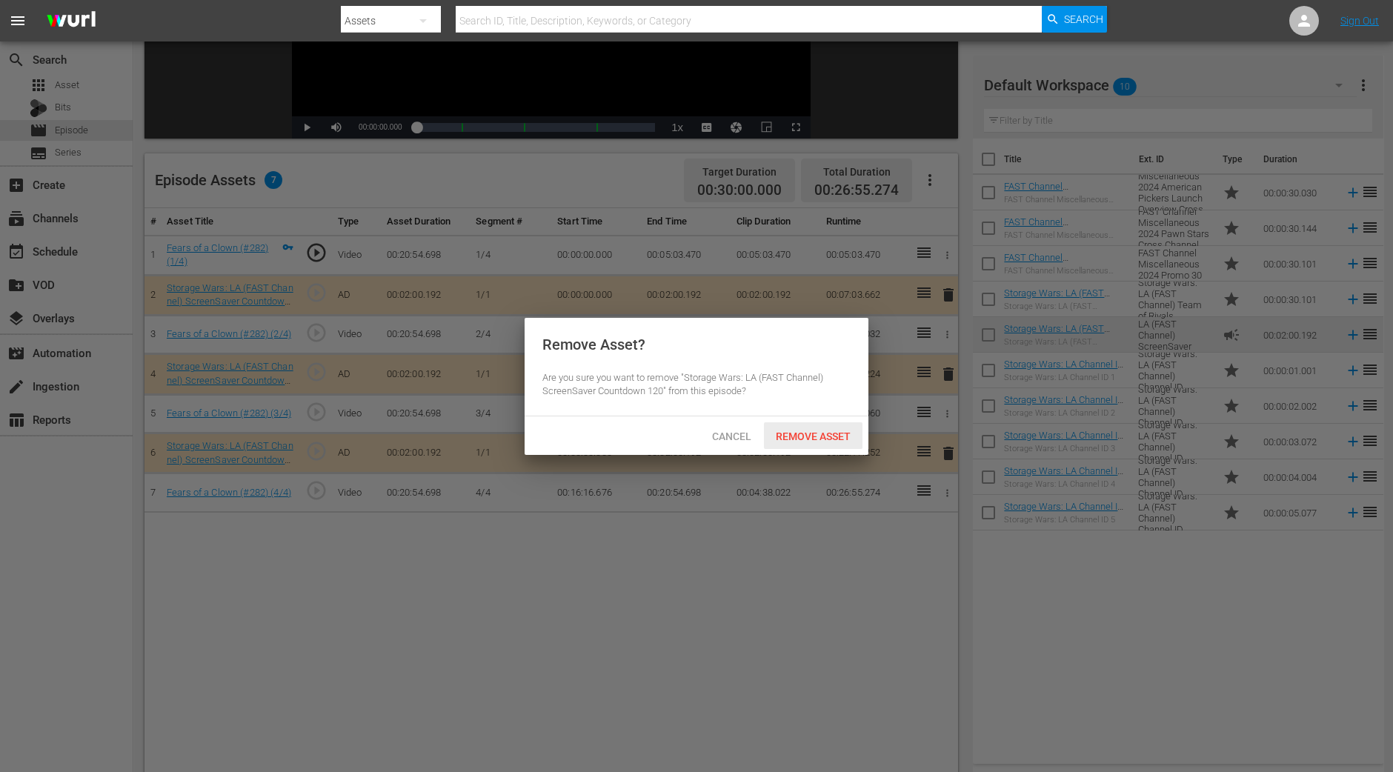
click at [793, 428] on div "Remove Asset" at bounding box center [813, 435] width 99 height 27
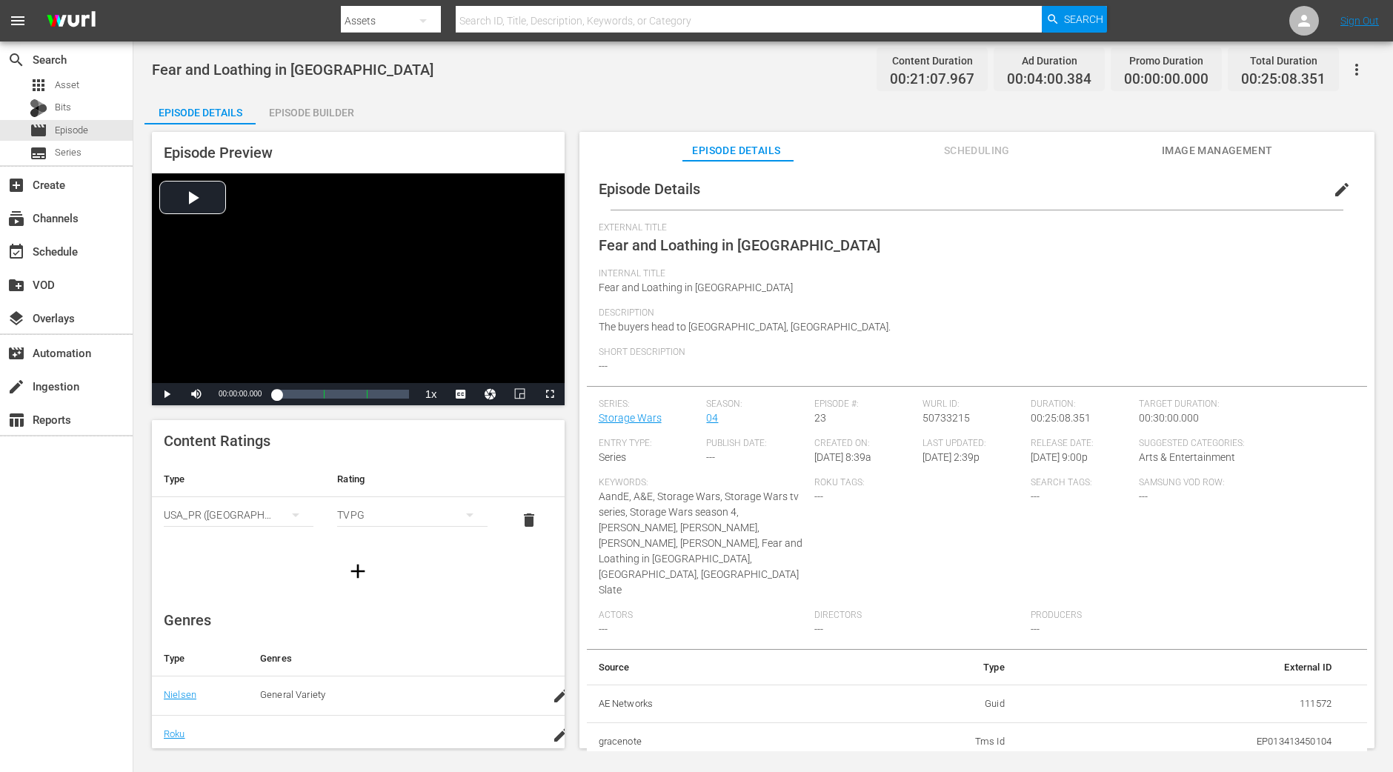
click at [308, 105] on div "Episode Builder" at bounding box center [311, 113] width 111 height 36
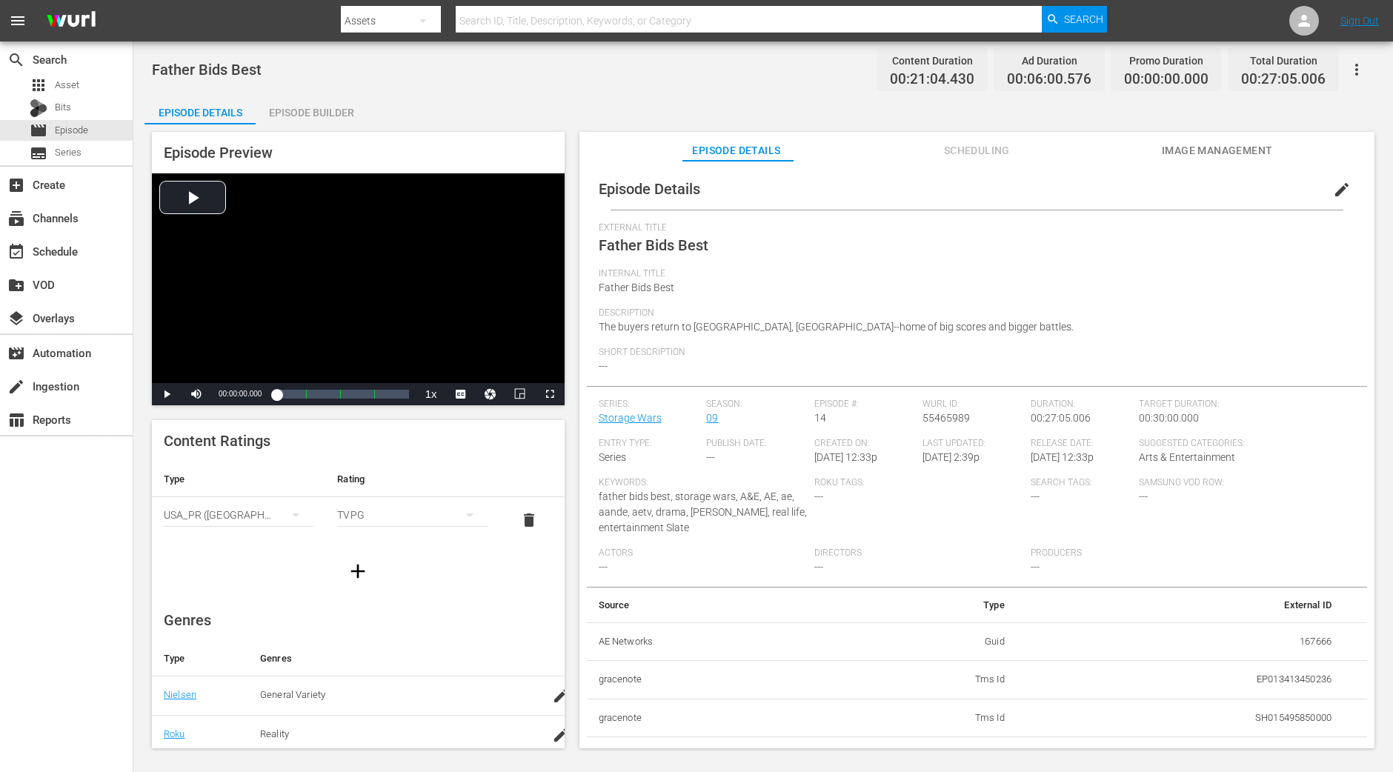
click at [342, 104] on div "Episode Builder" at bounding box center [311, 113] width 111 height 36
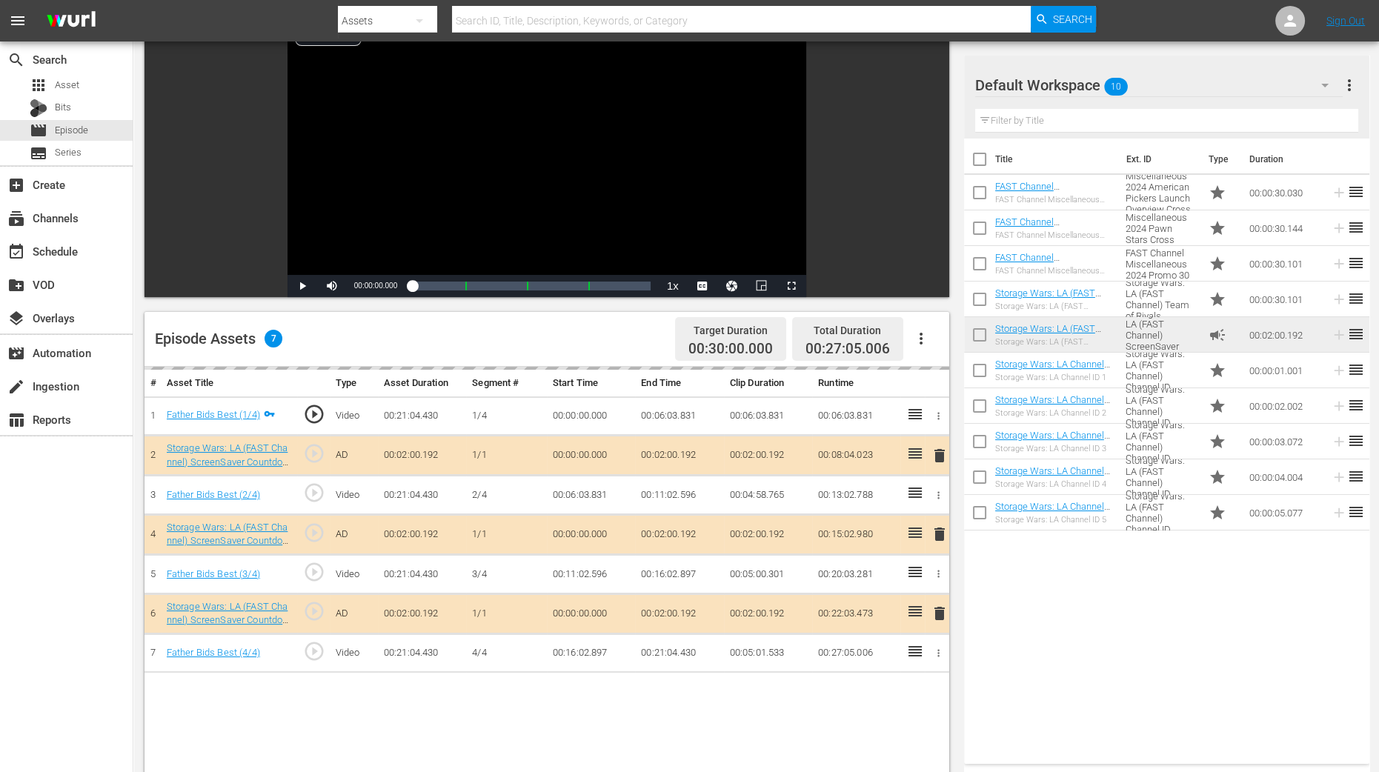
scroll to position [278, 0]
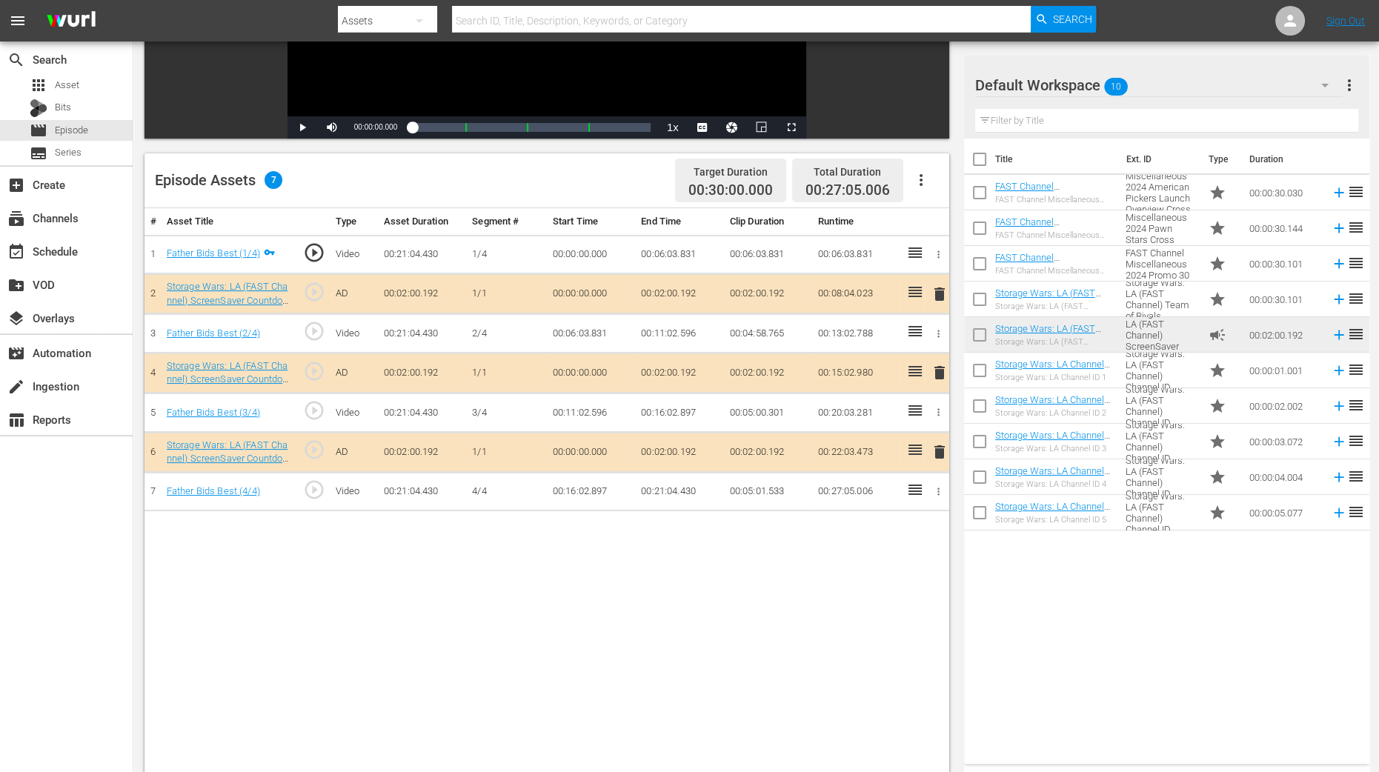
click at [944, 373] on span "delete" at bounding box center [940, 373] width 18 height 18
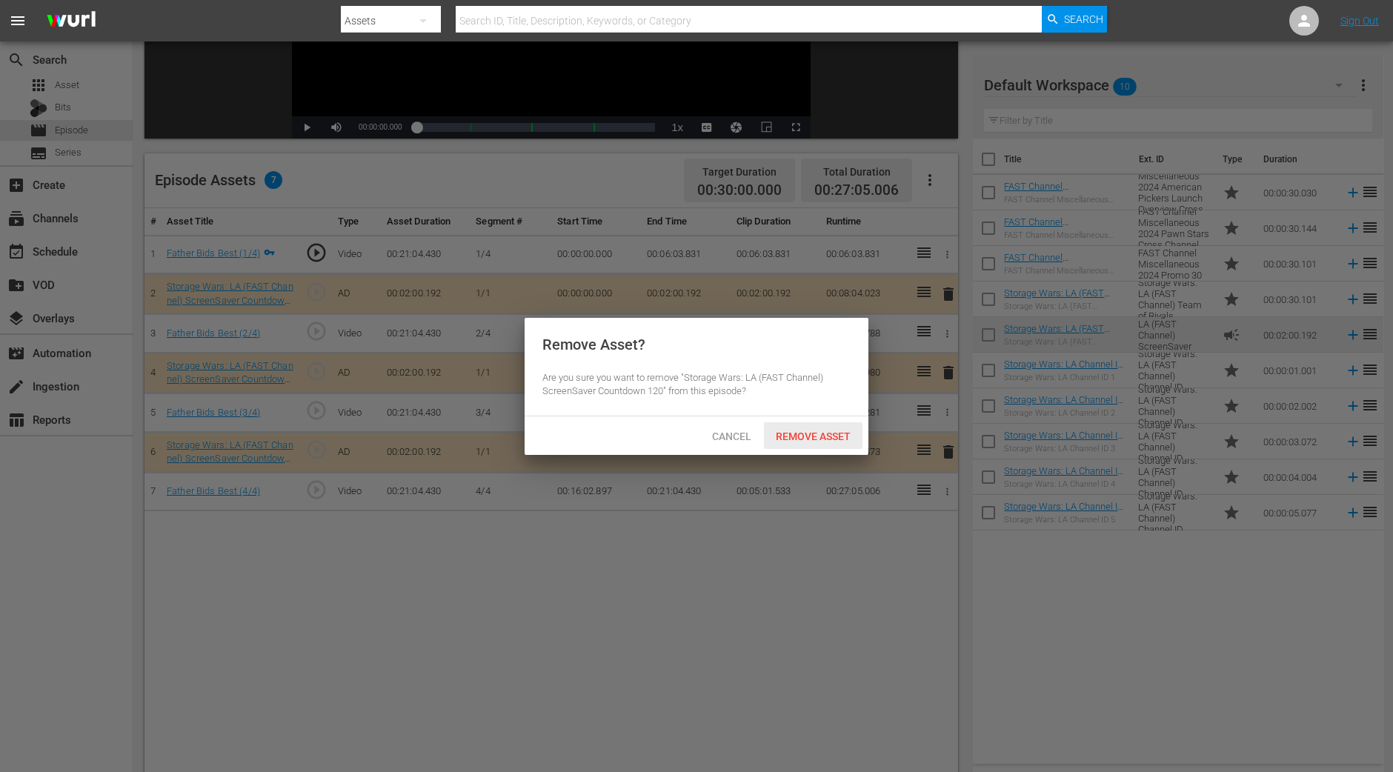
click at [817, 442] on div "Remove Asset" at bounding box center [813, 435] width 99 height 27
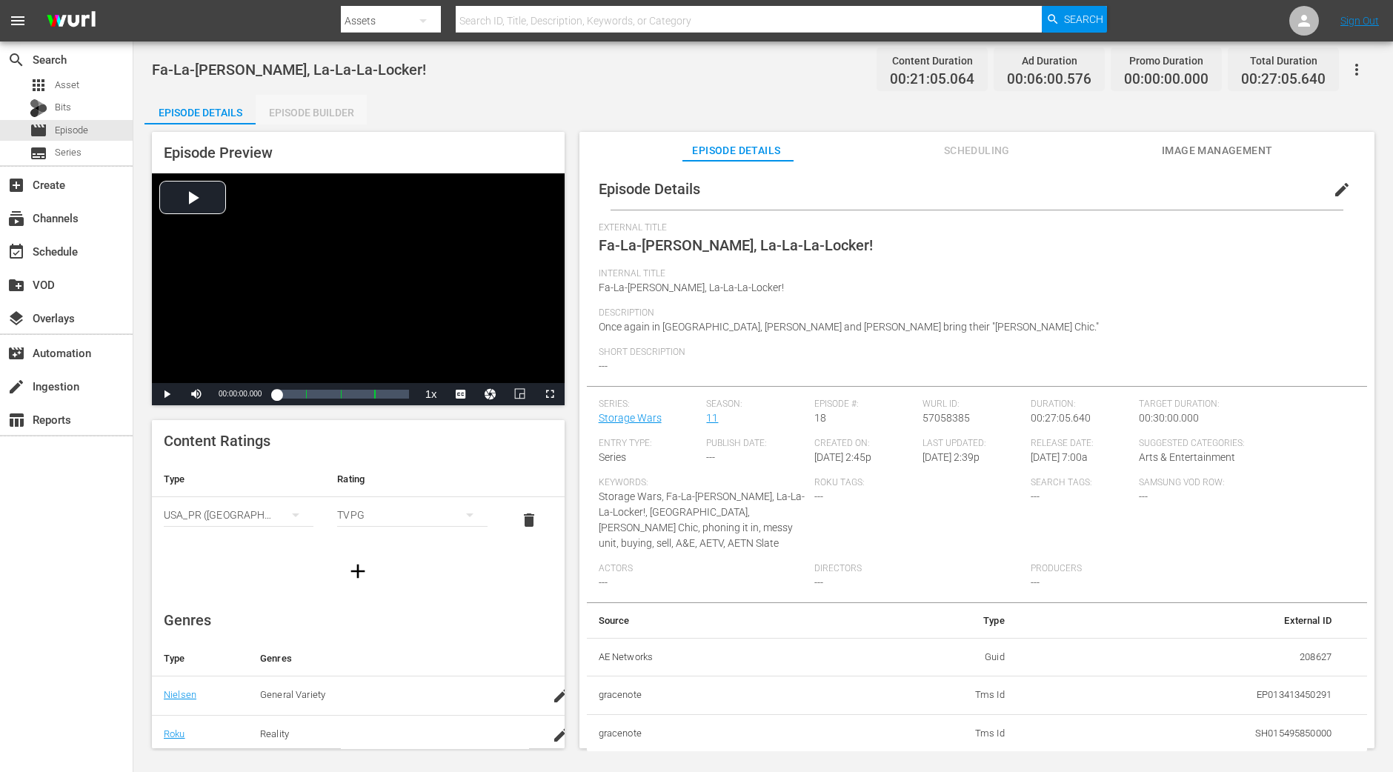
click at [326, 113] on div "Episode Builder" at bounding box center [311, 113] width 111 height 36
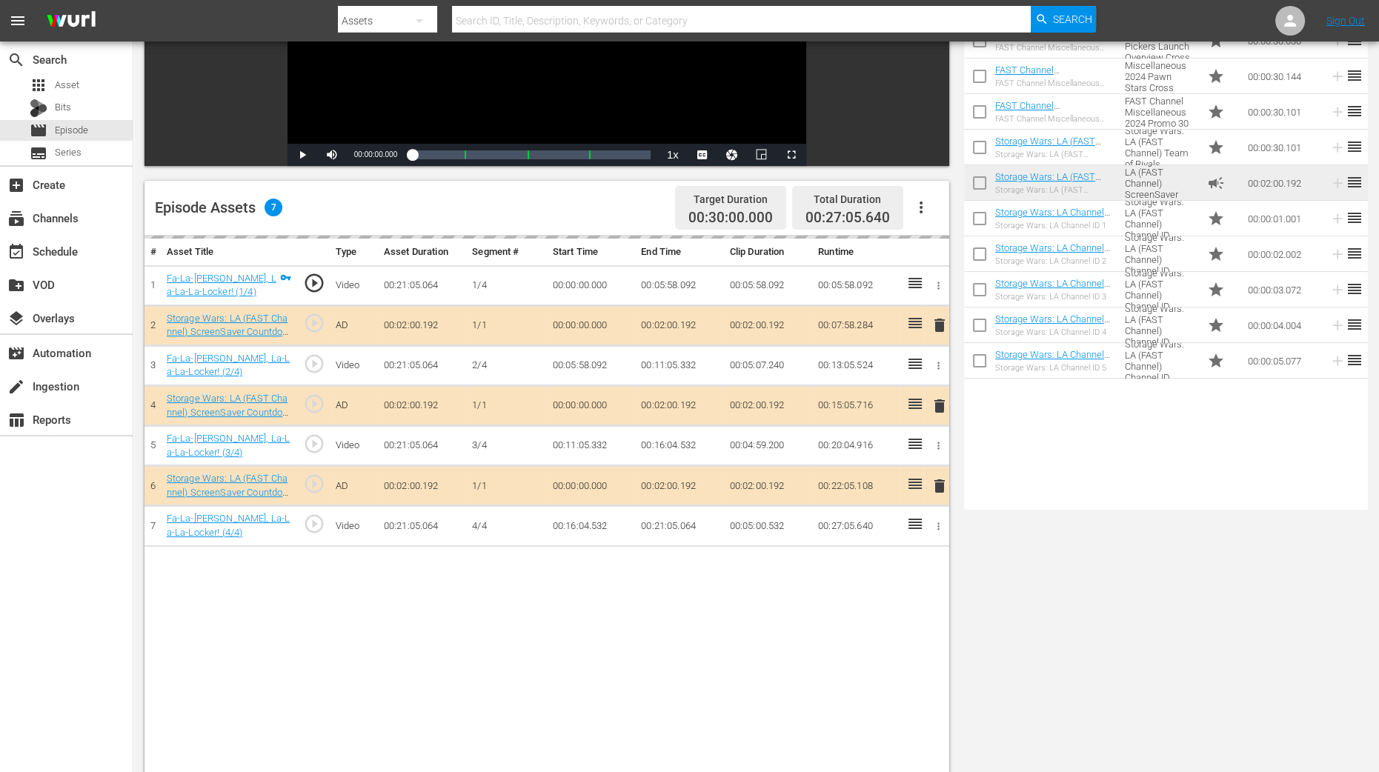
scroll to position [370, 0]
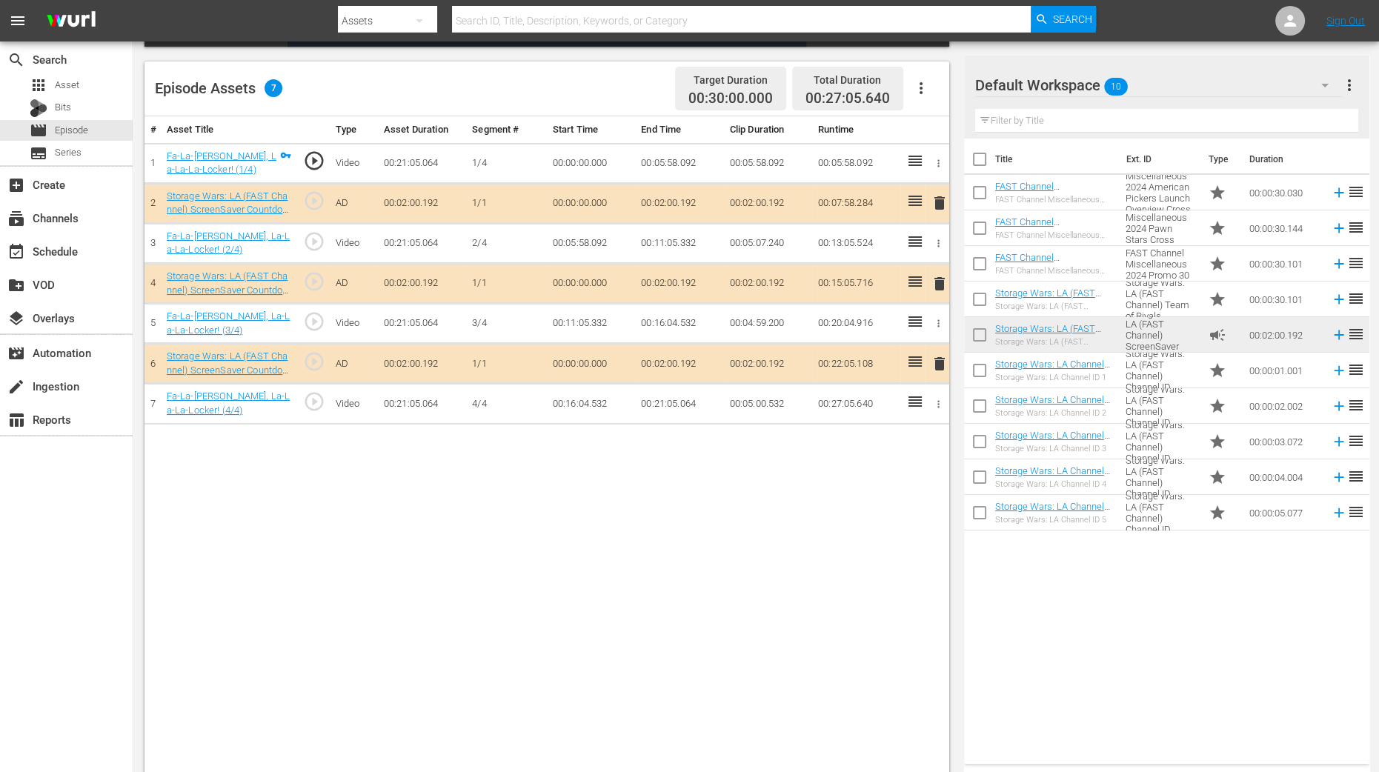
click at [937, 281] on span "delete" at bounding box center [940, 284] width 18 height 18
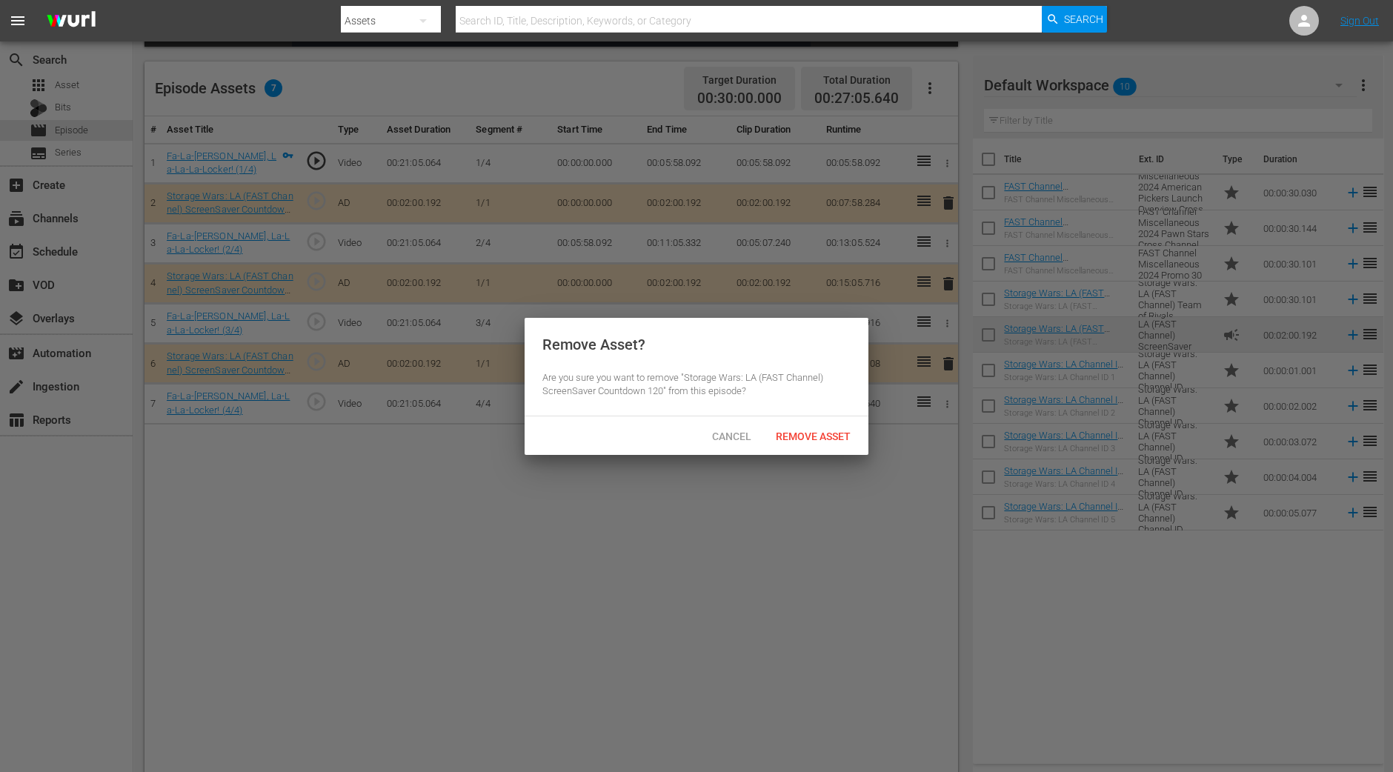
click at [808, 420] on div "Cancel Remove Asset" at bounding box center [697, 435] width 344 height 39
click at [802, 430] on span "Remove Asset" at bounding box center [813, 436] width 99 height 12
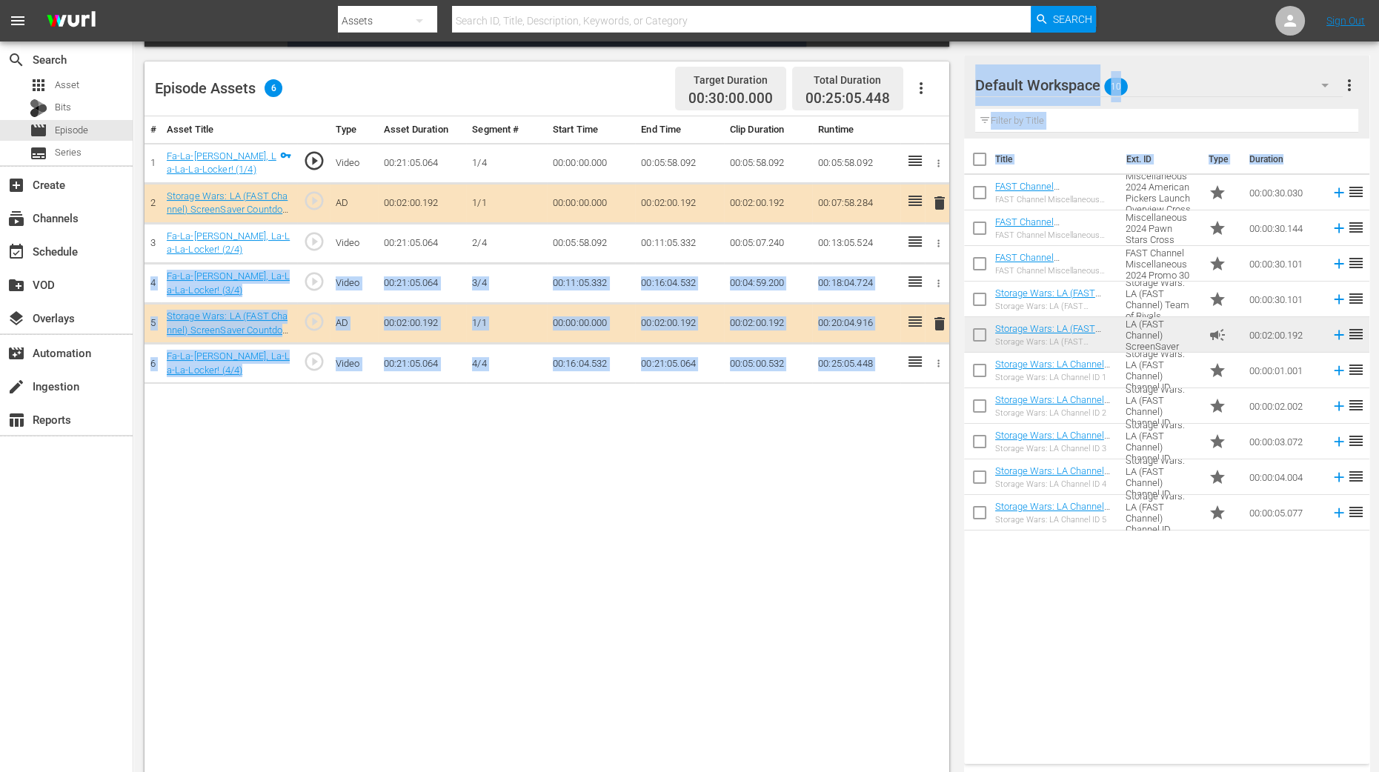
drag, startPoint x: 917, startPoint y: 248, endPoint x: 652, endPoint y: 598, distance: 438.5
click at [1040, 331] on div "Video Player is loading. Play Video Play Mute Current Time 00:00:00.000 / Durat…" at bounding box center [755, 266] width 1223 height 1023
click at [634, 609] on div "# Asset Title Type Asset Duration Segment # Start Time End Time Clip Duration R…" at bounding box center [546, 446] width 805 height 661
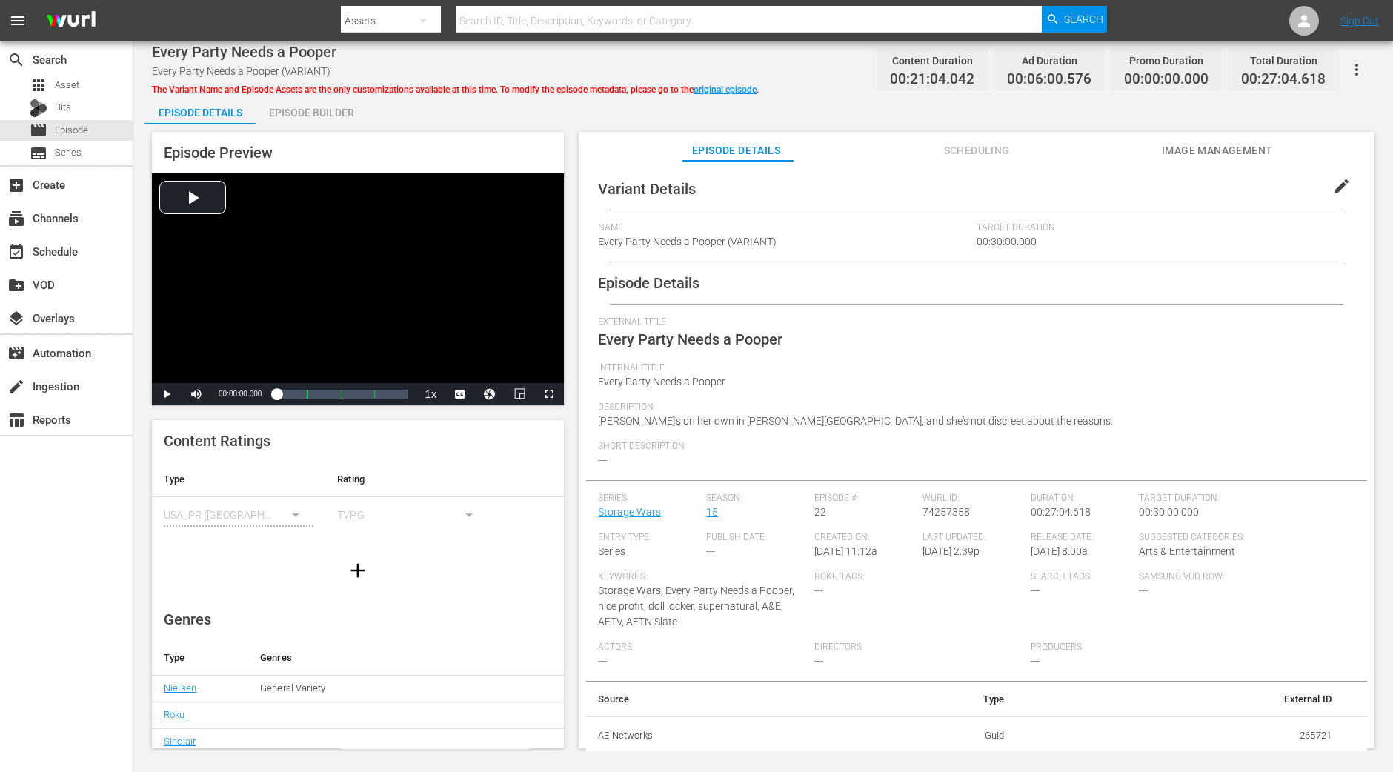
click at [342, 118] on div "Episode Builder" at bounding box center [311, 113] width 111 height 36
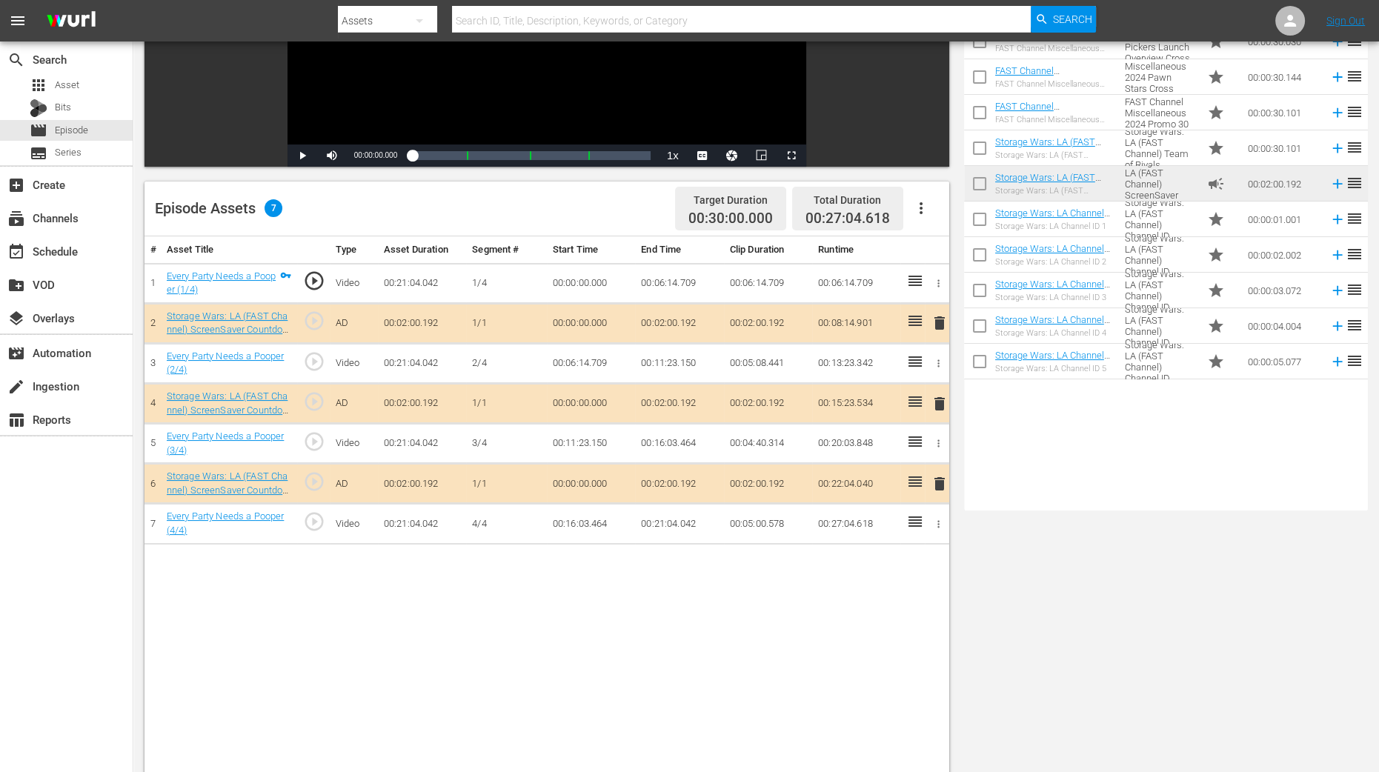
scroll to position [370, 0]
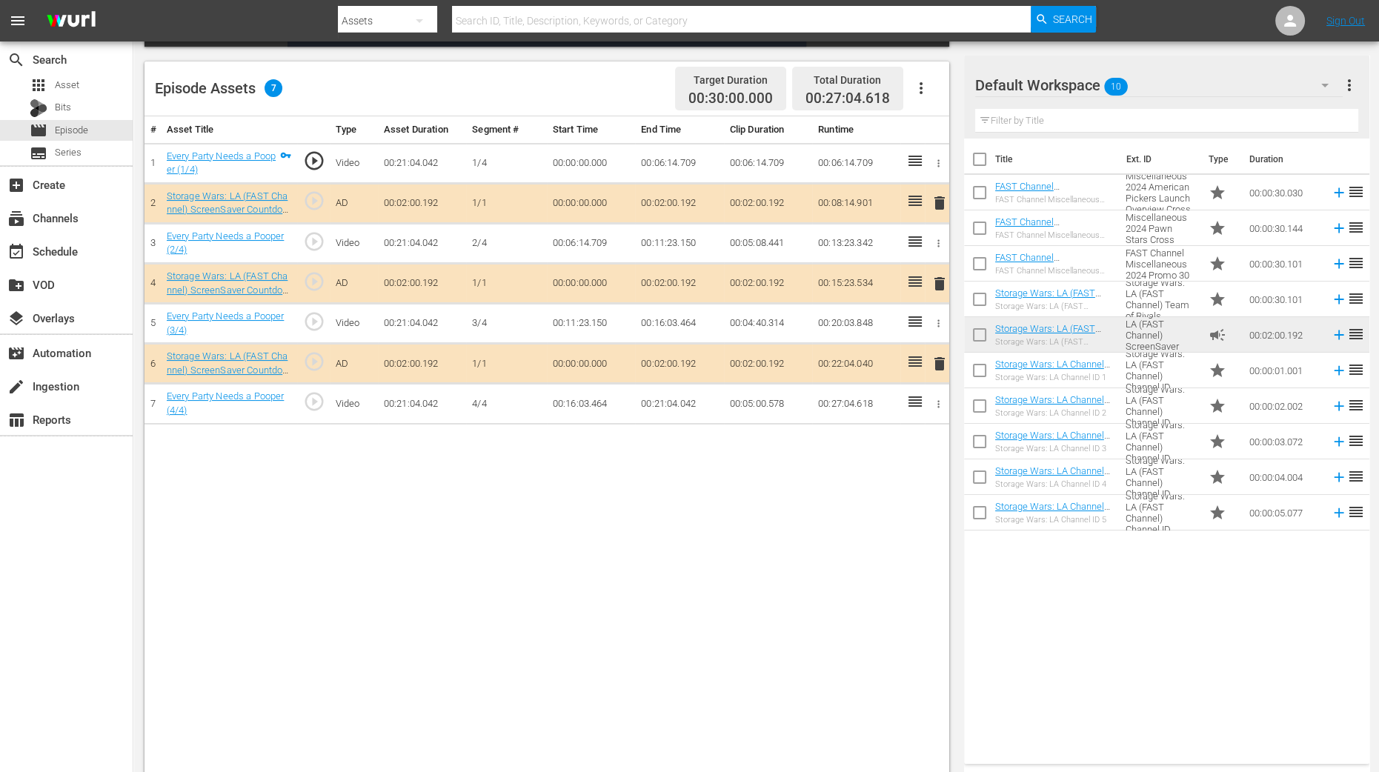
click at [938, 282] on span "delete" at bounding box center [940, 284] width 18 height 18
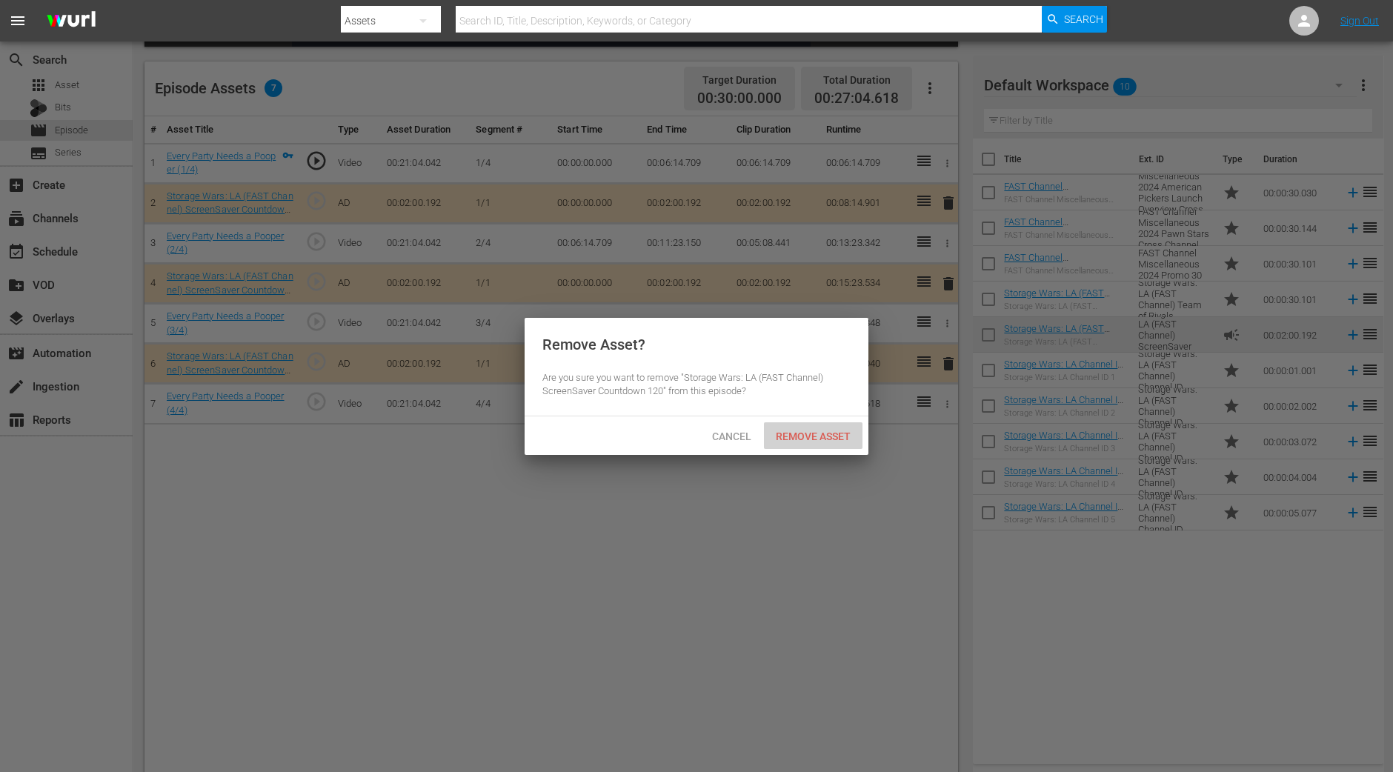
click at [795, 430] on span "Remove Asset" at bounding box center [813, 436] width 99 height 12
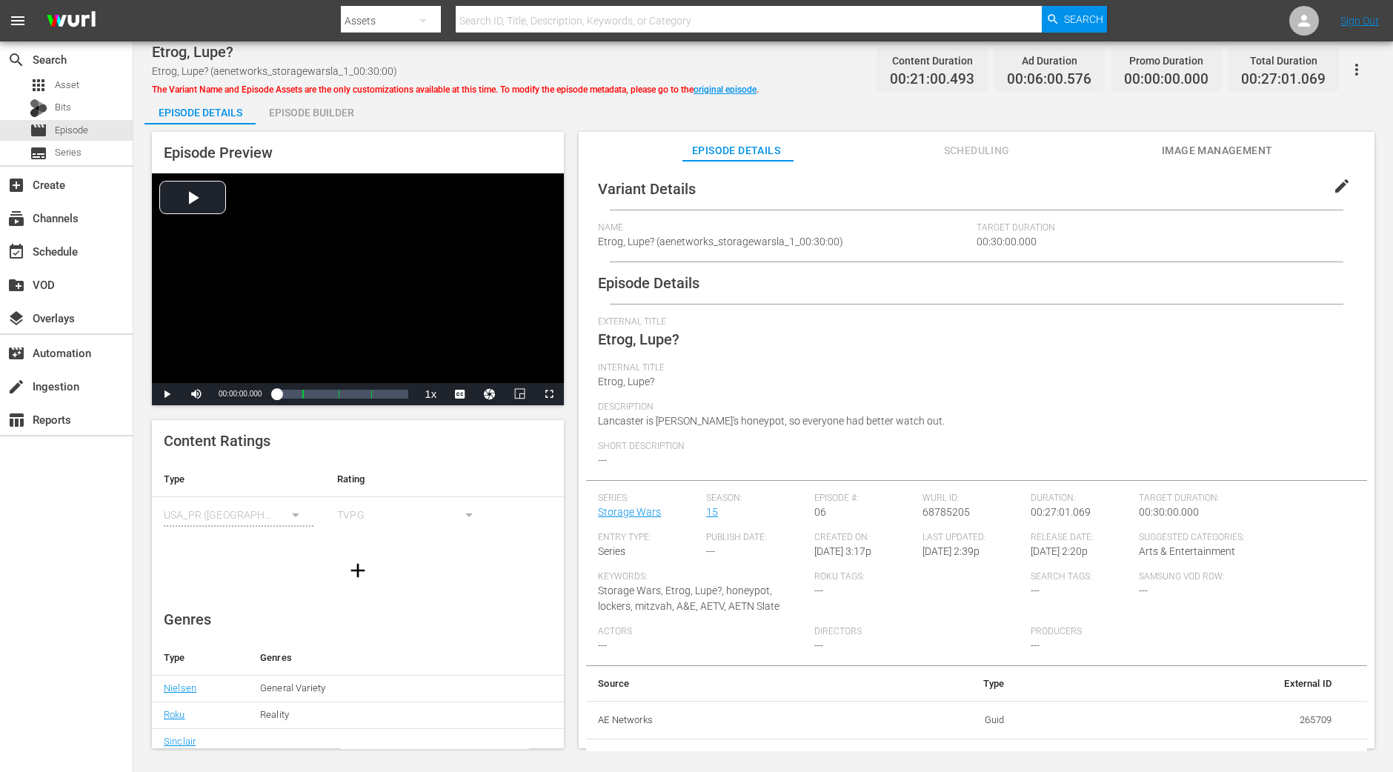
click at [312, 109] on div "Episode Builder" at bounding box center [311, 113] width 111 height 36
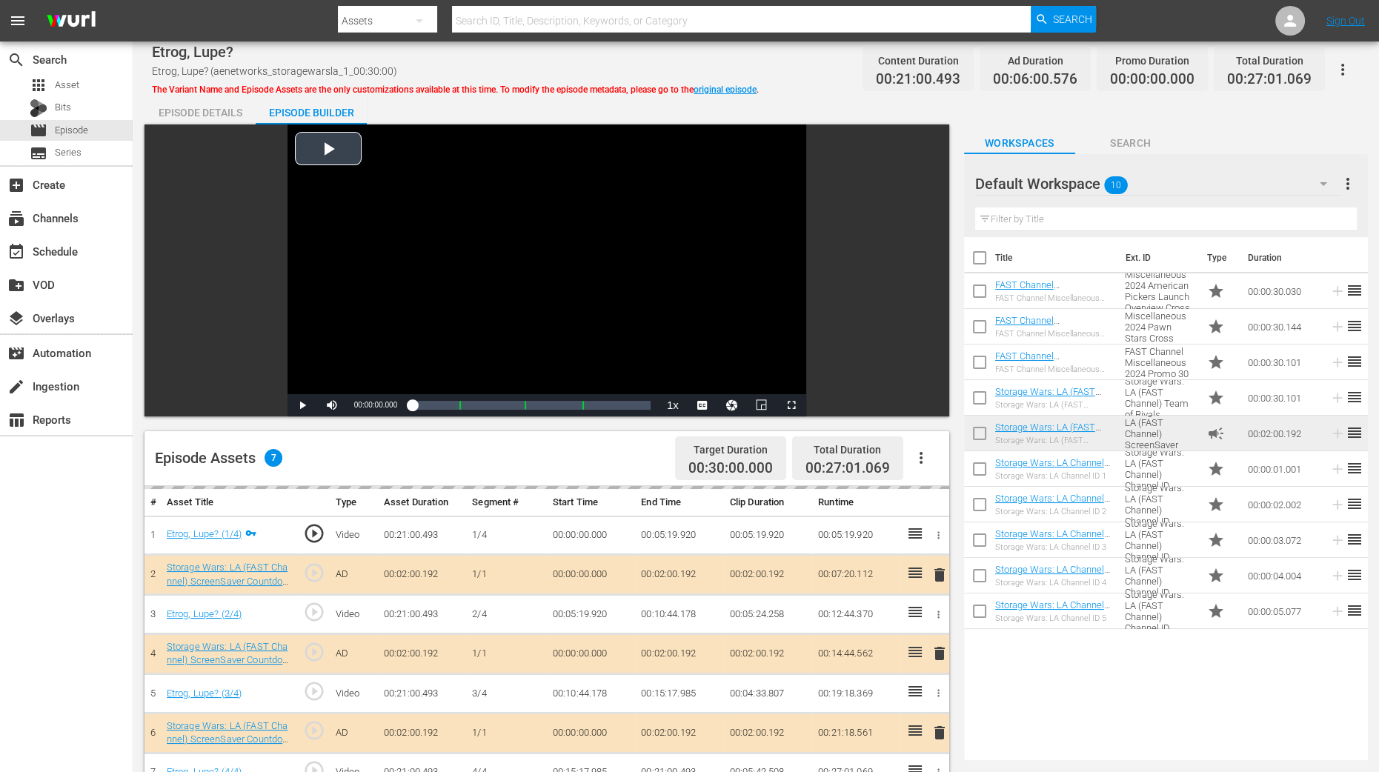
scroll to position [385, 0]
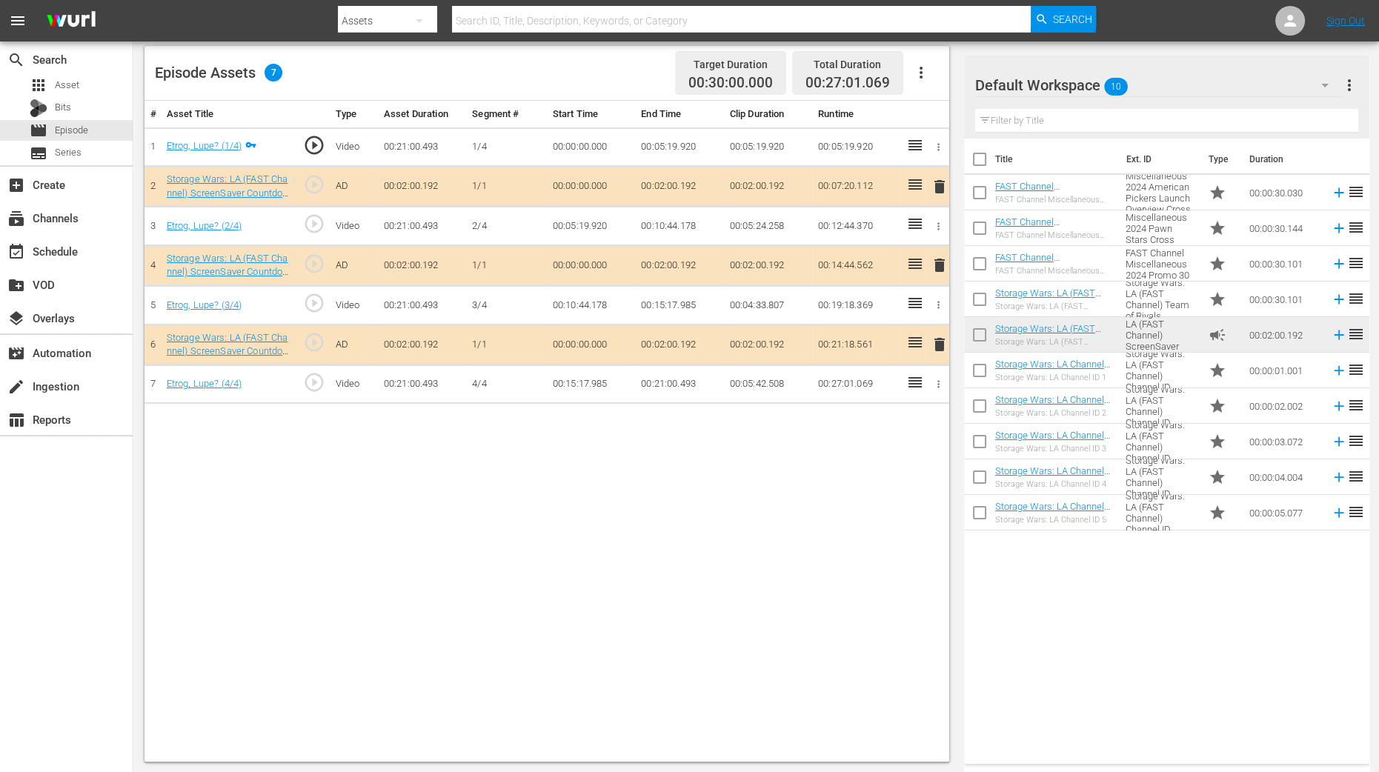
click at [940, 257] on span "delete" at bounding box center [940, 265] width 18 height 18
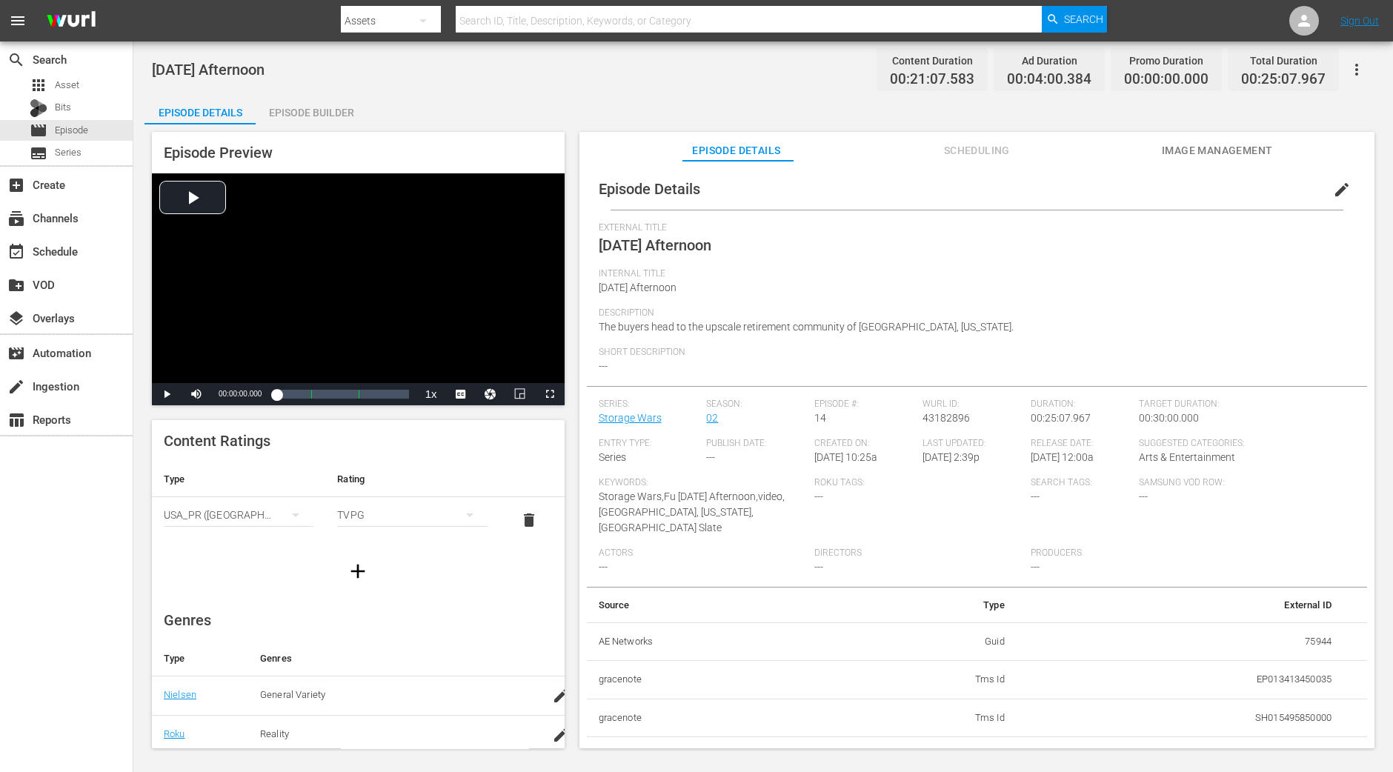
click at [341, 113] on div "Episode Builder" at bounding box center [311, 113] width 111 height 36
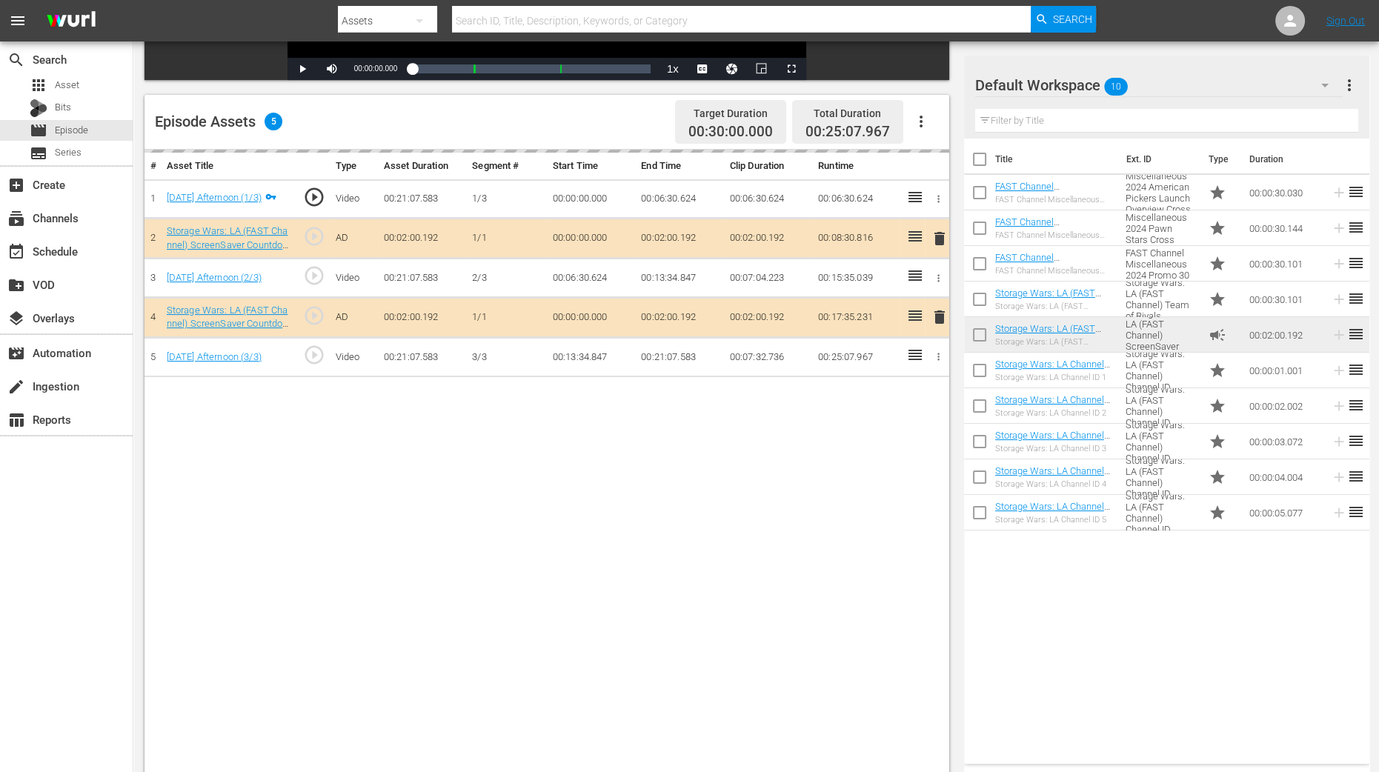
scroll to position [370, 0]
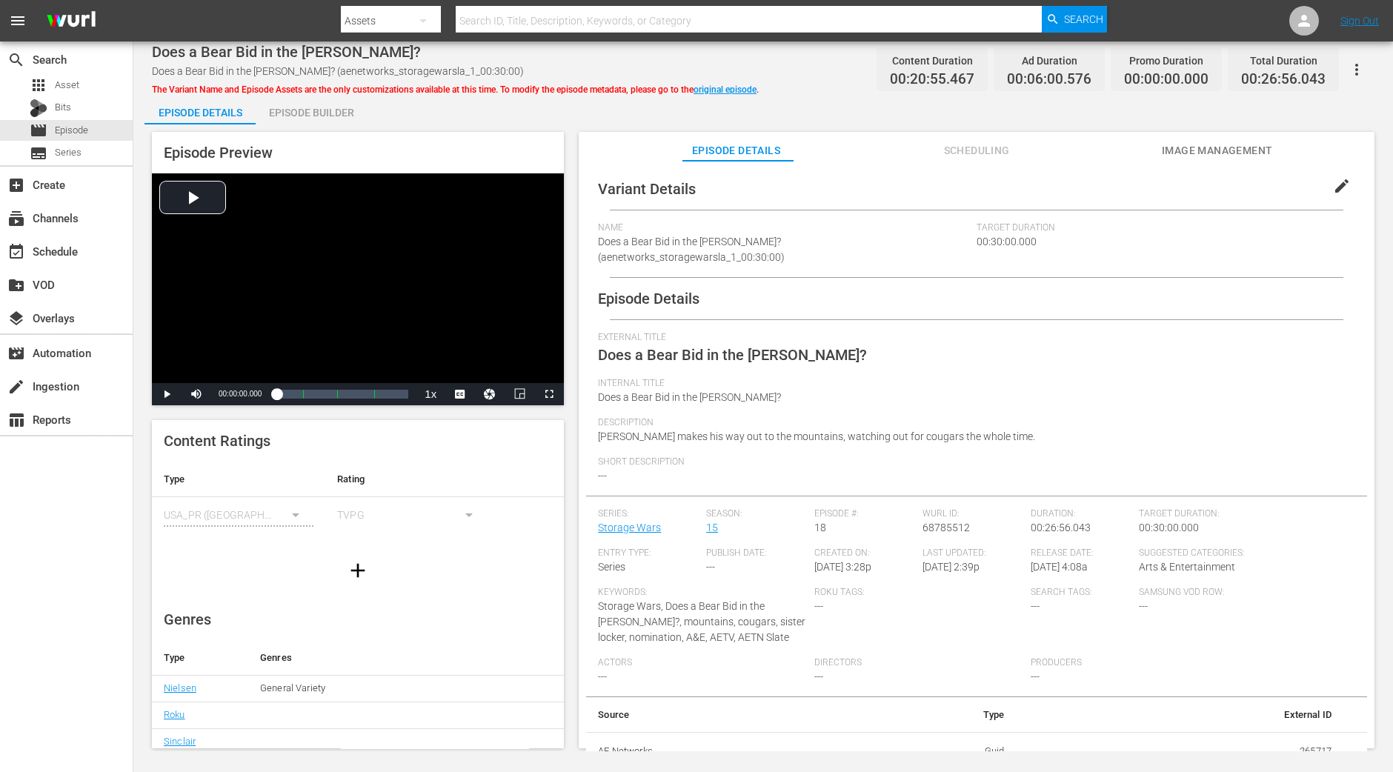
click at [352, 107] on div "Episode Builder" at bounding box center [311, 113] width 111 height 36
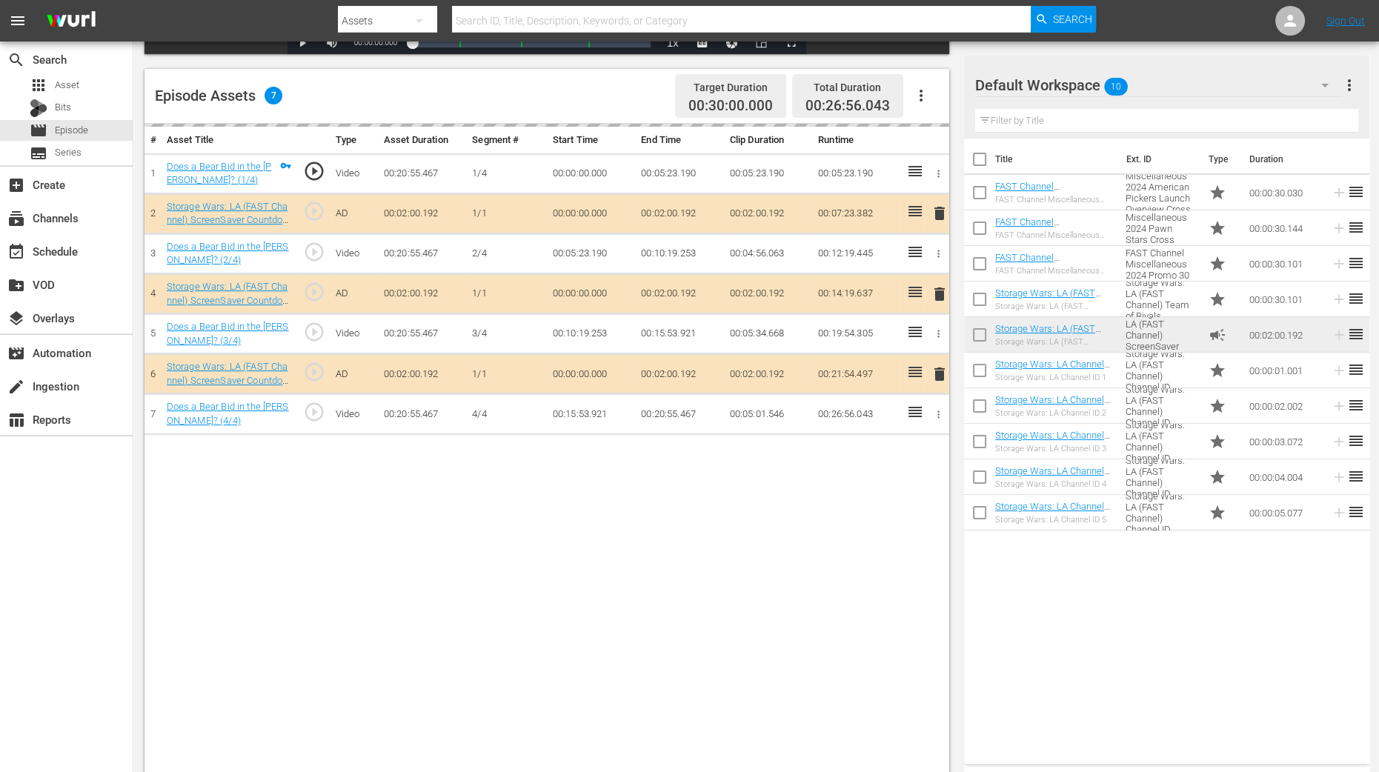
scroll to position [370, 0]
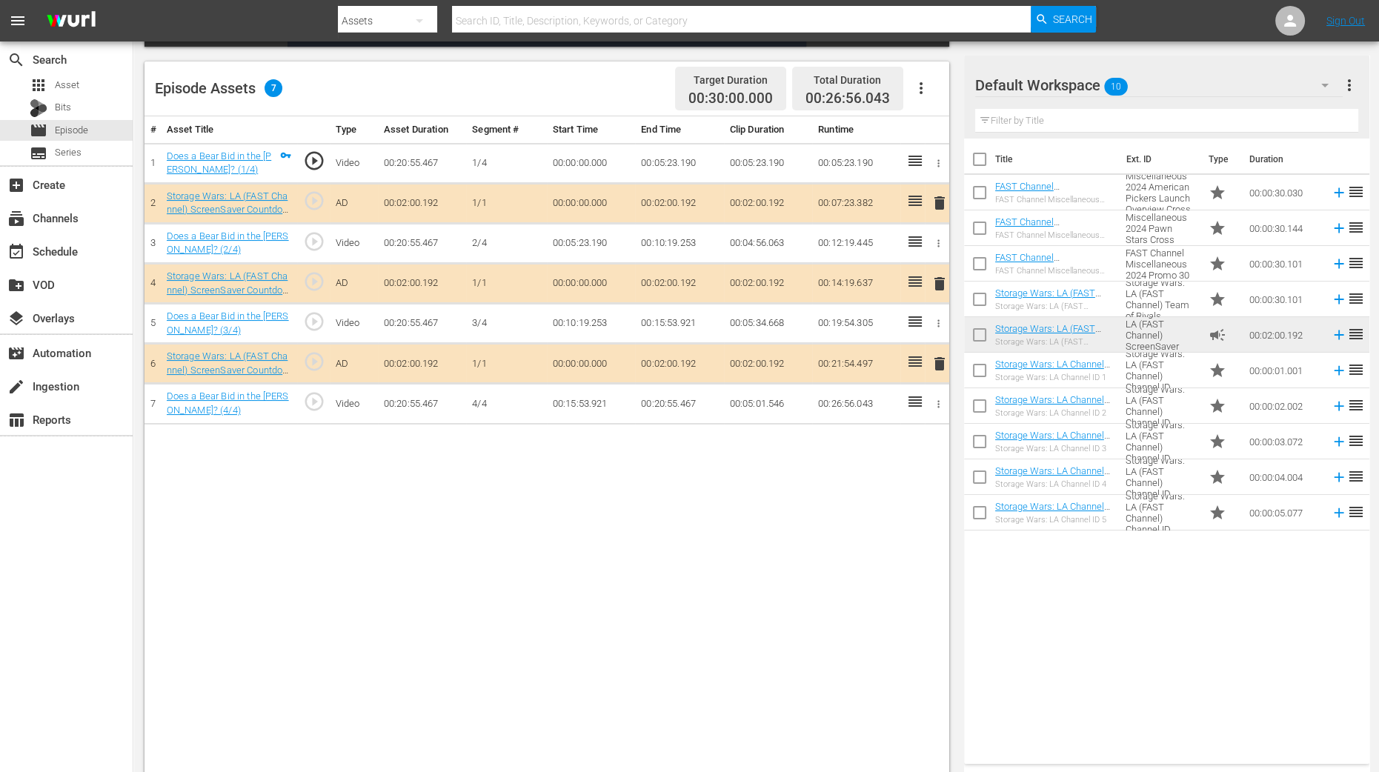
click at [940, 279] on span "delete" at bounding box center [940, 284] width 18 height 18
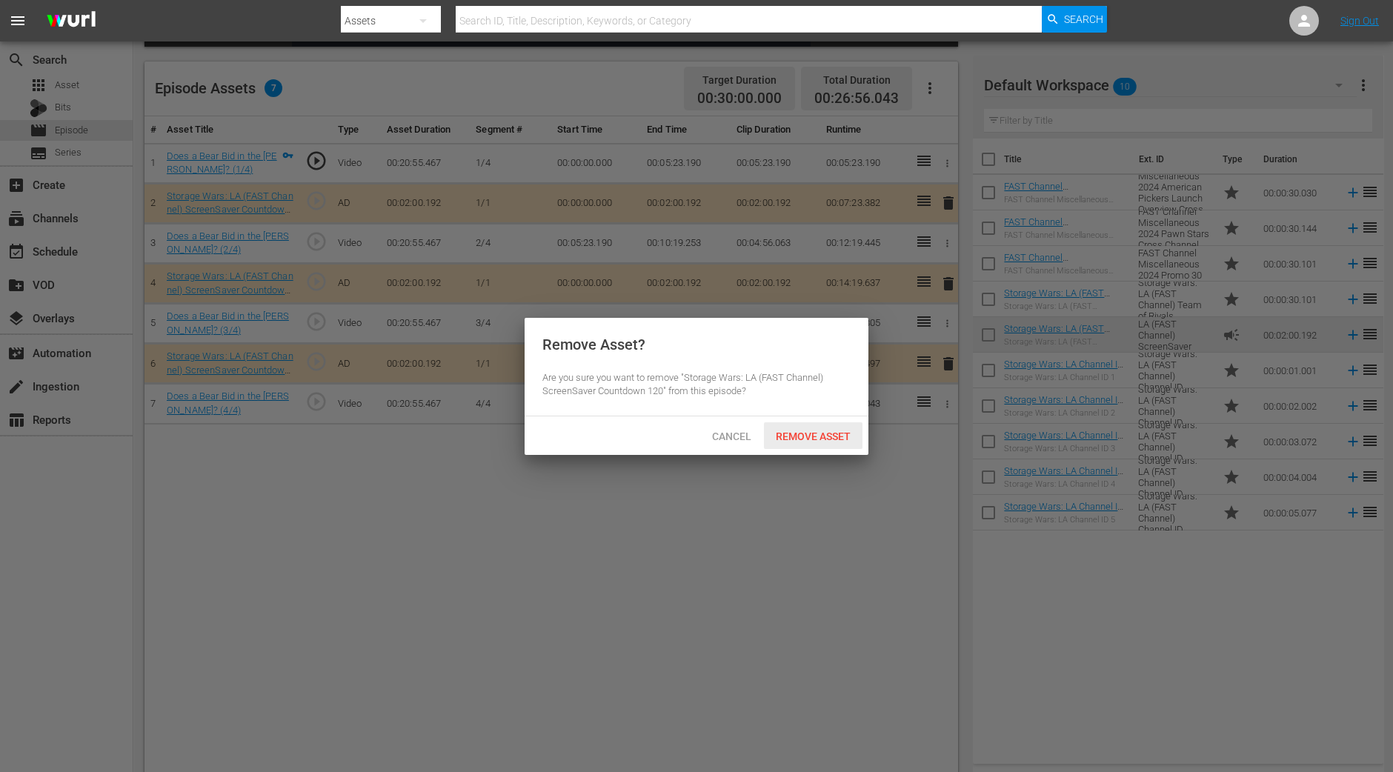
click at [840, 436] on span "Remove Asset" at bounding box center [813, 436] width 99 height 12
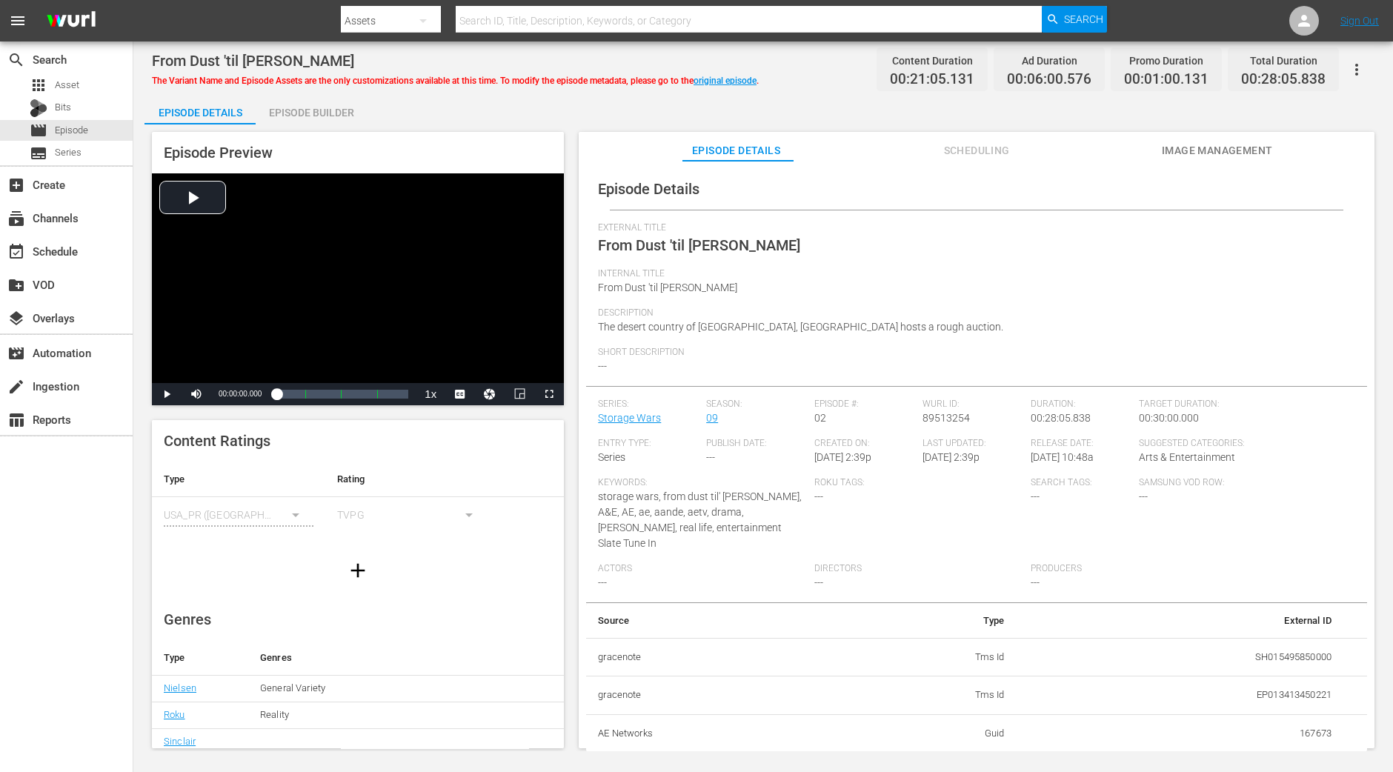
click at [307, 113] on div "Episode Builder" at bounding box center [311, 113] width 111 height 36
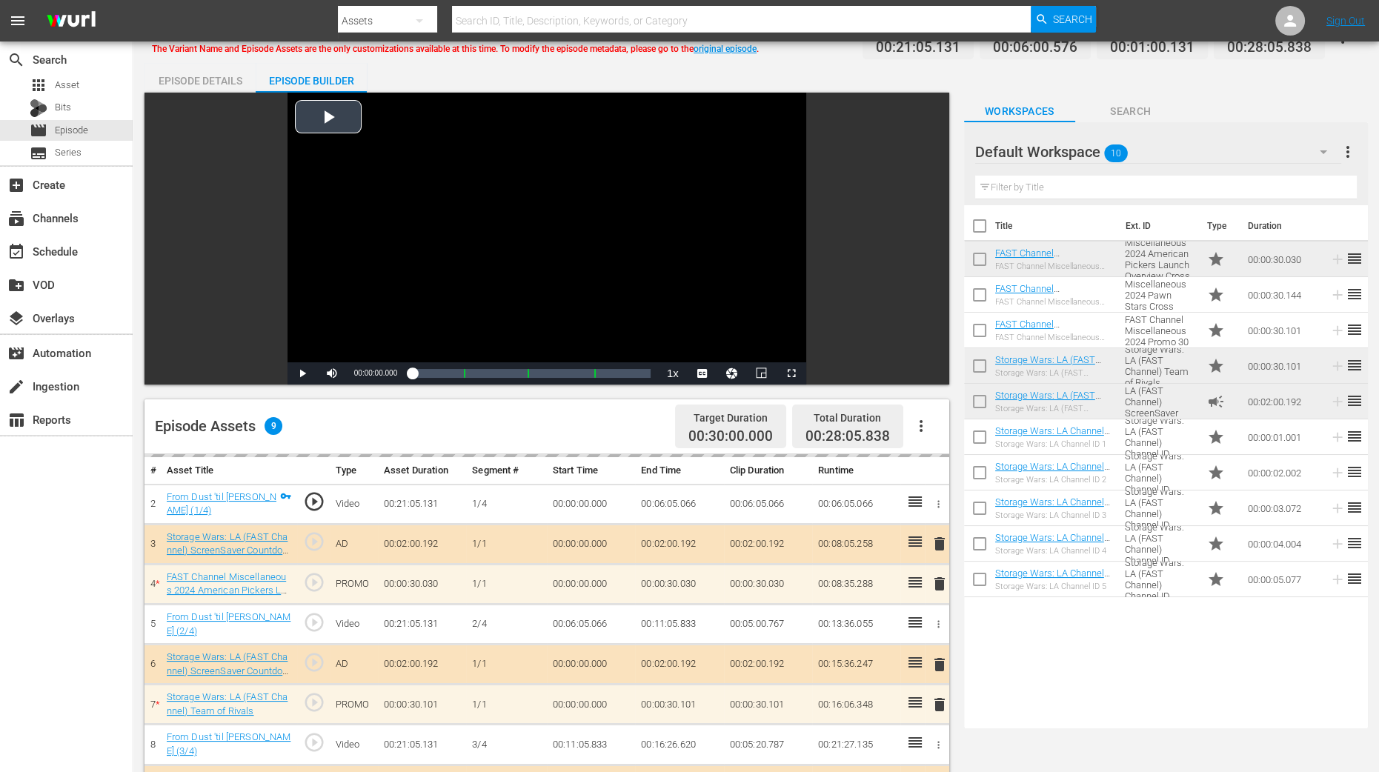
scroll to position [385, 0]
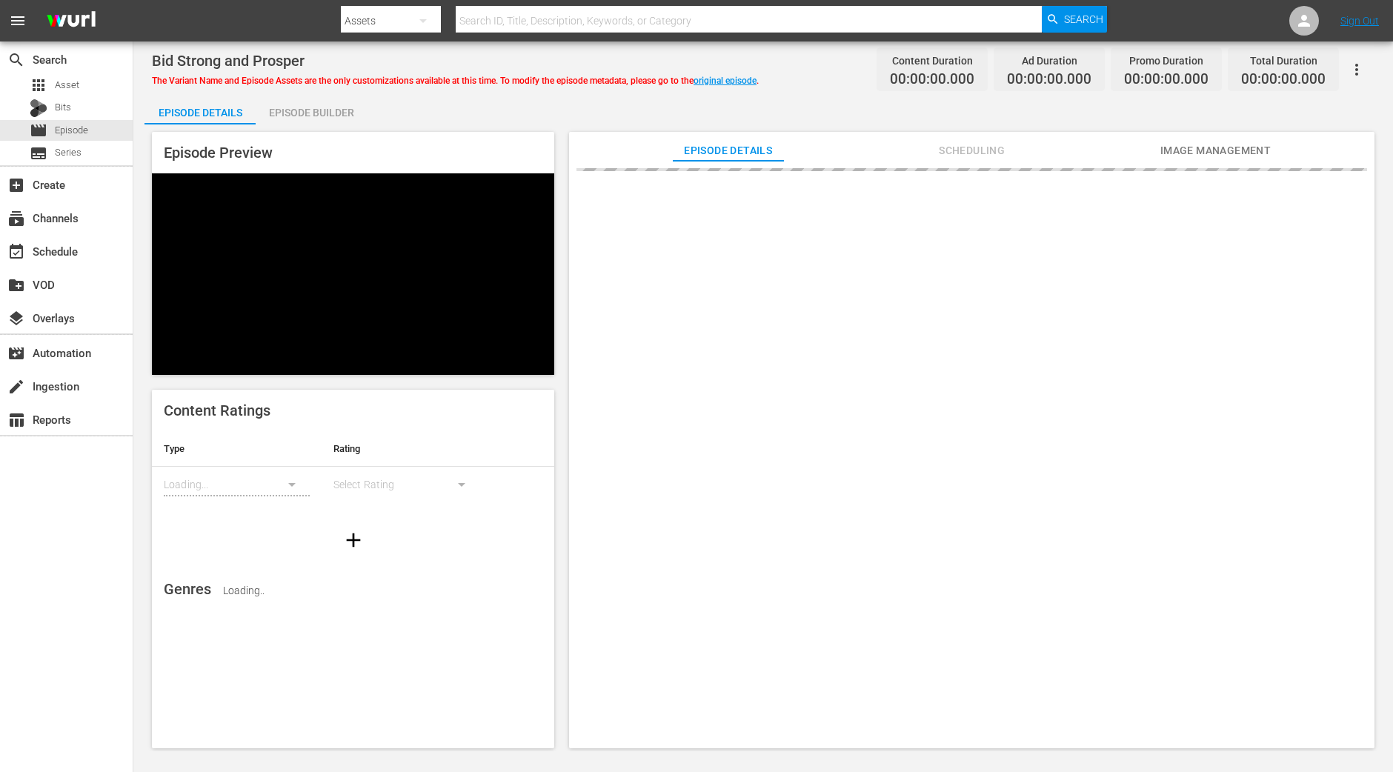
click at [345, 113] on div "Episode Builder" at bounding box center [311, 113] width 111 height 36
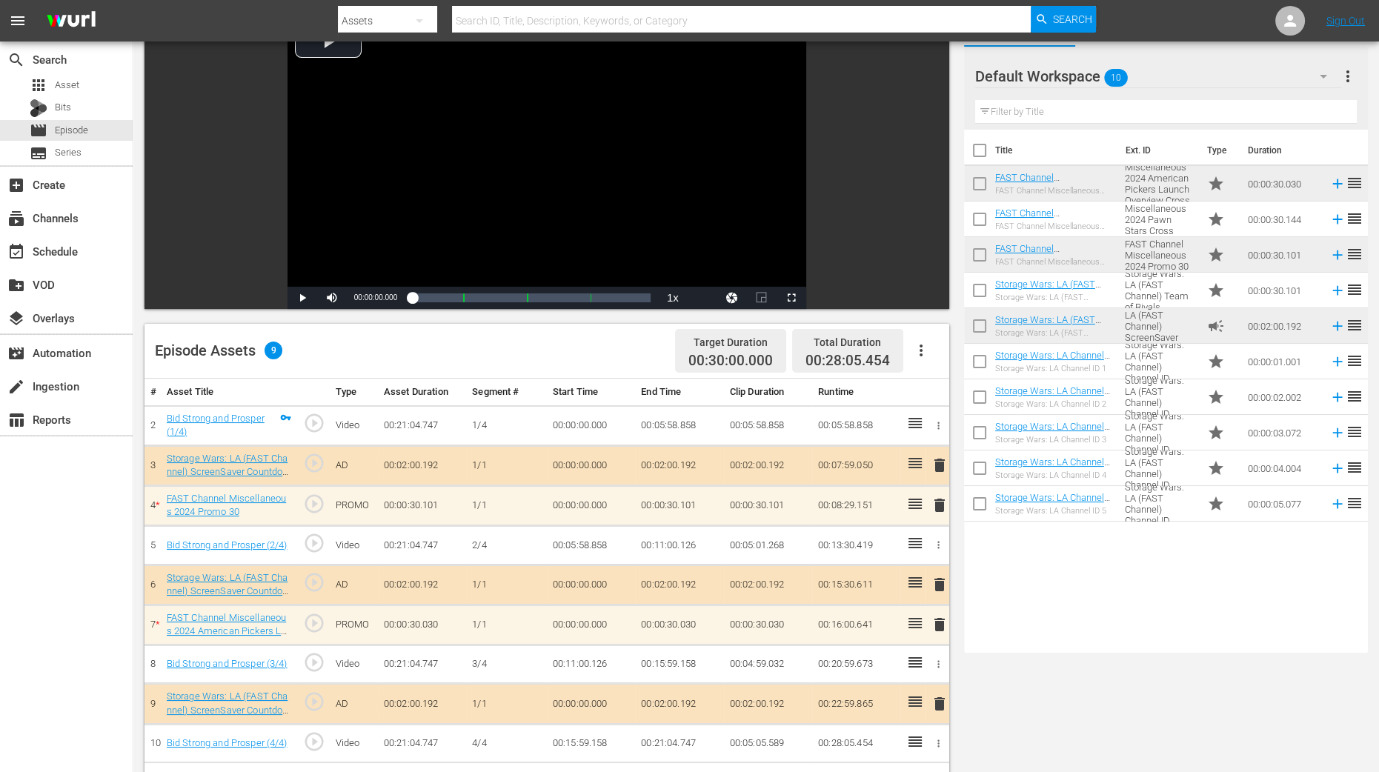
scroll to position [278, 0]
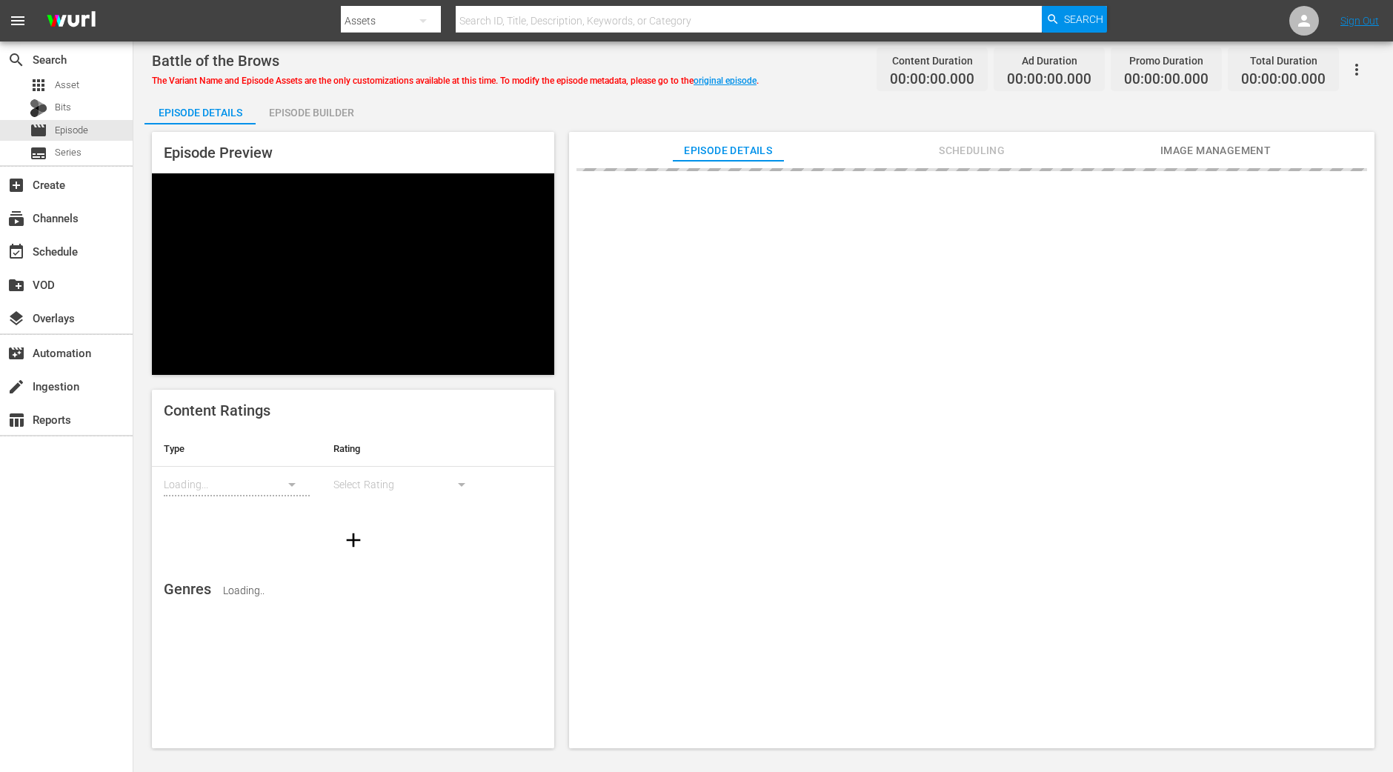
click at [335, 110] on div "Episode Builder" at bounding box center [311, 113] width 111 height 36
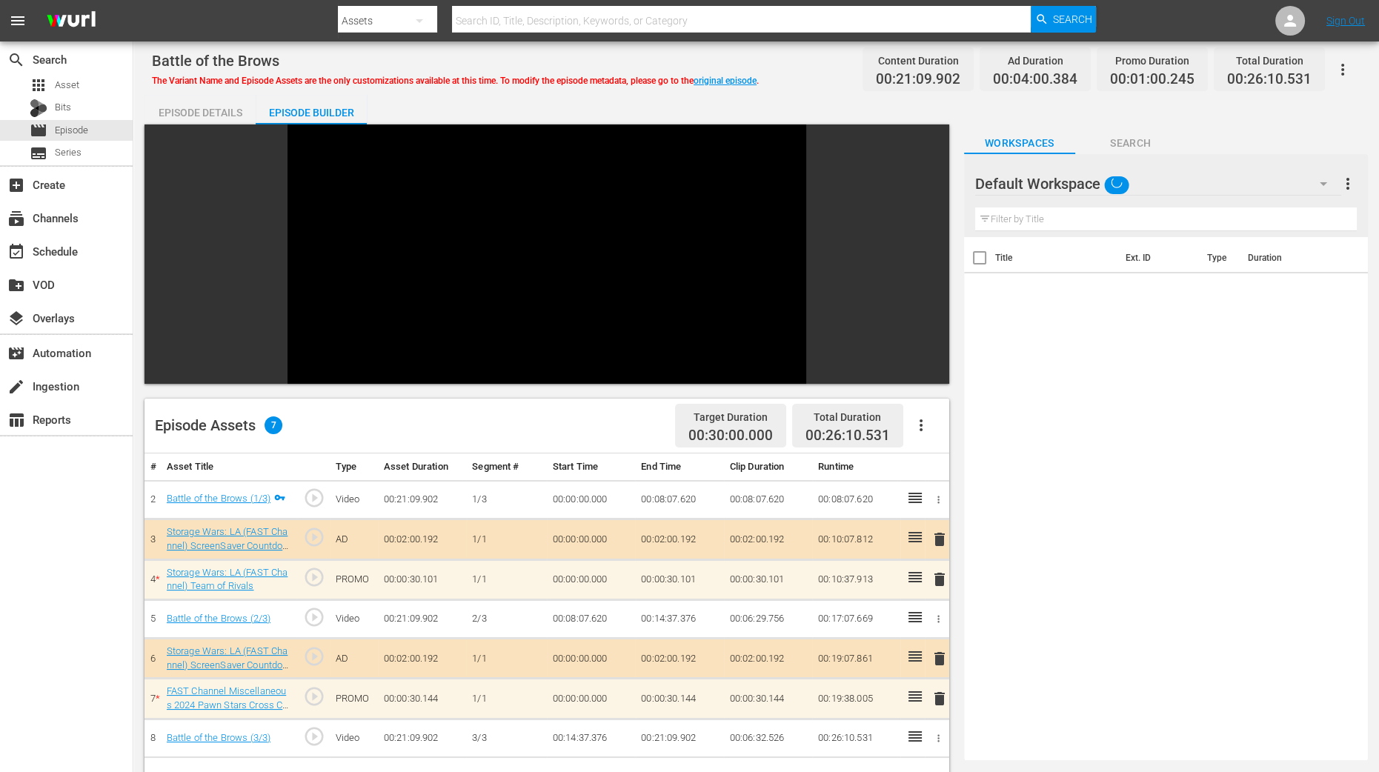
scroll to position [278, 0]
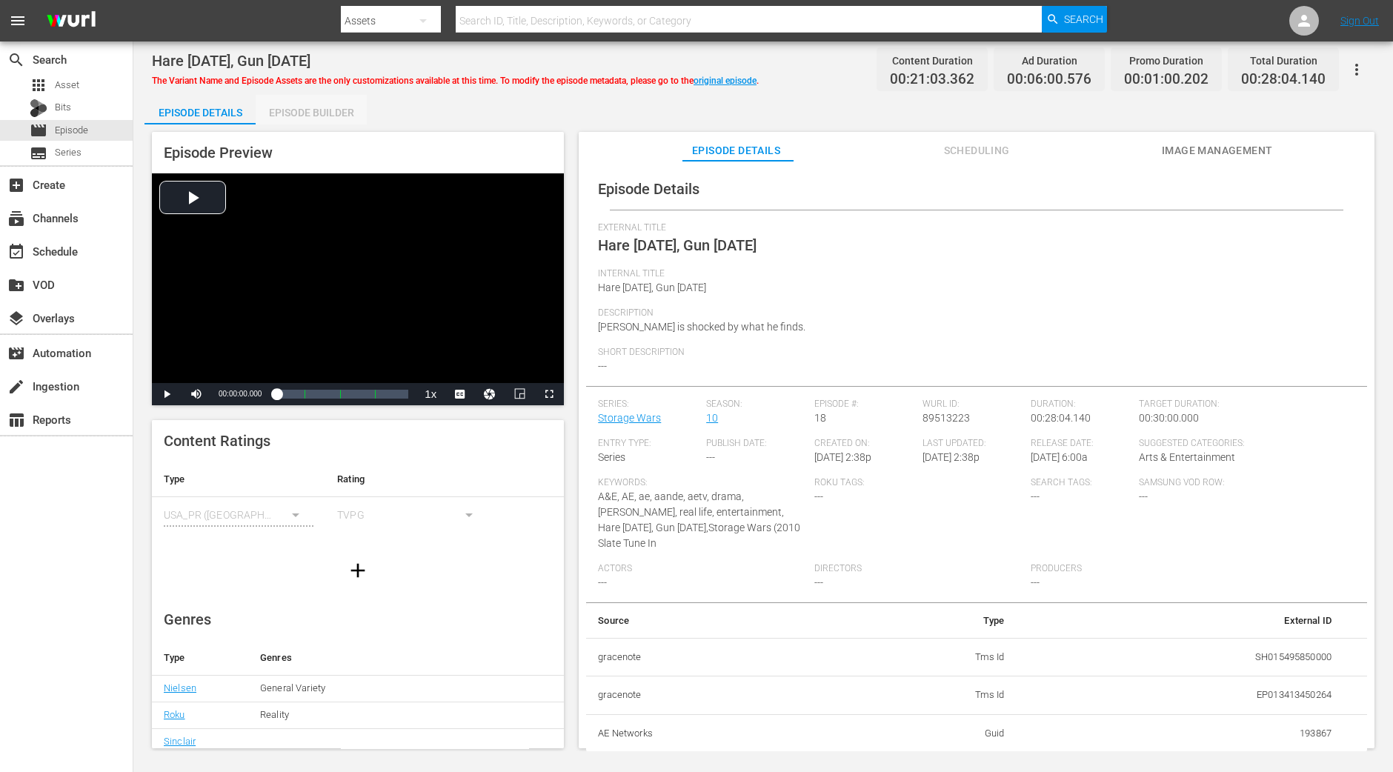
click at [317, 115] on div "Episode Builder" at bounding box center [311, 113] width 111 height 36
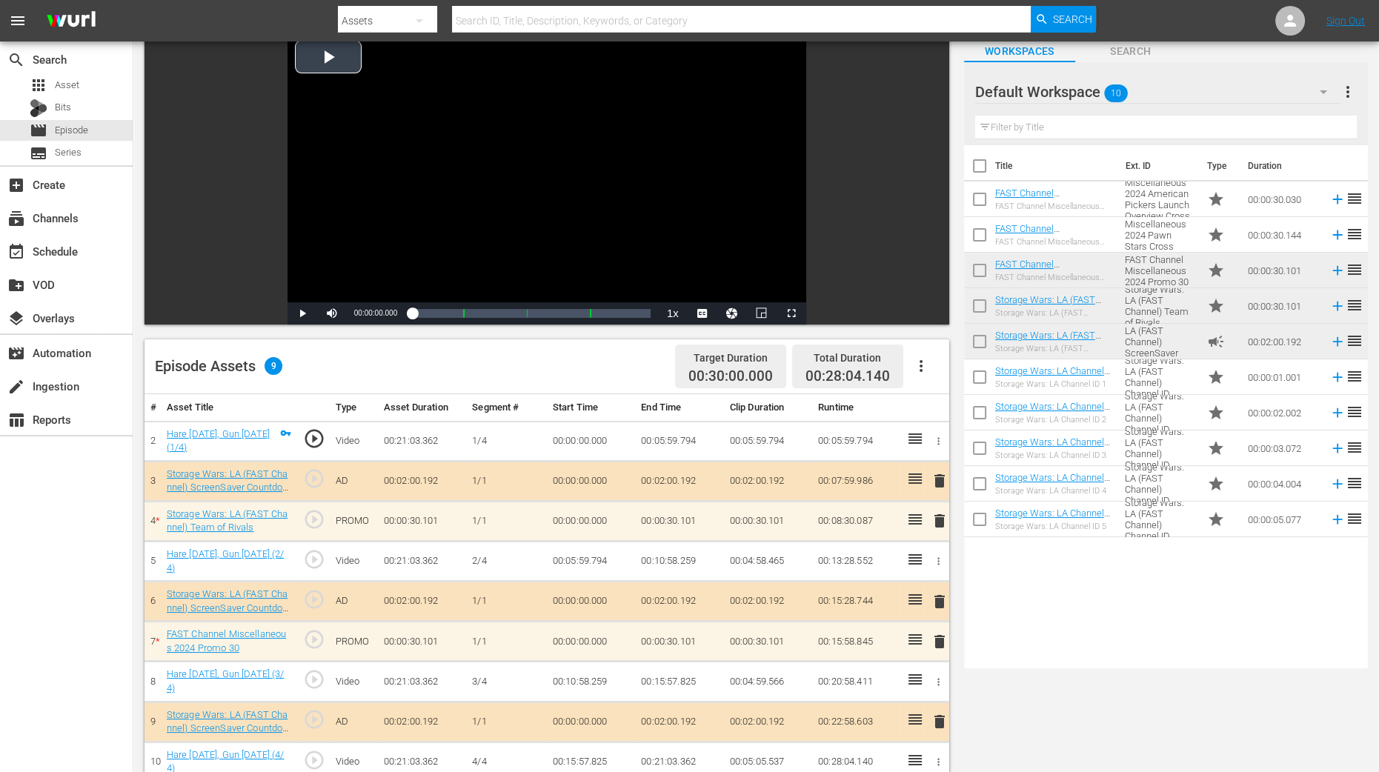
scroll to position [184, 0]
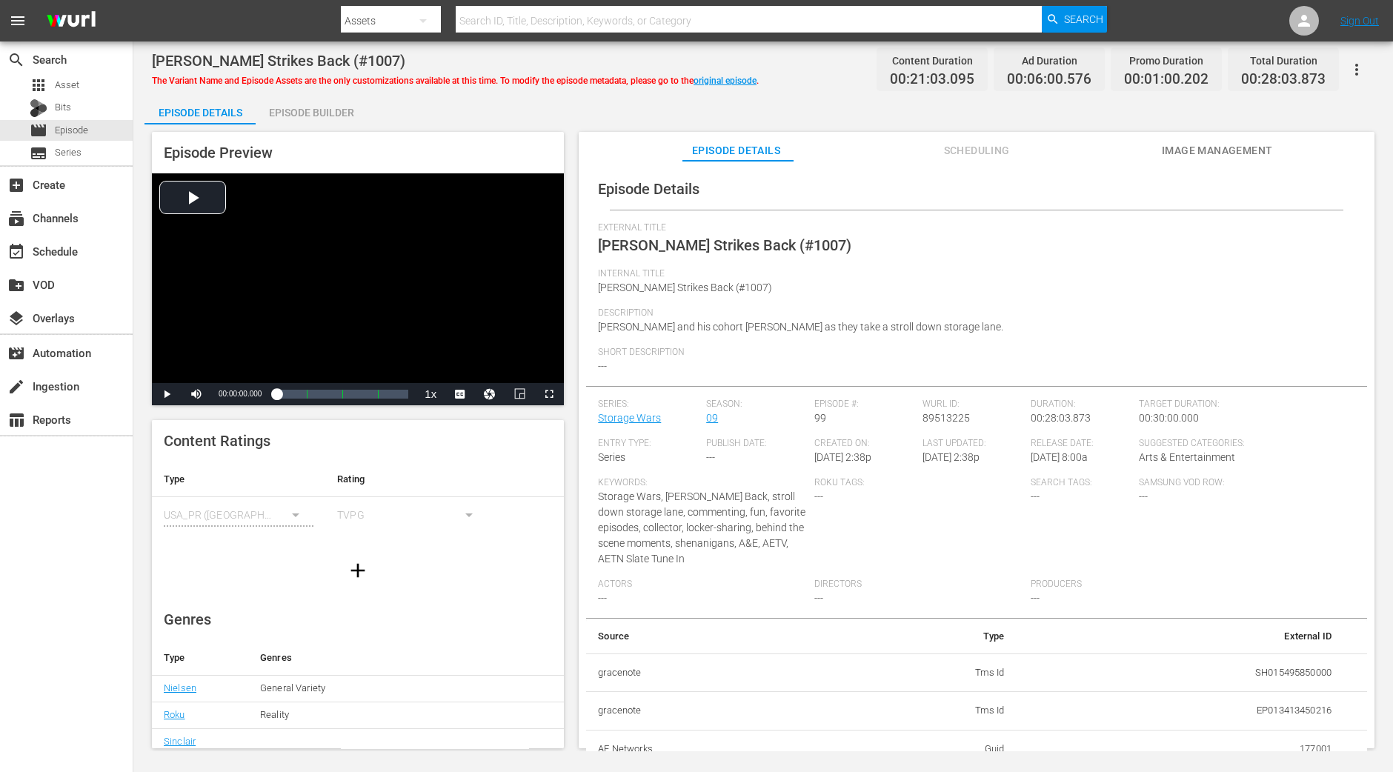
click at [299, 108] on div "Episode Builder" at bounding box center [311, 113] width 111 height 36
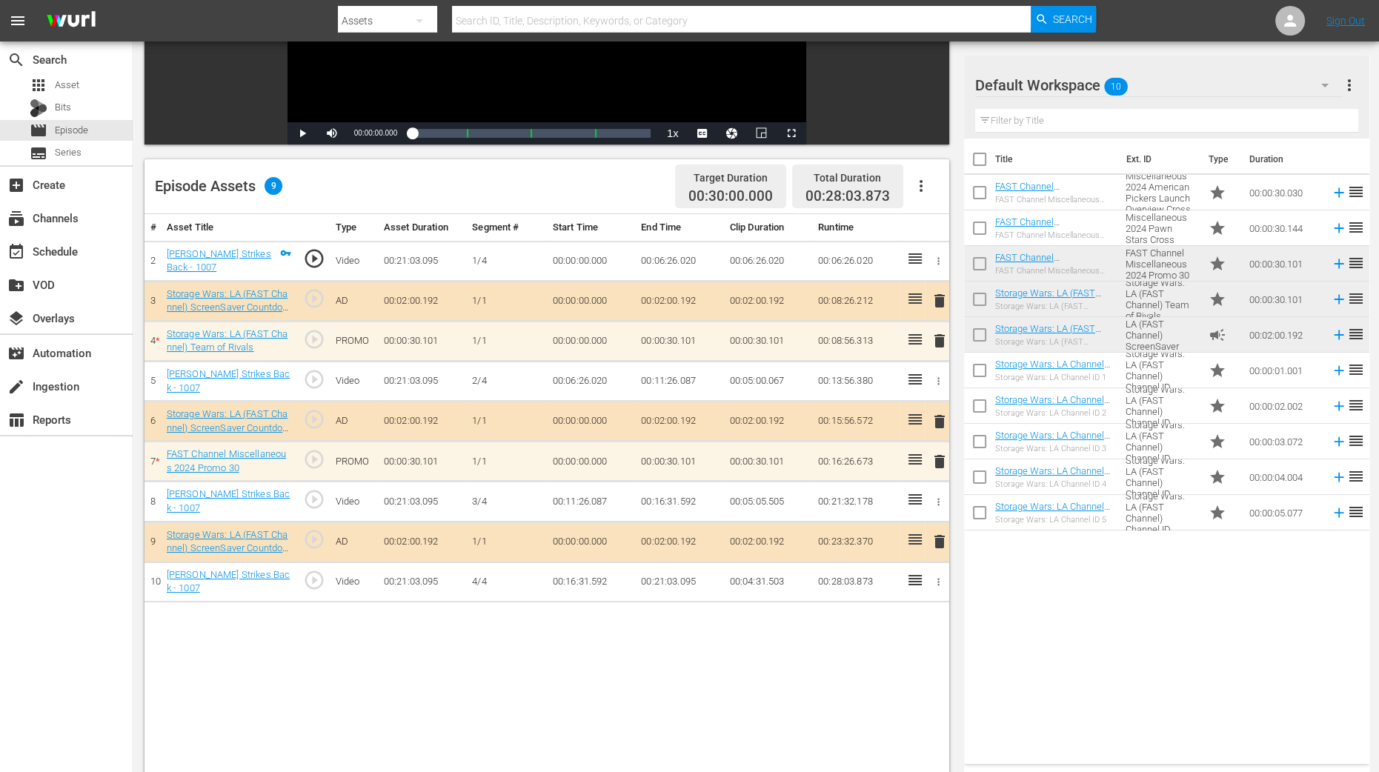
scroll to position [370, 0]
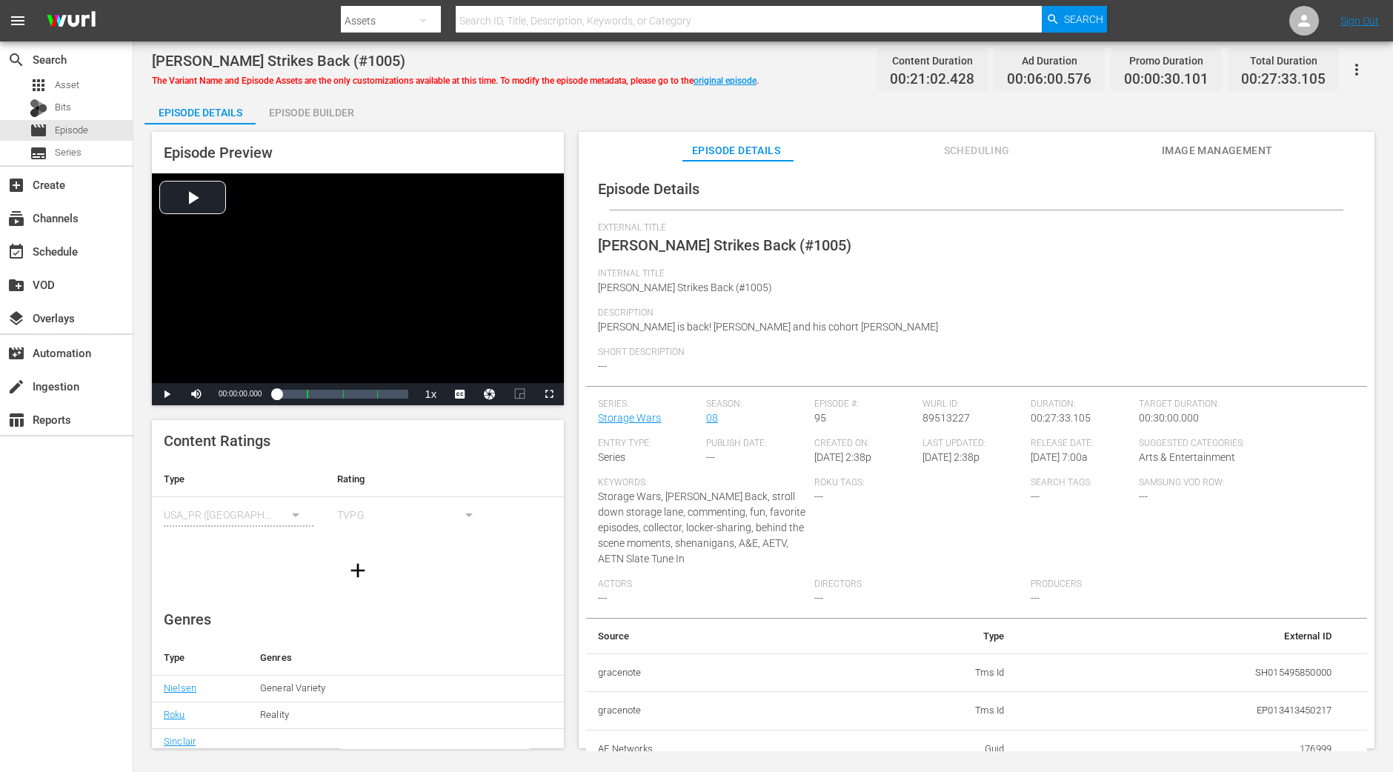
click at [311, 112] on div "Episode Builder" at bounding box center [311, 113] width 111 height 36
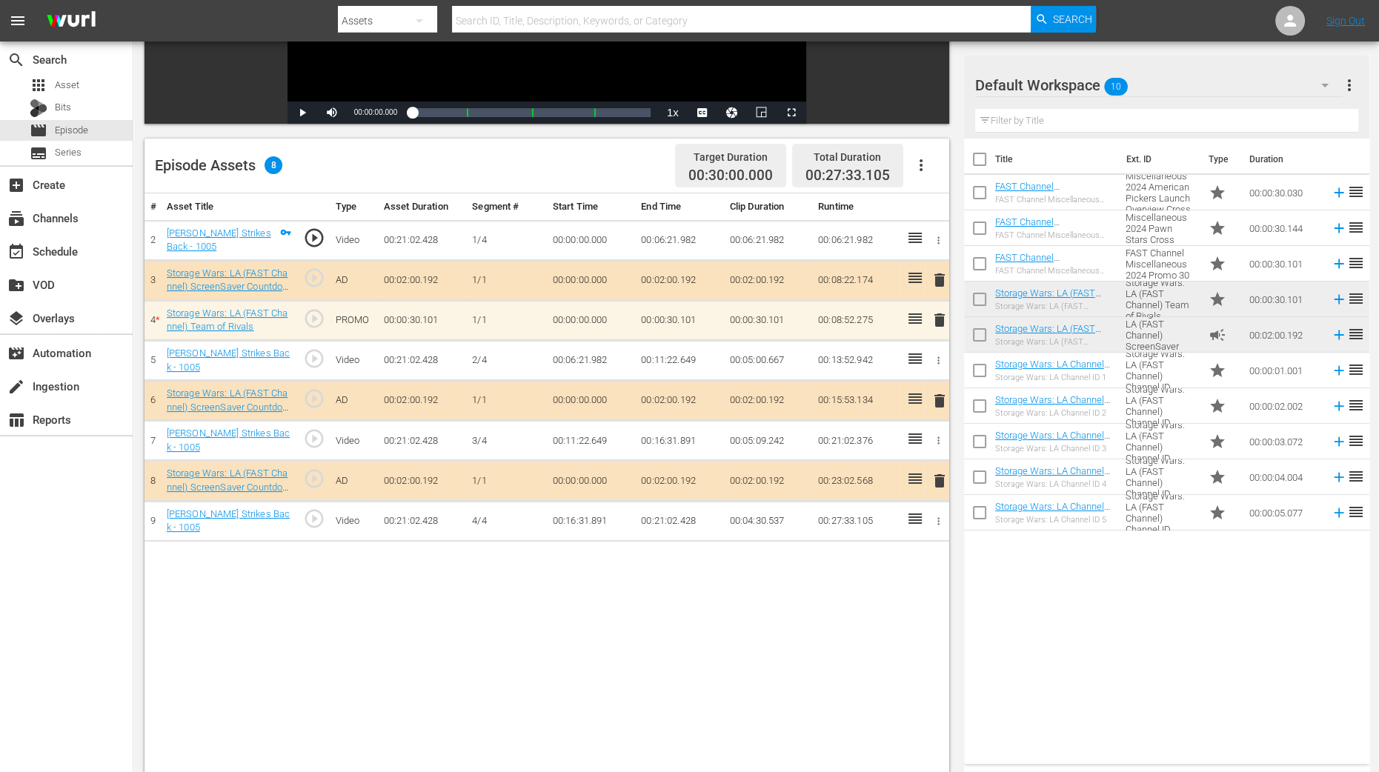
scroll to position [370, 0]
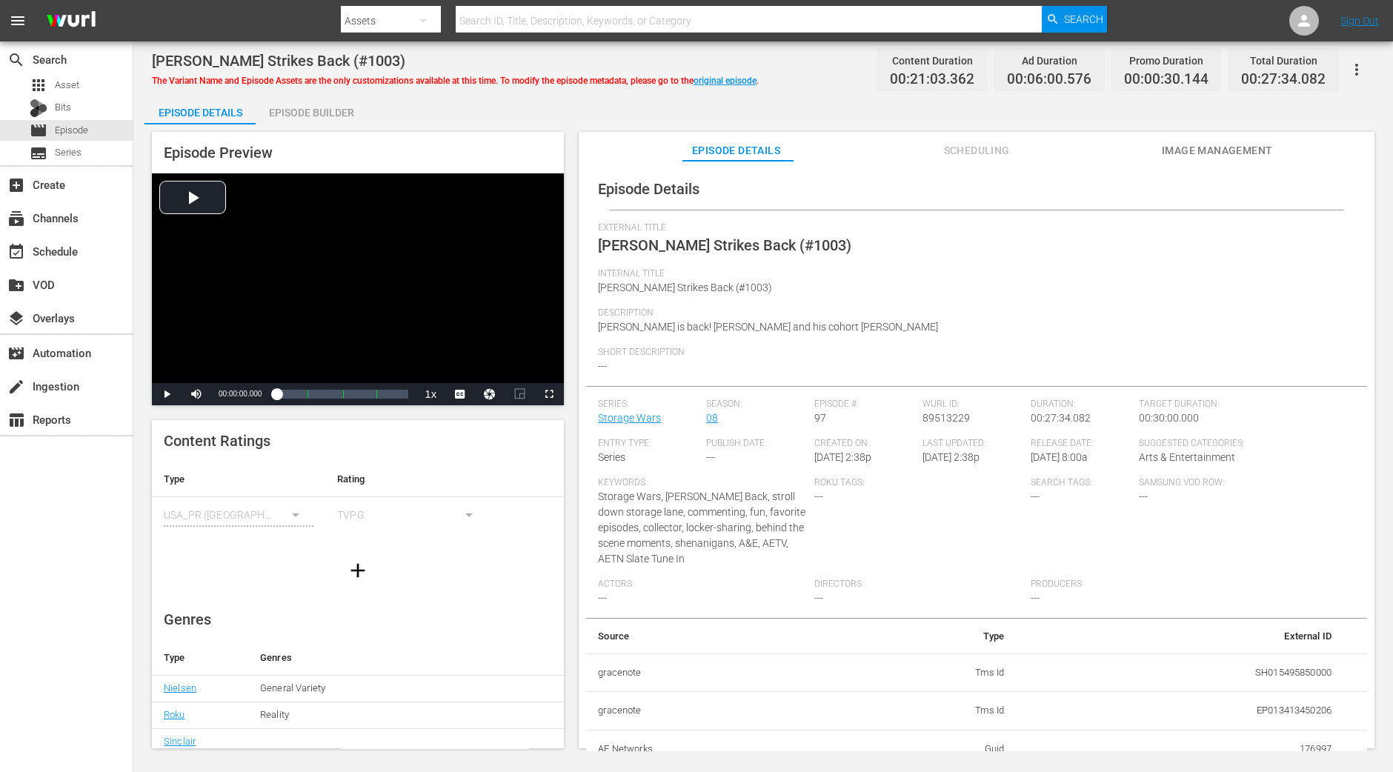
click at [338, 116] on div "Episode Builder" at bounding box center [311, 113] width 111 height 36
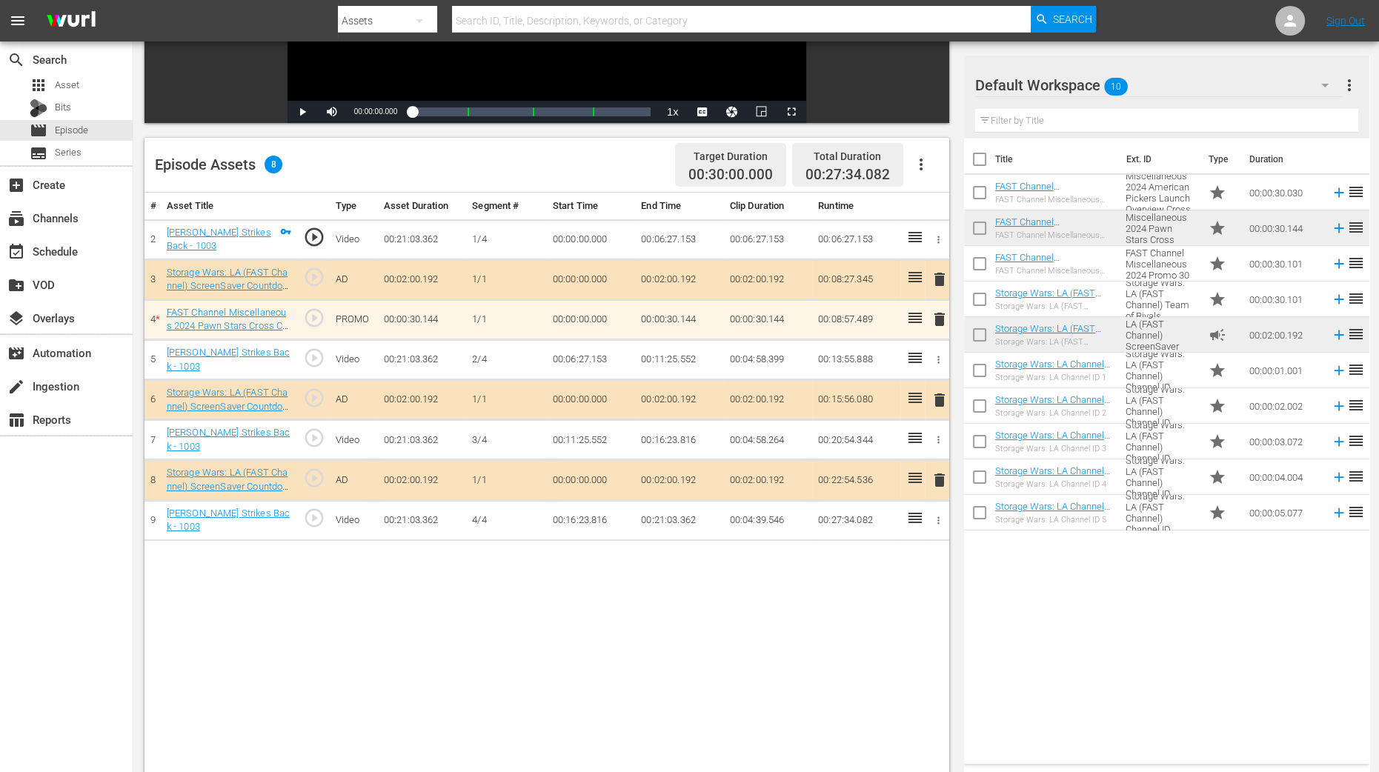
scroll to position [370, 0]
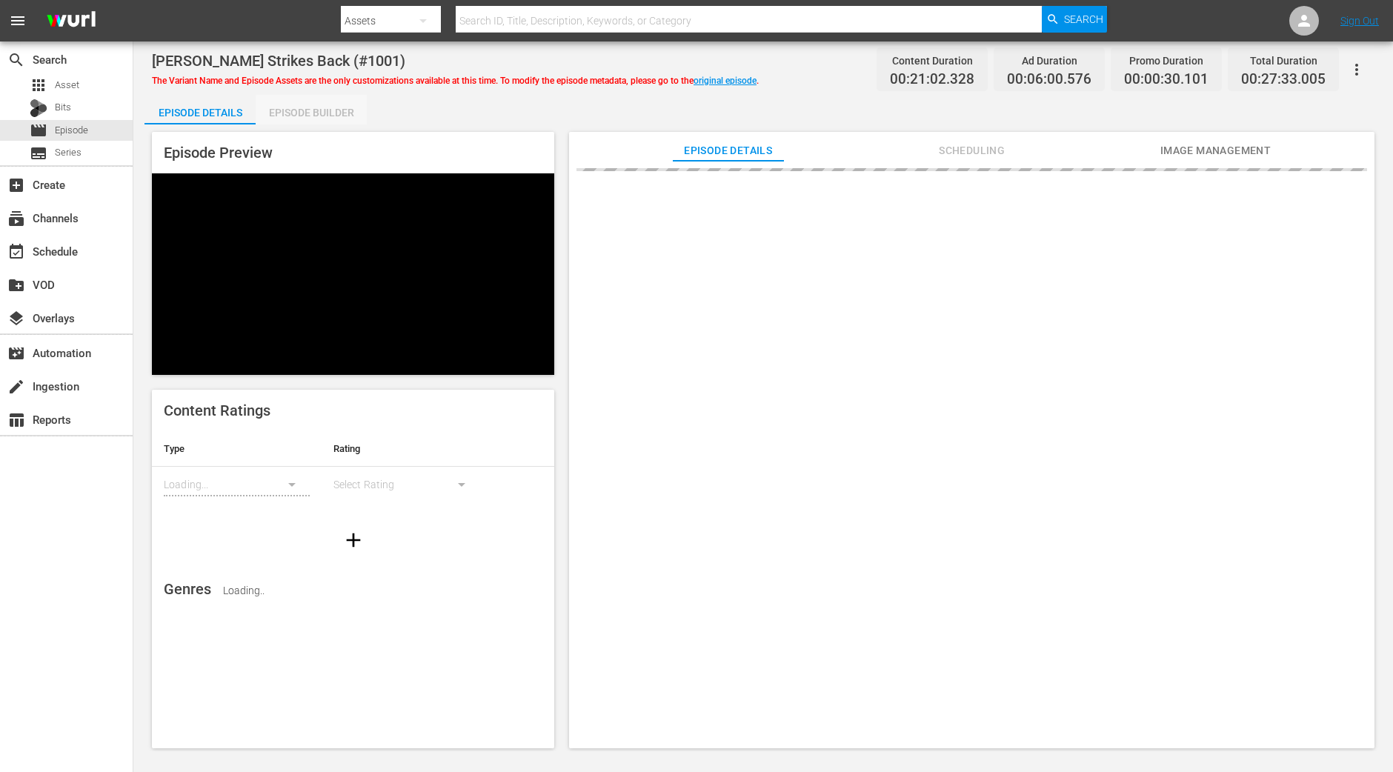
click at [345, 116] on div "Episode Builder" at bounding box center [311, 113] width 111 height 36
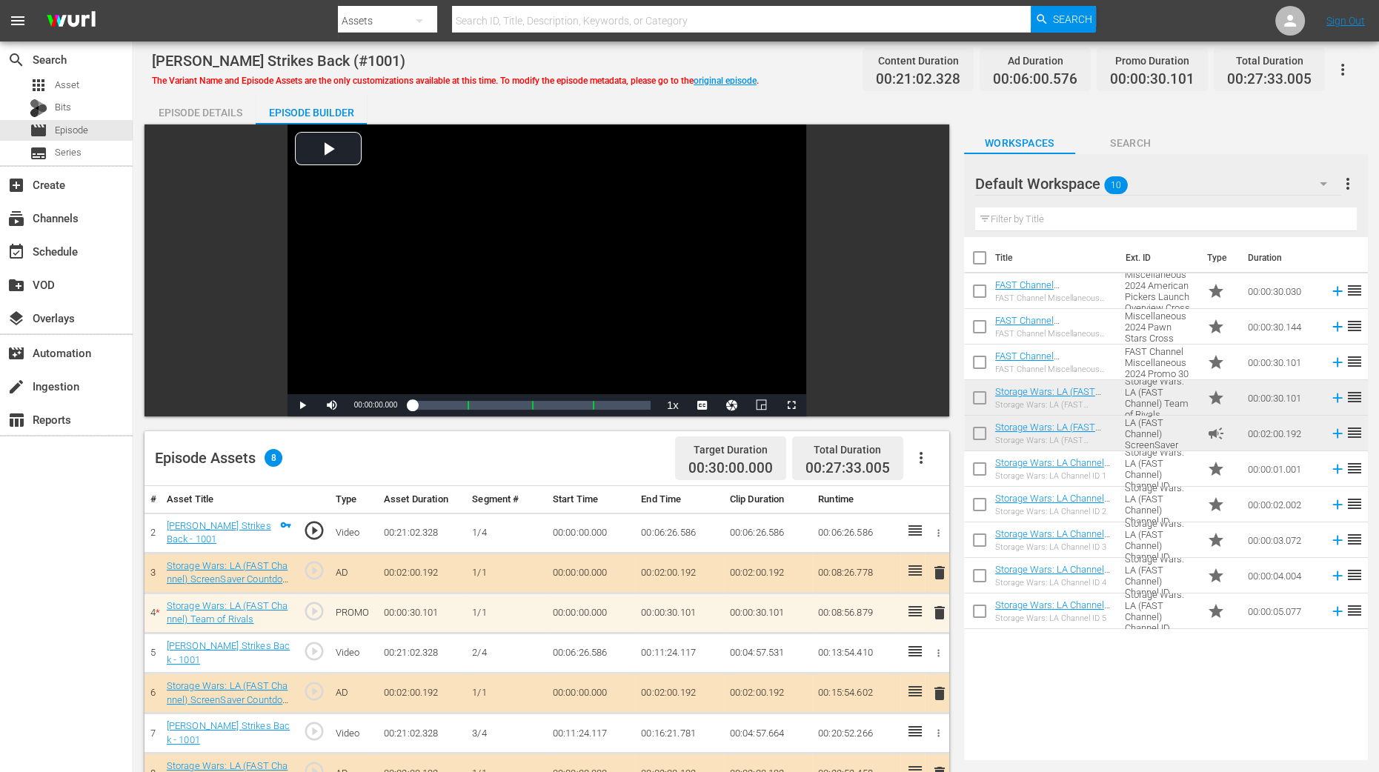
scroll to position [278, 0]
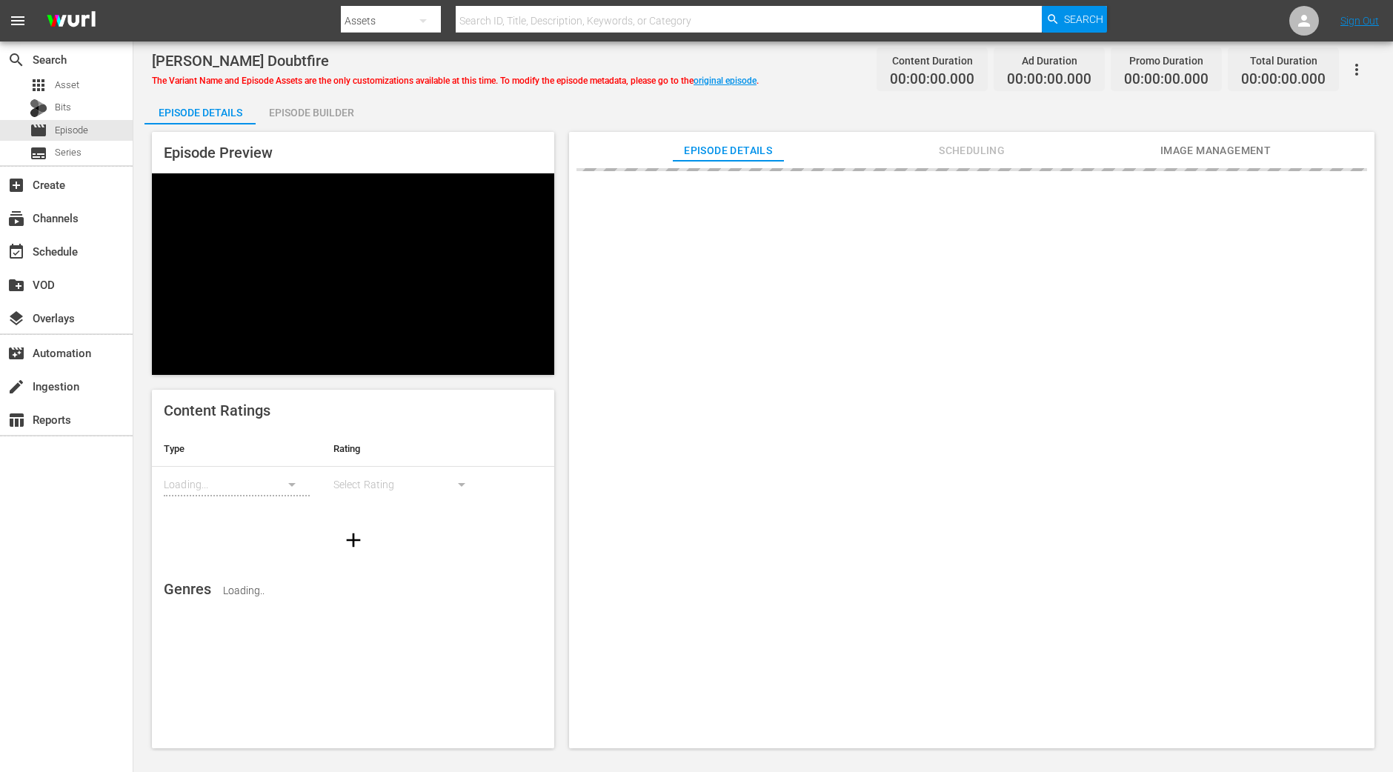
click at [320, 117] on div "Episode Builder" at bounding box center [311, 113] width 111 height 36
drag, startPoint x: 336, startPoint y: 119, endPoint x: 334, endPoint y: 105, distance: 14.3
click at [336, 119] on div "Episode Builder" at bounding box center [311, 113] width 111 height 36
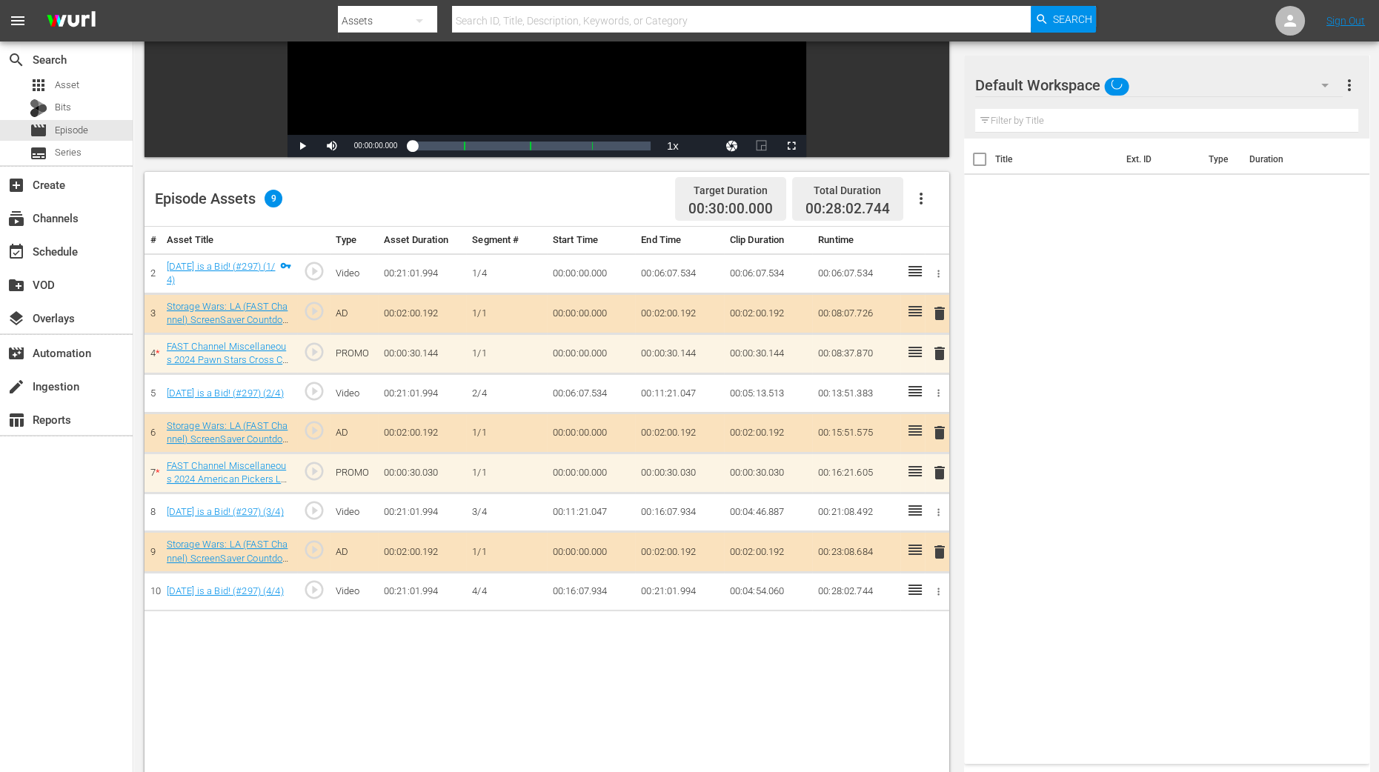
scroll to position [385, 0]
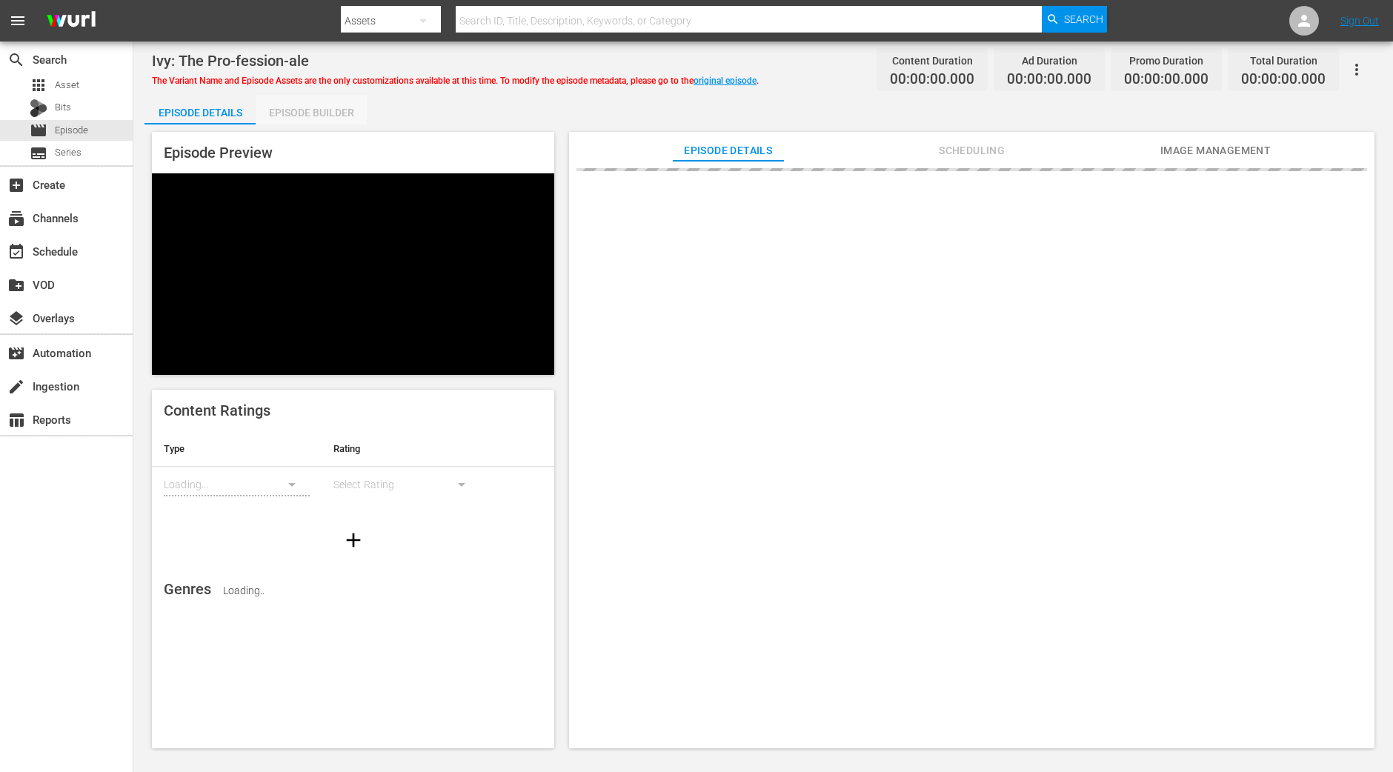
click at [342, 113] on div "Episode Builder" at bounding box center [311, 113] width 111 height 36
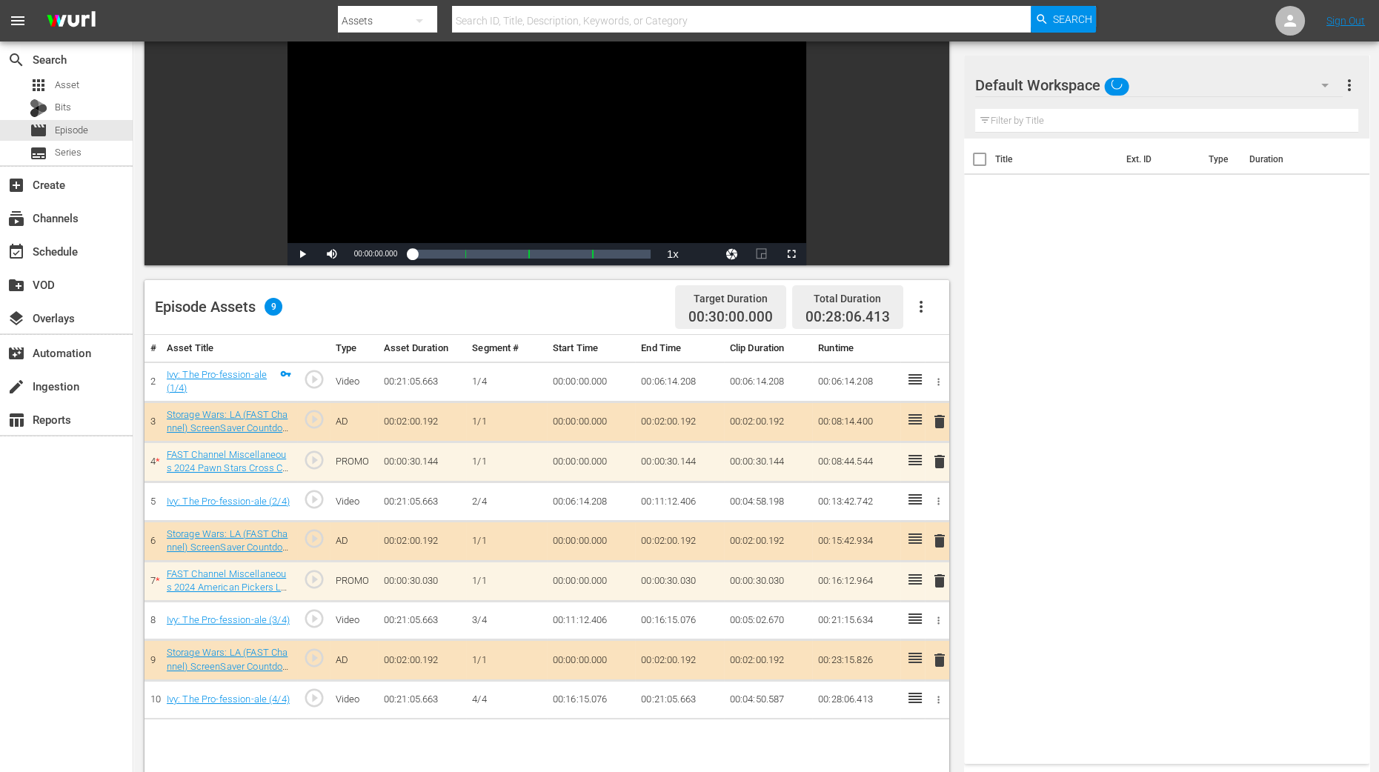
scroll to position [385, 0]
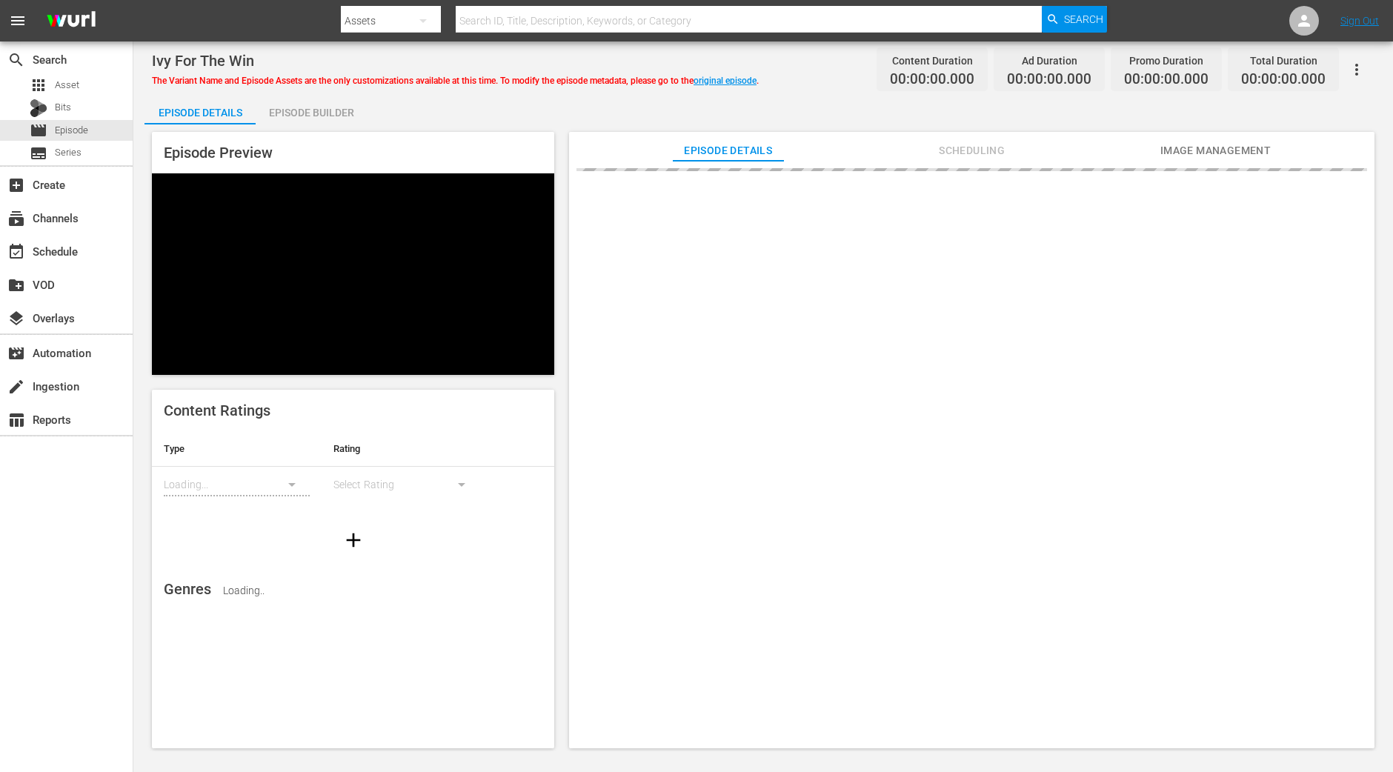
click at [277, 120] on div "Episode Builder" at bounding box center [311, 113] width 111 height 36
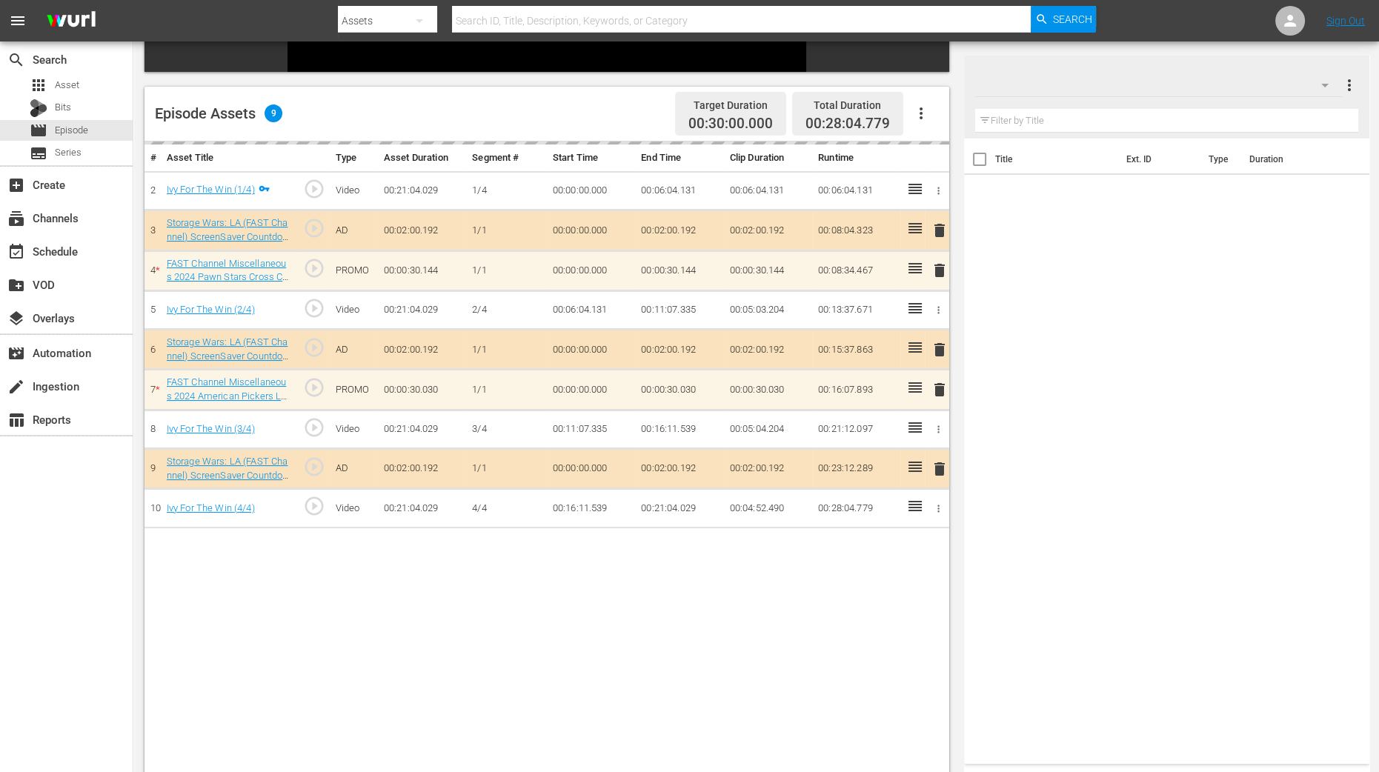
scroll to position [352, 0]
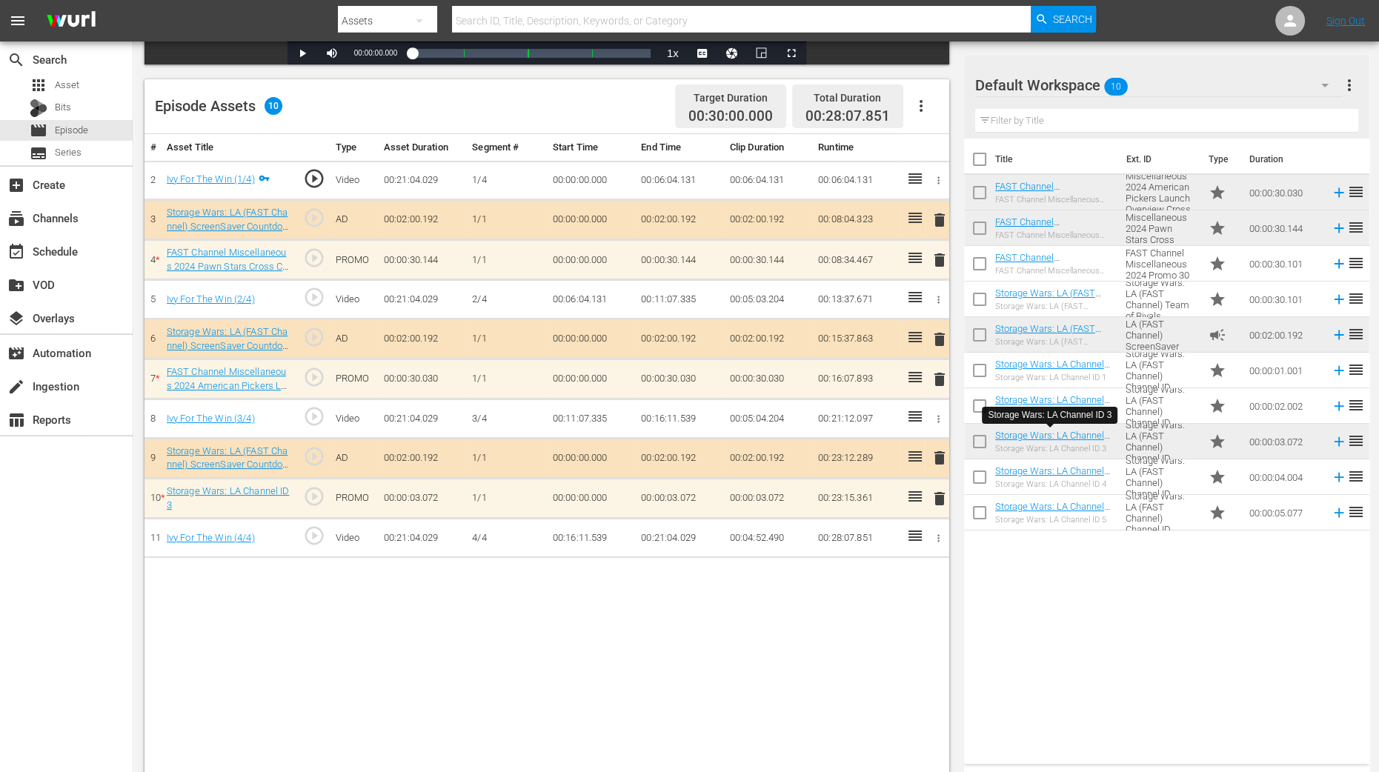
click at [937, 499] on span "delete" at bounding box center [940, 499] width 18 height 18
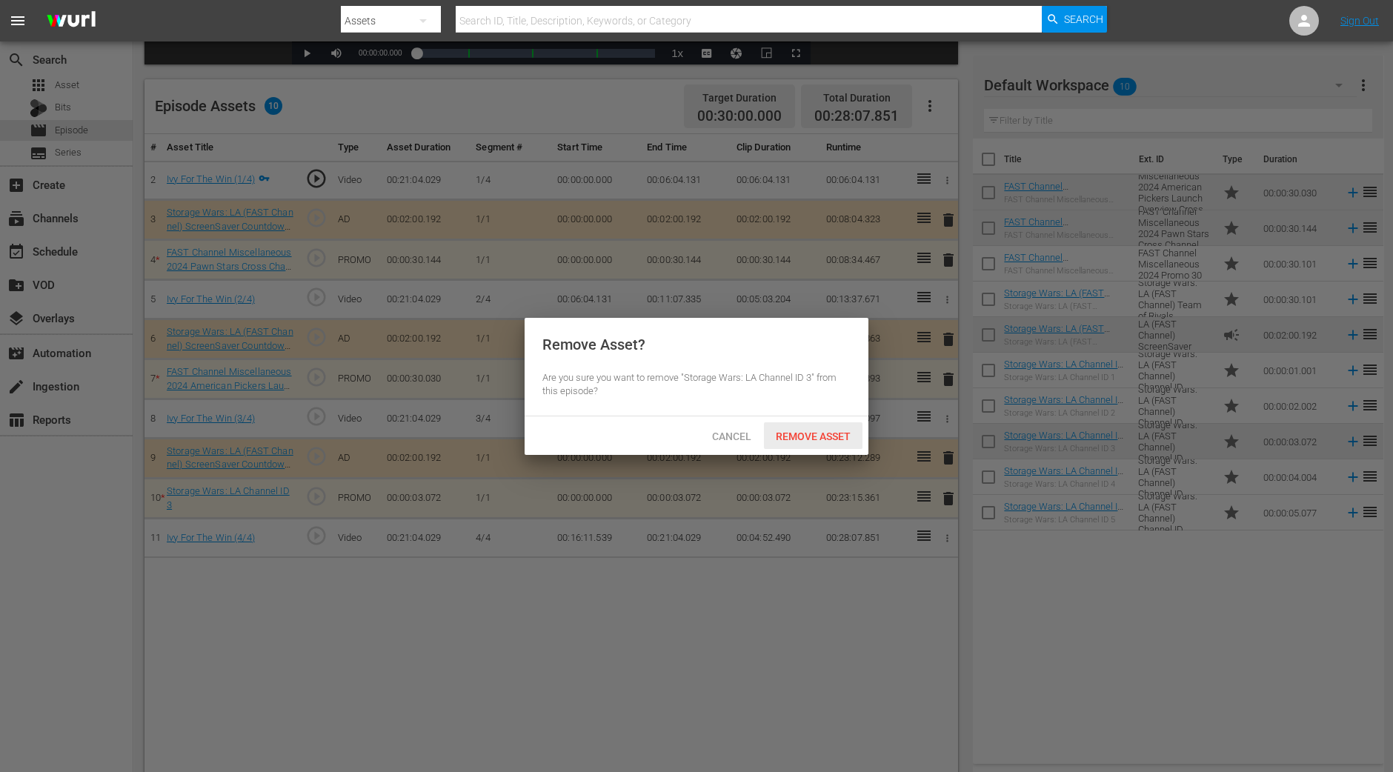
click at [837, 436] on span "Remove Asset" at bounding box center [813, 436] width 99 height 12
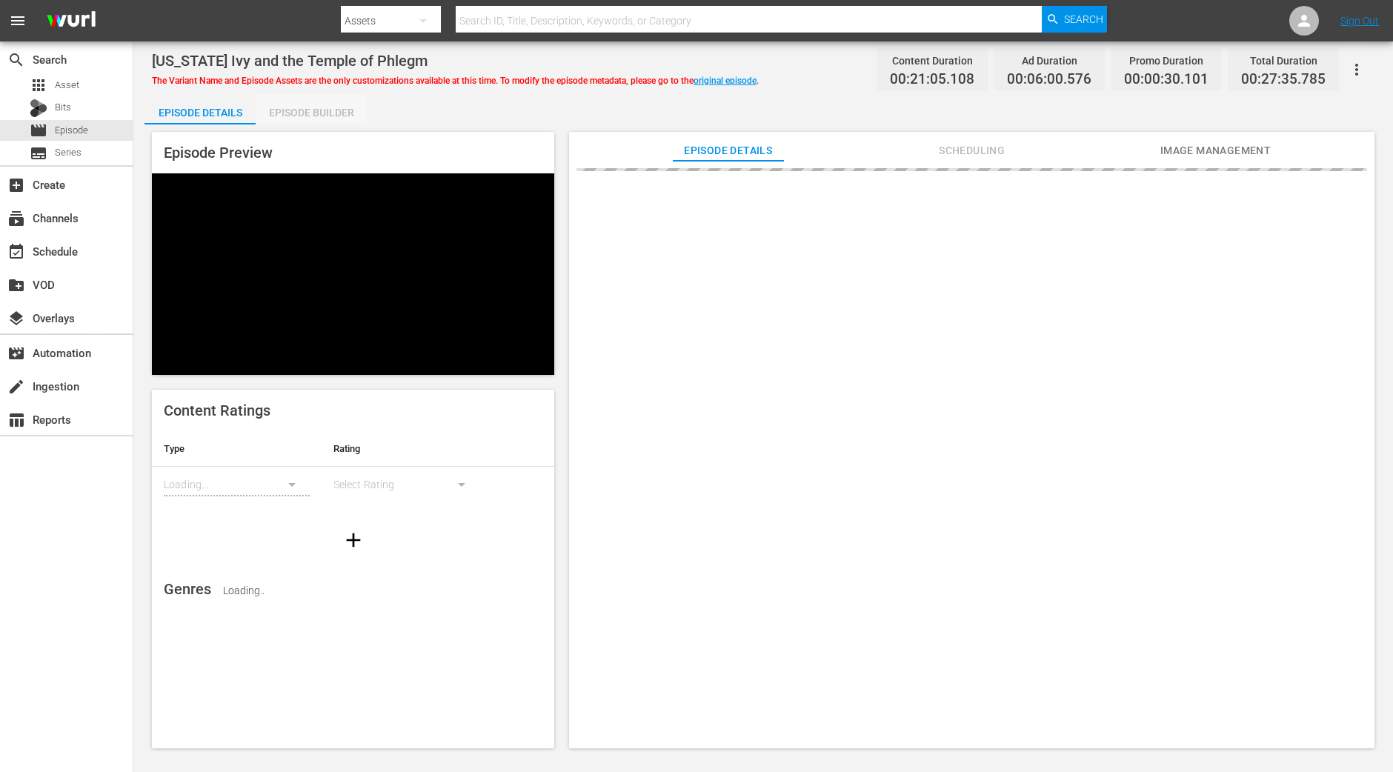
click at [337, 124] on div "Episode Builder" at bounding box center [311, 113] width 111 height 36
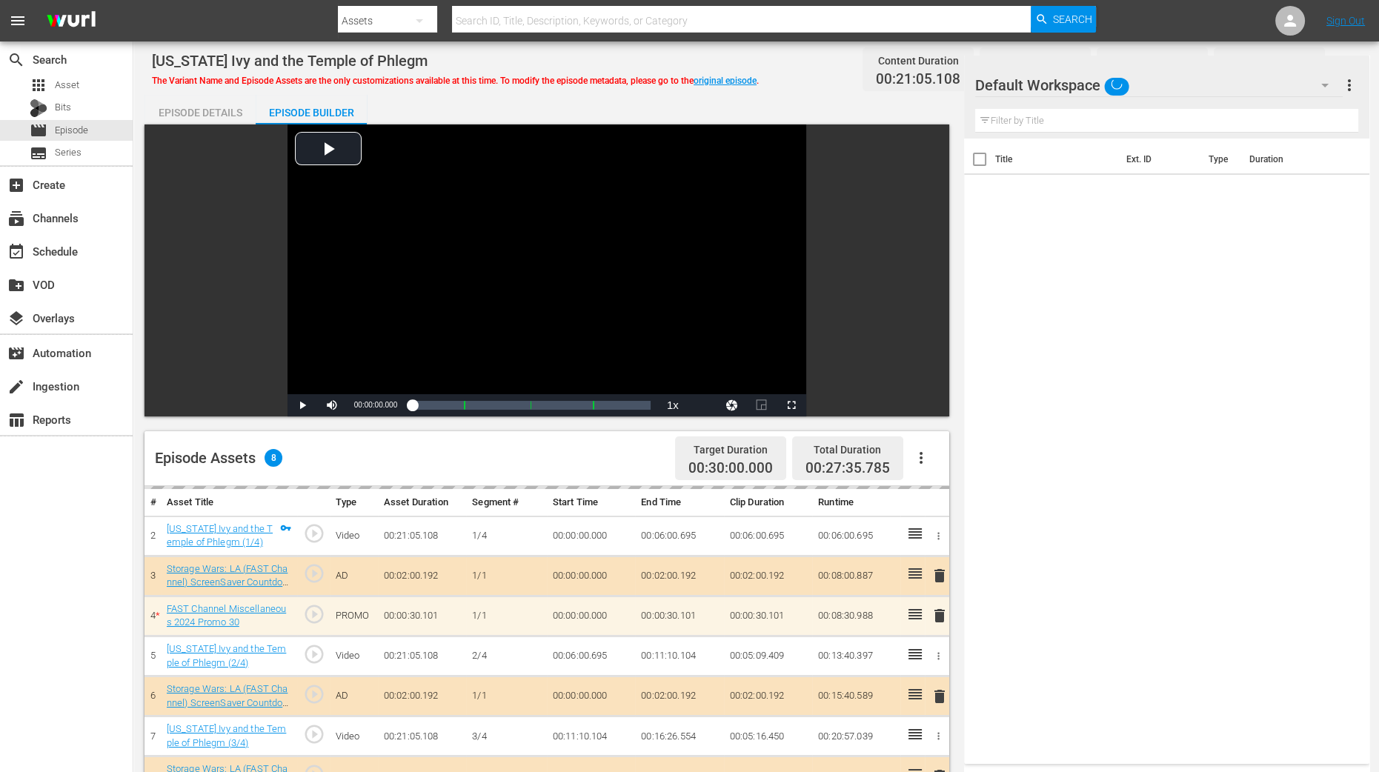
scroll to position [385, 0]
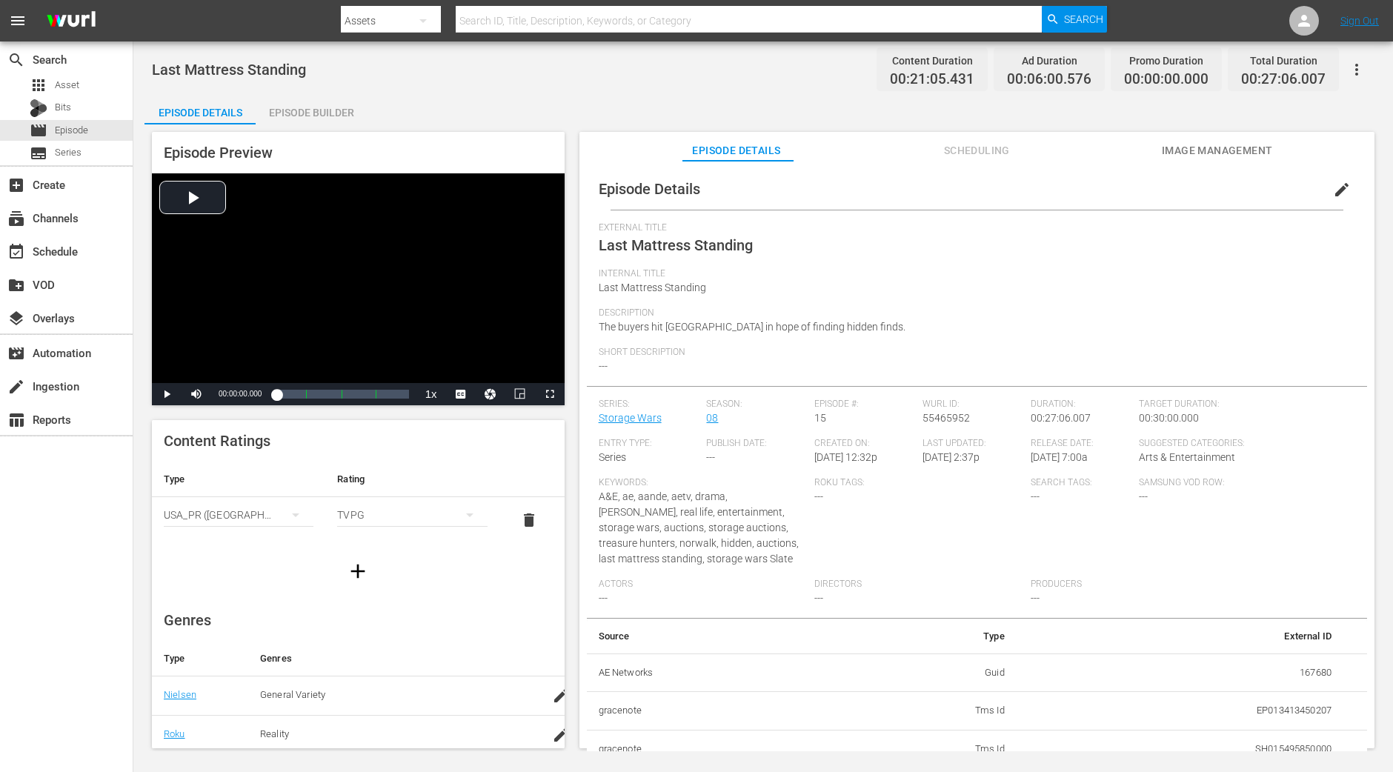
click at [291, 116] on div "Episode Builder" at bounding box center [311, 113] width 111 height 36
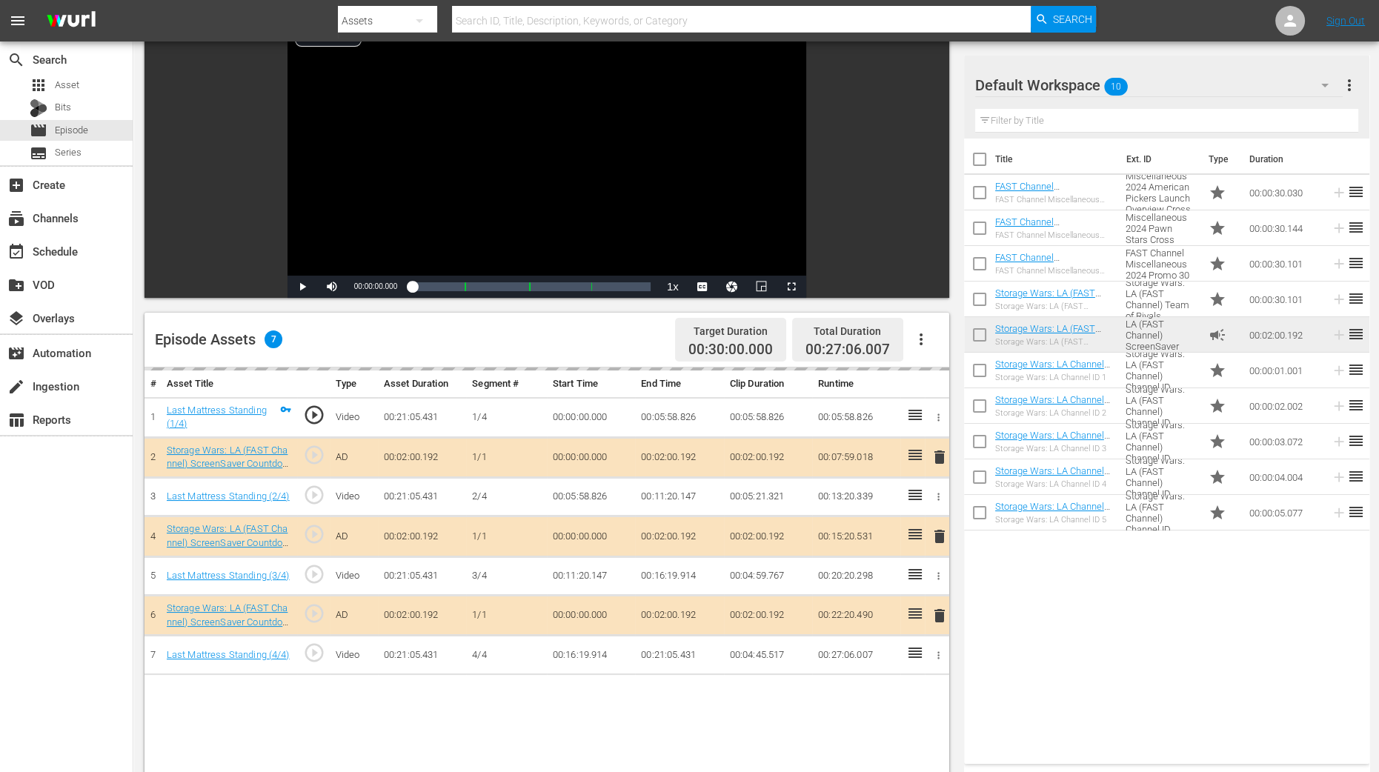
scroll to position [184, 0]
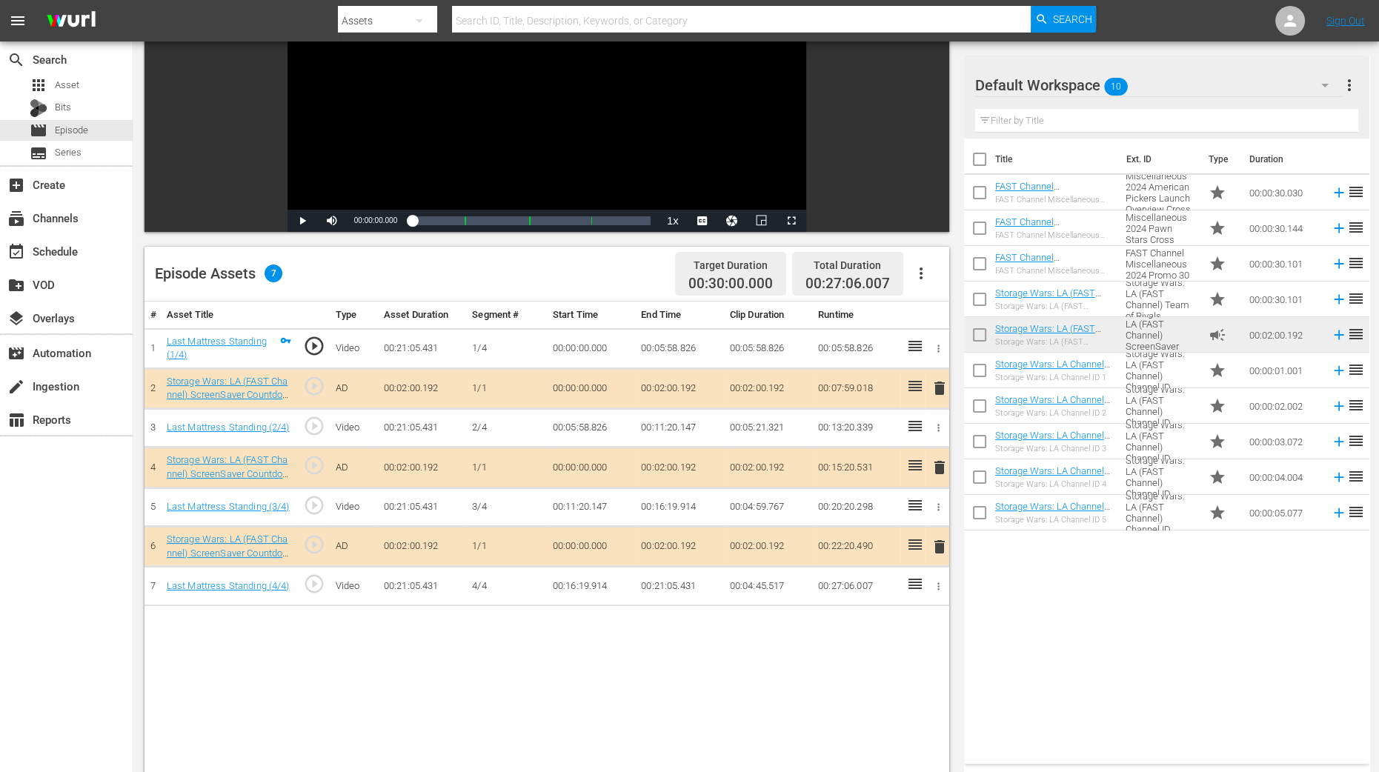
click at [940, 471] on span "delete" at bounding box center [940, 468] width 18 height 18
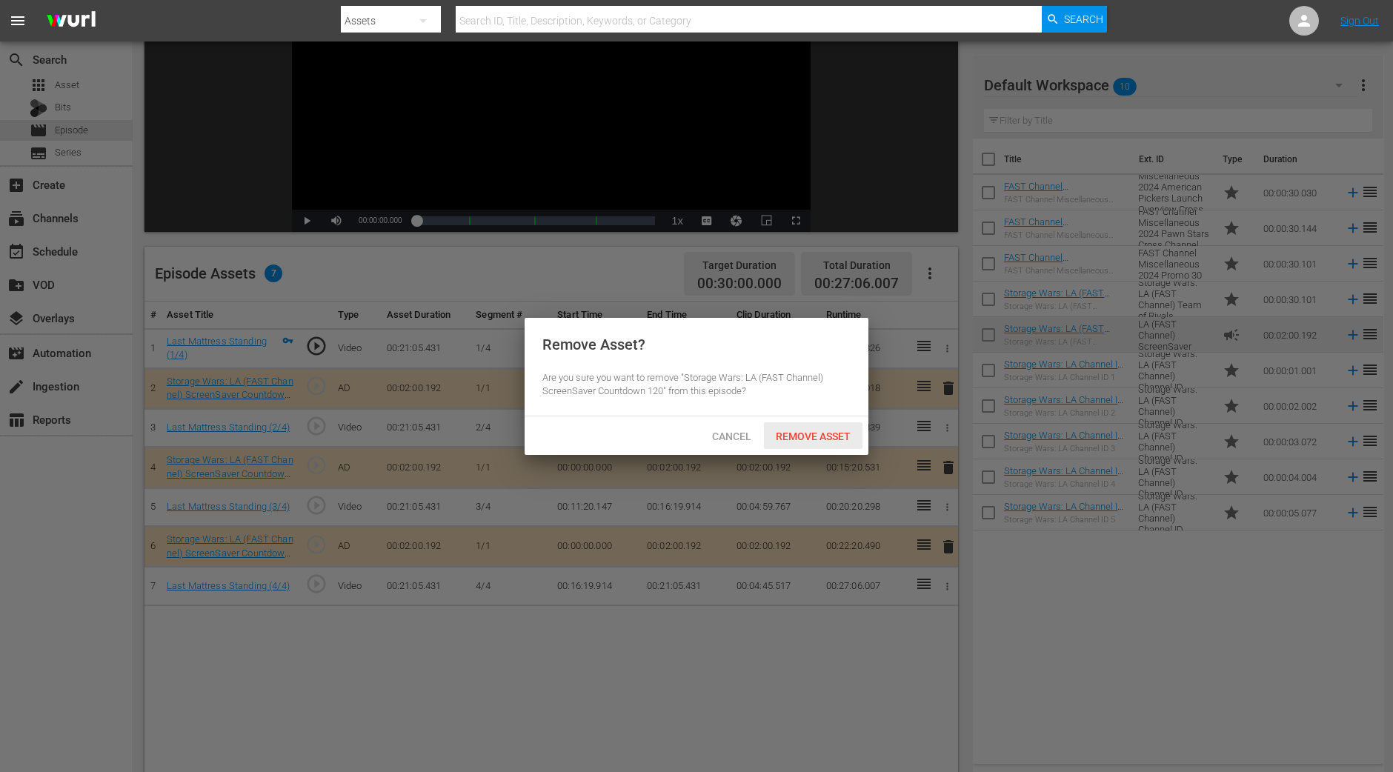
click at [820, 439] on span "Remove Asset" at bounding box center [813, 436] width 99 height 12
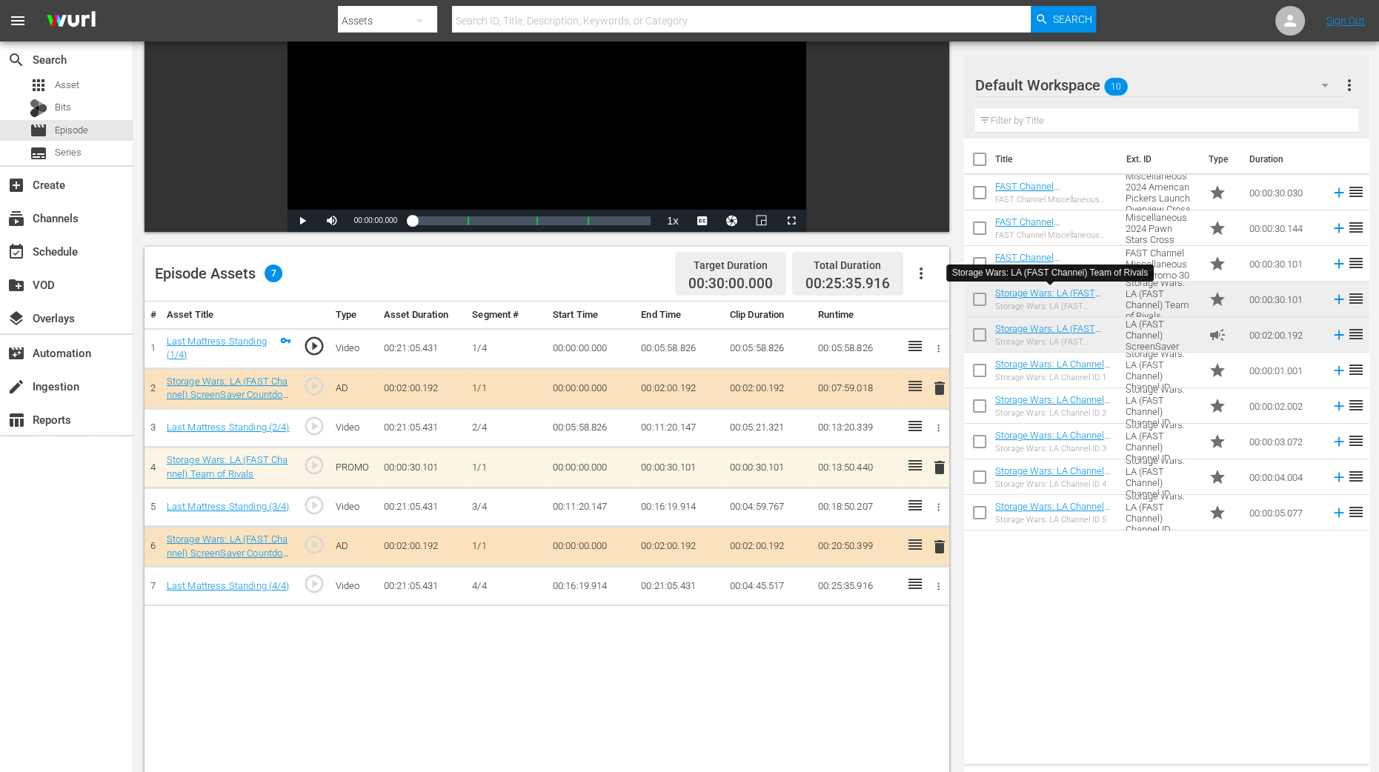
click at [1114, 617] on div "Title Ext. ID Type Duration FAST Channel Miscellaneous 2024 American Pickers La…" at bounding box center [1166, 448] width 405 height 619
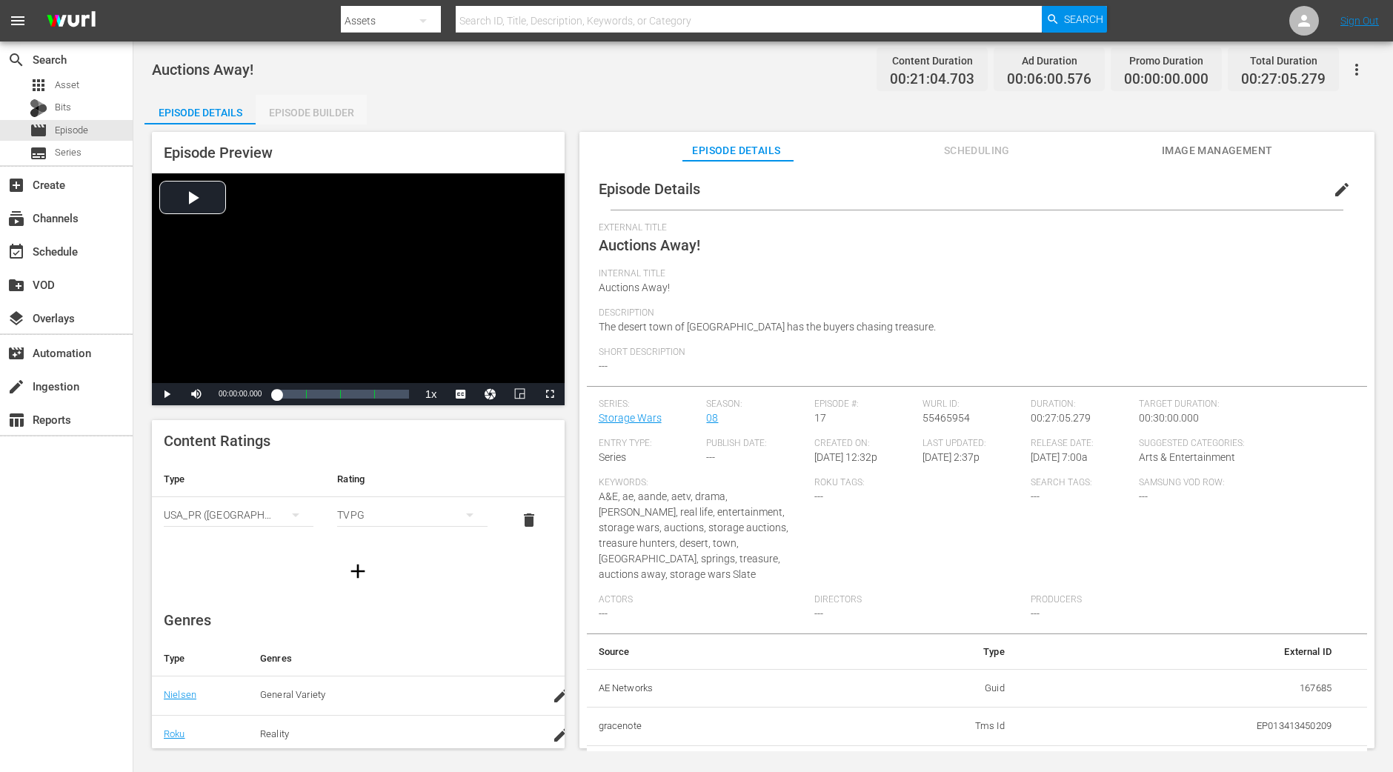
click at [304, 113] on div "Episode Builder" at bounding box center [311, 113] width 111 height 36
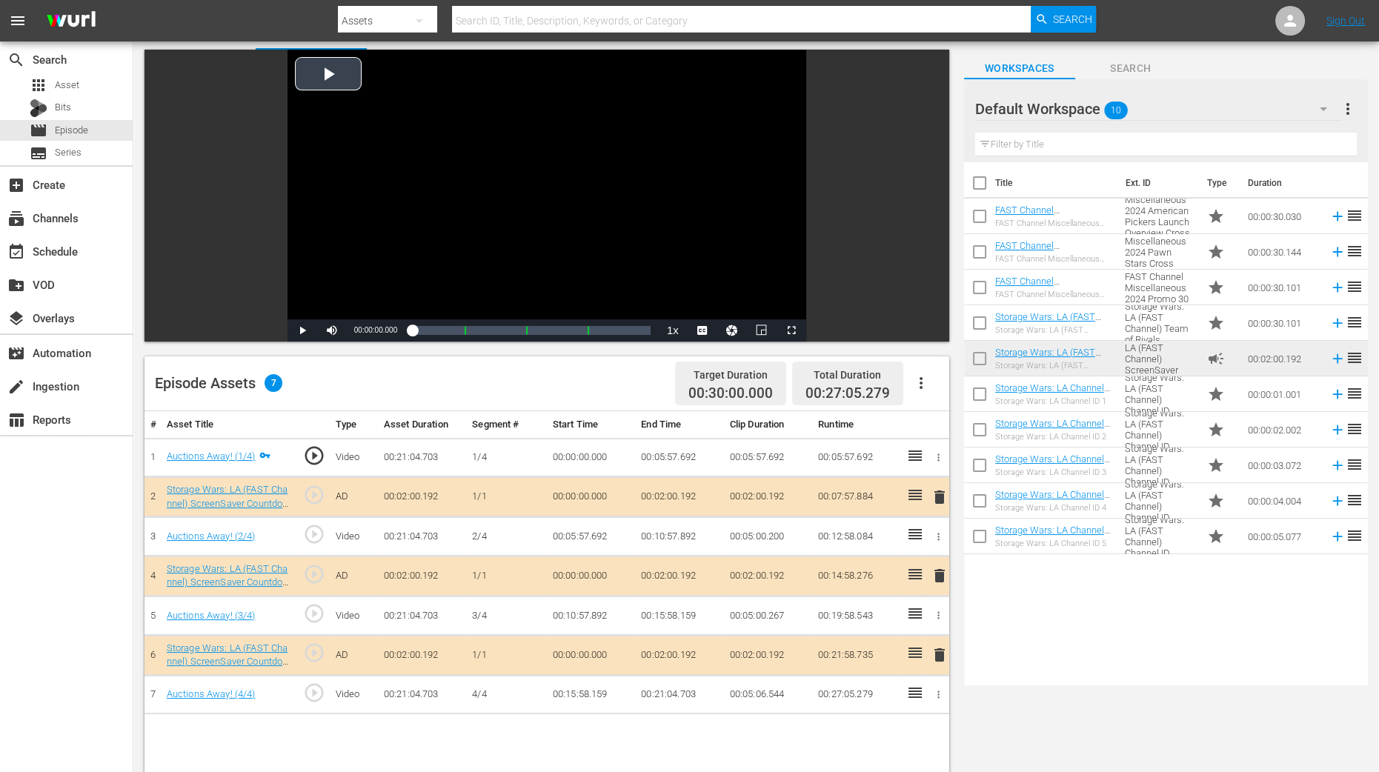
scroll to position [278, 0]
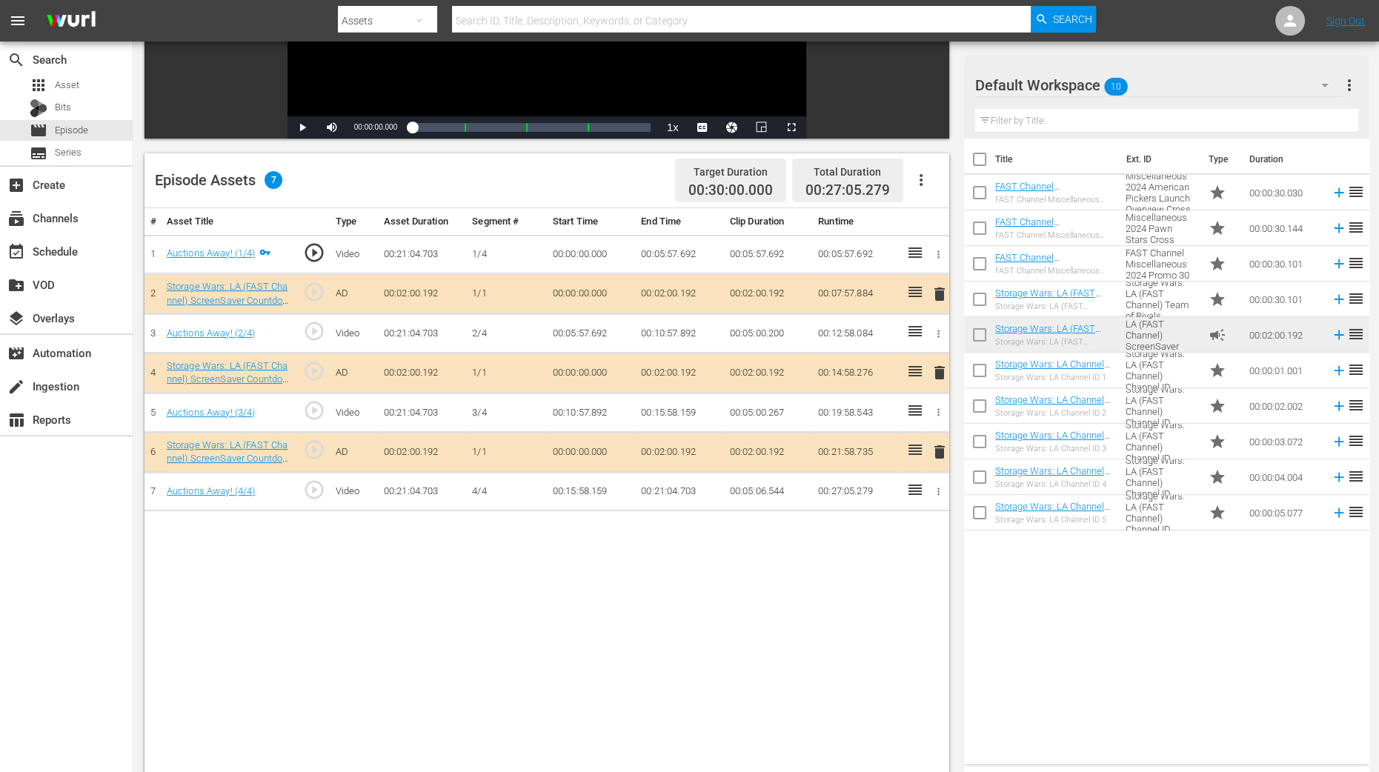
click at [940, 368] on span "delete" at bounding box center [940, 373] width 18 height 18
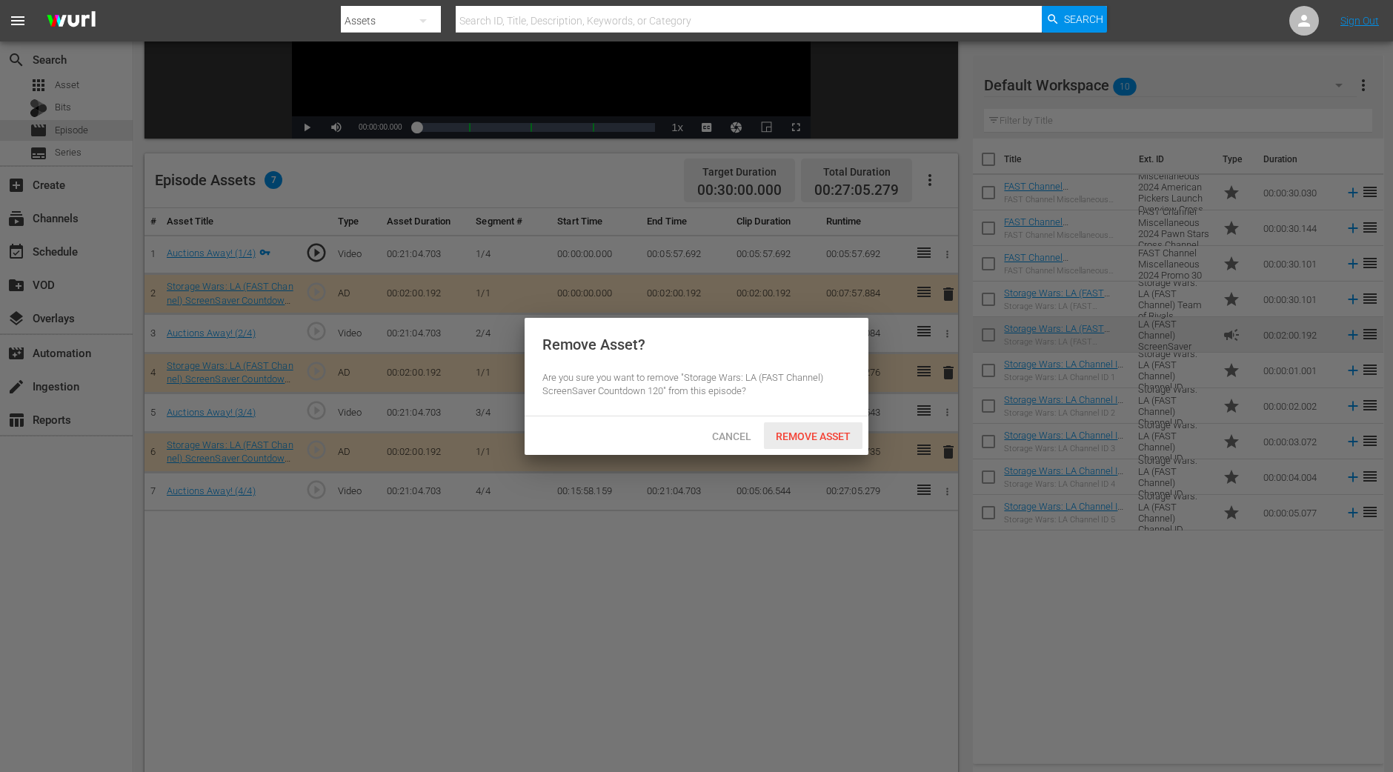
click at [791, 431] on span "Remove Asset" at bounding box center [813, 436] width 99 height 12
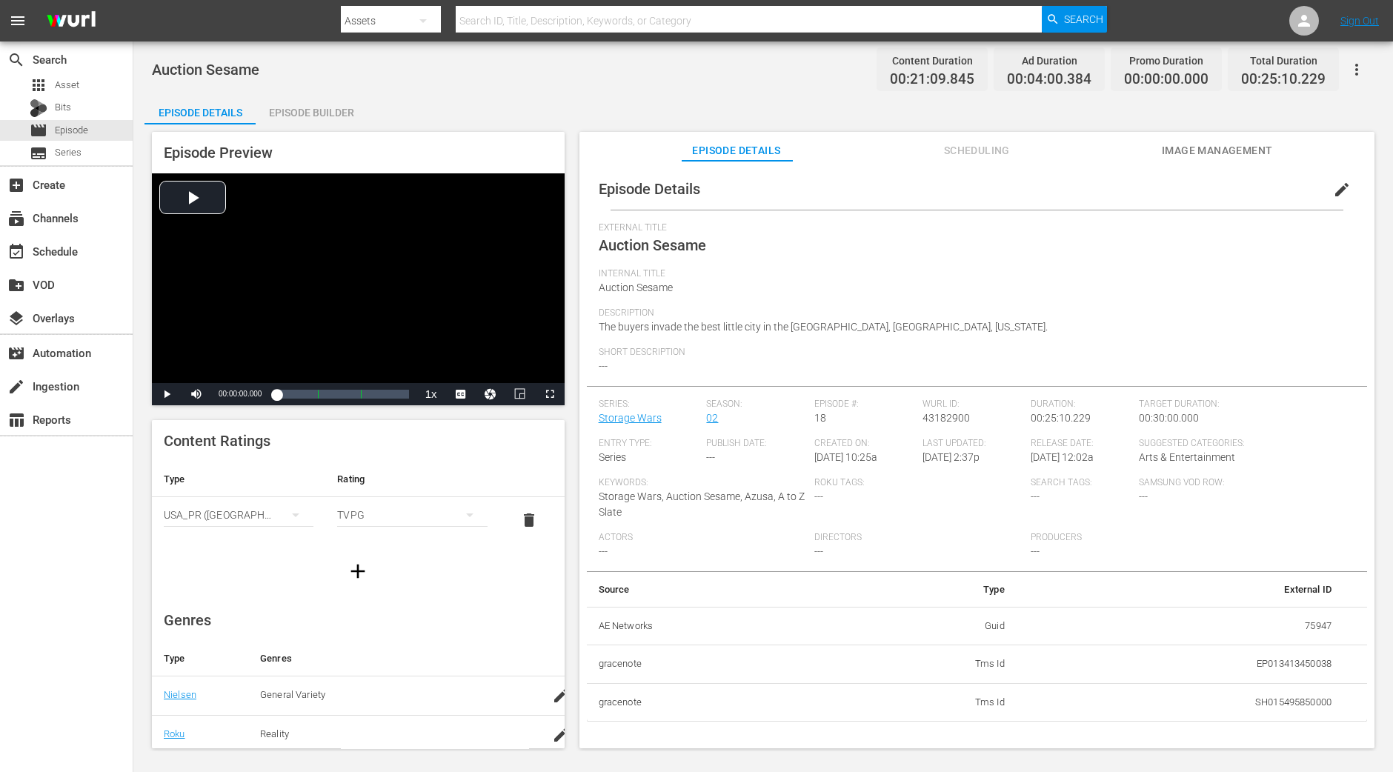
click at [314, 102] on div "Episode Builder" at bounding box center [311, 113] width 111 height 36
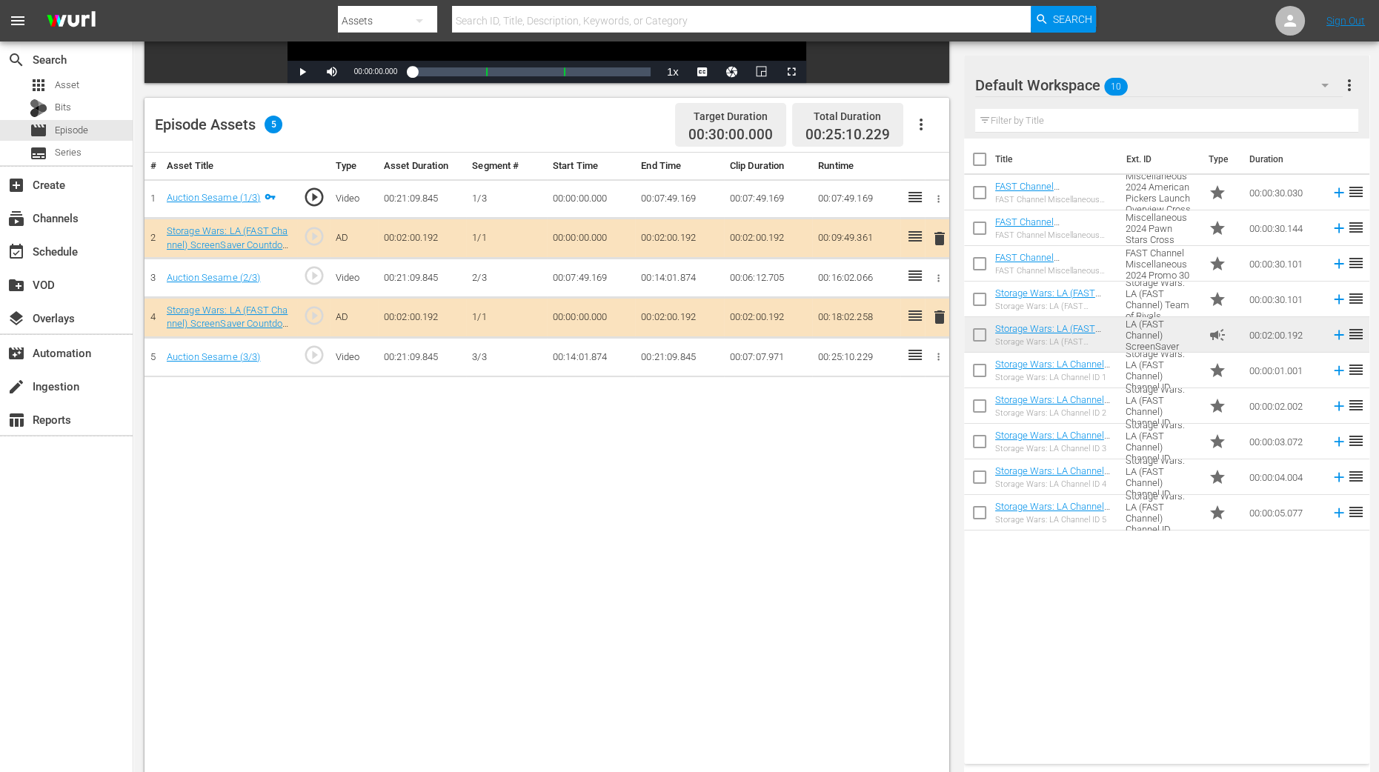
scroll to position [385, 0]
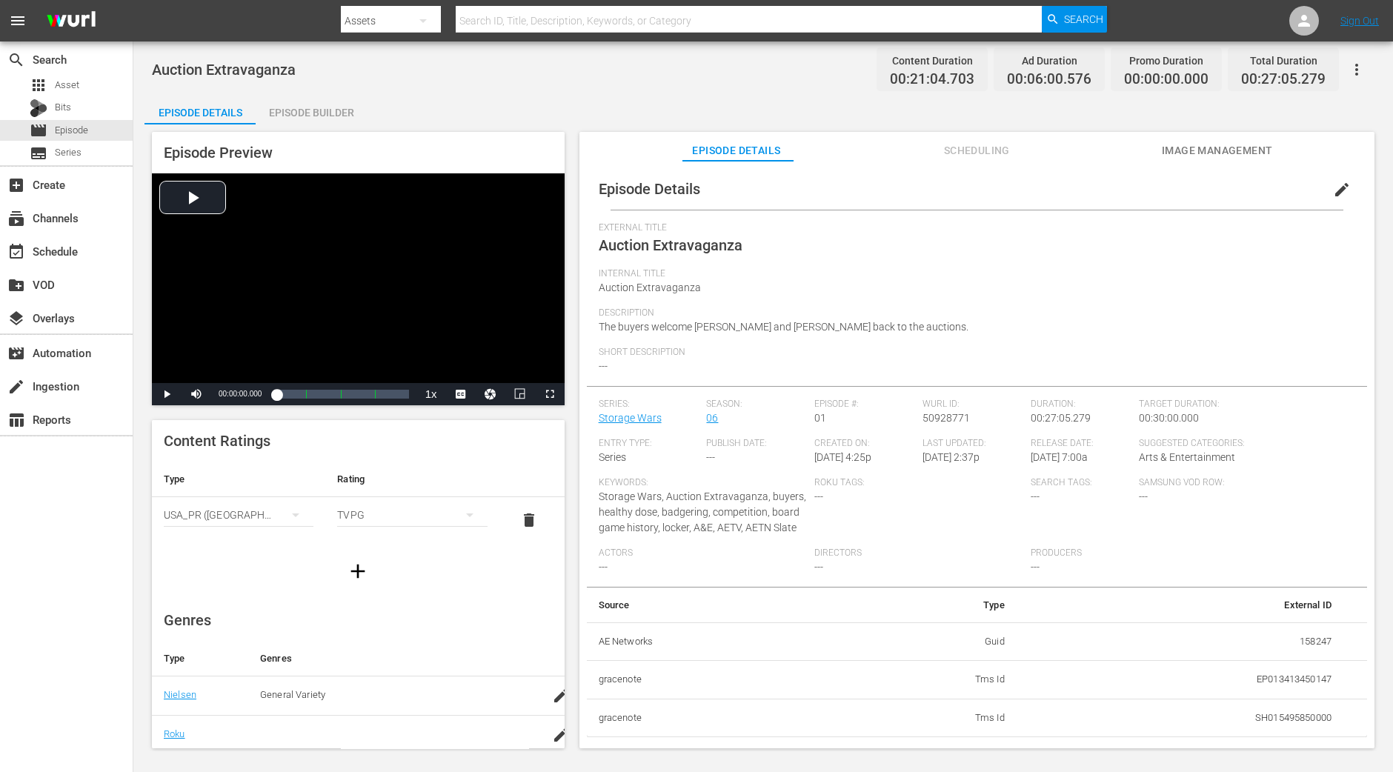
click at [316, 118] on div "Episode Builder" at bounding box center [311, 113] width 111 height 36
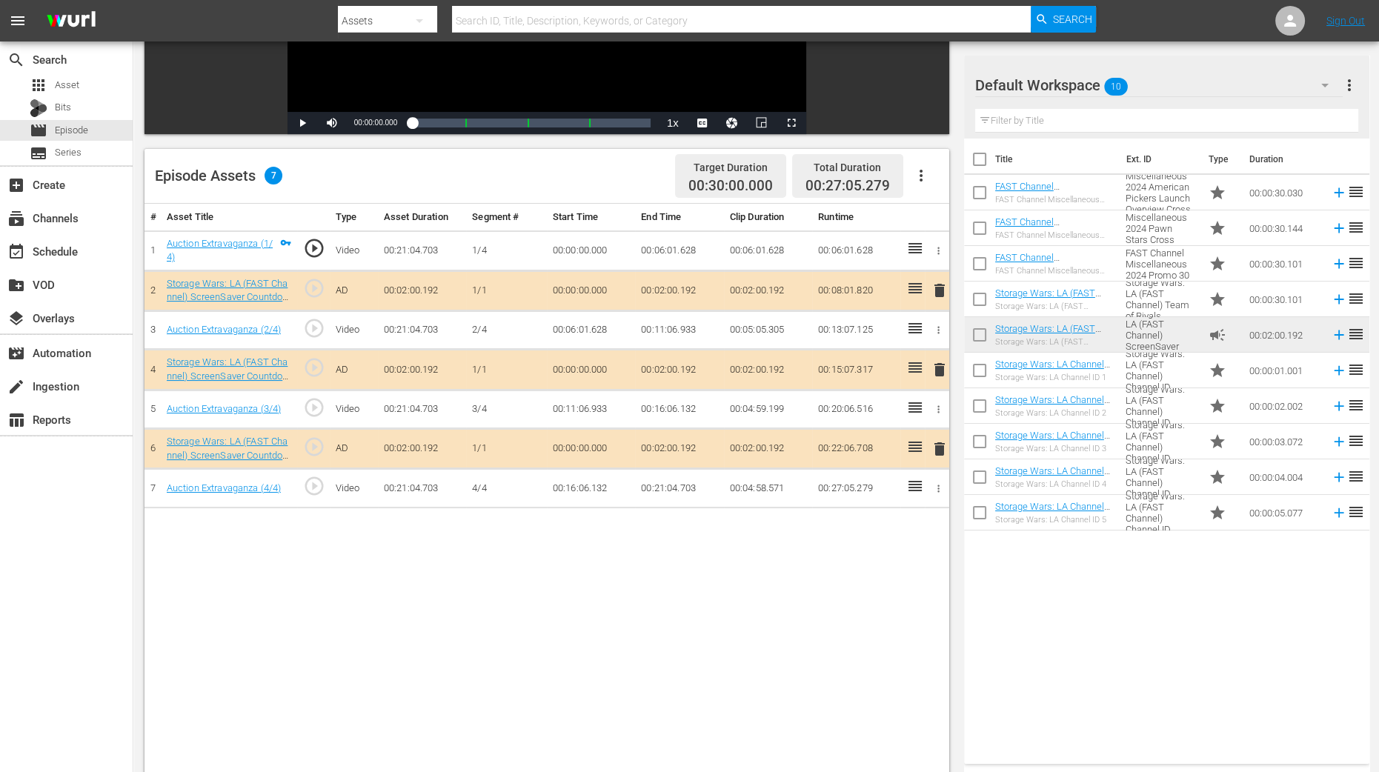
scroll to position [370, 0]
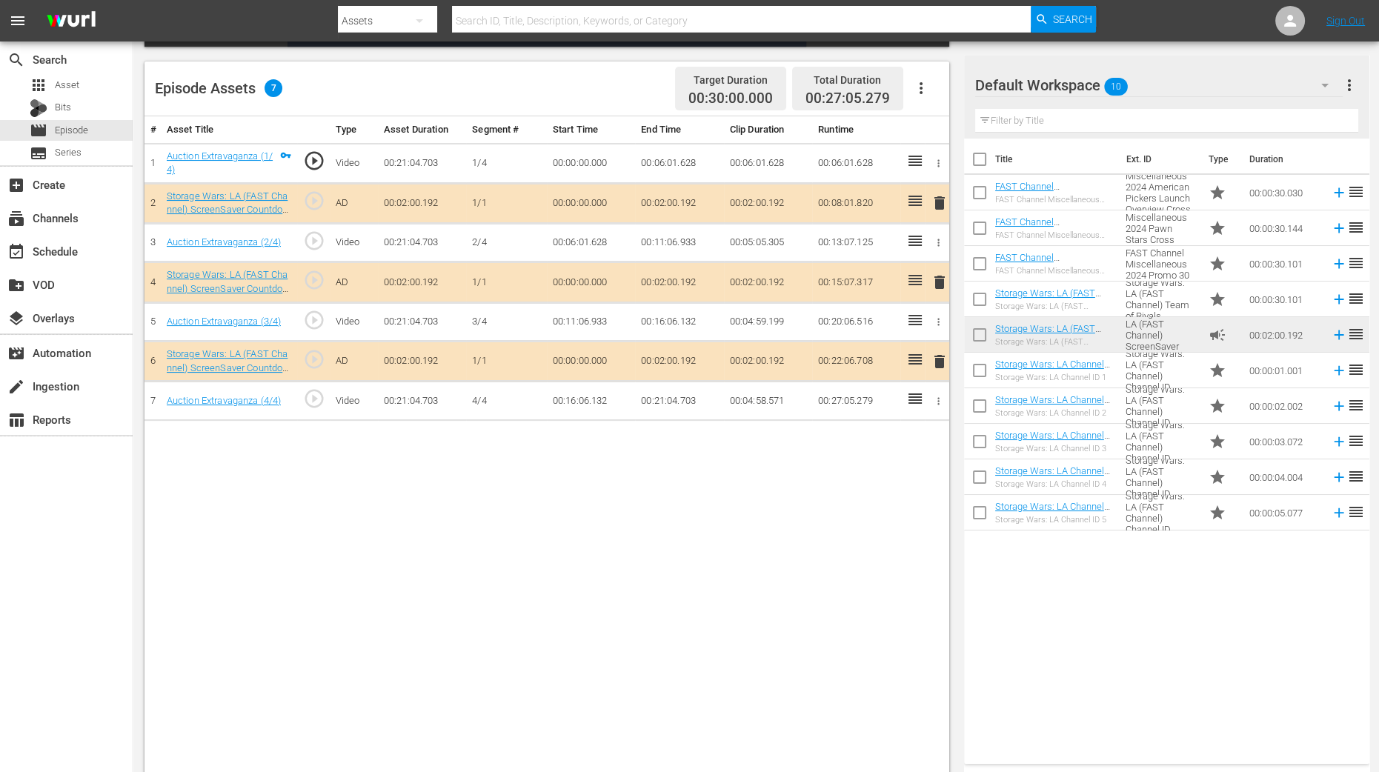
click at [939, 278] on span "delete" at bounding box center [940, 282] width 18 height 18
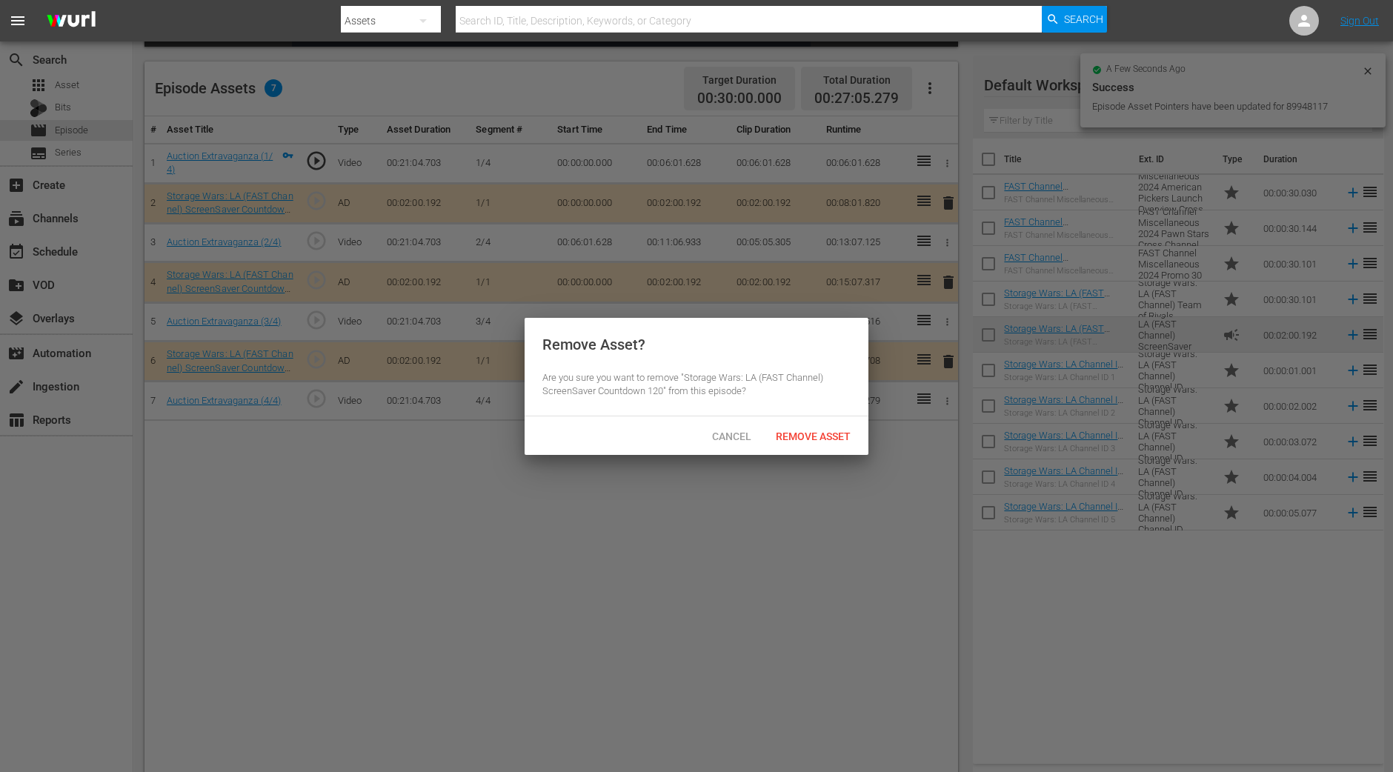
click at [802, 428] on div "Remove Asset" at bounding box center [813, 435] width 99 height 27
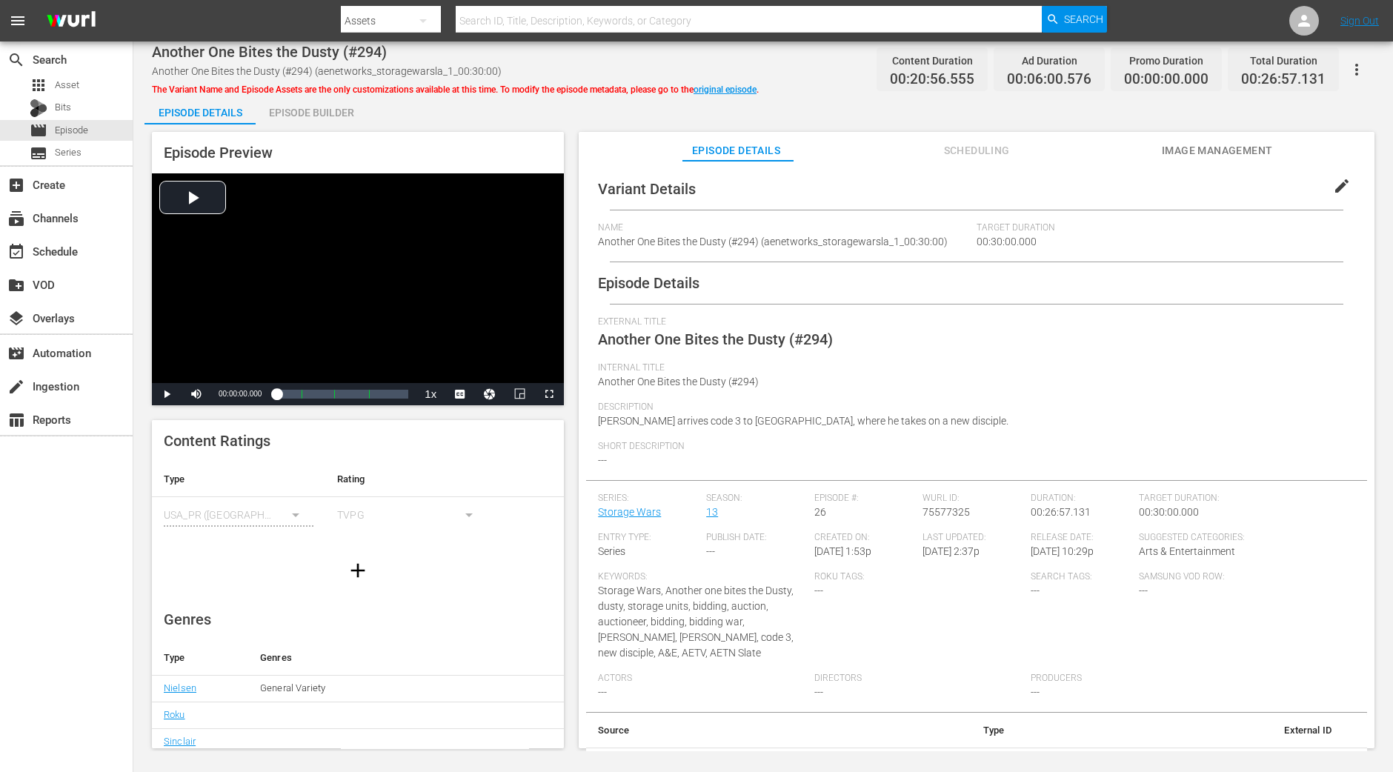
click at [316, 104] on div "Episode Builder" at bounding box center [311, 113] width 111 height 36
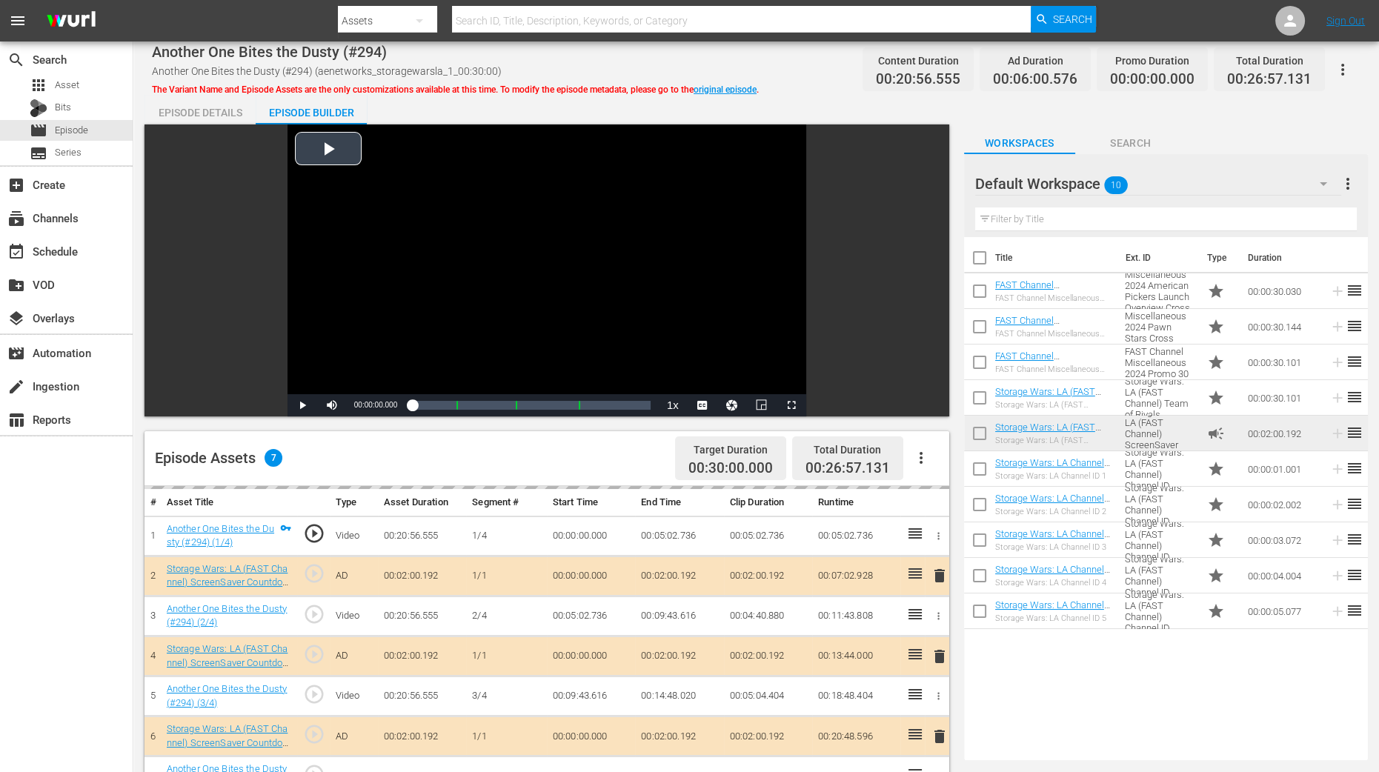
scroll to position [278, 0]
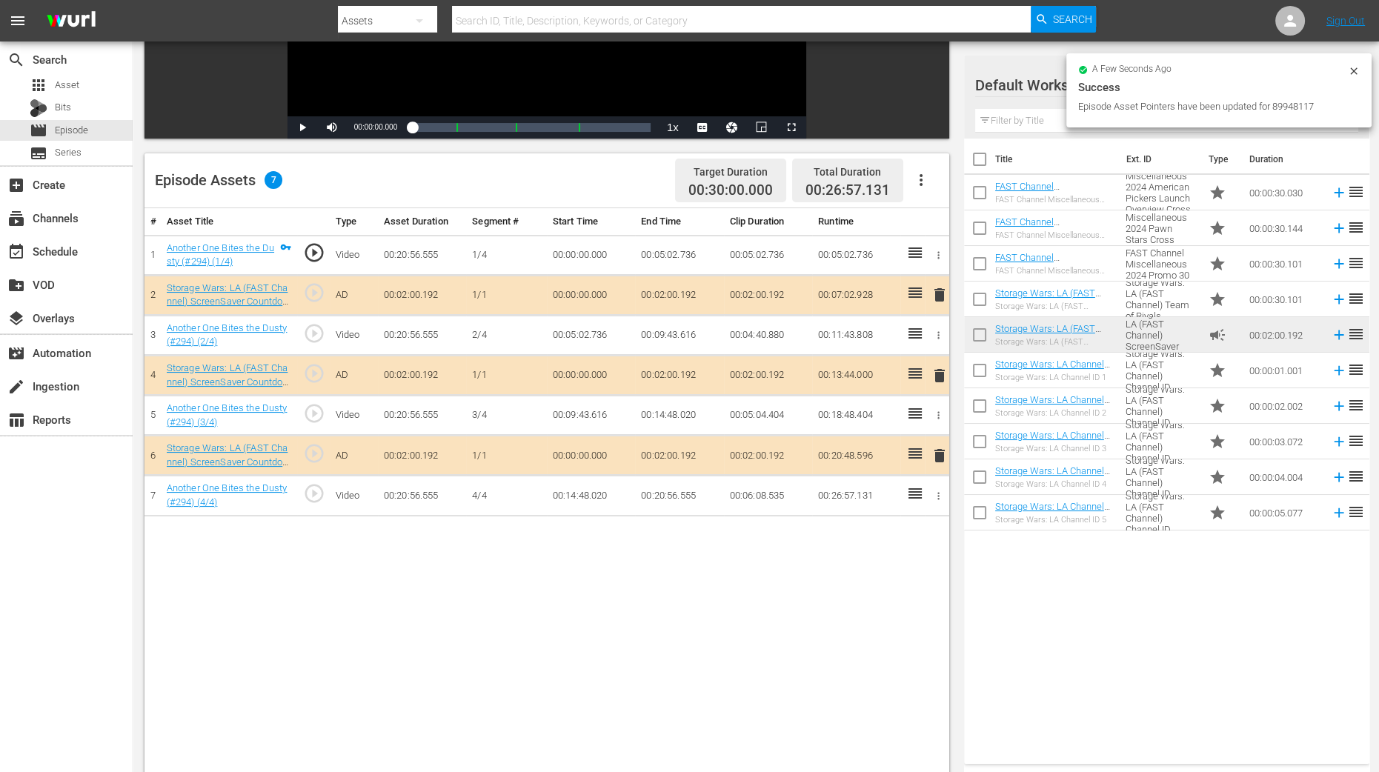
click at [943, 373] on span "delete" at bounding box center [940, 376] width 18 height 18
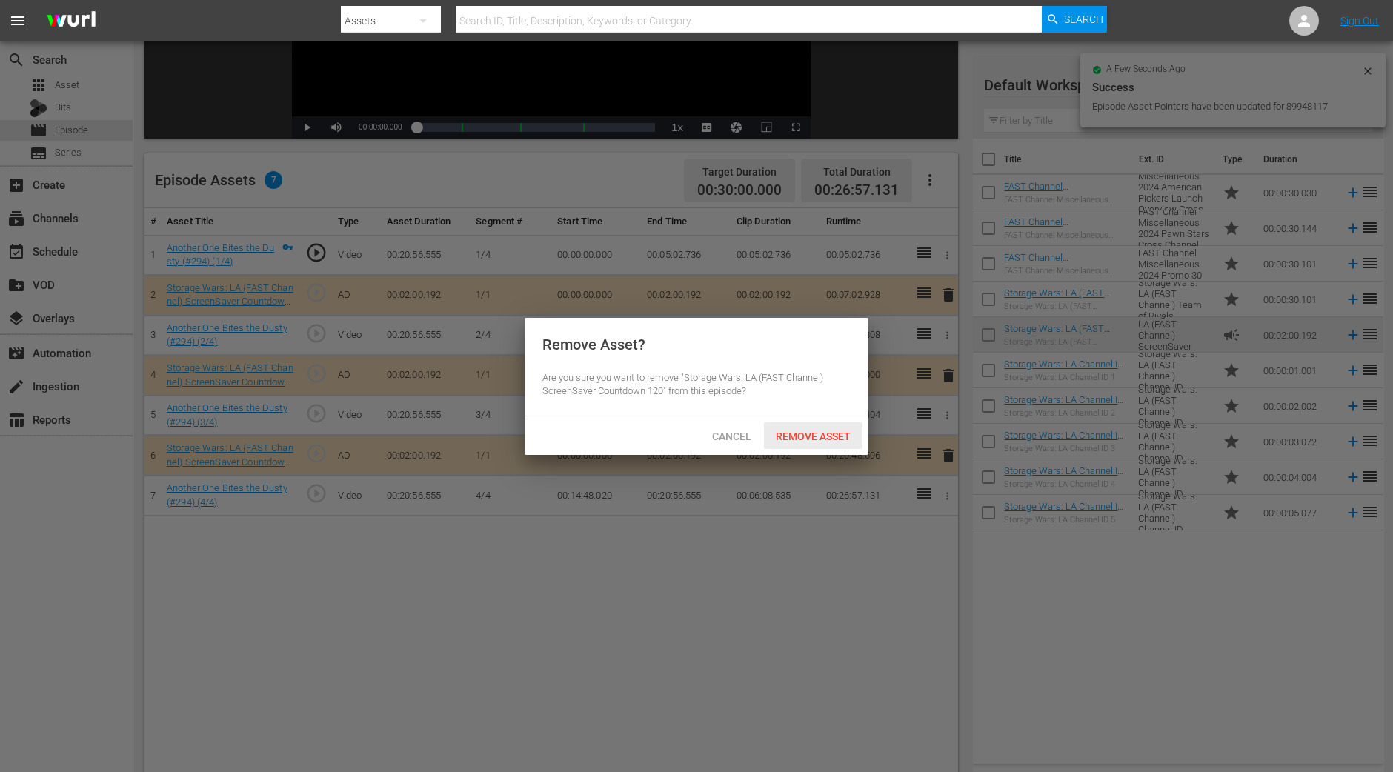
click at [828, 442] on div "Remove Asset" at bounding box center [813, 435] width 99 height 27
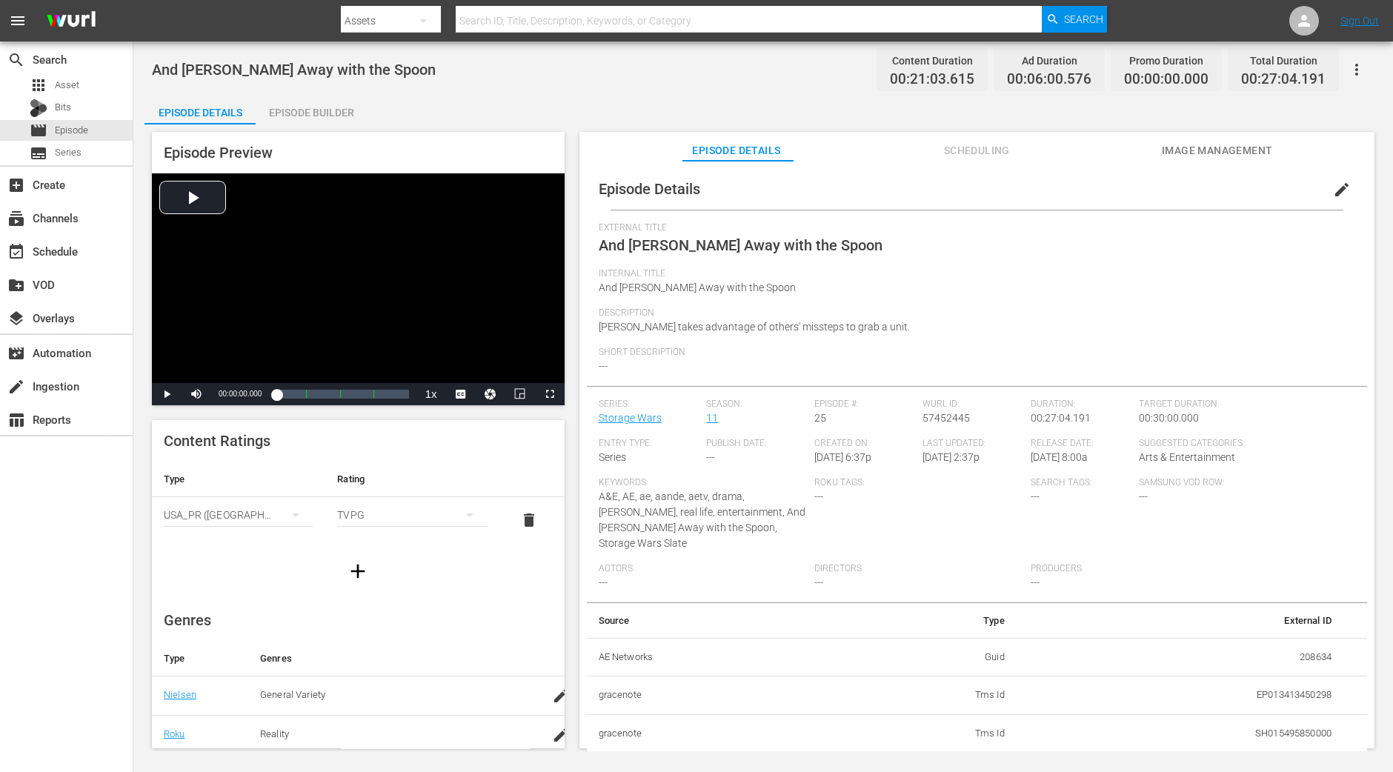
click at [339, 116] on div "Episode Builder" at bounding box center [311, 113] width 111 height 36
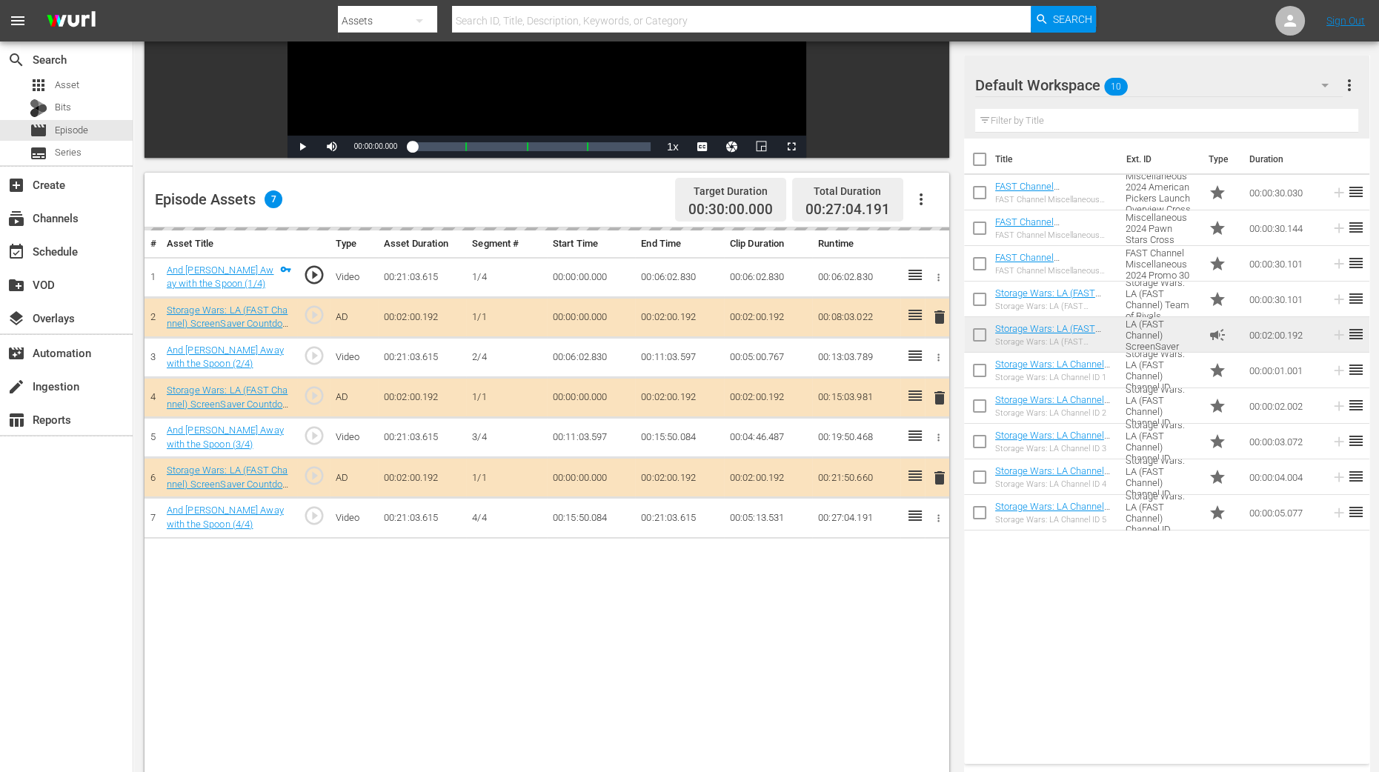
scroll to position [370, 0]
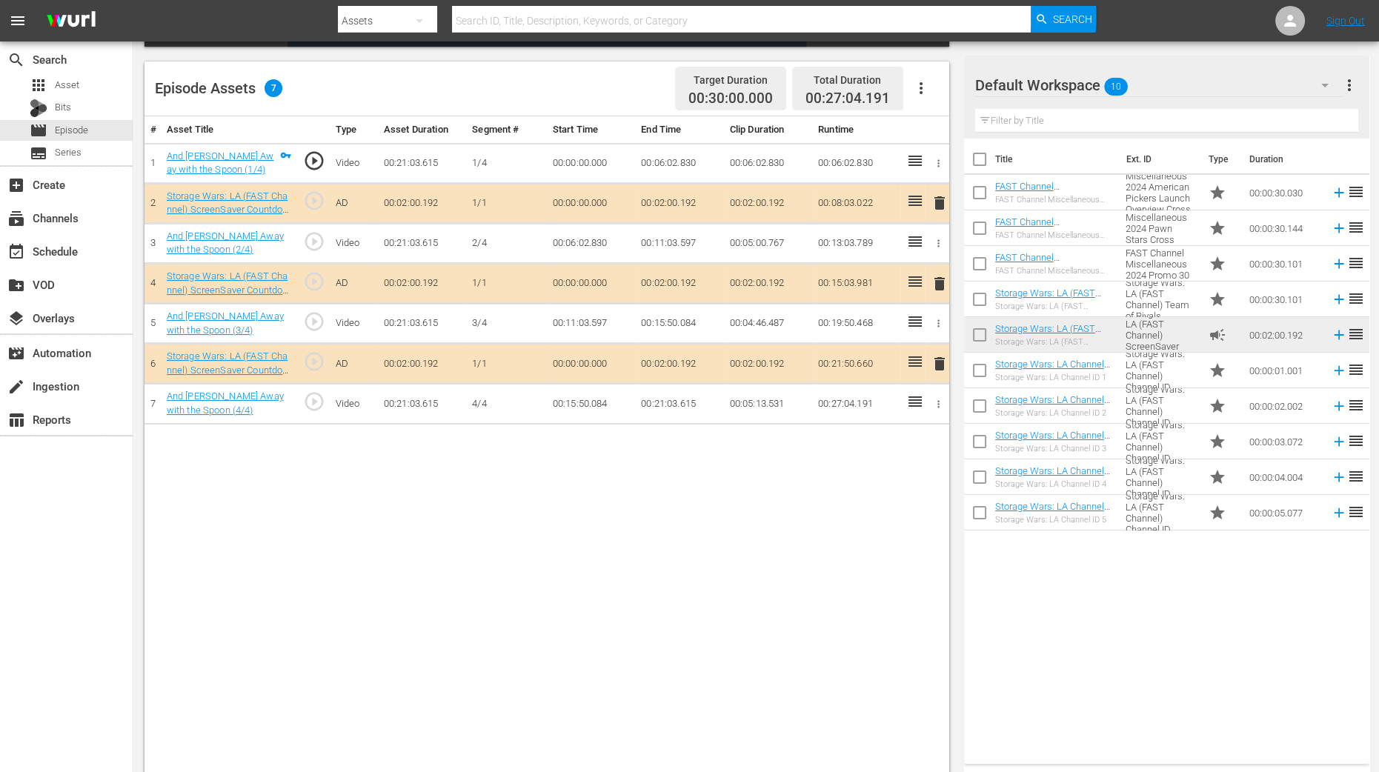
click at [945, 286] on span "delete" at bounding box center [940, 284] width 18 height 18
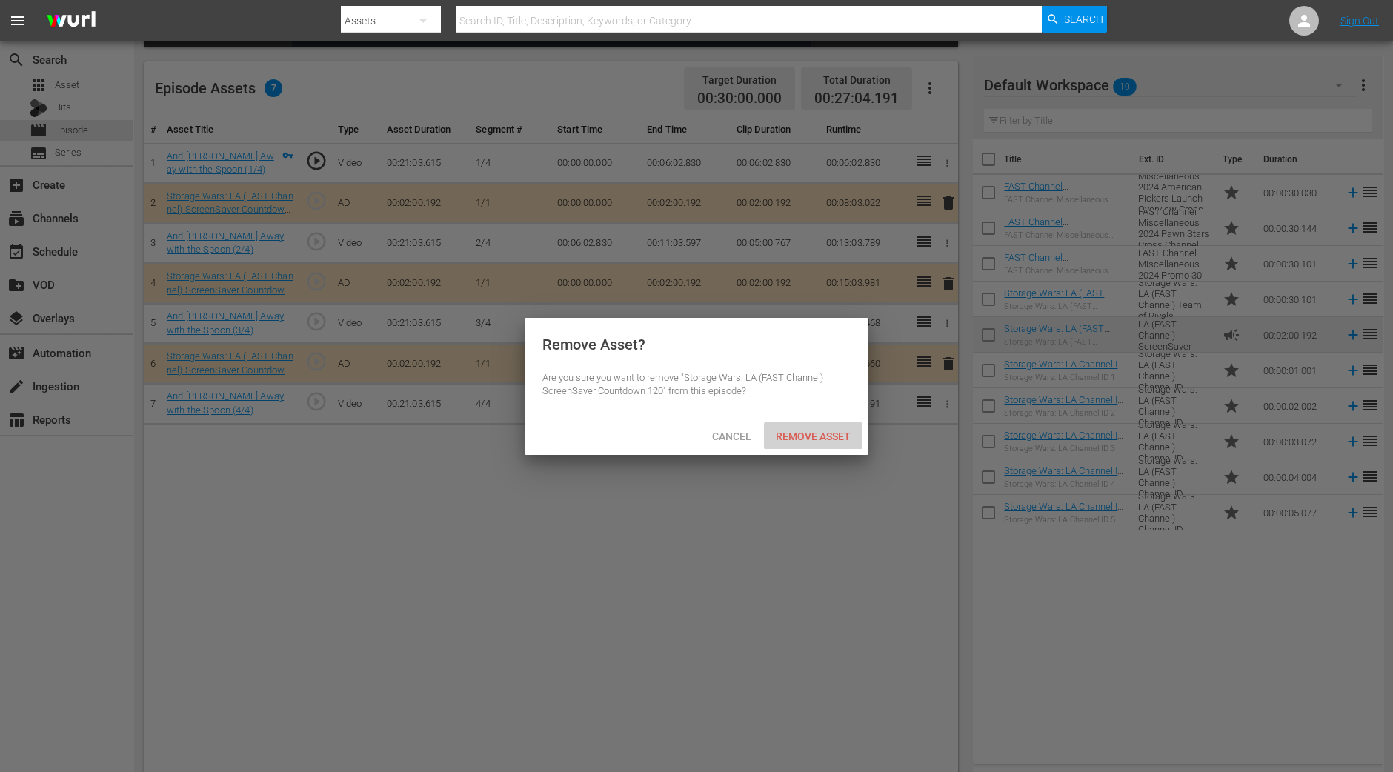
click at [820, 448] on div "Remove Asset" at bounding box center [813, 435] width 99 height 27
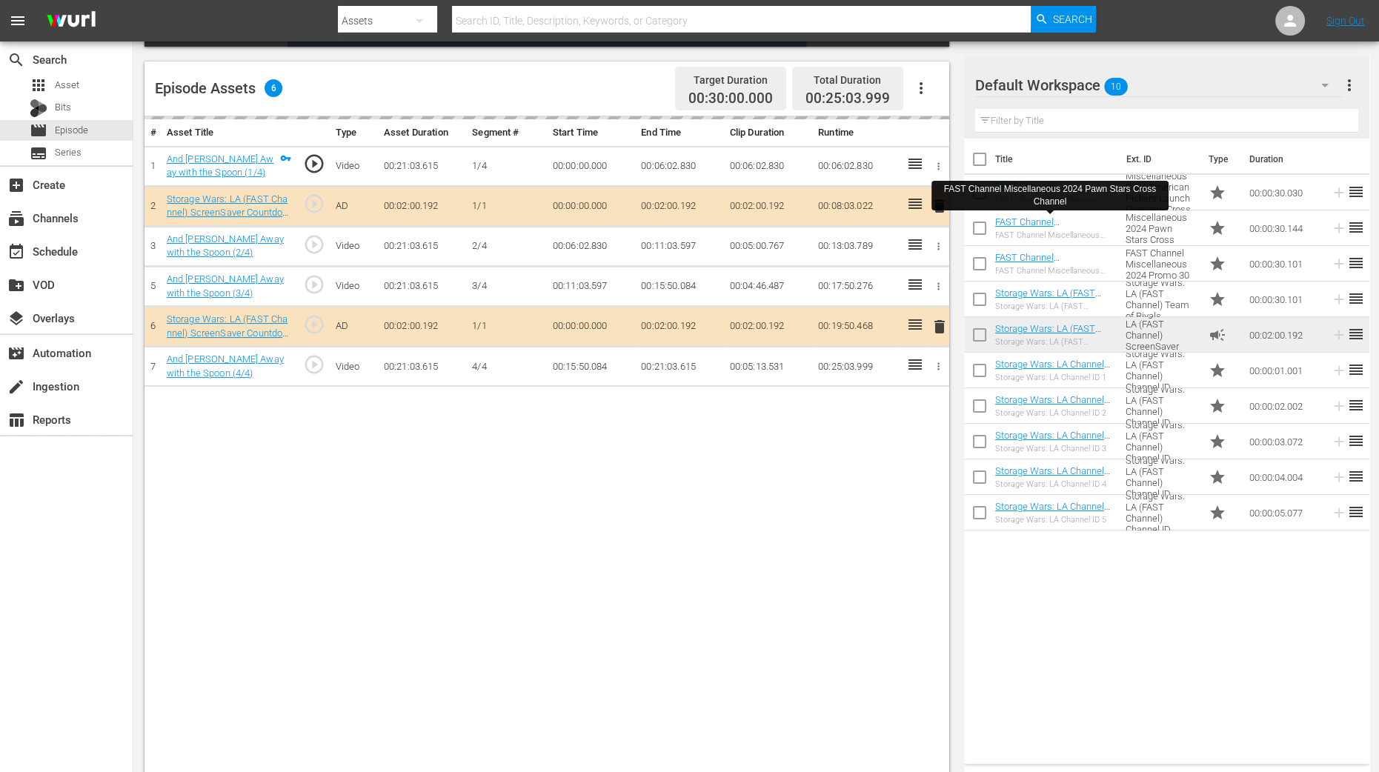
click at [571, 267] on td "00:11:03.597" at bounding box center [591, 287] width 88 height 40
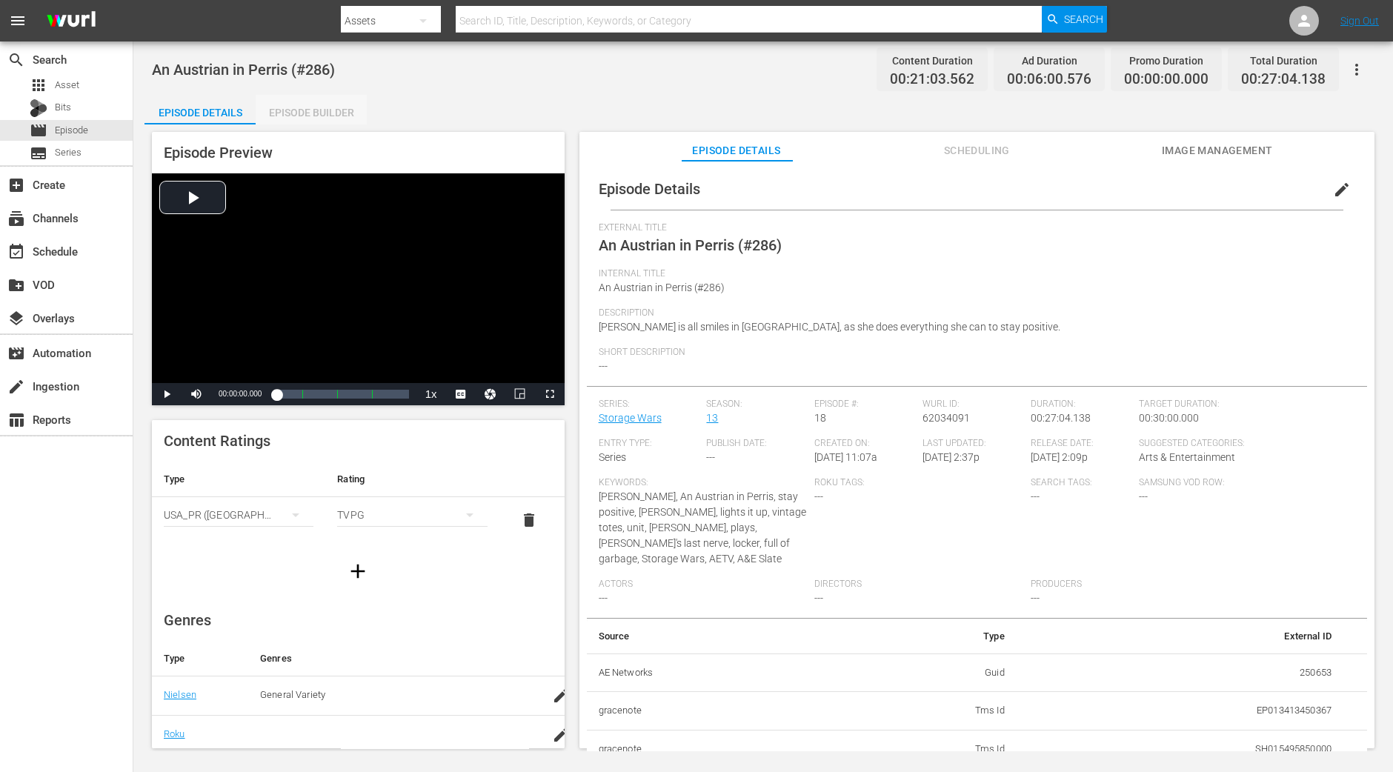
click at [293, 120] on div "Episode Builder" at bounding box center [311, 113] width 111 height 36
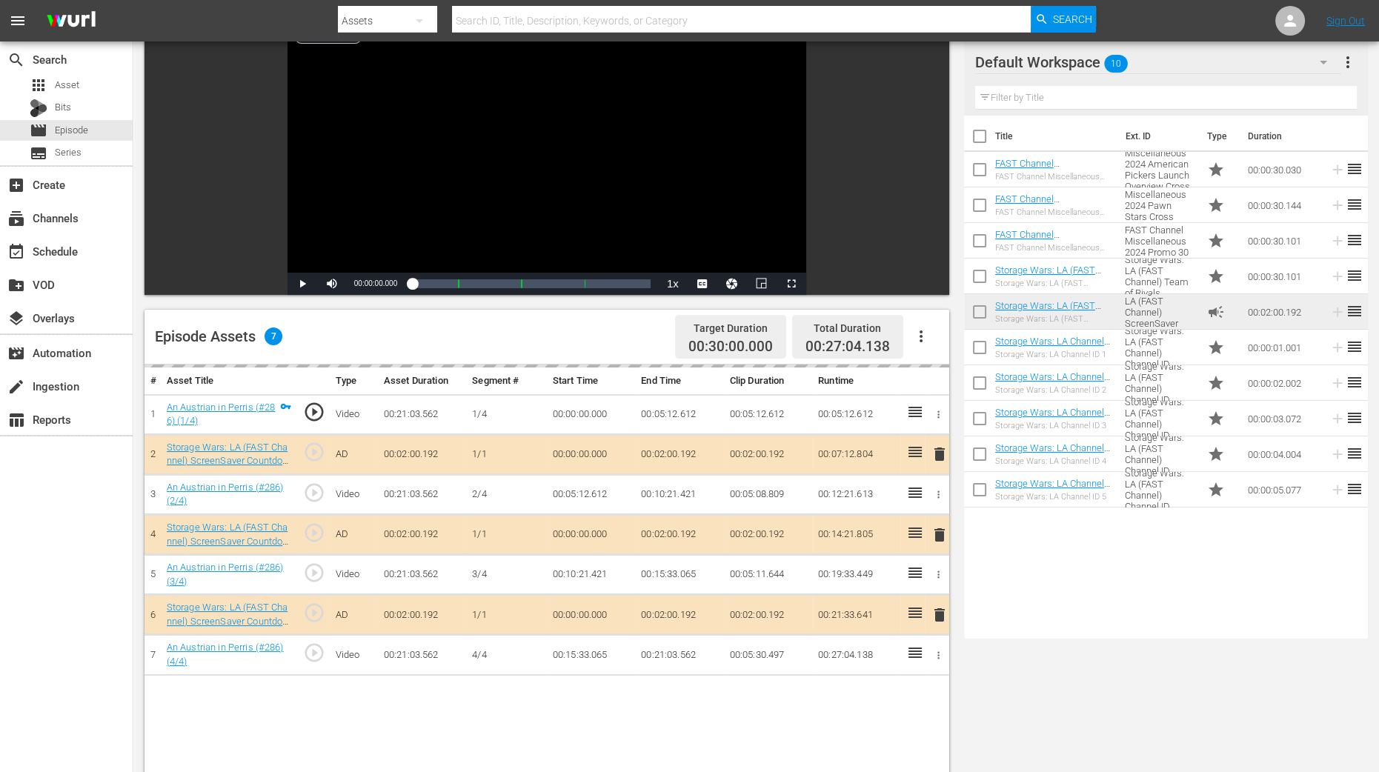
scroll to position [385, 0]
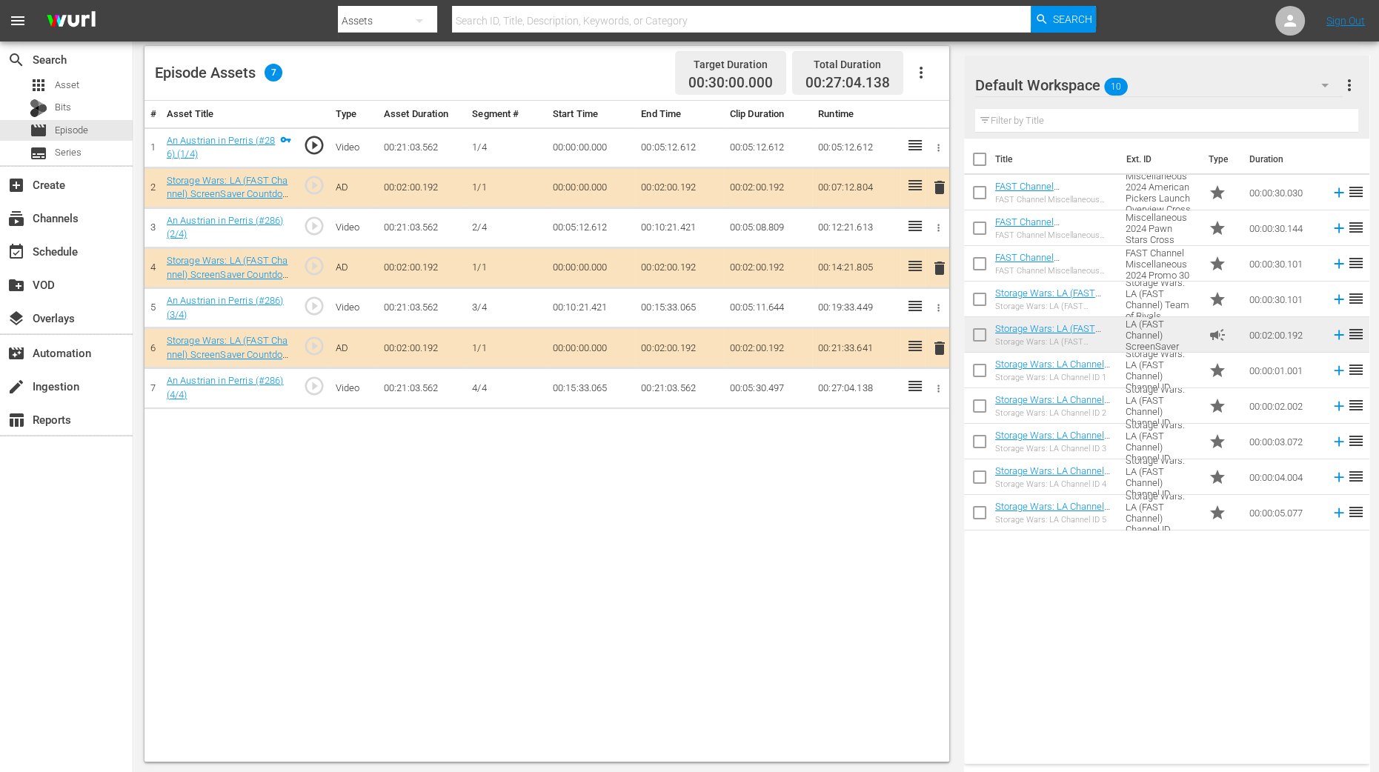
click at [936, 271] on span "delete" at bounding box center [940, 268] width 18 height 18
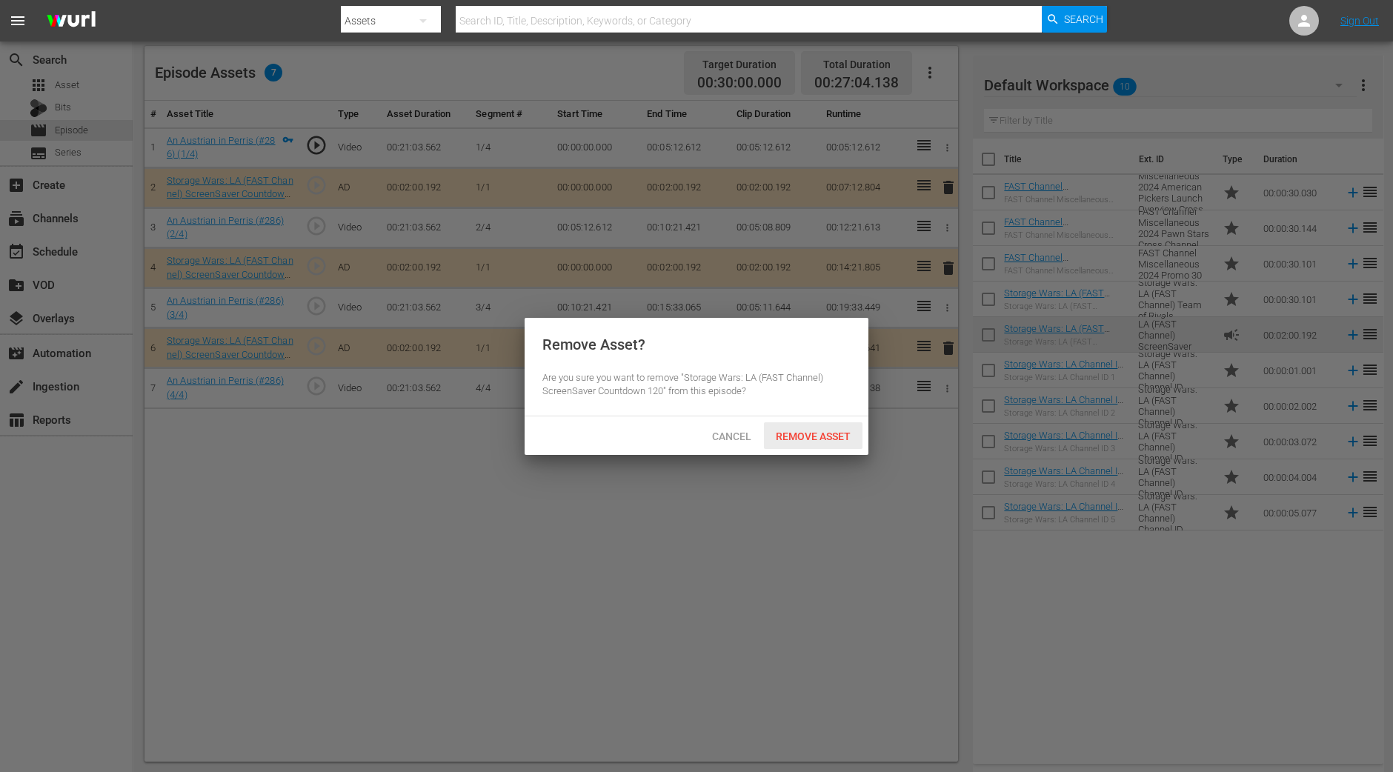
click at [842, 430] on span "Remove Asset" at bounding box center [813, 436] width 99 height 12
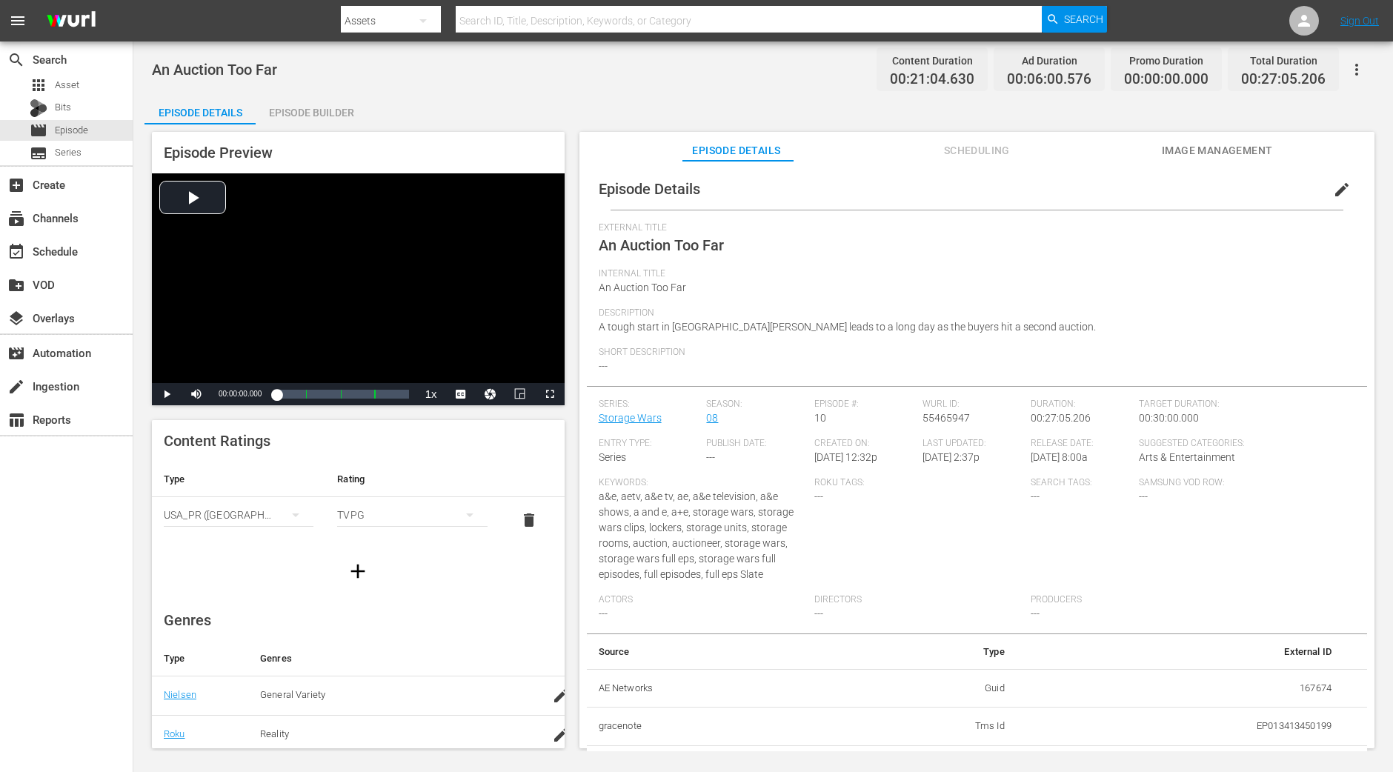
click at [363, 105] on div "Episode Builder" at bounding box center [311, 113] width 111 height 36
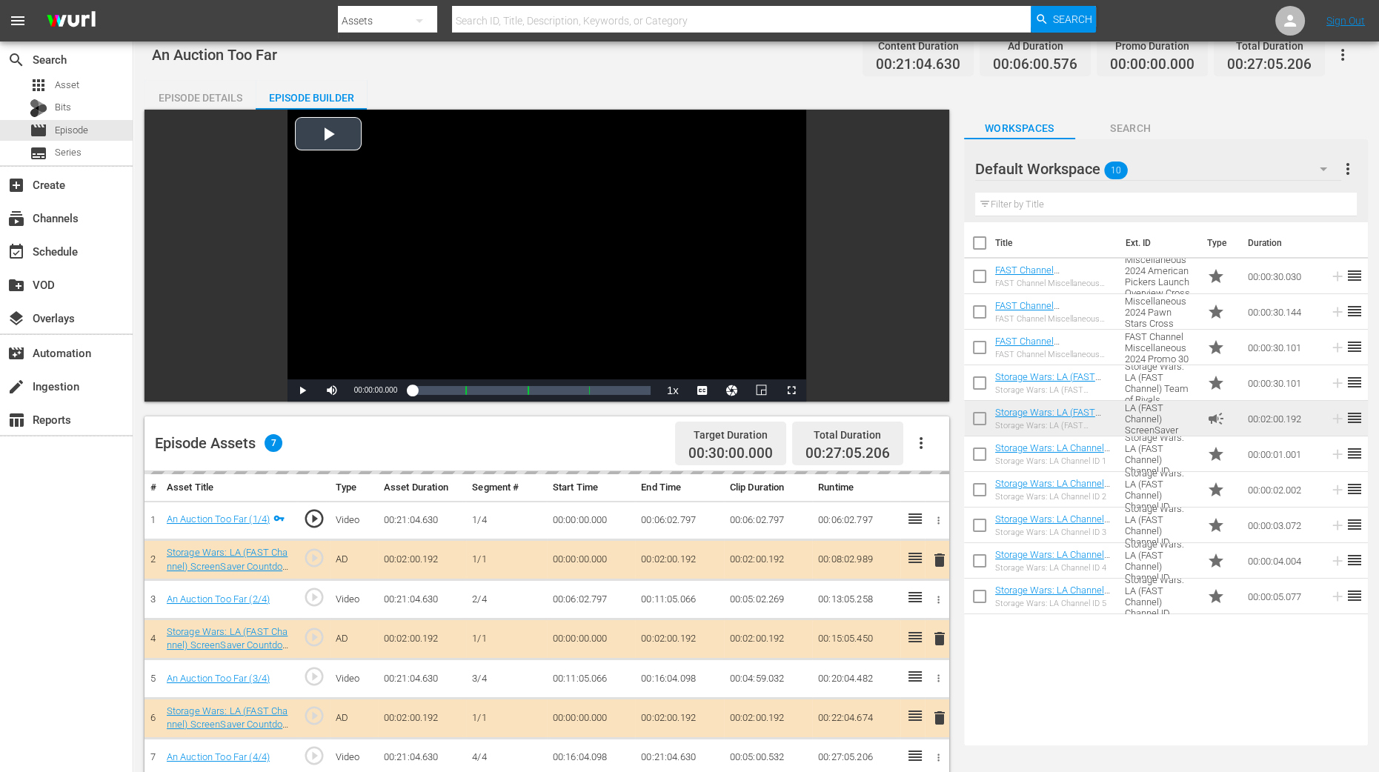
scroll to position [278, 0]
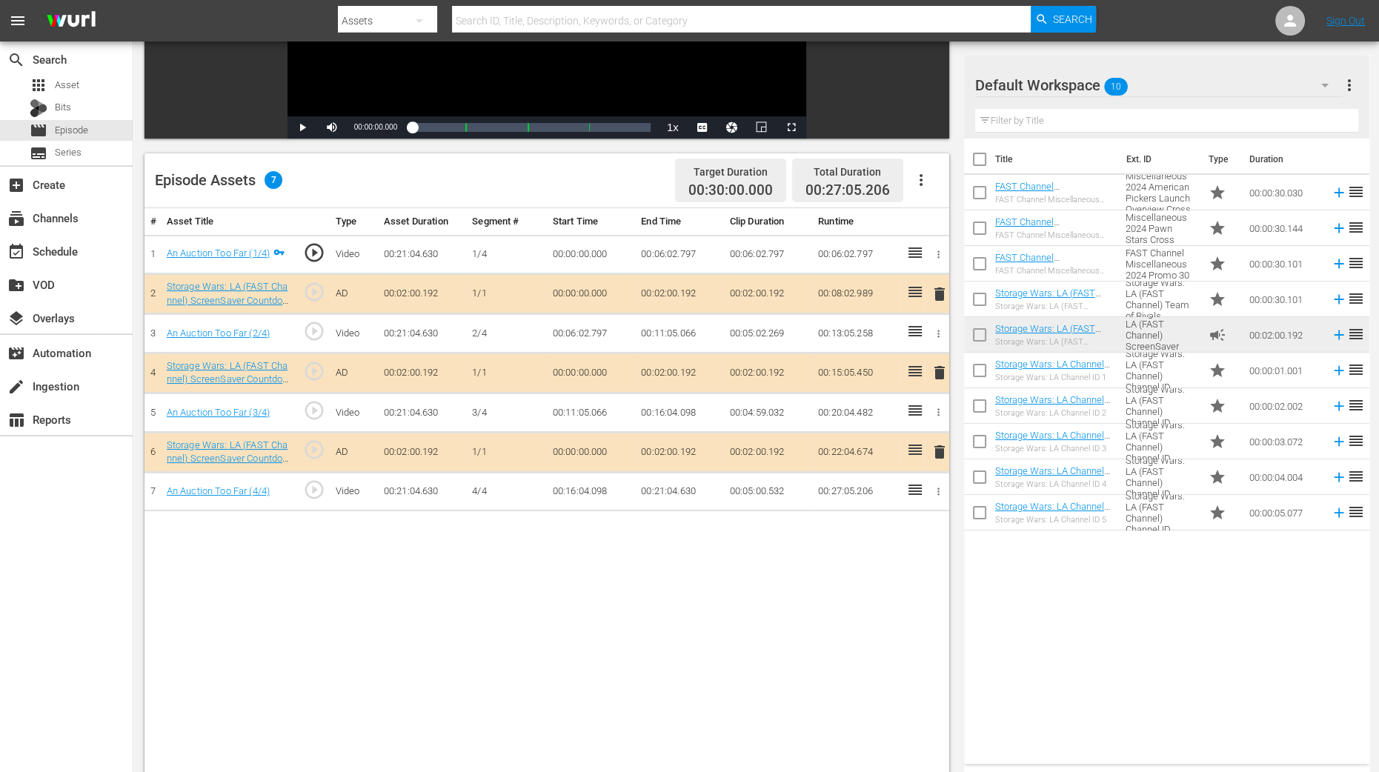
click at [935, 376] on span "delete" at bounding box center [940, 373] width 18 height 18
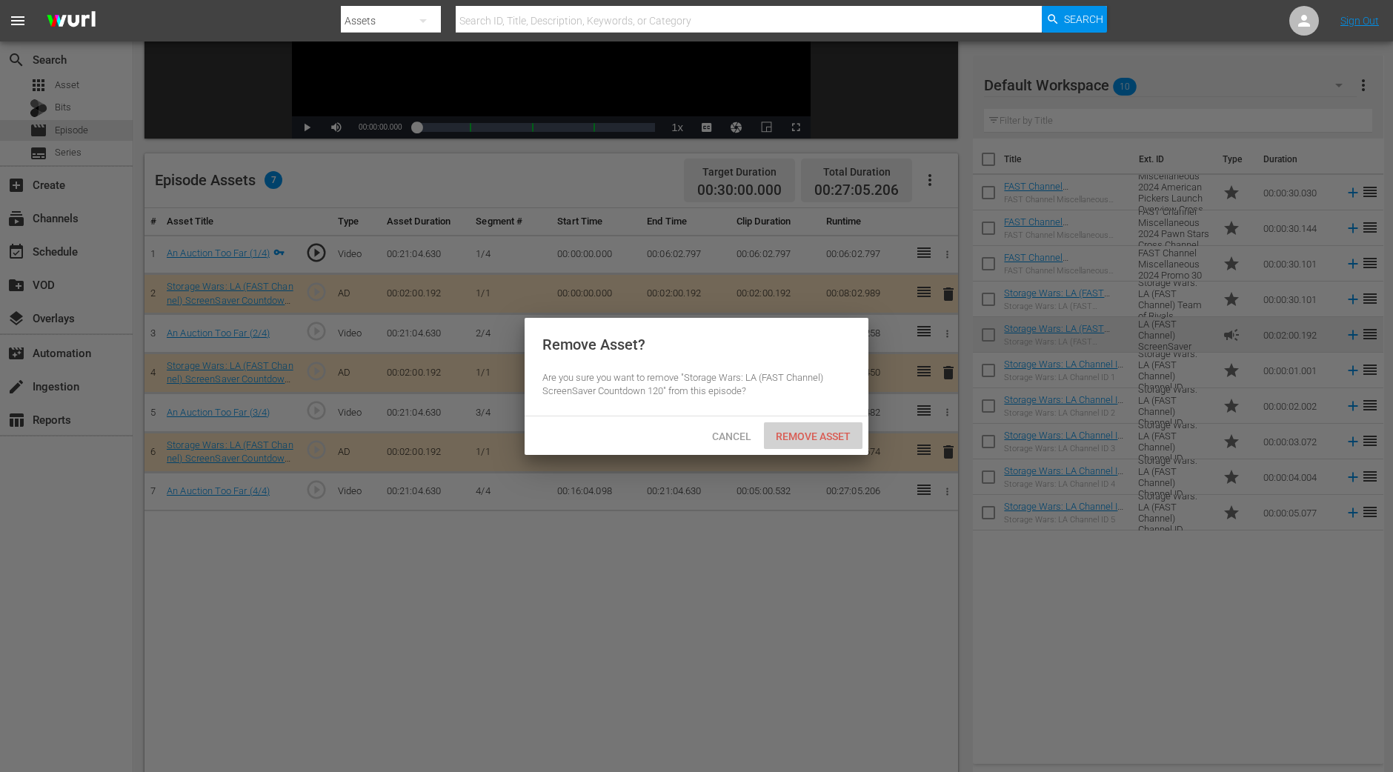
click at [823, 442] on div "Remove Asset" at bounding box center [813, 435] width 99 height 27
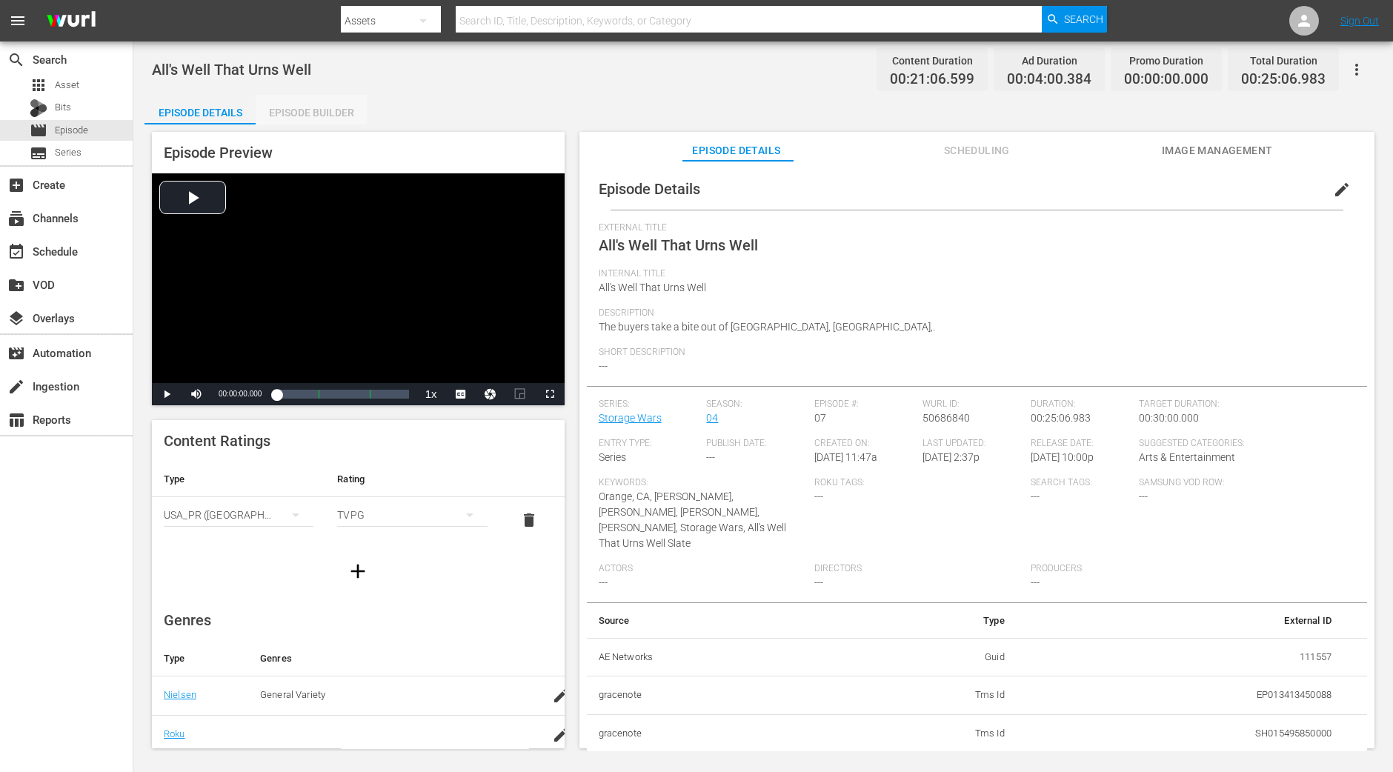
click at [338, 99] on div "Episode Builder" at bounding box center [311, 113] width 111 height 36
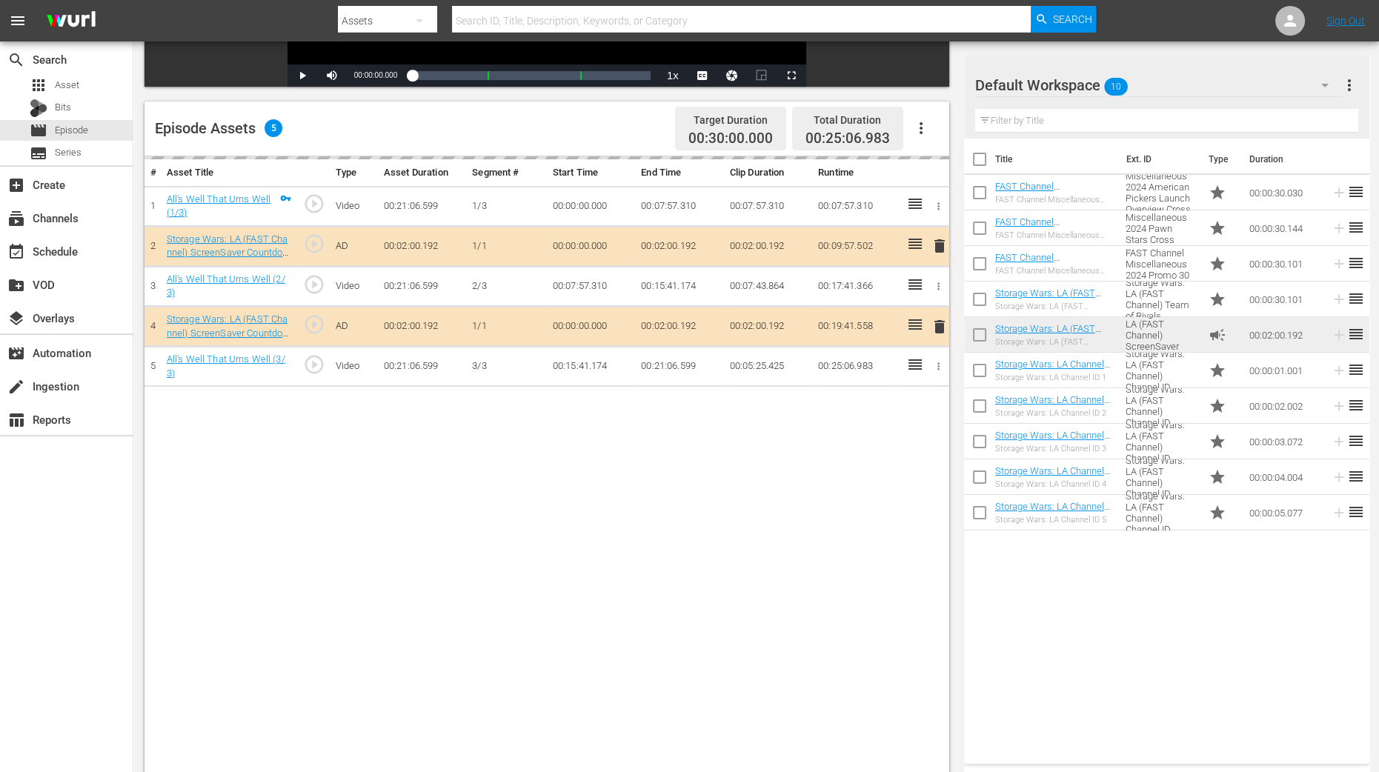
scroll to position [370, 0]
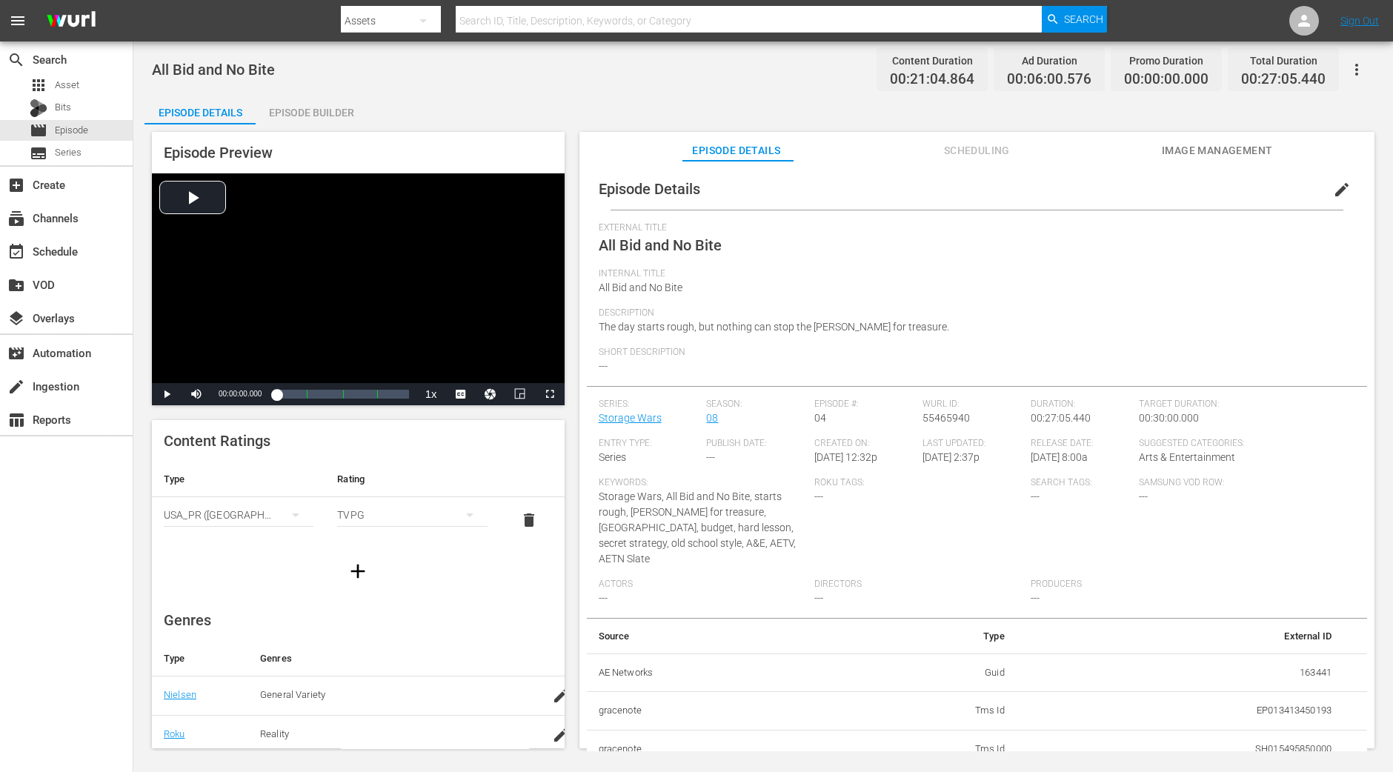
click at [311, 102] on div "Episode Builder" at bounding box center [311, 113] width 111 height 36
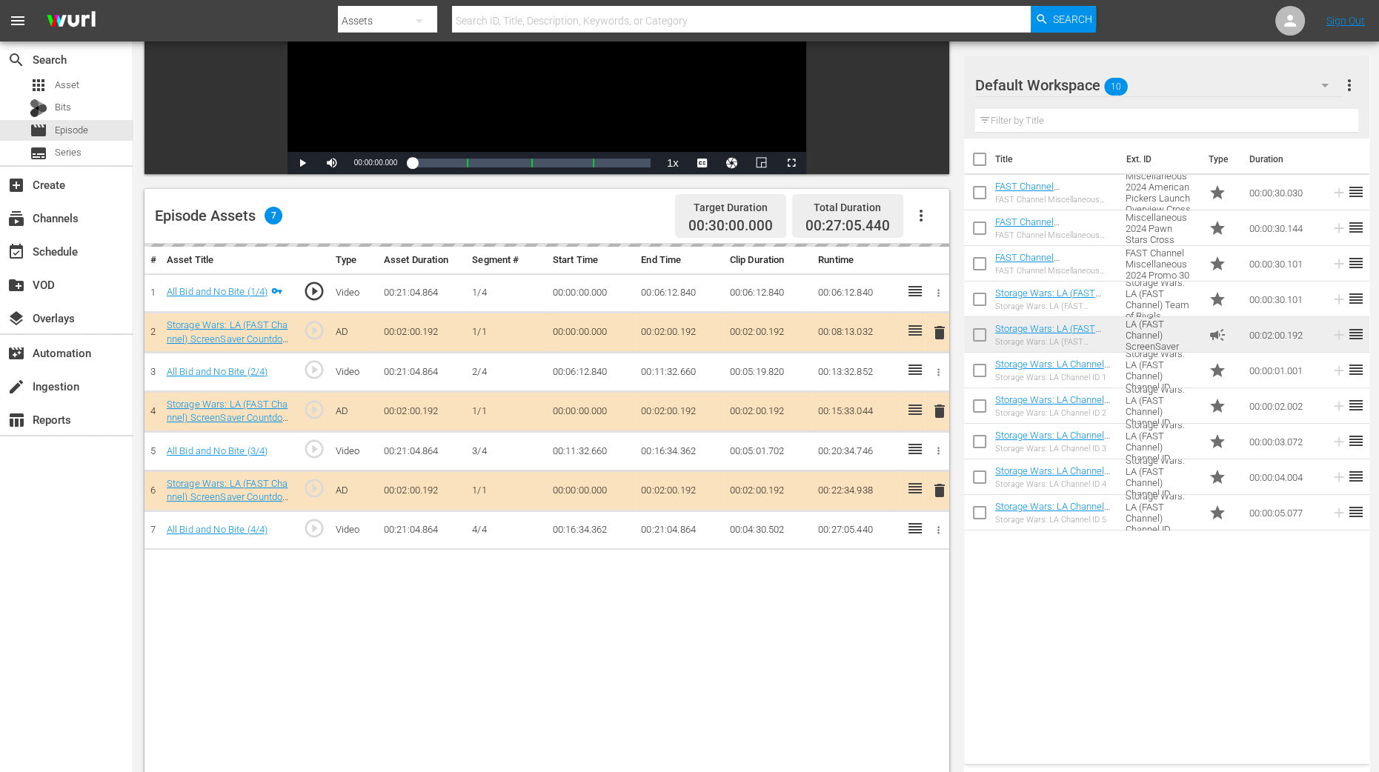
scroll to position [370, 0]
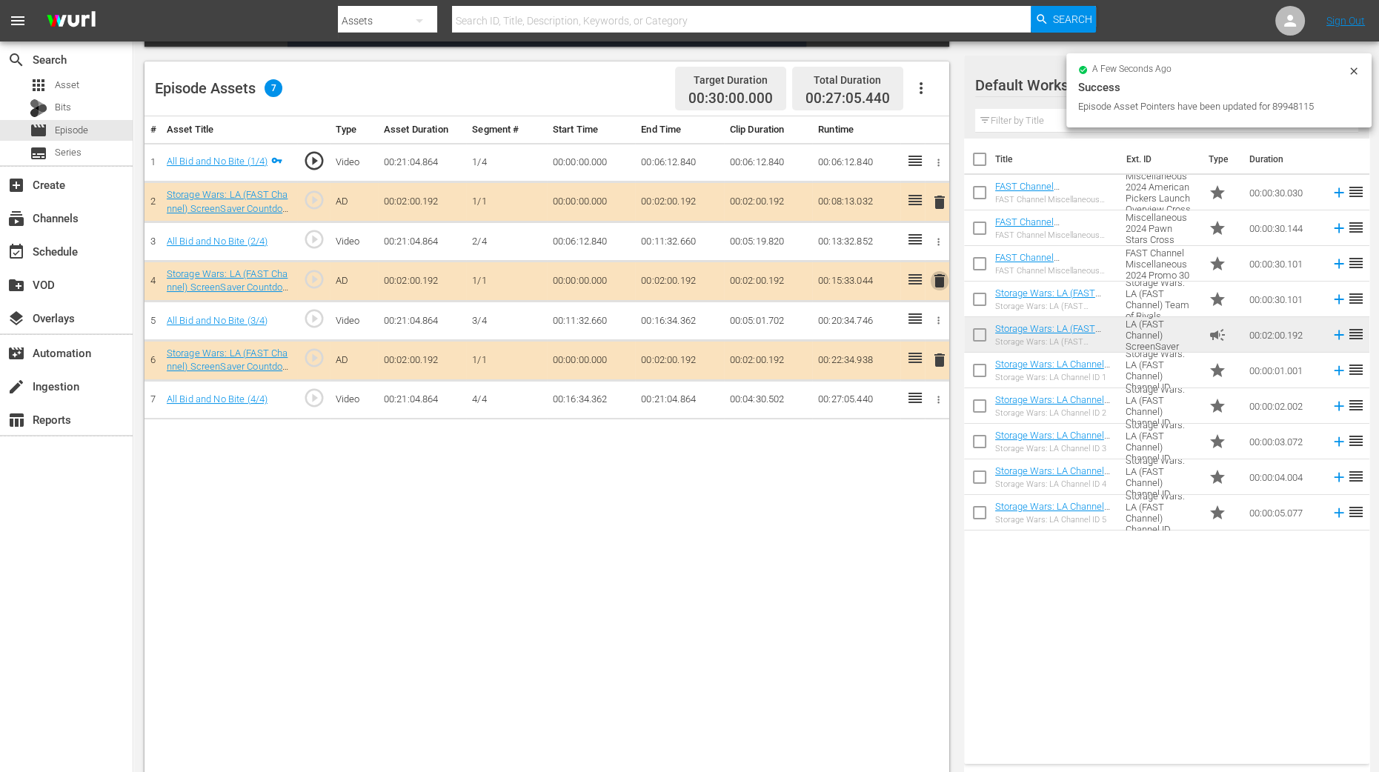
click at [940, 284] on span "delete" at bounding box center [940, 281] width 18 height 18
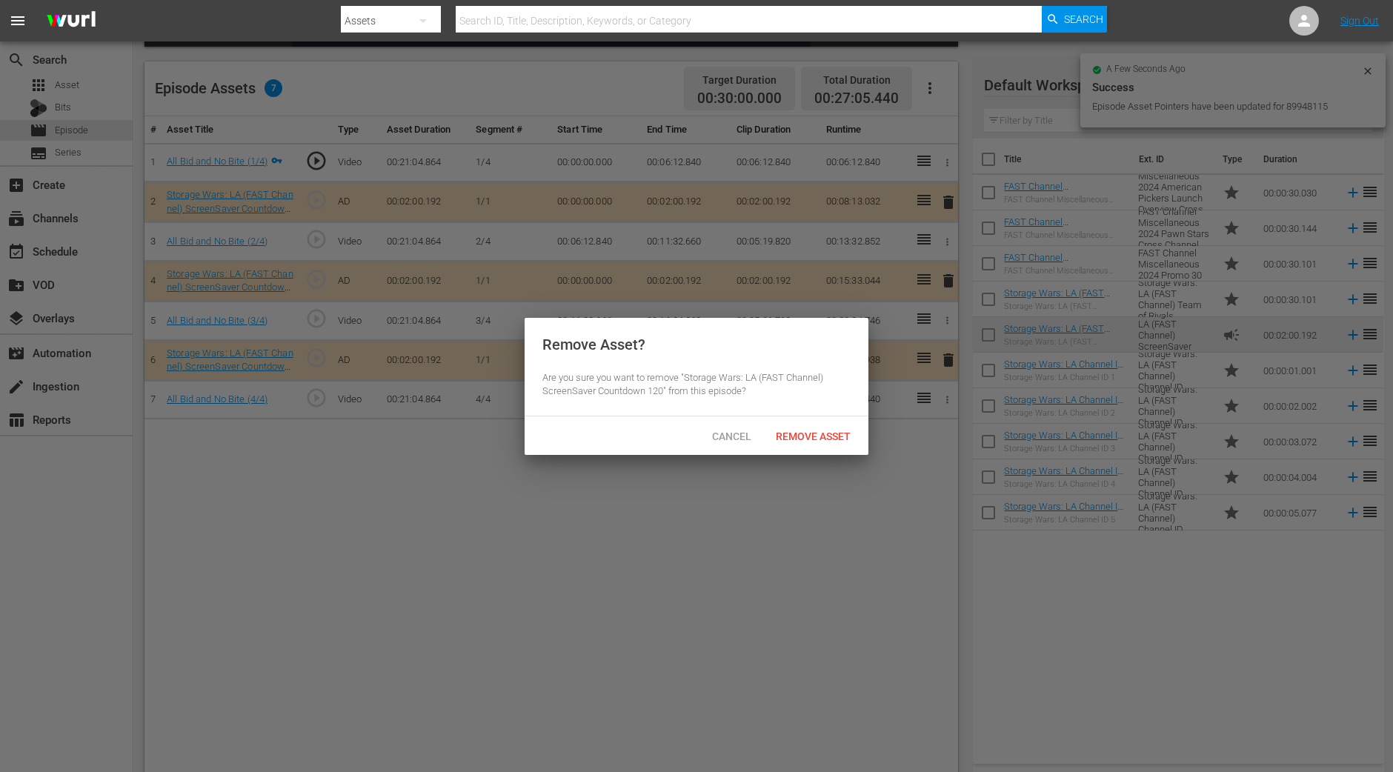
click at [835, 563] on div at bounding box center [696, 386] width 1393 height 772
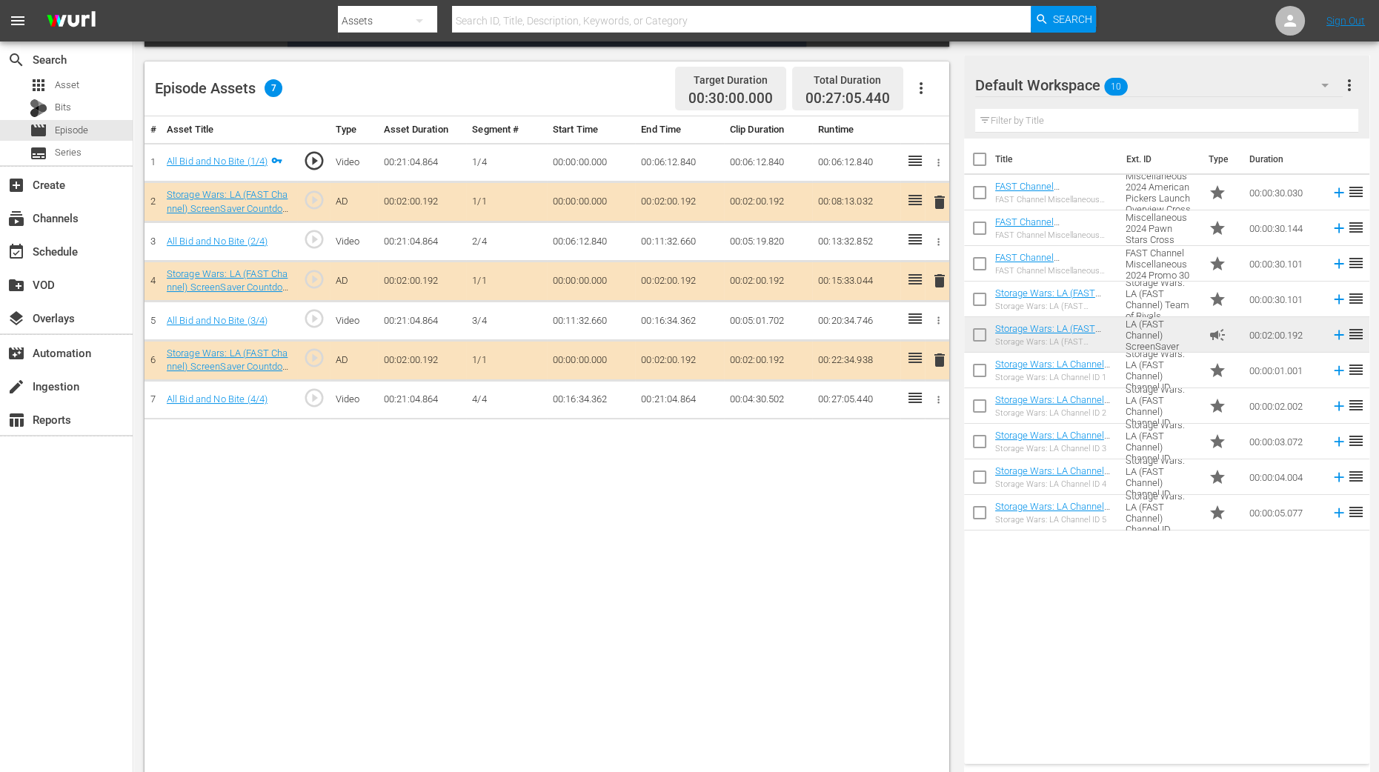
click at [940, 273] on span "delete" at bounding box center [940, 281] width 18 height 18
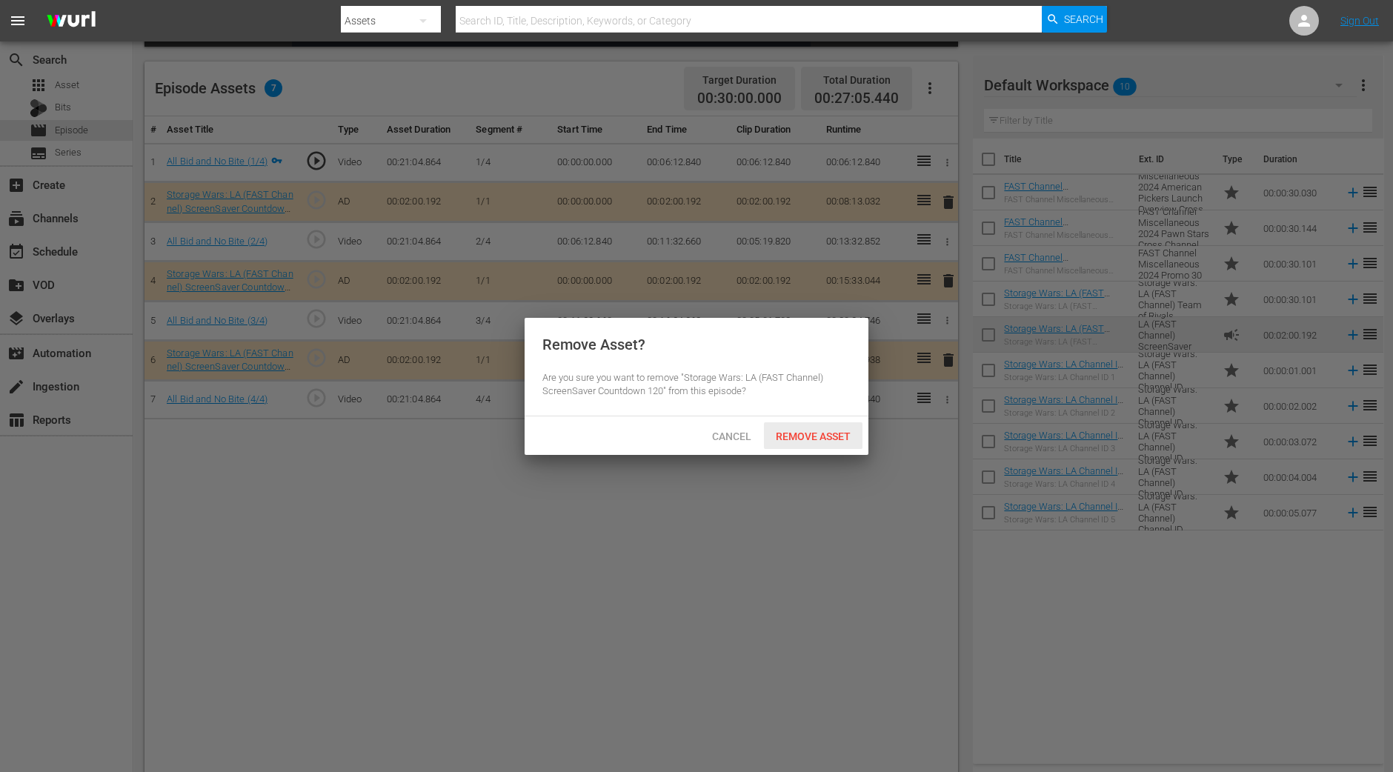
click at [848, 428] on div "Remove Asset" at bounding box center [813, 435] width 99 height 27
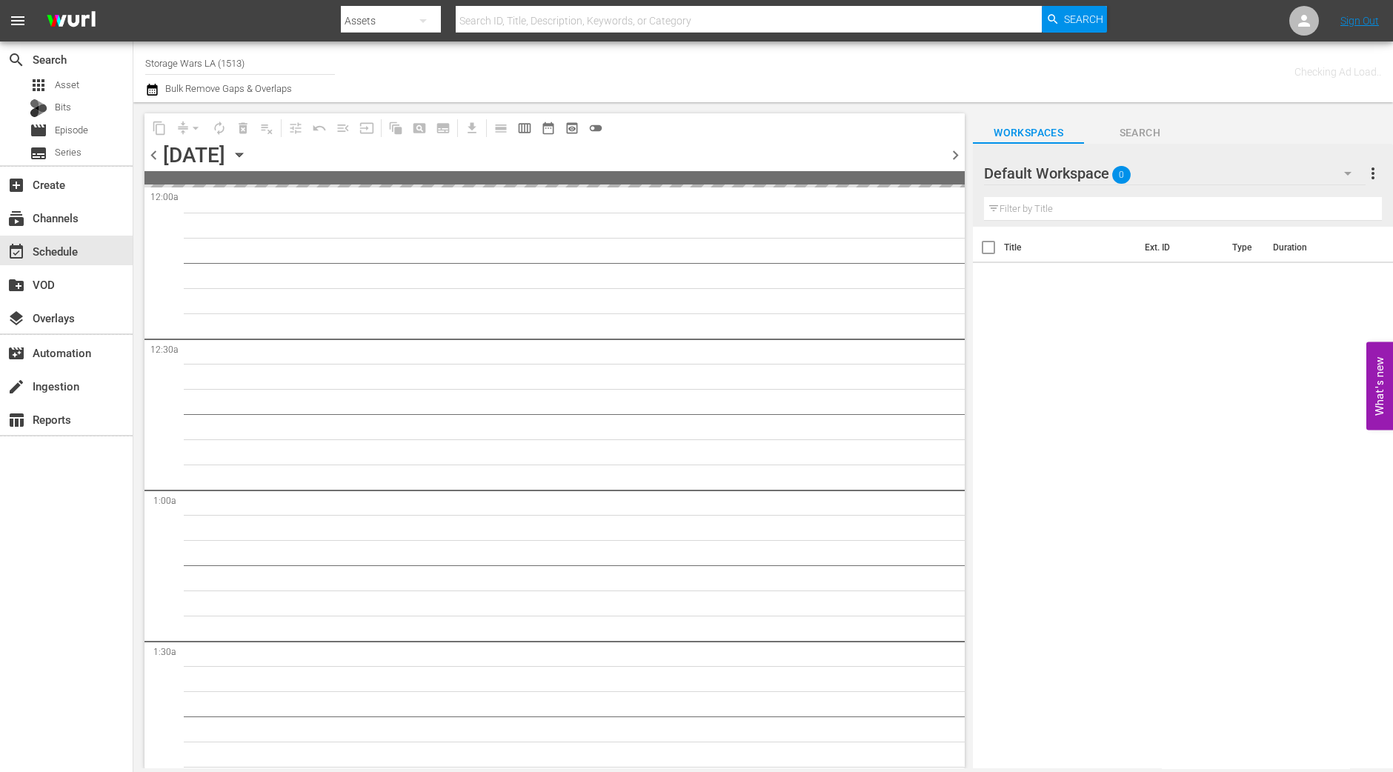
scroll to position [1852, 0]
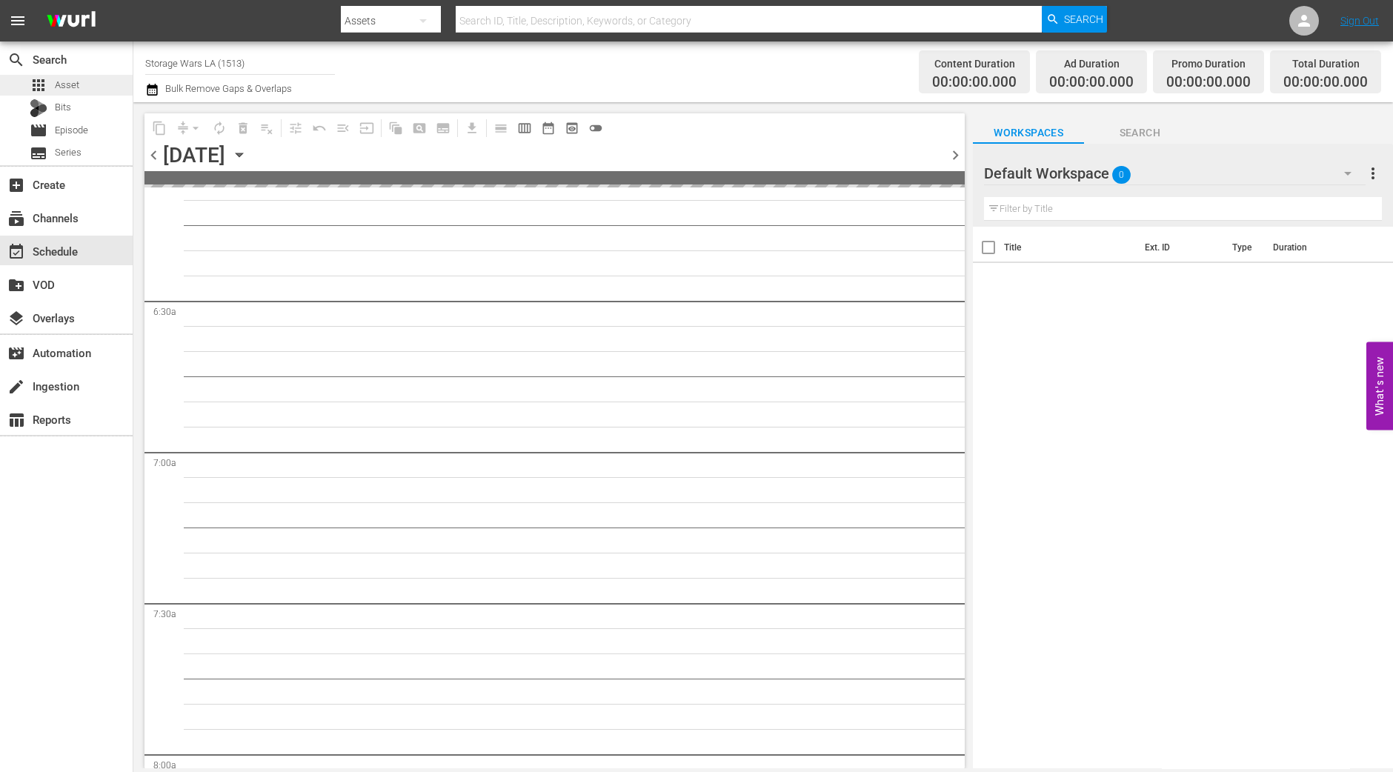
click at [64, 90] on span "Asset" at bounding box center [67, 85] width 24 height 15
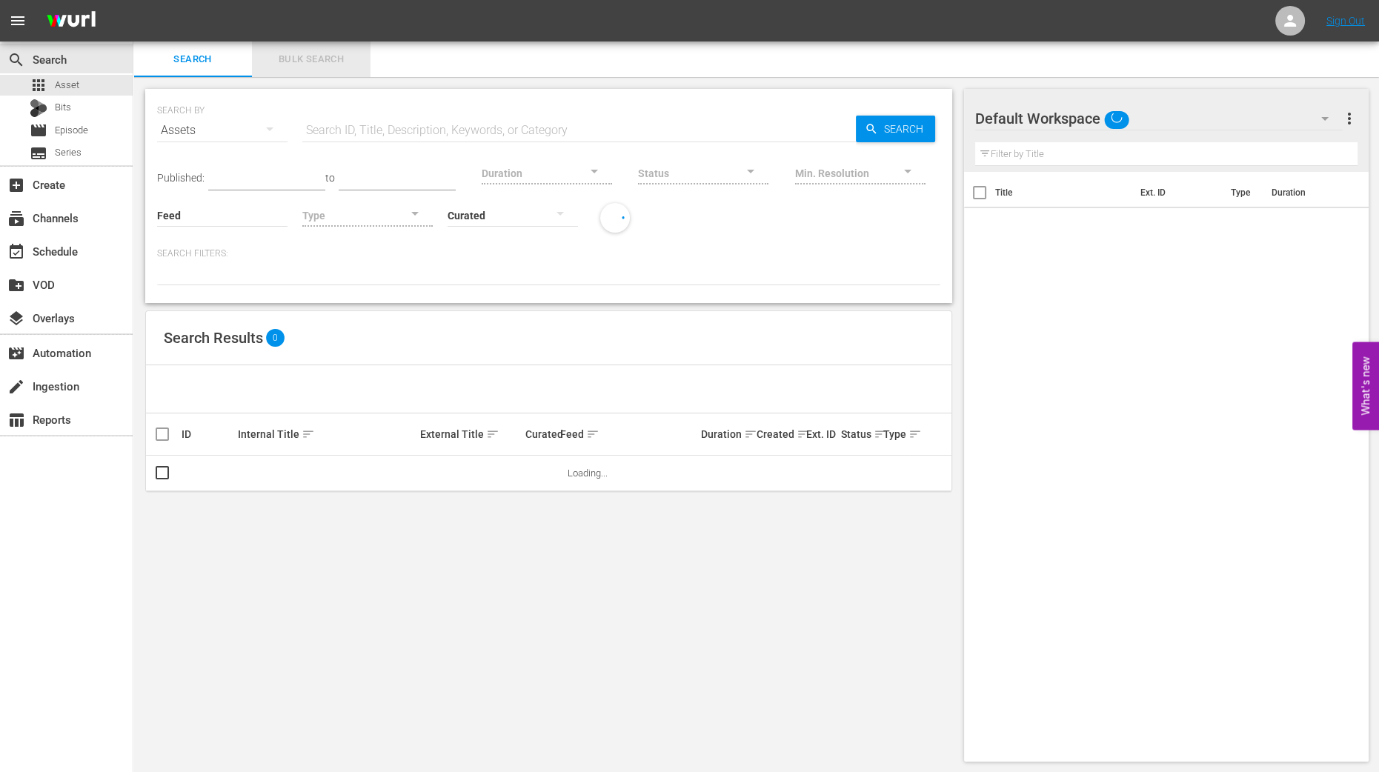
click at [318, 54] on span "Bulk Search" at bounding box center [311, 59] width 101 height 17
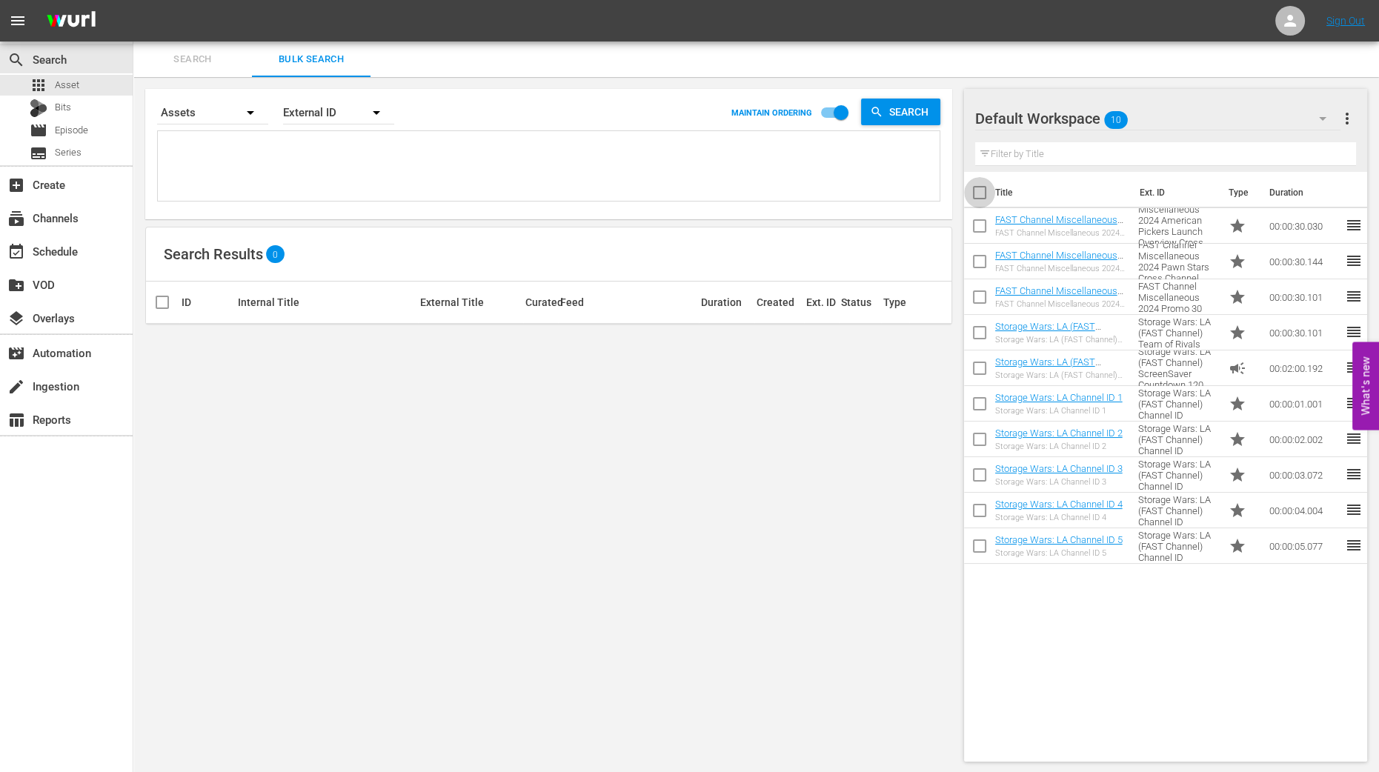
click at [978, 191] on input "checkbox" at bounding box center [979, 195] width 31 height 31
checkbox input "true"
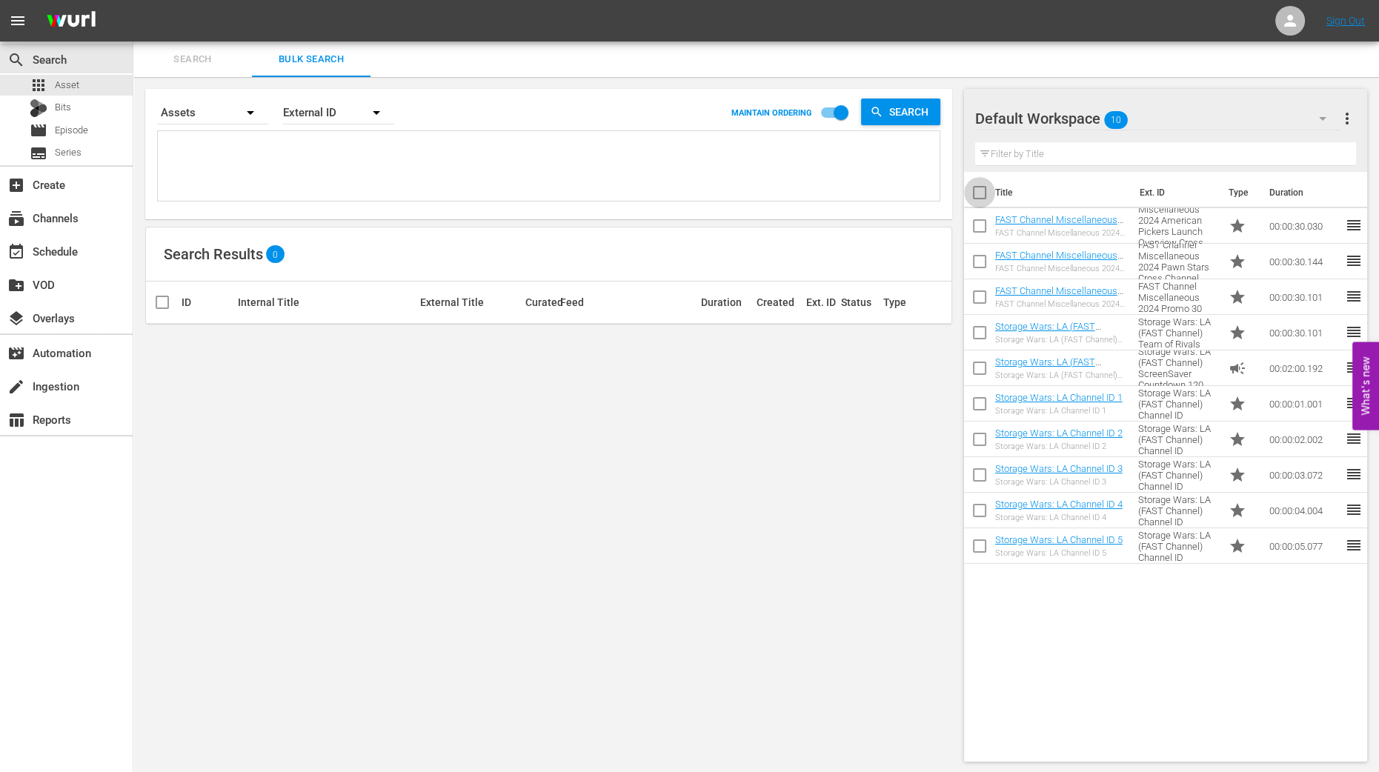
checkbox input "true"
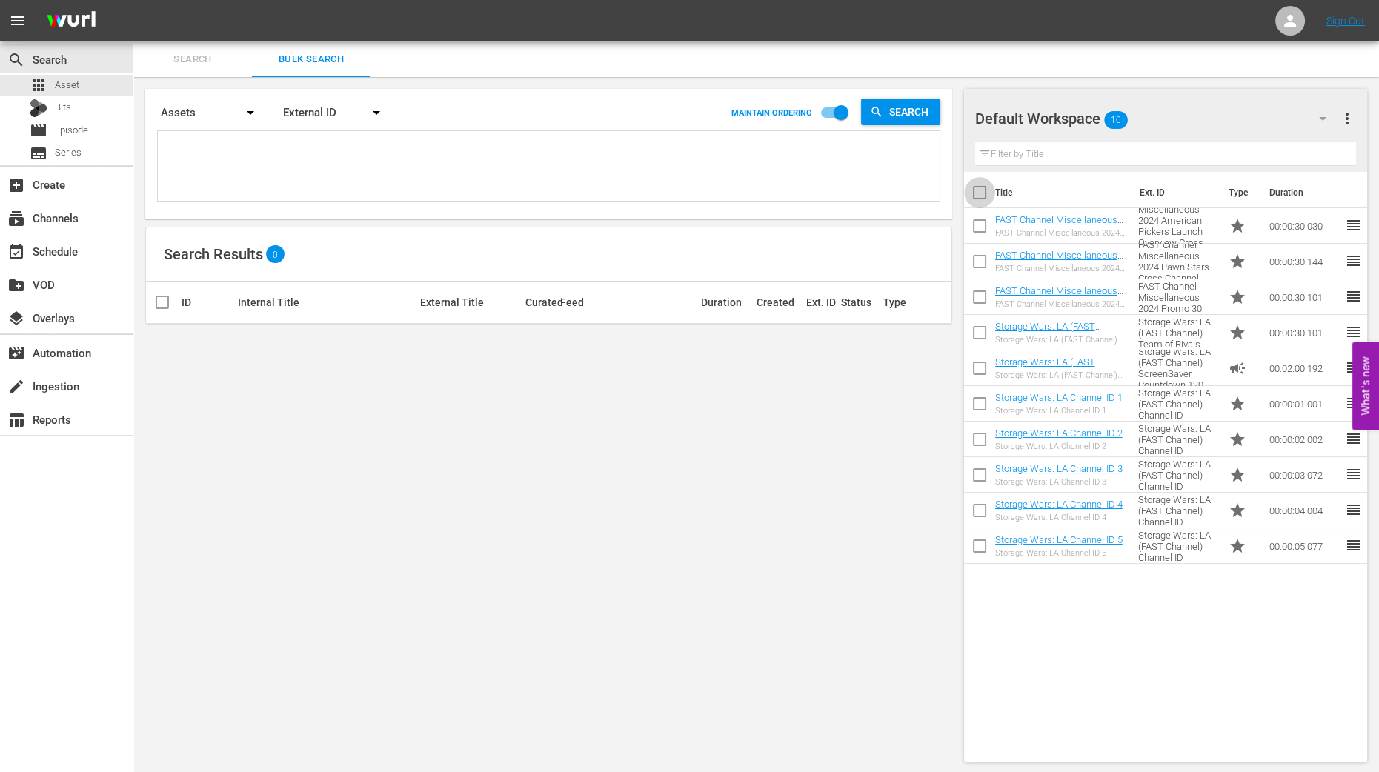
checkbox input "true"
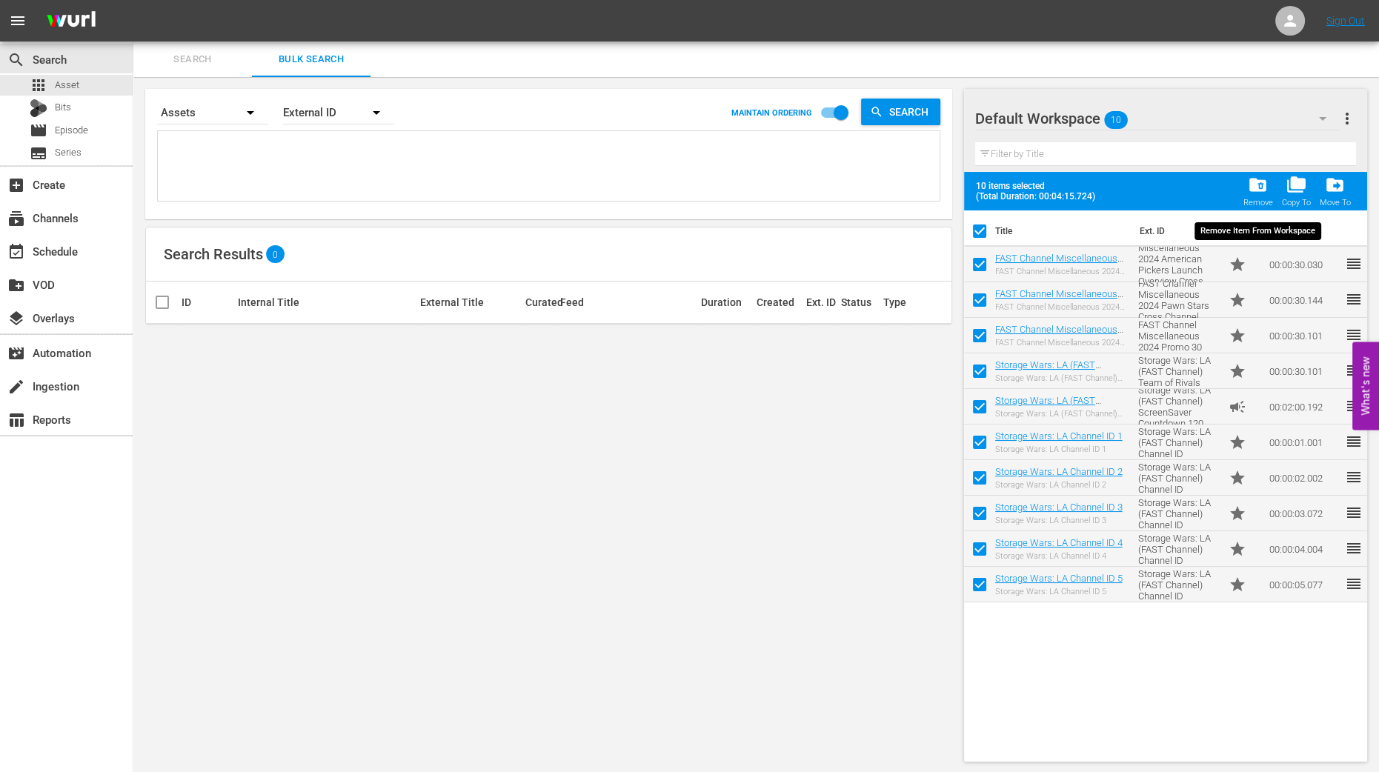
click at [1260, 195] on div "folder_delete Remove" at bounding box center [1258, 191] width 30 height 33
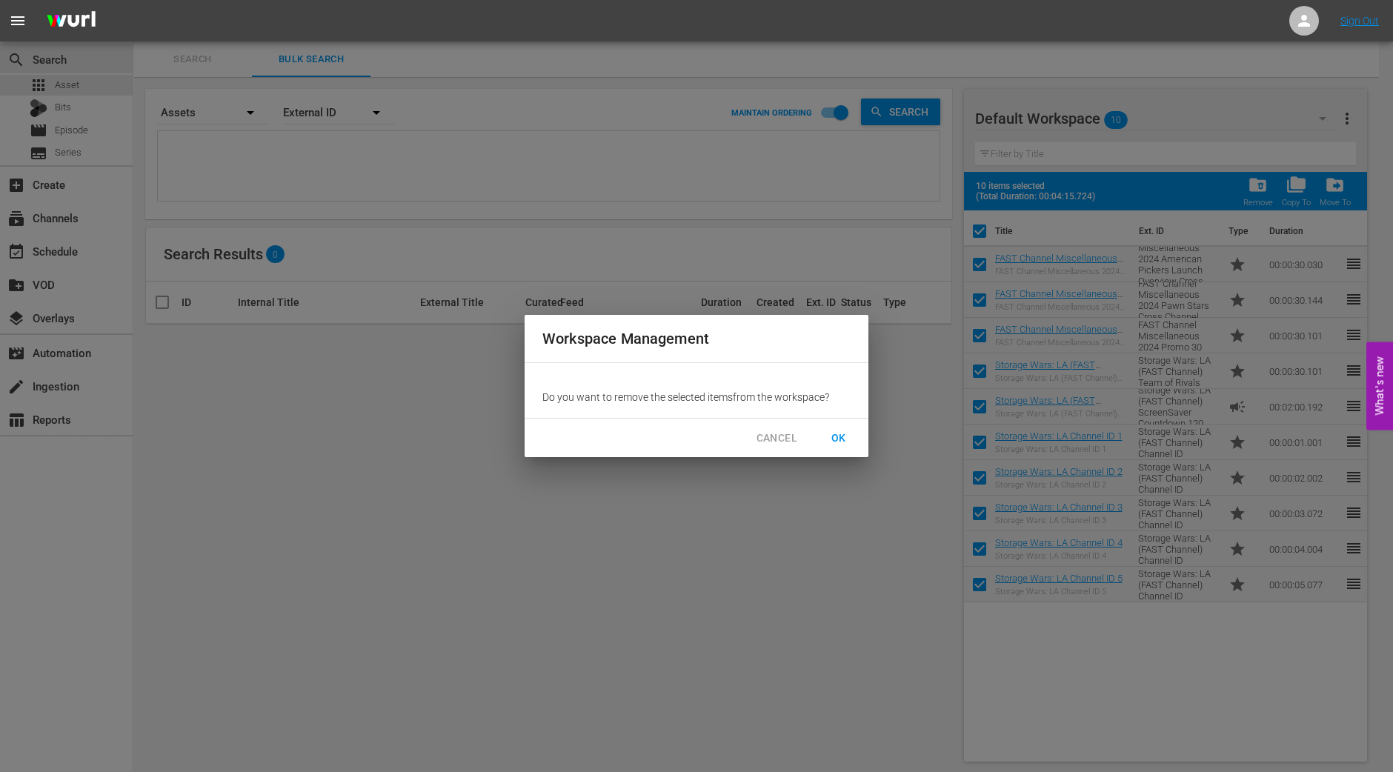
click at [841, 439] on span "OK" at bounding box center [839, 438] width 24 height 19
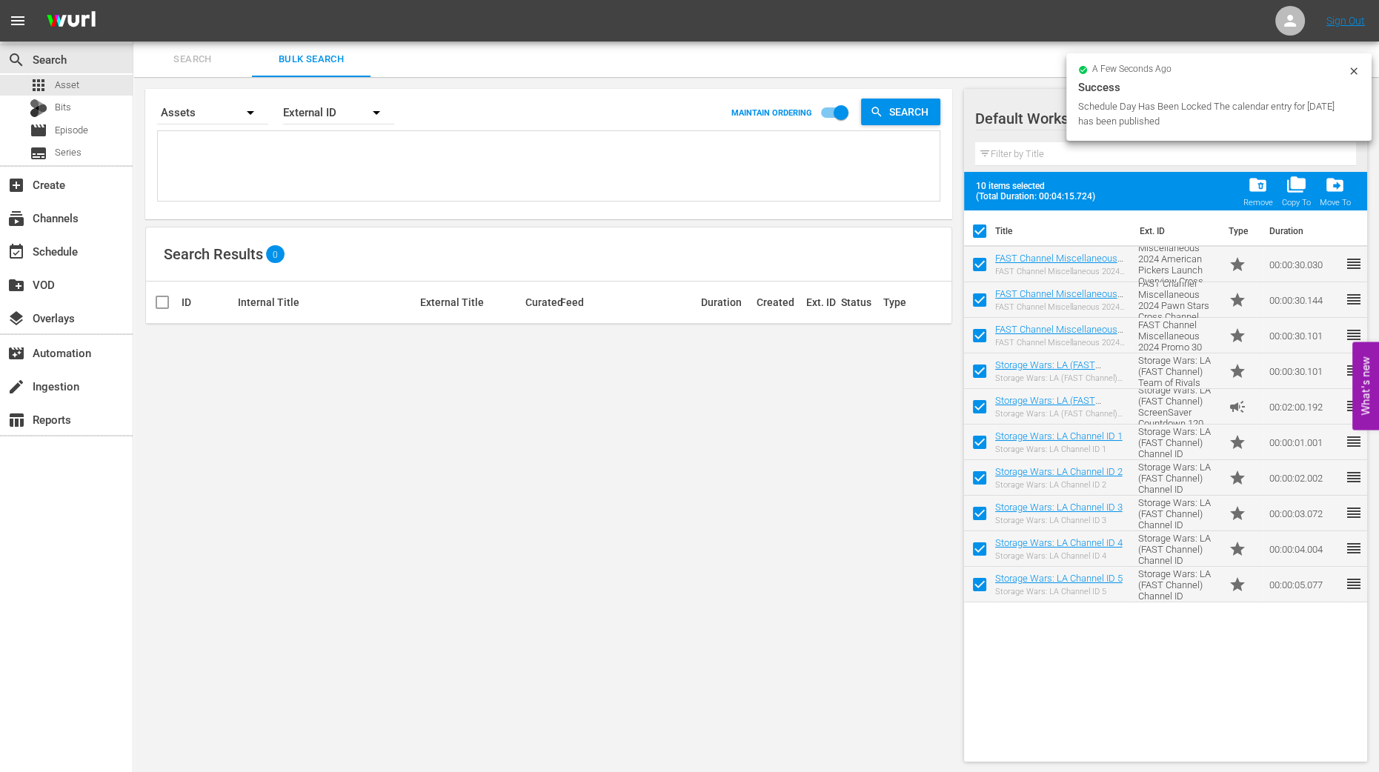
checkbox input "false"
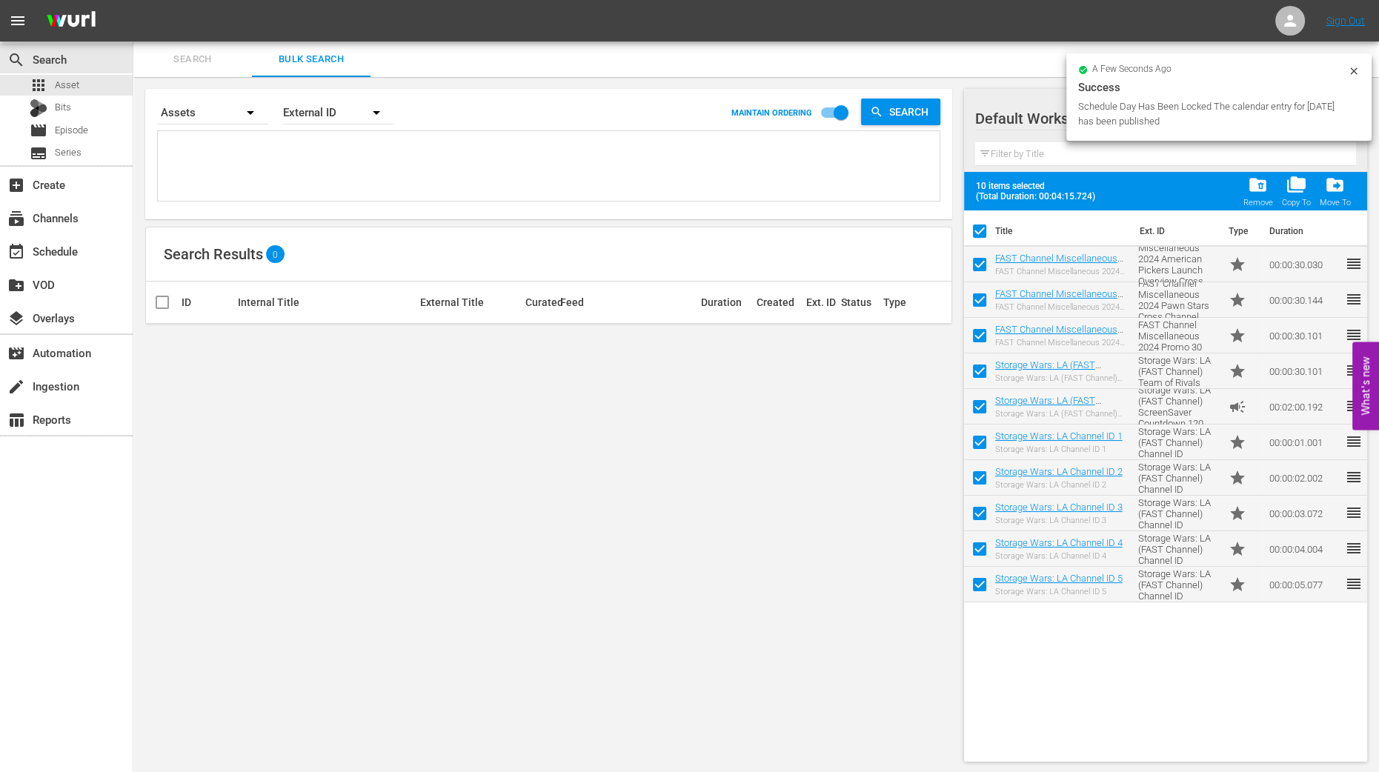
checkbox input "false"
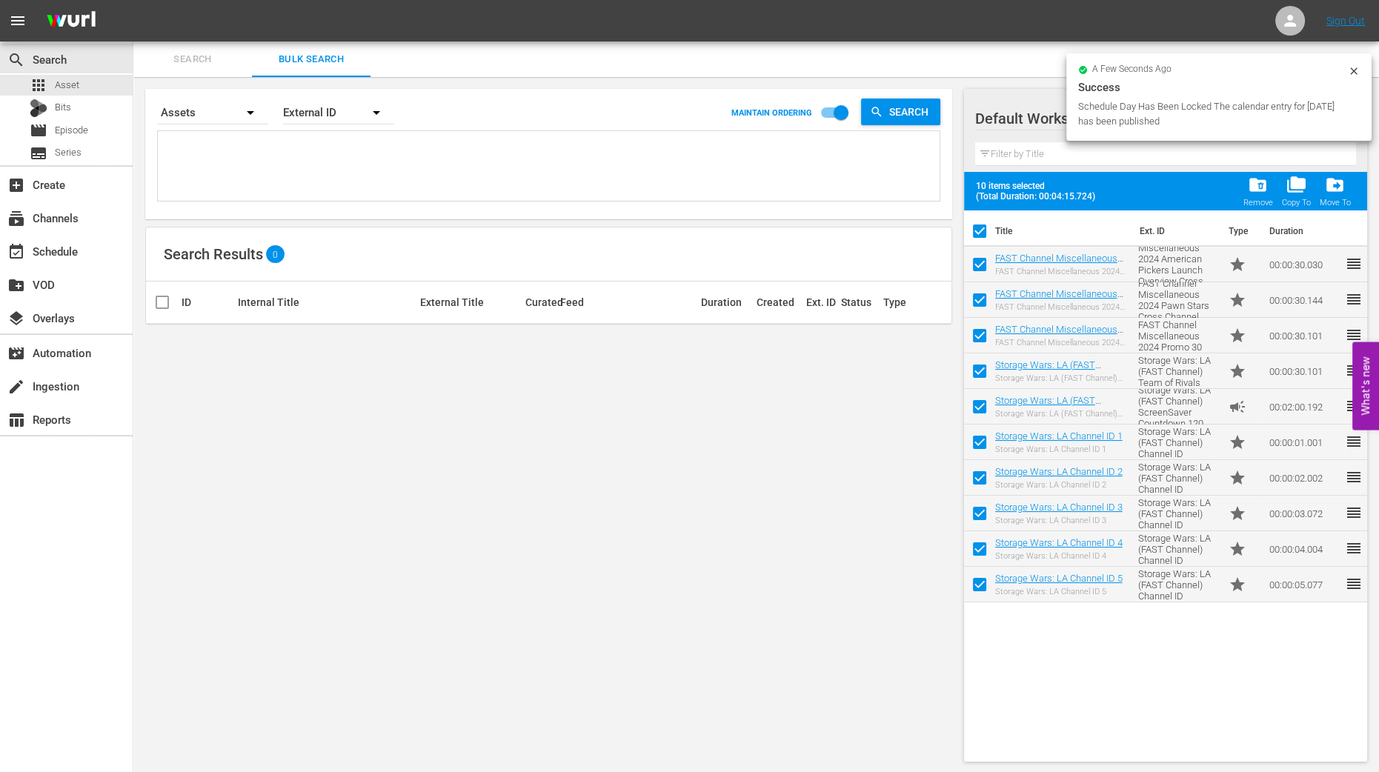
checkbox input "false"
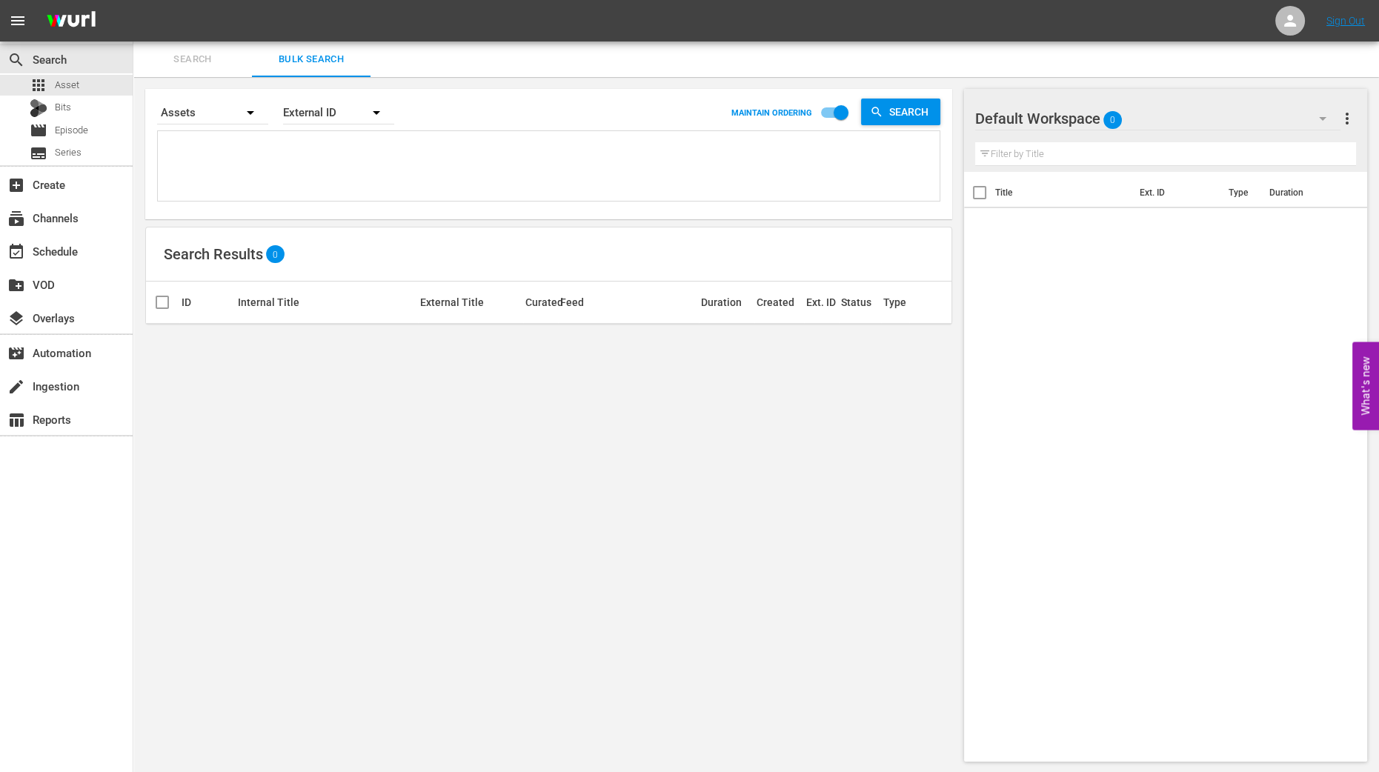
click at [955, 519] on div "Search By Assets Order By External ID MAINTAIN ORDERING Search Search Results 0…" at bounding box center [548, 425] width 831 height 697
click at [1315, 114] on icon "button" at bounding box center [1323, 119] width 18 height 18
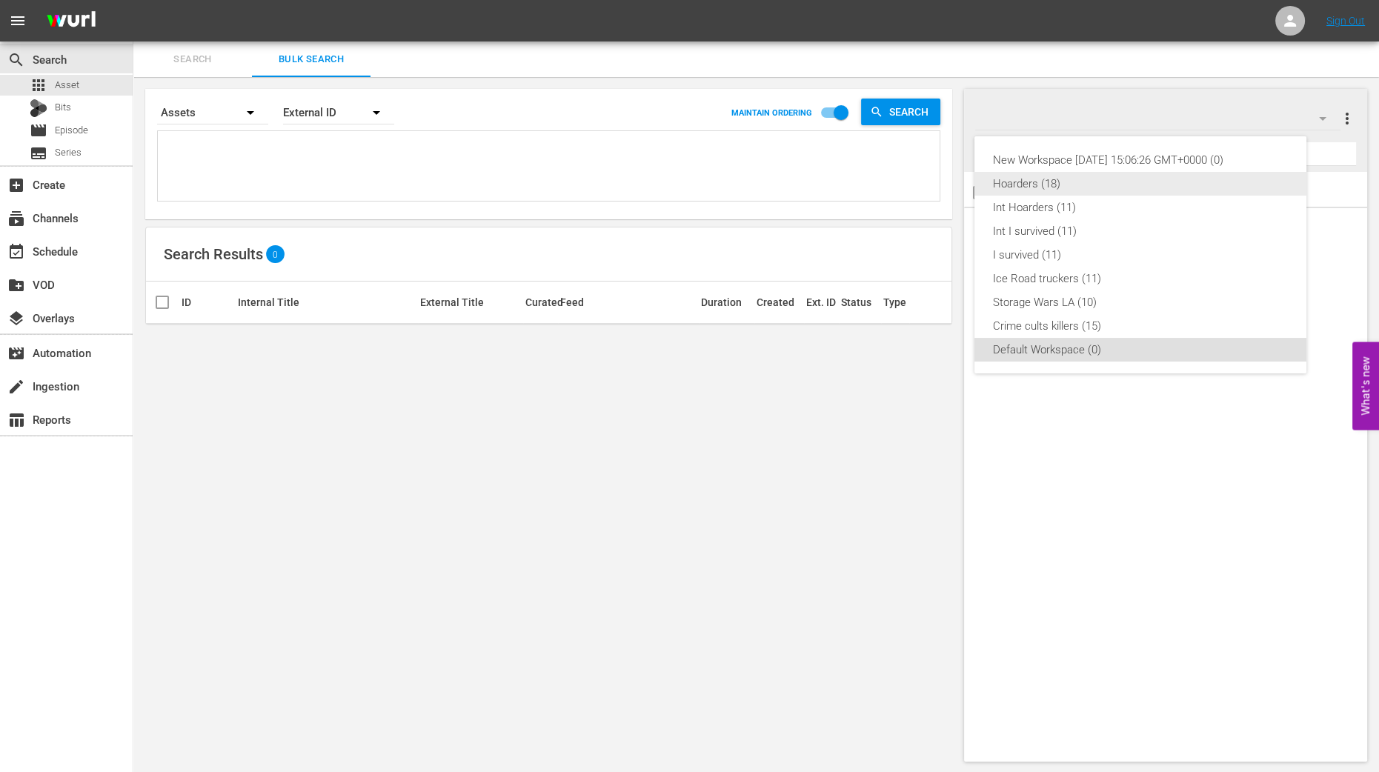
click at [1163, 183] on div "Hoarders (18)" at bounding box center [1140, 184] width 296 height 24
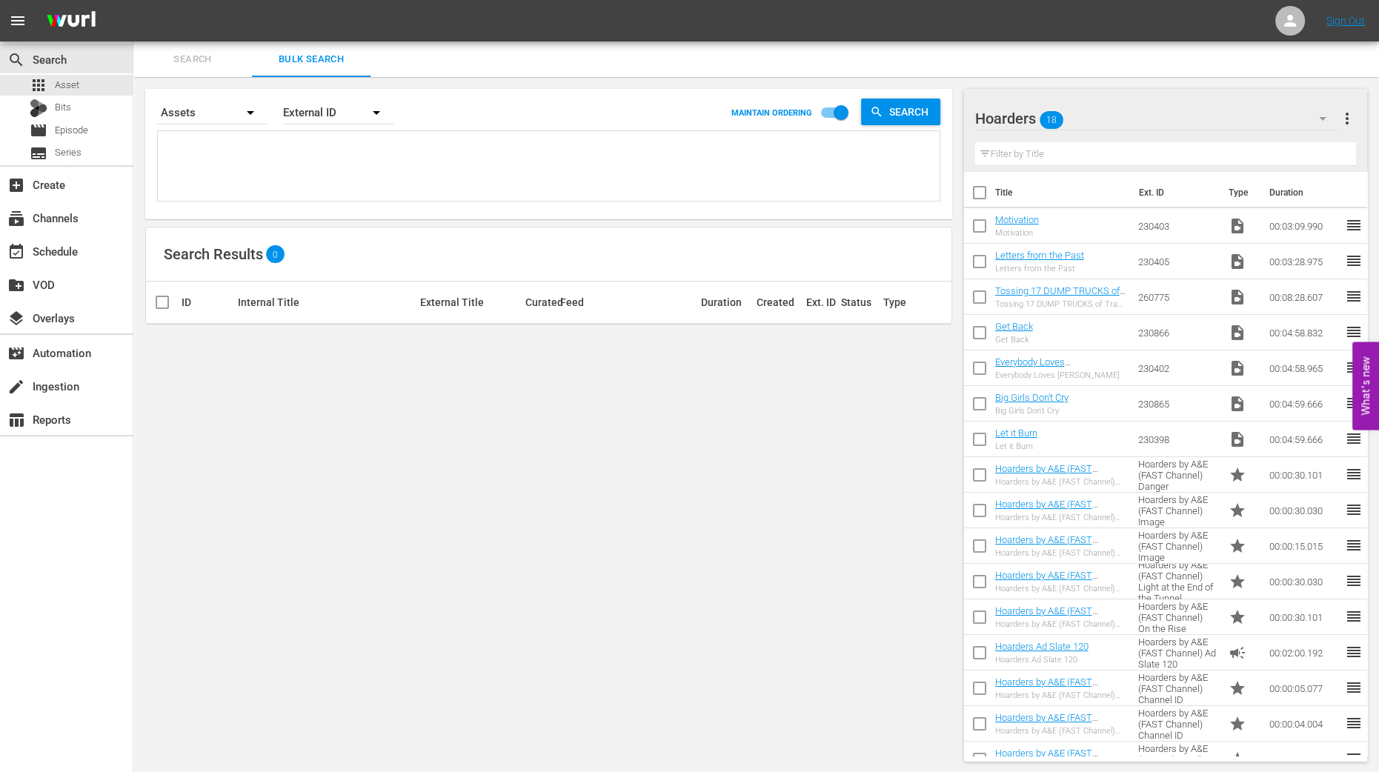
click at [511, 713] on div "Search By Assets Order By External ID MAINTAIN ORDERING Search Search Results 0…" at bounding box center [548, 425] width 831 height 697
click at [974, 184] on input "checkbox" at bounding box center [979, 195] width 31 height 31
checkbox input "true"
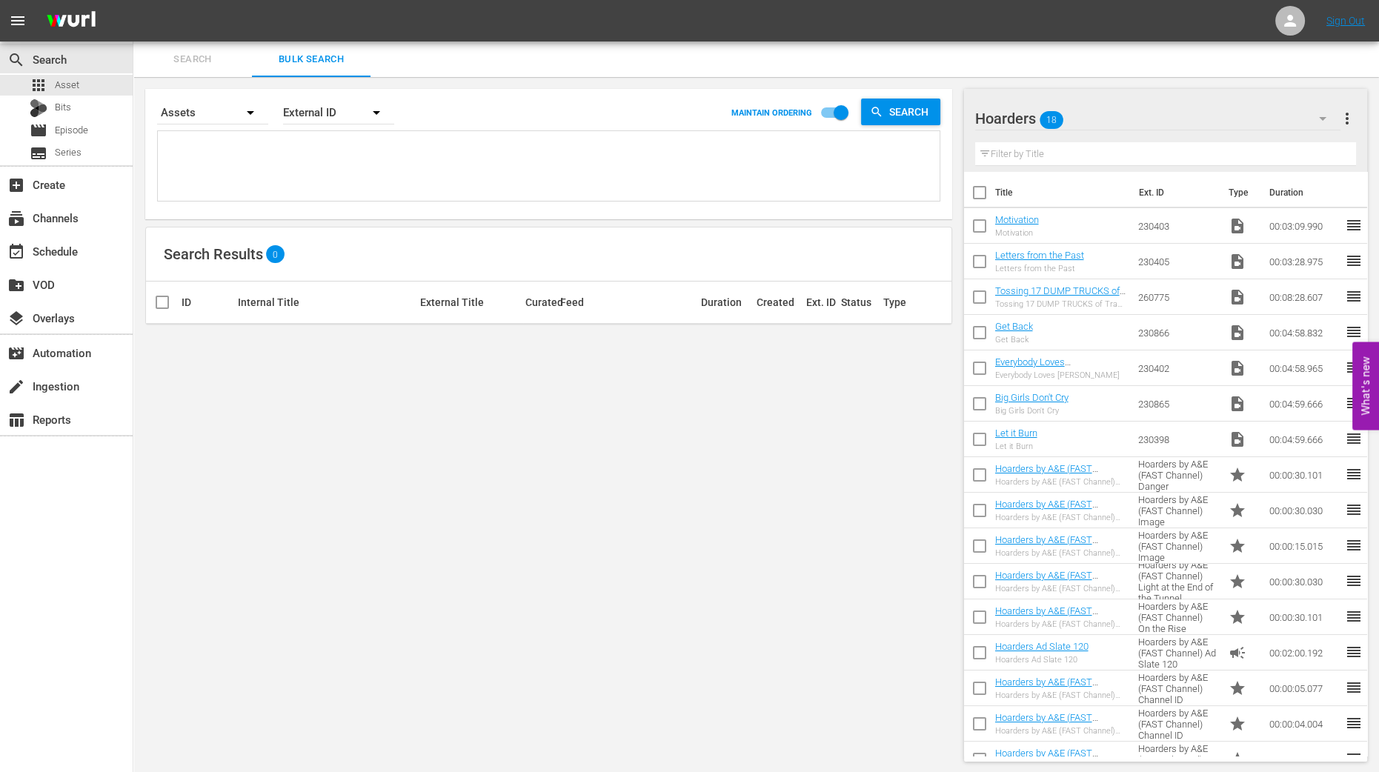
checkbox input "true"
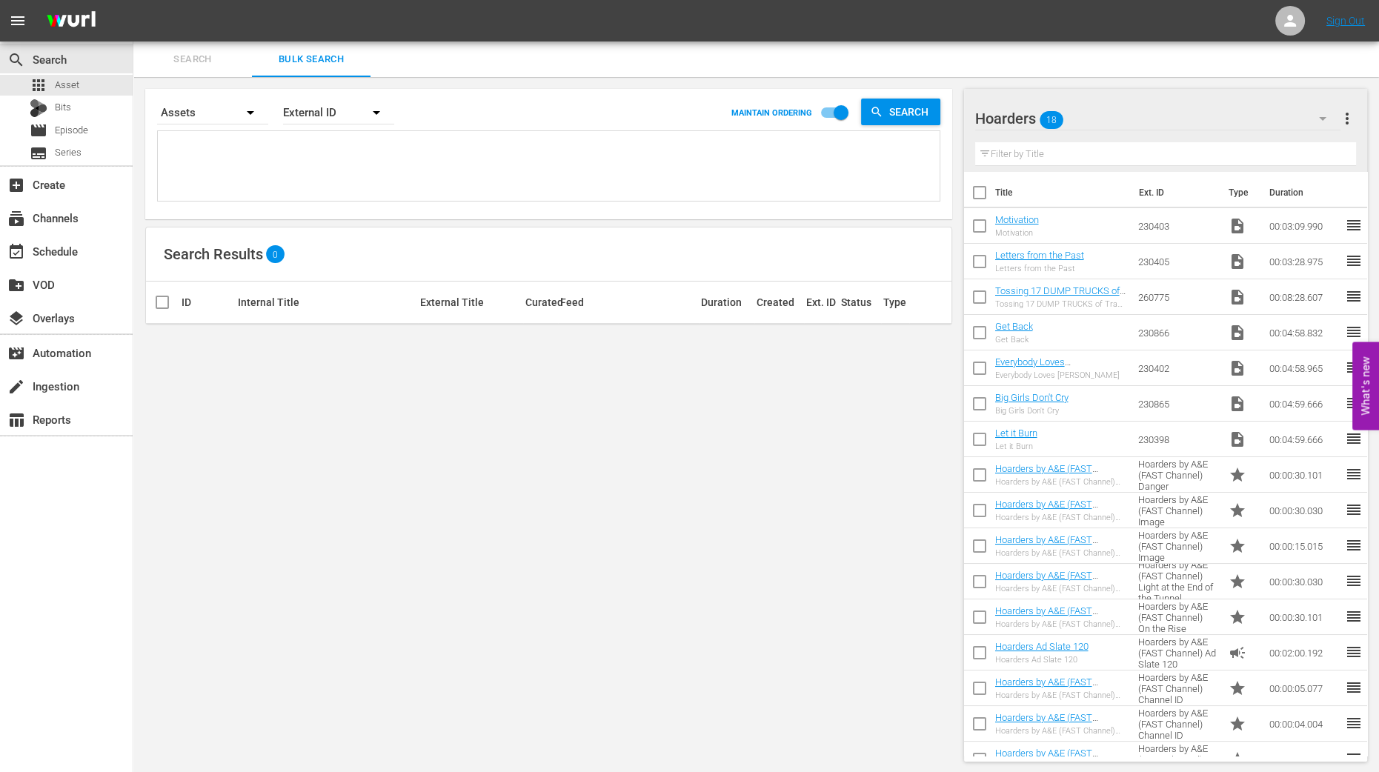
checkbox input "true"
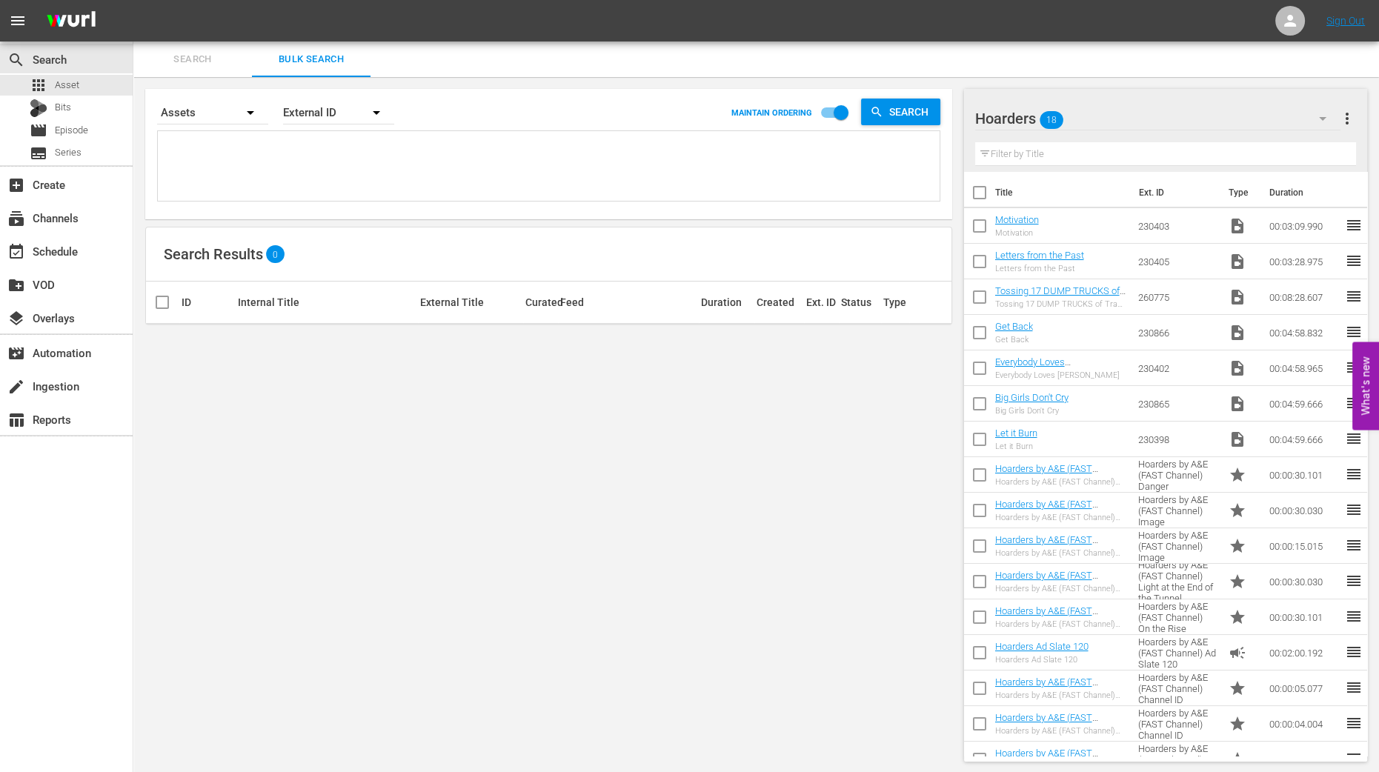
checkbox input "true"
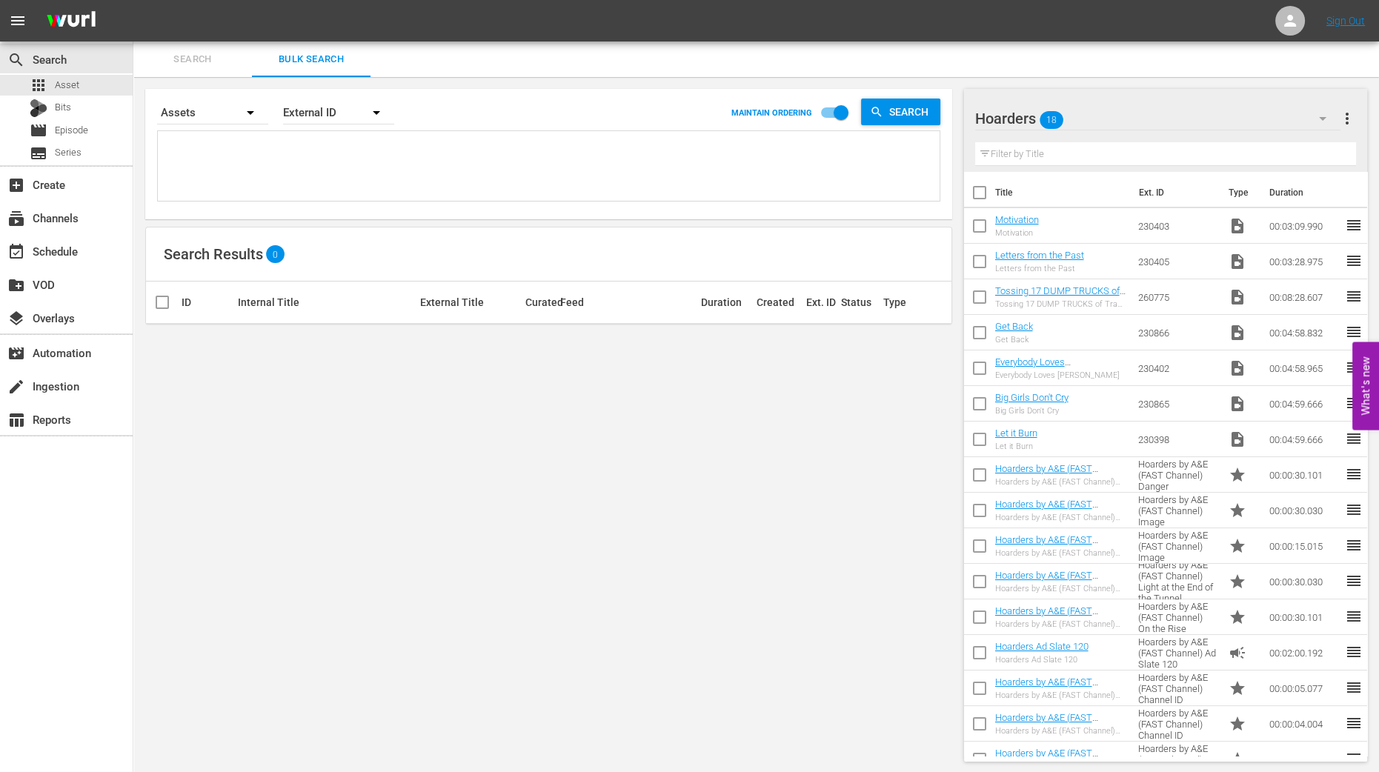
checkbox input "true"
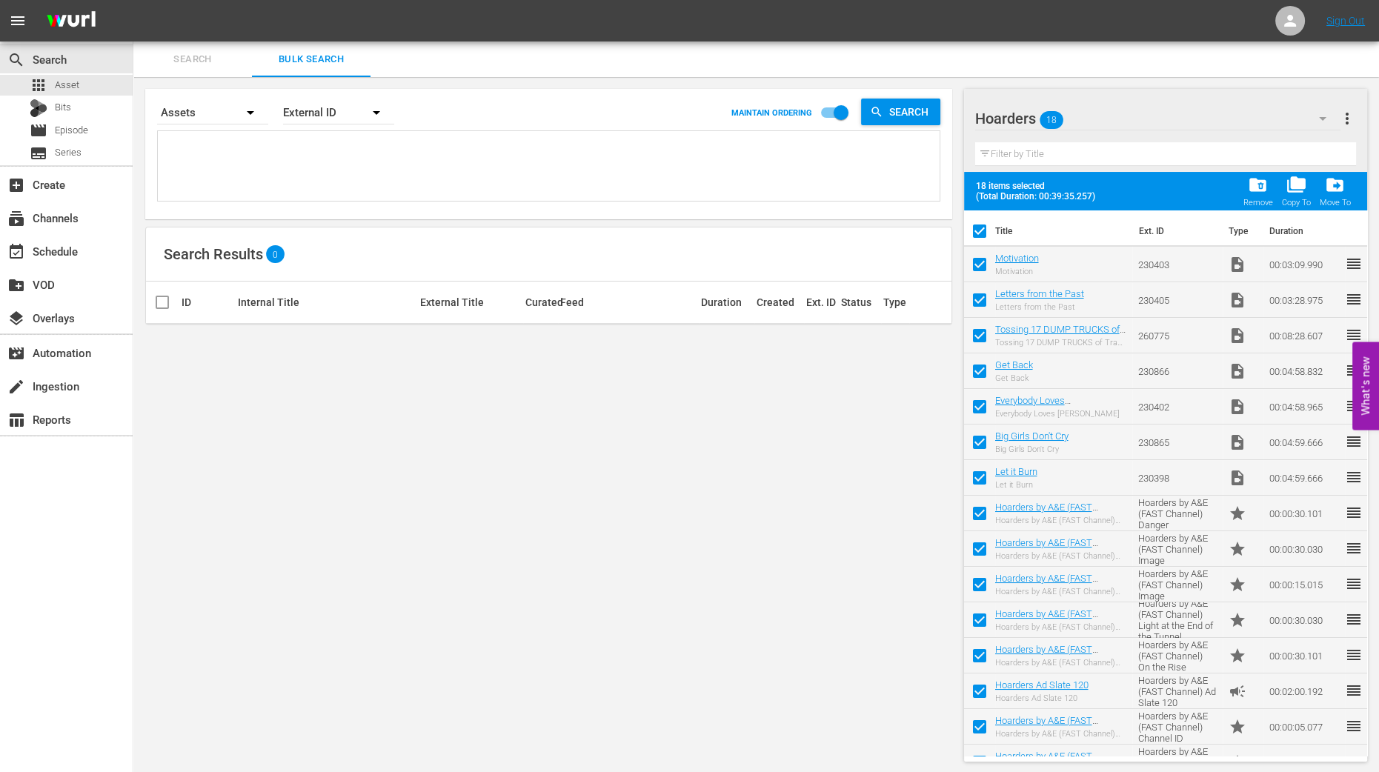
click at [981, 262] on input "checkbox" at bounding box center [979, 267] width 31 height 31
checkbox input "false"
click at [982, 308] on input "checkbox" at bounding box center [979, 302] width 31 height 31
checkbox input "false"
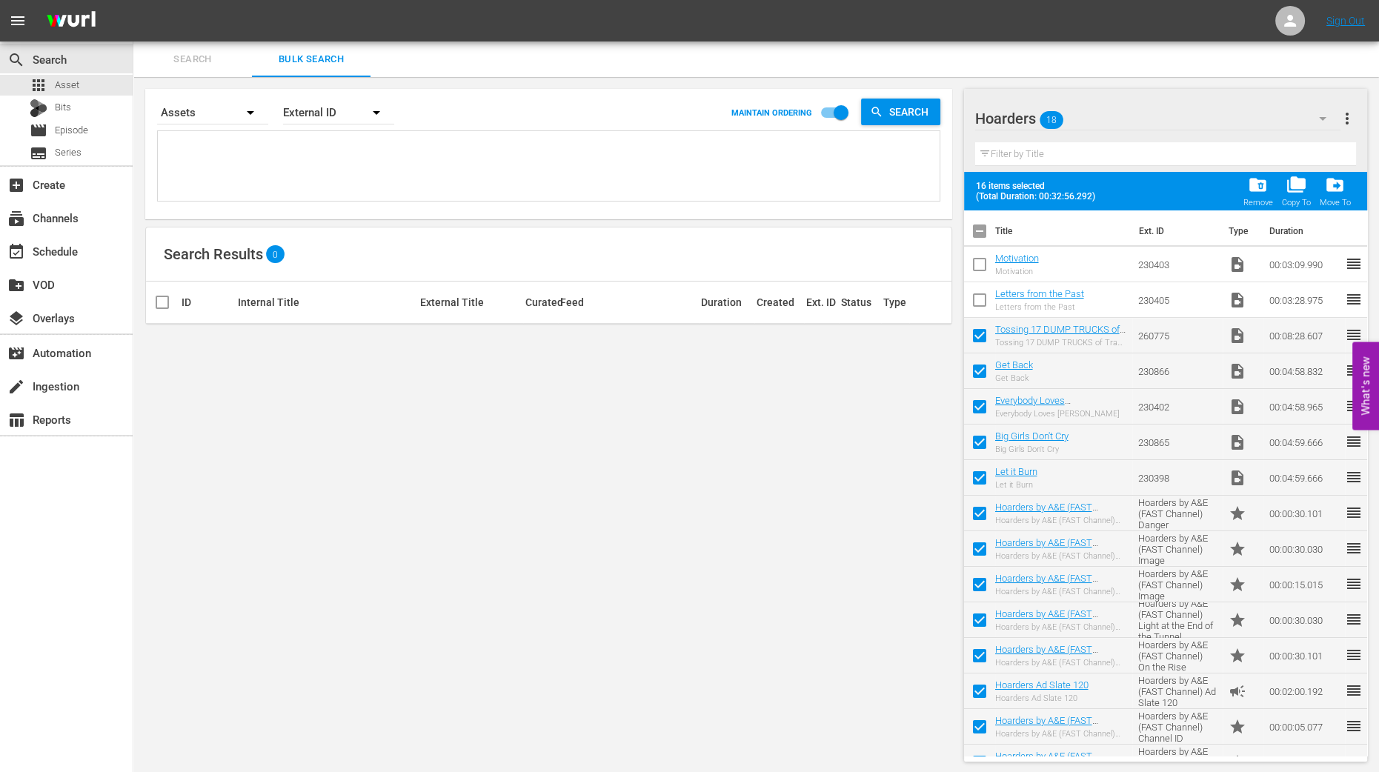
click at [983, 336] on input "checkbox" at bounding box center [979, 338] width 31 height 31
checkbox input "false"
click at [983, 376] on input "checkbox" at bounding box center [979, 374] width 31 height 31
checkbox input "false"
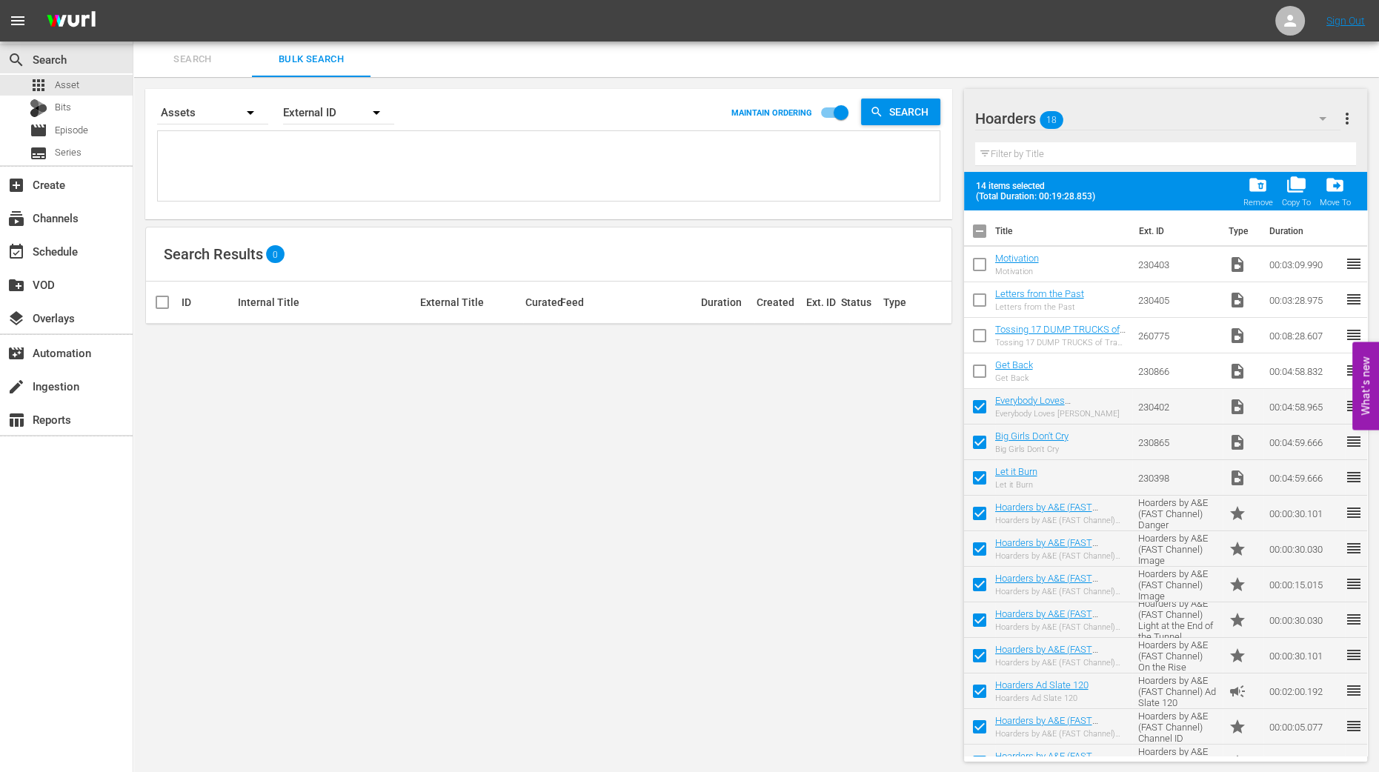
click at [983, 414] on input "checkbox" at bounding box center [979, 409] width 31 height 31
checkbox input "false"
click at [978, 449] on input "checkbox" at bounding box center [979, 445] width 31 height 31
checkbox input "false"
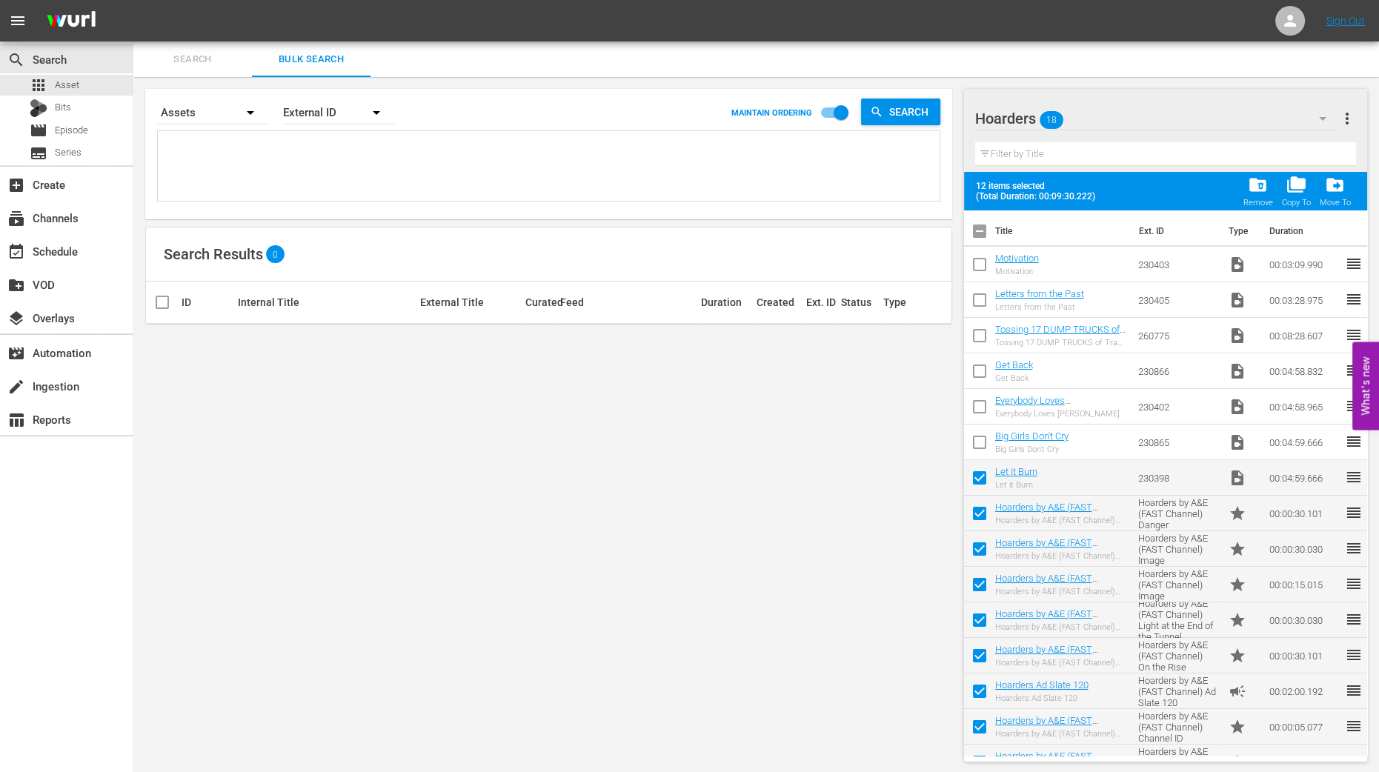
click at [974, 476] on input "checkbox" at bounding box center [979, 480] width 31 height 31
checkbox input "false"
click at [1303, 199] on div "Copy To" at bounding box center [1296, 203] width 29 height 10
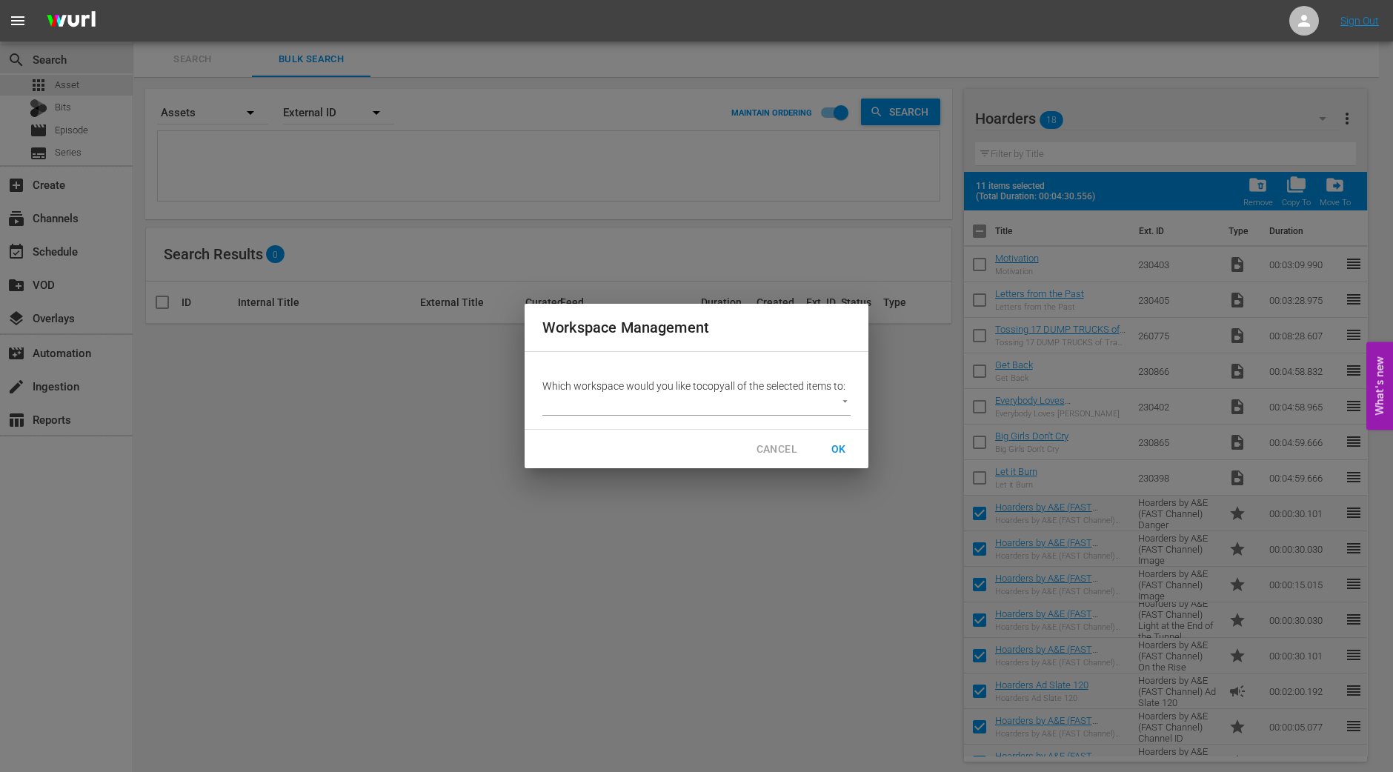
click at [802, 406] on body "menu Sign Out search Search apps Asset Bits movie Episode subtitles Series add_…" at bounding box center [696, 386] width 1393 height 772
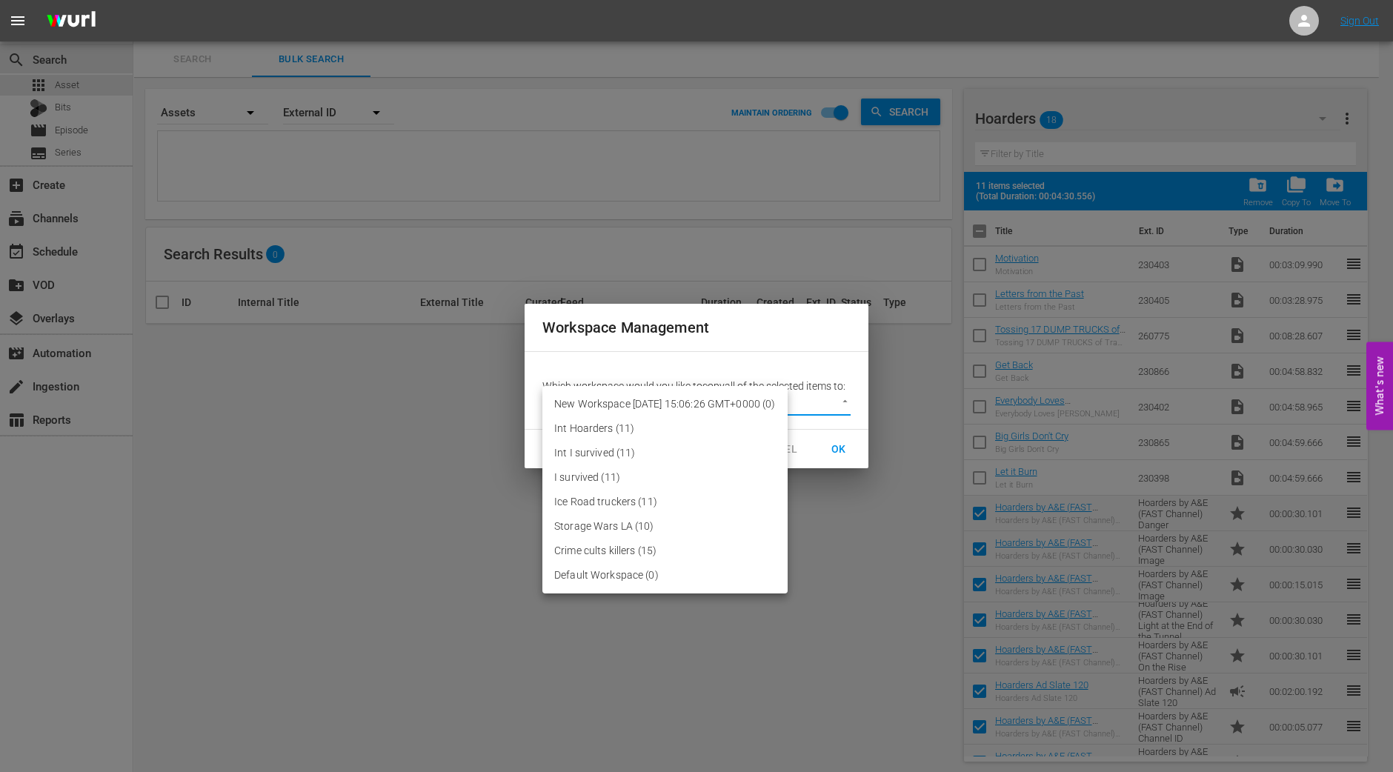
click at [663, 574] on li "Default Workspace (0)" at bounding box center [664, 575] width 245 height 24
type input "2095"
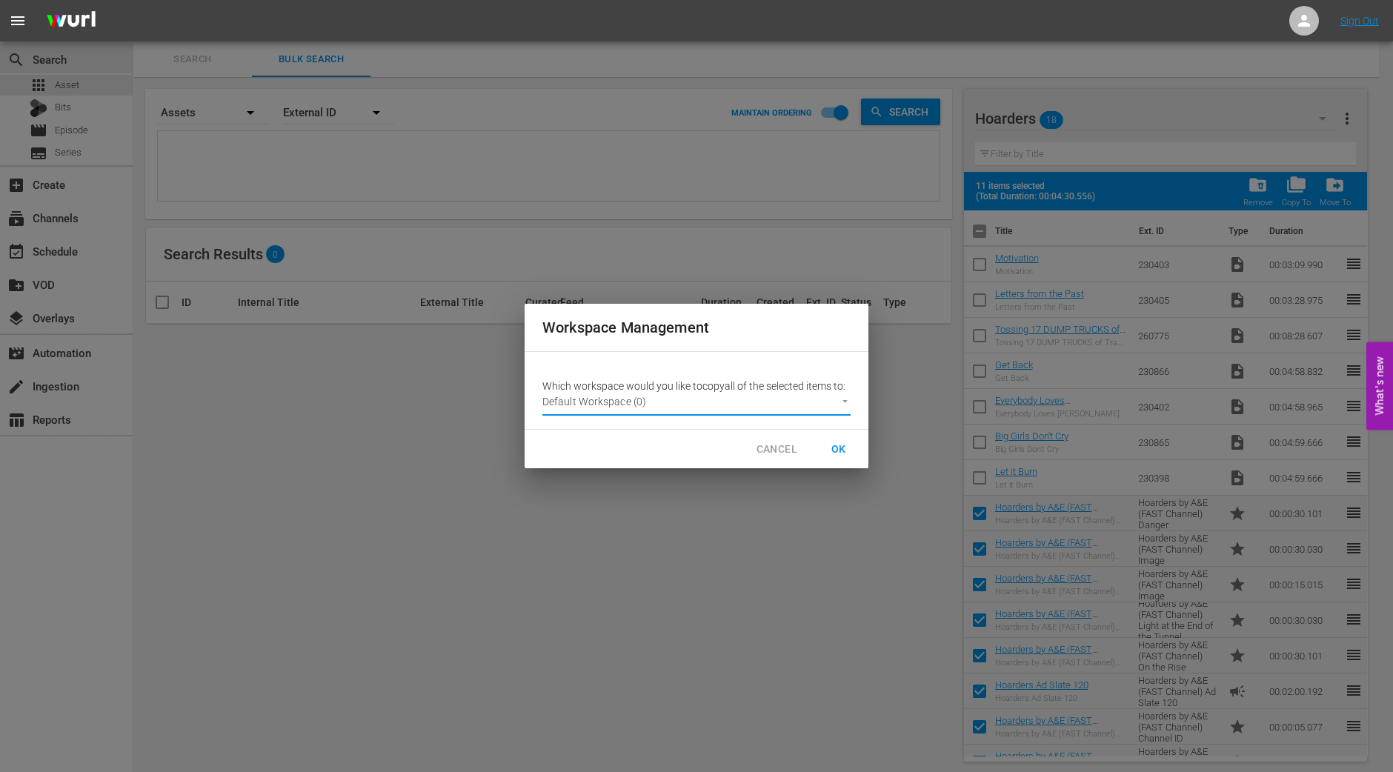
click at [844, 453] on span "OK" at bounding box center [839, 449] width 24 height 19
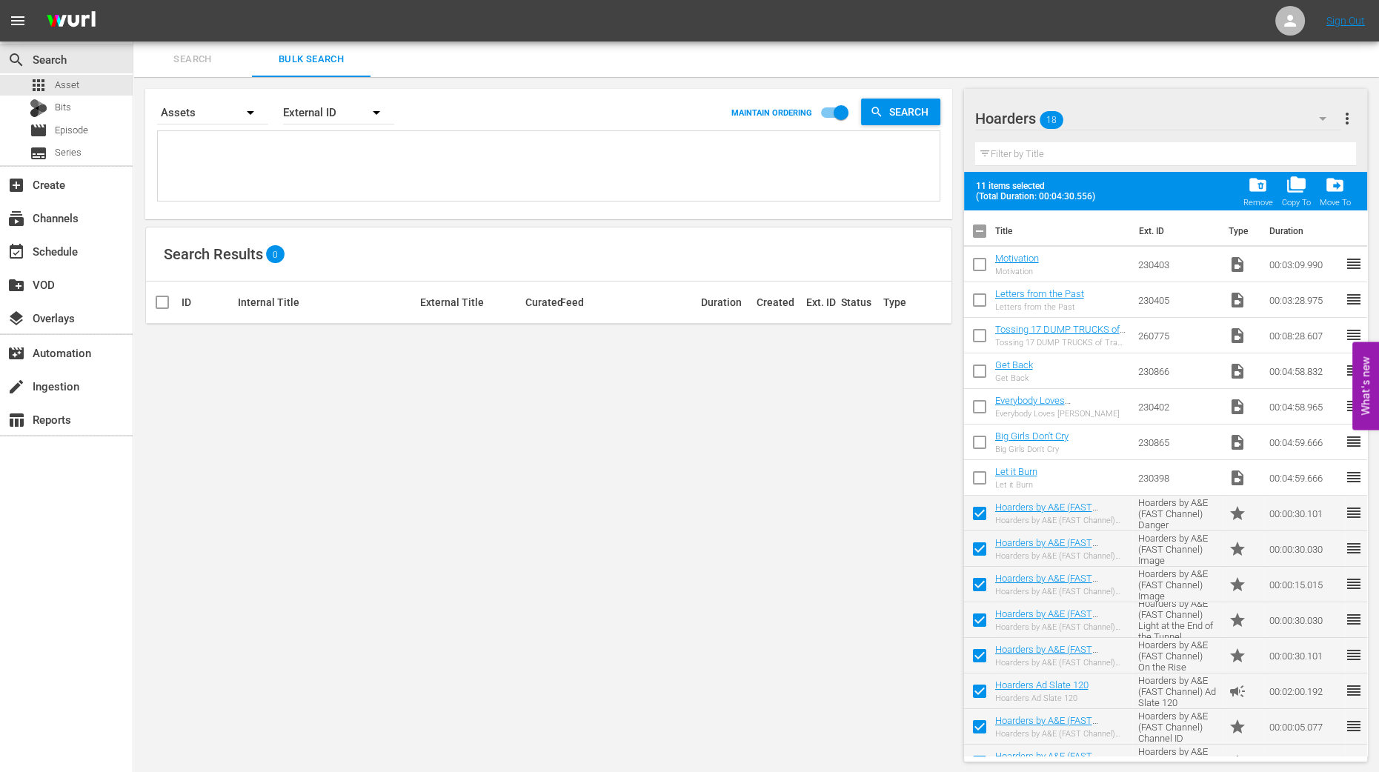
checkbox input "false"
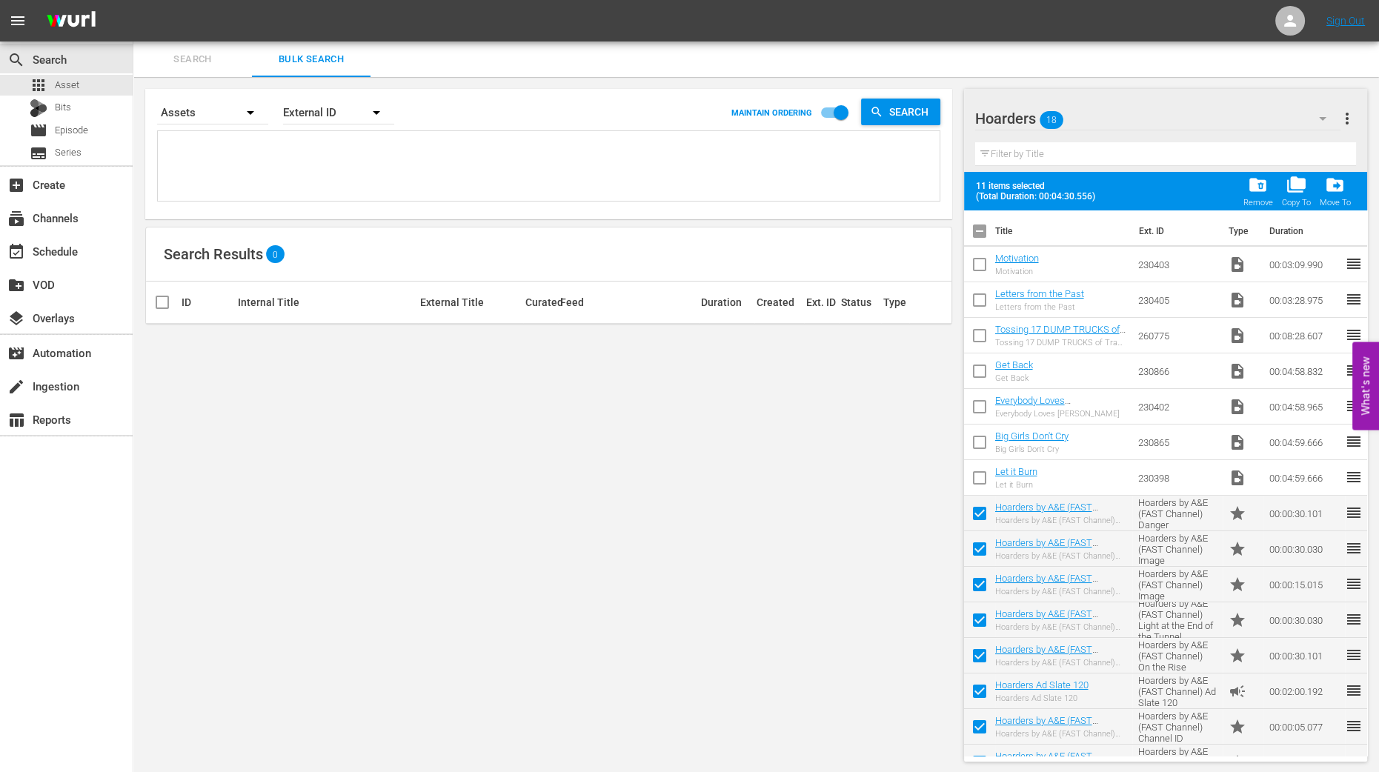
checkbox input "false"
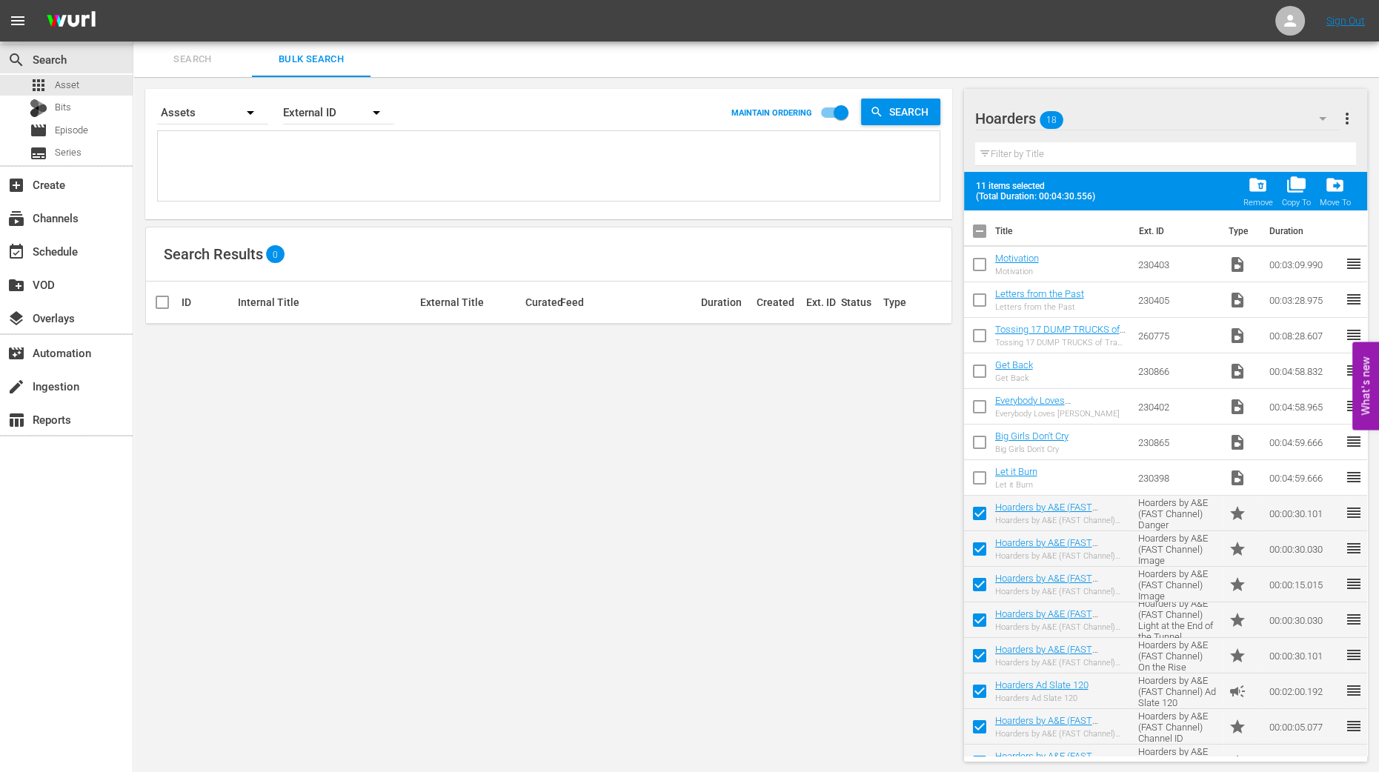
checkbox input "false"
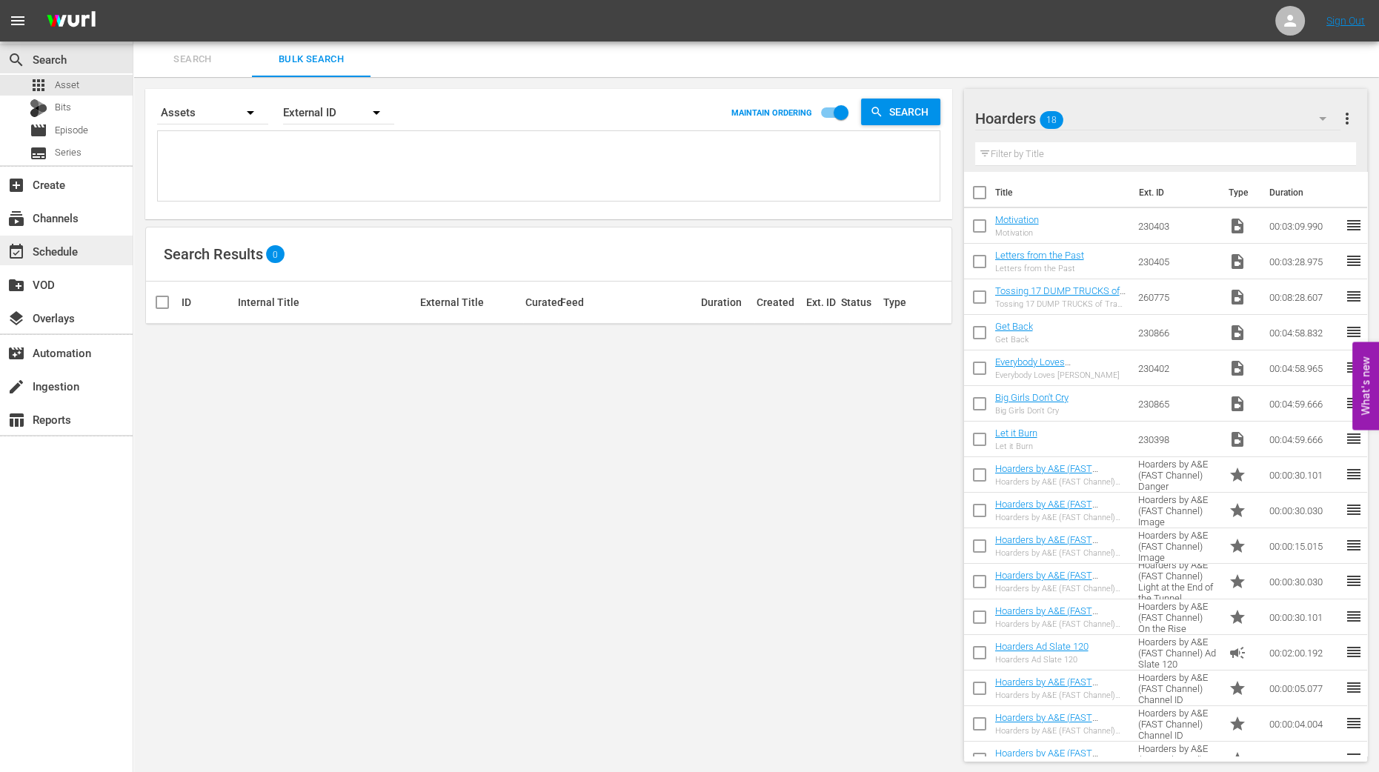
click at [74, 250] on div "event_available Schedule" at bounding box center [41, 248] width 83 height 13
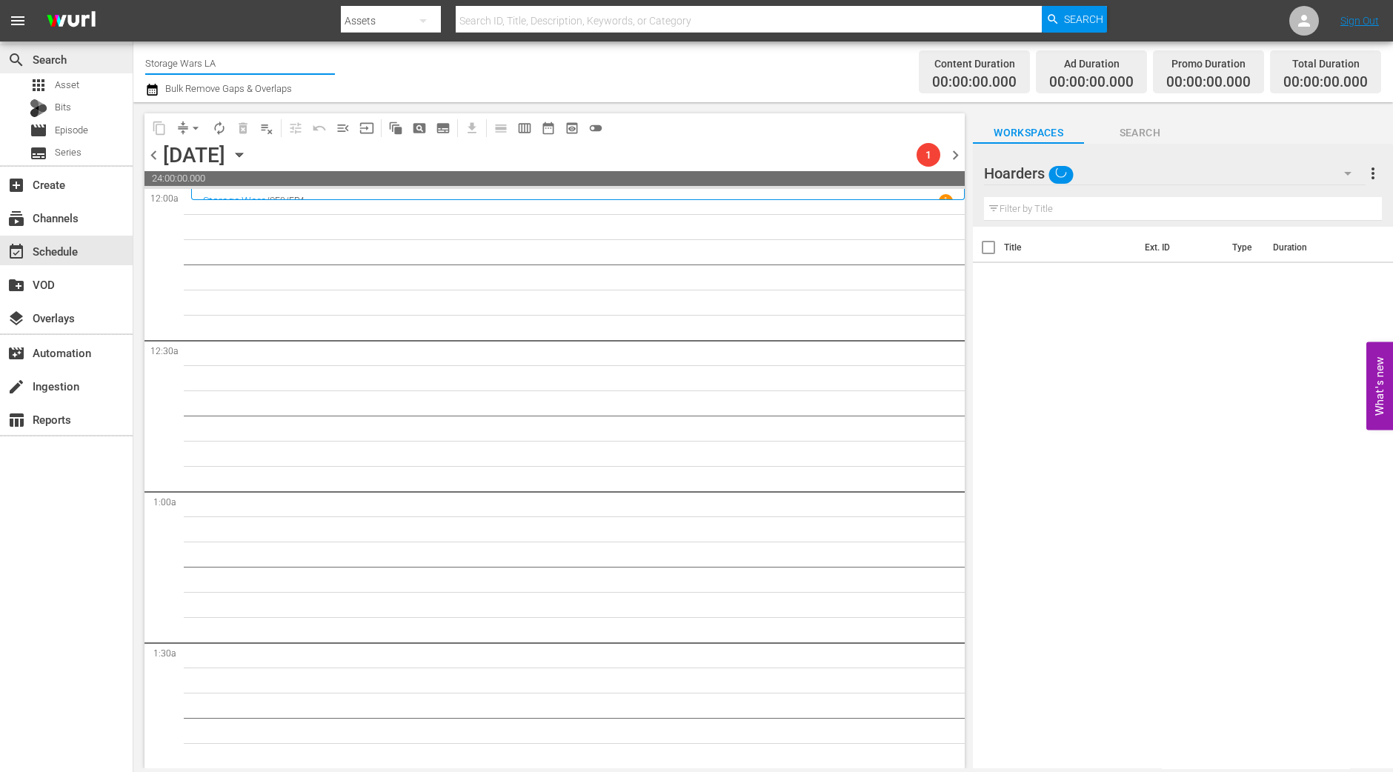
drag, startPoint x: 263, startPoint y: 65, endPoint x: 100, endPoint y: 66, distance: 163.0
click at [133, 0] on div "search Search apps Asset Bits movie Episode subtitles Series add_box Create sub…" at bounding box center [763, 0] width 1260 height 0
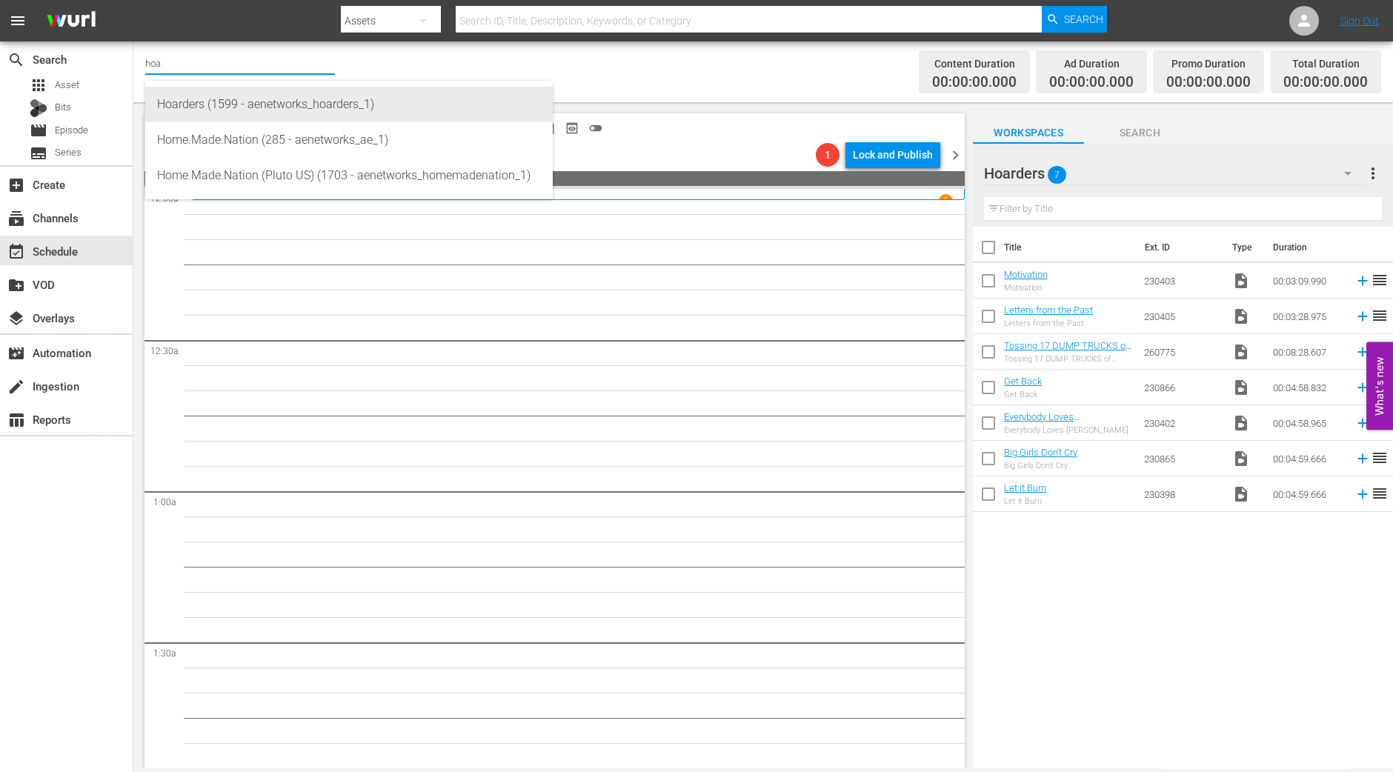
click at [167, 102] on div "Hoarders (1599 - aenetworks_hoarders_1)" at bounding box center [349, 105] width 384 height 36
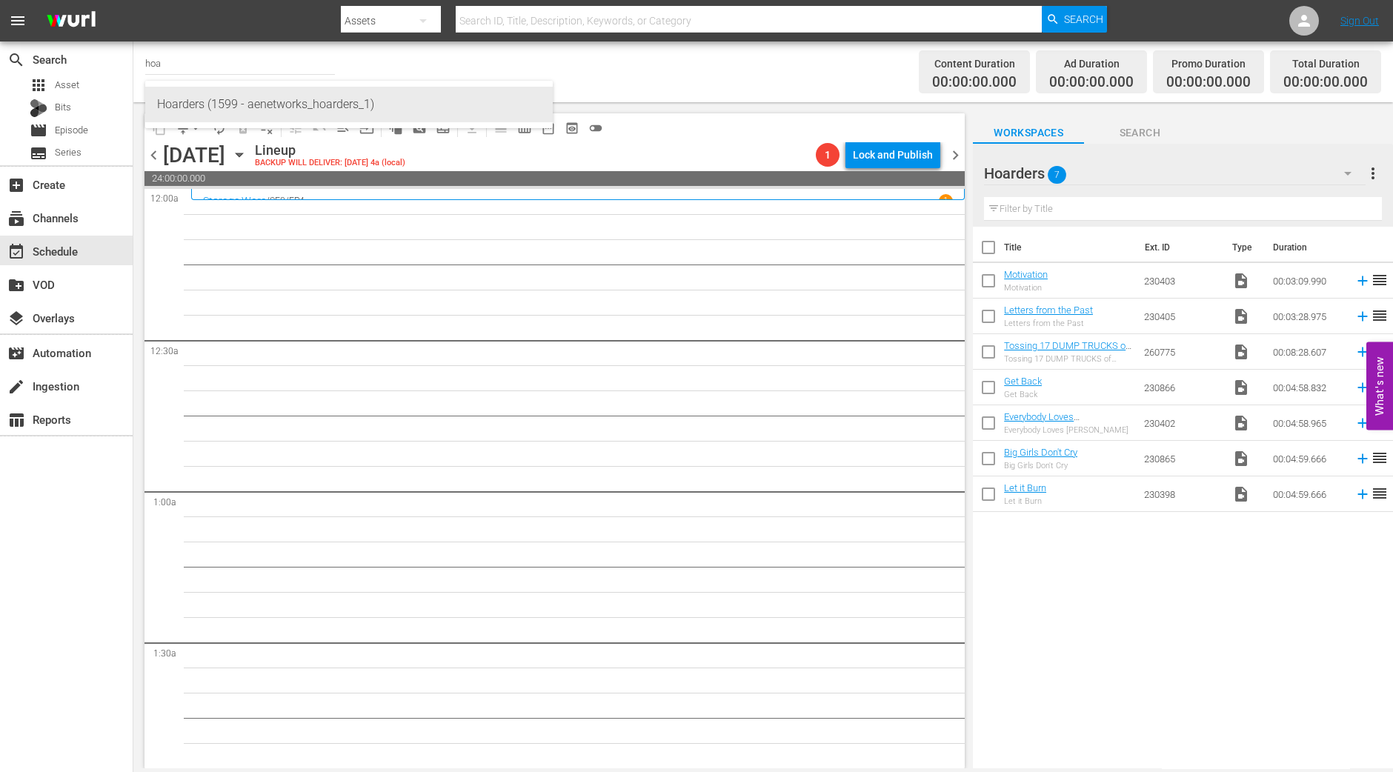
type input "Hoarders (1599 - aenetworks_hoarders_1)"
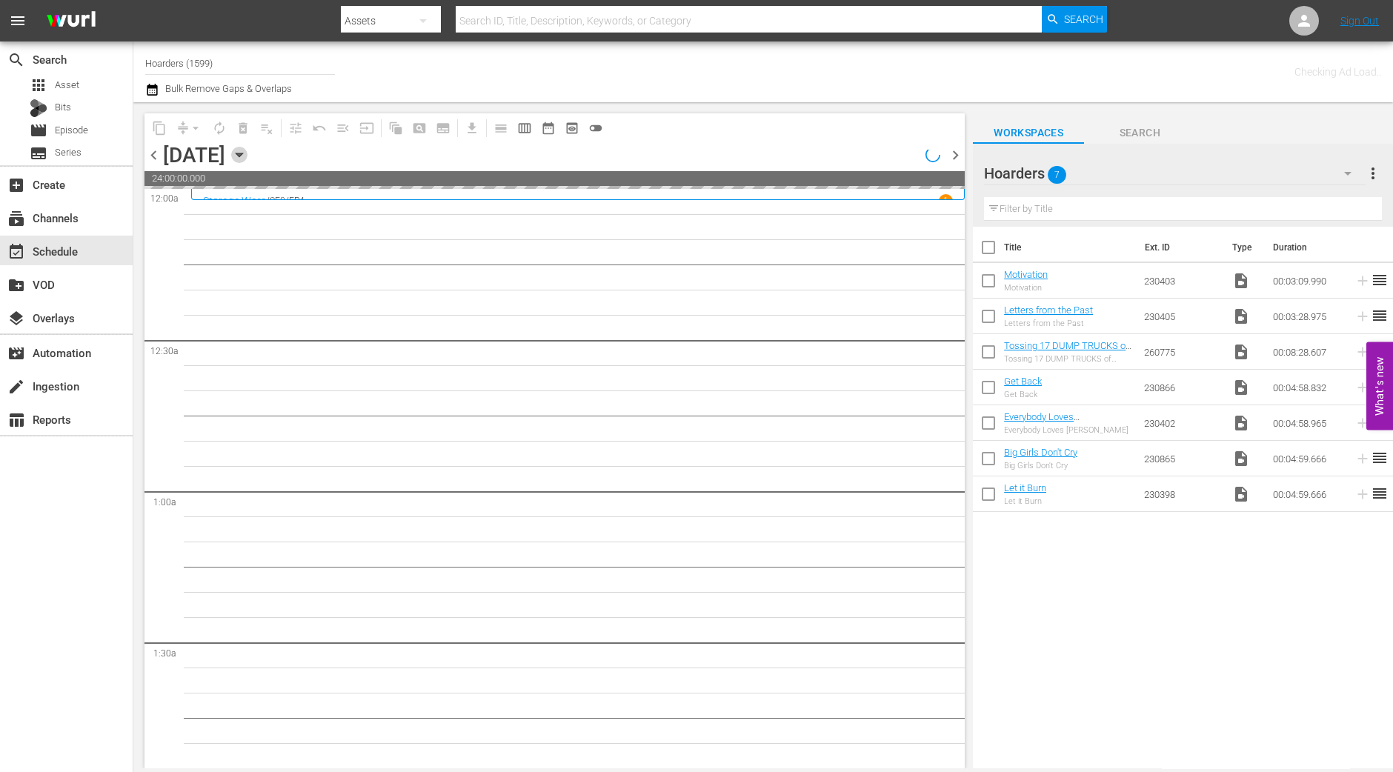
click at [247, 157] on icon "button" at bounding box center [239, 155] width 16 height 16
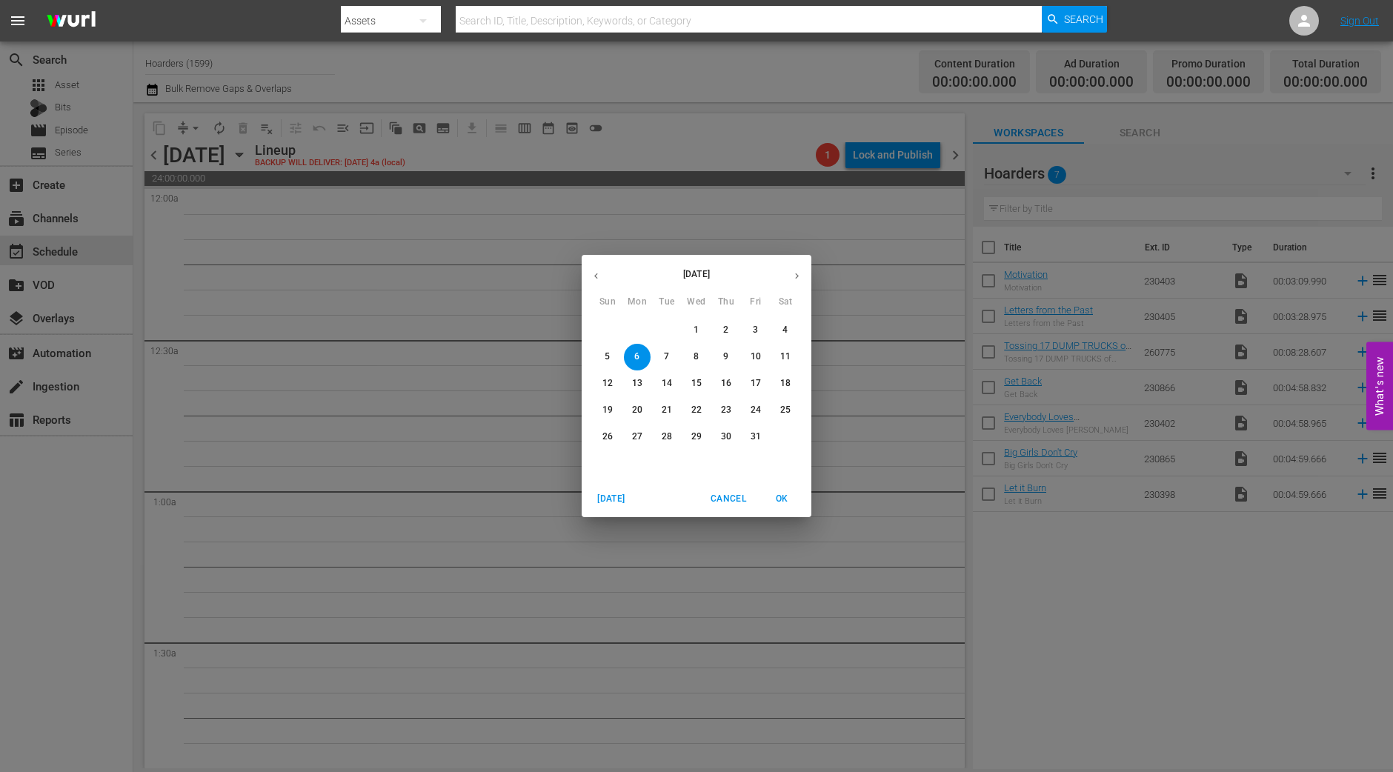
click at [597, 276] on icon "button" at bounding box center [596, 275] width 11 height 11
click at [638, 433] on p "29" at bounding box center [637, 436] width 10 height 13
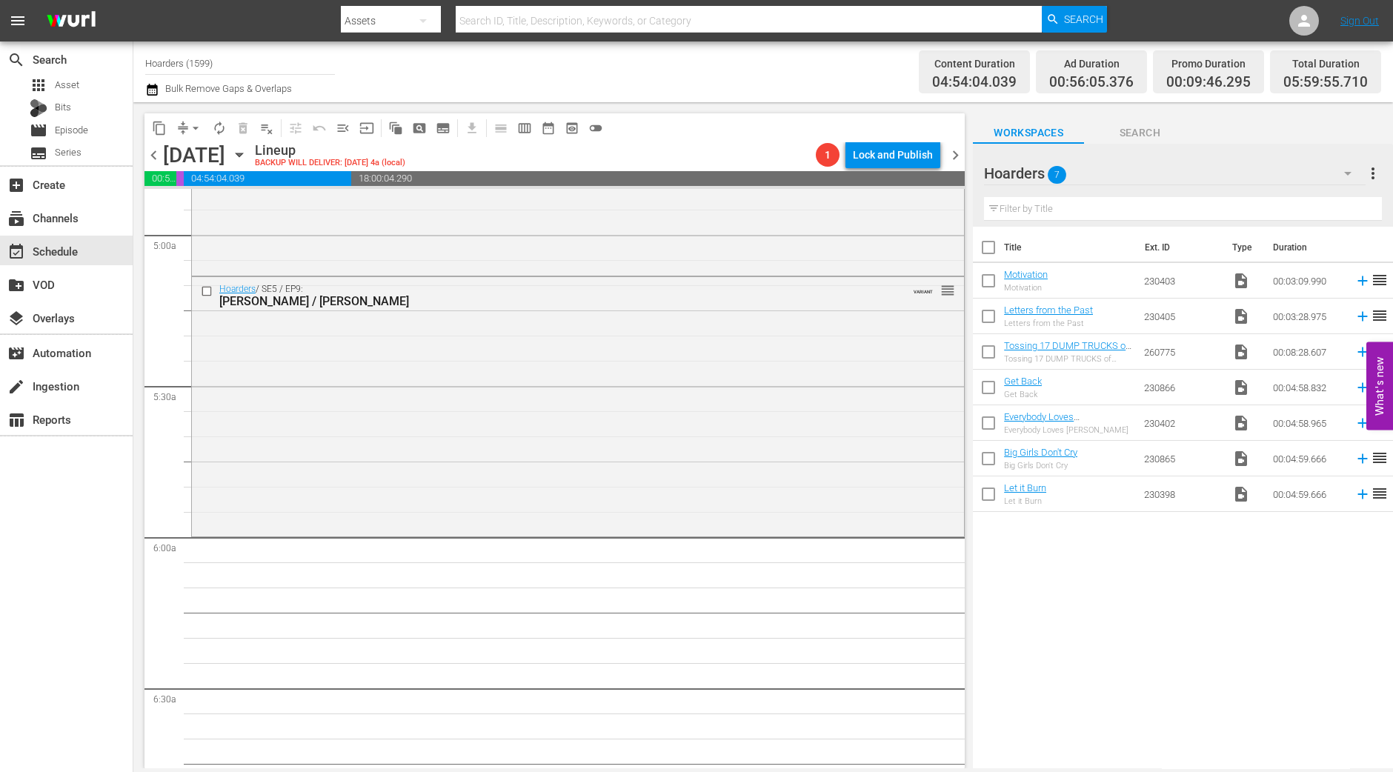
scroll to position [1575, 0]
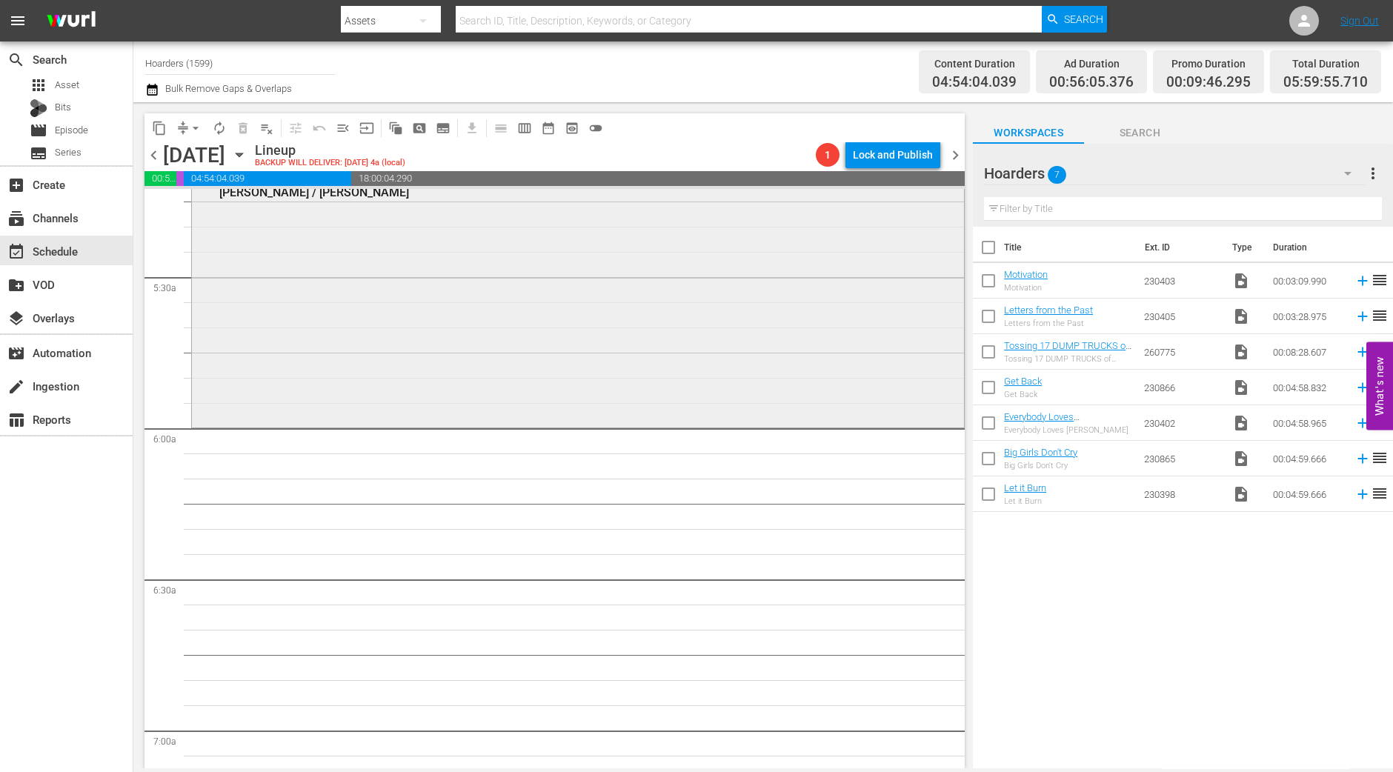
click at [465, 368] on div "Hoarders / SE5 / EP9: Verna / Joanne VARIANT reorder" at bounding box center [578, 296] width 772 height 256
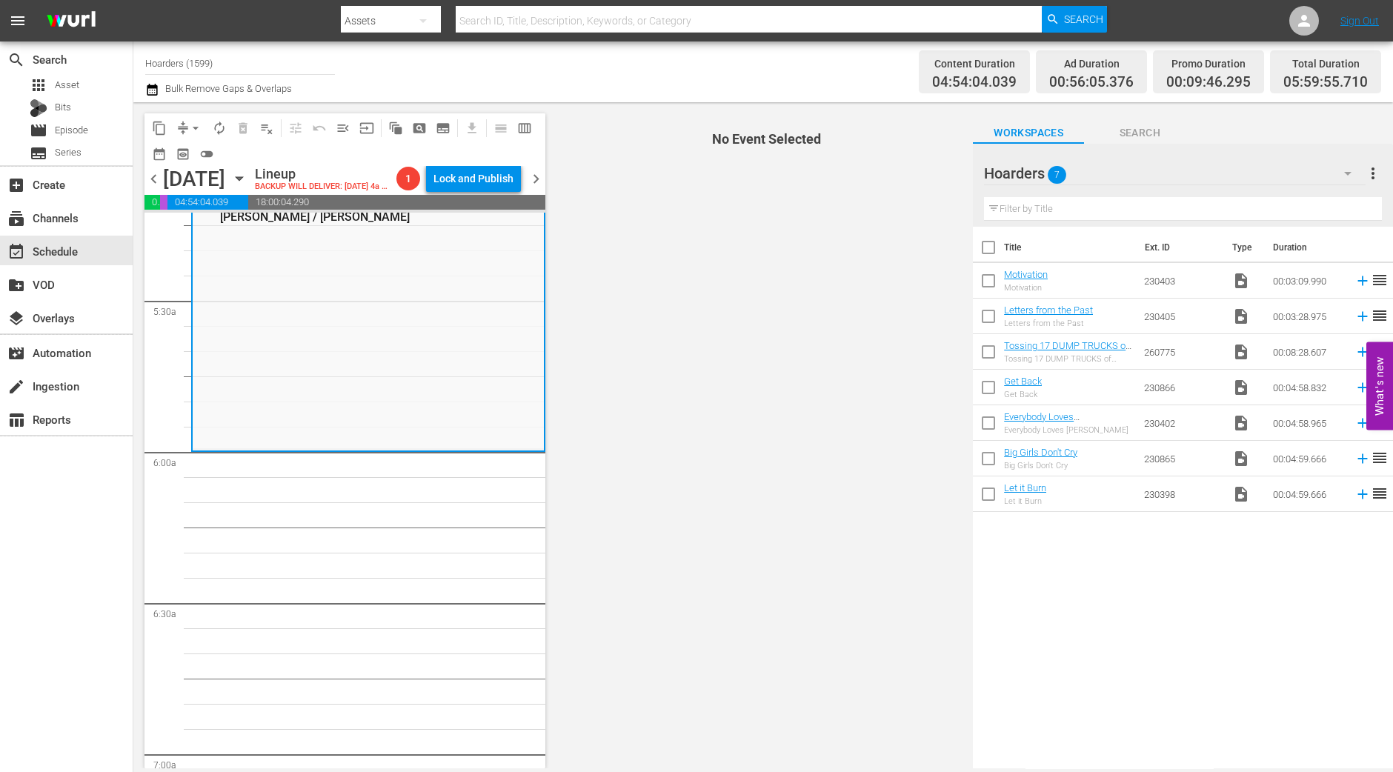
click at [190, 127] on span "arrow_drop_down" at bounding box center [195, 128] width 15 height 15
click at [196, 162] on li "Align to Midnight" at bounding box center [197, 157] width 156 height 24
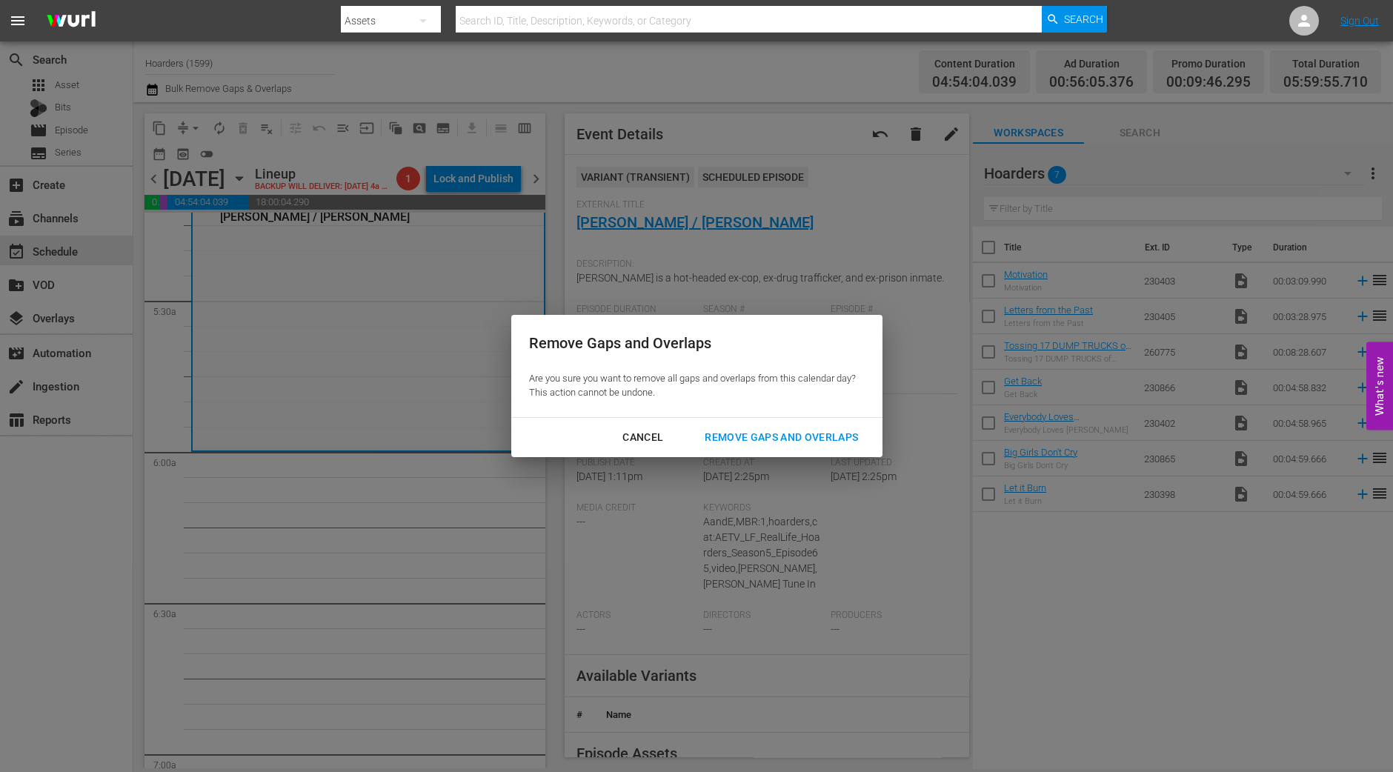
click at [831, 453] on div "Cancel Remove Gaps and Overlaps" at bounding box center [696, 437] width 371 height 39
click at [831, 442] on div "Remove Gaps and Overlaps" at bounding box center [781, 437] width 177 height 19
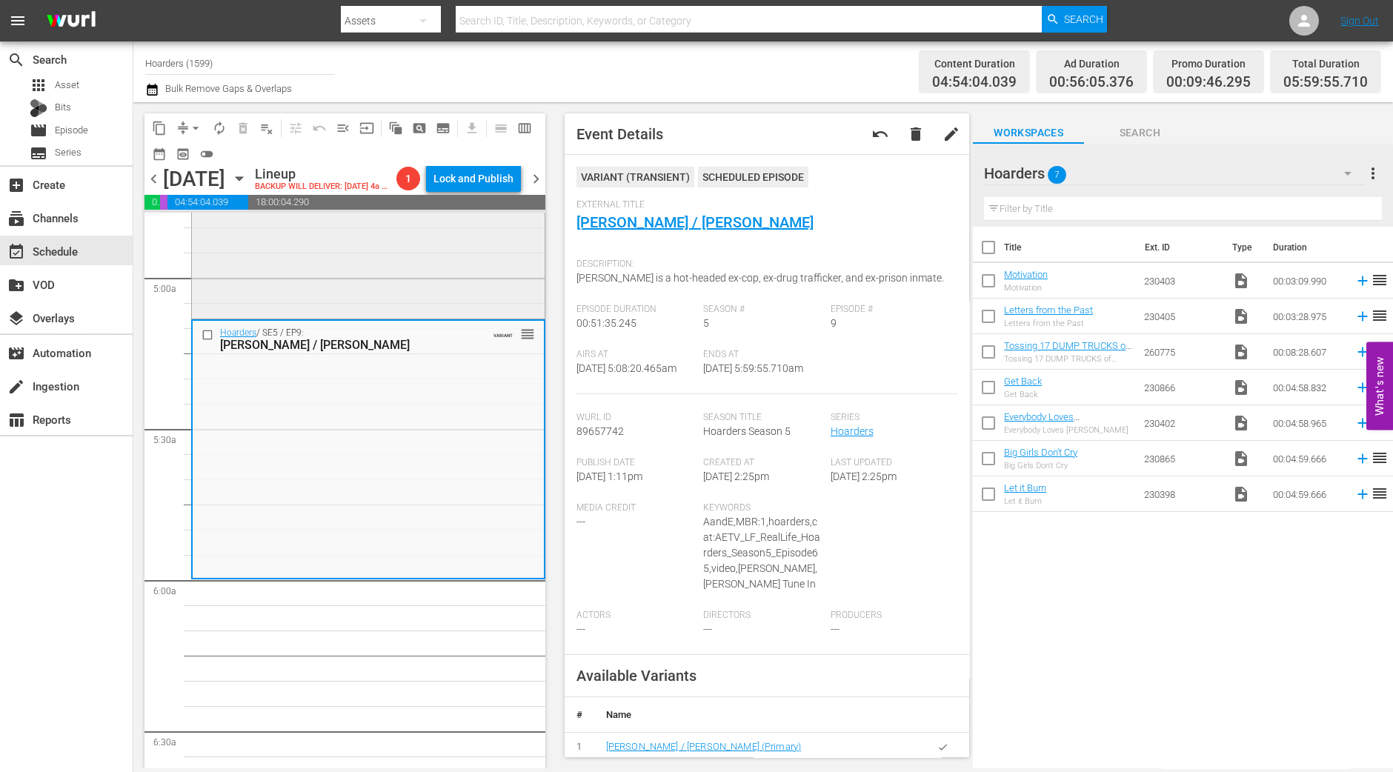
scroll to position [1111, 0]
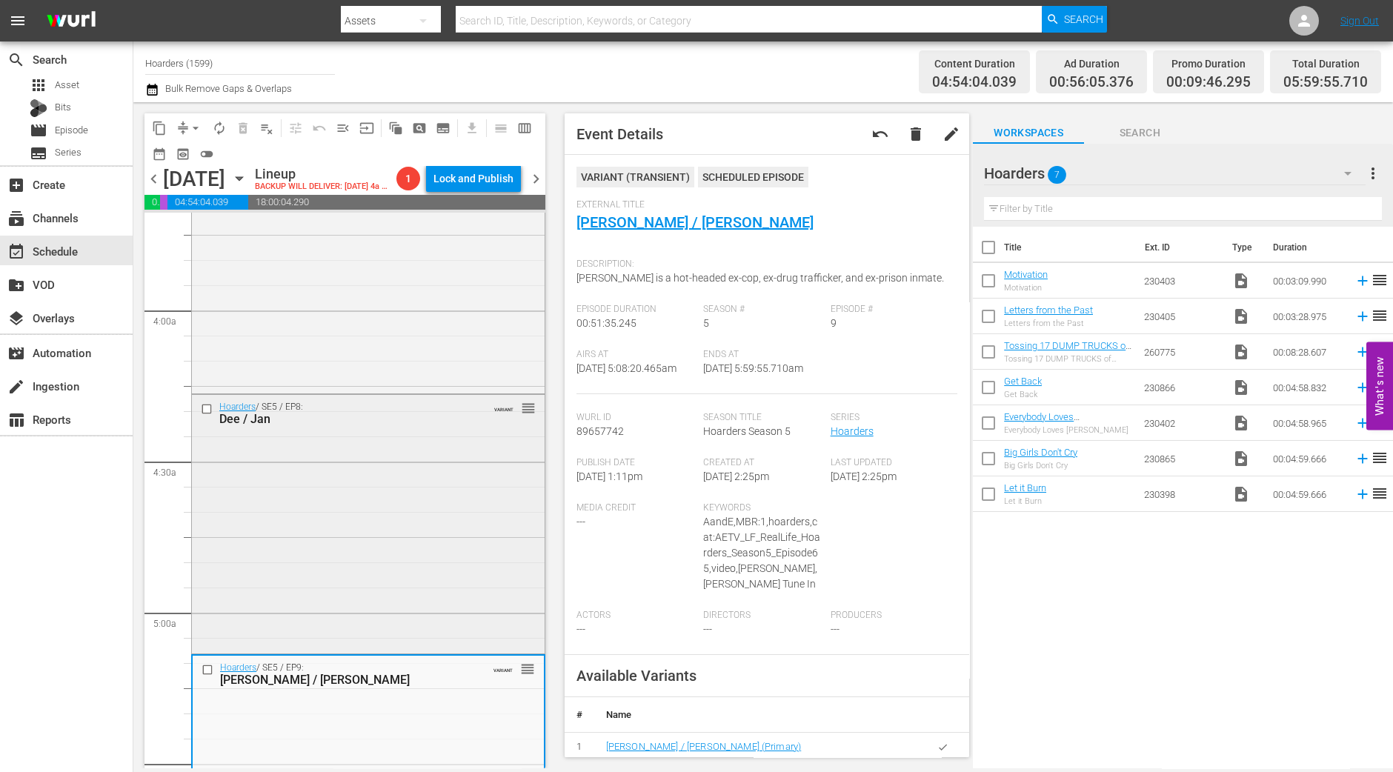
click at [452, 372] on div "Hoarders / SE5 / EP7: Kathleen / Scott VARIANT reorder" at bounding box center [368, 263] width 353 height 253
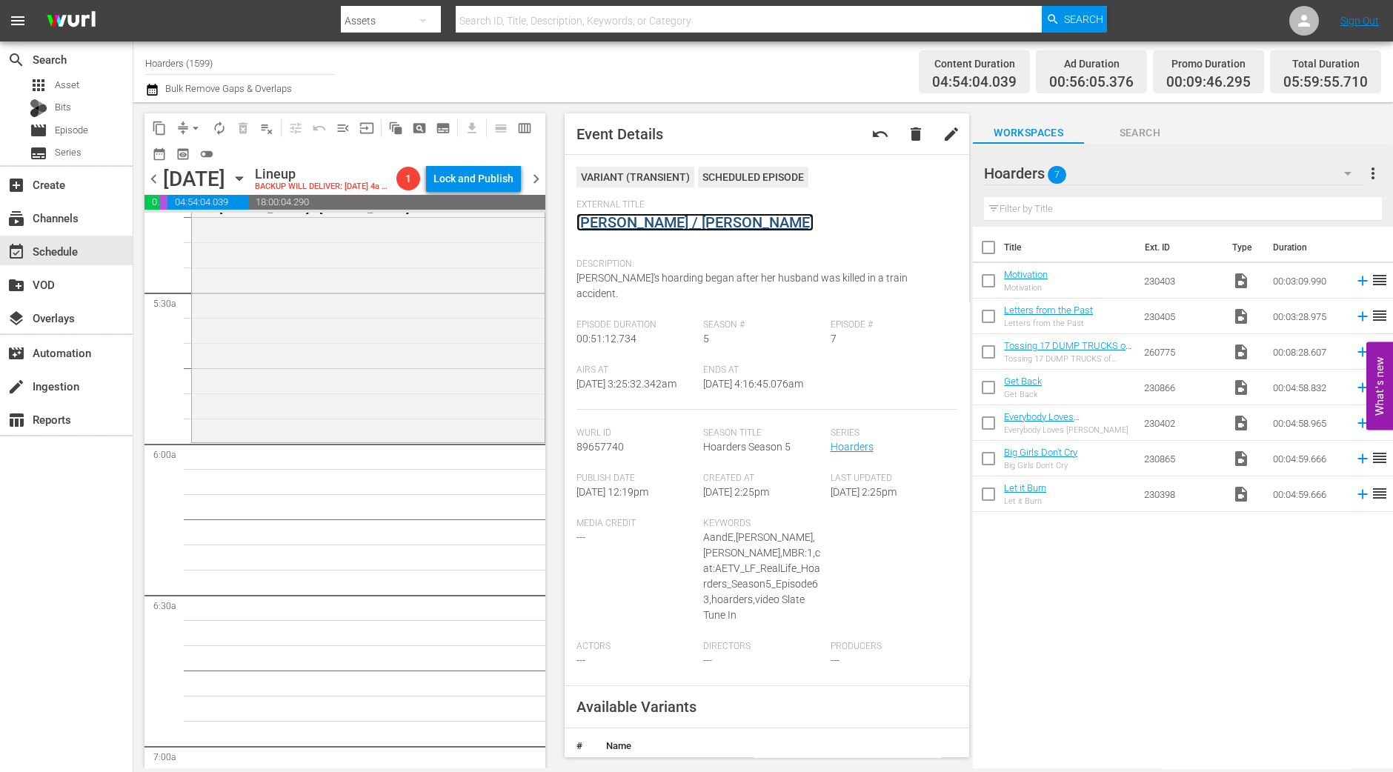
scroll to position [1667, 0]
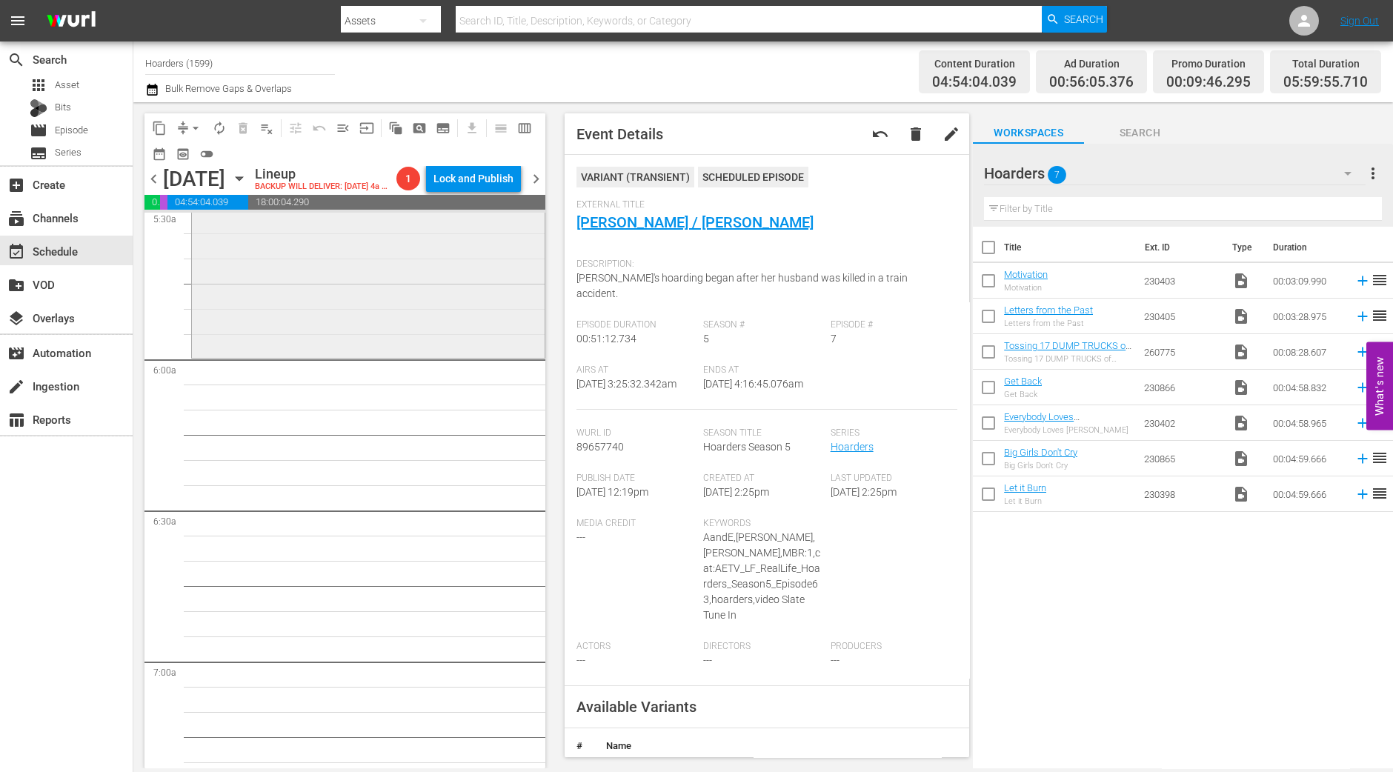
click at [378, 334] on div "Hoarders / SE5 / EP9: Verna / Joanne VARIANT reorder" at bounding box center [368, 227] width 353 height 256
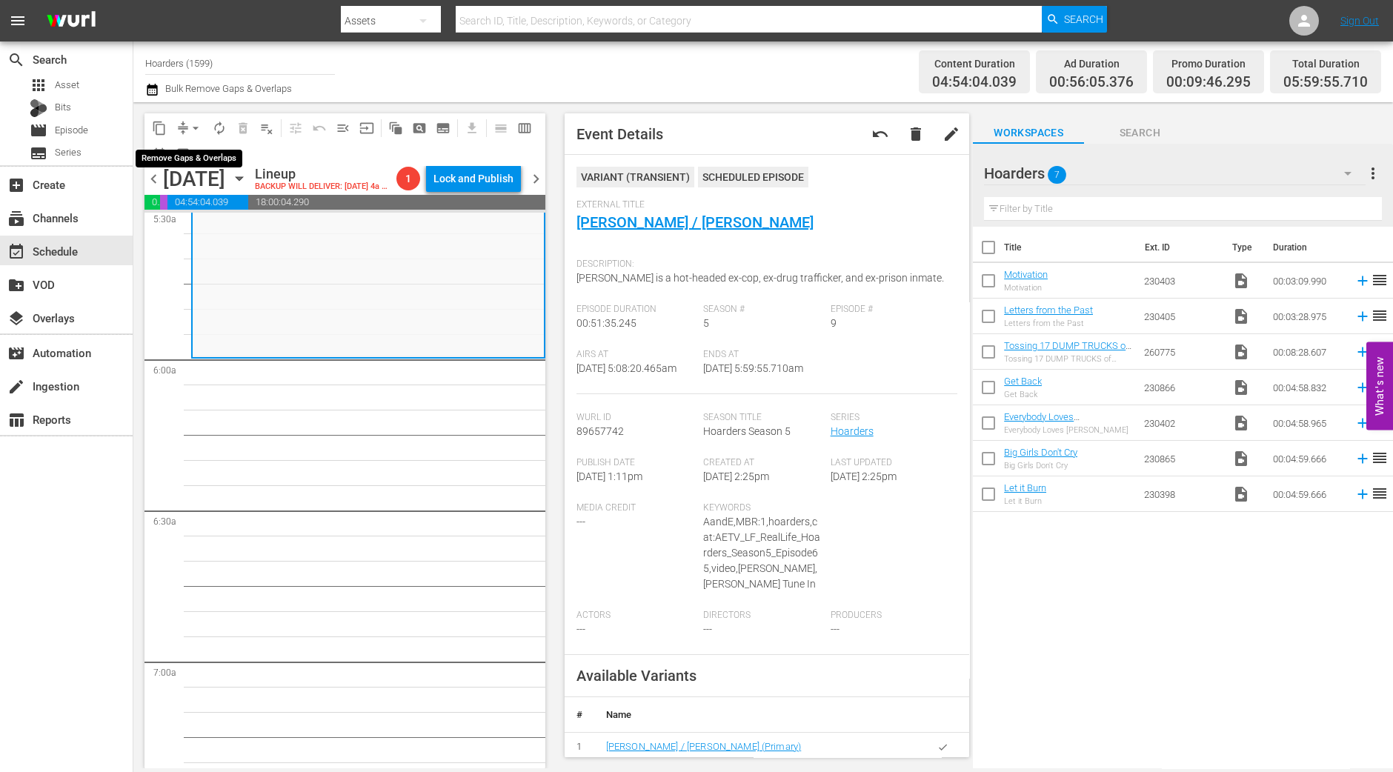
click at [193, 133] on span "arrow_drop_down" at bounding box center [195, 128] width 15 height 15
click at [199, 151] on li "Align to Midnight" at bounding box center [197, 157] width 156 height 24
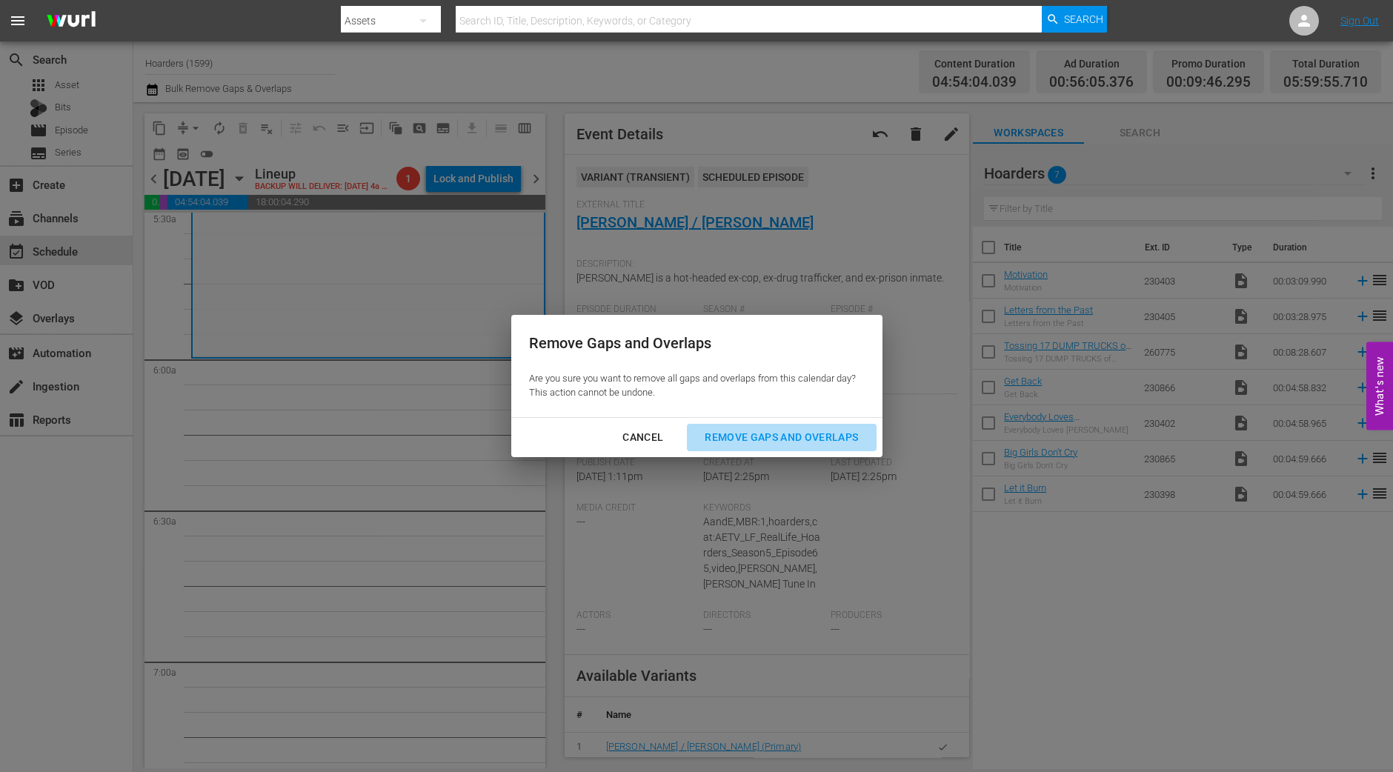
click at [797, 436] on div "Remove Gaps and Overlaps" at bounding box center [781, 437] width 177 height 19
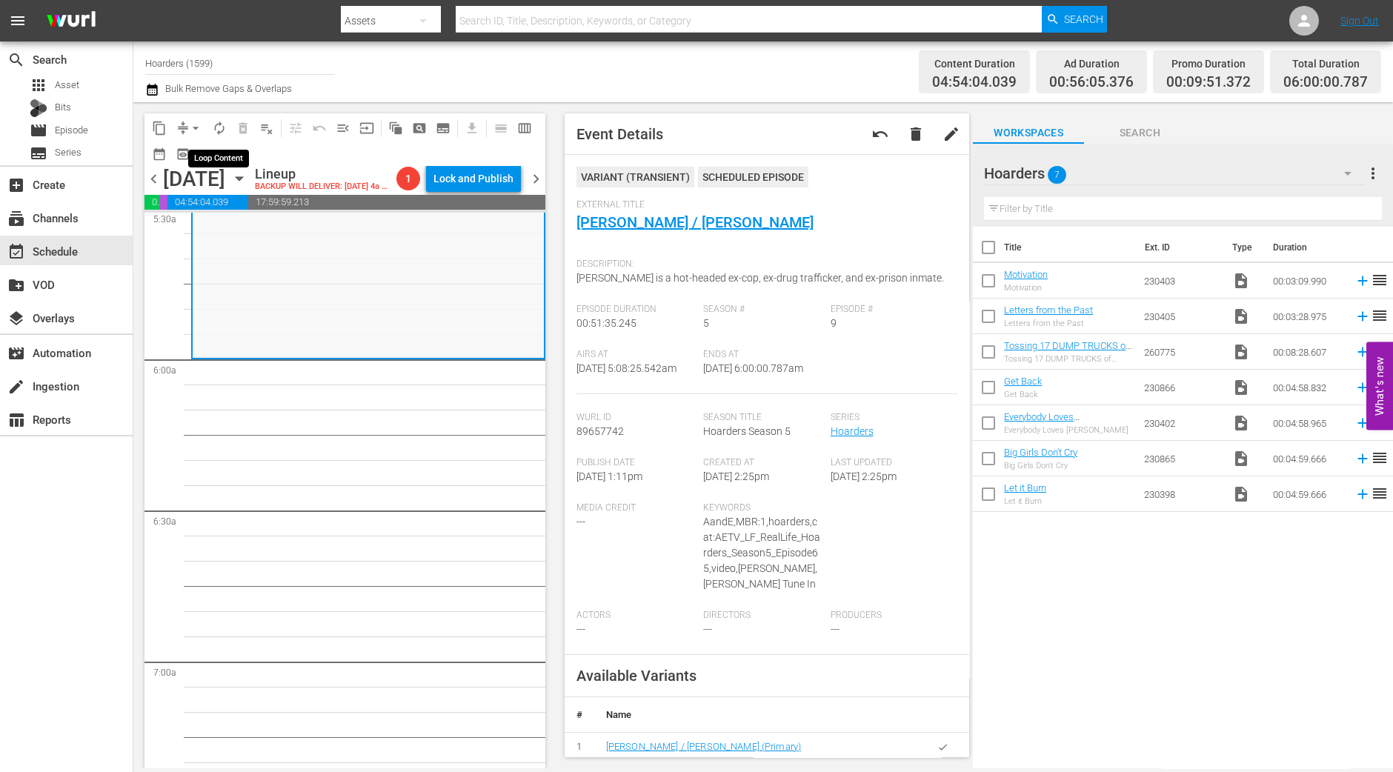
click at [214, 121] on span "autorenew_outlined" at bounding box center [219, 128] width 15 height 15
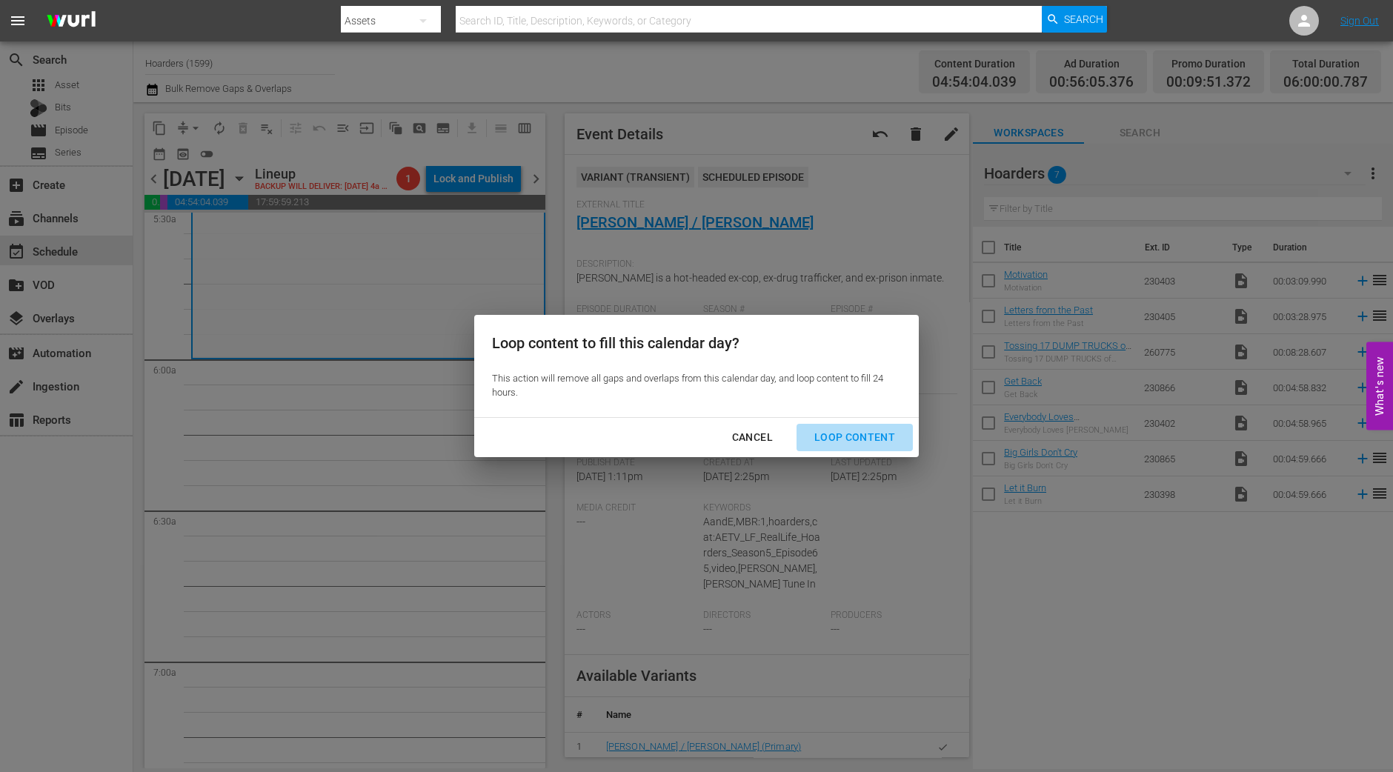
click at [861, 436] on div "Loop Content" at bounding box center [854, 437] width 104 height 19
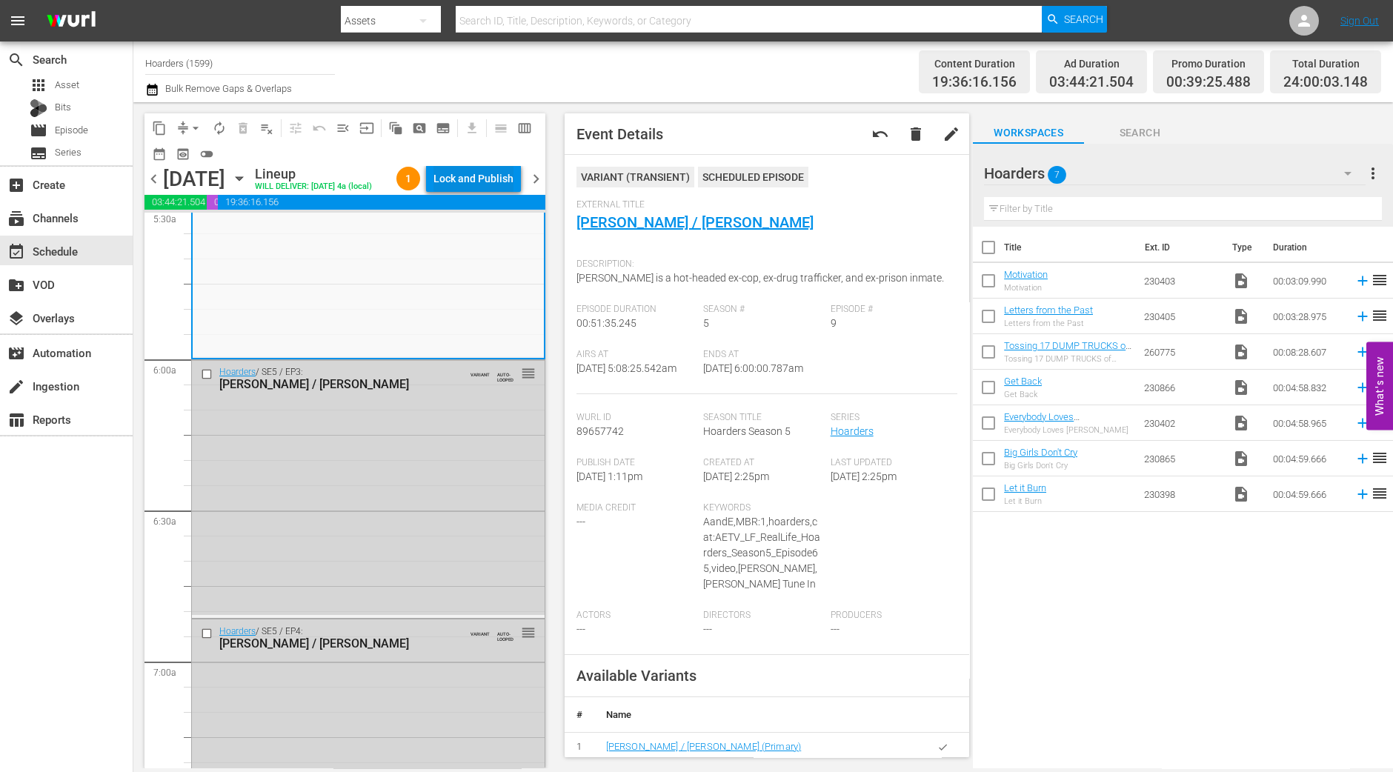
click at [465, 173] on div "Lock and Publish" at bounding box center [473, 178] width 80 height 27
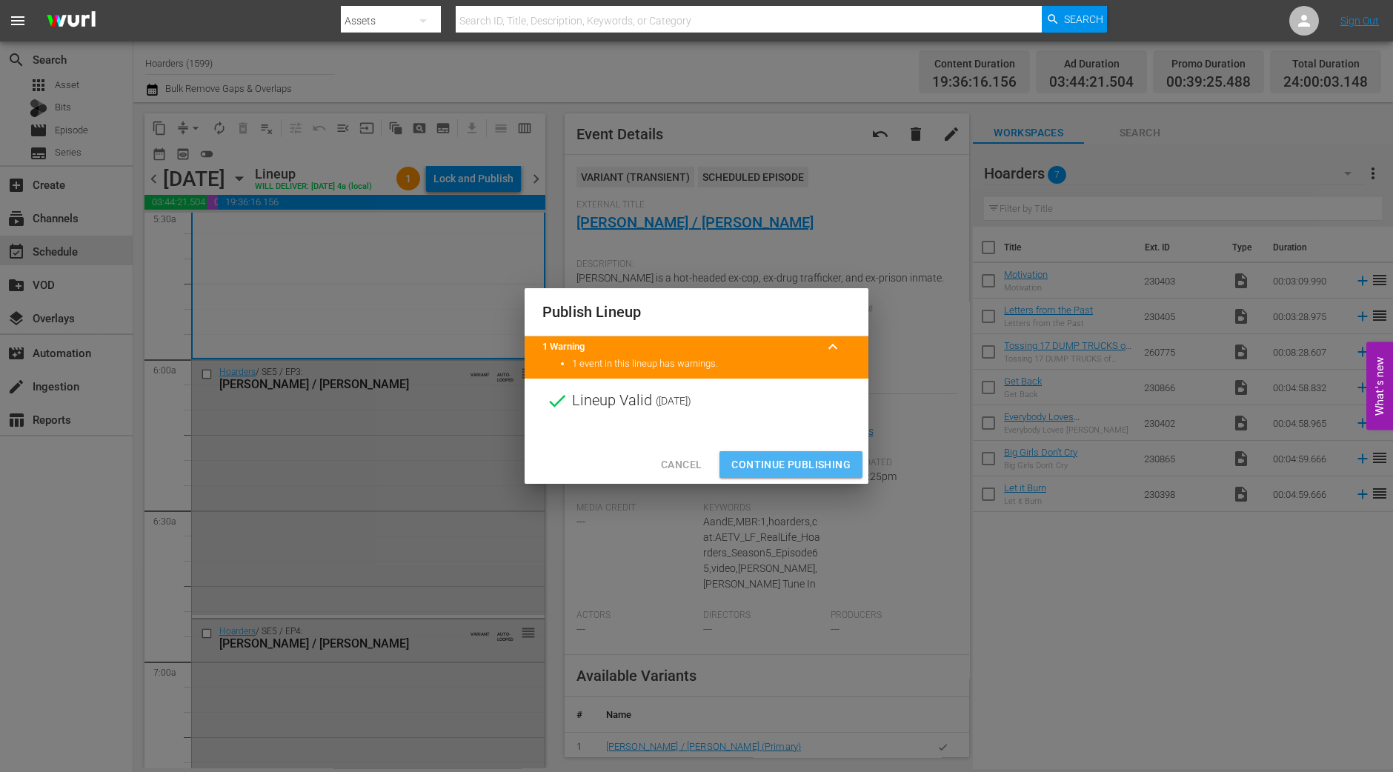
click at [806, 462] on span "Continue Publishing" at bounding box center [790, 465] width 119 height 19
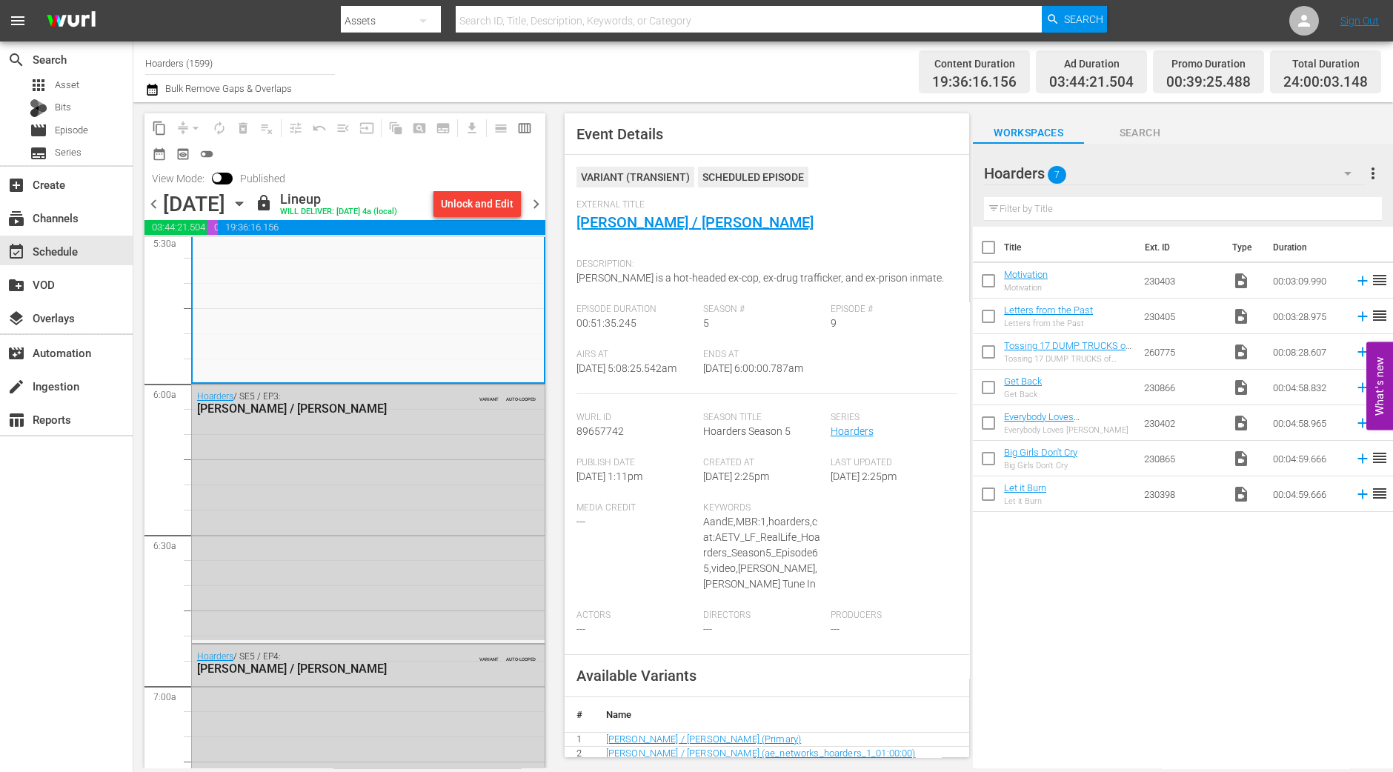
scroll to position [1663, 0]
click at [537, 204] on span "chevron_right" at bounding box center [536, 204] width 19 height 19
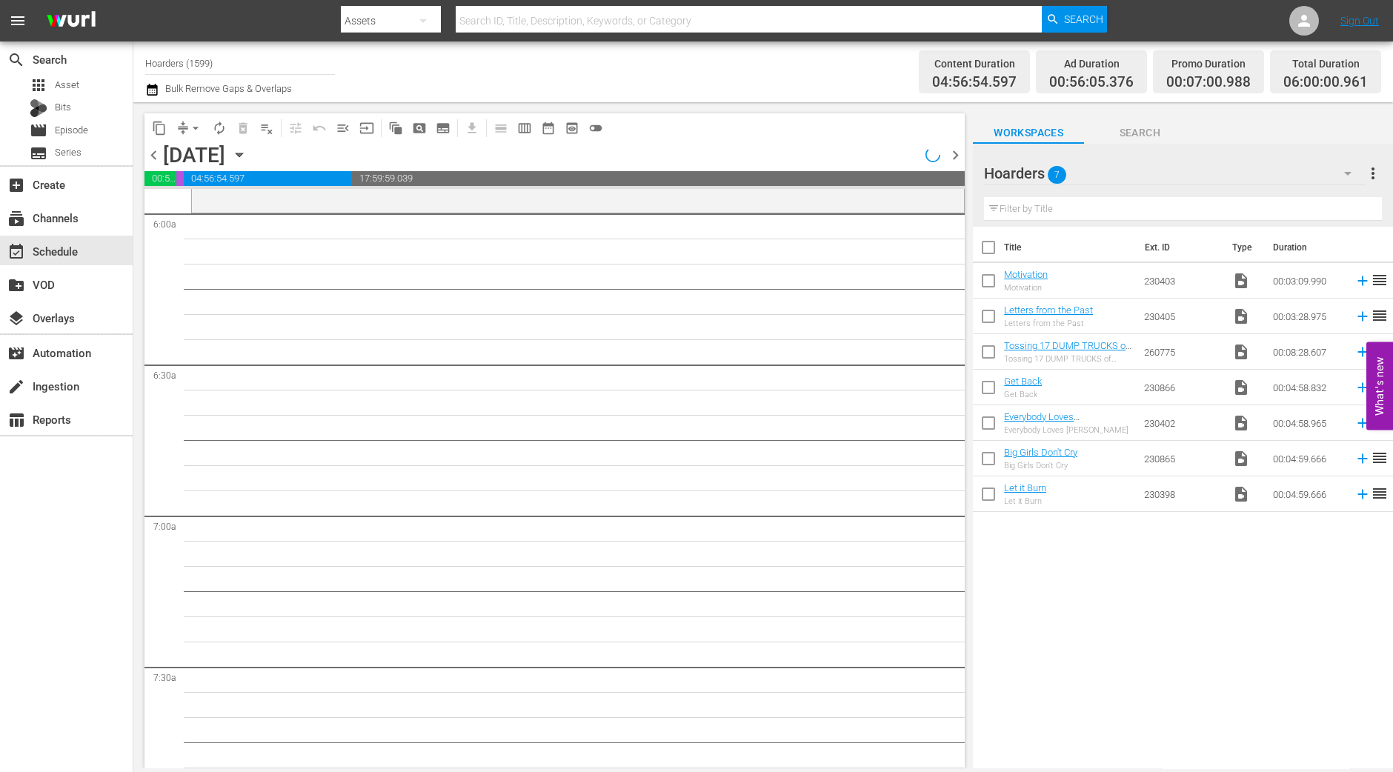
scroll to position [1638, 0]
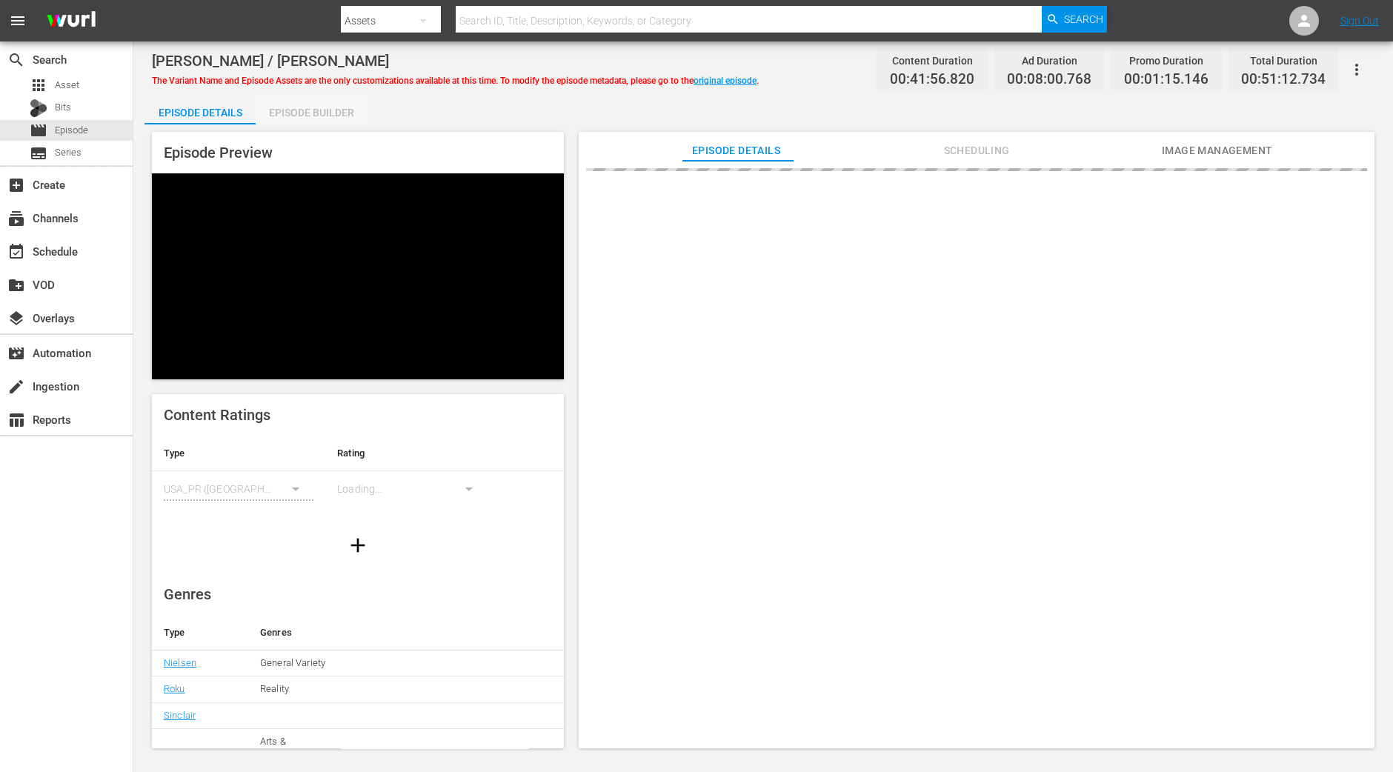
click at [326, 113] on div "Episode Builder" at bounding box center [311, 113] width 111 height 36
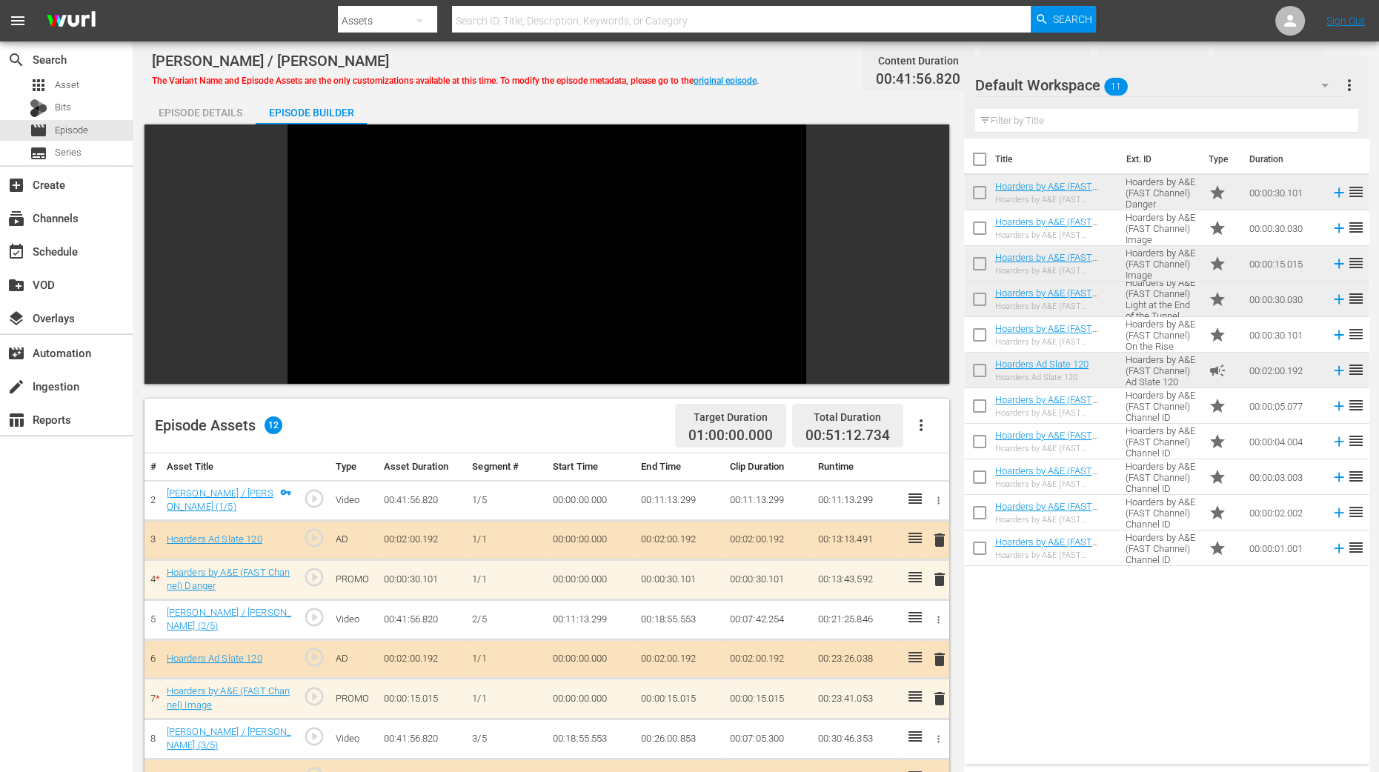
scroll to position [278, 0]
